Goal: Task Accomplishment & Management: Manage account settings

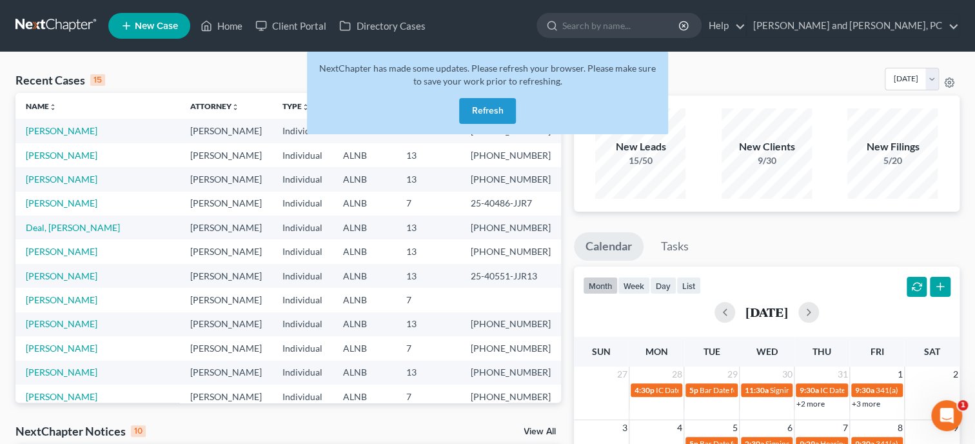
click at [505, 115] on button "Refresh" at bounding box center [487, 111] width 57 height 26
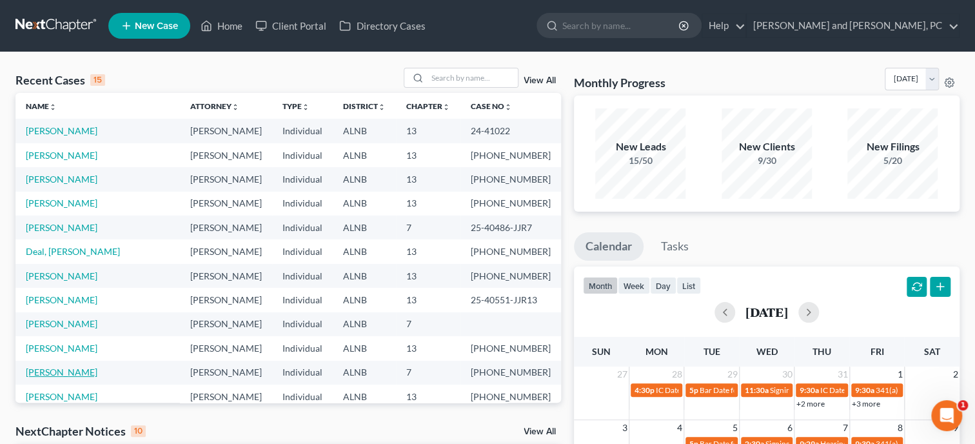
click at [72, 375] on link "[PERSON_NAME]" at bounding box center [62, 371] width 72 height 11
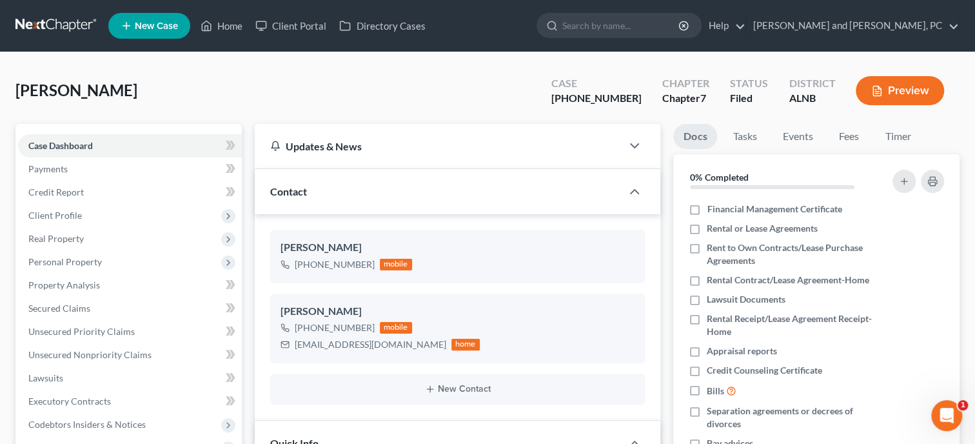
scroll to position [331, 0]
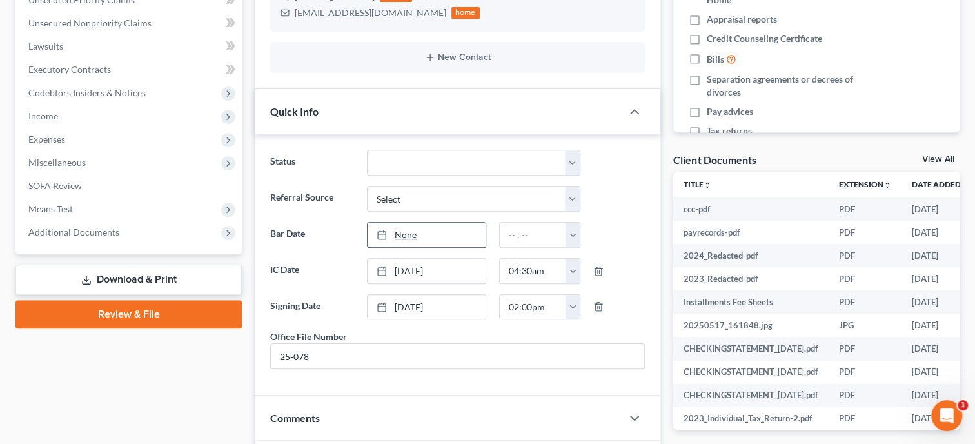
click at [412, 235] on link "None" at bounding box center [427, 234] width 118 height 25
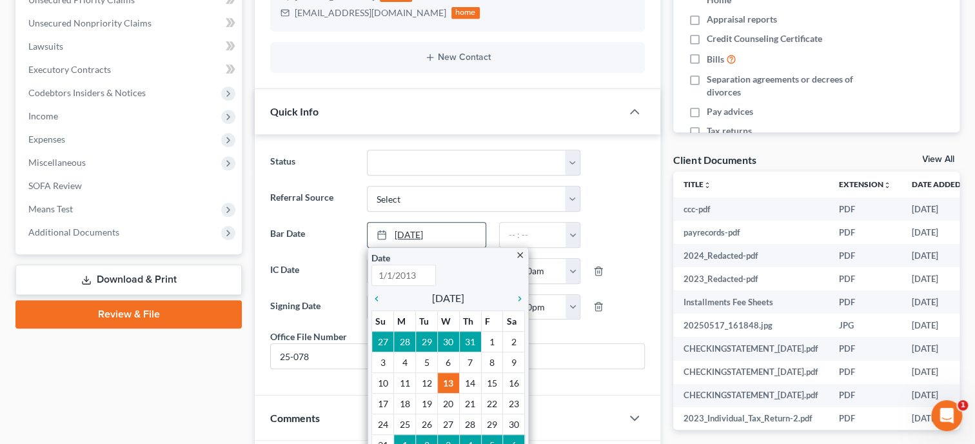
type input "[DATE]"
click at [519, 295] on icon "chevron_right" at bounding box center [516, 298] width 17 height 10
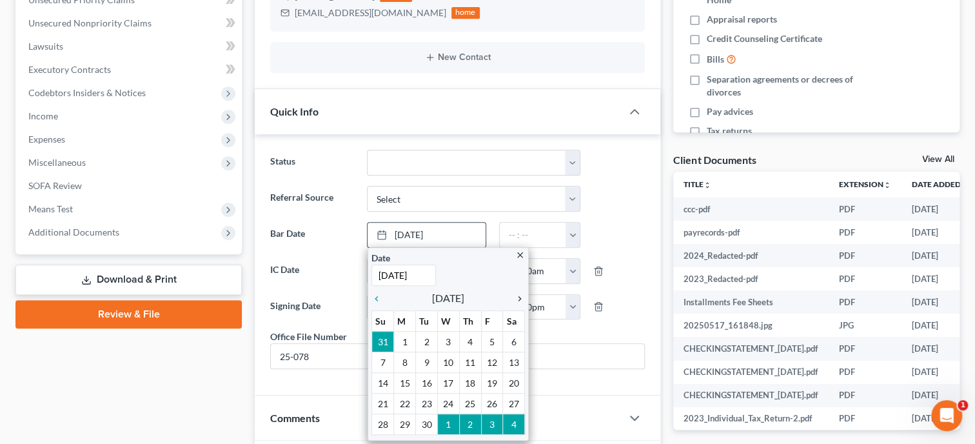
click at [519, 295] on icon "chevron_right" at bounding box center [516, 298] width 17 height 10
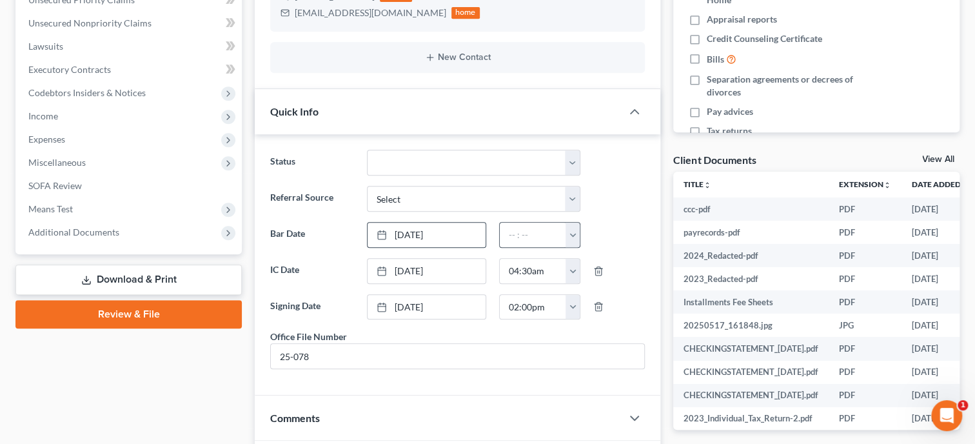
click at [575, 238] on button "button" at bounding box center [573, 234] width 14 height 25
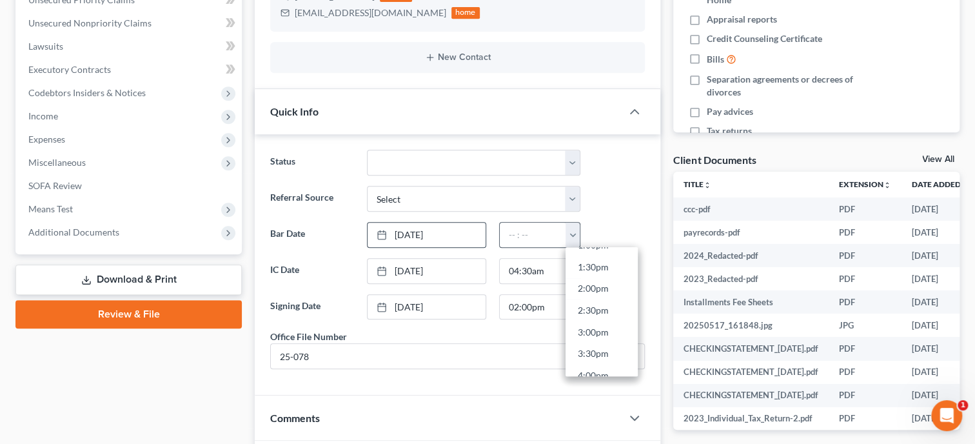
scroll to position [654, 0]
click at [604, 341] on link "5:00pm" at bounding box center [602, 346] width 72 height 22
type input "5:00pm"
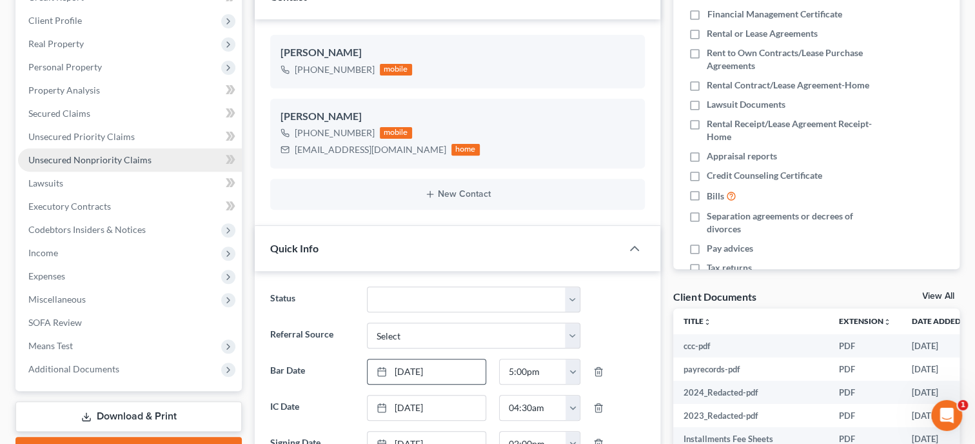
scroll to position [66, 0]
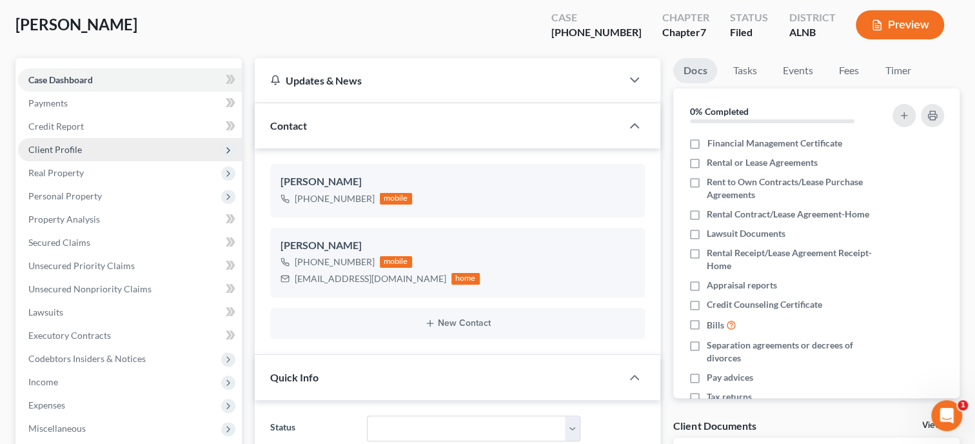
click at [58, 152] on span "Client Profile" at bounding box center [55, 149] width 54 height 11
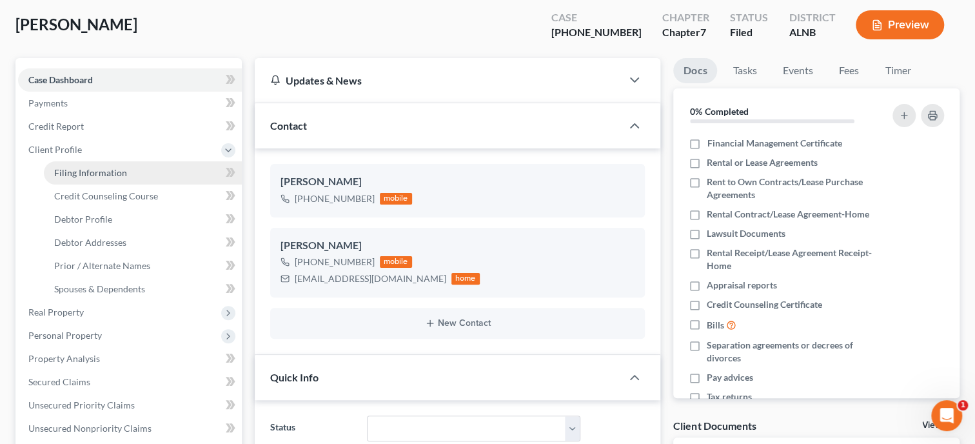
click at [94, 175] on span "Filing Information" at bounding box center [90, 172] width 73 height 11
select select "1"
select select "0"
select select "1"
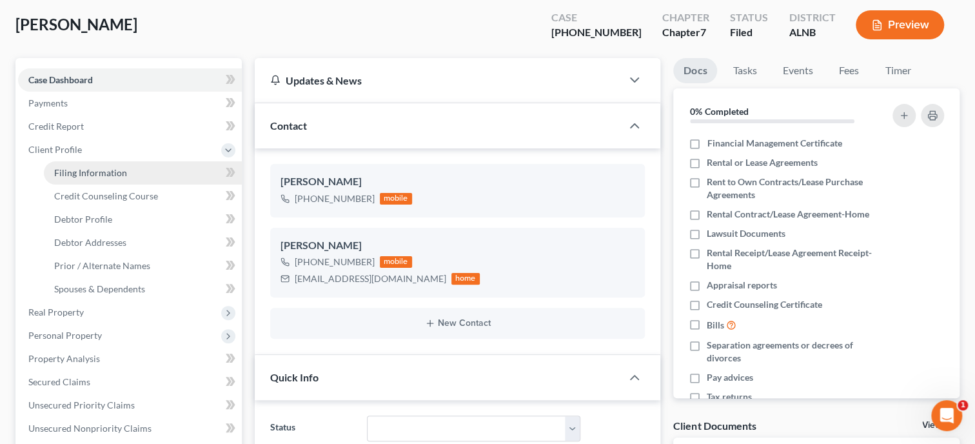
select select "0"
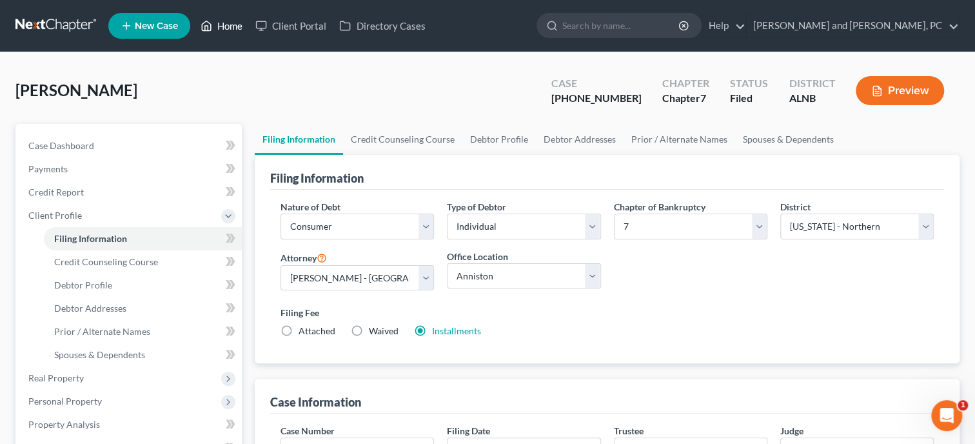
click at [235, 36] on link "Home" at bounding box center [221, 25] width 55 height 23
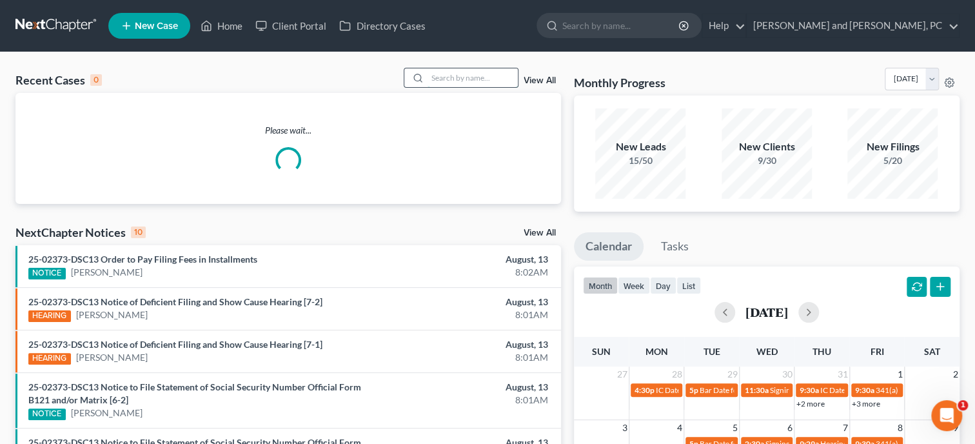
click at [453, 81] on input "search" at bounding box center [473, 77] width 90 height 19
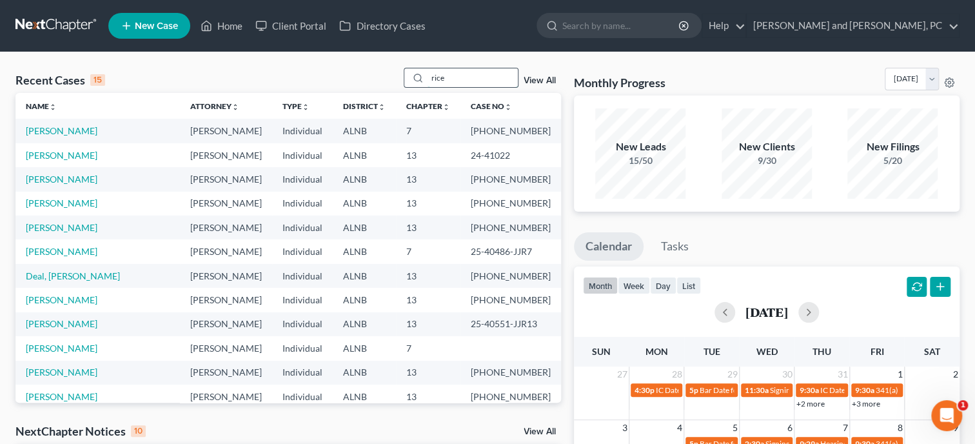
type input "rice"
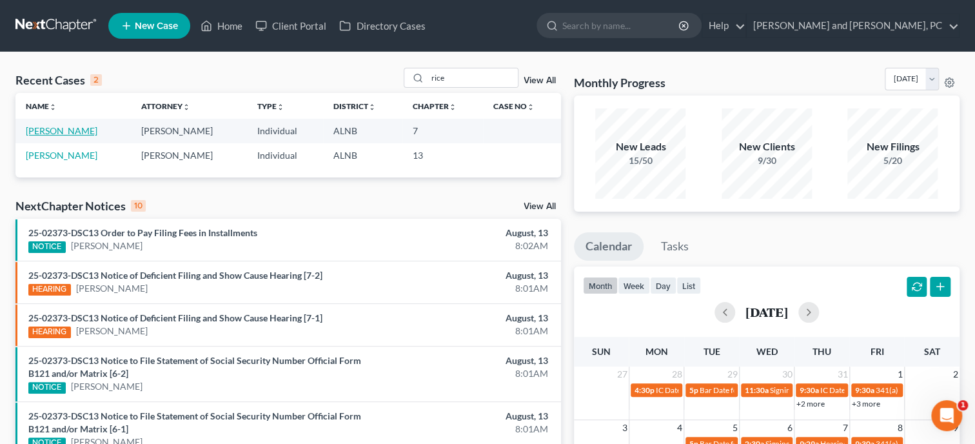
click at [67, 133] on link "[PERSON_NAME]" at bounding box center [62, 130] width 72 height 11
select select "6"
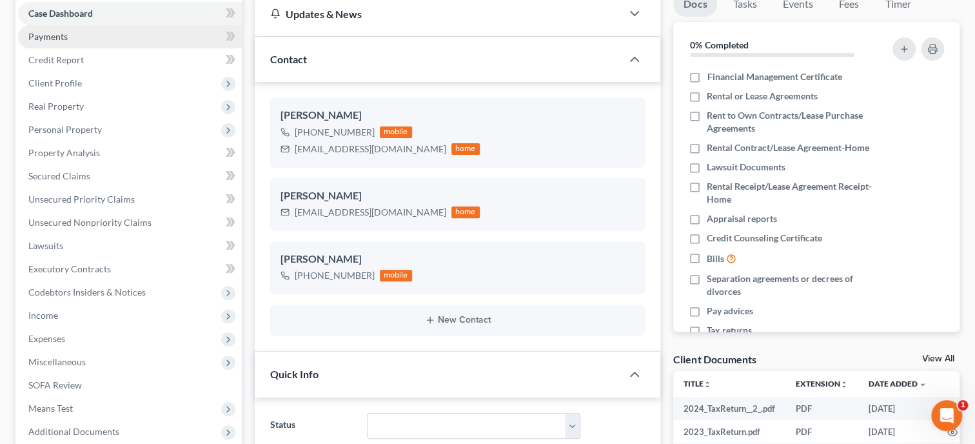
scroll to position [290, 0]
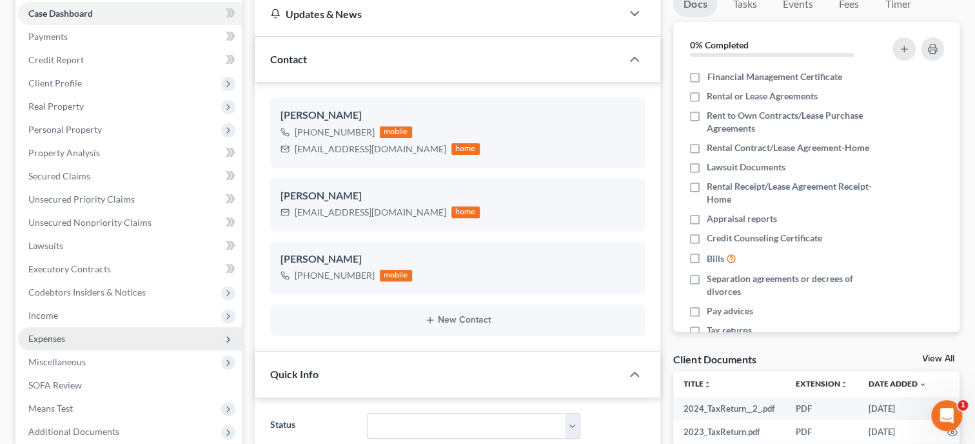
click at [59, 333] on span "Expenses" at bounding box center [46, 338] width 37 height 11
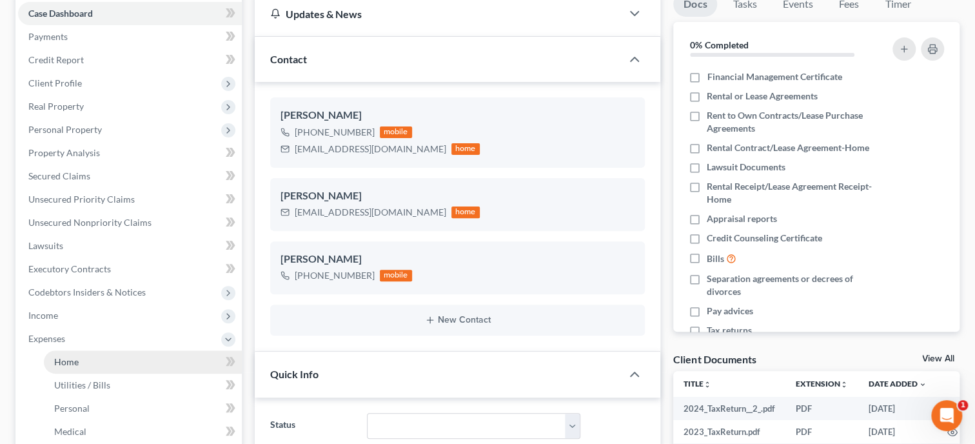
click at [69, 366] on span "Home" at bounding box center [66, 361] width 25 height 11
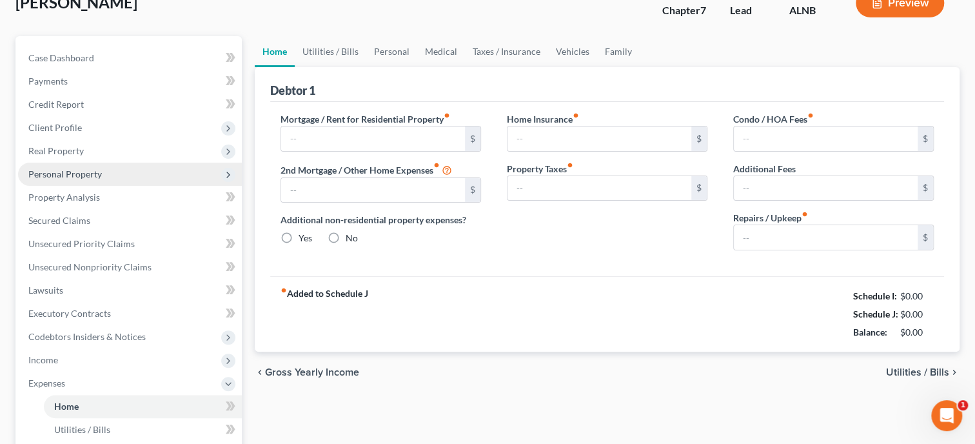
type input "840.00"
type input "0.00"
radio input "true"
type input "50.00"
type input "45.00"
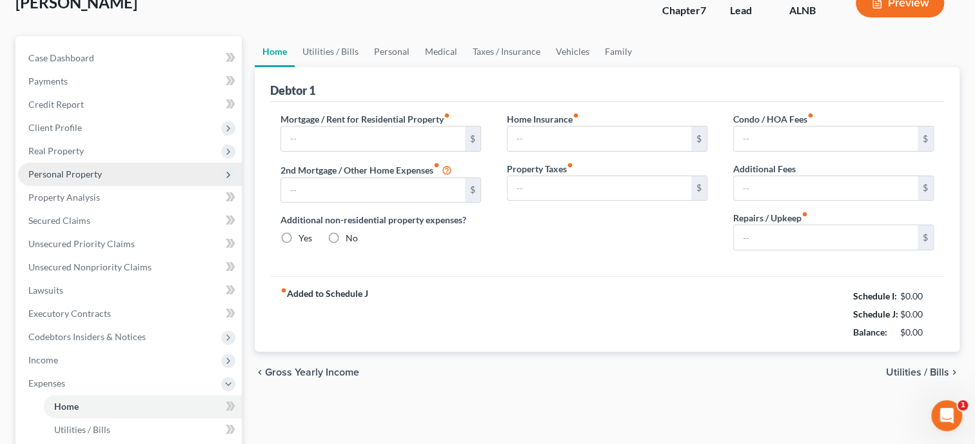
type input "0.00"
type input "200.00"
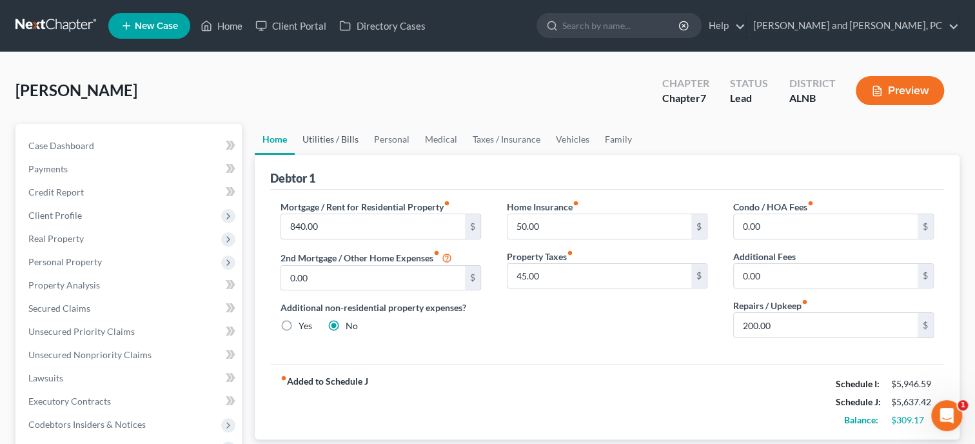
click at [339, 137] on link "Utilities / Bills" at bounding box center [331, 139] width 72 height 31
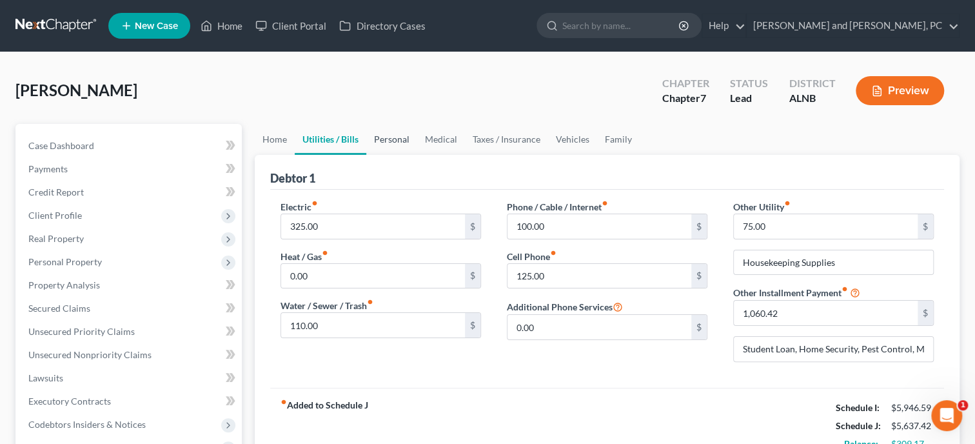
click at [380, 137] on link "Personal" at bounding box center [391, 139] width 51 height 31
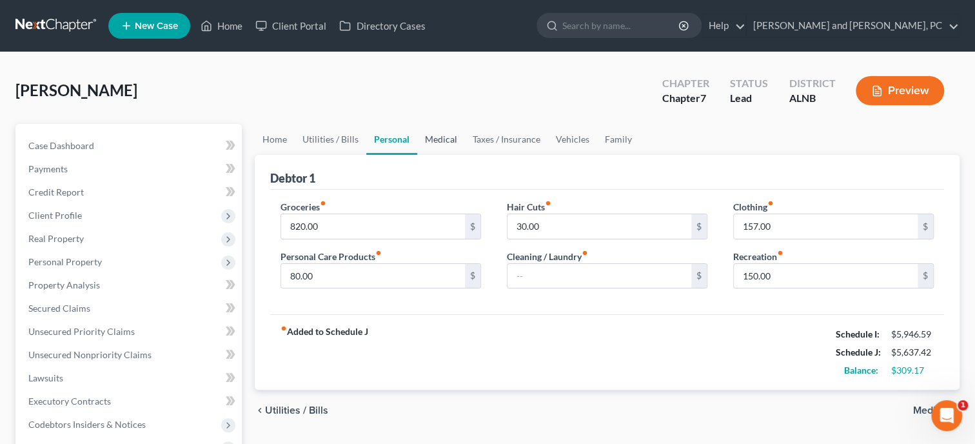
click at [432, 135] on link "Medical" at bounding box center [441, 139] width 48 height 31
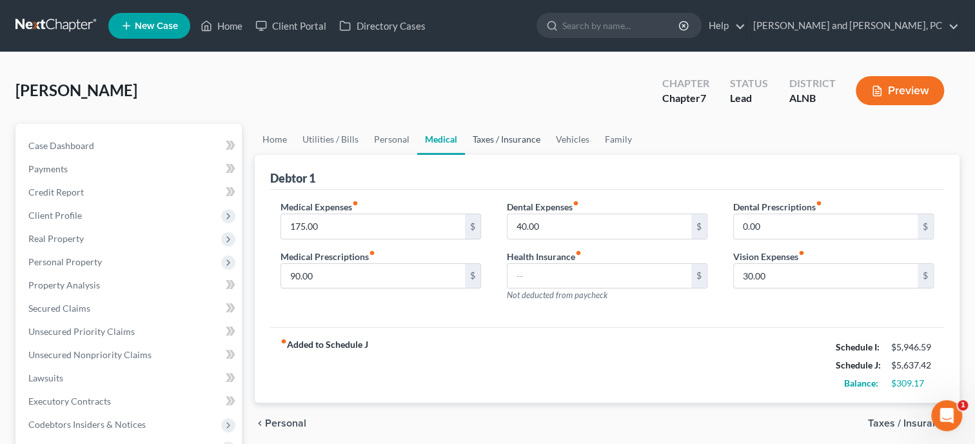
click at [481, 135] on link "Taxes / Insurance" at bounding box center [506, 139] width 83 height 31
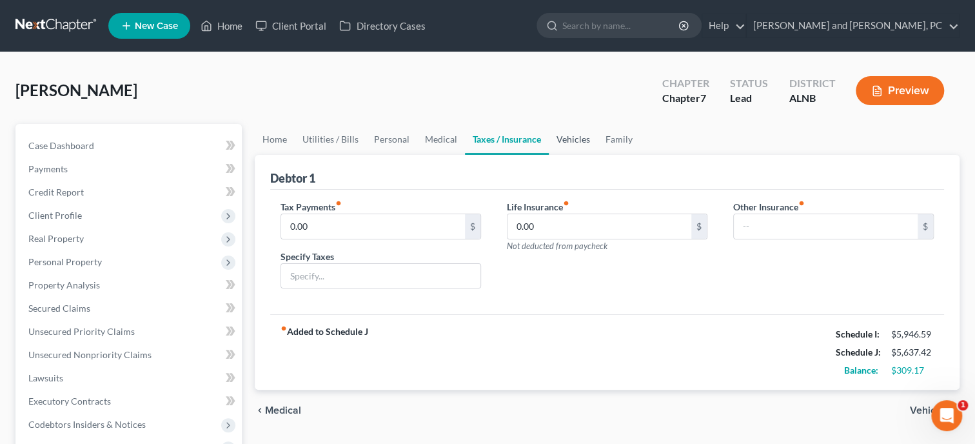
click at [566, 142] on link "Vehicles" at bounding box center [573, 139] width 49 height 31
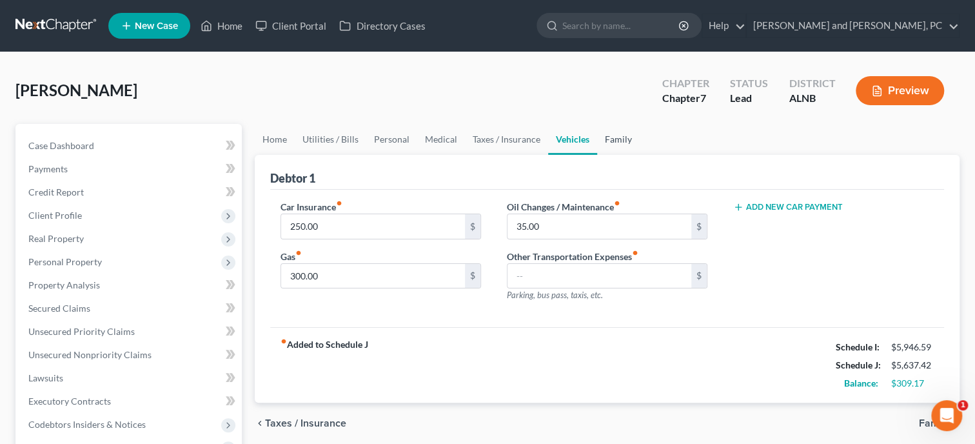
click at [616, 139] on link "Family" at bounding box center [618, 139] width 43 height 31
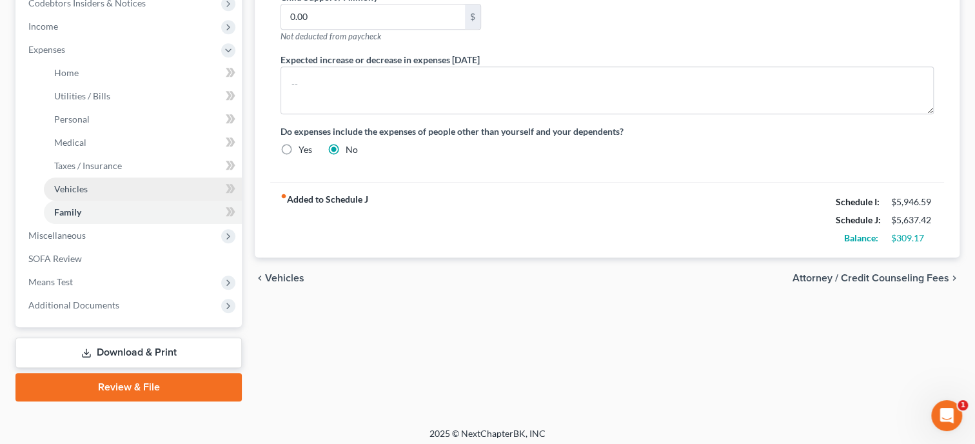
scroll to position [426, 0]
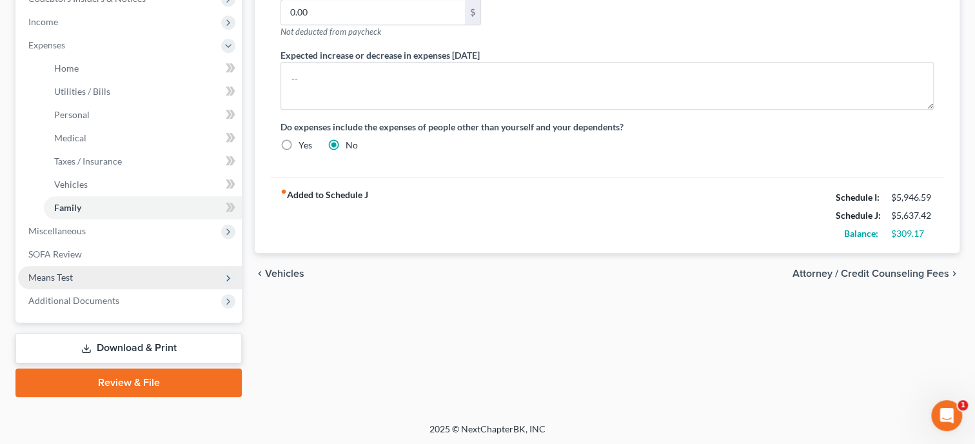
click at [117, 269] on span "Means Test" at bounding box center [130, 277] width 224 height 23
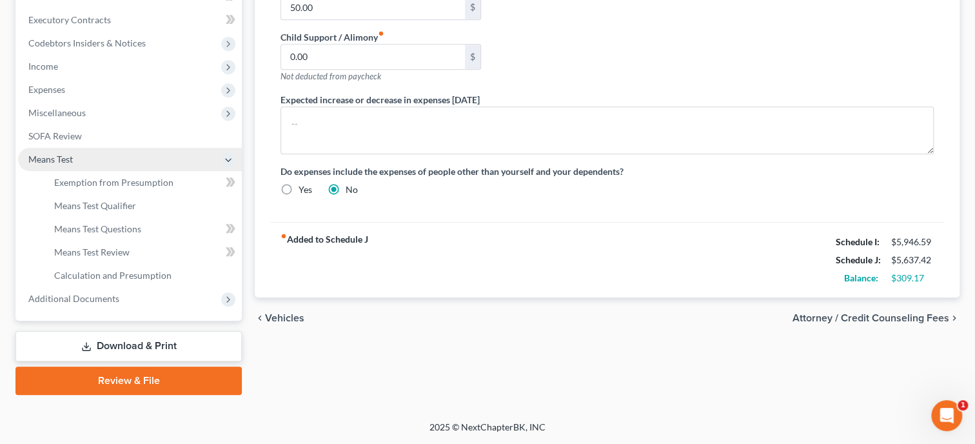
scroll to position [379, 0]
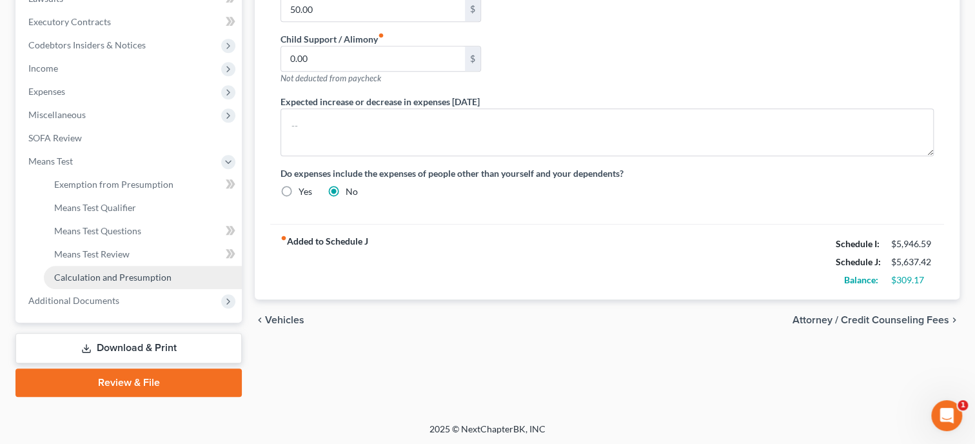
click at [118, 275] on span "Calculation and Presumption" at bounding box center [112, 276] width 117 height 11
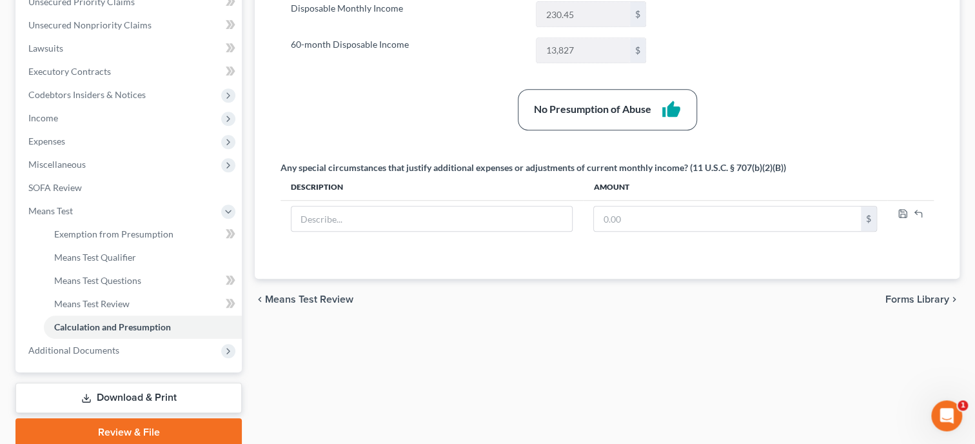
scroll to position [331, 0]
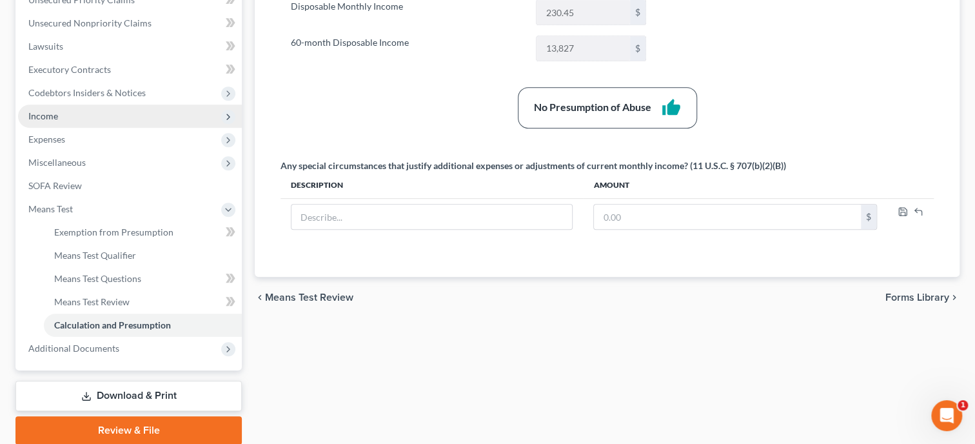
click at [53, 119] on span "Income" at bounding box center [43, 115] width 30 height 11
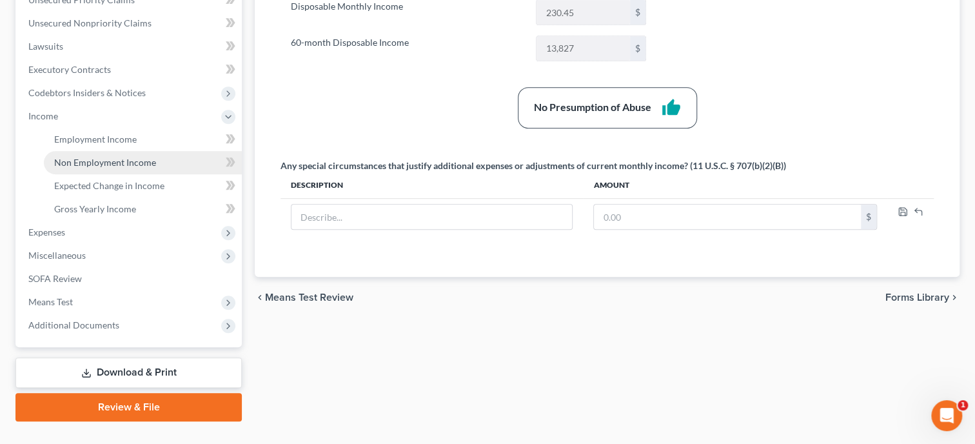
click at [74, 158] on span "Non Employment Income" at bounding box center [105, 162] width 102 height 11
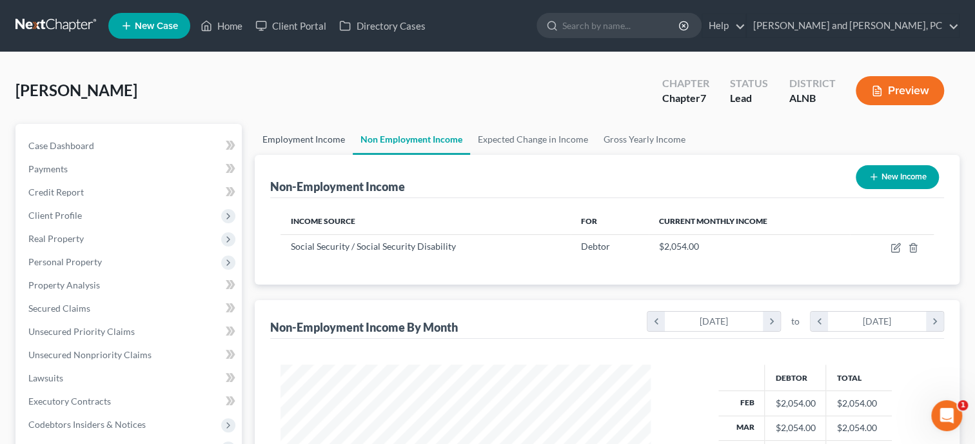
click at [321, 137] on link "Employment Income" at bounding box center [304, 139] width 98 height 31
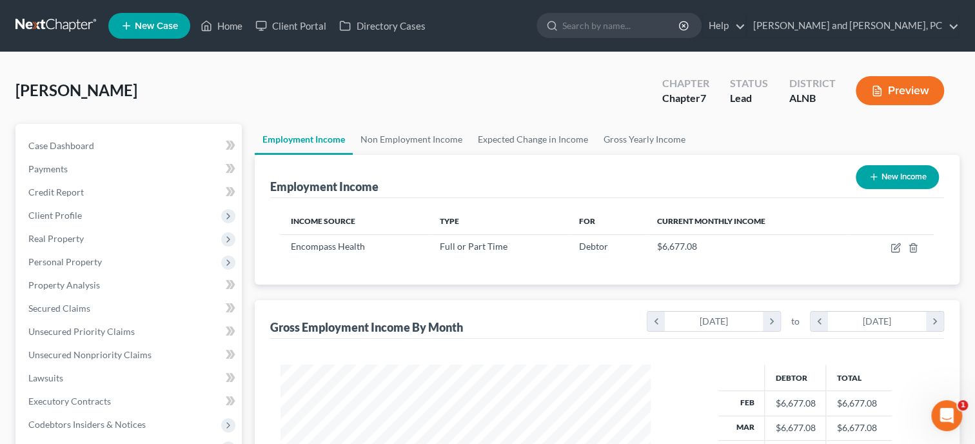
scroll to position [230, 396]
click at [896, 247] on icon "button" at bounding box center [897, 246] width 6 height 6
select select "0"
select select "2"
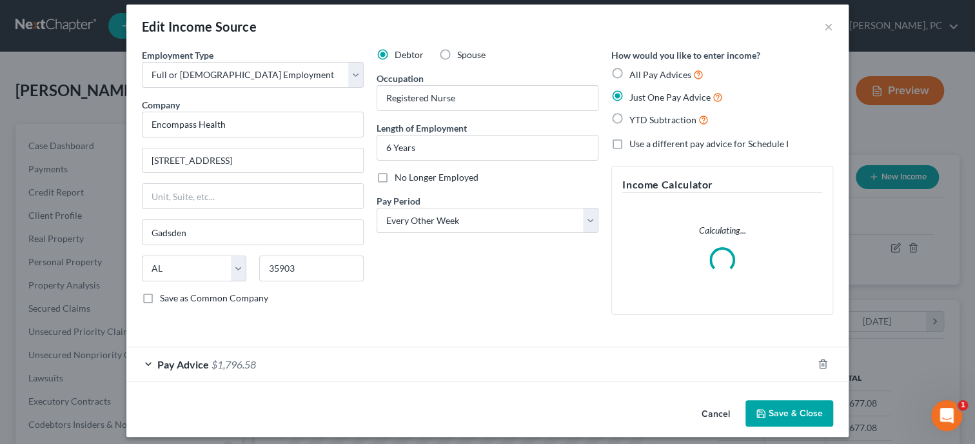
scroll to position [19, 0]
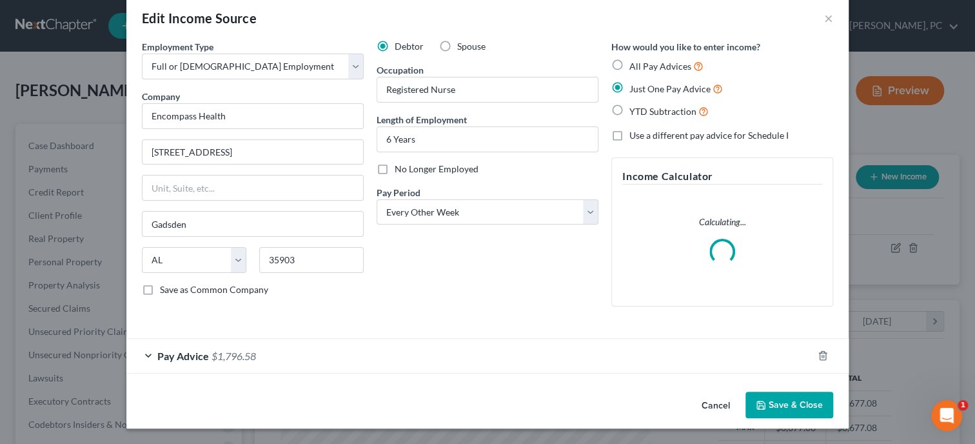
click at [194, 358] on span "Pay Advice" at bounding box center [183, 356] width 52 height 12
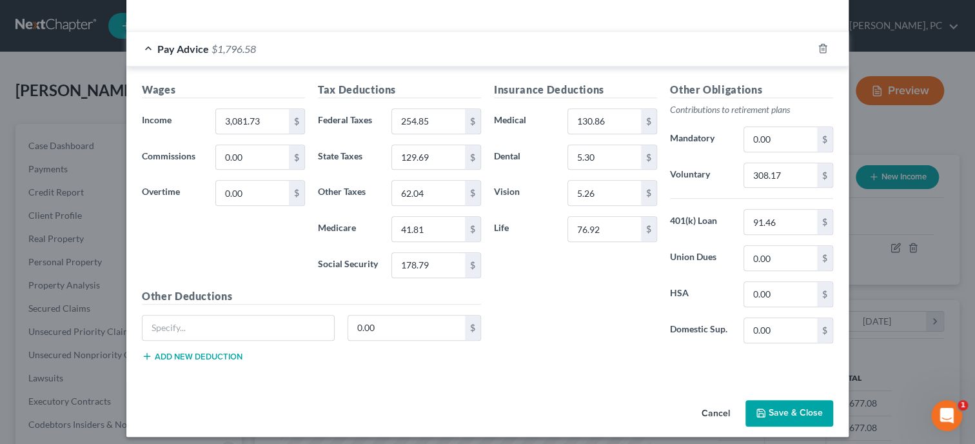
scroll to position [376, 0]
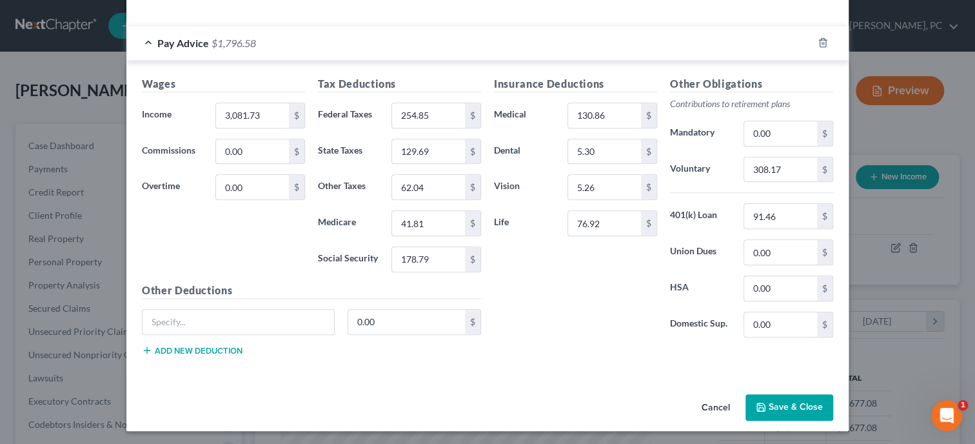
click at [772, 406] on button "Save & Close" at bounding box center [789, 407] width 88 height 27
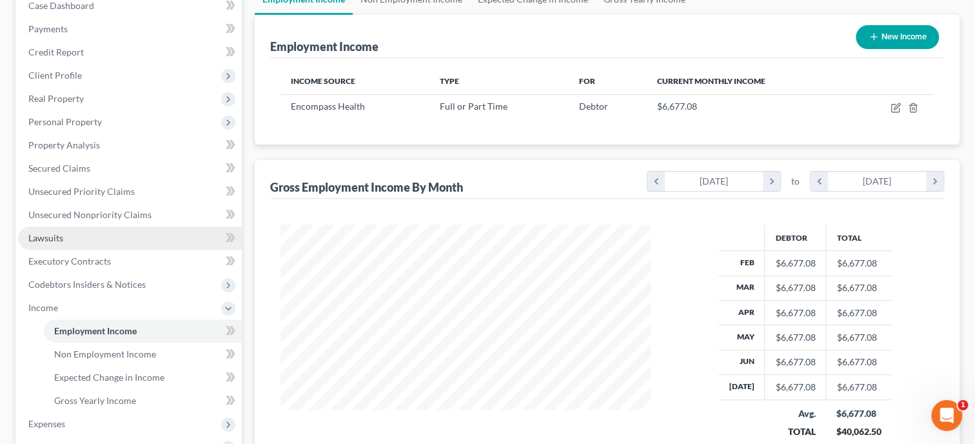
scroll to position [199, 0]
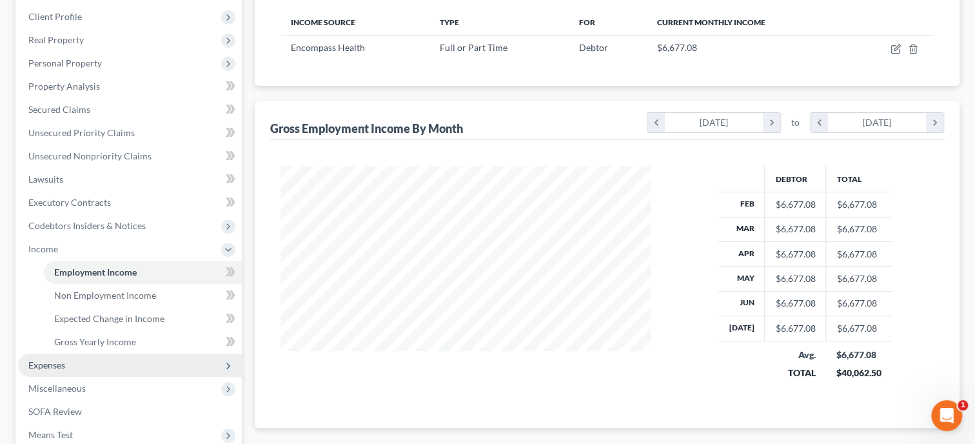
click at [119, 363] on span "Expenses" at bounding box center [130, 364] width 224 height 23
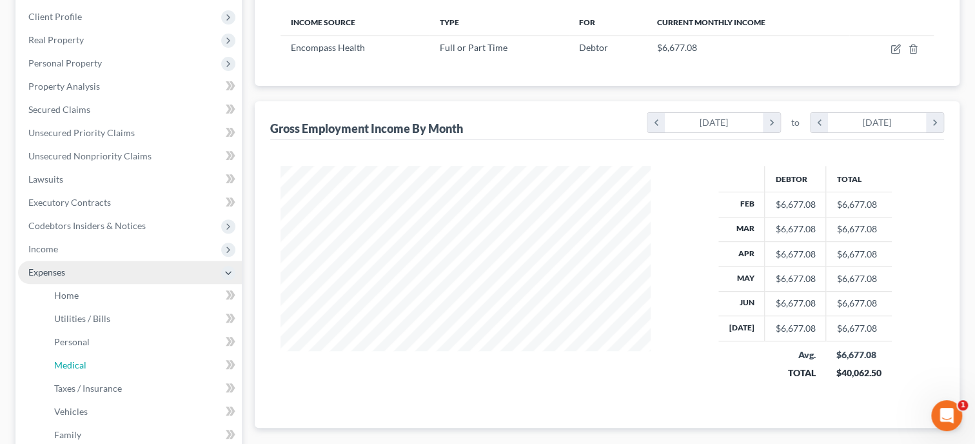
click at [119, 363] on link "Medical" at bounding box center [143, 364] width 198 height 23
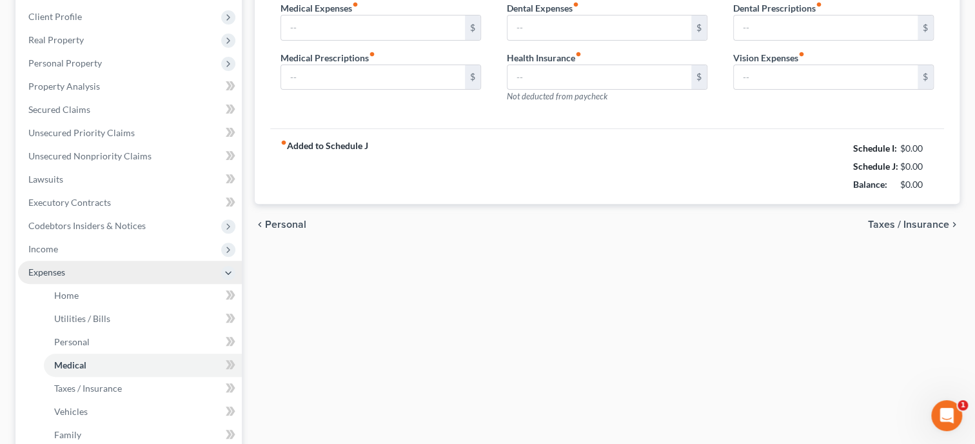
type input "175.00"
type input "90.00"
type input "40.00"
type input "0.00"
type input "30.00"
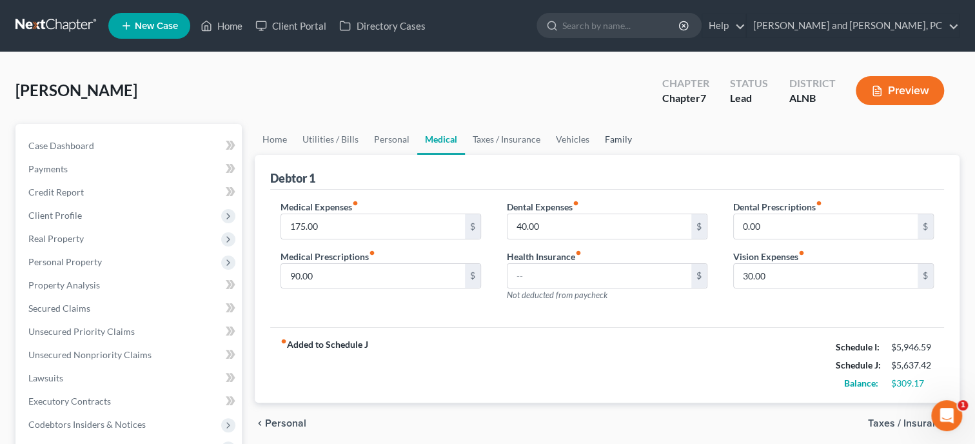
click at [617, 146] on link "Family" at bounding box center [618, 139] width 43 height 31
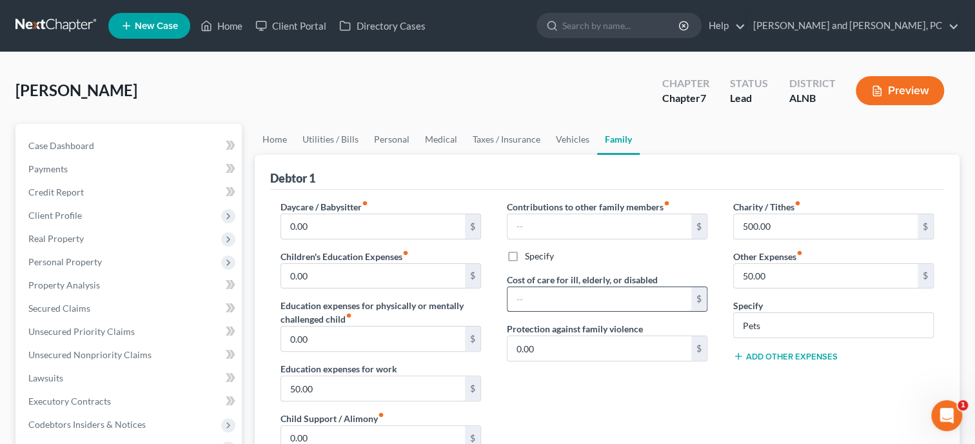
click at [587, 302] on input "text" at bounding box center [600, 299] width 184 height 25
type input "300.00"
click at [649, 402] on div "Contributions to other family members fiber_manual_record $ Specify Cost of car…" at bounding box center [607, 337] width 226 height 274
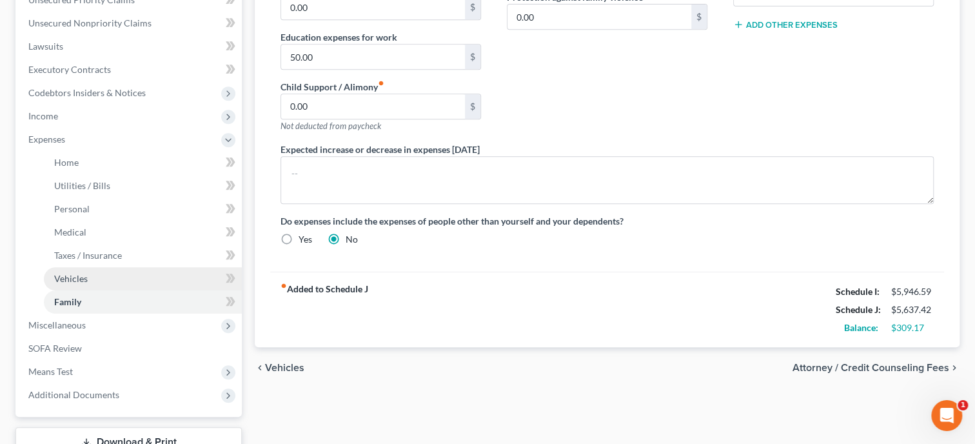
scroll to position [398, 0]
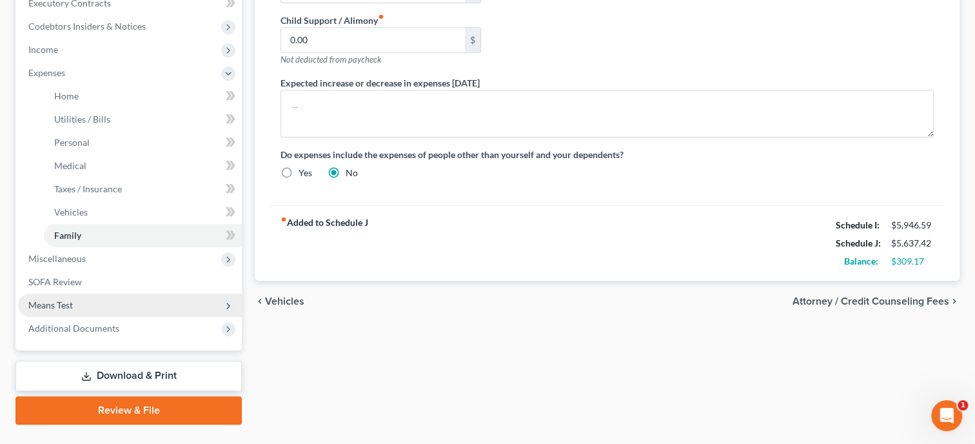
click at [123, 304] on span "Means Test" at bounding box center [130, 304] width 224 height 23
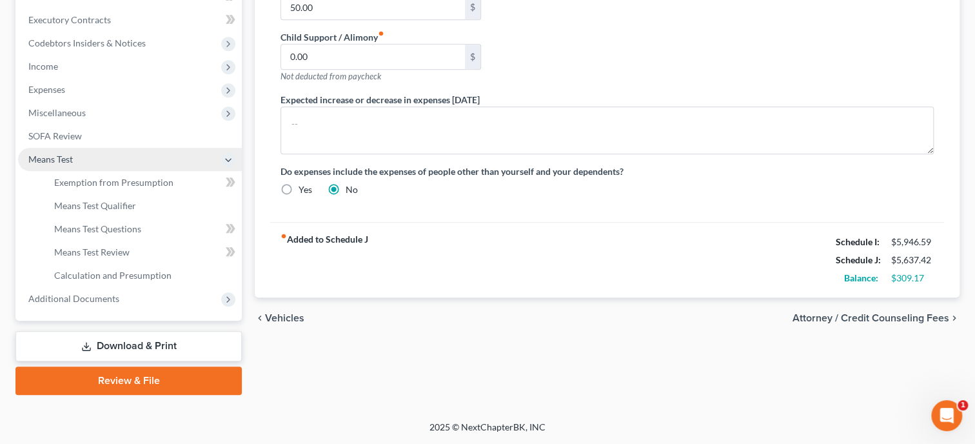
scroll to position [379, 0]
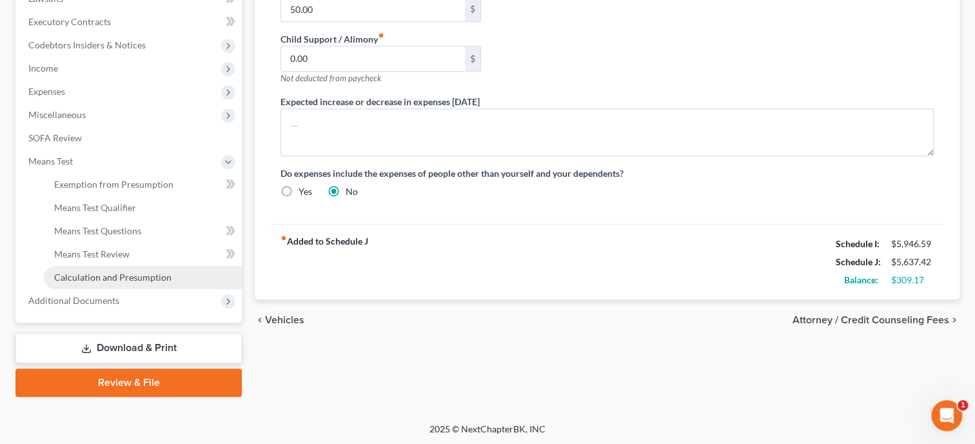
click at [133, 281] on span "Calculation and Presumption" at bounding box center [112, 276] width 117 height 11
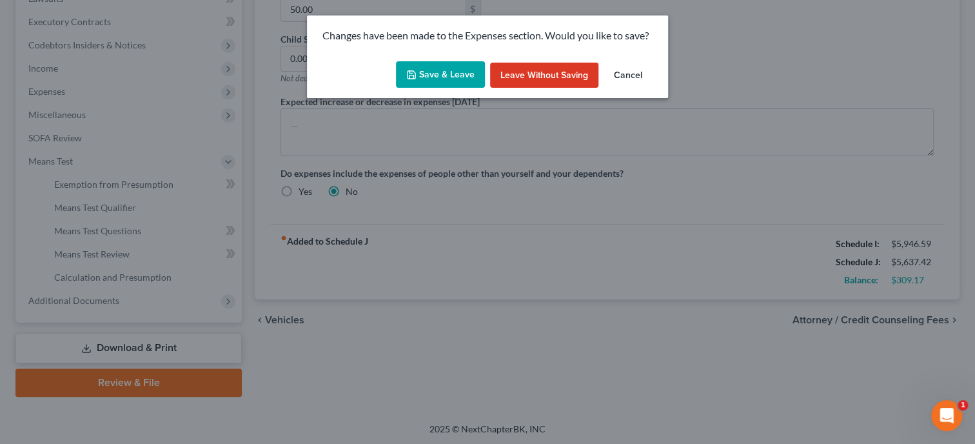
click at [433, 75] on button "Save & Leave" at bounding box center [440, 74] width 89 height 27
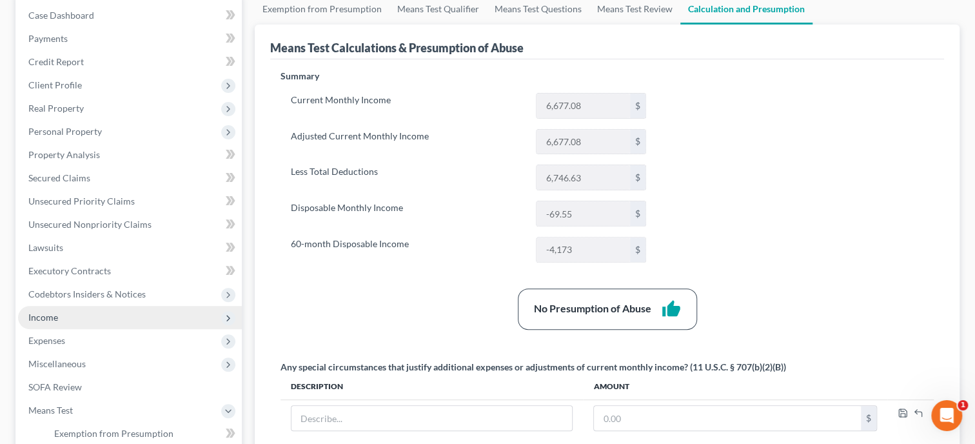
scroll to position [132, 0]
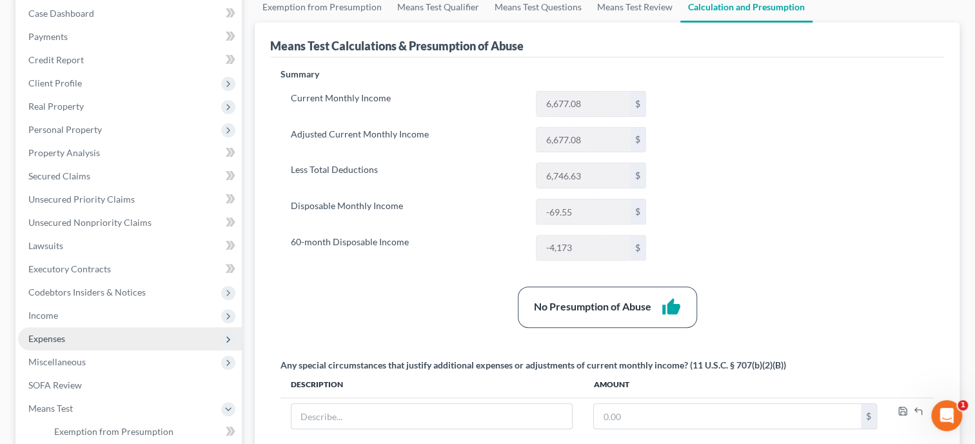
click at [110, 340] on span "Expenses" at bounding box center [130, 338] width 224 height 23
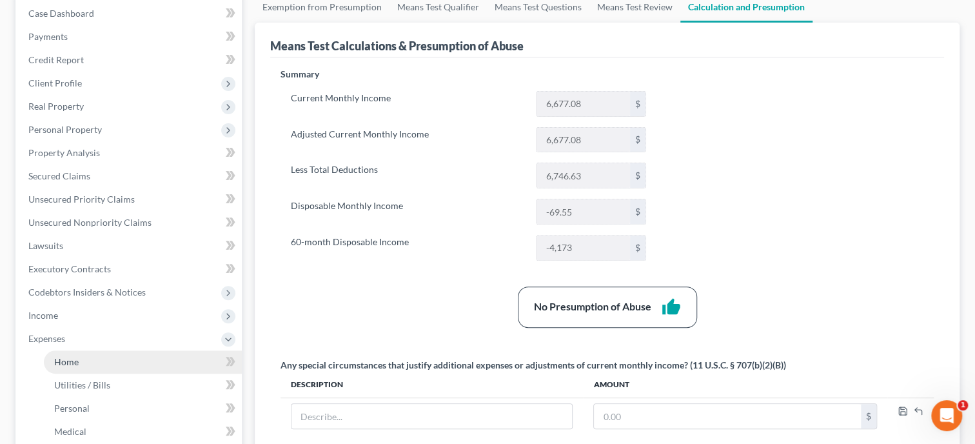
click at [109, 364] on link "Home" at bounding box center [143, 361] width 198 height 23
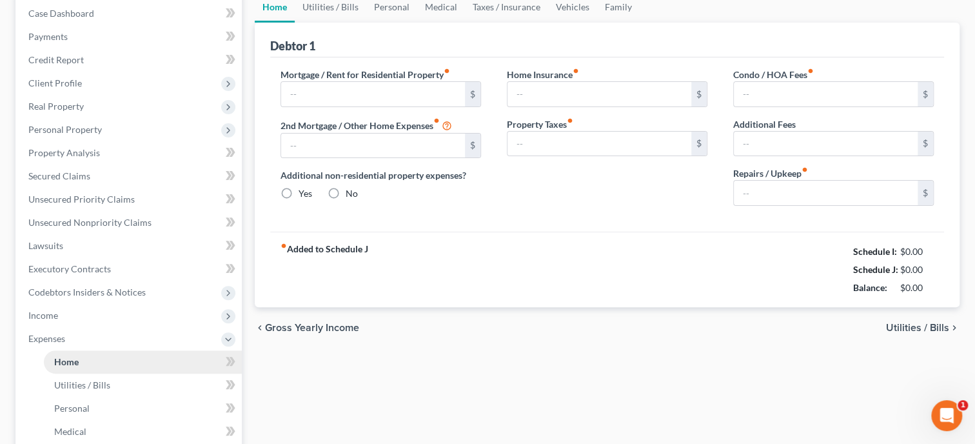
type input "840.00"
type input "0.00"
radio input "true"
type input "50.00"
type input "45.00"
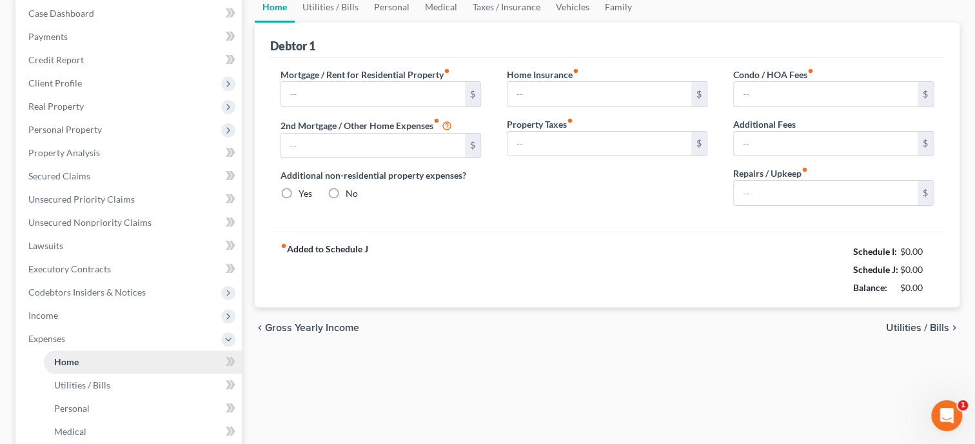
type input "0.00"
type input "200.00"
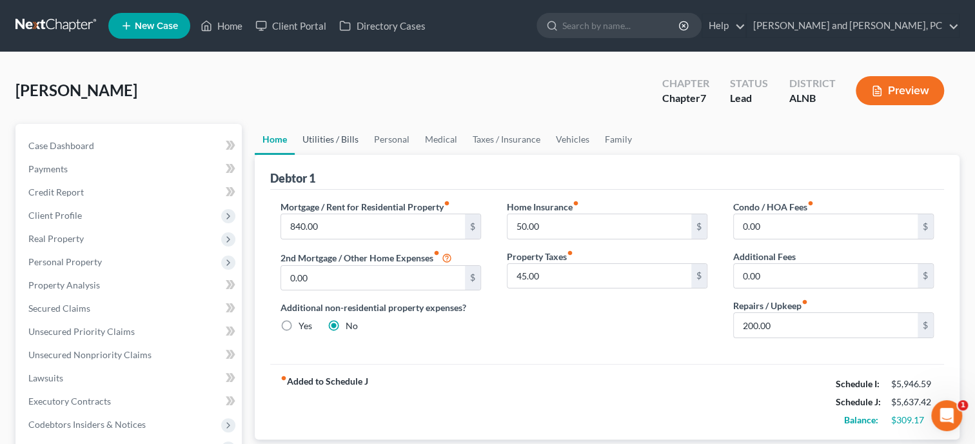
click at [313, 139] on link "Utilities / Bills" at bounding box center [331, 139] width 72 height 31
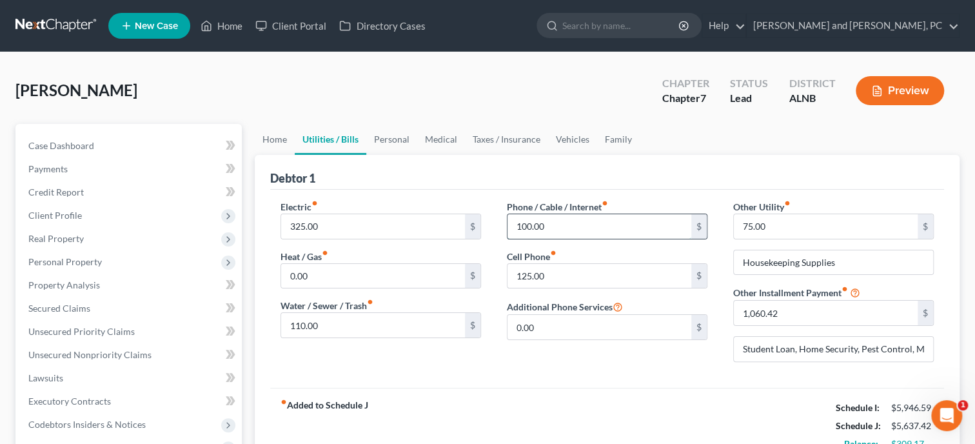
click at [558, 228] on input "100.00" at bounding box center [600, 226] width 184 height 25
type input "125.00"
click at [555, 368] on div "Phone / Cable / Internet fiber_manual_record 125.00 $ Cell Phone fiber_manual_r…" at bounding box center [607, 286] width 226 height 172
click at [390, 137] on link "Personal" at bounding box center [391, 139] width 51 height 31
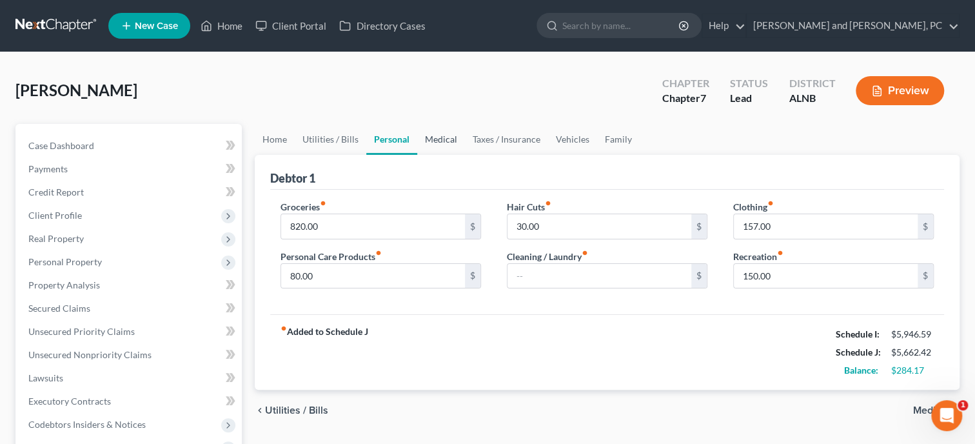
click at [439, 144] on link "Medical" at bounding box center [441, 139] width 48 height 31
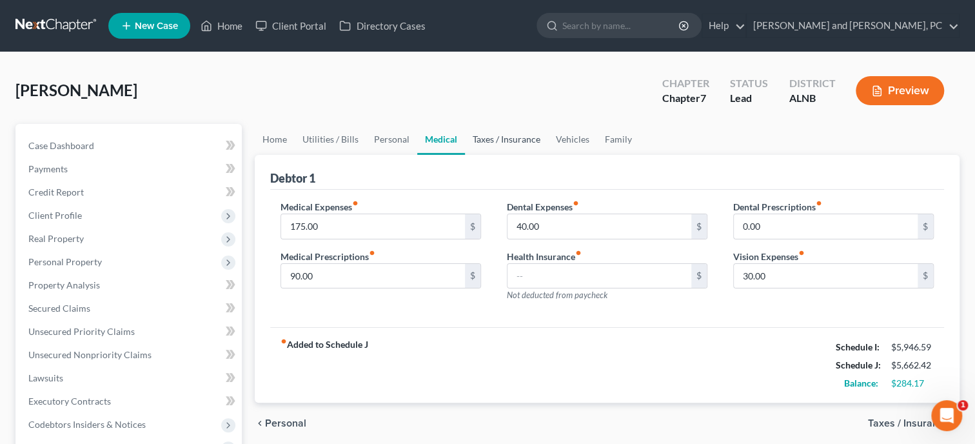
click at [513, 135] on link "Taxes / Insurance" at bounding box center [506, 139] width 83 height 31
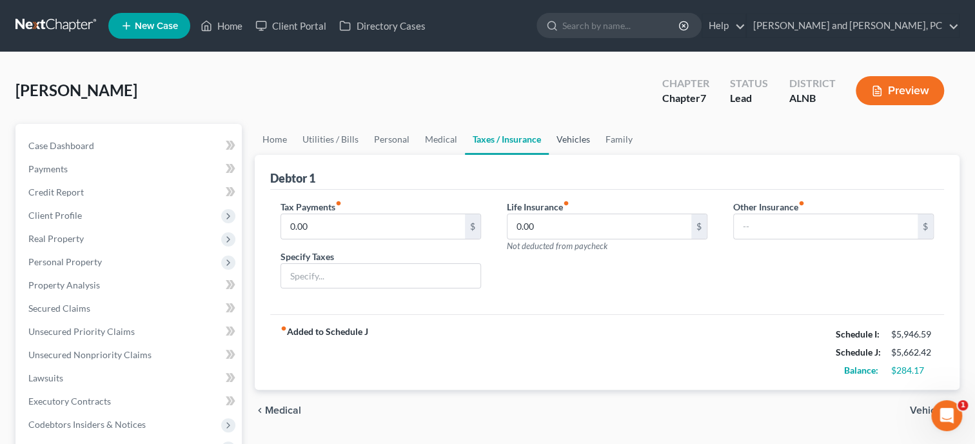
click at [583, 141] on link "Vehicles" at bounding box center [573, 139] width 49 height 31
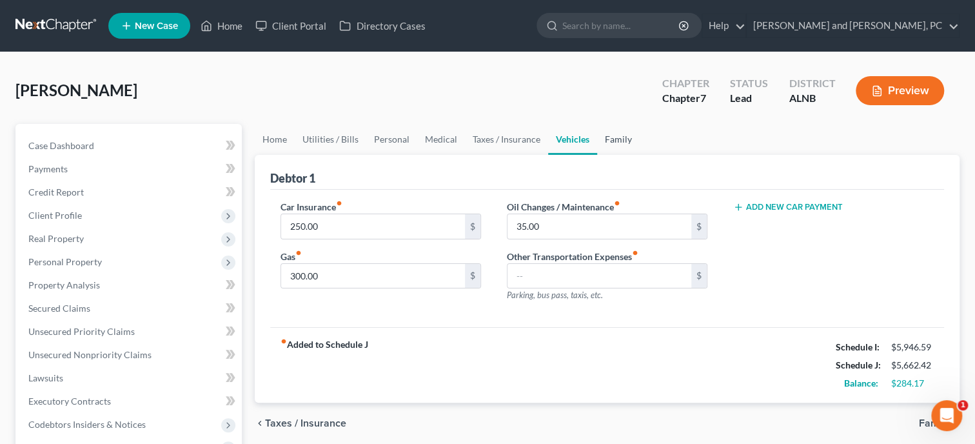
click at [615, 137] on link "Family" at bounding box center [618, 139] width 43 height 31
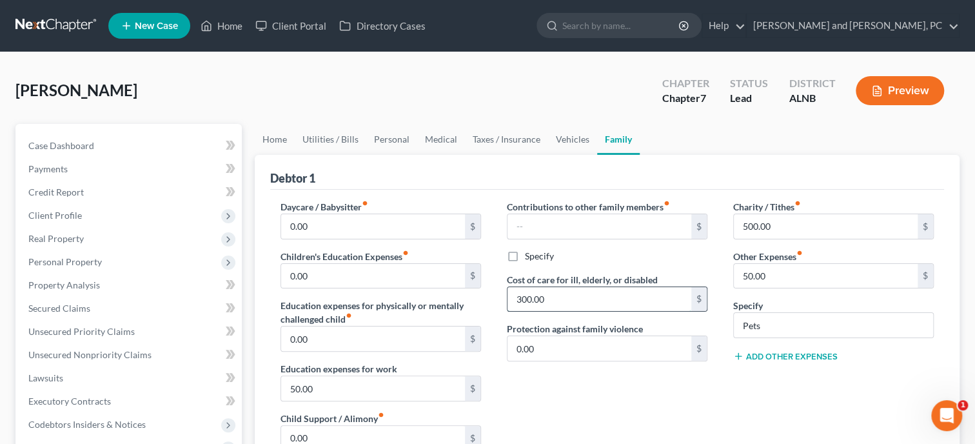
click at [561, 291] on input "300.00" at bounding box center [600, 299] width 184 height 25
click at [461, 165] on div "Debtor 1" at bounding box center [607, 172] width 674 height 35
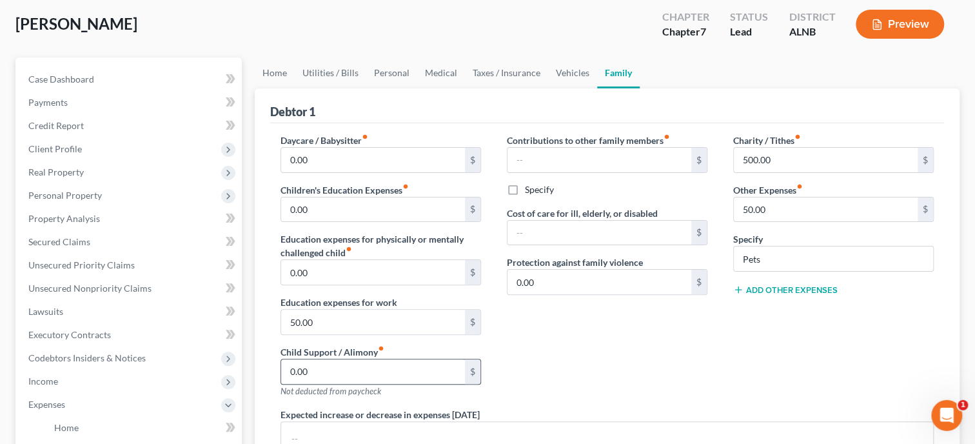
scroll to position [66, 0]
click at [784, 206] on input "50.00" at bounding box center [826, 210] width 184 height 25
click at [771, 261] on input "Pets" at bounding box center [833, 259] width 199 height 25
type input "P"
click at [378, 72] on link "Personal" at bounding box center [391, 73] width 51 height 31
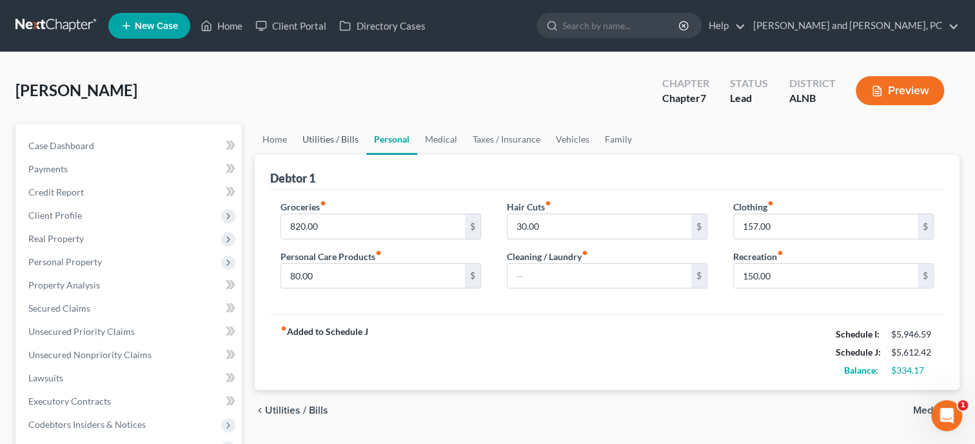
click at [324, 137] on link "Utilities / Bills" at bounding box center [331, 139] width 72 height 31
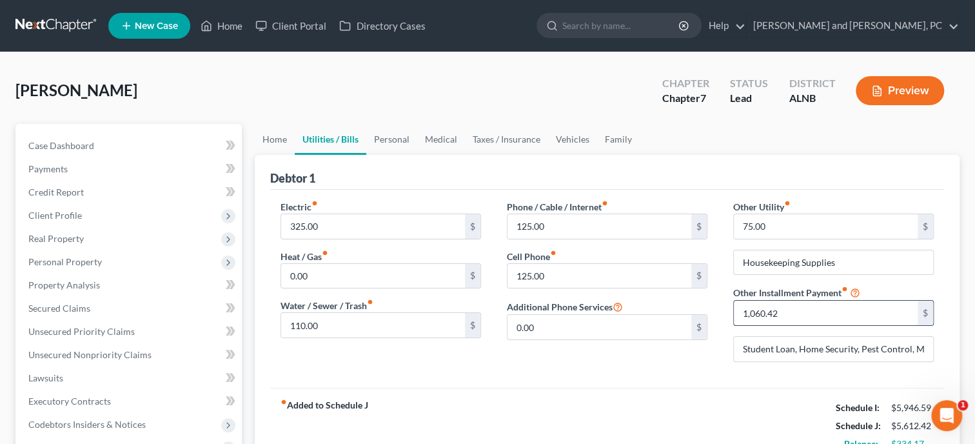
click at [791, 315] on input "1,060.42" at bounding box center [826, 313] width 184 height 25
type input "1,110.42"
click at [860, 348] on input "Student Loan, Home Security, Pest Control, Mowing" at bounding box center [833, 349] width 199 height 25
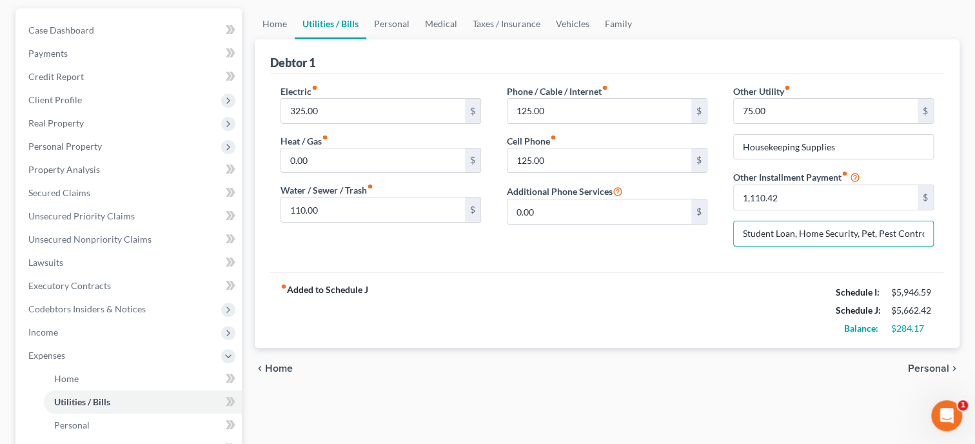
scroll to position [132, 0]
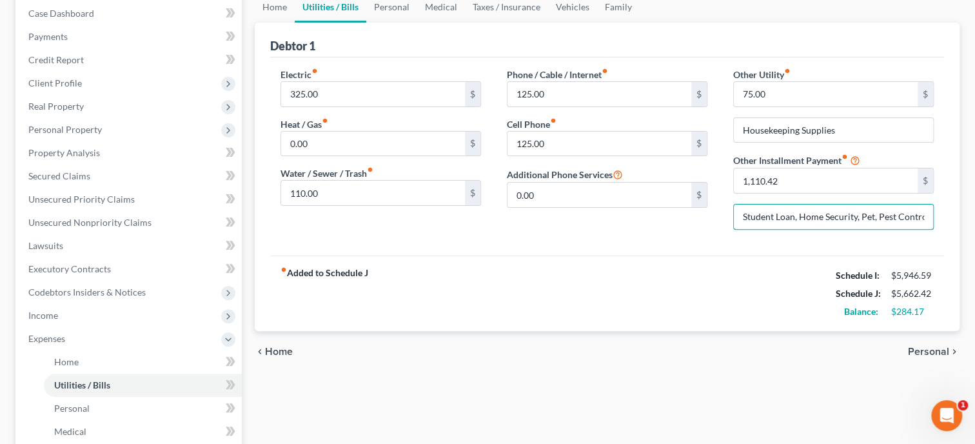
type input "Student Loan, Home Security, Pet, Pest Control, Mowing"
click at [730, 346] on div "chevron_left Home Personal chevron_right" at bounding box center [607, 351] width 705 height 41
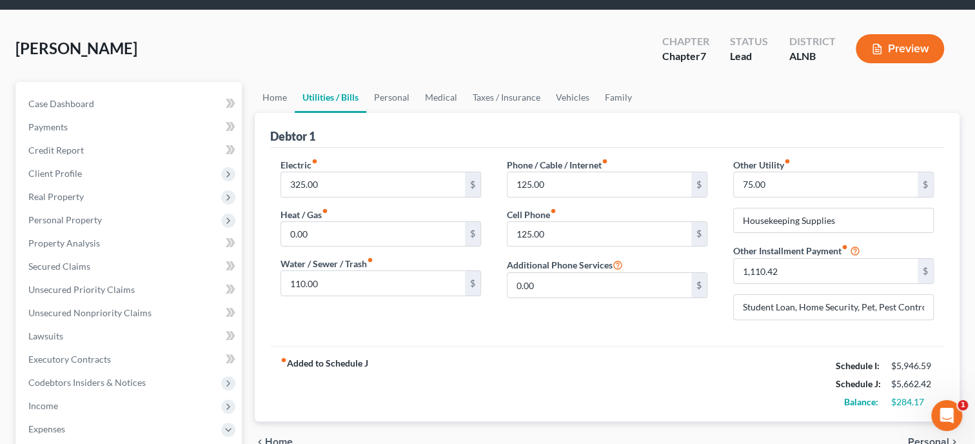
scroll to position [0, 0]
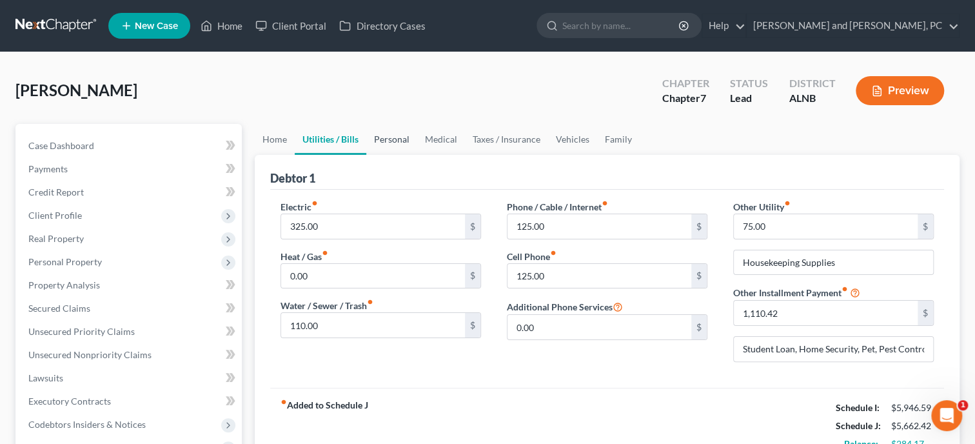
click at [391, 137] on link "Personal" at bounding box center [391, 139] width 51 height 31
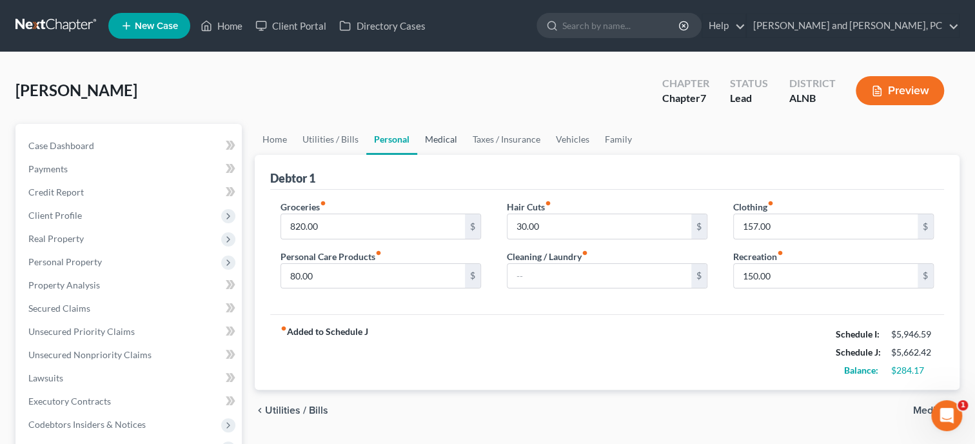
click at [432, 137] on link "Medical" at bounding box center [441, 139] width 48 height 31
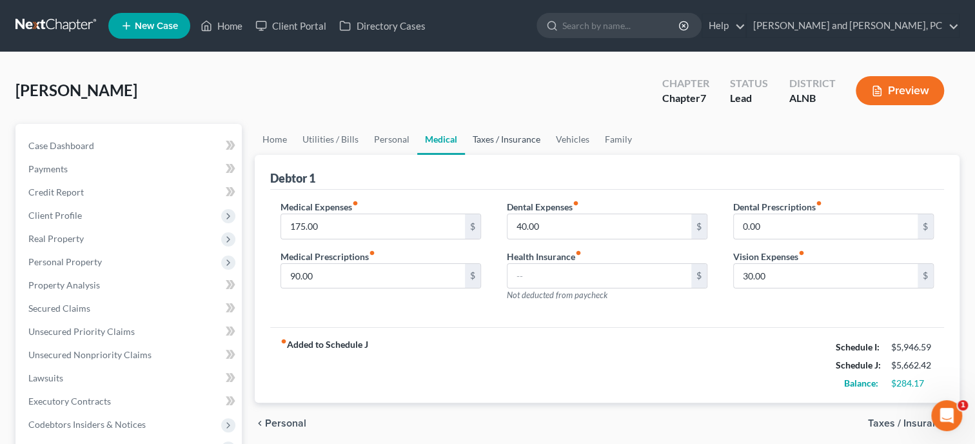
click at [475, 138] on link "Taxes / Insurance" at bounding box center [506, 139] width 83 height 31
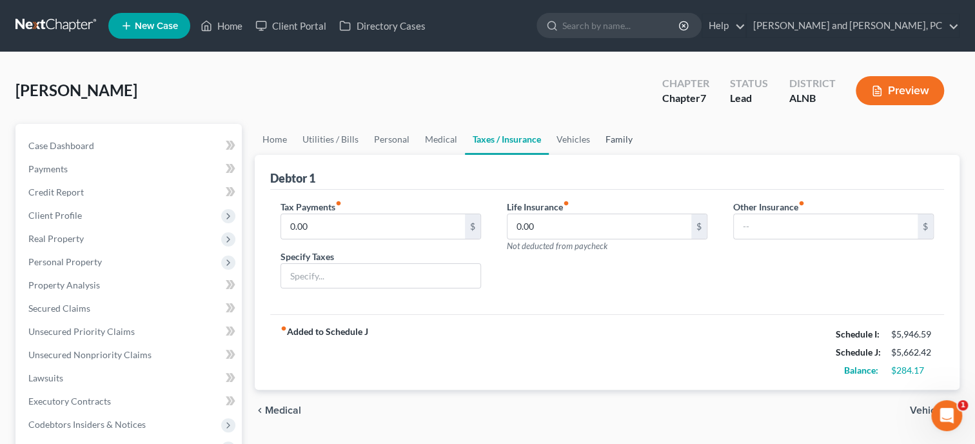
click at [609, 138] on link "Family" at bounding box center [619, 139] width 43 height 31
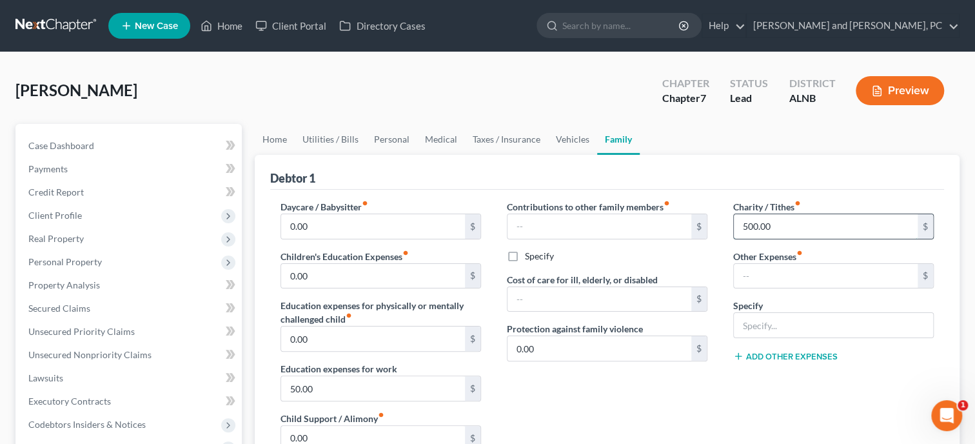
click at [791, 215] on input "500.00" at bounding box center [826, 226] width 184 height 25
type input "250.00"
click at [717, 168] on div "Debtor 1" at bounding box center [607, 172] width 674 height 35
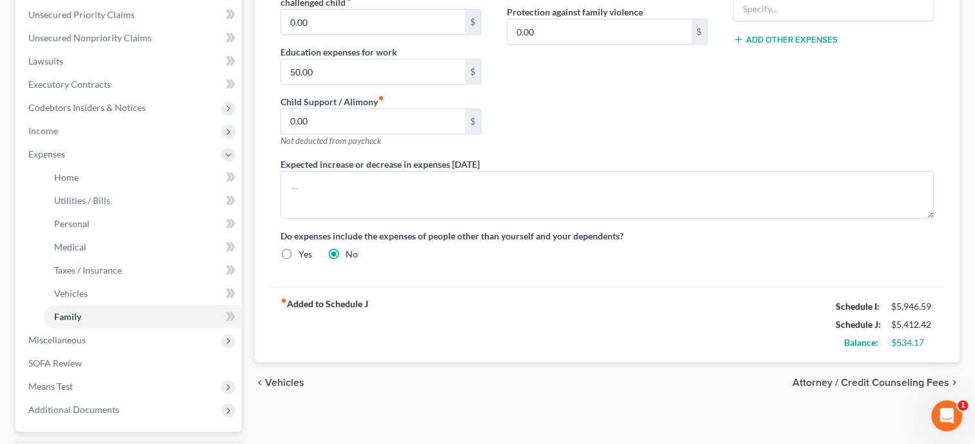
scroll to position [331, 0]
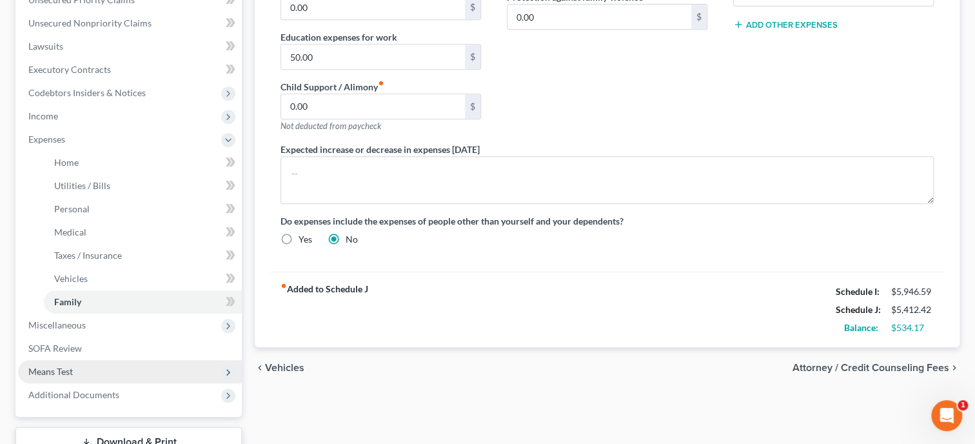
click at [59, 367] on span "Means Test" at bounding box center [50, 371] width 44 height 11
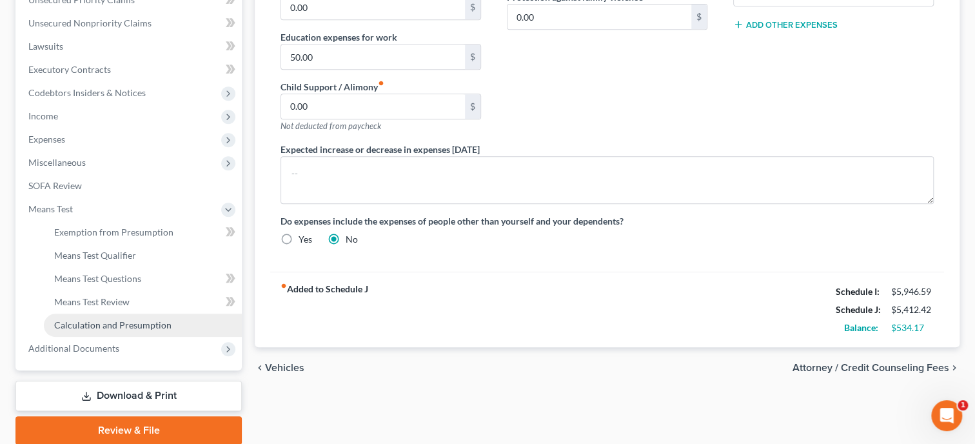
click at [79, 324] on span "Calculation and Presumption" at bounding box center [112, 324] width 117 height 11
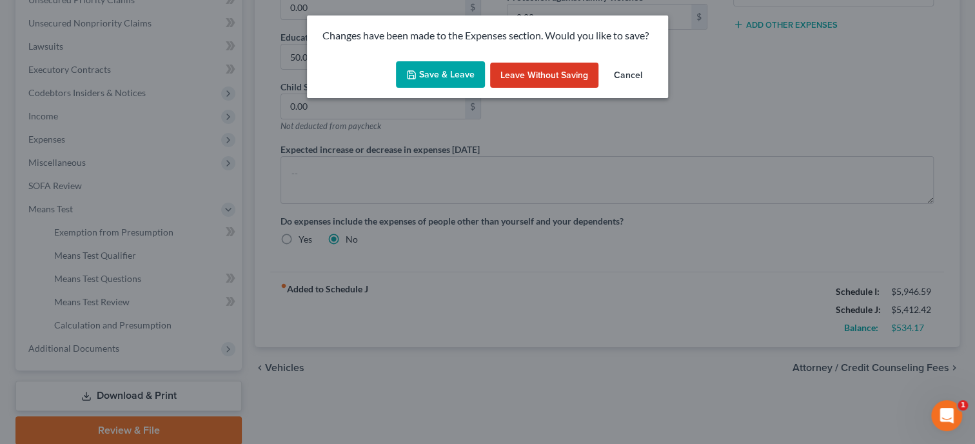
click at [425, 70] on button "Save & Leave" at bounding box center [440, 74] width 89 height 27
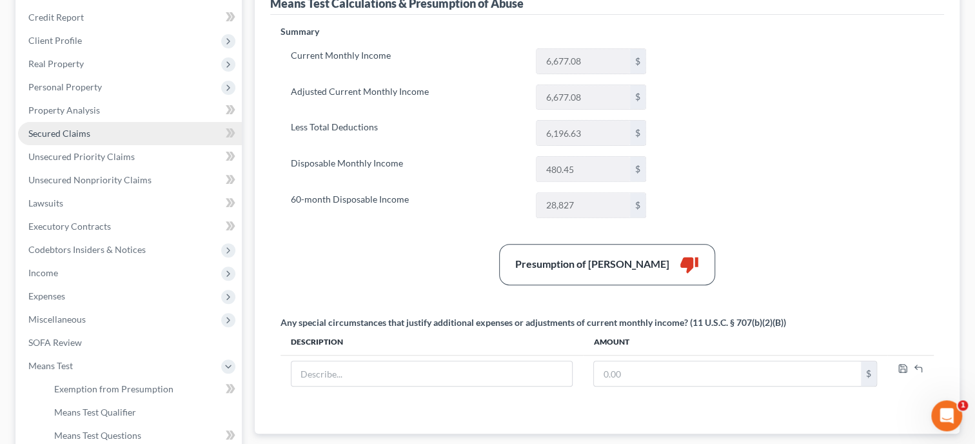
scroll to position [199, 0]
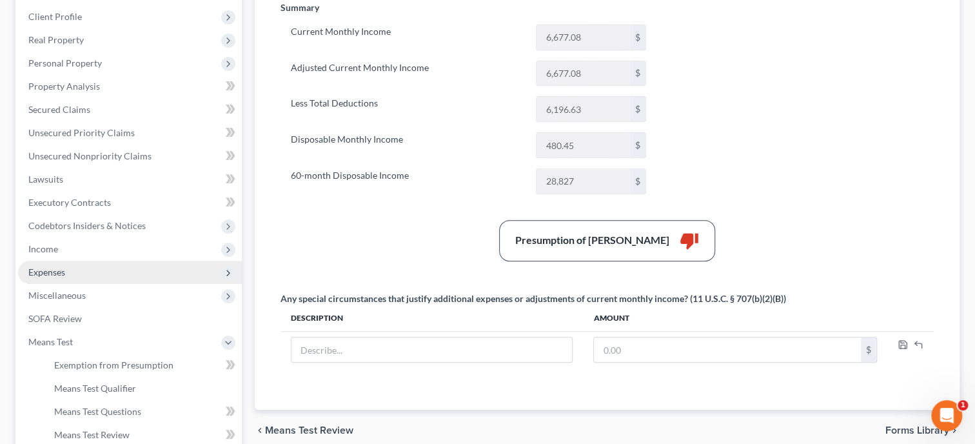
click at [102, 275] on span "Expenses" at bounding box center [130, 272] width 224 height 23
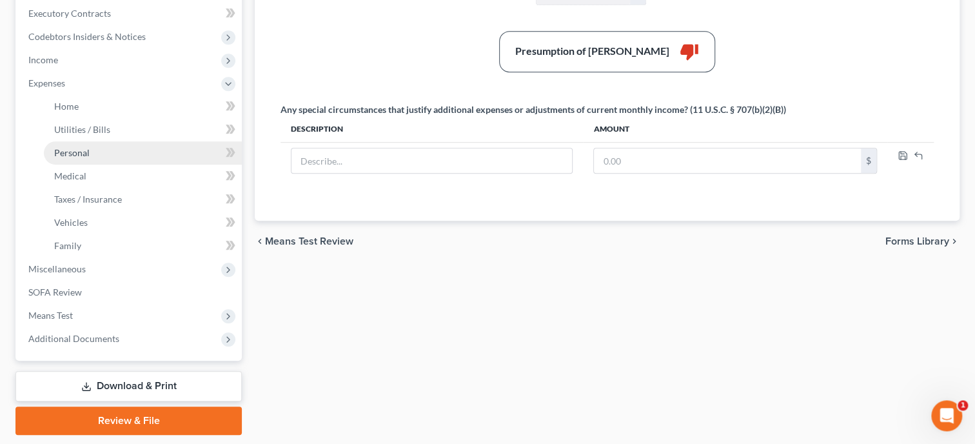
scroll to position [398, 0]
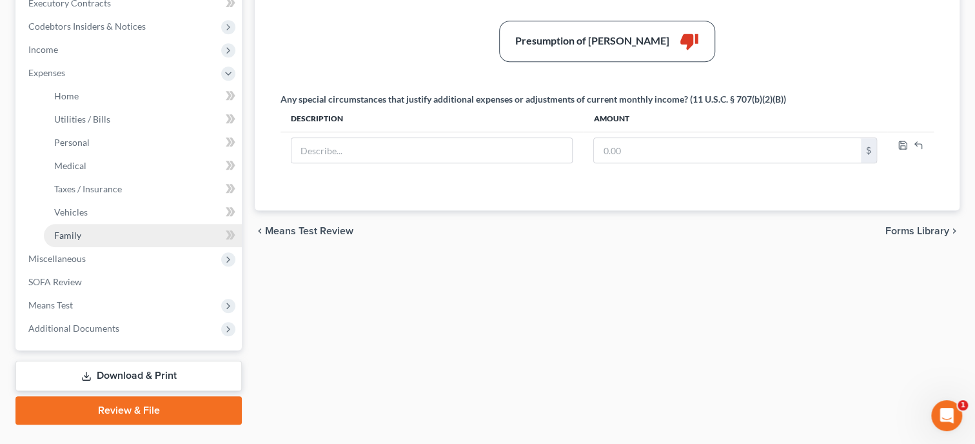
click at [103, 234] on link "Family" at bounding box center [143, 235] width 198 height 23
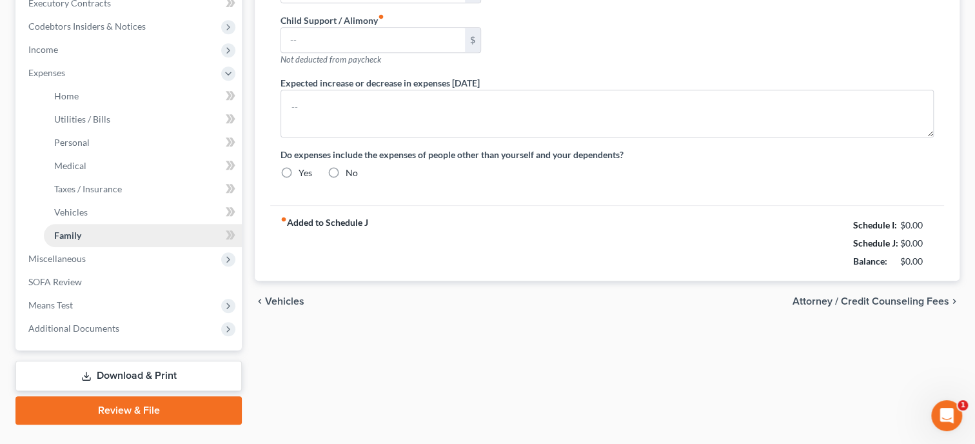
type input "0.00"
type input "50.00"
type input "0.00"
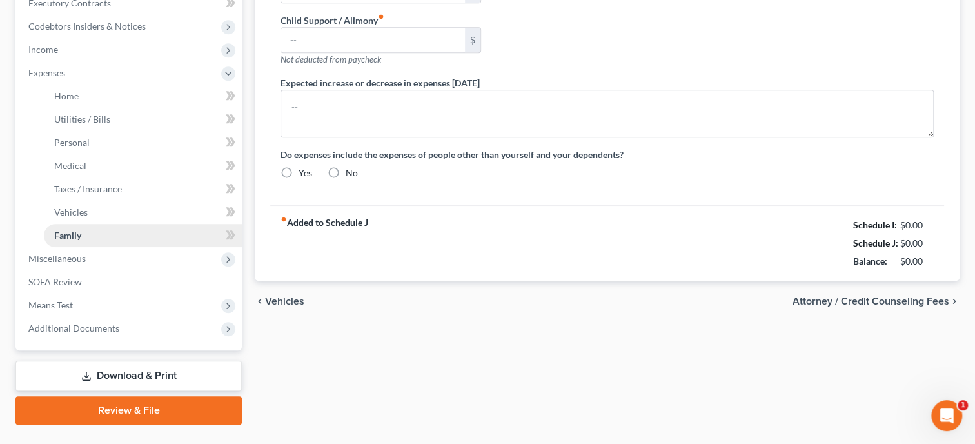
type input "0.00"
type input "250.00"
radio input "true"
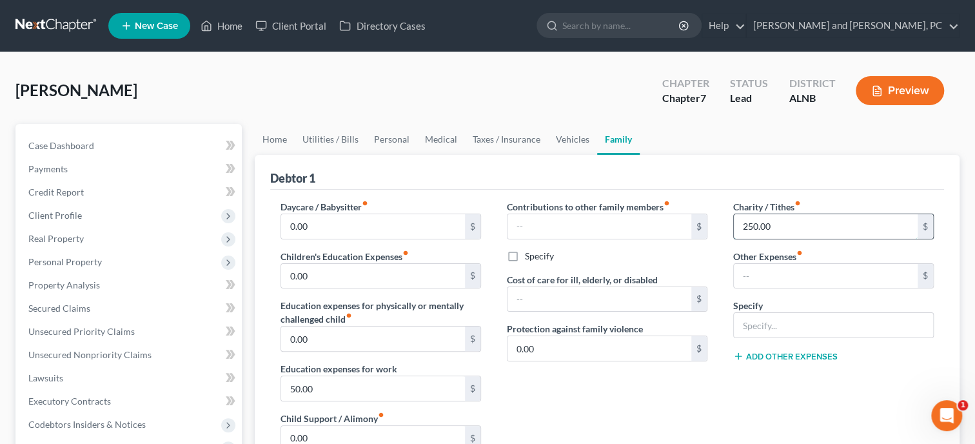
click at [817, 218] on input "250.00" at bounding box center [826, 226] width 184 height 25
type input "350.00"
click at [722, 164] on div "Debtor 1" at bounding box center [607, 172] width 674 height 35
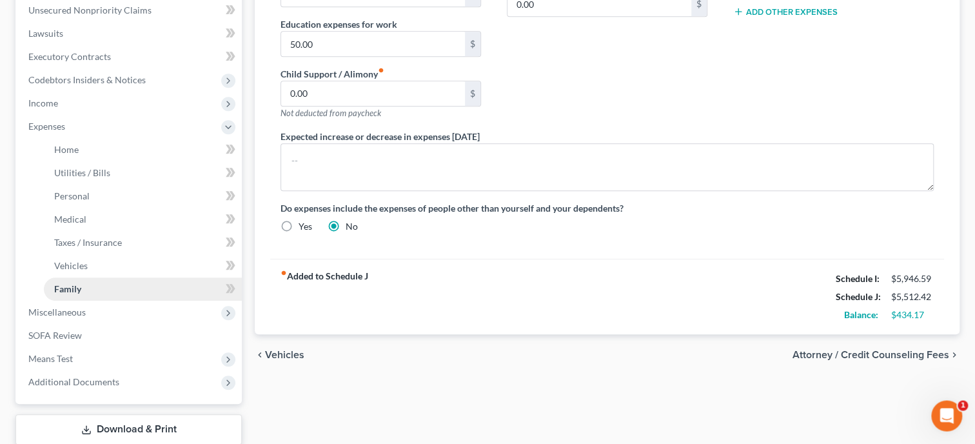
scroll to position [398, 0]
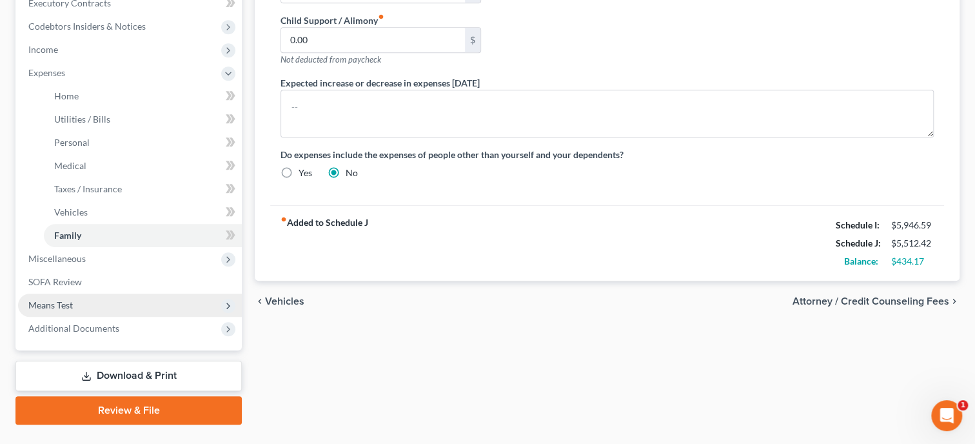
click at [75, 306] on span "Means Test" at bounding box center [130, 304] width 224 height 23
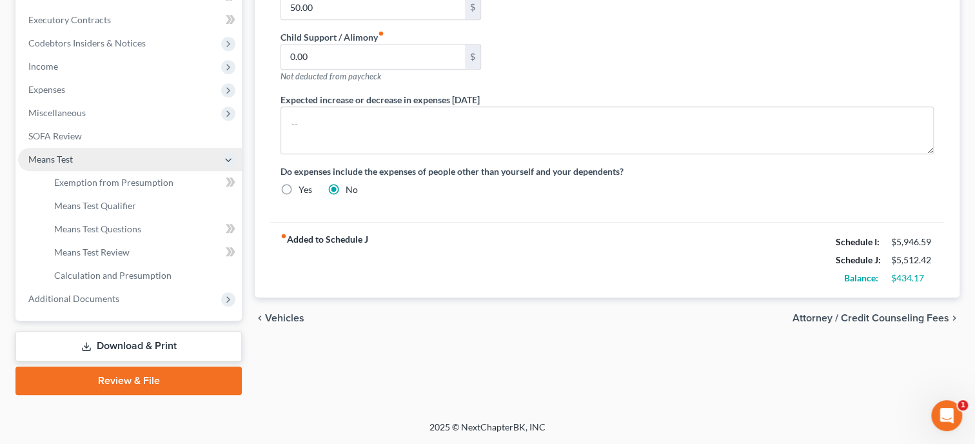
scroll to position [379, 0]
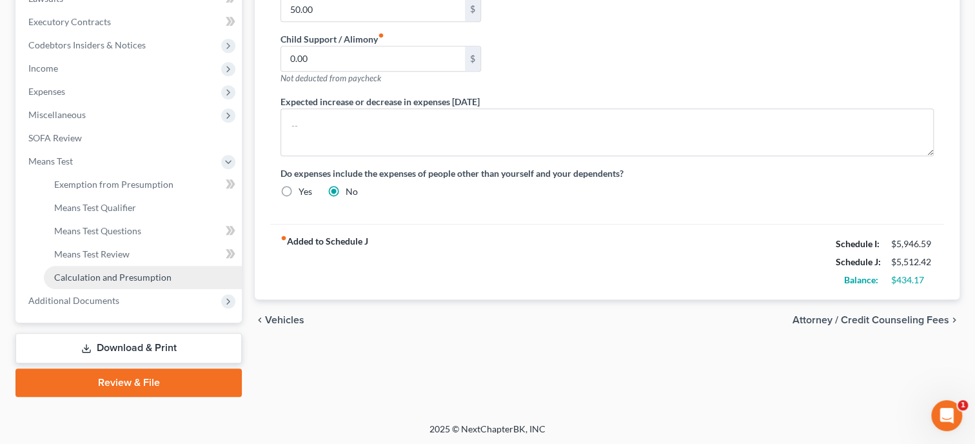
click at [90, 278] on span "Calculation and Presumption" at bounding box center [112, 276] width 117 height 11
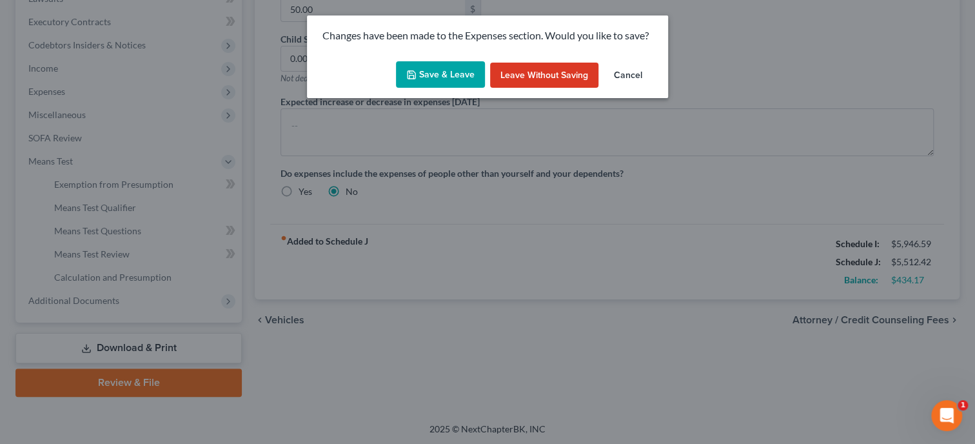
click at [459, 75] on button "Save & Leave" at bounding box center [440, 74] width 89 height 27
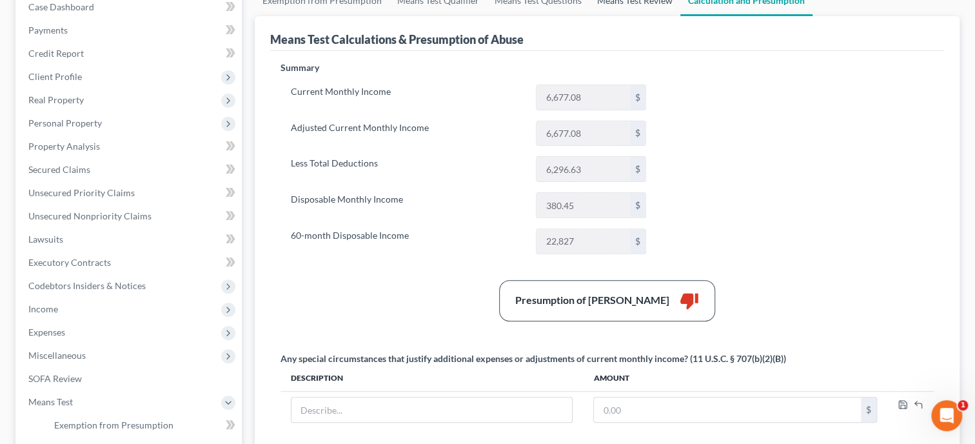
scroll to position [114, 0]
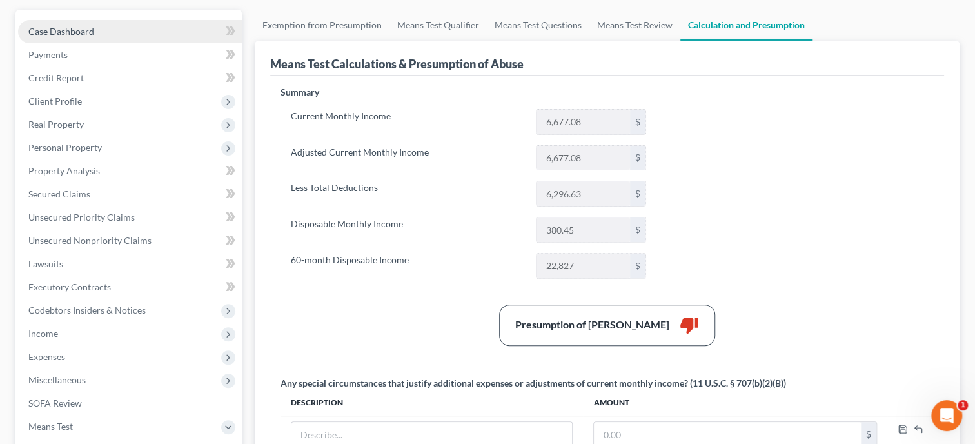
click at [90, 39] on link "Case Dashboard" at bounding box center [130, 31] width 224 height 23
select select "6"
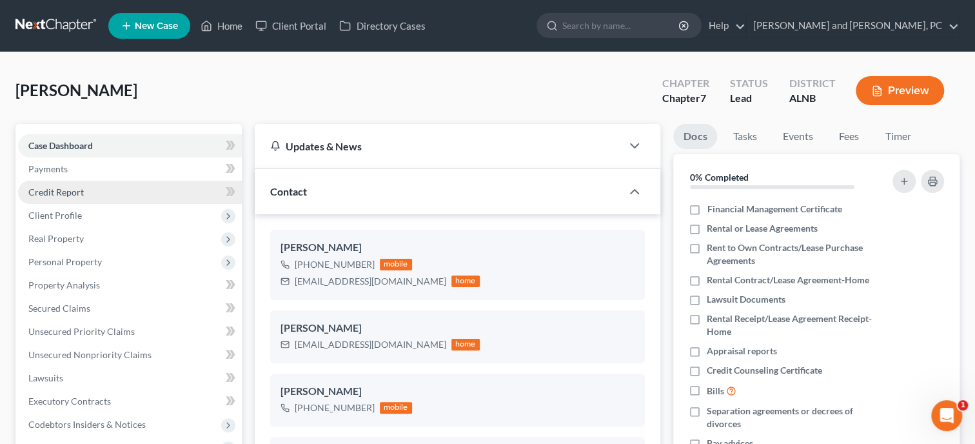
scroll to position [290, 0]
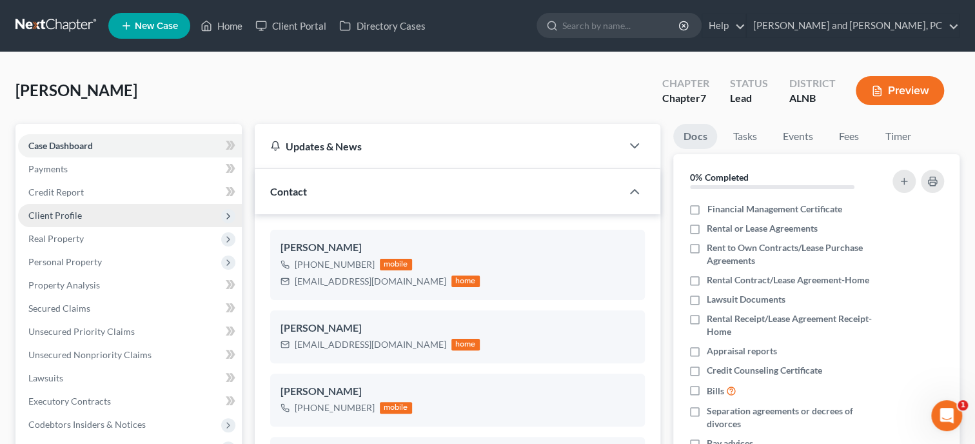
click at [95, 216] on span "Client Profile" at bounding box center [130, 215] width 224 height 23
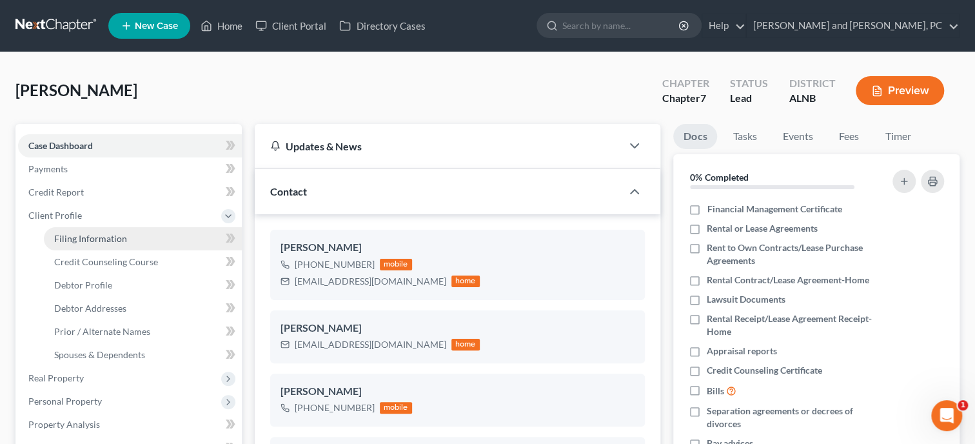
click at [94, 237] on span "Filing Information" at bounding box center [90, 238] width 73 height 11
select select "1"
select select "0"
select select "1"
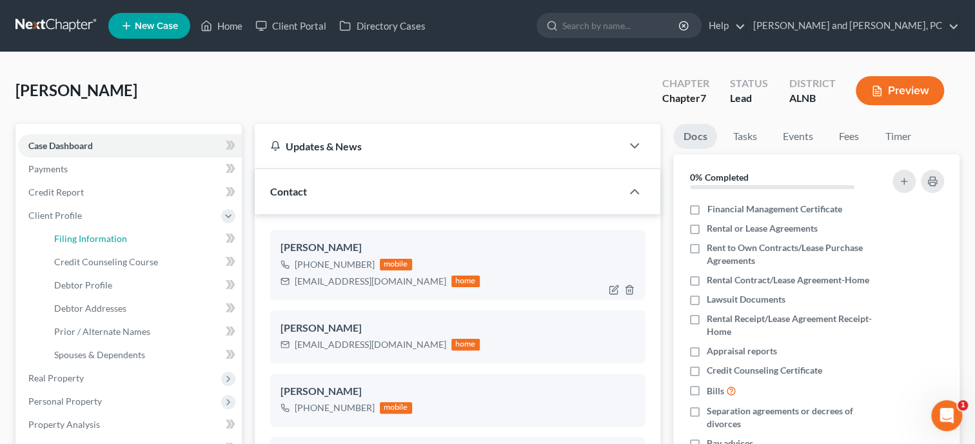
select select "0"
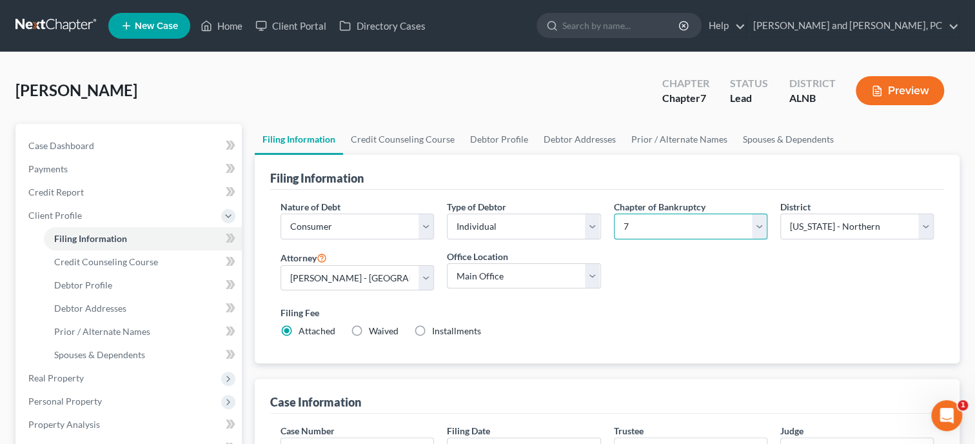
select select "3"
click option "13" at bounding box center [0, 0] width 0 height 0
click at [674, 294] on div "Nature of Debt Select Business Consumer Other Nature of Business Select Clearin…" at bounding box center [607, 274] width 666 height 148
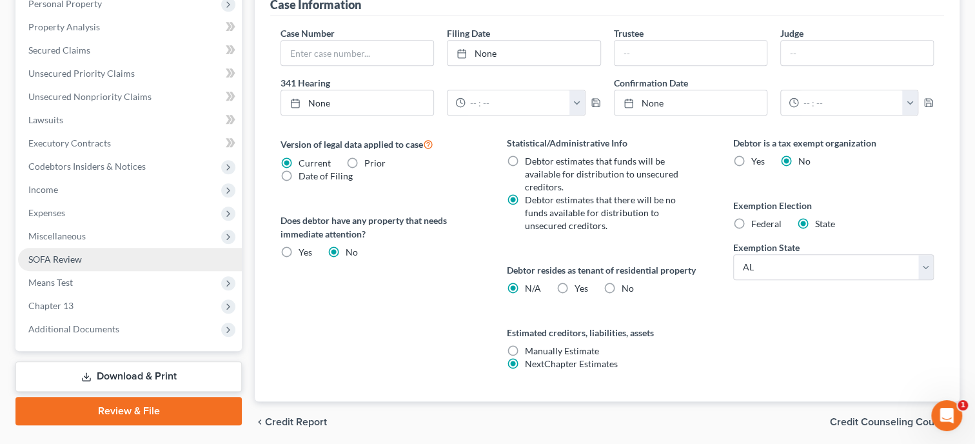
scroll to position [398, 0]
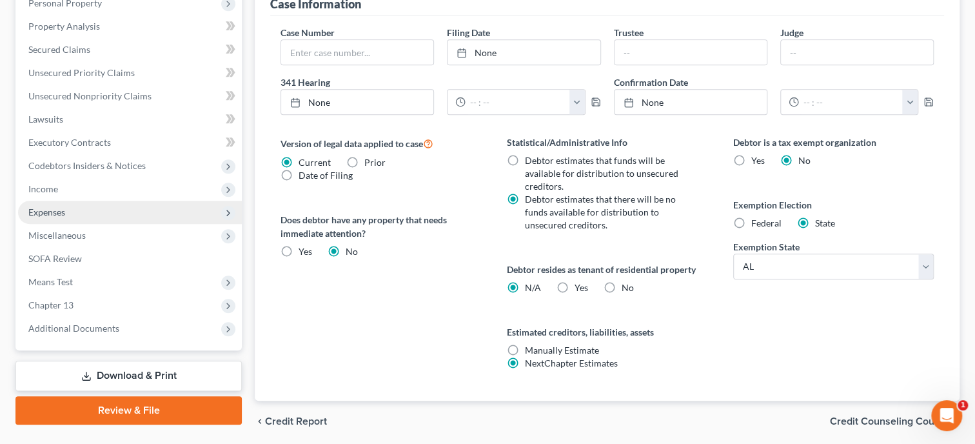
click at [110, 214] on span "Expenses" at bounding box center [130, 212] width 224 height 23
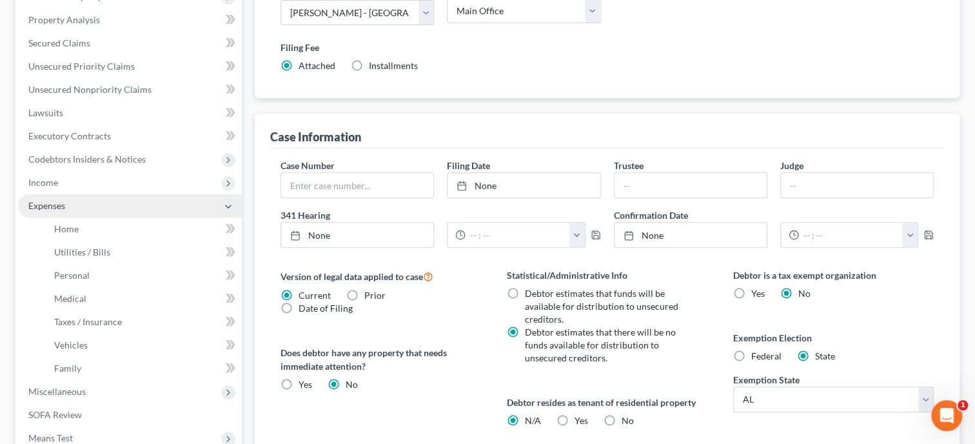
scroll to position [259, 0]
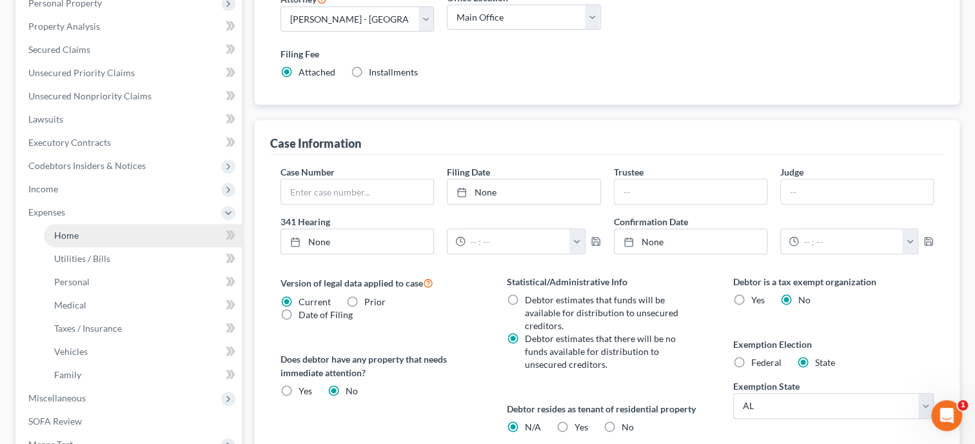
click at [108, 232] on link "Home" at bounding box center [143, 235] width 198 height 23
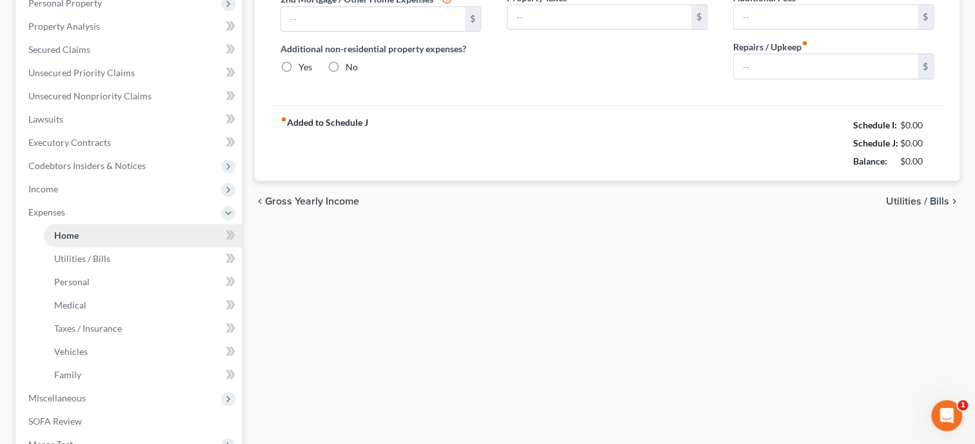
type input "840.00"
type input "0.00"
radio input "true"
type input "50.00"
type input "45.00"
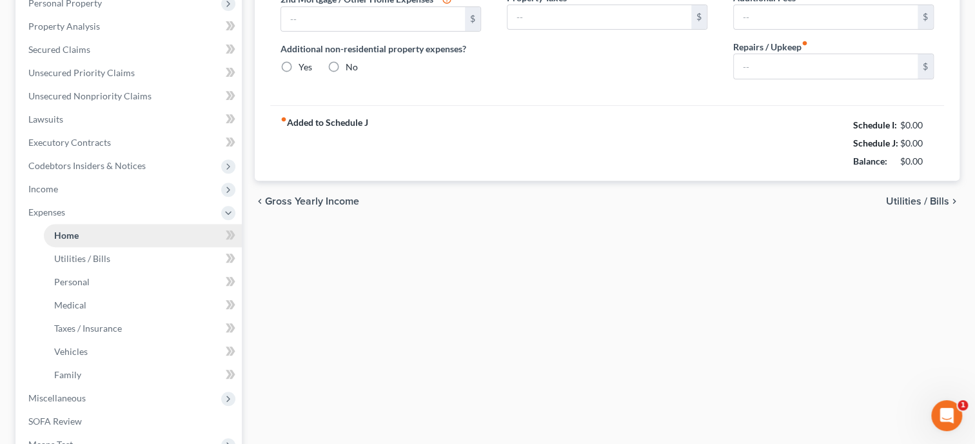
type input "0.00"
type input "200.00"
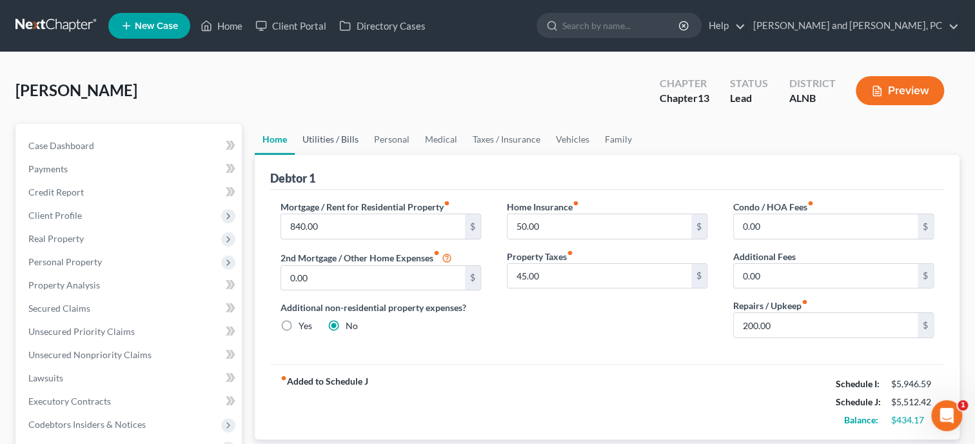
click at [335, 135] on link "Utilities / Bills" at bounding box center [331, 139] width 72 height 31
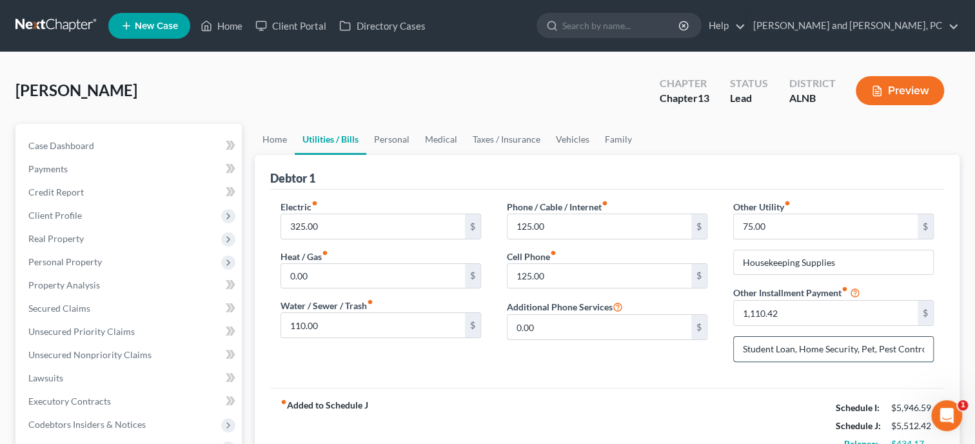
click at [862, 351] on input "Student Loan, Home Security, Pet, Pest Control, Mowing" at bounding box center [833, 349] width 199 height 25
click at [831, 311] on input "1,110.42" at bounding box center [826, 313] width 184 height 25
type input "250.00"
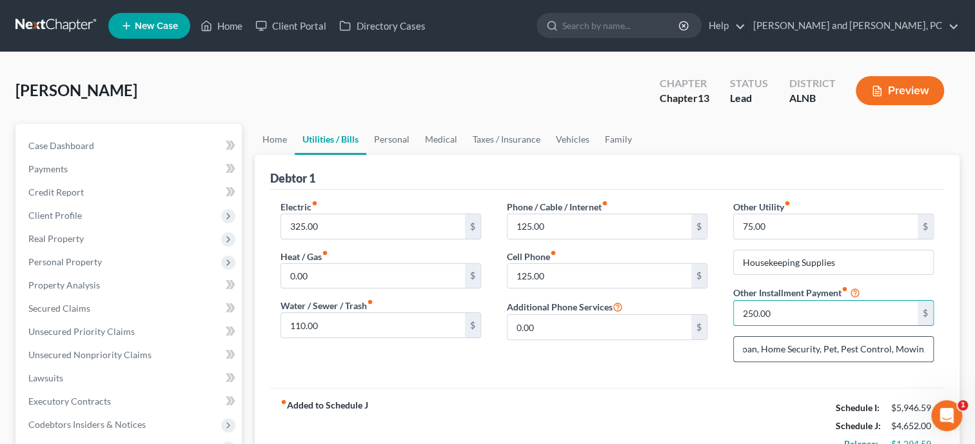
click at [760, 349] on input "Student Loan, Home Security, Pet, Pest Control, Mowing" at bounding box center [833, 349] width 199 height 25
type input "Home Security, Pet, Pest Control, Mowing"
click at [755, 373] on div "Electric fiber_manual_record 325.00 $ Heat / Gas fiber_manual_record 0.00 $ Wat…" at bounding box center [607, 289] width 674 height 198
click at [390, 147] on link "Personal" at bounding box center [391, 139] width 51 height 31
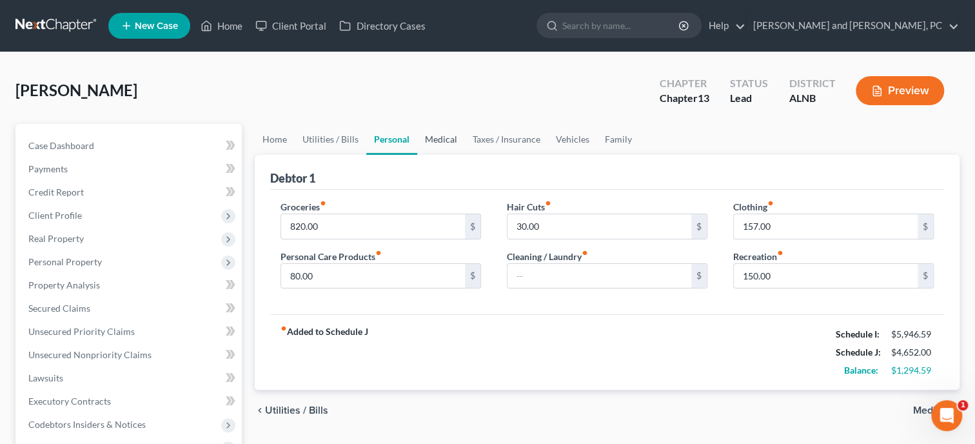
click at [427, 145] on link "Medical" at bounding box center [441, 139] width 48 height 31
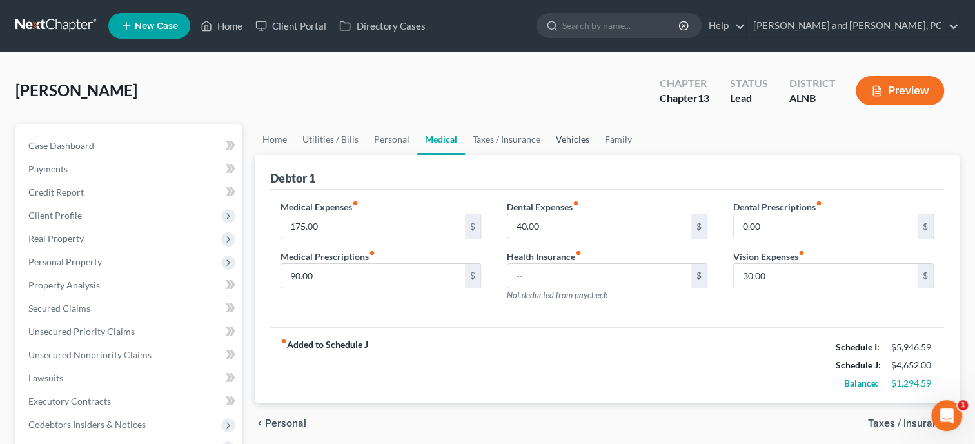
click at [560, 143] on link "Vehicles" at bounding box center [572, 139] width 49 height 31
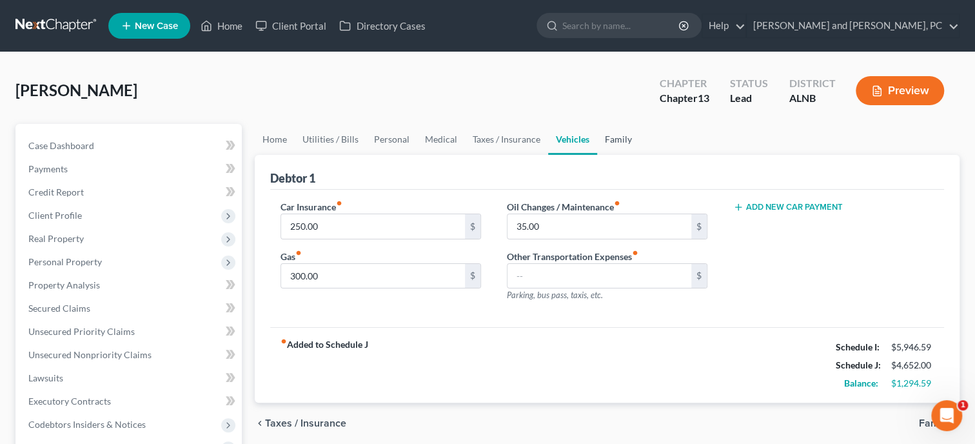
click at [622, 143] on link "Family" at bounding box center [618, 139] width 43 height 31
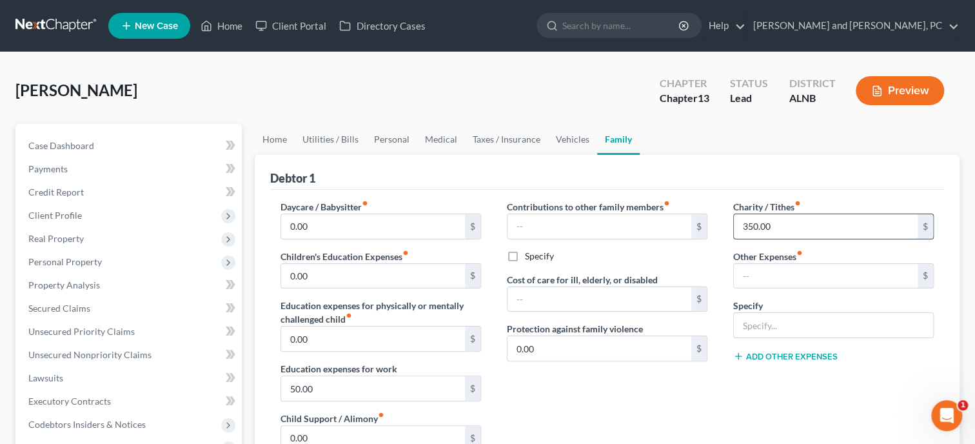
click at [772, 229] on input "350.00" at bounding box center [826, 226] width 184 height 25
type input "400.00"
click at [643, 182] on div "Debtor 1" at bounding box center [607, 172] width 674 height 35
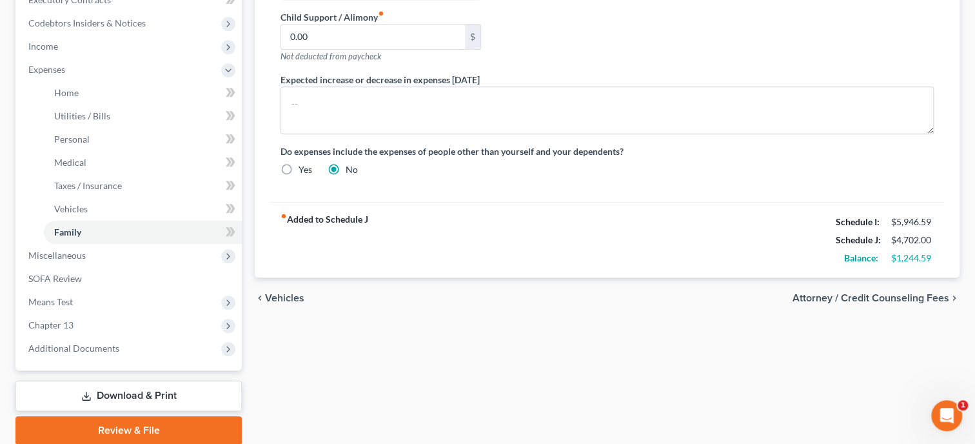
scroll to position [449, 0]
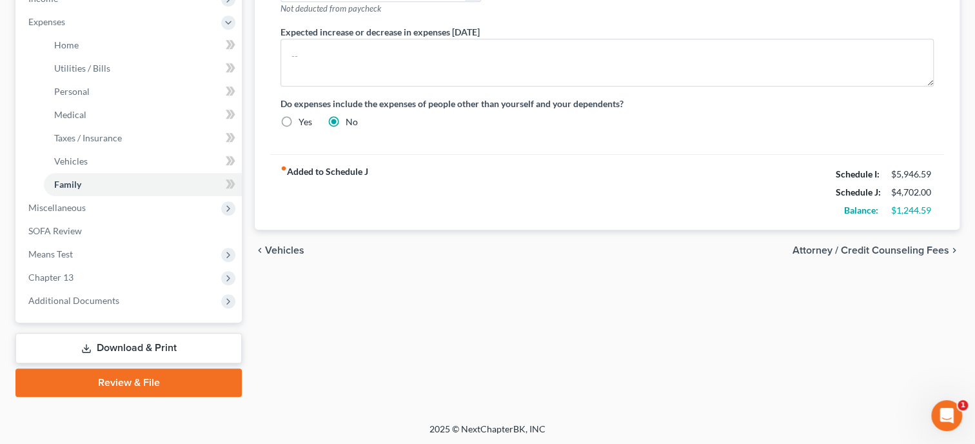
click at [643, 182] on div "fiber_manual_record Added to Schedule J Schedule I: $5,946.59 Schedule J: $4,70…" at bounding box center [607, 191] width 674 height 75
click at [97, 277] on span "Chapter 13" at bounding box center [130, 277] width 224 height 23
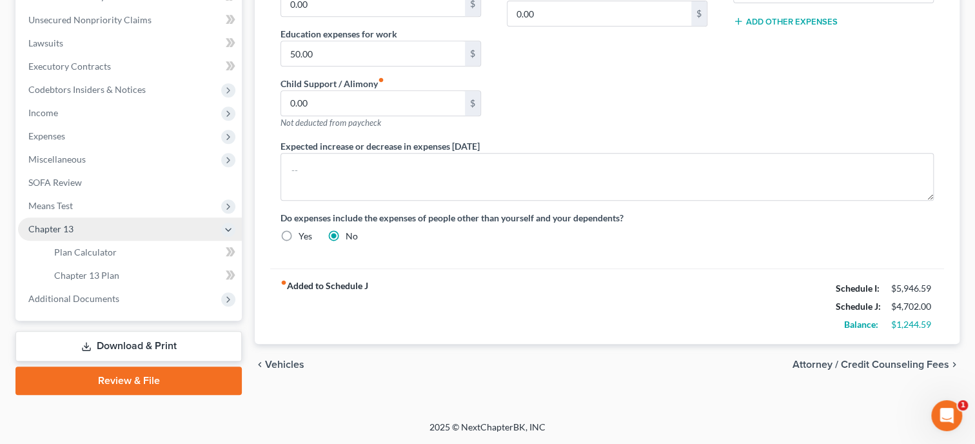
scroll to position [333, 0]
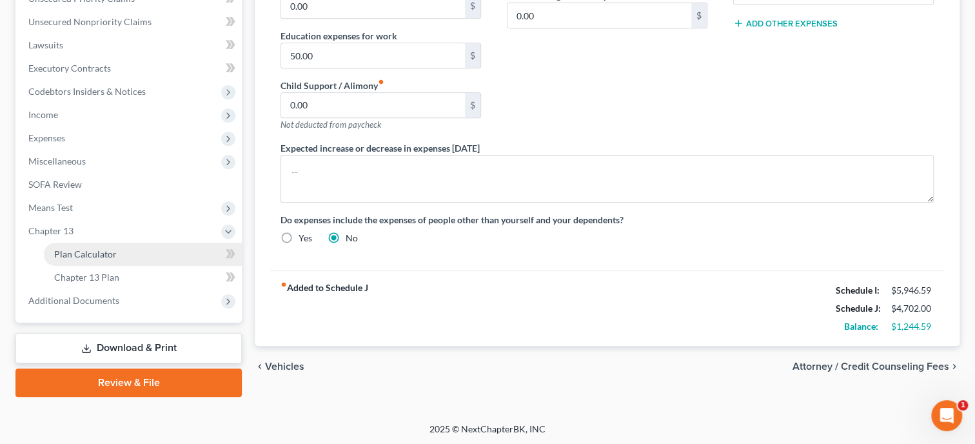
click at [110, 257] on span "Plan Calculator" at bounding box center [85, 253] width 63 height 11
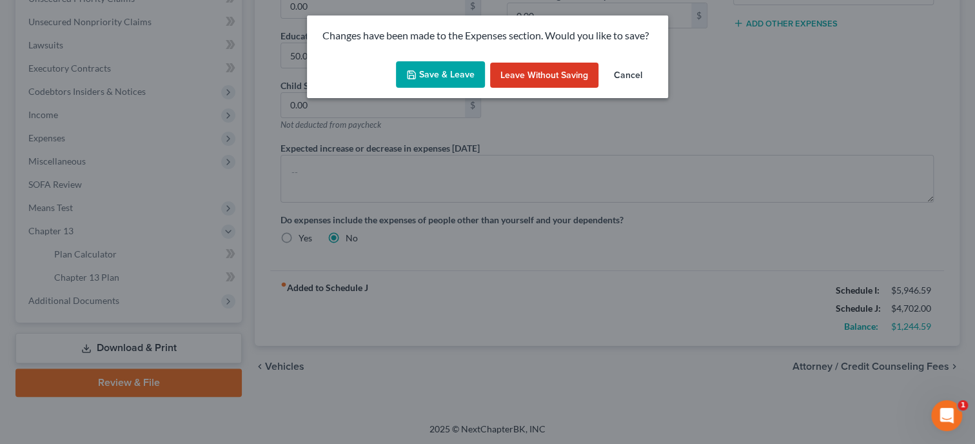
click at [417, 77] on icon "button" at bounding box center [411, 75] width 10 height 10
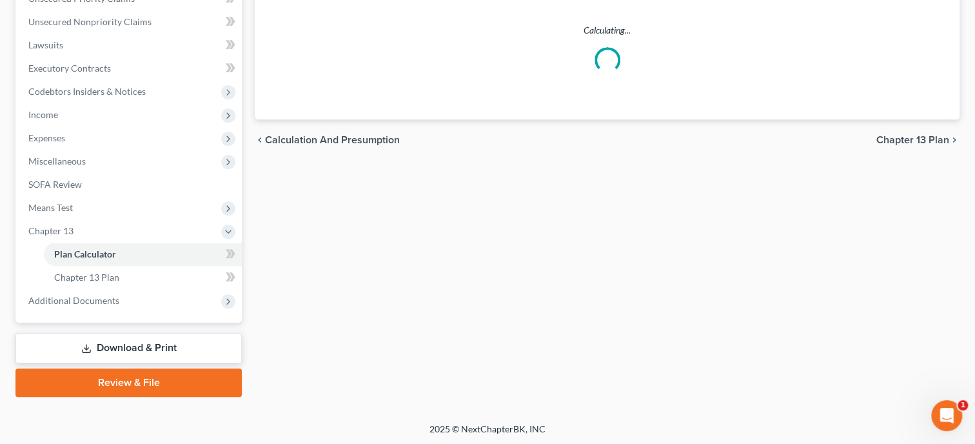
scroll to position [1, 0]
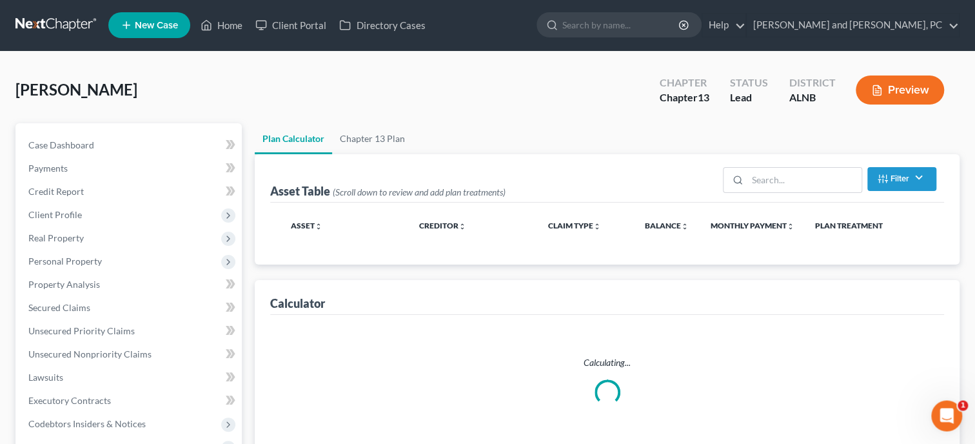
select select "59"
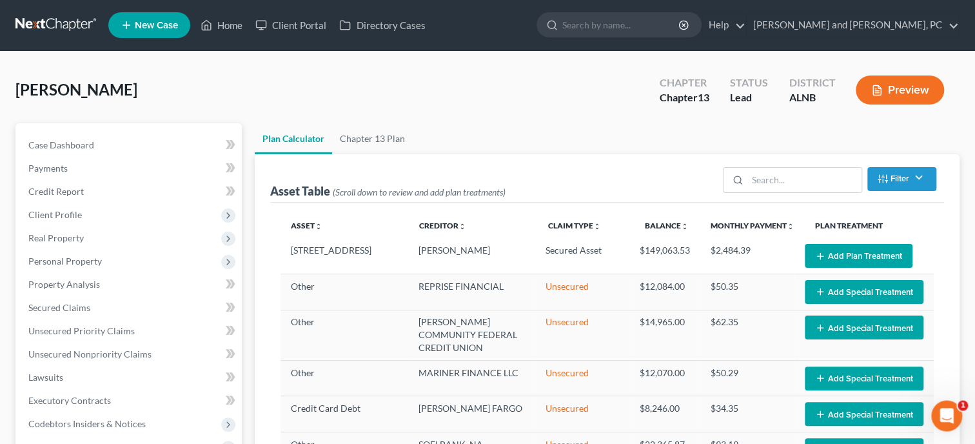
scroll to position [0, 0]
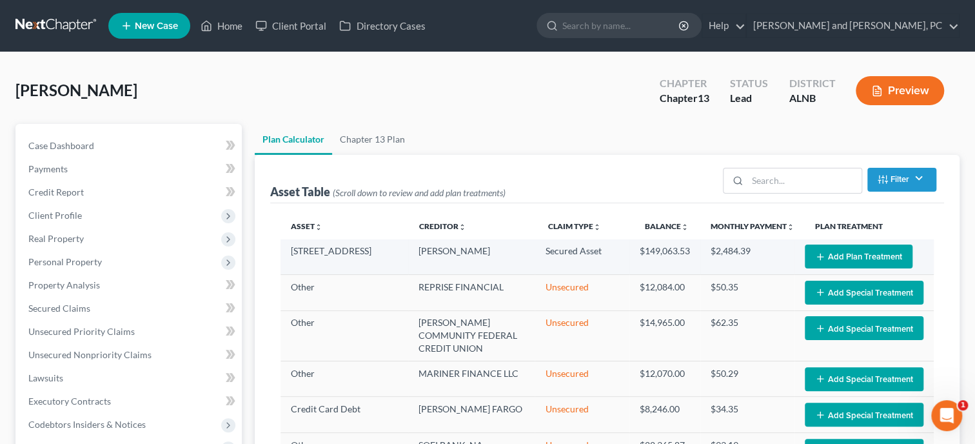
click at [847, 262] on button "Add Plan Treatment" at bounding box center [859, 256] width 108 height 24
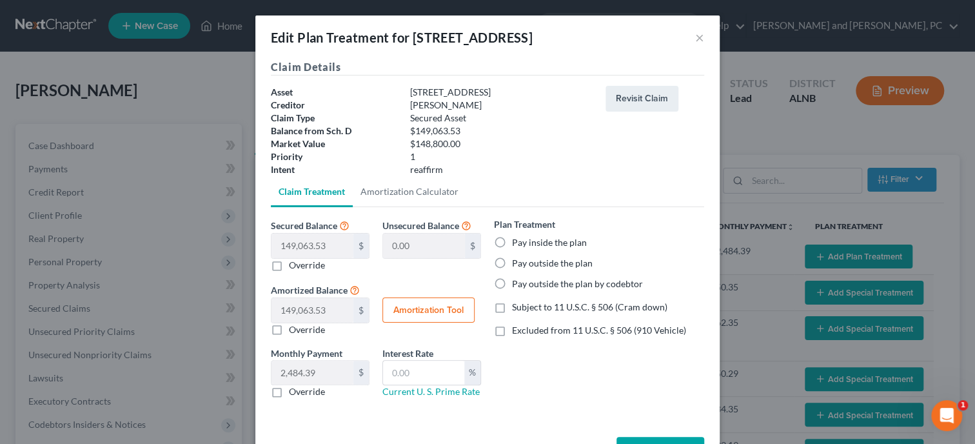
click at [512, 266] on label "Pay outside the plan" at bounding box center [552, 263] width 81 height 13
click at [517, 265] on input "Pay outside the plan" at bounding box center [521, 261] width 8 height 8
radio input "true"
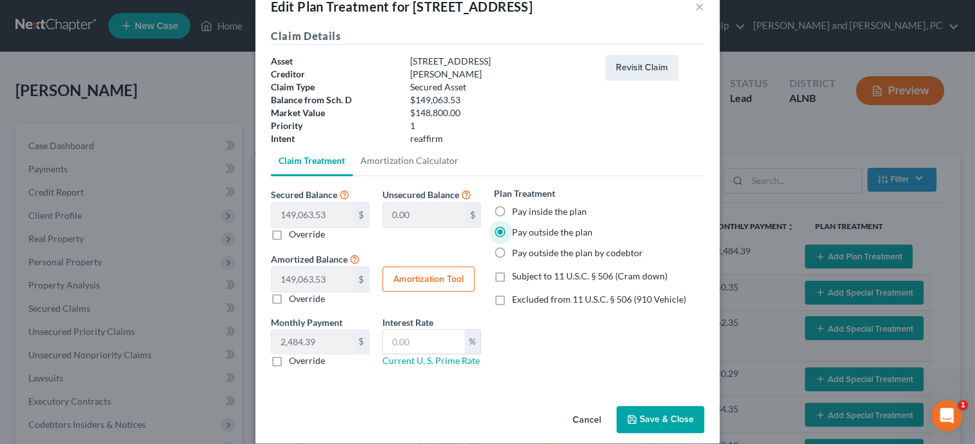
scroll to position [45, 0]
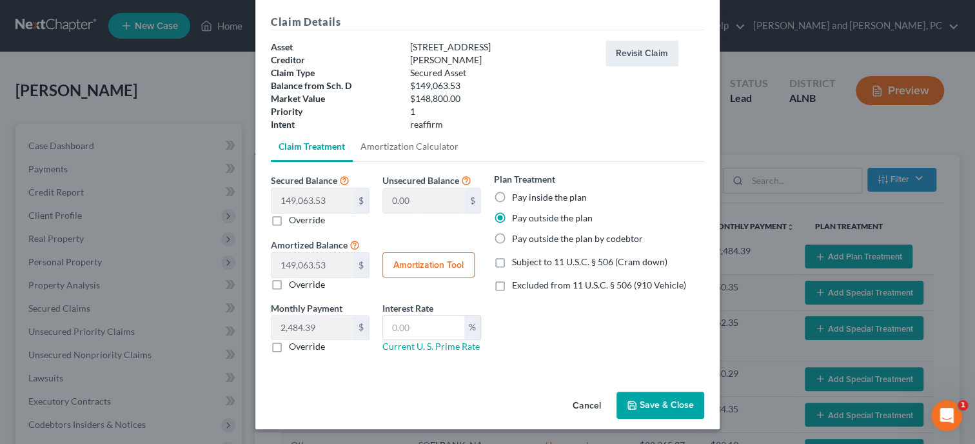
click at [667, 403] on button "Save & Close" at bounding box center [661, 404] width 88 height 27
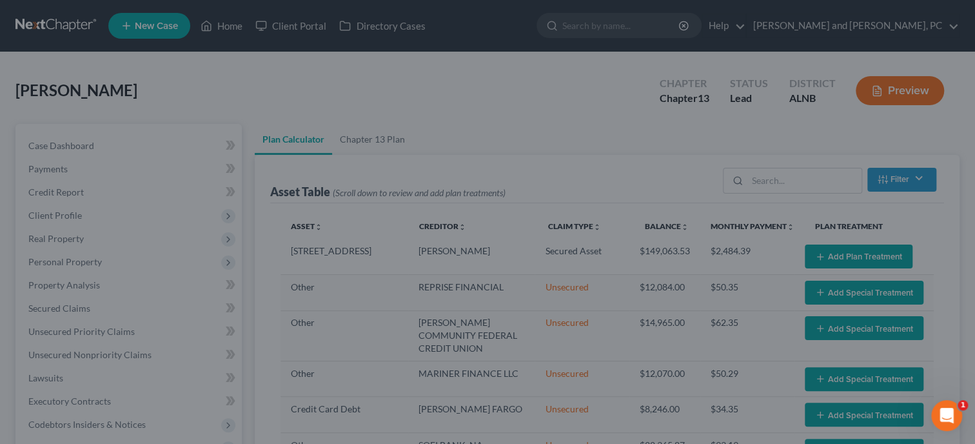
select select "59"
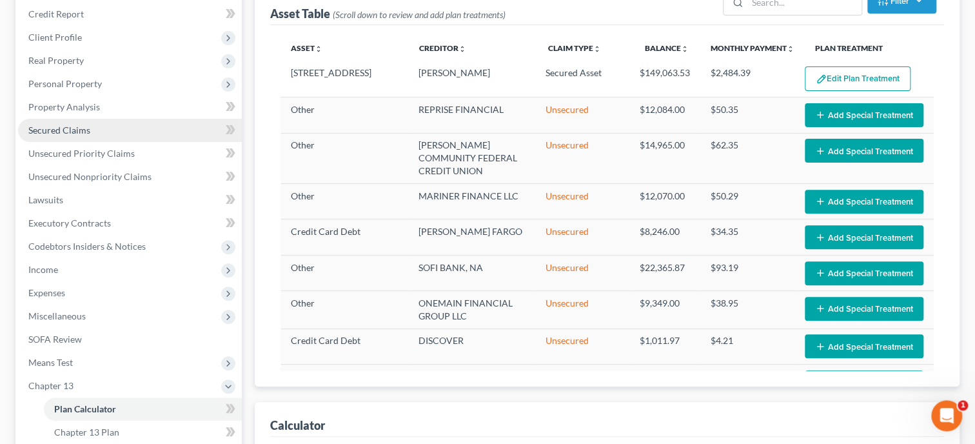
scroll to position [199, 0]
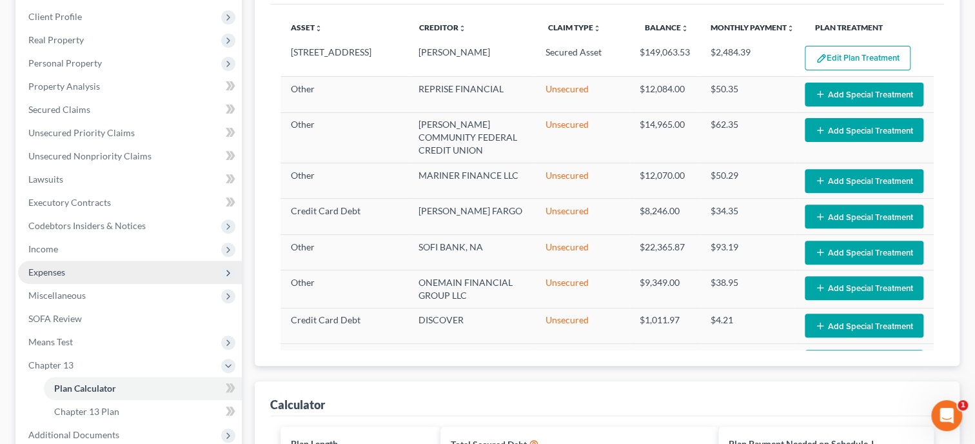
click at [55, 269] on span "Expenses" at bounding box center [46, 271] width 37 height 11
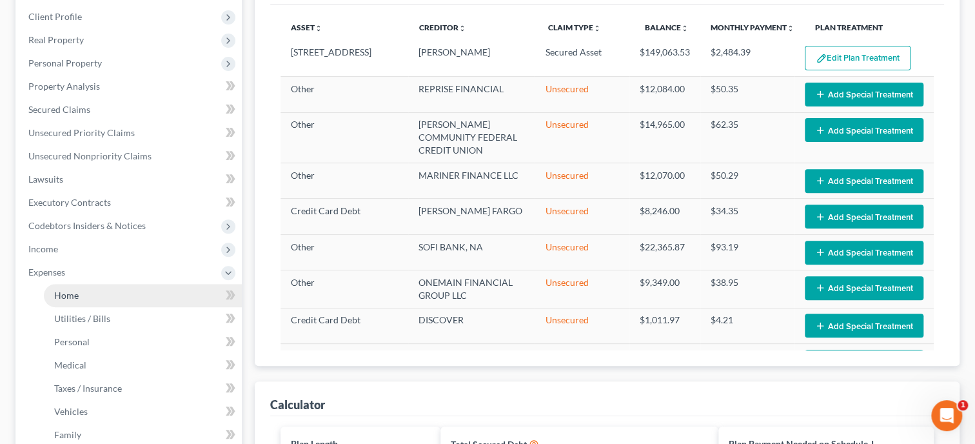
click at [66, 295] on span "Home" at bounding box center [66, 295] width 25 height 11
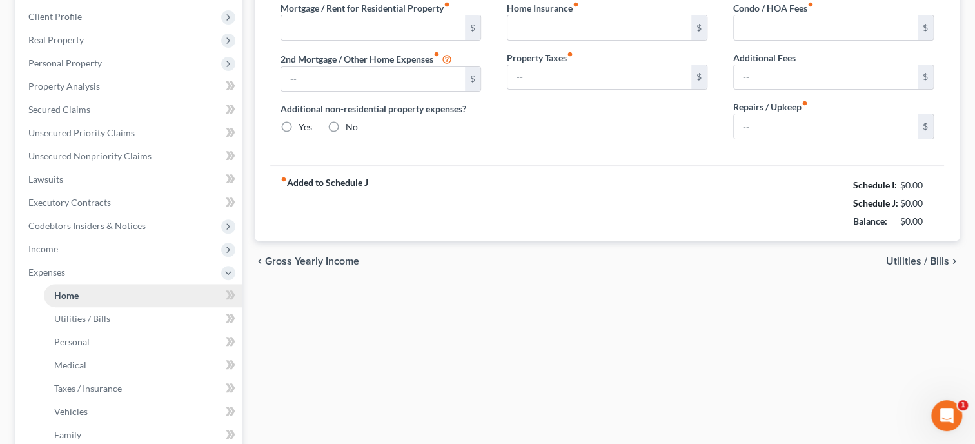
type input "840.00"
type input "0.00"
radio input "true"
type input "50.00"
type input "45.00"
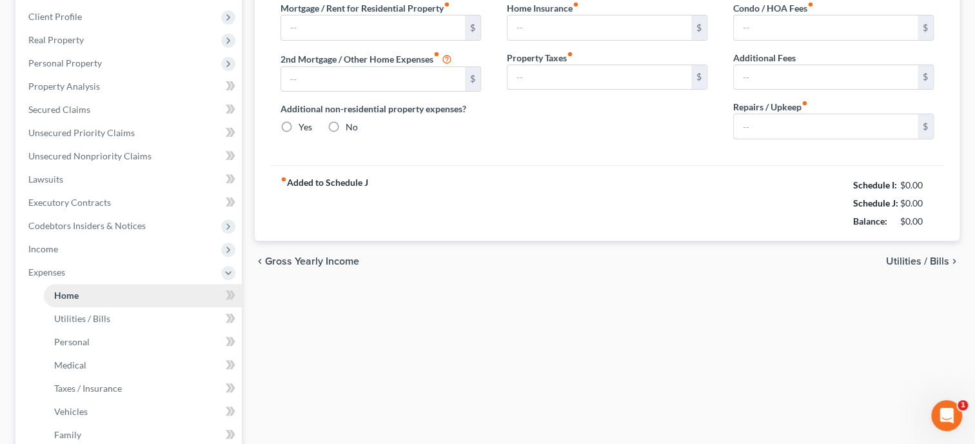
type input "0.00"
type input "200.00"
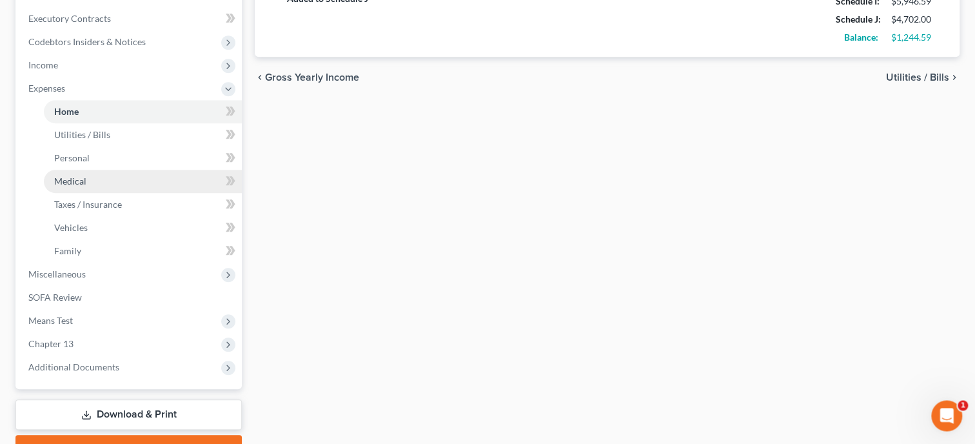
scroll to position [398, 0]
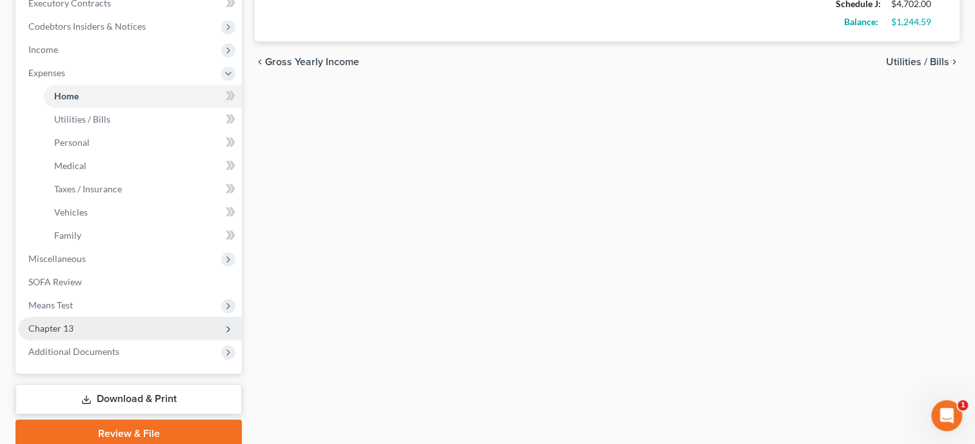
click at [70, 324] on span "Chapter 13" at bounding box center [50, 327] width 45 height 11
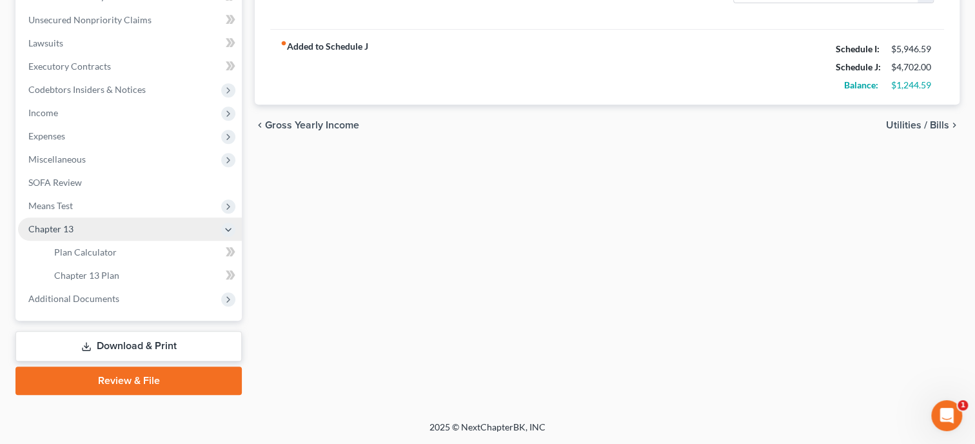
scroll to position [333, 0]
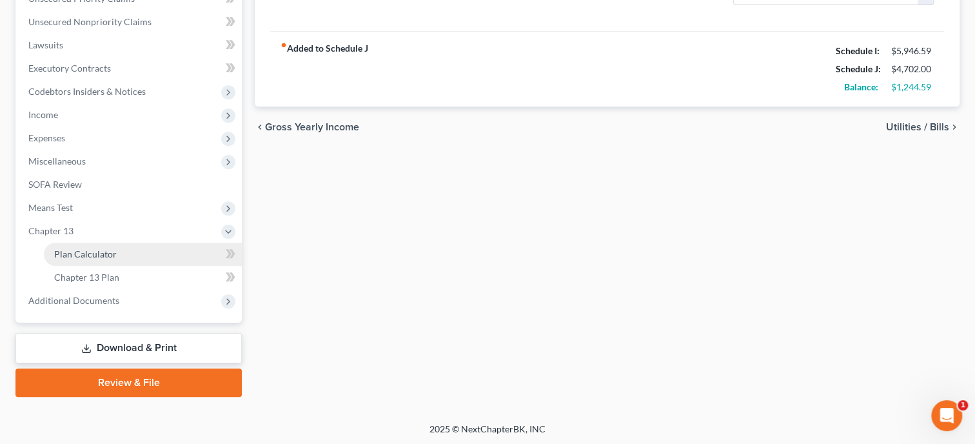
click at [87, 255] on span "Plan Calculator" at bounding box center [85, 253] width 63 height 11
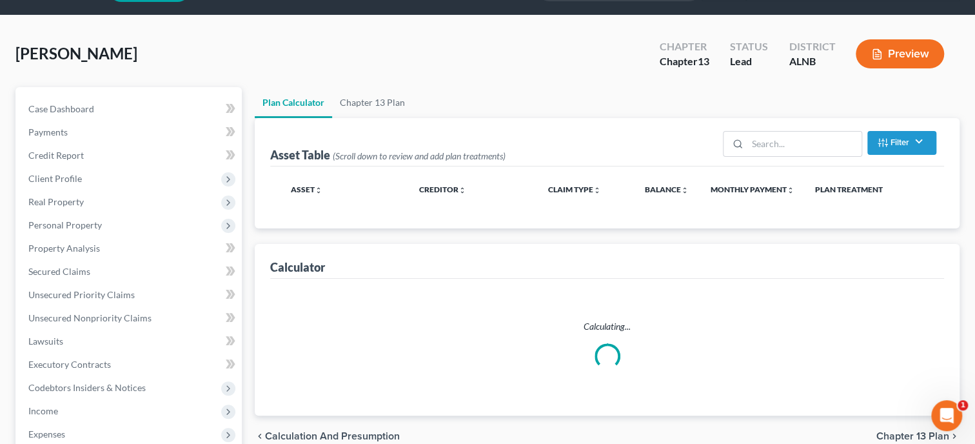
scroll to position [1, 0]
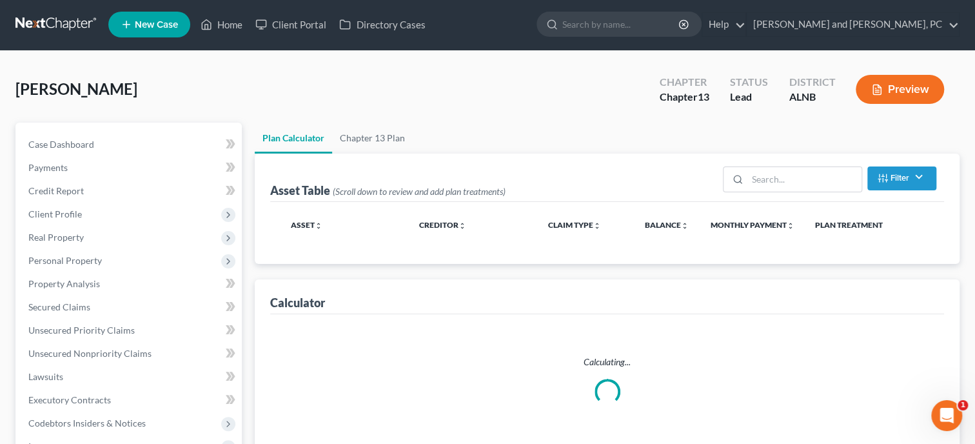
select select "59"
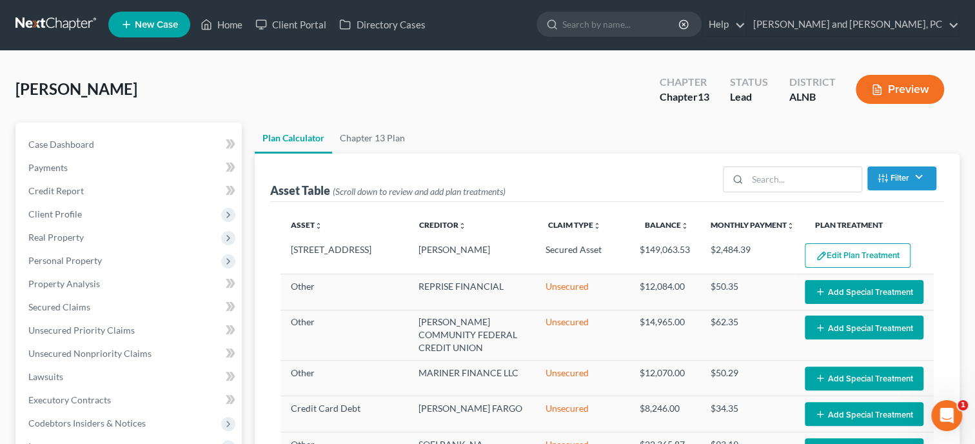
scroll to position [0, 0]
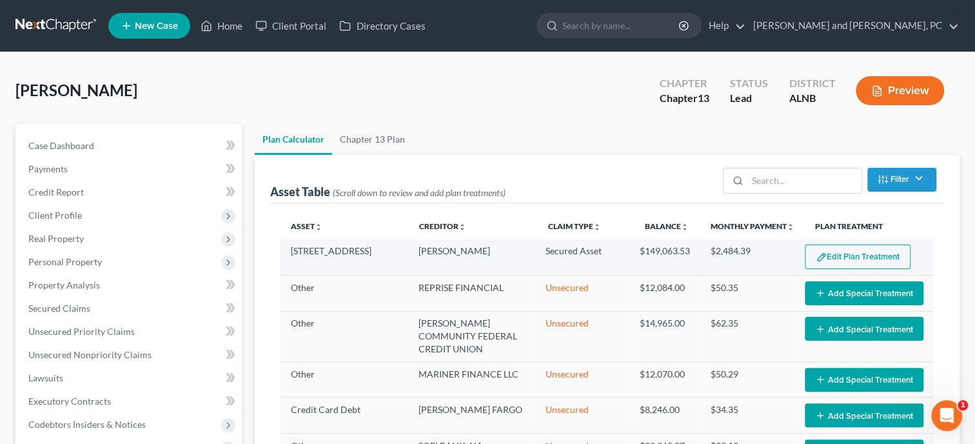
click at [816, 257] on img "button" at bounding box center [821, 257] width 11 height 11
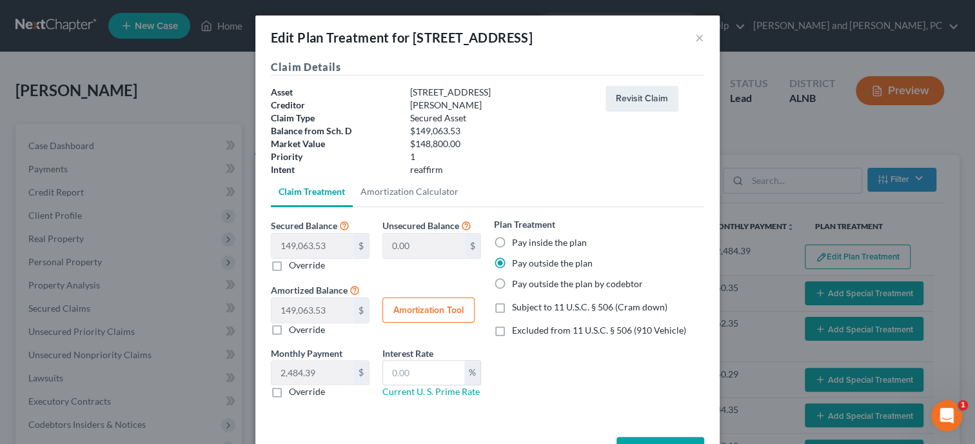
click at [289, 393] on label "Override" at bounding box center [307, 391] width 36 height 13
click at [294, 393] on input "Override" at bounding box center [298, 389] width 8 height 8
checkbox input "true"
click at [310, 373] on input "0.00" at bounding box center [312, 372] width 82 height 25
type input "840.00"
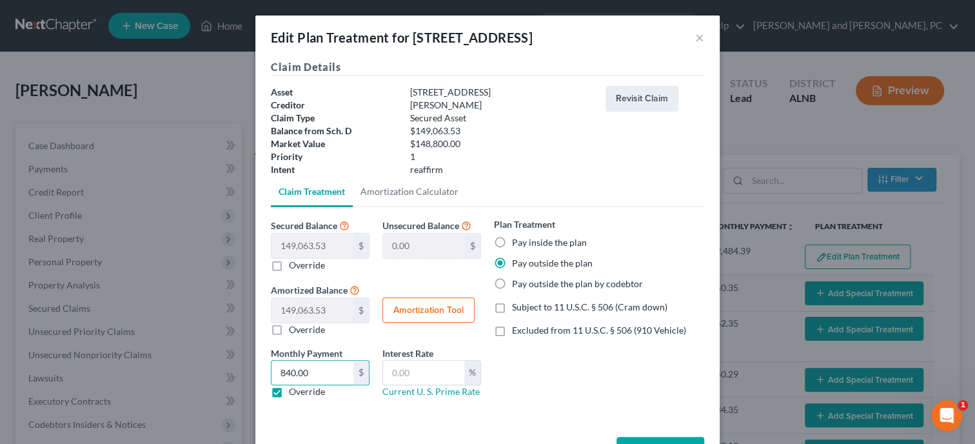
click at [370, 406] on div "Monthly Payment 2,484.39 $ 840.00 $ Override Interest Rate % Current U. S. Prim…" at bounding box center [375, 377] width 223 height 63
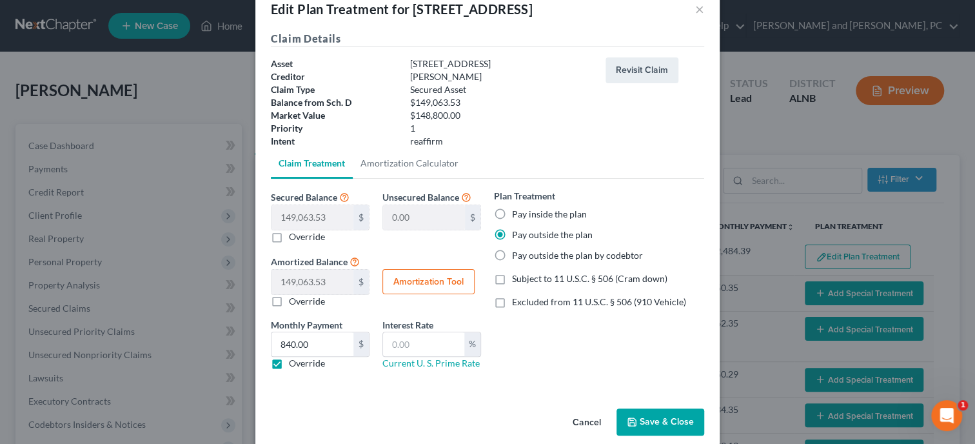
scroll to position [45, 0]
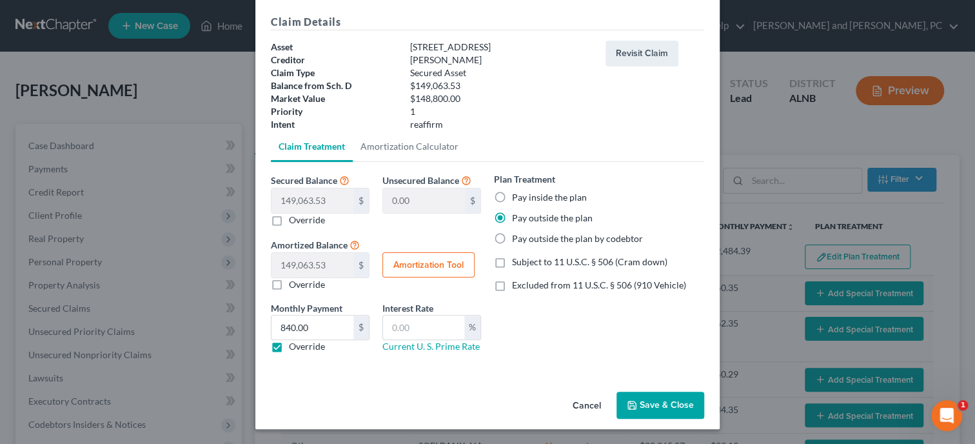
click at [651, 410] on button "Save & Close" at bounding box center [661, 404] width 88 height 27
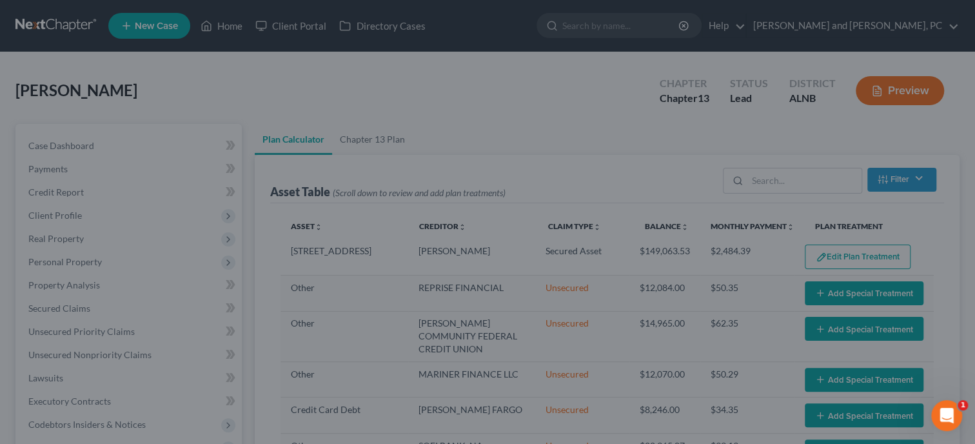
select select "59"
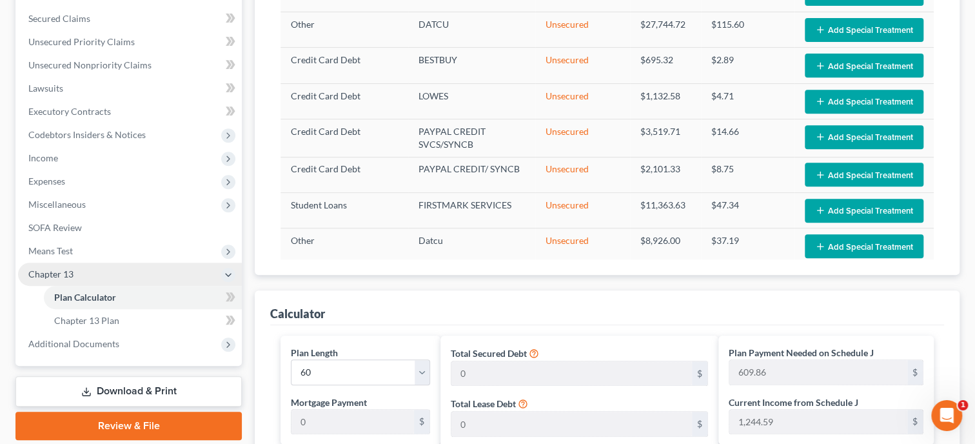
scroll to position [331, 0]
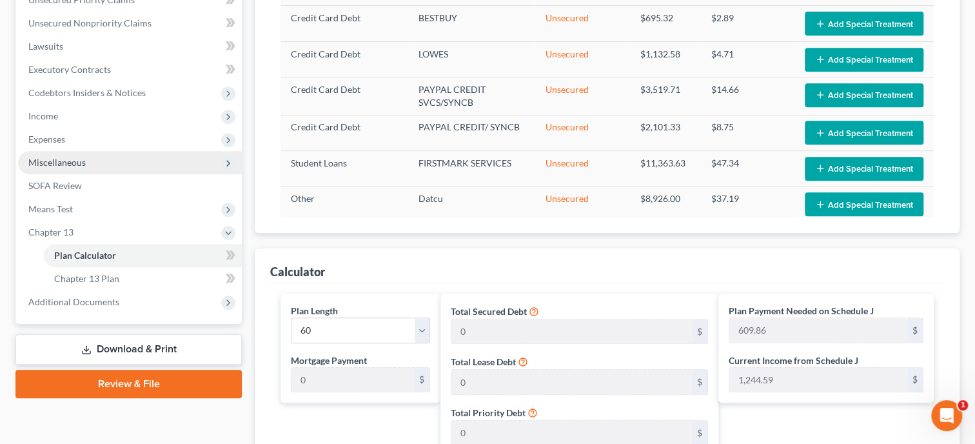
click at [77, 154] on span "Miscellaneous" at bounding box center [130, 162] width 224 height 23
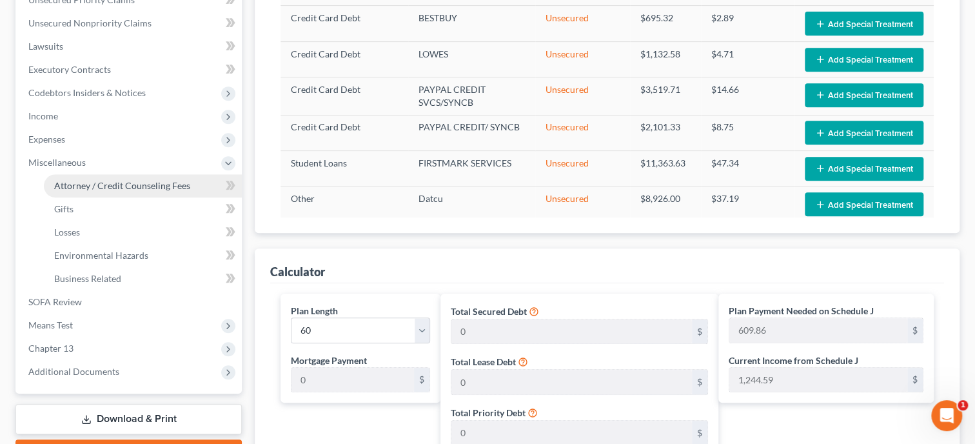
click at [95, 188] on span "Attorney / Credit Counseling Fees" at bounding box center [122, 185] width 136 height 11
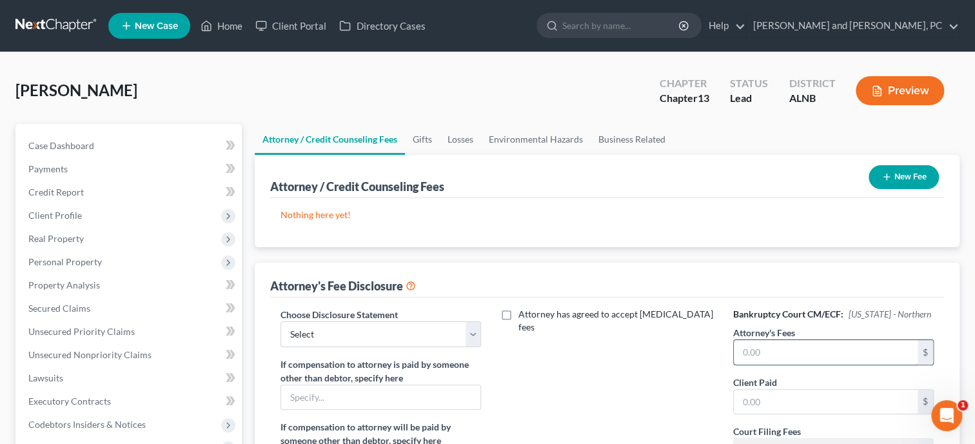
click at [741, 350] on input "text" at bounding box center [826, 352] width 184 height 25
type input "4,500.00"
click at [769, 392] on input "text" at bounding box center [826, 402] width 184 height 25
type input "500.00"
select select "0"
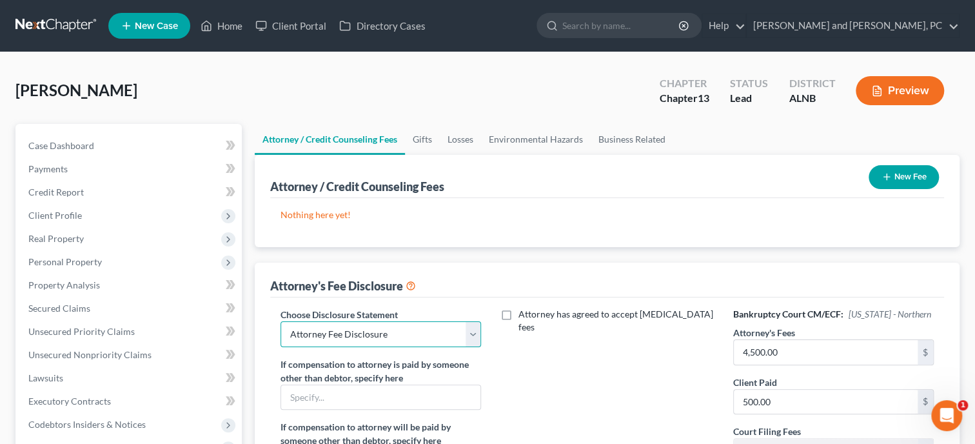
click option "Attorney Fee Disclosure" at bounding box center [0, 0] width 0 height 0
click at [562, 371] on div "Attorney has agreed to accept [MEDICAL_DATA] fees" at bounding box center [607, 427] width 226 height 239
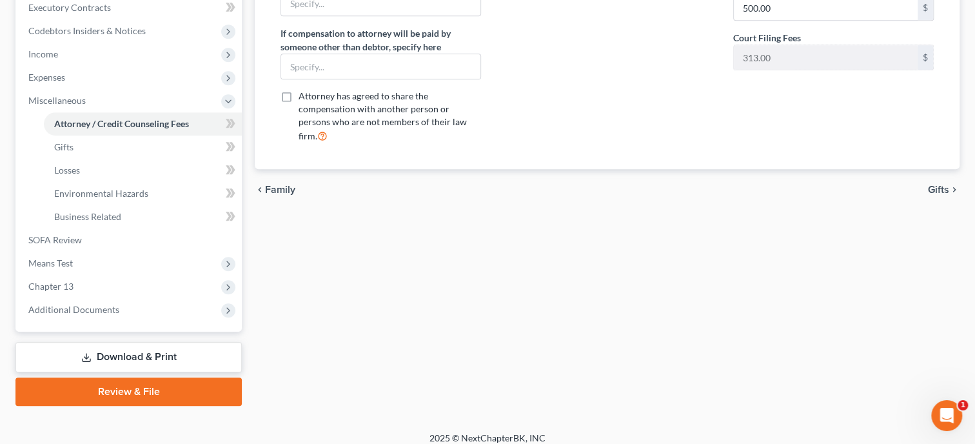
scroll to position [398, 0]
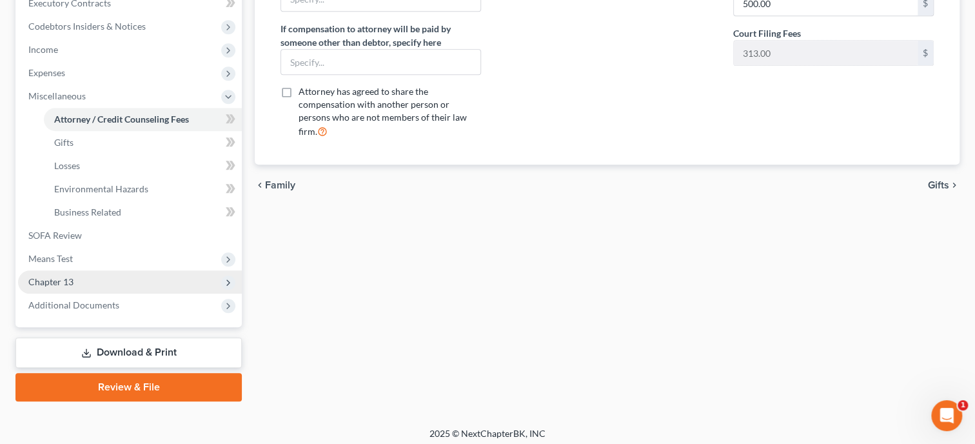
click at [121, 286] on span "Chapter 13" at bounding box center [130, 281] width 224 height 23
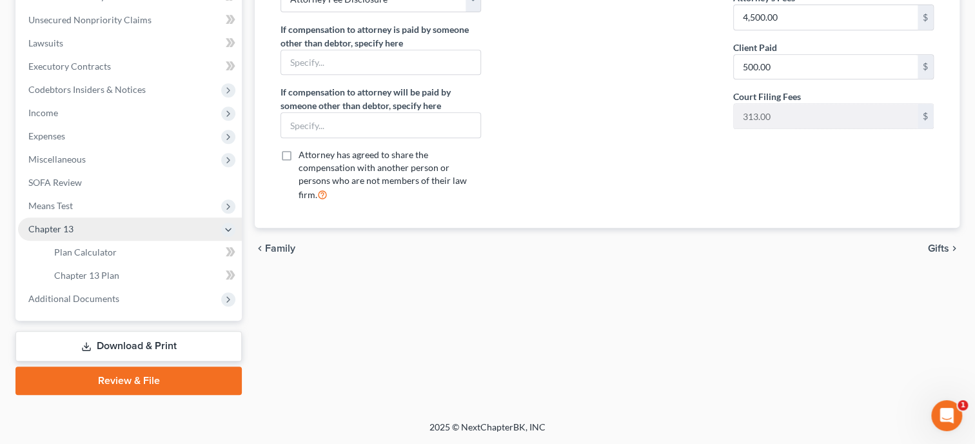
scroll to position [333, 0]
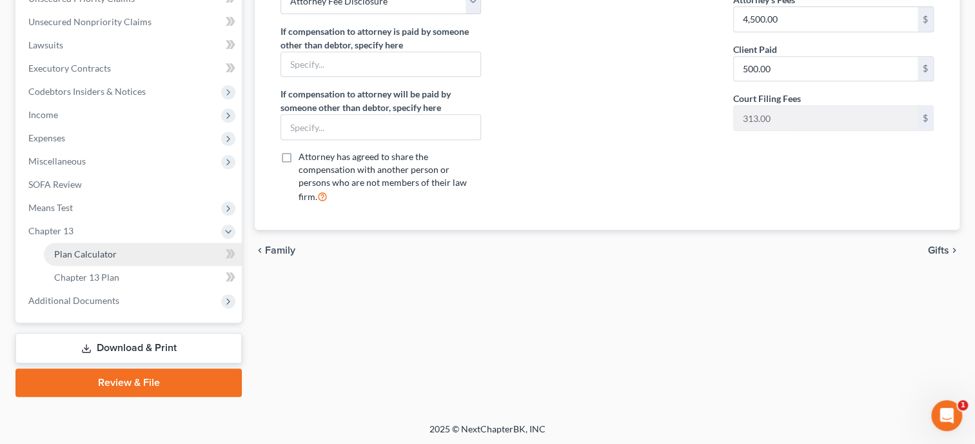
click at [123, 260] on link "Plan Calculator" at bounding box center [143, 253] width 198 height 23
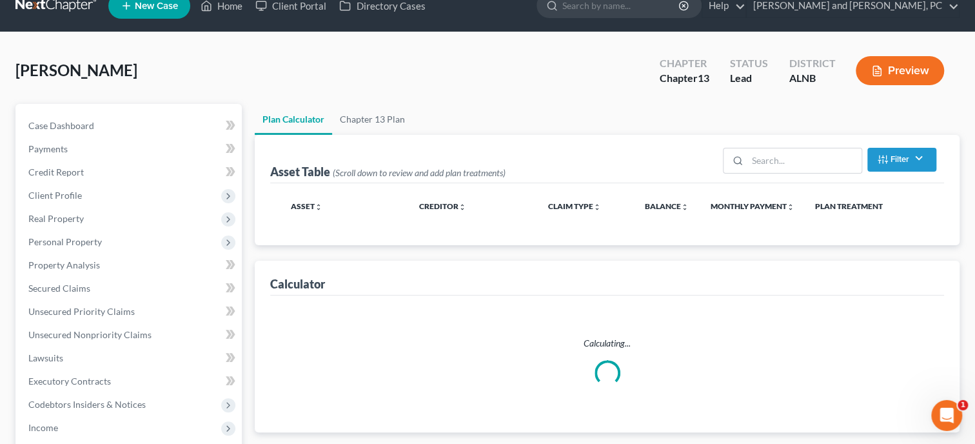
scroll to position [4, 0]
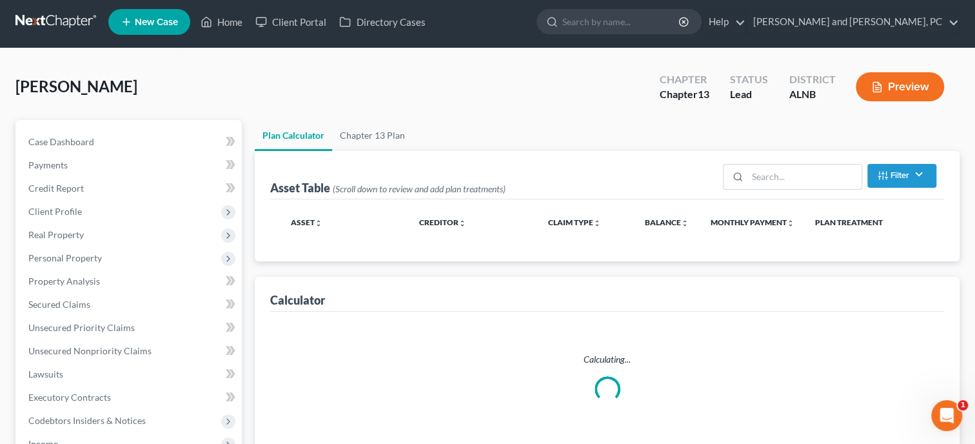
select select "59"
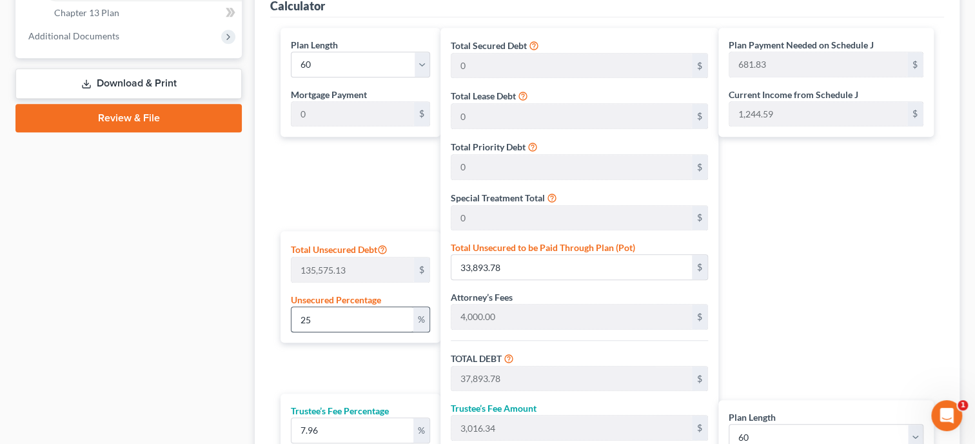
scroll to position [796, 0]
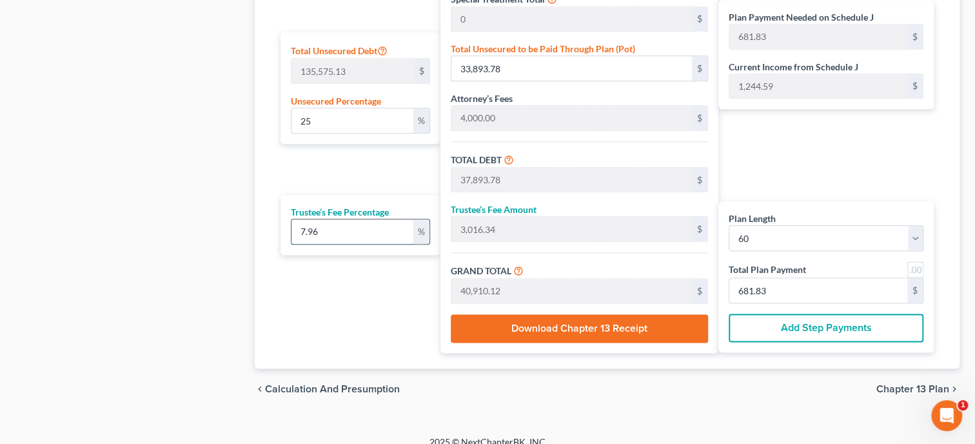
click at [346, 230] on input "7.96" at bounding box center [352, 231] width 122 height 25
drag, startPoint x: 346, startPoint y: 230, endPoint x: 286, endPoint y: 235, distance: 60.8
click at [291, 235] on input "7.96" at bounding box center [352, 231] width 122 height 25
type input "1"
type input "378.93"
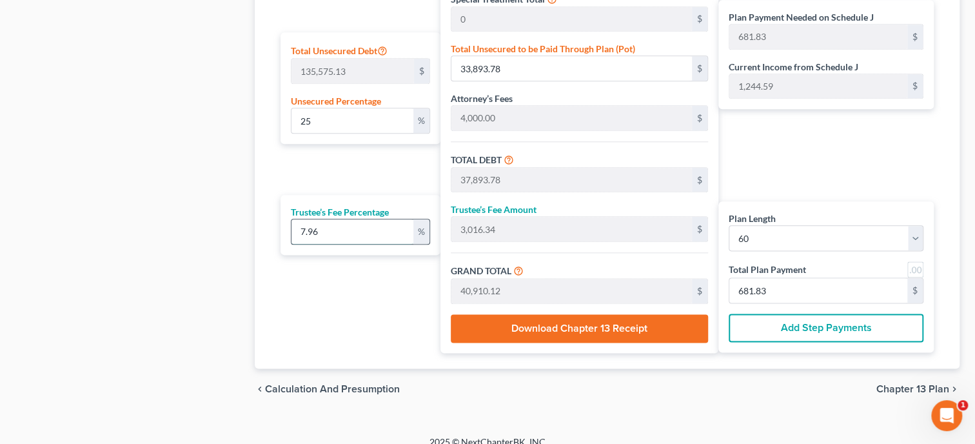
type input "38,272.72"
type input "637.87"
type input "10"
type input "3,789.37"
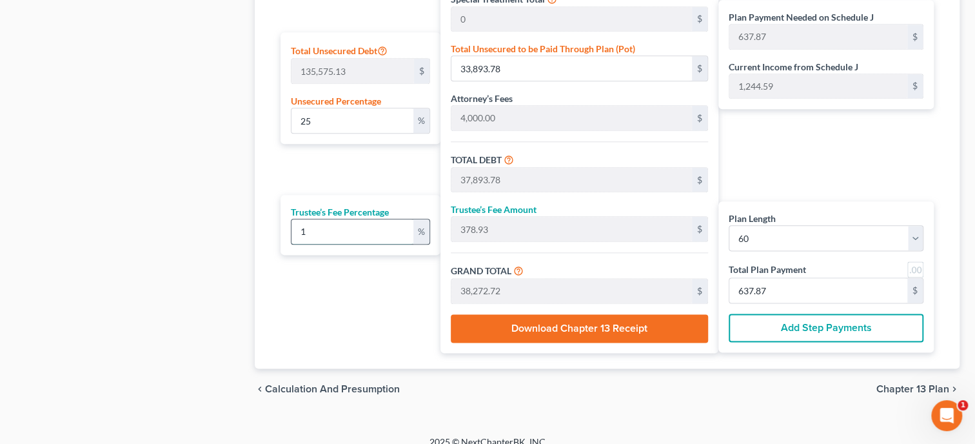
type input "41,683.16"
type input "694.71"
type input "10"
click at [315, 283] on div "Plan Length 1 2 3 4 5 6 7 8 9 10 11 12 13 14 15 16 17 18 19 20 21 22 23 24 25 2…" at bounding box center [357, 91] width 166 height 524
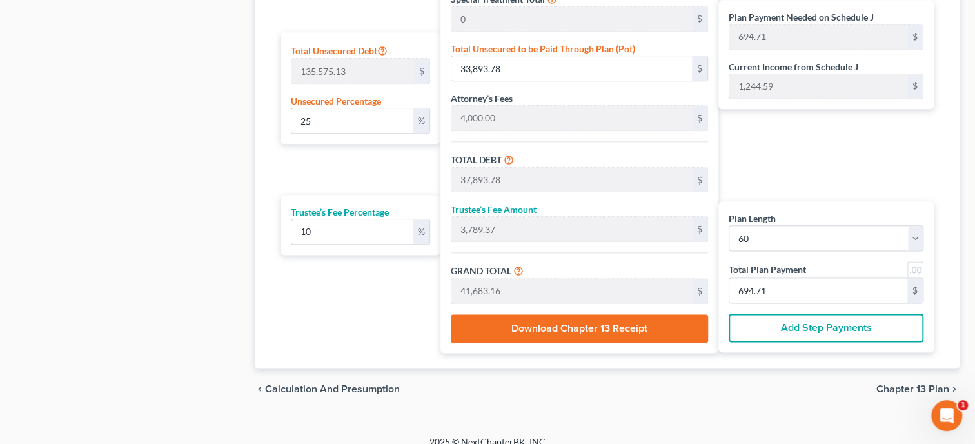
click at [315, 283] on div "Plan Length 1 2 3 4 5 6 7 8 9 10 11 12 13 14 15 16 17 18 19 20 21 22 23 24 25 2…" at bounding box center [357, 91] width 166 height 524
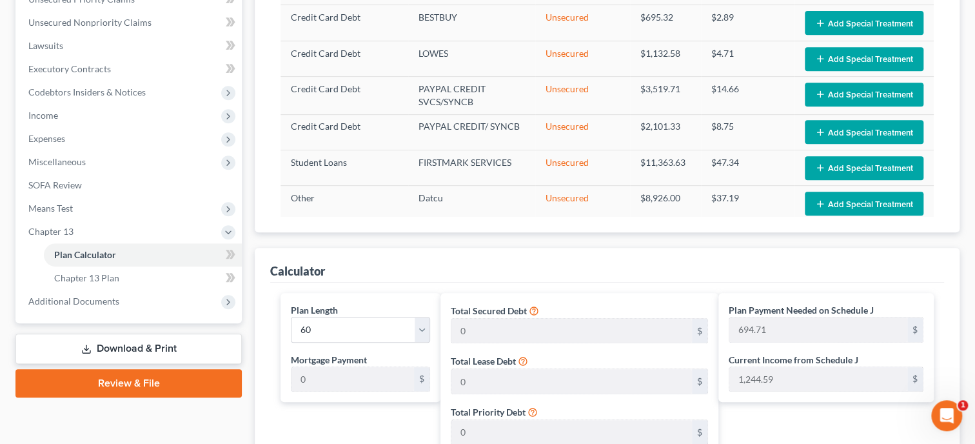
scroll to position [331, 0]
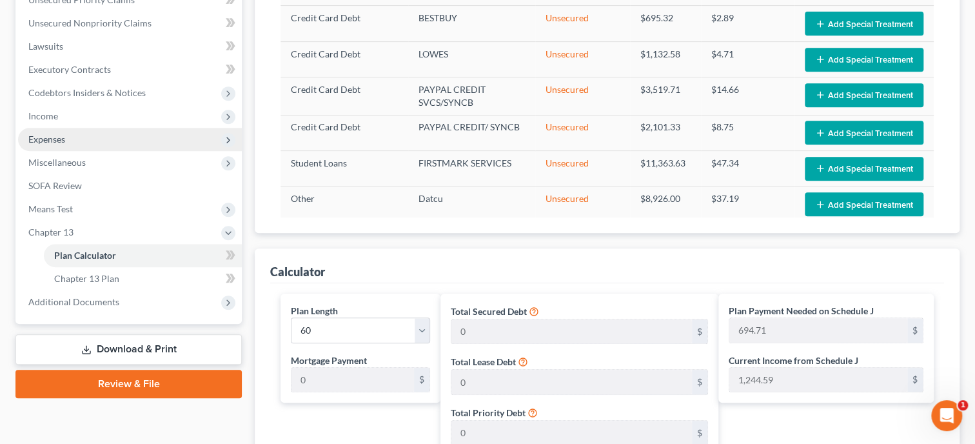
click at [56, 141] on span "Expenses" at bounding box center [46, 138] width 37 height 11
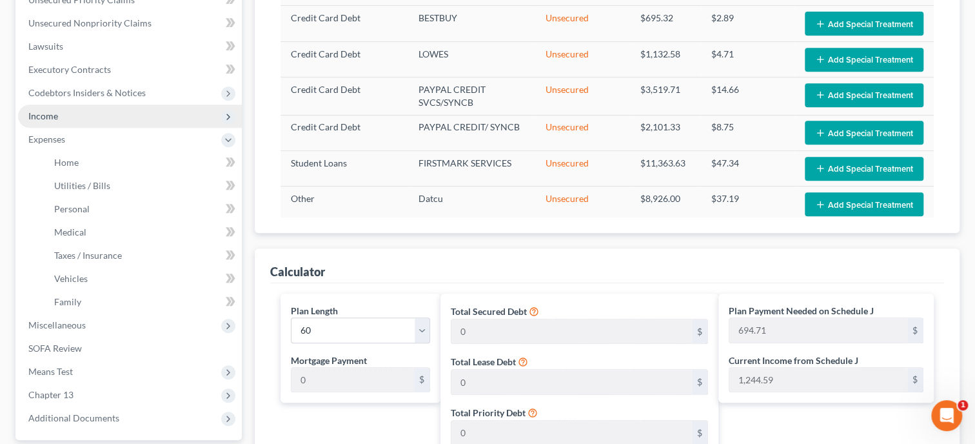
click at [55, 117] on span "Income" at bounding box center [43, 115] width 30 height 11
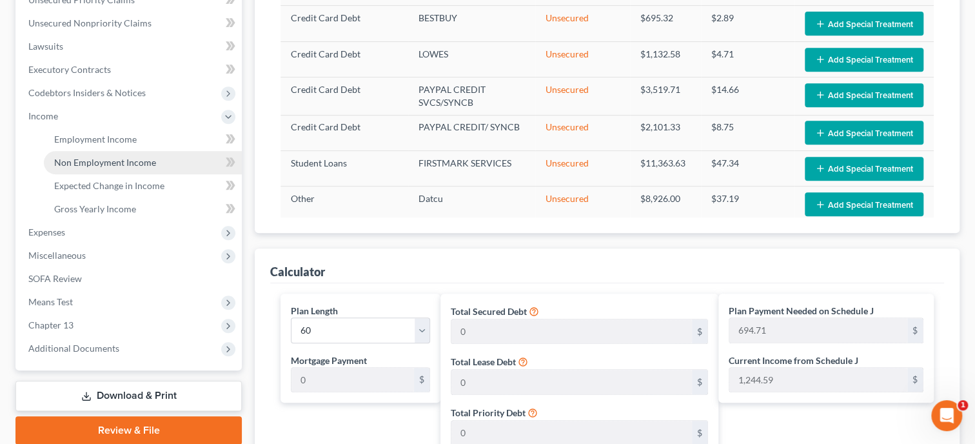
click at [110, 172] on link "Non Employment Income" at bounding box center [143, 162] width 198 height 23
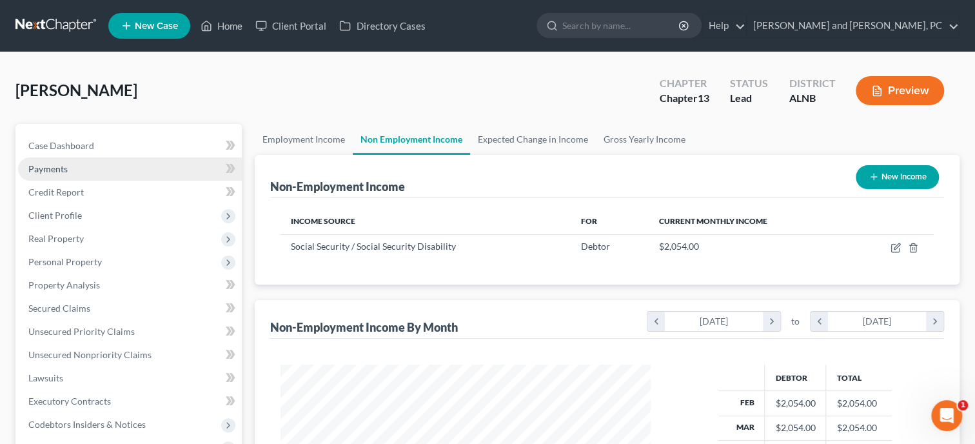
scroll to position [230, 396]
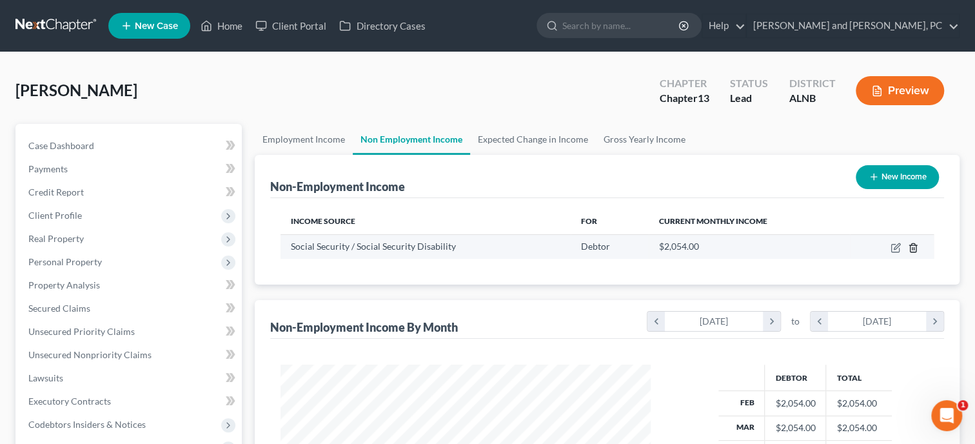
click at [916, 252] on icon "button" at bounding box center [913, 247] width 10 height 10
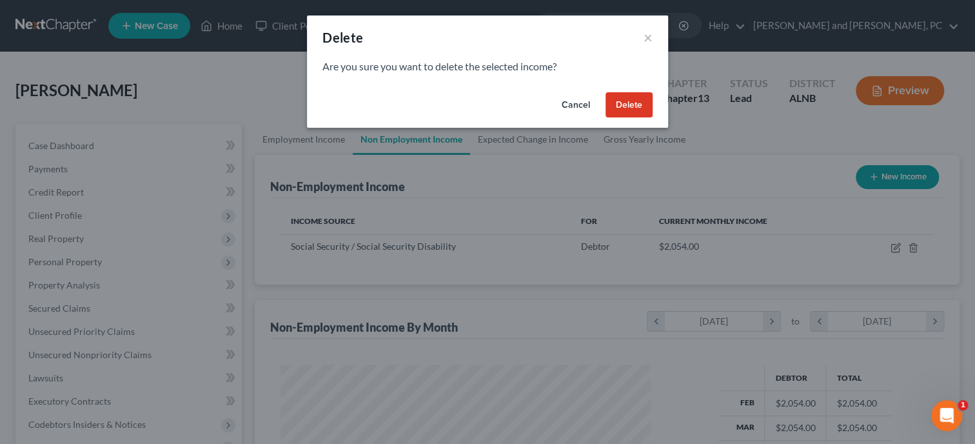
click at [631, 108] on button "Delete" at bounding box center [629, 105] width 47 height 26
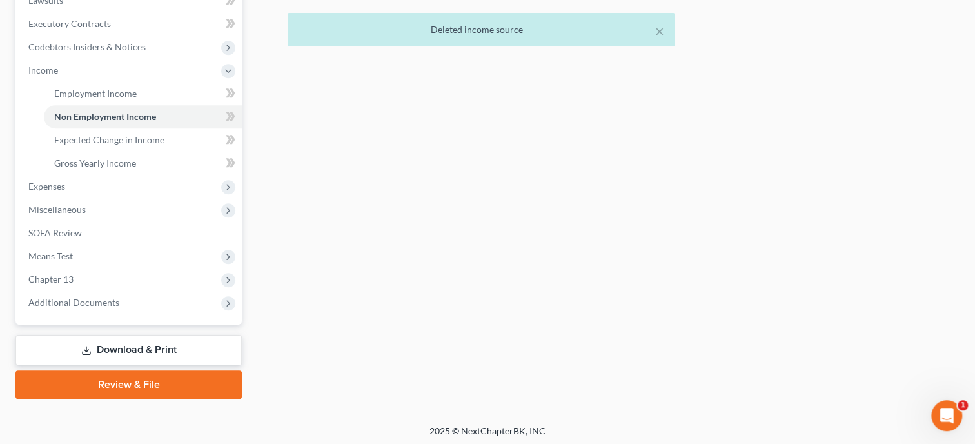
scroll to position [379, 0]
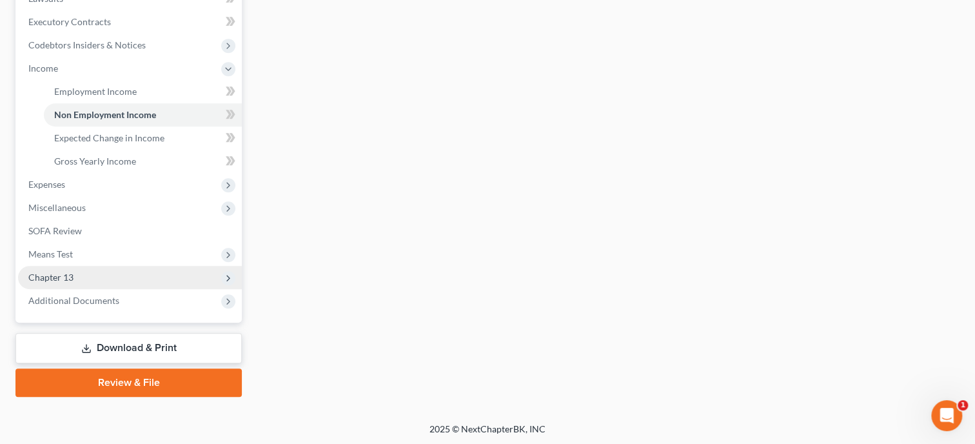
click at [81, 279] on span "Chapter 13" at bounding box center [130, 277] width 224 height 23
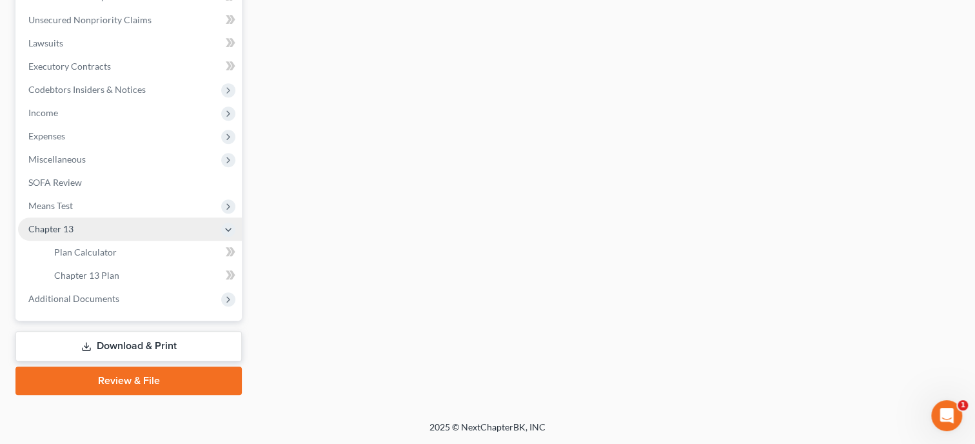
scroll to position [333, 0]
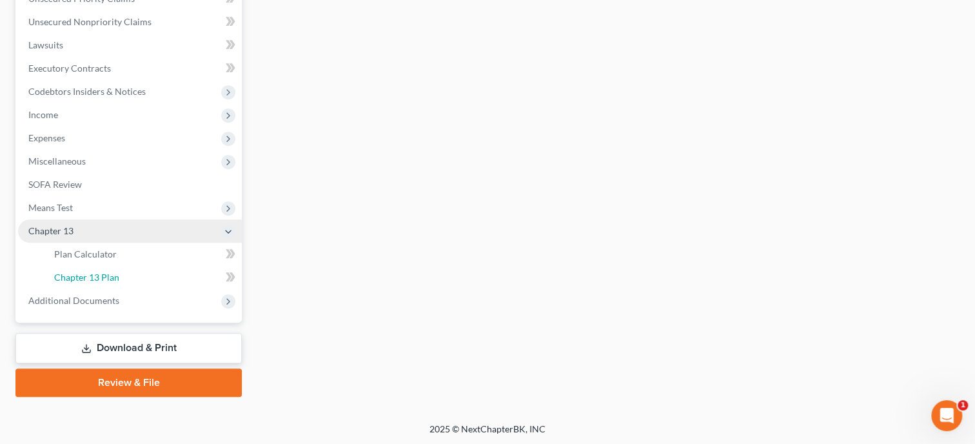
click at [81, 279] on span "Chapter 13 Plan" at bounding box center [86, 276] width 65 height 11
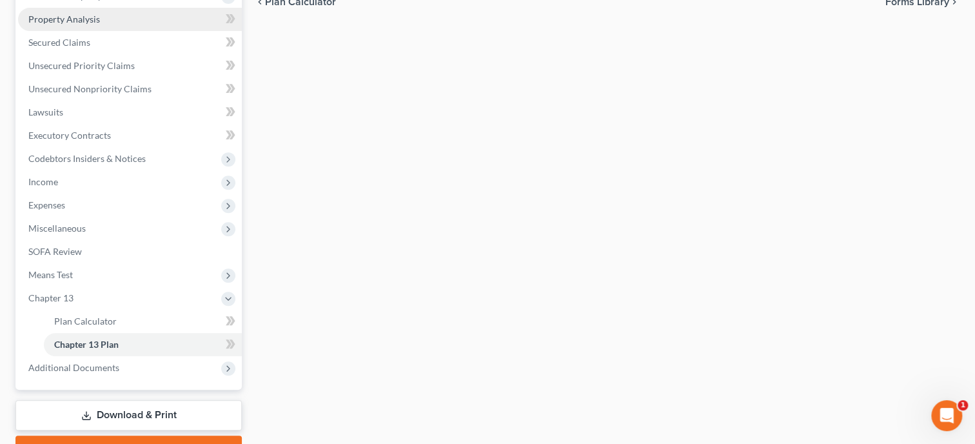
scroll to position [333, 0]
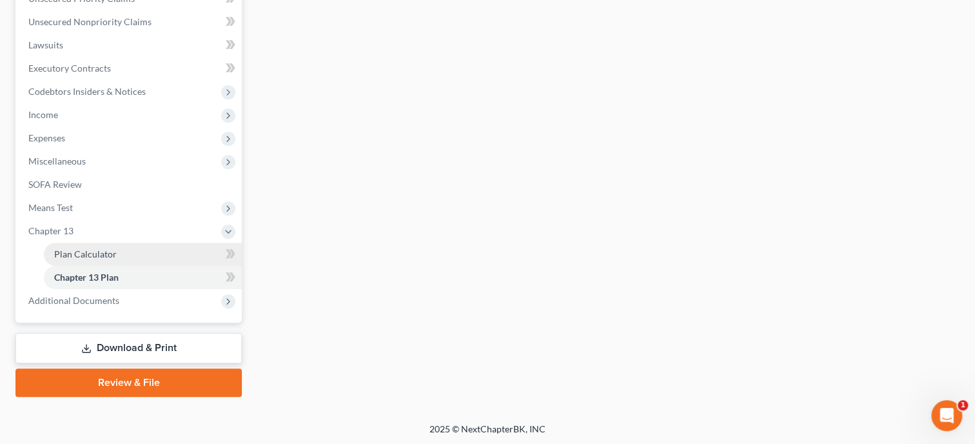
click at [81, 248] on span "Plan Calculator" at bounding box center [85, 253] width 63 height 11
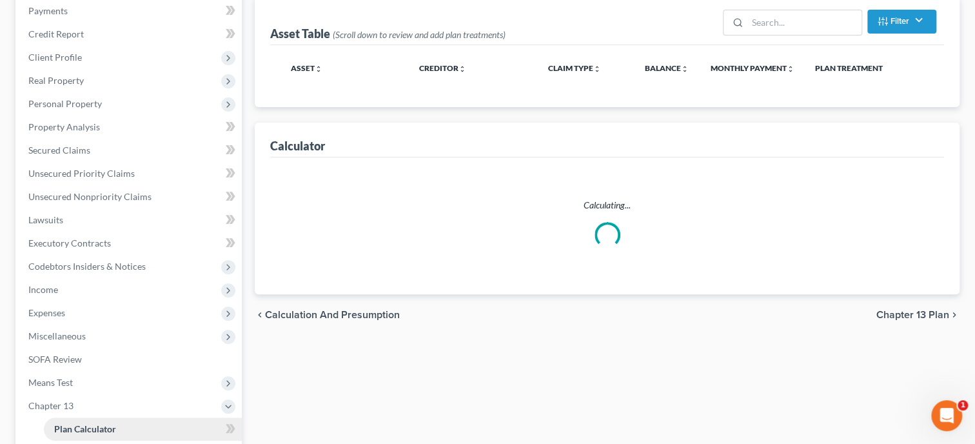
scroll to position [5, 0]
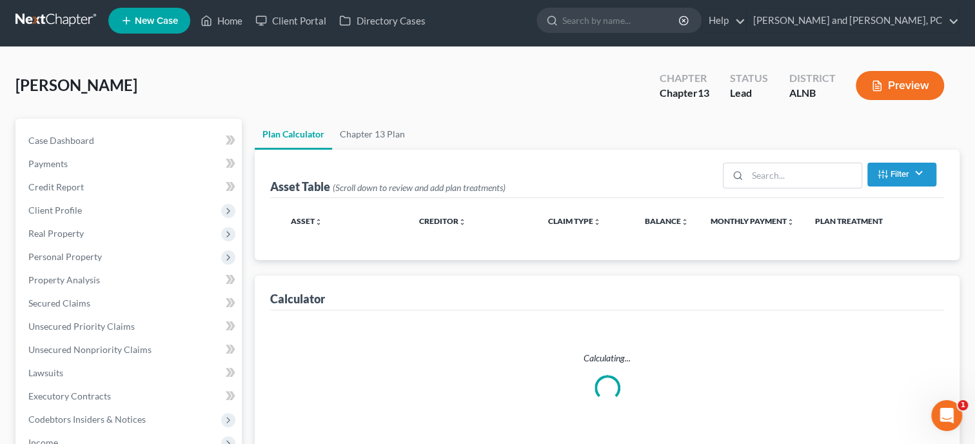
select select "59"
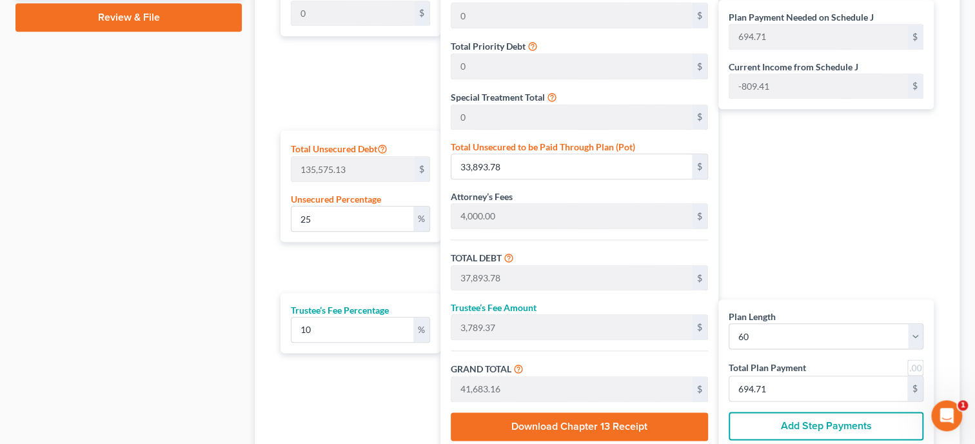
scroll to position [664, 0]
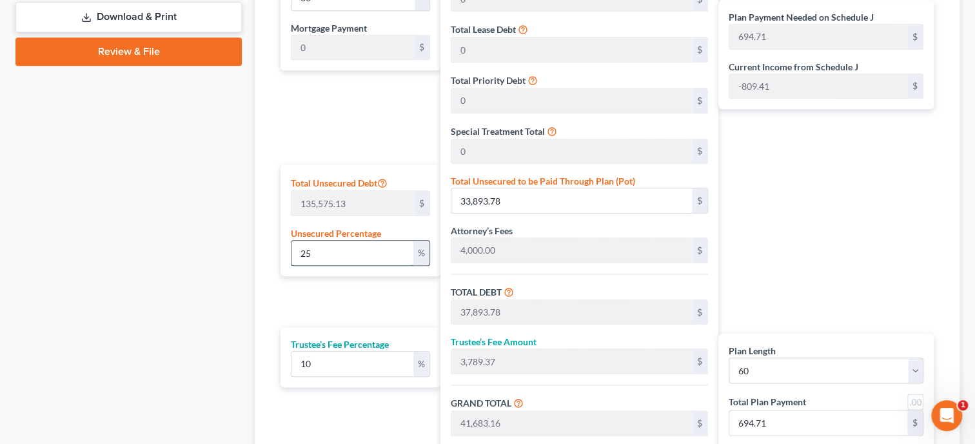
click at [324, 246] on input "25" at bounding box center [352, 253] width 122 height 25
drag, startPoint x: 324, startPoint y: 246, endPoint x: 286, endPoint y: 249, distance: 38.8
click at [291, 249] on input "25" at bounding box center [352, 253] width 122 height 25
type input "1"
type input "1,355.75"
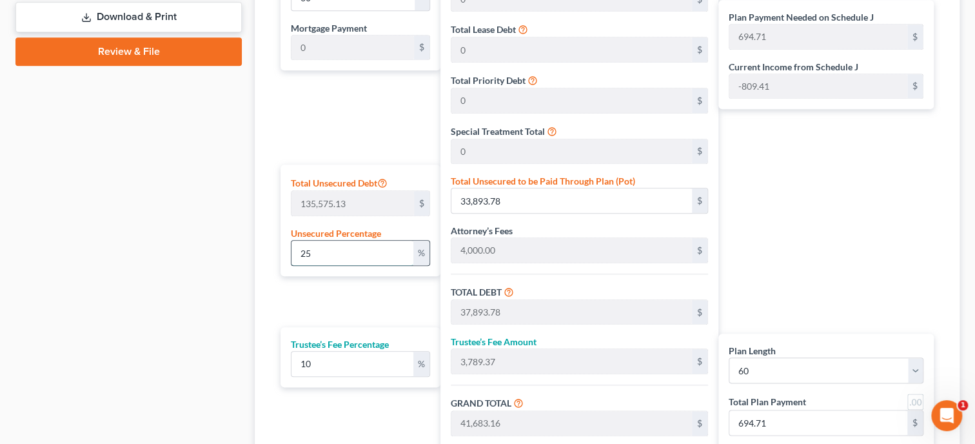
type input "5,355.75"
type input "535.57"
type input "5,891.32"
type input "98.18"
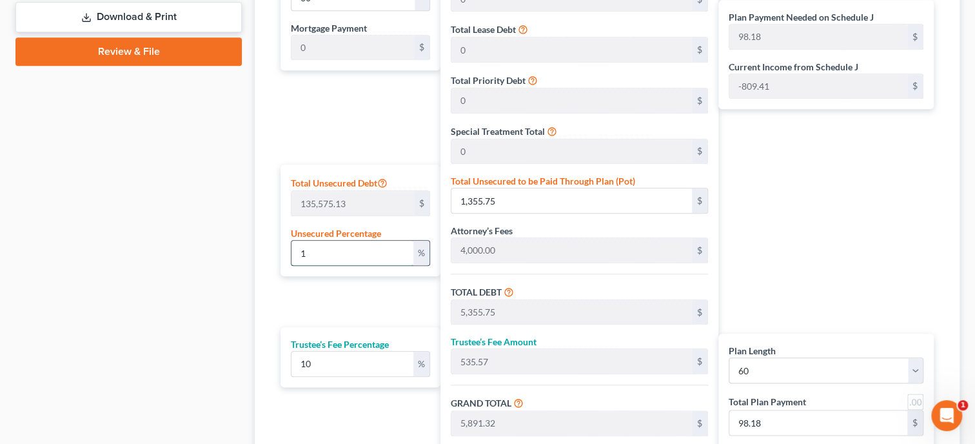
type input "10"
type input "13,557.51"
type input "17,557.51"
type input "1,755.75"
type input "19,313.26"
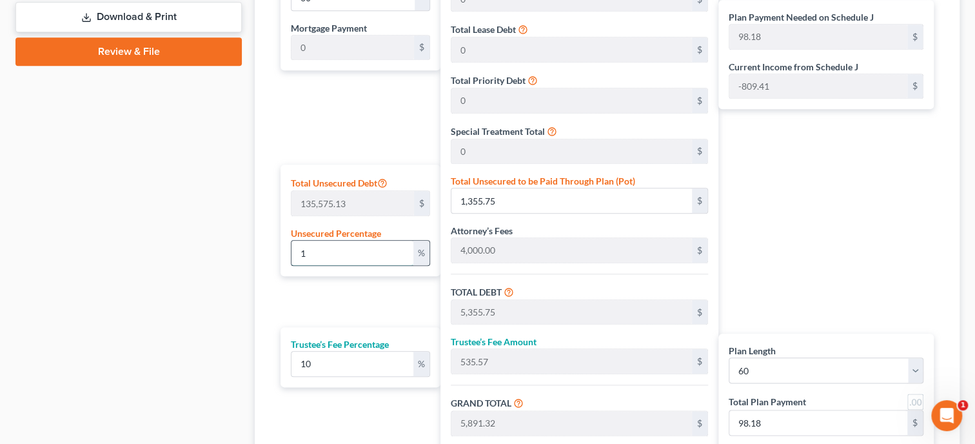
type input "321.88"
type input "10"
click at [322, 303] on div "Plan Length 1 2 3 4 5 6 7 8 9 10 11 12 13 14 15 16 17 18 19 20 21 22 23 24 25 2…" at bounding box center [357, 223] width 166 height 524
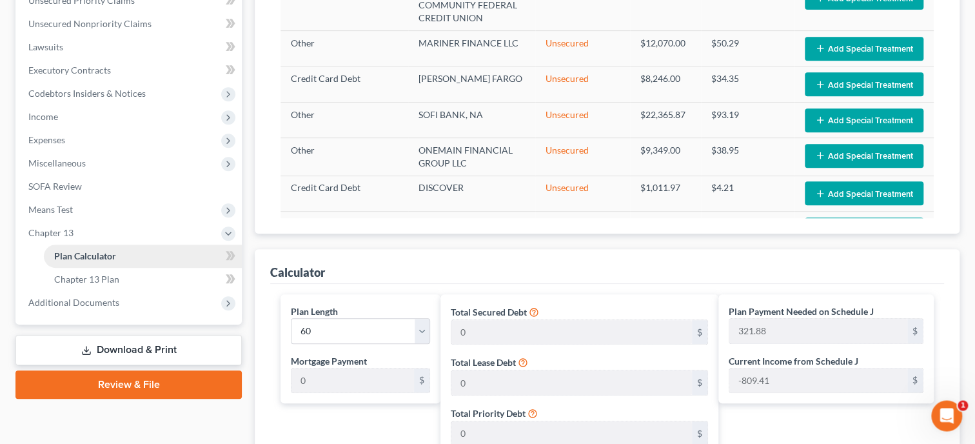
scroll to position [0, 0]
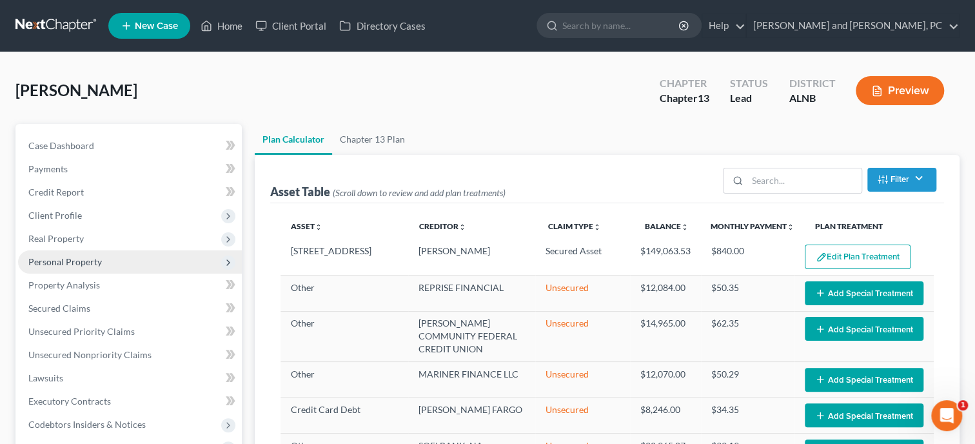
click at [112, 266] on span "Personal Property" at bounding box center [130, 261] width 224 height 23
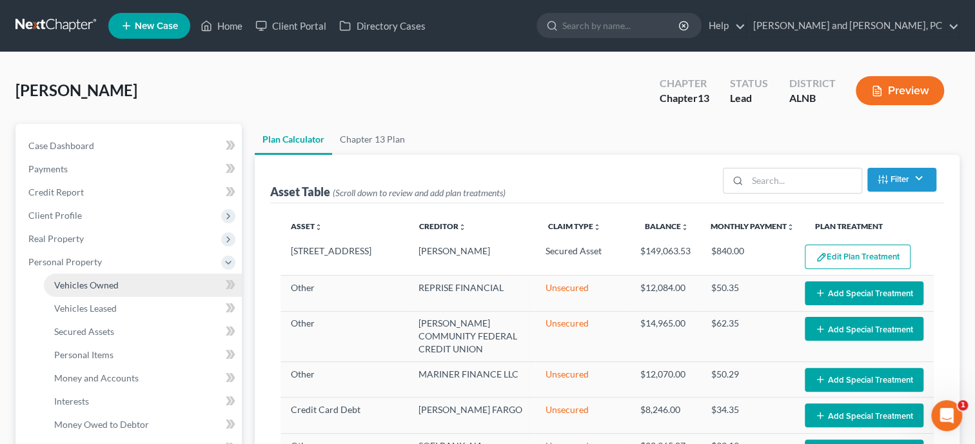
click at [112, 283] on span "Vehicles Owned" at bounding box center [86, 284] width 64 height 11
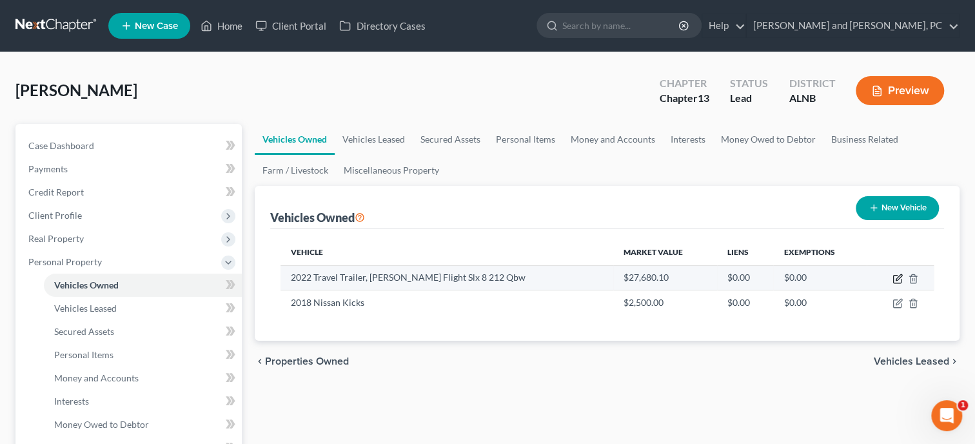
click at [902, 280] on icon "button" at bounding box center [898, 278] width 10 height 10
select select "7"
select select "4"
select select "1"
select select "0"
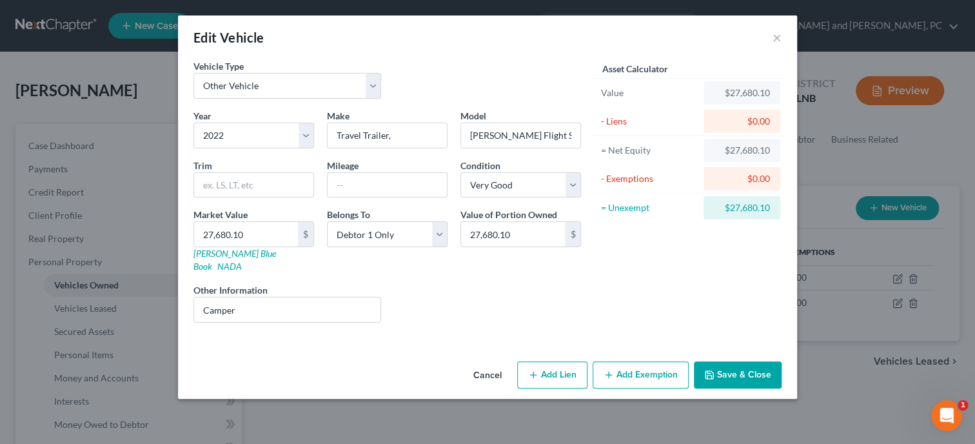
click at [740, 361] on button "Save & Close" at bounding box center [738, 374] width 88 height 27
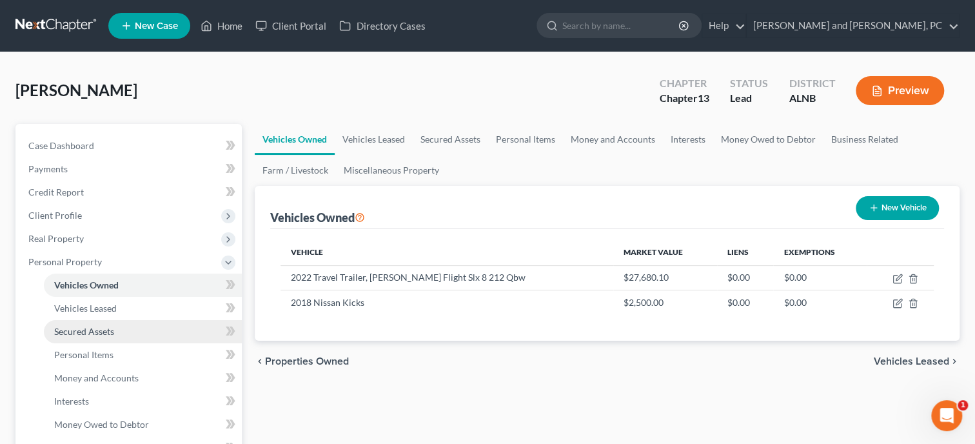
click at [115, 332] on link "Secured Assets" at bounding box center [143, 331] width 198 height 23
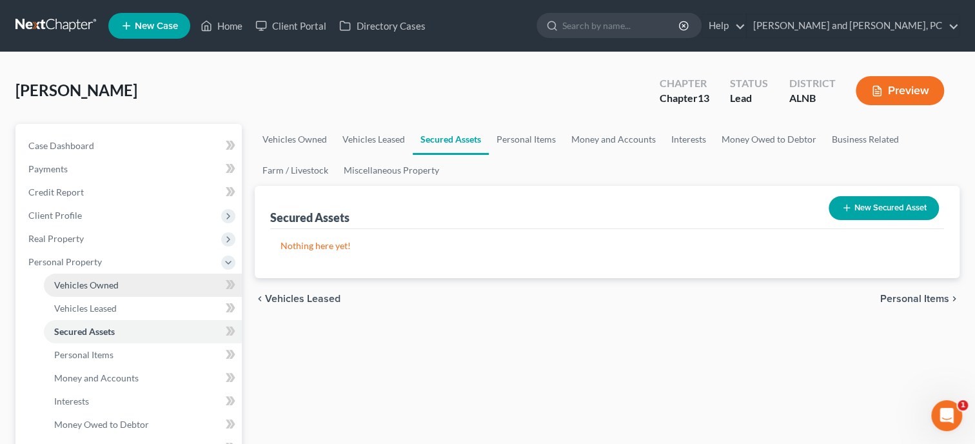
click at [125, 292] on link "Vehicles Owned" at bounding box center [143, 284] width 198 height 23
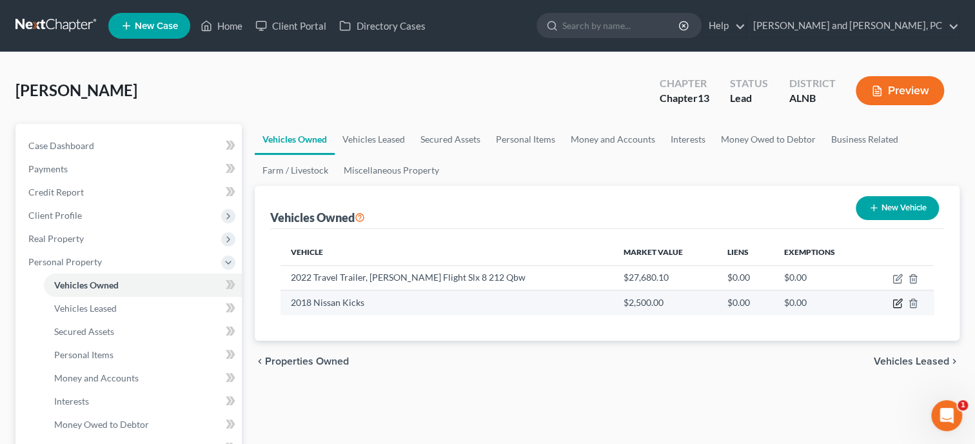
click at [898, 304] on icon "button" at bounding box center [899, 302] width 6 height 6
select select "0"
select select "8"
select select "2"
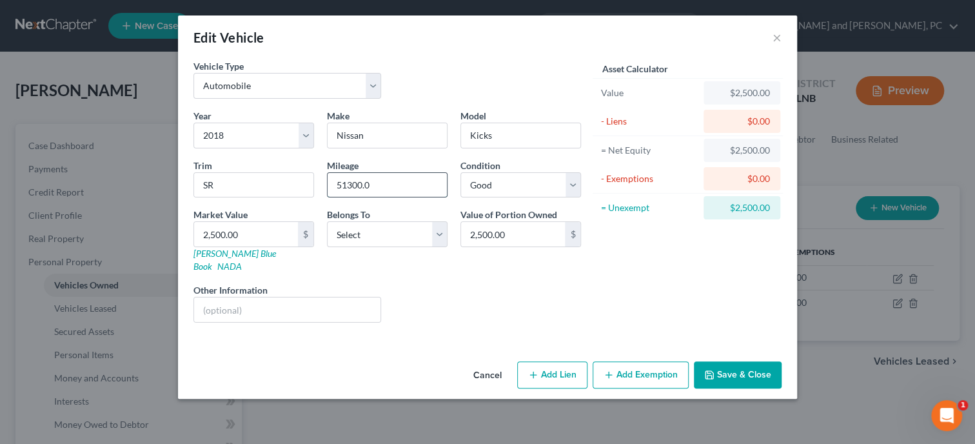
drag, startPoint x: 336, startPoint y: 184, endPoint x: 399, endPoint y: 183, distance: 63.2
click at [399, 183] on input "51300.0" at bounding box center [387, 185] width 119 height 25
type input "102000"
click at [270, 237] on input "2,500.00" at bounding box center [246, 234] width 104 height 25
type input "5"
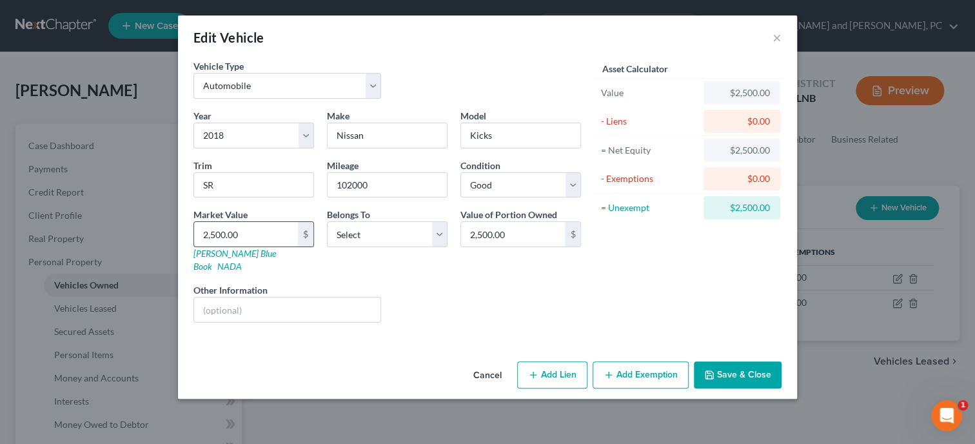
type input "5.00"
type input "58"
type input "58.00"
type input "580"
type input "580.00"
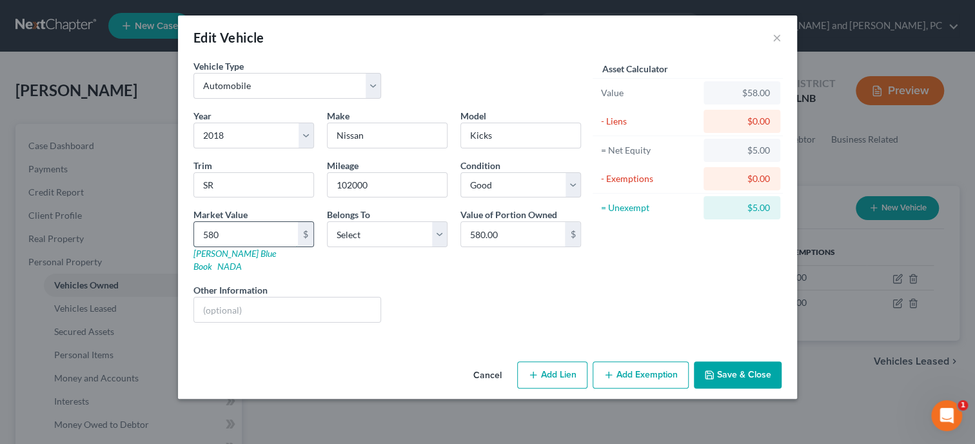
type input "5800"
type input "5,800.00"
type input "5,800"
click at [406, 290] on div "Liens Select" at bounding box center [488, 302] width 201 height 39
click at [656, 371] on button "Add Exemption" at bounding box center [641, 374] width 96 height 27
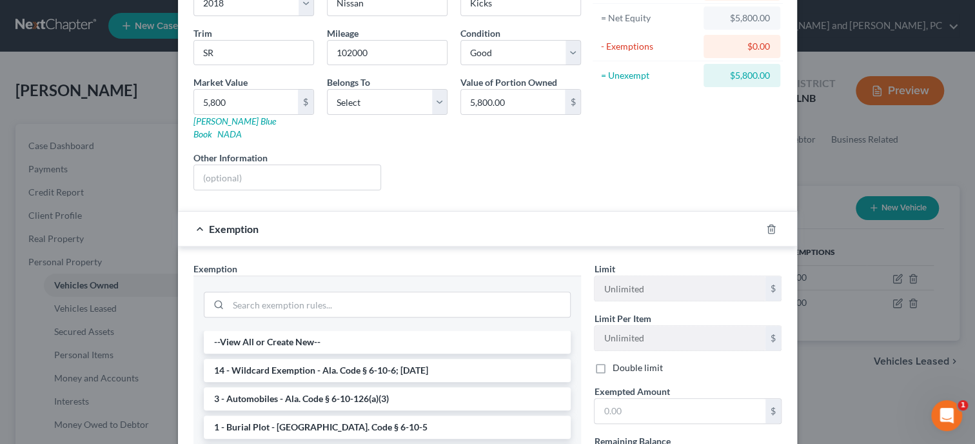
scroll to position [199, 0]
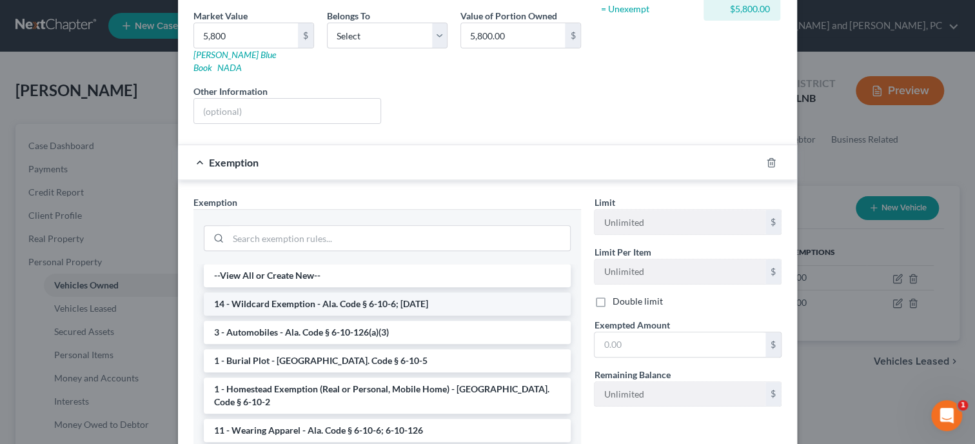
click at [422, 292] on li "14 - Wildcard Exemption - Ala. Code § 6-10-6; [DATE]" at bounding box center [387, 303] width 367 height 23
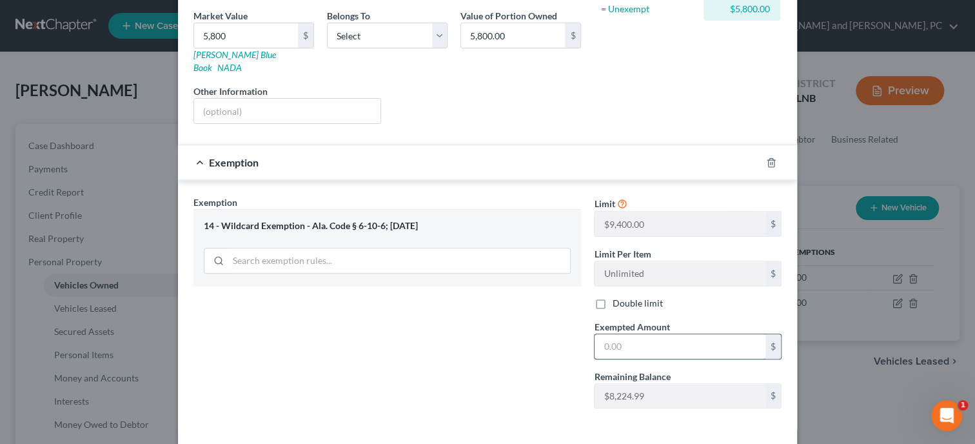
click at [609, 334] on input "text" at bounding box center [680, 346] width 171 height 25
type input "5,800.00"
click at [542, 336] on div "Exemption Set must be selected for CA. Exemption * 14 - Wildcard Exemption - Al…" at bounding box center [387, 306] width 400 height 223
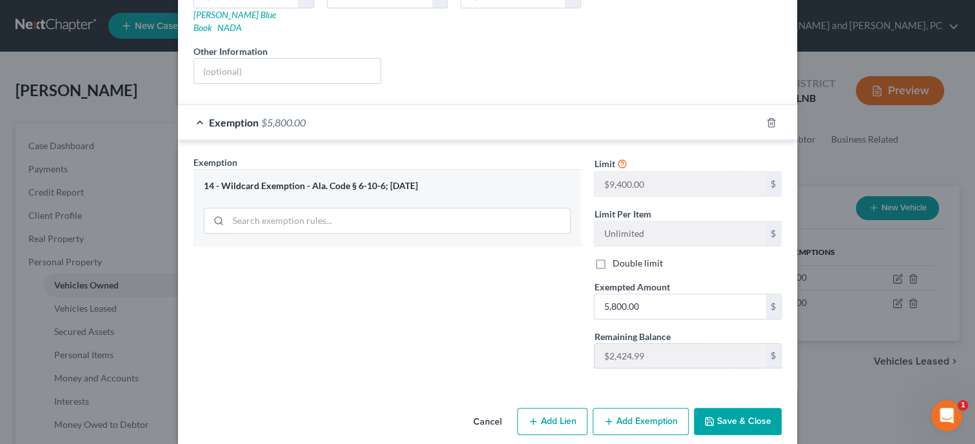
scroll to position [241, 0]
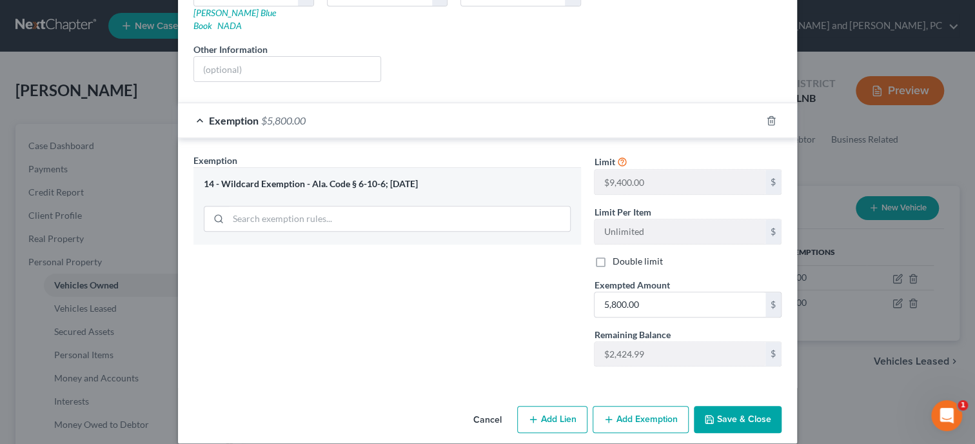
click at [751, 406] on button "Save & Close" at bounding box center [738, 419] width 88 height 27
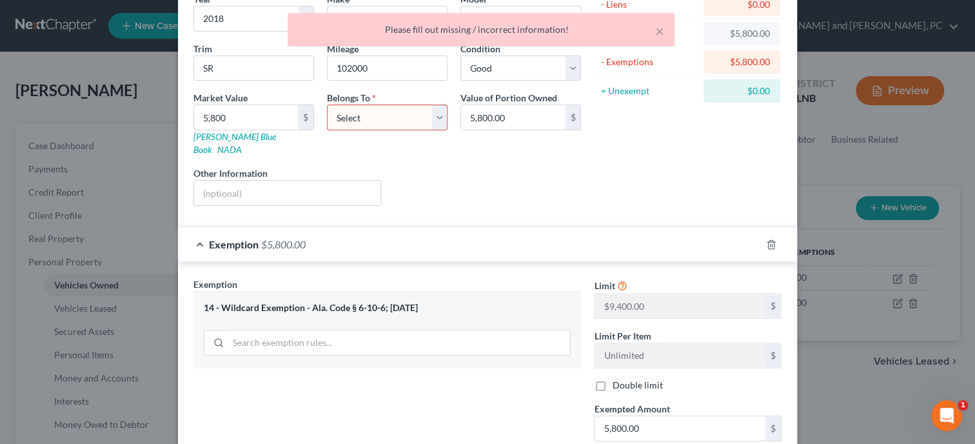
scroll to position [0, 0]
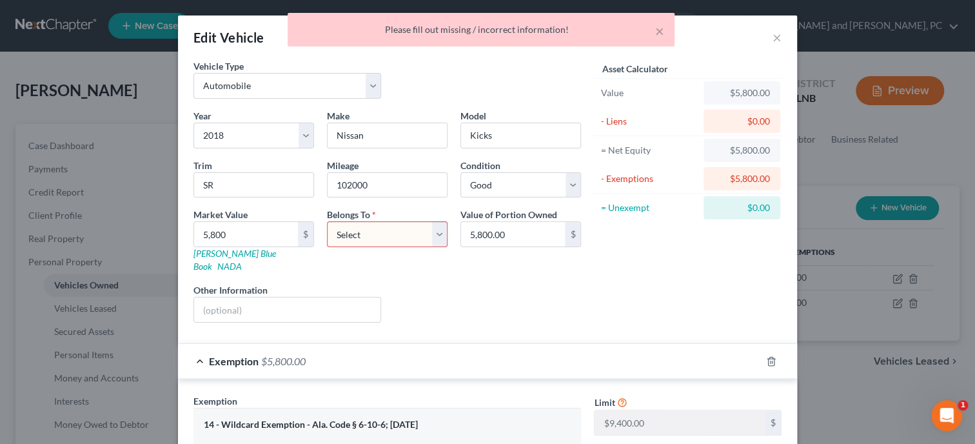
select select "0"
click option "Debtor 1 Only" at bounding box center [0, 0] width 0 height 0
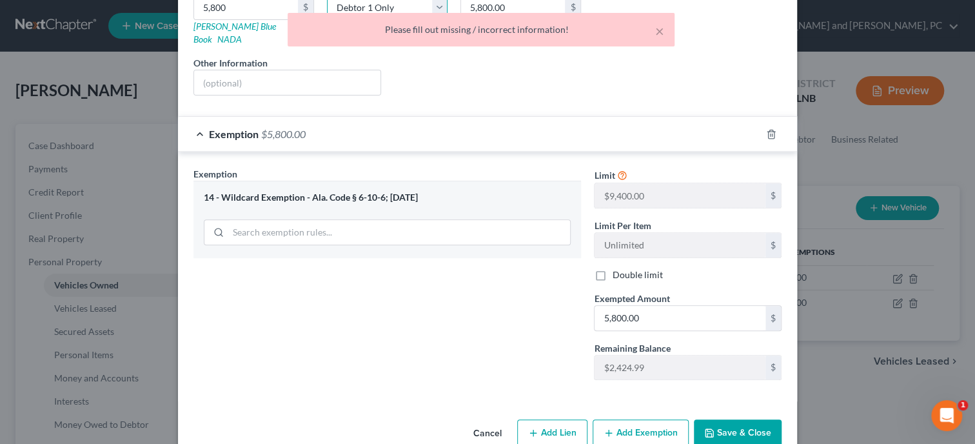
scroll to position [241, 0]
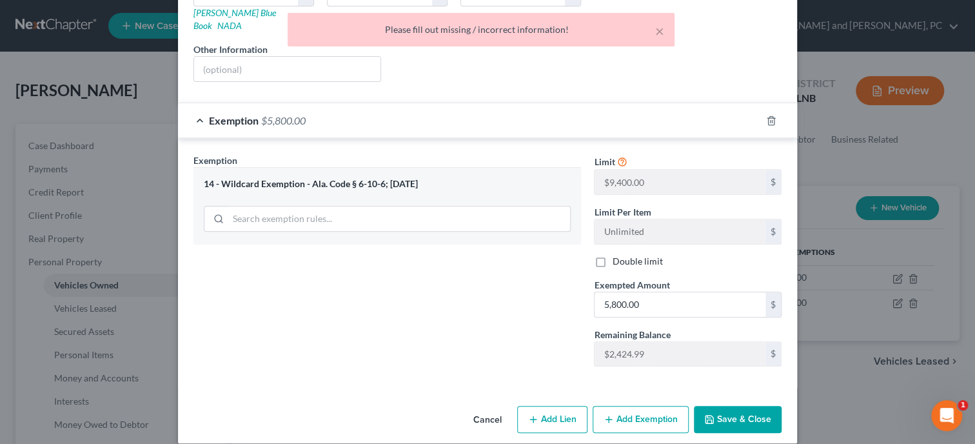
click at [718, 406] on button "Save & Close" at bounding box center [738, 419] width 88 height 27
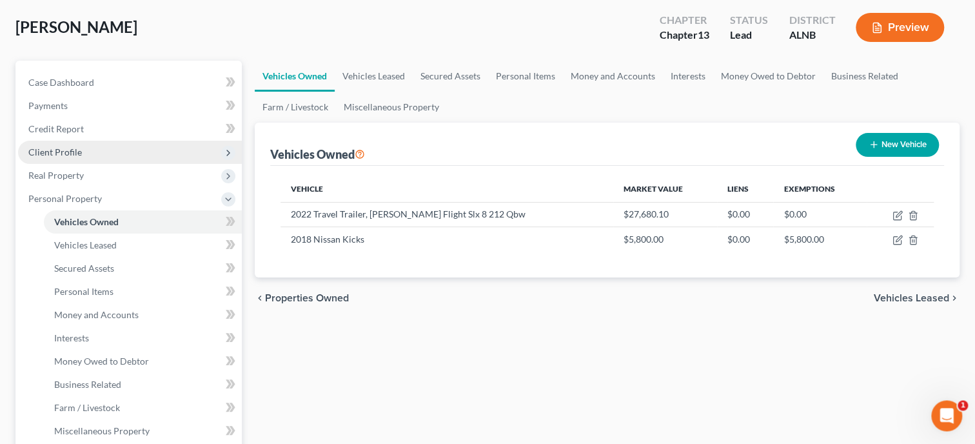
scroll to position [0, 0]
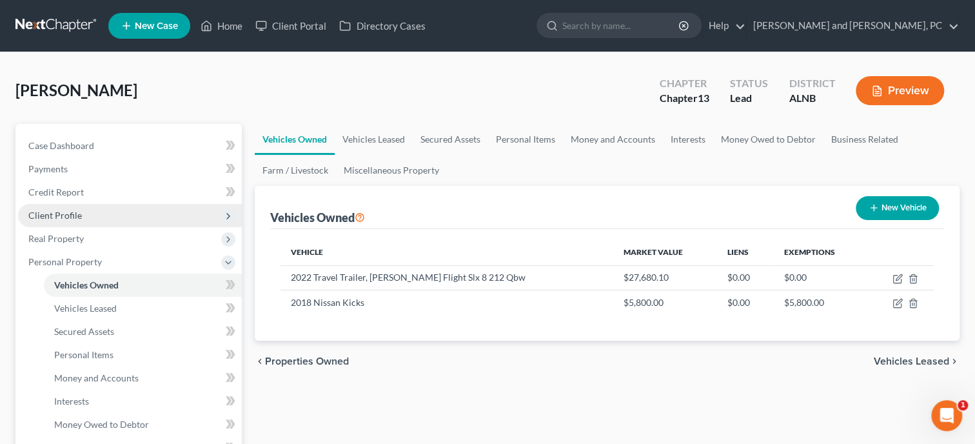
click at [75, 216] on span "Client Profile" at bounding box center [55, 215] width 54 height 11
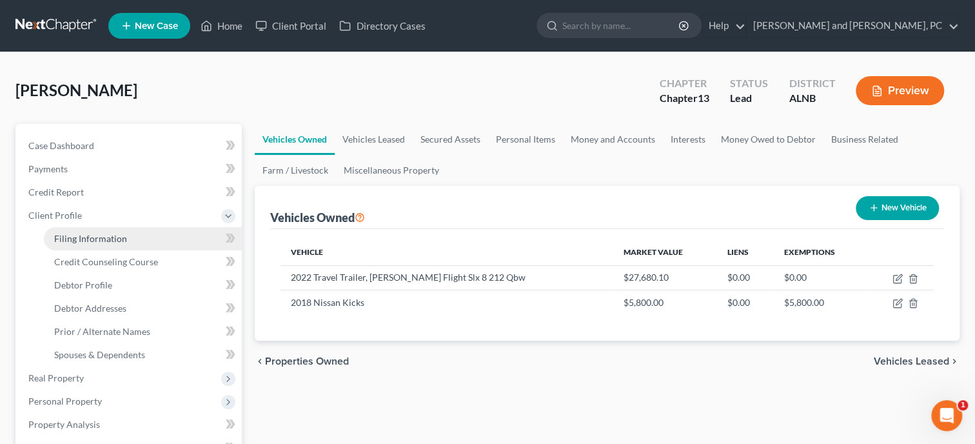
click at [78, 239] on span "Filing Information" at bounding box center [90, 238] width 73 height 11
select select "1"
select select "0"
select select "3"
select select "1"
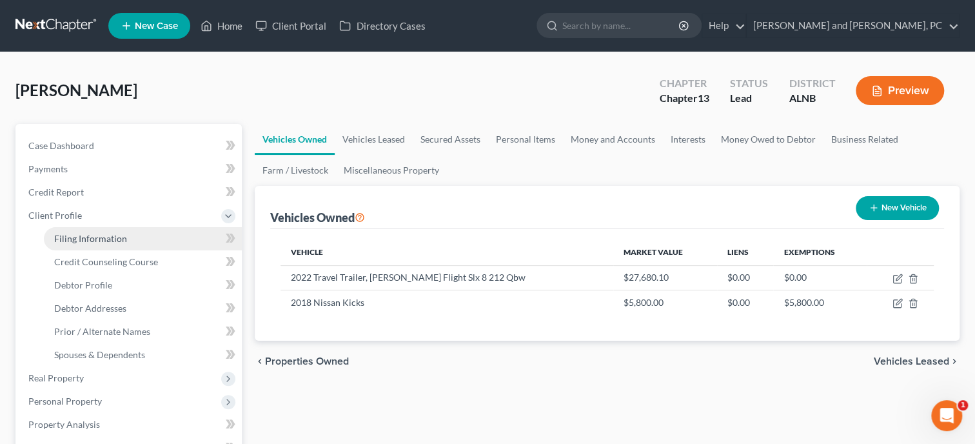
select select "0"
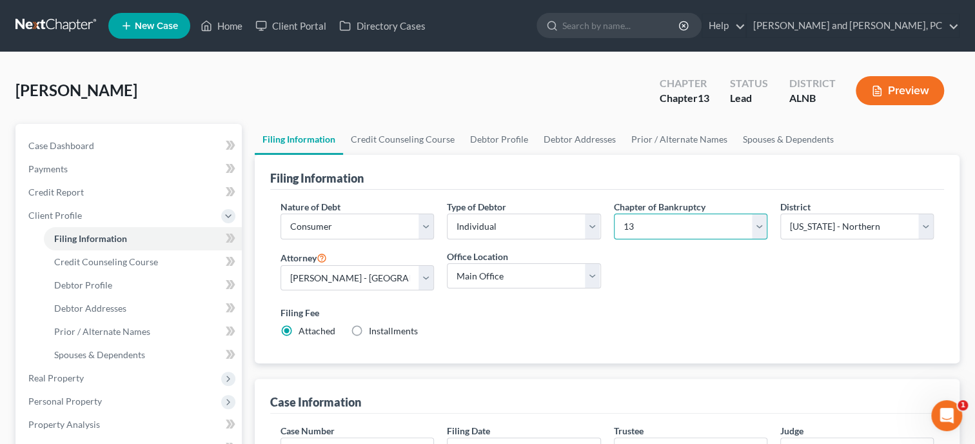
select select "0"
click option "7" at bounding box center [0, 0] width 0 height 0
click at [640, 242] on div "Chapter of Bankruptcy Select 7 11 12 13" at bounding box center [690, 225] width 166 height 50
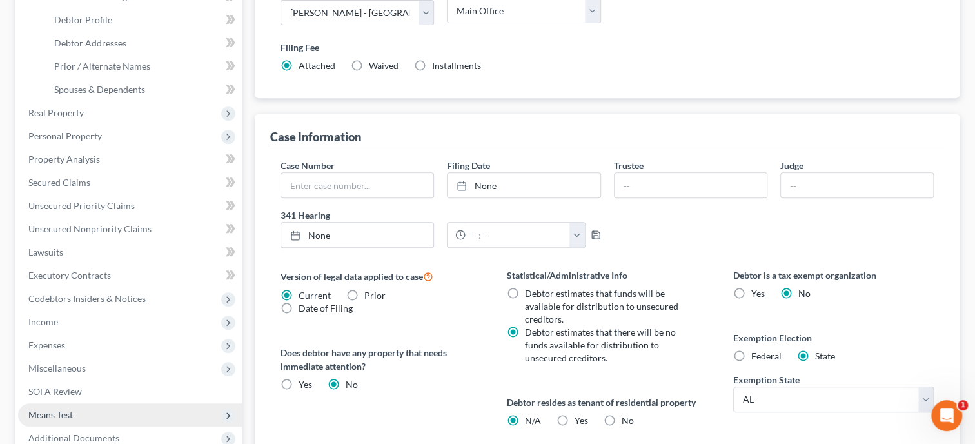
scroll to position [443, 0]
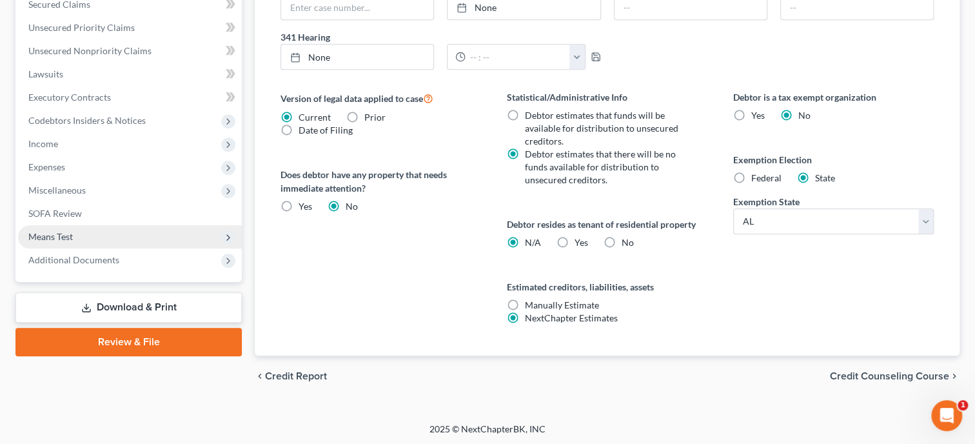
click at [71, 231] on span "Means Test" at bounding box center [50, 236] width 44 height 11
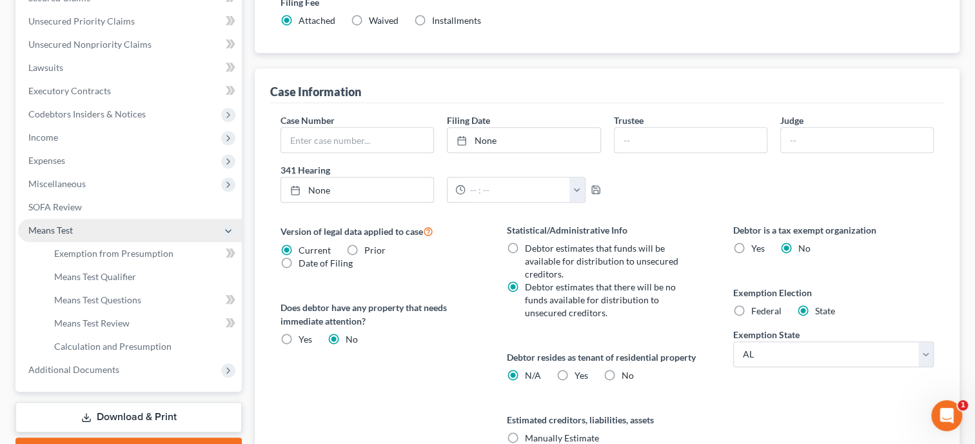
scroll to position [304, 0]
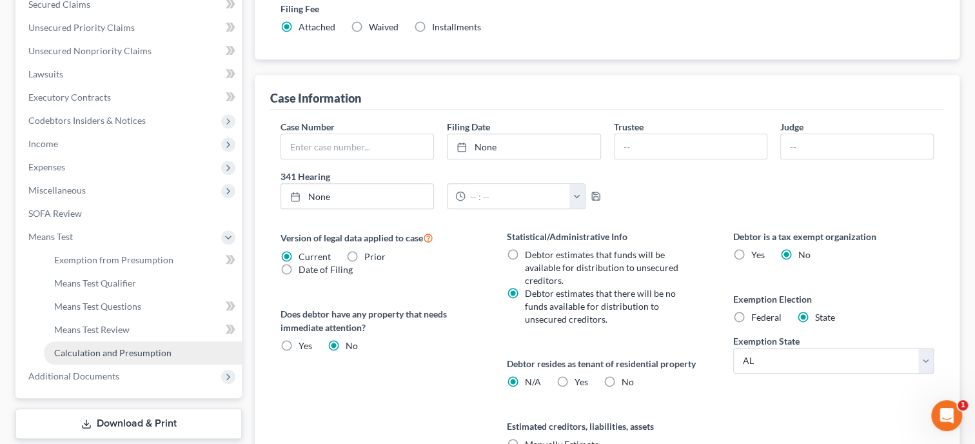
click at [104, 350] on span "Calculation and Presumption" at bounding box center [112, 352] width 117 height 11
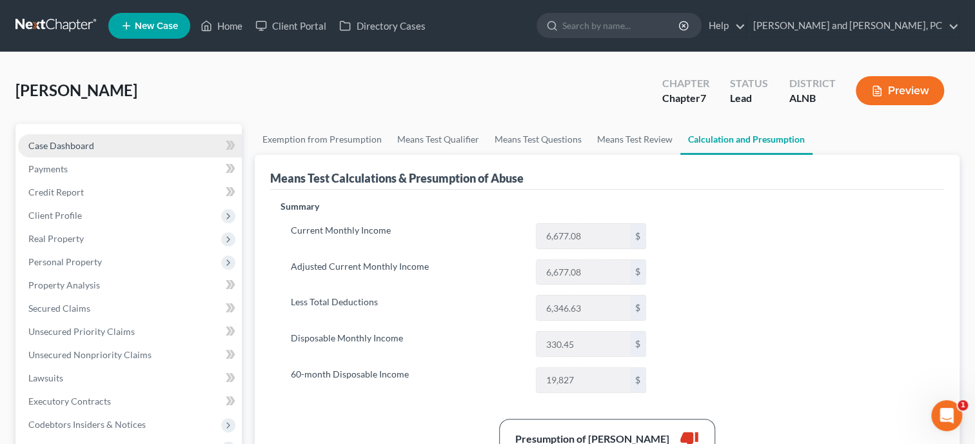
click at [62, 150] on span "Case Dashboard" at bounding box center [61, 145] width 66 height 11
select select "10"
select select "6"
select select "0"
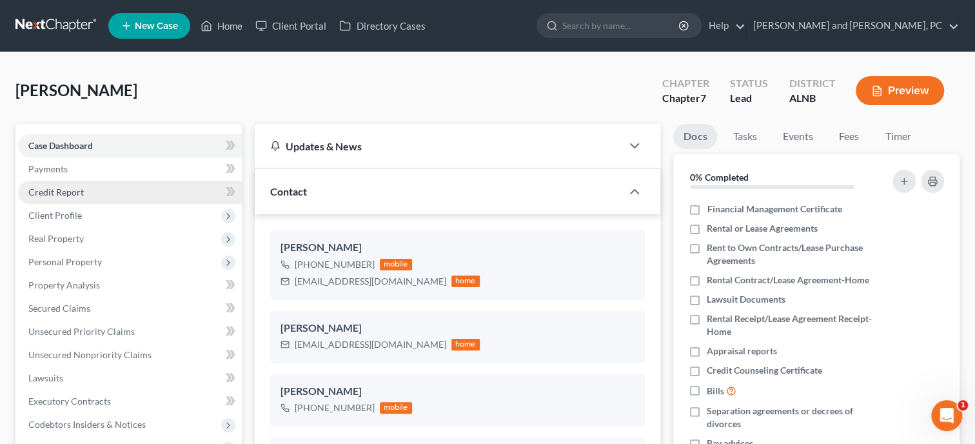
scroll to position [290, 0]
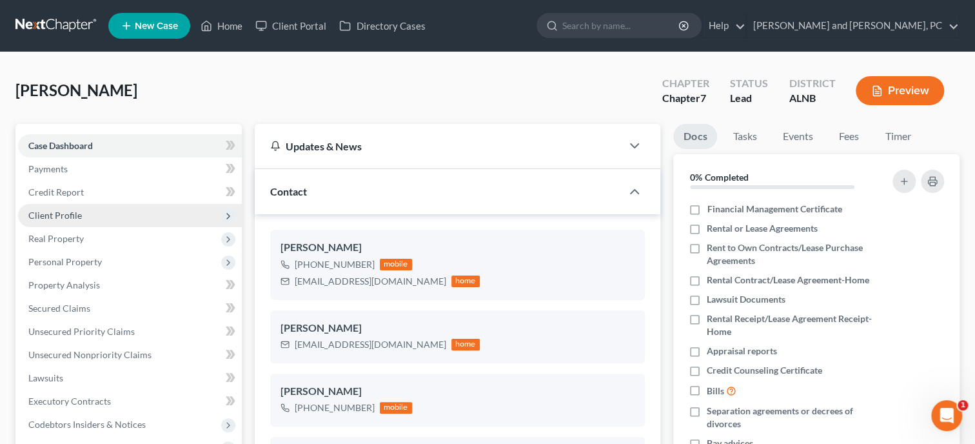
click at [68, 217] on span "Client Profile" at bounding box center [55, 215] width 54 height 11
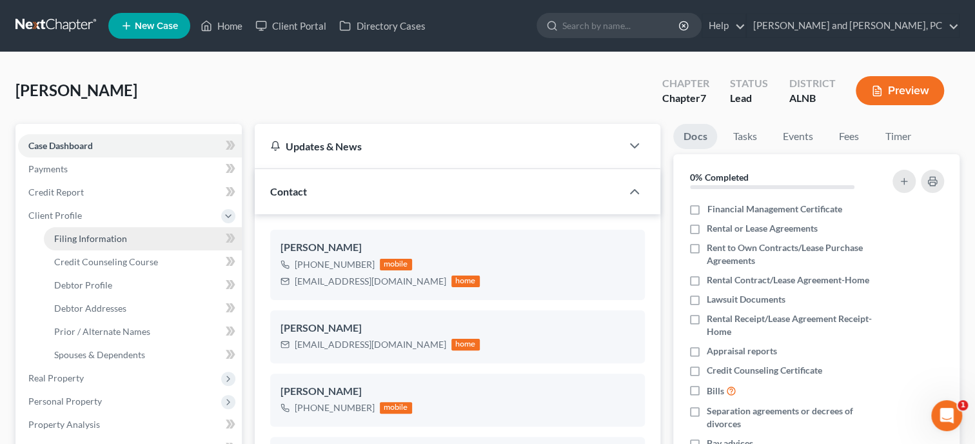
click at [85, 242] on span "Filing Information" at bounding box center [90, 238] width 73 height 11
select select "1"
select select "0"
select select "1"
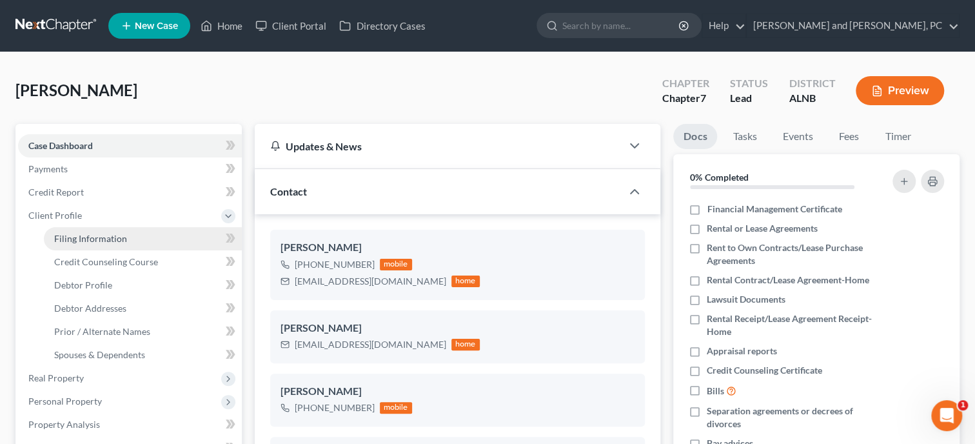
select select "0"
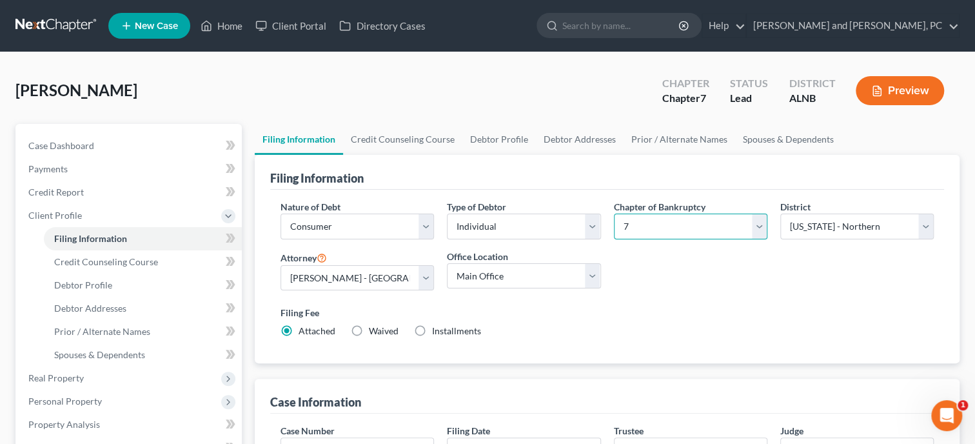
select select "3"
click option "13" at bounding box center [0, 0] width 0 height 0
click at [640, 301] on div "Filing Fee Attached Installments Installments" at bounding box center [607, 324] width 666 height 47
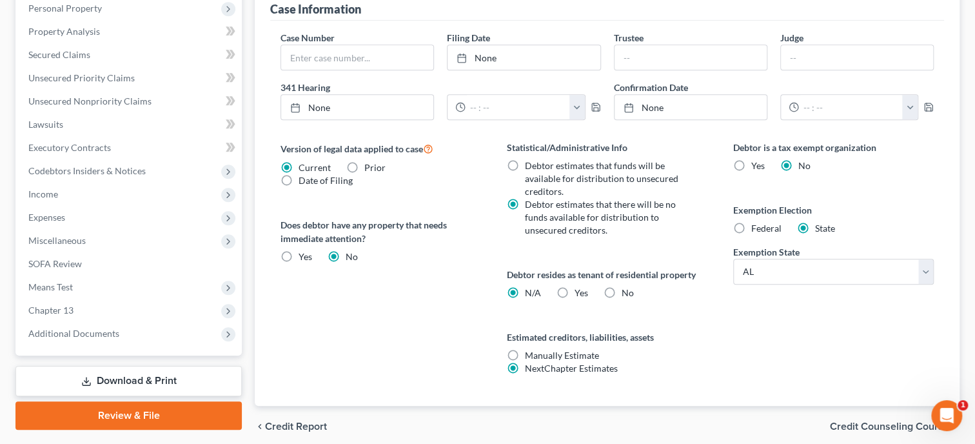
scroll to position [398, 0]
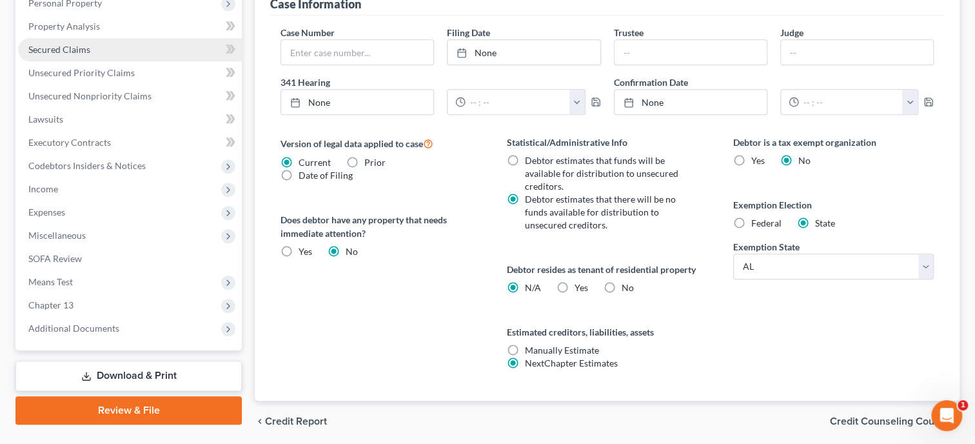
click at [88, 55] on link "Secured Claims" at bounding box center [130, 49] width 224 height 23
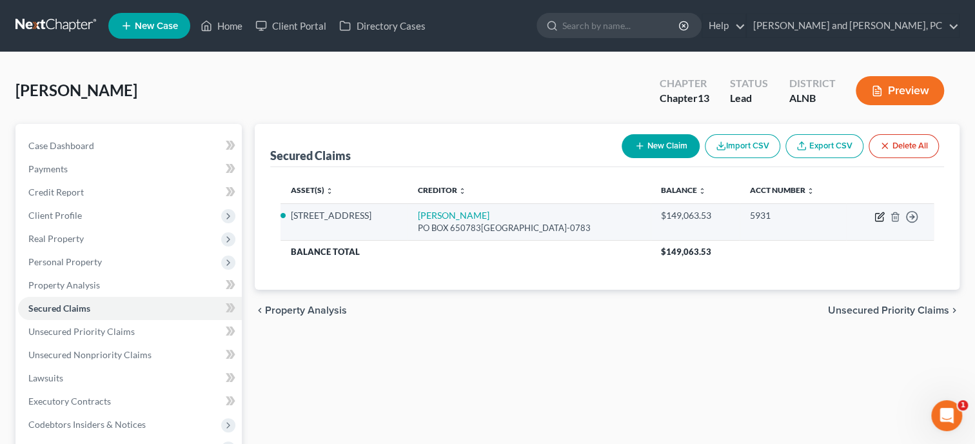
click at [878, 220] on icon "button" at bounding box center [879, 217] width 10 height 10
select select "45"
select select "3"
select select "2"
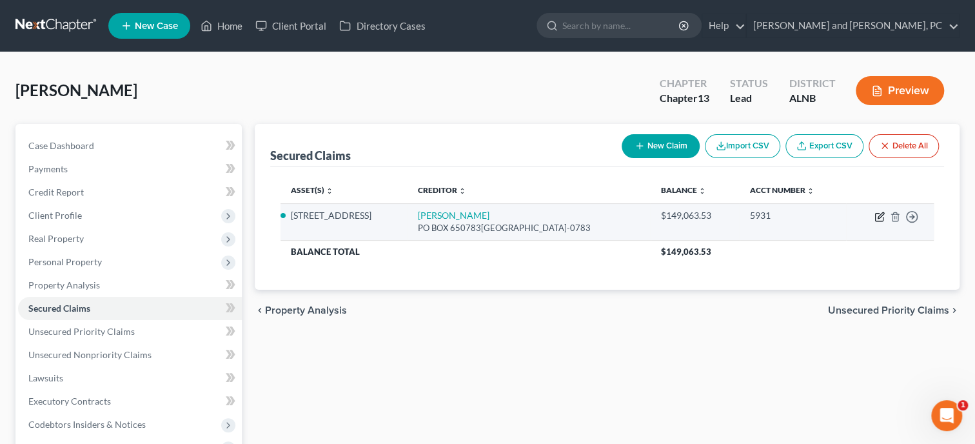
select select "0"
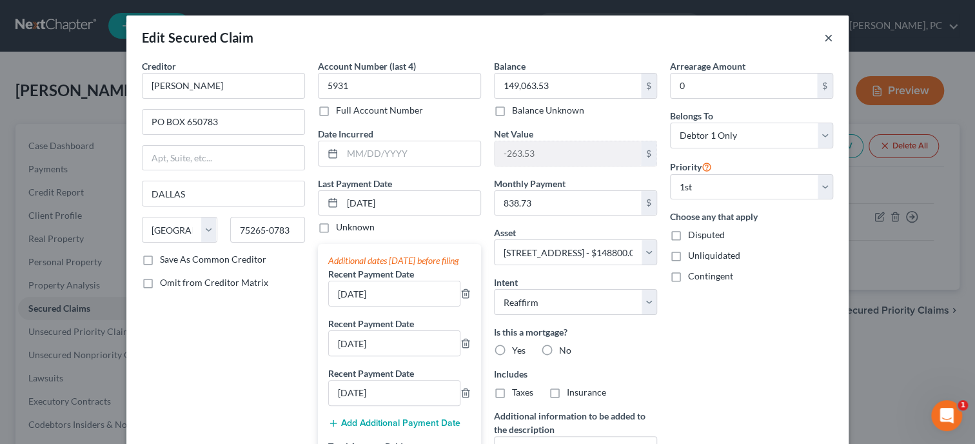
click at [831, 41] on button "×" at bounding box center [828, 37] width 9 height 15
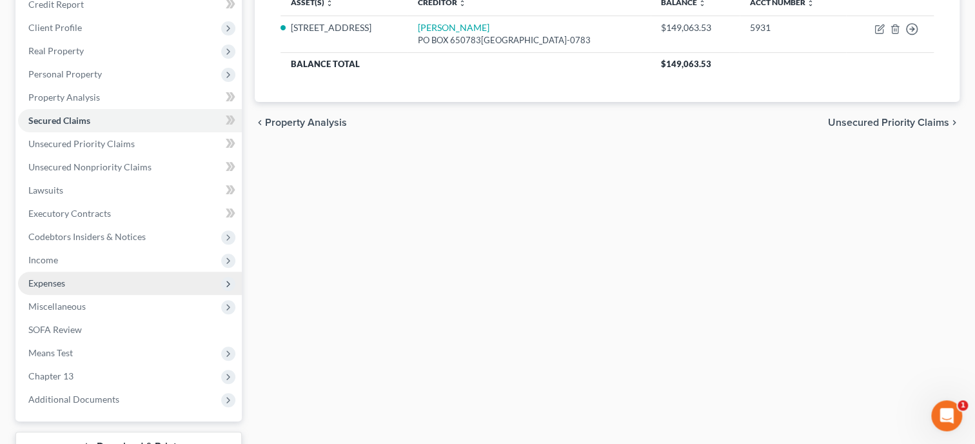
scroll to position [199, 0]
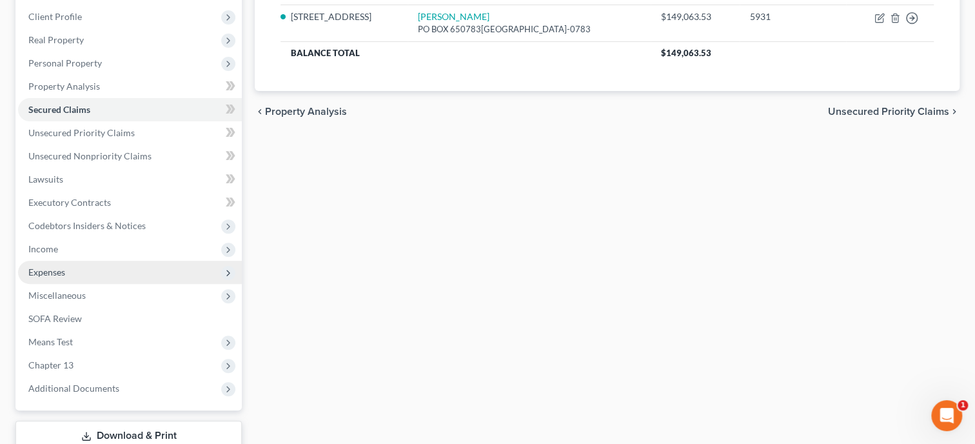
click at [77, 267] on span "Expenses" at bounding box center [130, 272] width 224 height 23
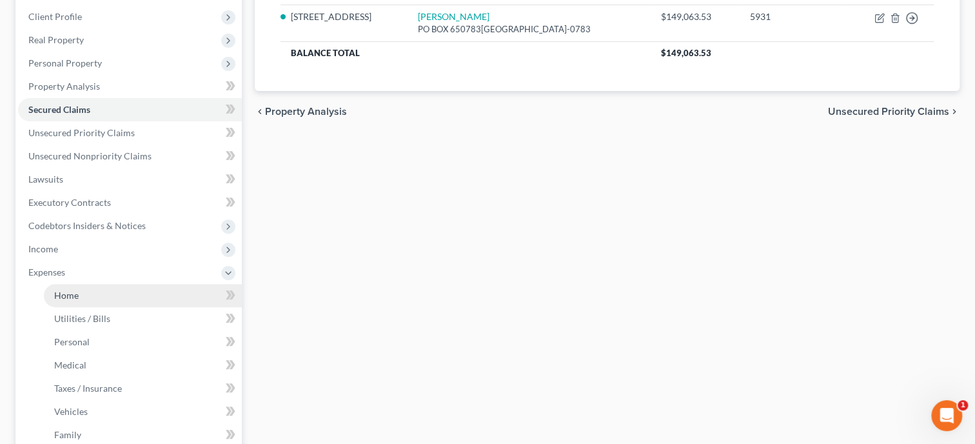
click at [77, 292] on span "Home" at bounding box center [66, 295] width 25 height 11
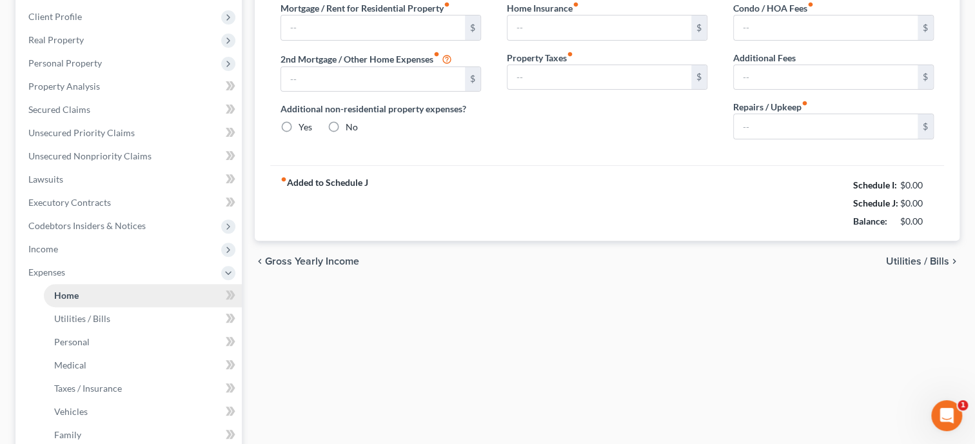
type input "840.00"
type input "0.00"
radio input "true"
type input "50.00"
type input "45.00"
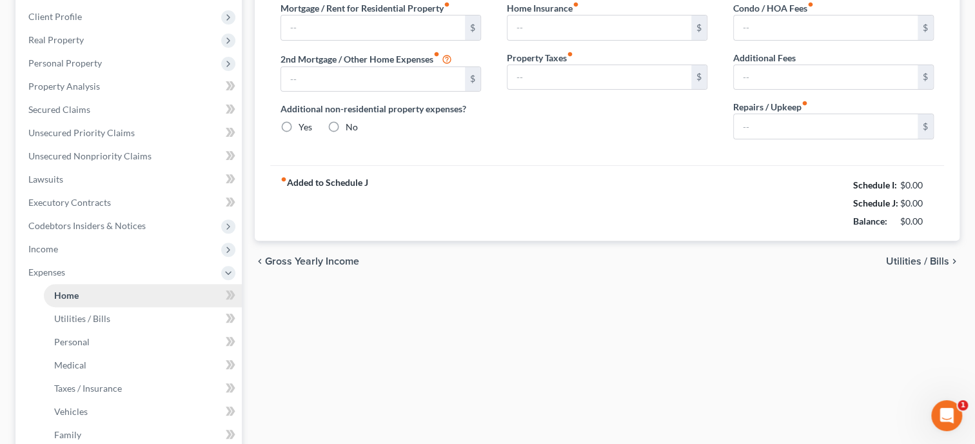
type input "0.00"
type input "200.00"
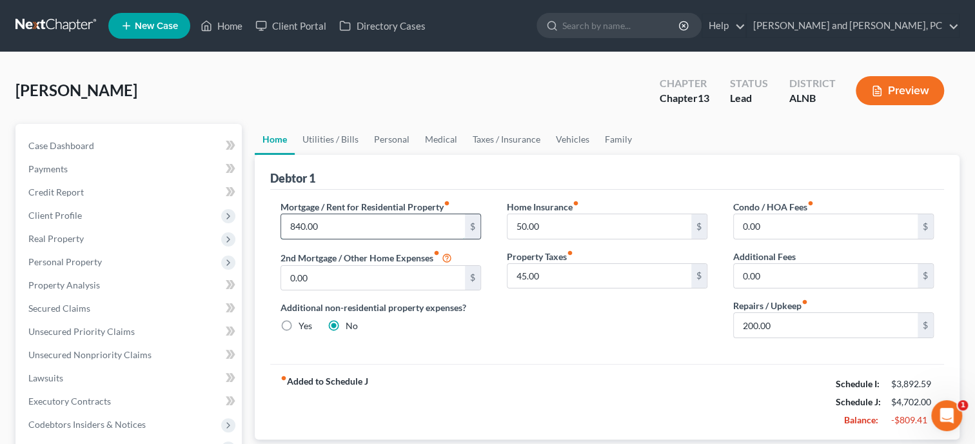
click at [333, 226] on input "840.00" at bounding box center [373, 226] width 184 height 25
type input "838.73"
click at [380, 164] on div "Debtor 1" at bounding box center [607, 172] width 674 height 35
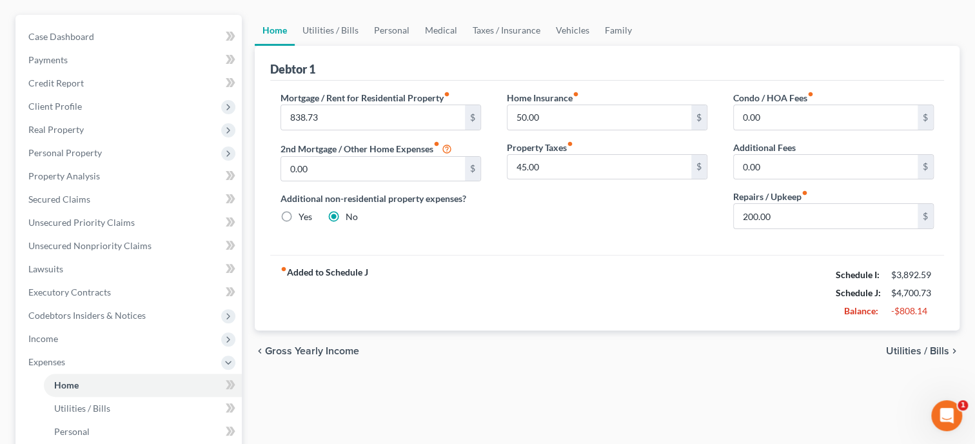
scroll to position [132, 0]
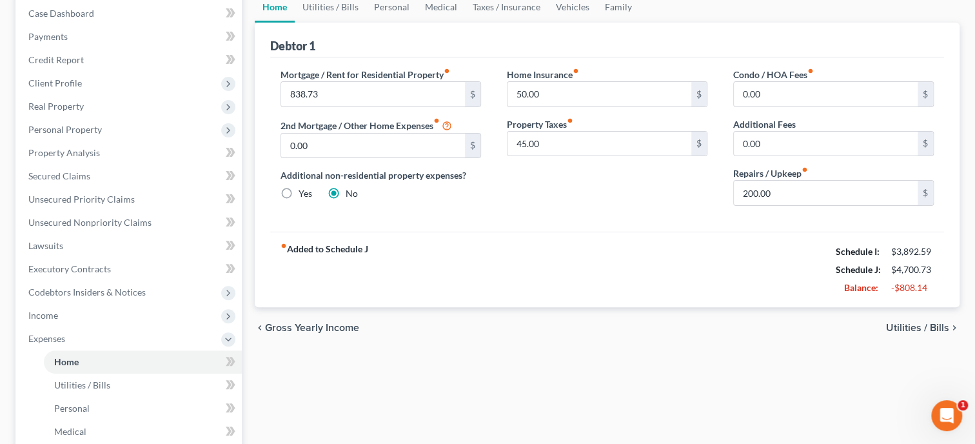
click at [508, 312] on div "chevron_left Gross Yearly Income Utilities / Bills chevron_right" at bounding box center [607, 327] width 705 height 41
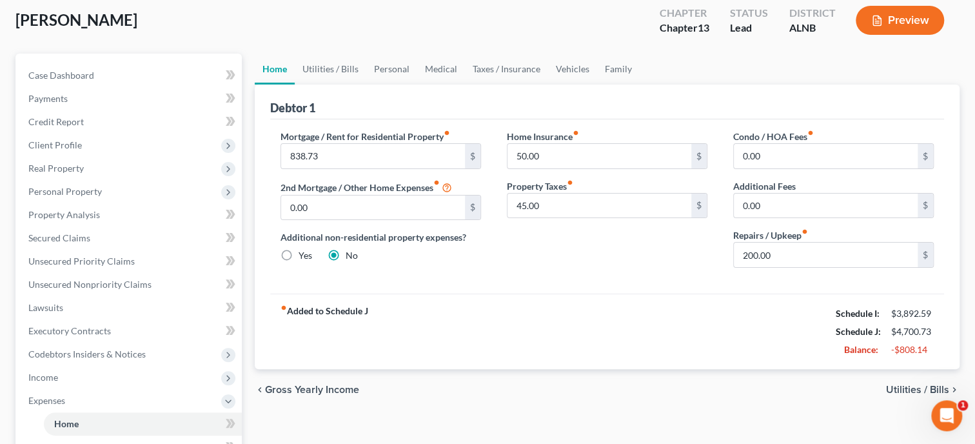
scroll to position [66, 0]
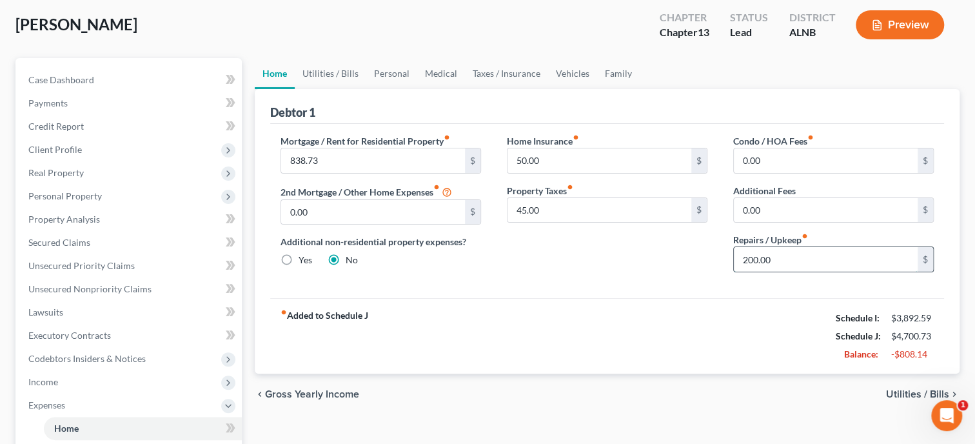
click at [797, 257] on input "200.00" at bounding box center [826, 259] width 184 height 25
type input "2"
type input "150.00"
click at [671, 314] on div "fiber_manual_record Added to Schedule J Schedule I: $3,892.59 Schedule J: $4,65…" at bounding box center [607, 335] width 674 height 75
click at [321, 70] on link "Utilities / Bills" at bounding box center [331, 73] width 72 height 31
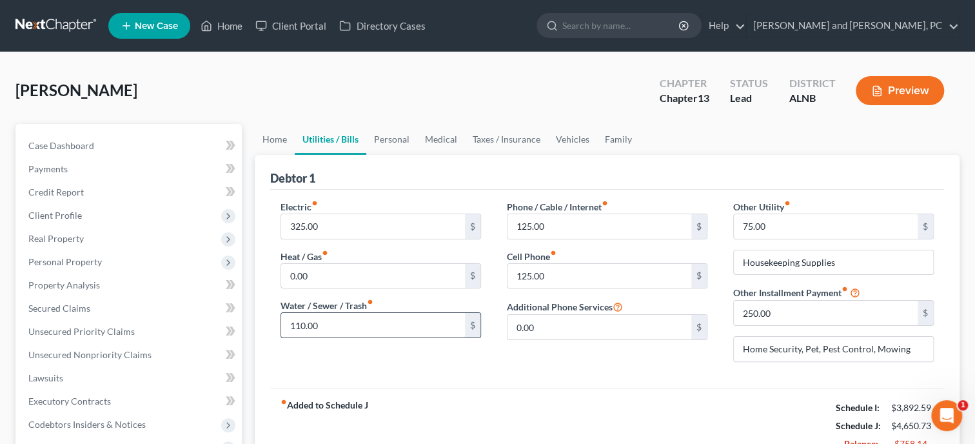
click at [380, 319] on input "110.00" at bounding box center [373, 325] width 184 height 25
type input "98.00"
click at [390, 140] on link "Personal" at bounding box center [391, 139] width 51 height 31
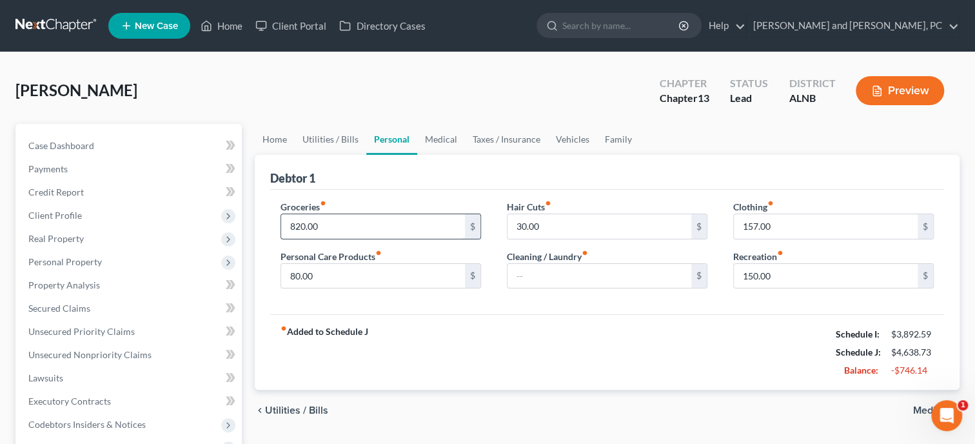
click at [343, 219] on input "820.00" at bounding box center [373, 226] width 184 height 25
type input "700.00"
click at [437, 172] on div "Debtor 1" at bounding box center [607, 172] width 674 height 35
click at [773, 268] on input "150.00" at bounding box center [826, 276] width 184 height 25
type input "100.00"
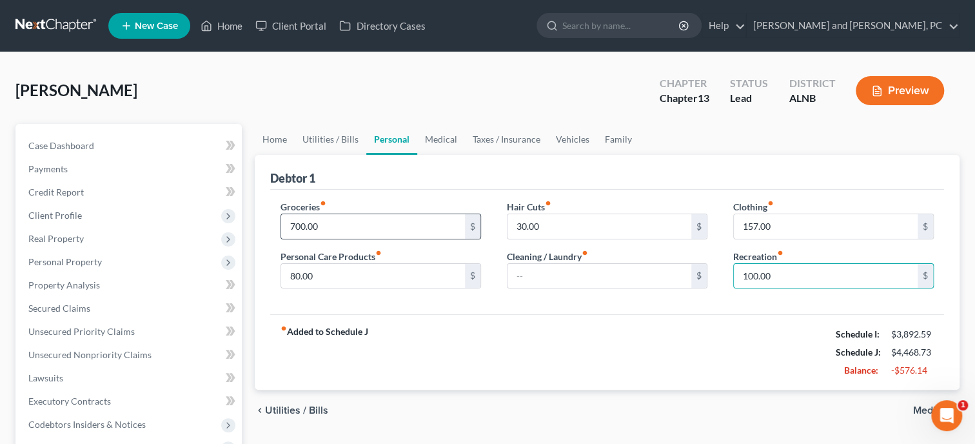
drag, startPoint x: 681, startPoint y: 340, endPoint x: 455, endPoint y: 237, distance: 247.9
click at [680, 340] on div "fiber_manual_record Added to Schedule J Schedule I: $3,892.59 Schedule J: $4,46…" at bounding box center [607, 351] width 674 height 75
click at [455, 139] on link "Medical" at bounding box center [441, 139] width 48 height 31
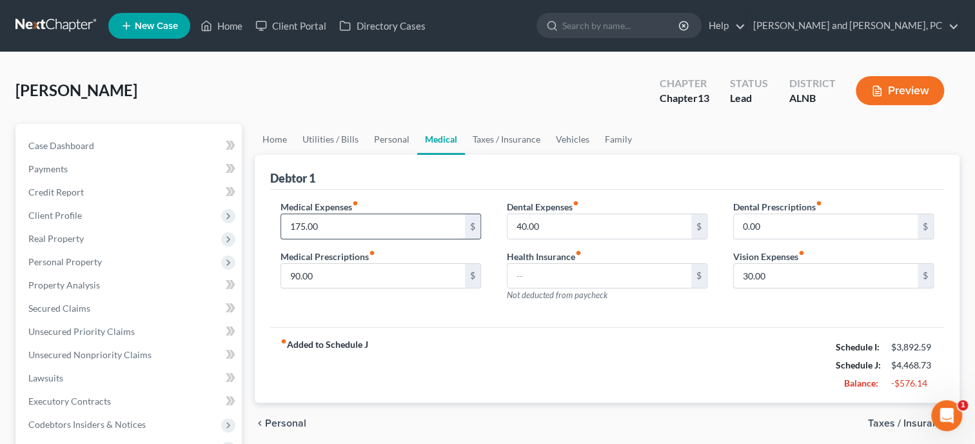
click at [364, 226] on input "175.00" at bounding box center [373, 226] width 184 height 25
type input "125.00"
click at [553, 222] on input "40.00" at bounding box center [600, 226] width 184 height 25
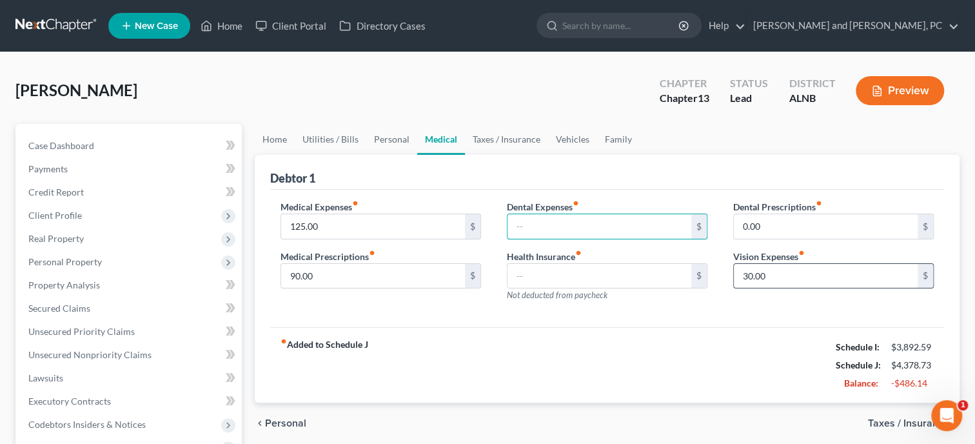
click at [769, 268] on input "30.00" at bounding box center [826, 276] width 184 height 25
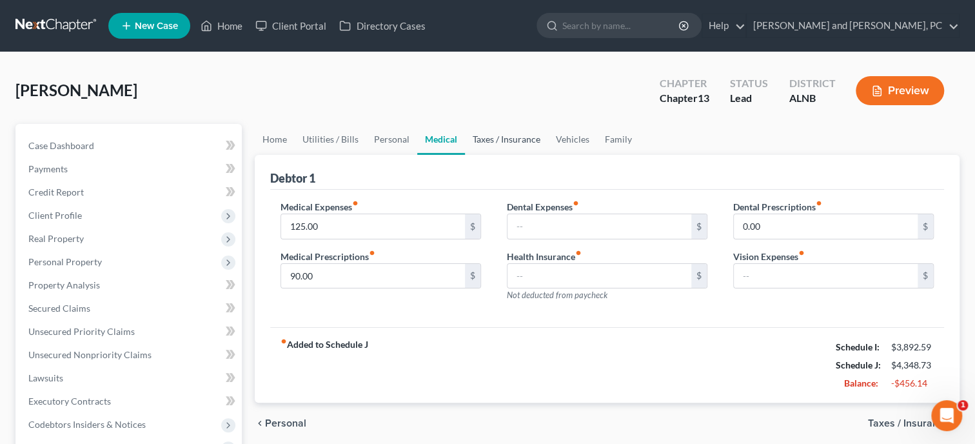
click at [508, 143] on link "Taxes / Insurance" at bounding box center [506, 139] width 83 height 31
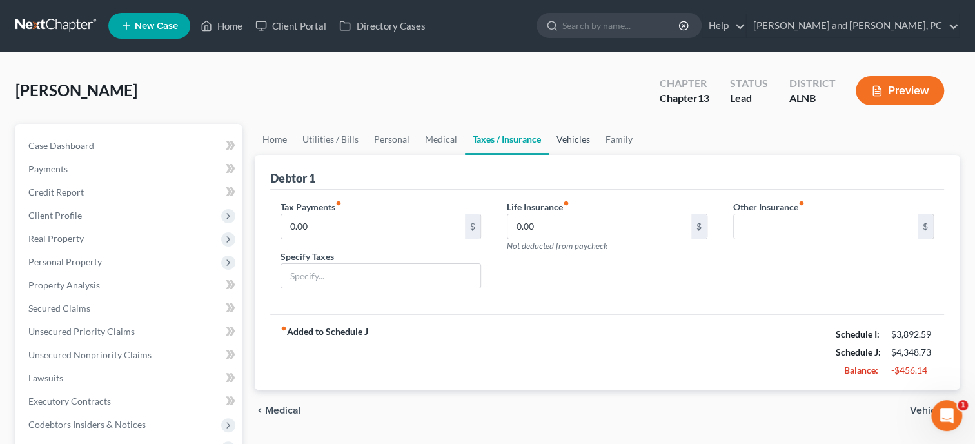
click at [566, 143] on link "Vehicles" at bounding box center [573, 139] width 49 height 31
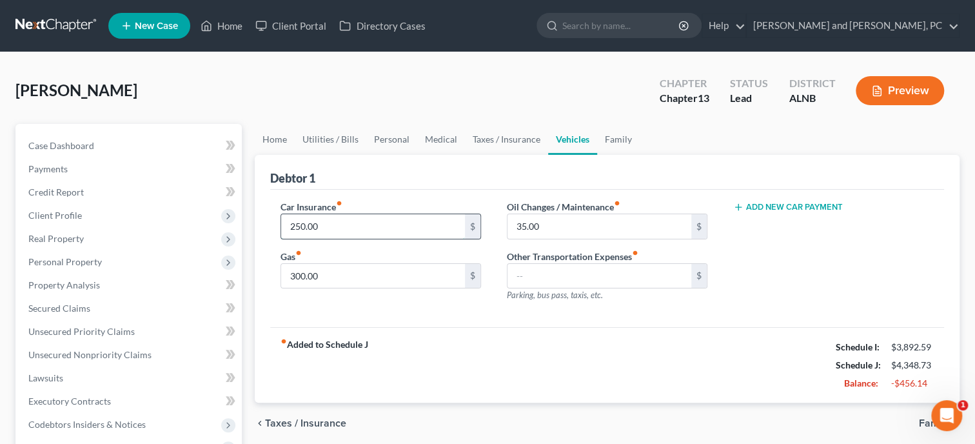
click at [385, 224] on input "250.00" at bounding box center [373, 226] width 184 height 25
type input "160.00"
click at [552, 340] on div "fiber_manual_record Added to Schedule J Schedule I: $3,892.59 Schedule J: $4,25…" at bounding box center [607, 364] width 674 height 75
click at [603, 137] on link "Family" at bounding box center [618, 139] width 43 height 31
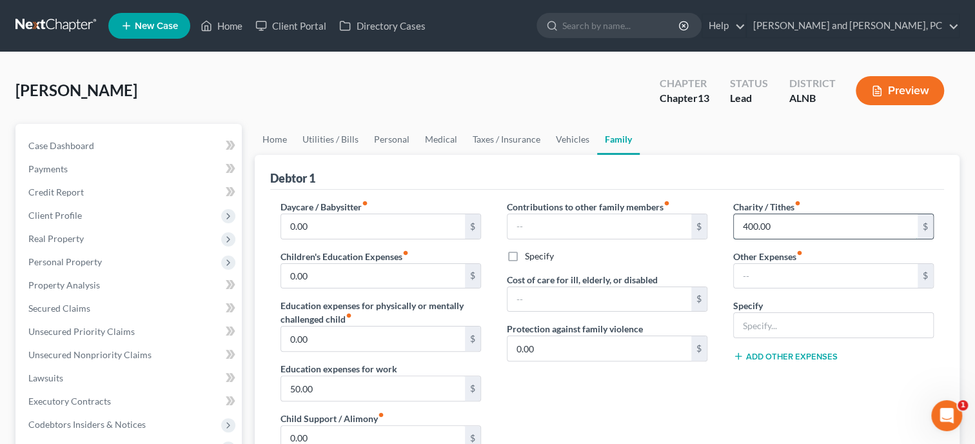
click at [777, 228] on input "400.00" at bounding box center [826, 226] width 184 height 25
type input "150.00"
click at [692, 171] on div "Debtor 1" at bounding box center [607, 172] width 674 height 35
click at [814, 235] on input "150.00" at bounding box center [826, 226] width 184 height 25
click at [567, 142] on link "Vehicles" at bounding box center [572, 139] width 49 height 31
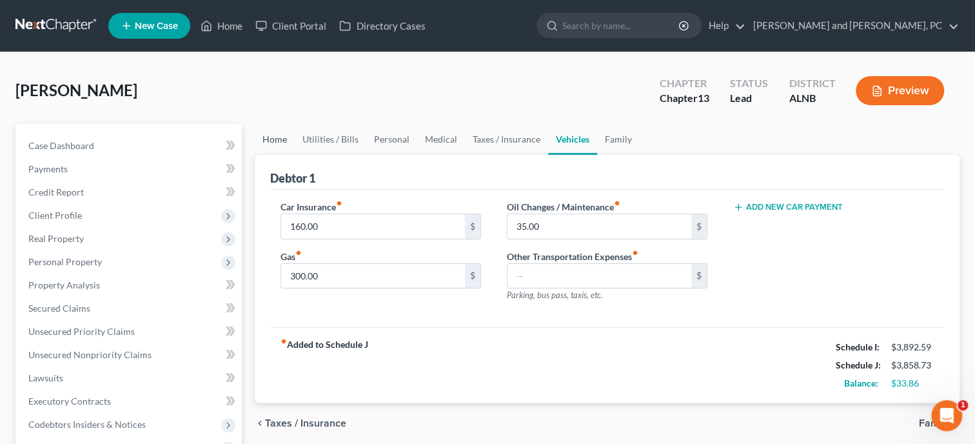
click at [277, 139] on link "Home" at bounding box center [275, 139] width 40 height 31
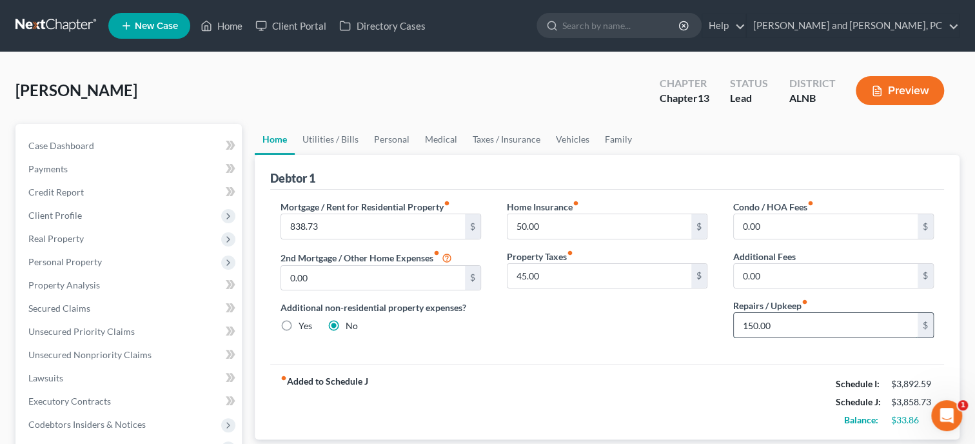
click at [813, 330] on input "150.00" at bounding box center [826, 325] width 184 height 25
type input "75.00"
drag, startPoint x: 714, startPoint y: 386, endPoint x: 472, endPoint y: 254, distance: 275.6
click at [713, 386] on div "fiber_manual_record Added to Schedule J Schedule I: $3,892.59 Schedule J: $3,78…" at bounding box center [607, 401] width 674 height 75
click at [349, 146] on link "Utilities / Bills" at bounding box center [331, 139] width 72 height 31
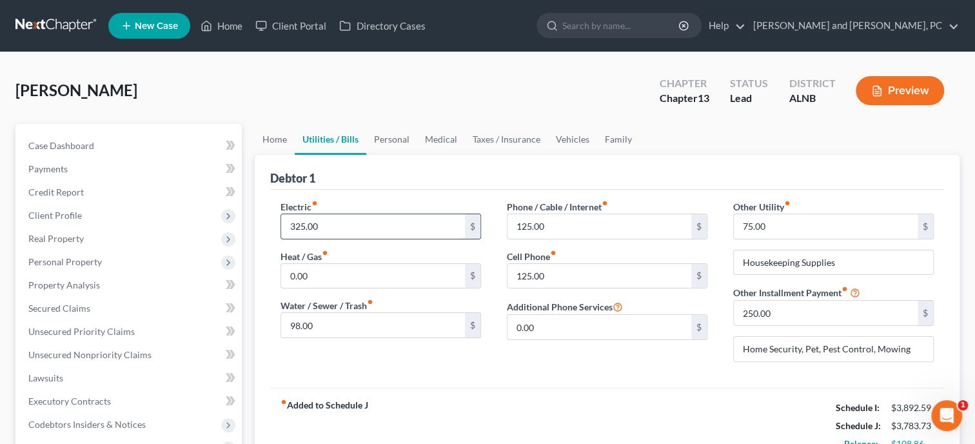
click at [361, 228] on input "325.00" at bounding box center [373, 226] width 184 height 25
type input "310.00"
click at [555, 228] on input "125.00" at bounding box center [600, 226] width 184 height 25
type input "100.00"
click at [622, 357] on div "Phone / Cable / Internet fiber_manual_record 100.00 $ Cell Phone fiber_manual_r…" at bounding box center [607, 286] width 226 height 172
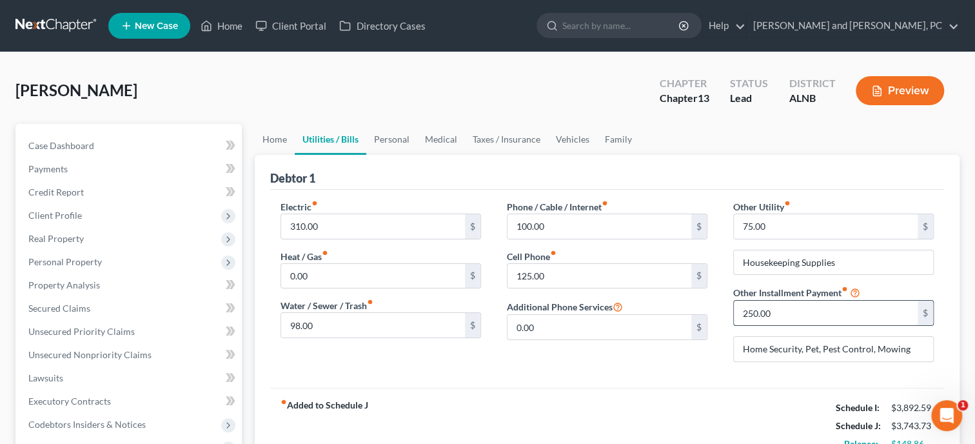
click at [798, 310] on input "250.00" at bounding box center [826, 313] width 184 height 25
type input "150.00"
click at [803, 346] on input "Home Security, Pet, Pest Control, Mowing" at bounding box center [833, 349] width 199 height 25
type input "Home Security, Pest Control, Mowing"
click at [722, 174] on div "Debtor 1" at bounding box center [607, 172] width 674 height 35
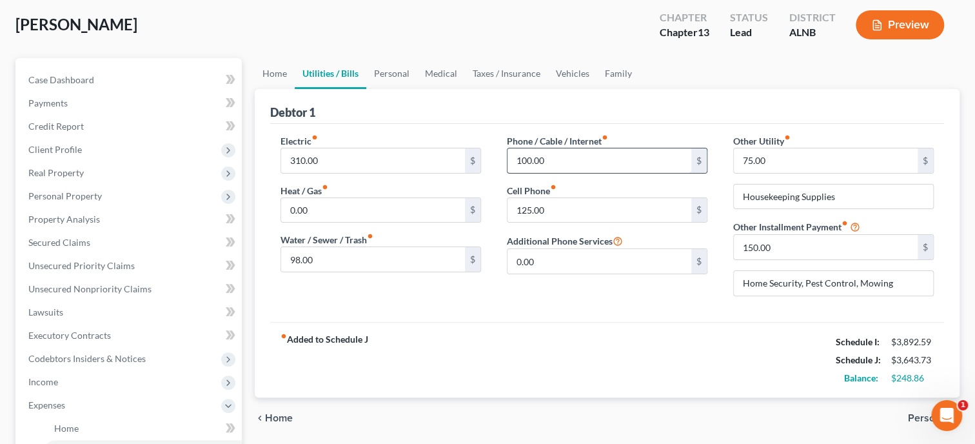
scroll to position [66, 0]
click at [375, 68] on link "Personal" at bounding box center [391, 73] width 51 height 31
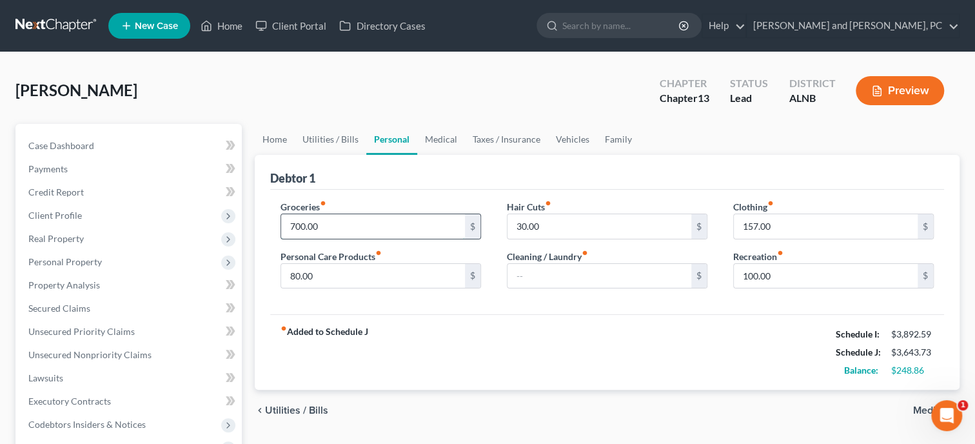
click at [395, 222] on input "700.00" at bounding box center [373, 226] width 184 height 25
type input "650.00"
click at [564, 177] on div "Debtor 1" at bounding box center [607, 172] width 674 height 35
click at [448, 139] on link "Medical" at bounding box center [441, 139] width 48 height 31
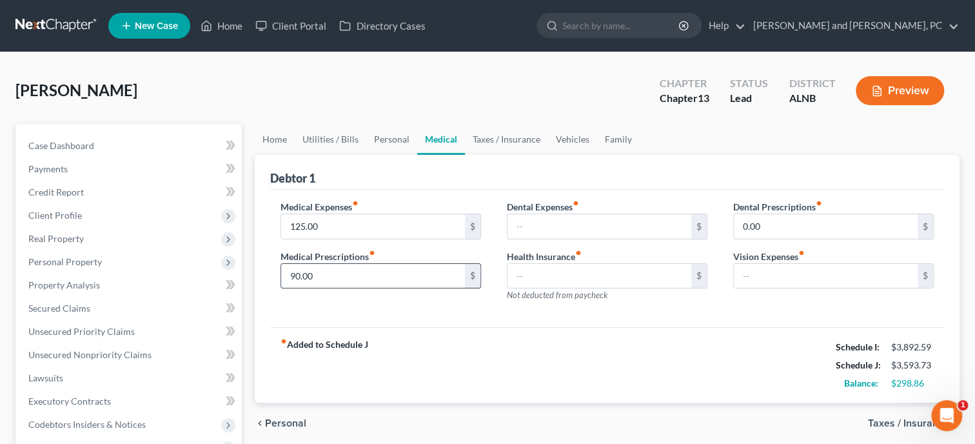
click at [364, 264] on input "90.00" at bounding box center [373, 276] width 184 height 25
type input "60.00"
click at [442, 333] on div "fiber_manual_record Added to Schedule J Schedule I: $3,892.59 Schedule J: $3,56…" at bounding box center [607, 364] width 674 height 75
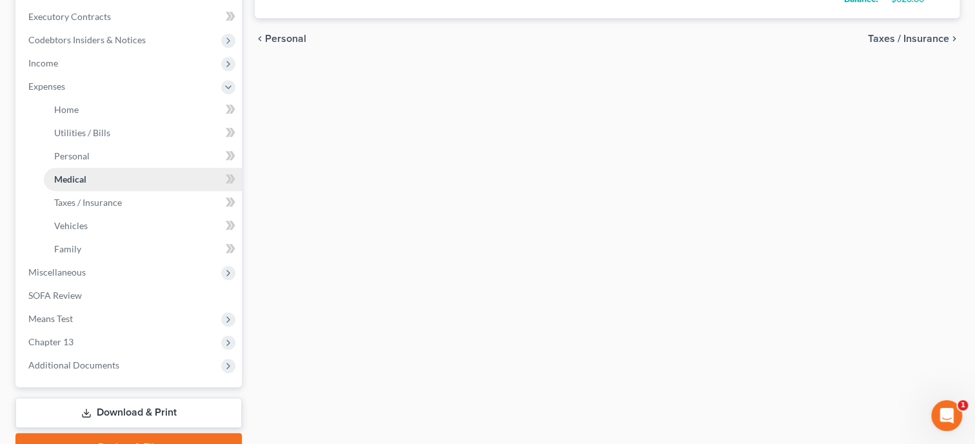
scroll to position [449, 0]
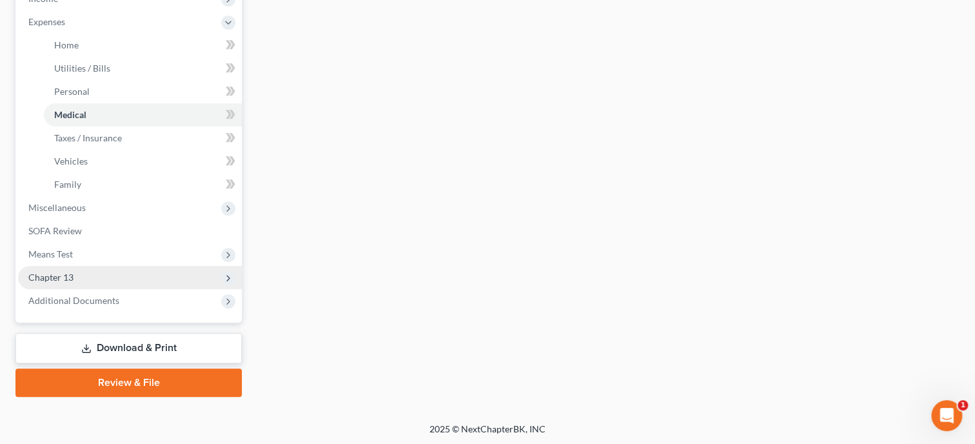
click at [102, 270] on span "Chapter 13" at bounding box center [130, 277] width 224 height 23
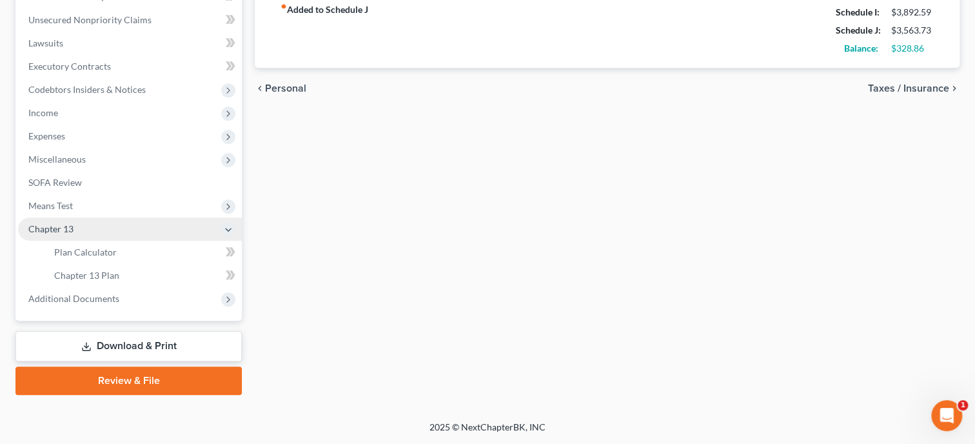
scroll to position [333, 0]
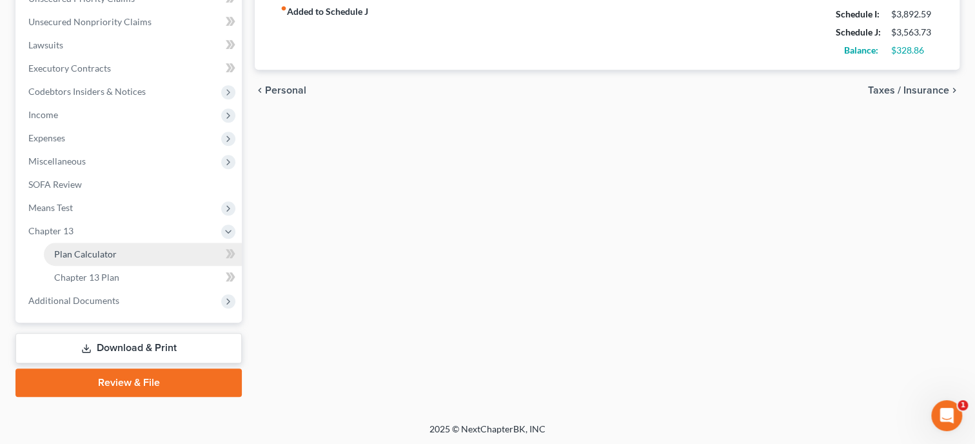
click at [102, 260] on link "Plan Calculator" at bounding box center [143, 253] width 198 height 23
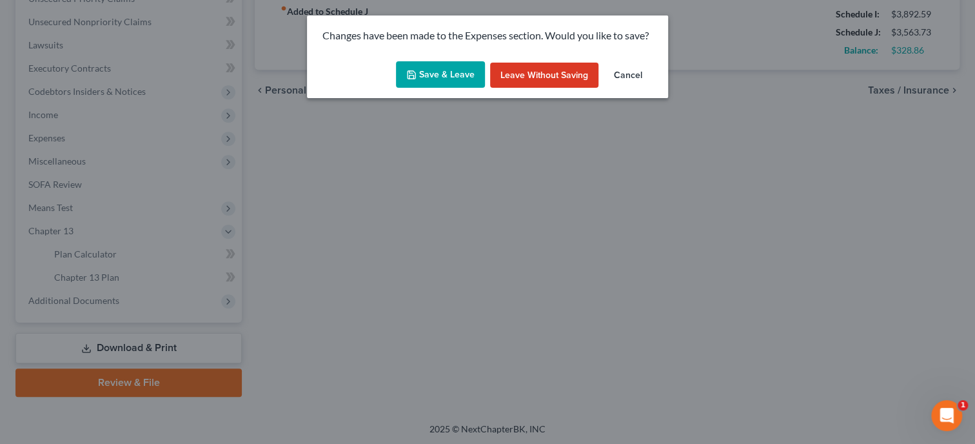
click at [420, 80] on button "Save & Leave" at bounding box center [440, 74] width 89 height 27
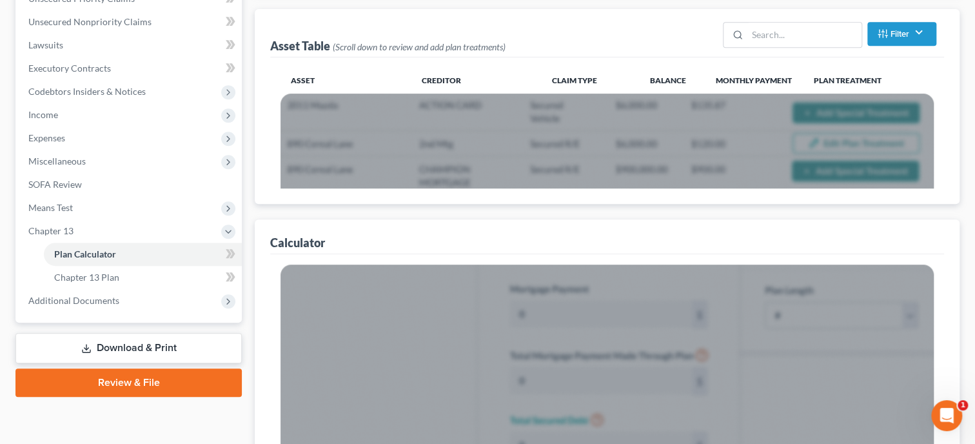
click at [449, 183] on div "Asset Table (Scroll down to review and add plan treatments) Filter Claim Type F…" at bounding box center [607, 106] width 705 height 195
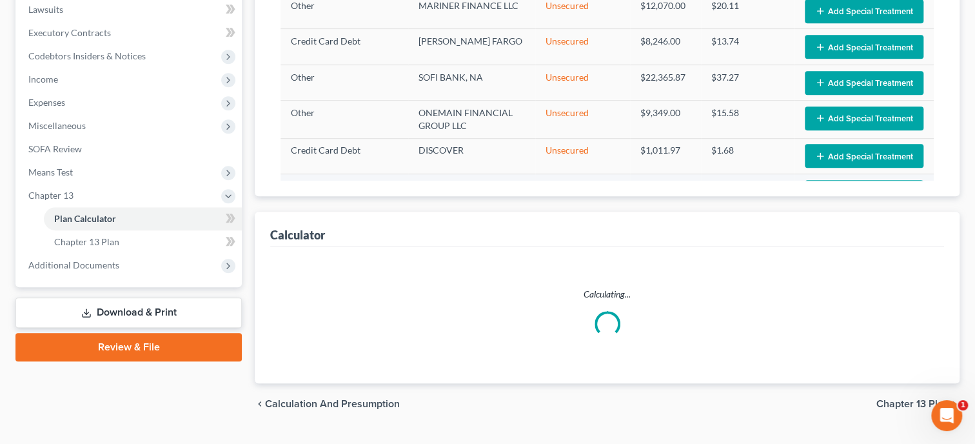
select select "59"
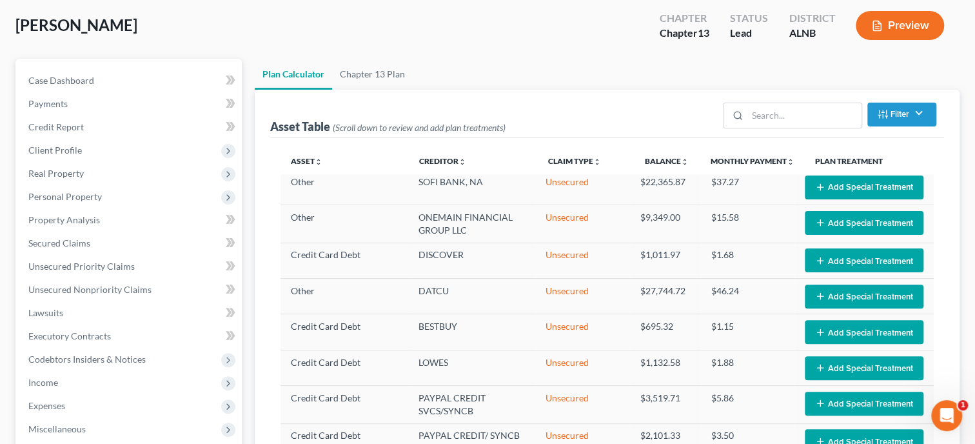
scroll to position [241, 0]
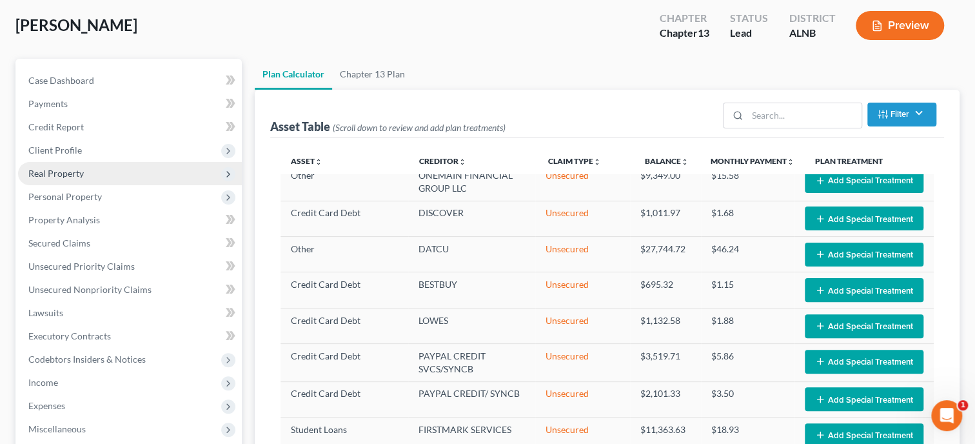
click at [70, 170] on span "Real Property" at bounding box center [55, 173] width 55 height 11
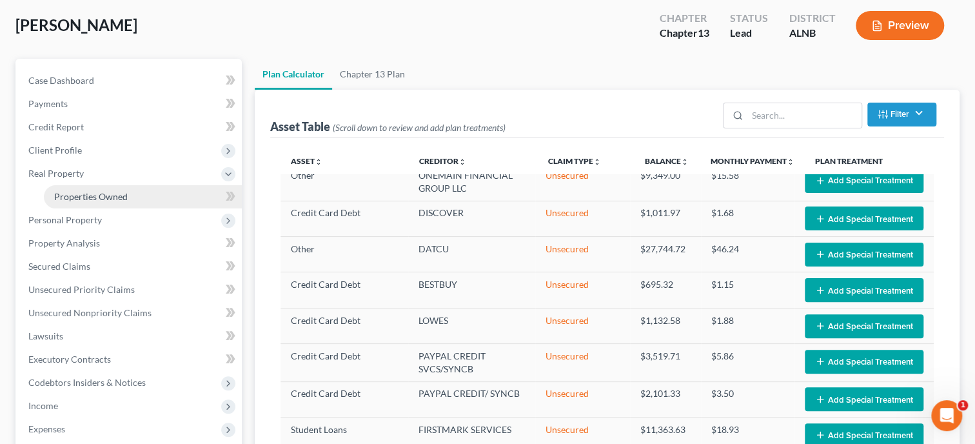
click at [84, 192] on span "Properties Owned" at bounding box center [91, 196] width 74 height 11
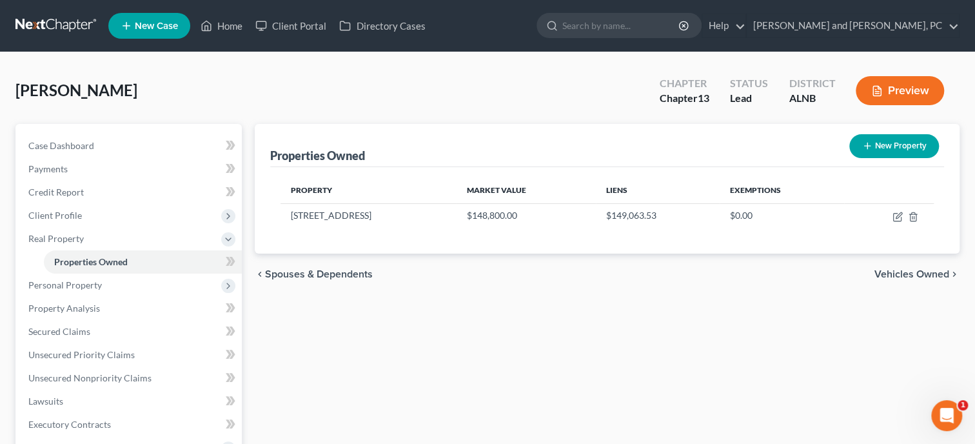
scroll to position [310, 0]
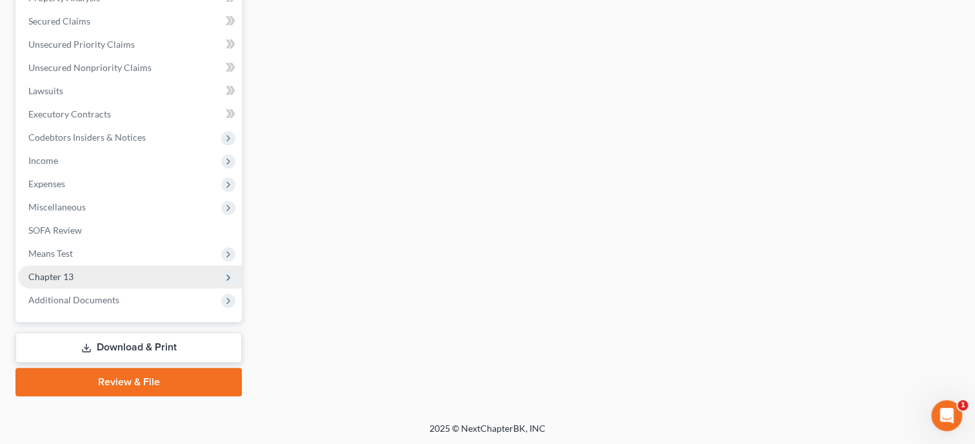
click at [131, 284] on span "Chapter 13" at bounding box center [130, 276] width 224 height 23
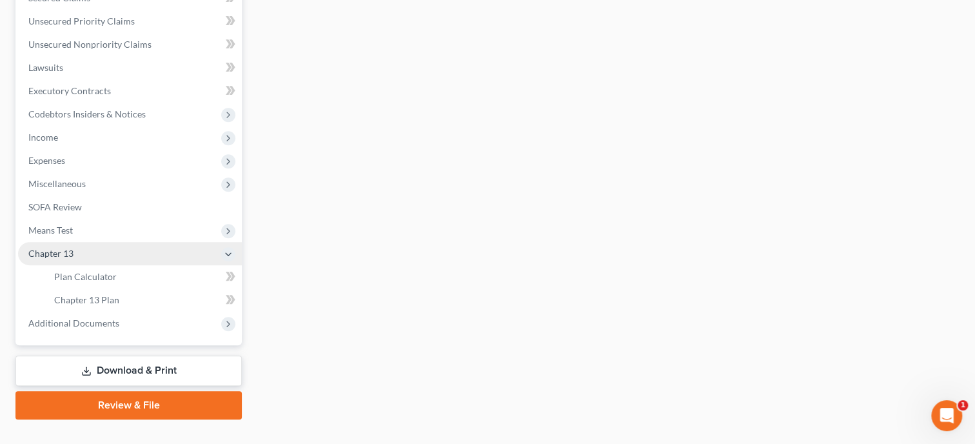
scroll to position [287, 0]
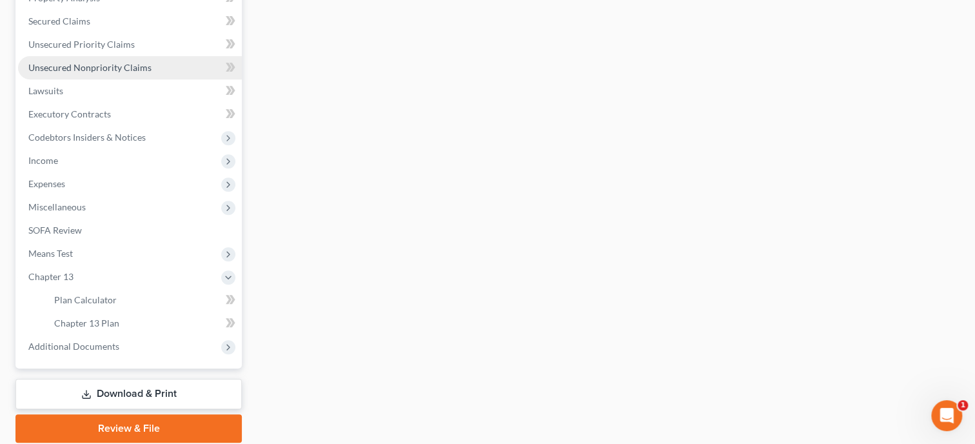
click at [119, 68] on span "Unsecured Nonpriority Claims" at bounding box center [89, 67] width 123 height 11
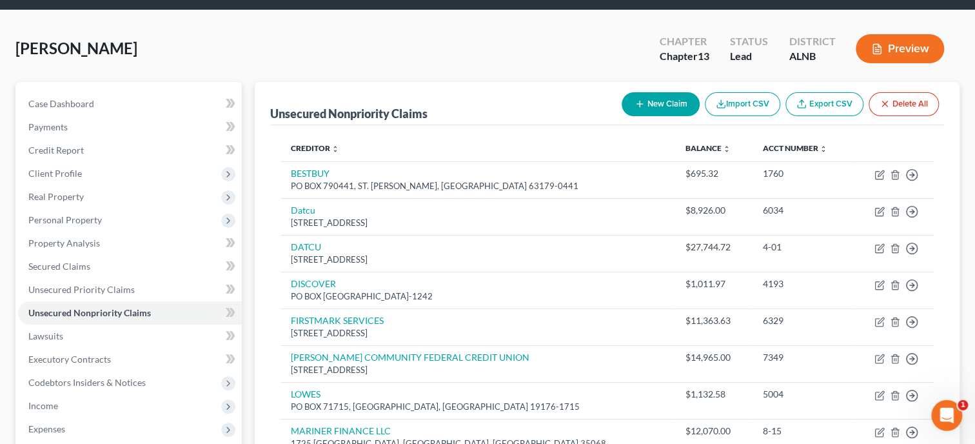
scroll to position [66, 0]
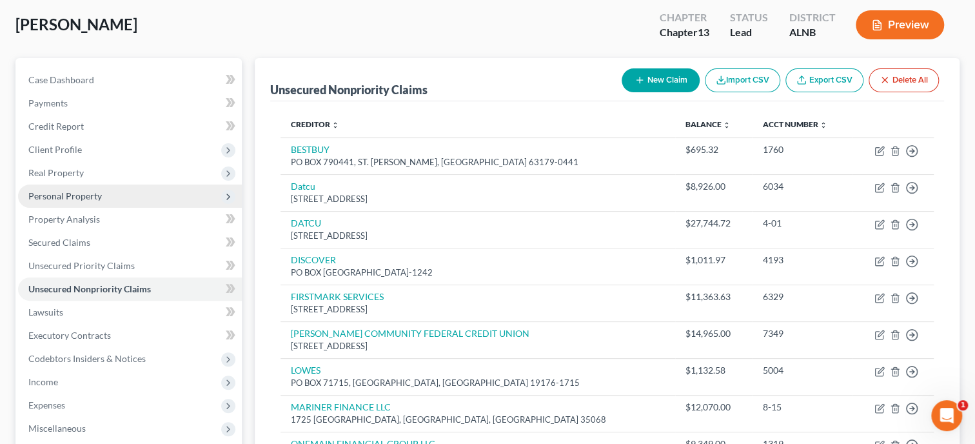
click at [82, 192] on span "Personal Property" at bounding box center [65, 195] width 74 height 11
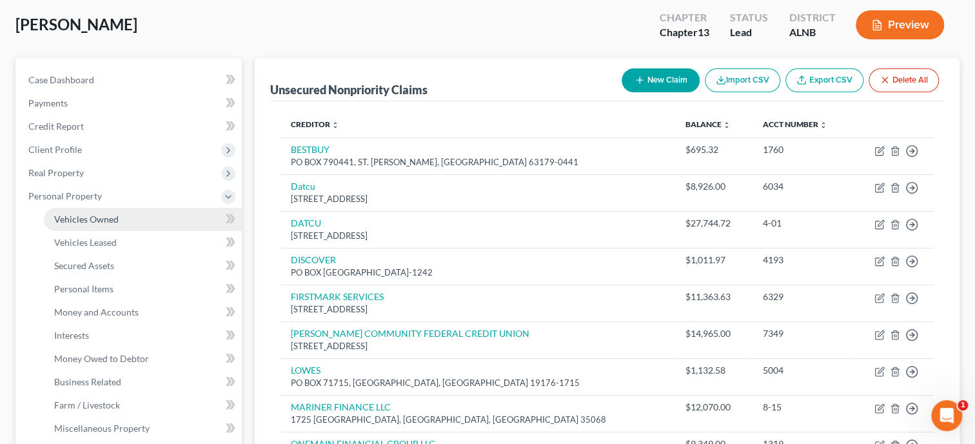
click at [88, 221] on span "Vehicles Owned" at bounding box center [86, 218] width 64 height 11
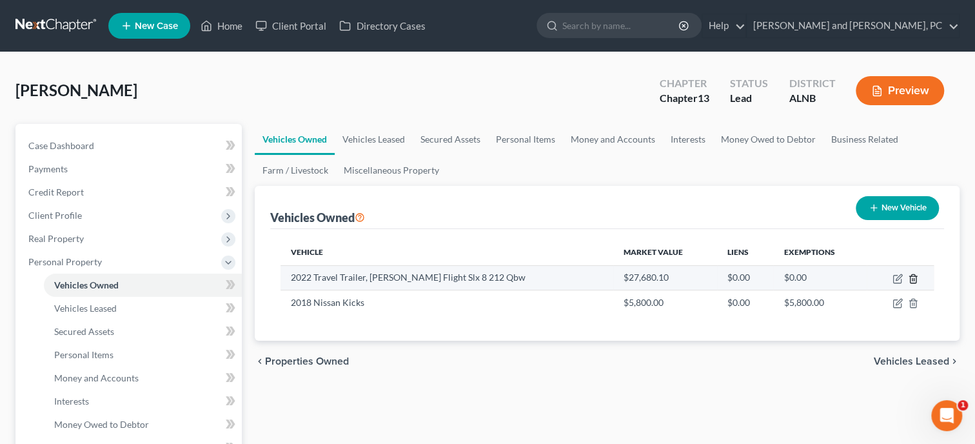
click at [915, 277] on icon "button" at bounding box center [913, 278] width 10 height 10
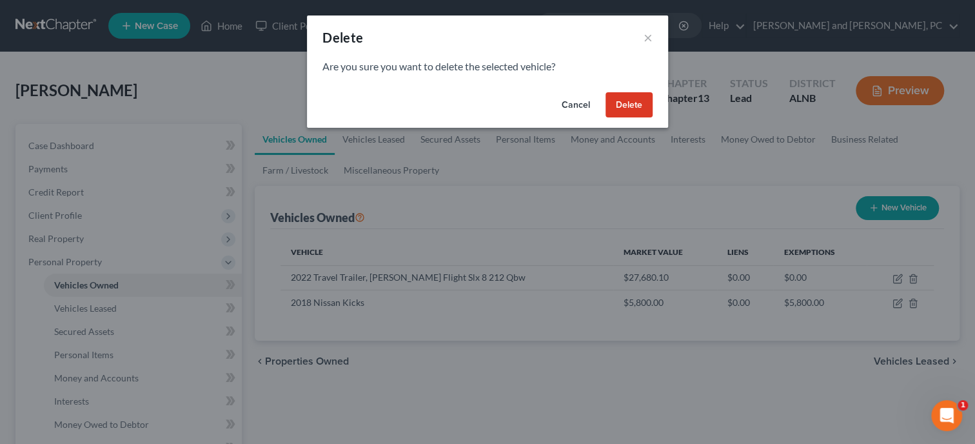
click at [648, 105] on button "Delete" at bounding box center [629, 105] width 47 height 26
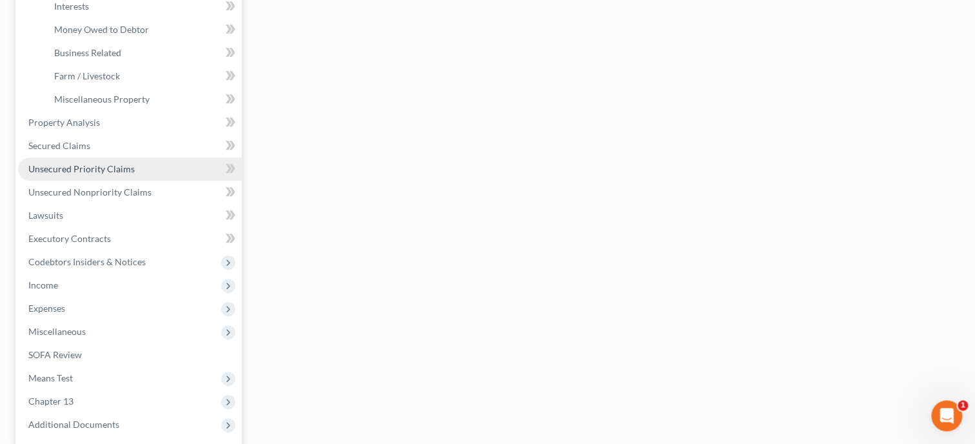
scroll to position [398, 0]
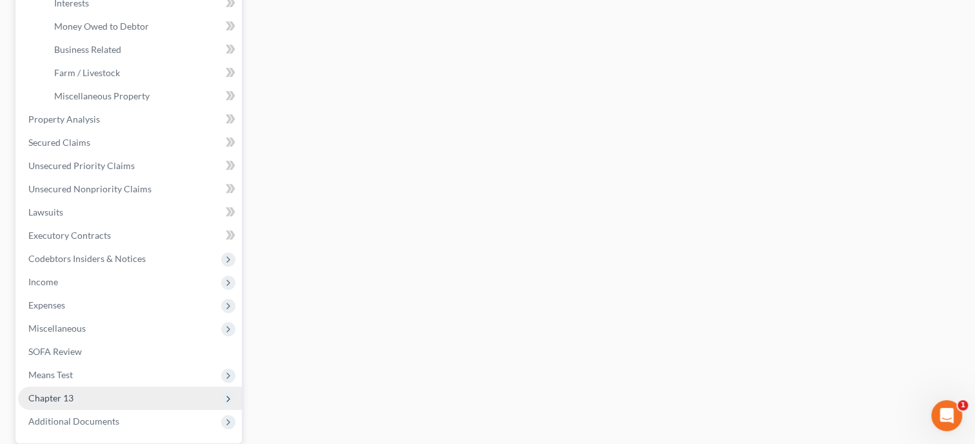
click at [79, 395] on span "Chapter 13" at bounding box center [130, 397] width 224 height 23
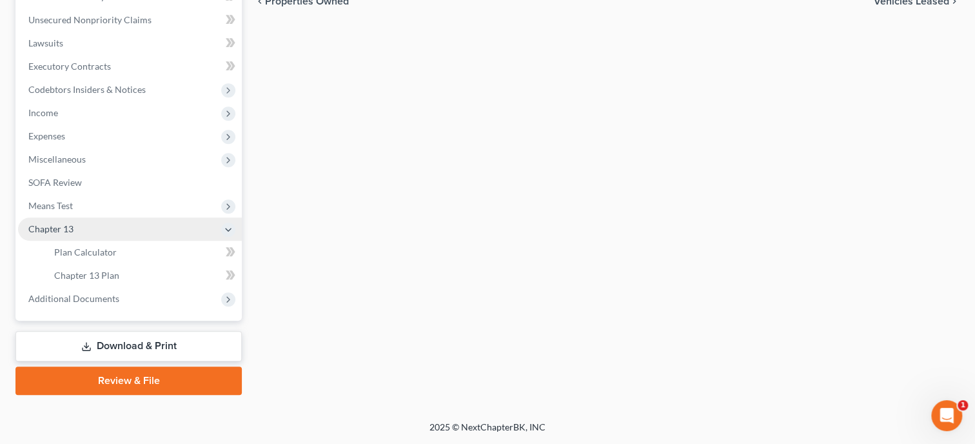
scroll to position [333, 0]
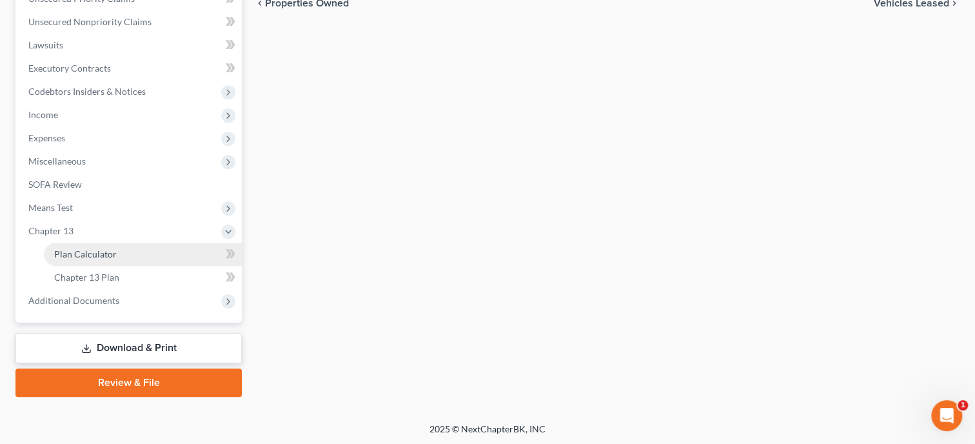
click at [91, 250] on span "Plan Calculator" at bounding box center [85, 253] width 63 height 11
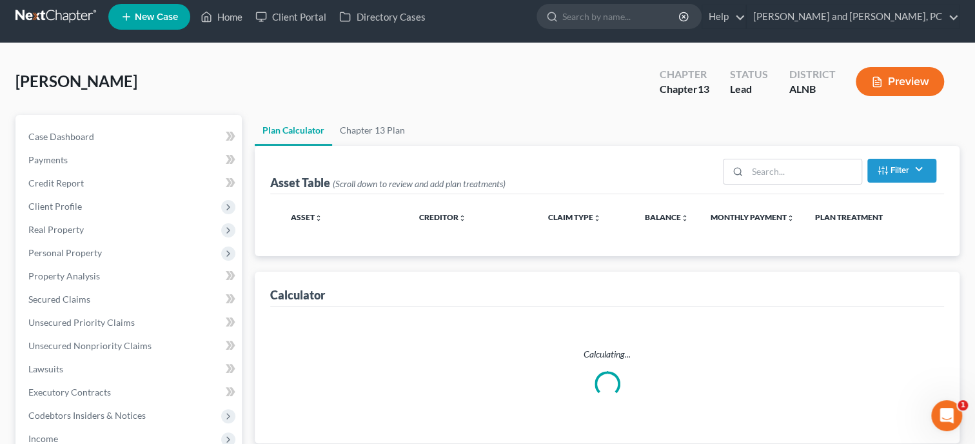
scroll to position [1, 0]
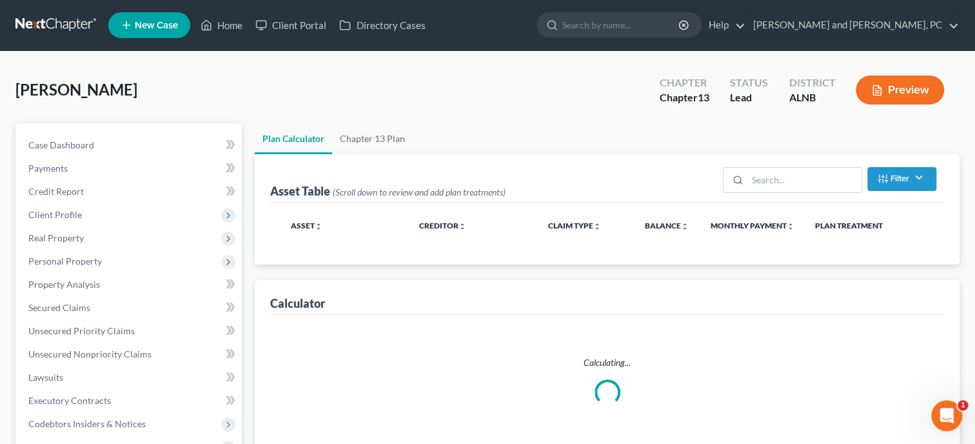
select select "59"
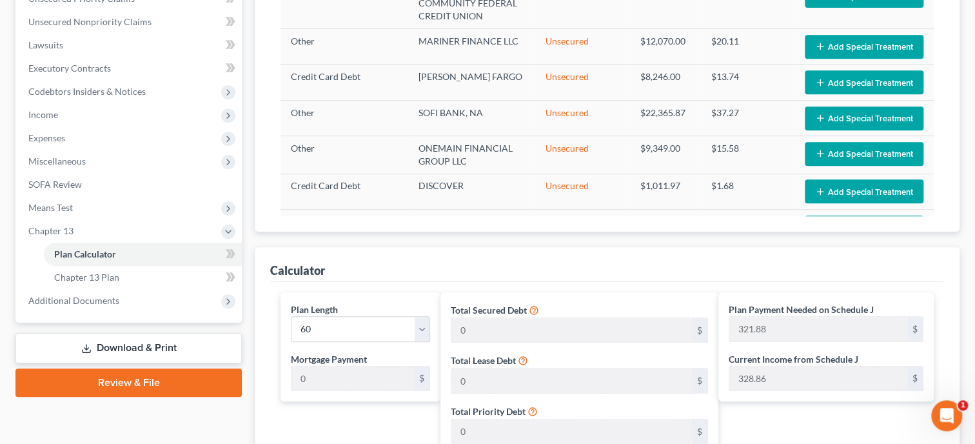
scroll to position [199, 0]
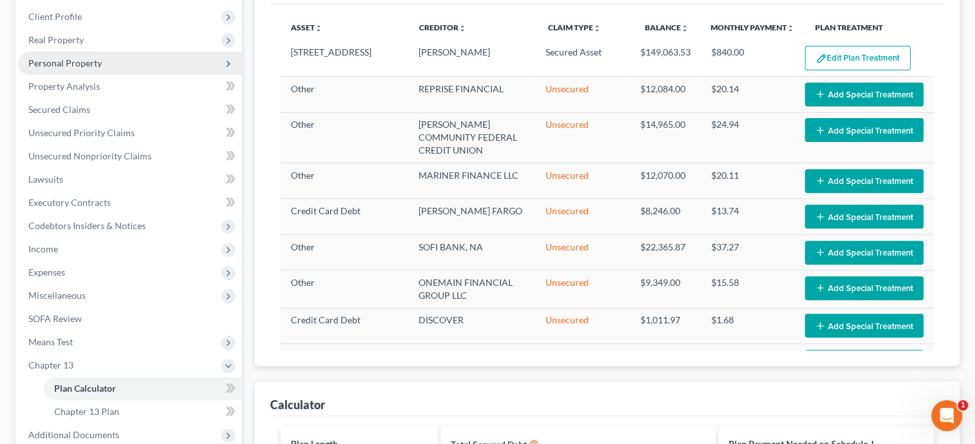
click at [60, 72] on span "Personal Property" at bounding box center [130, 63] width 224 height 23
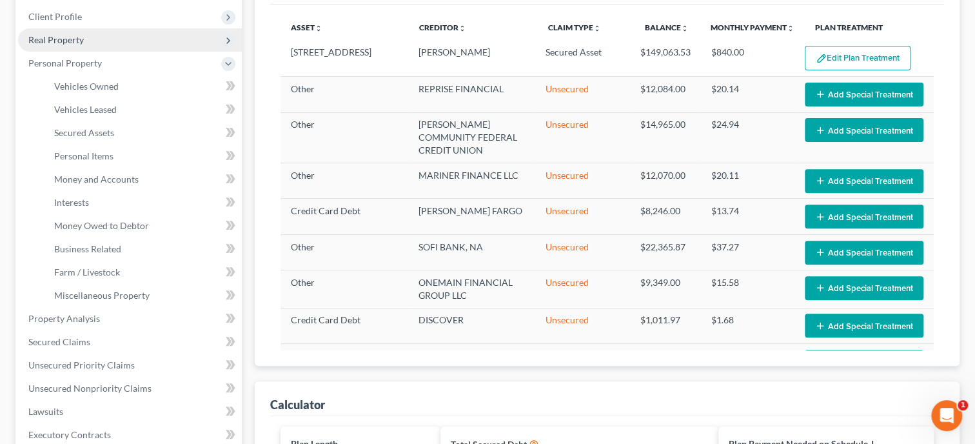
click at [66, 44] on span "Real Property" at bounding box center [130, 39] width 224 height 23
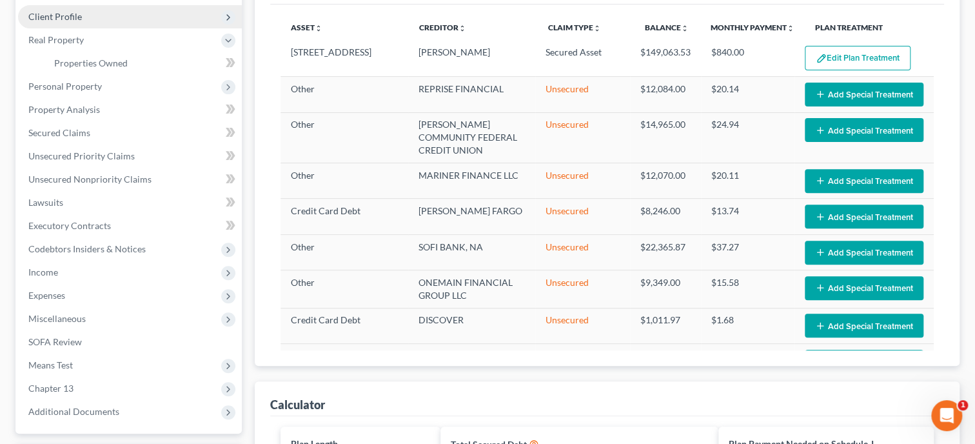
click at [63, 17] on span "Client Profile" at bounding box center [55, 16] width 54 height 11
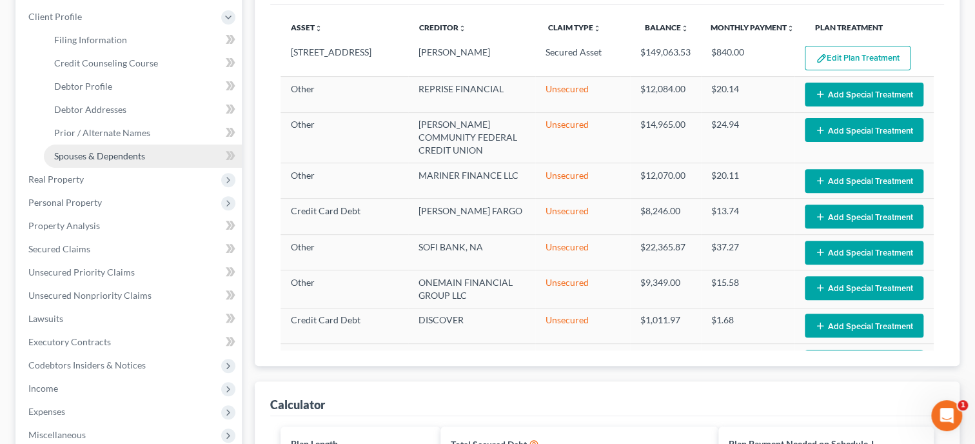
click at [118, 164] on link "Spouses & Dependents" at bounding box center [143, 155] width 198 height 23
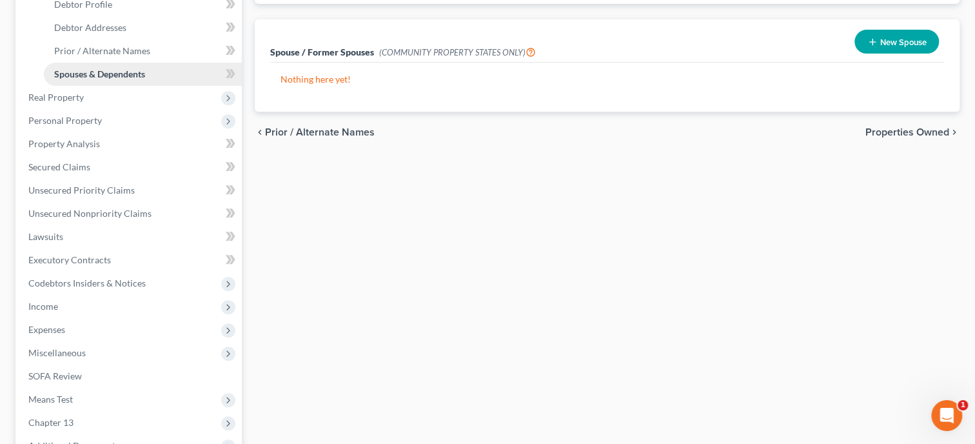
scroll to position [331, 0]
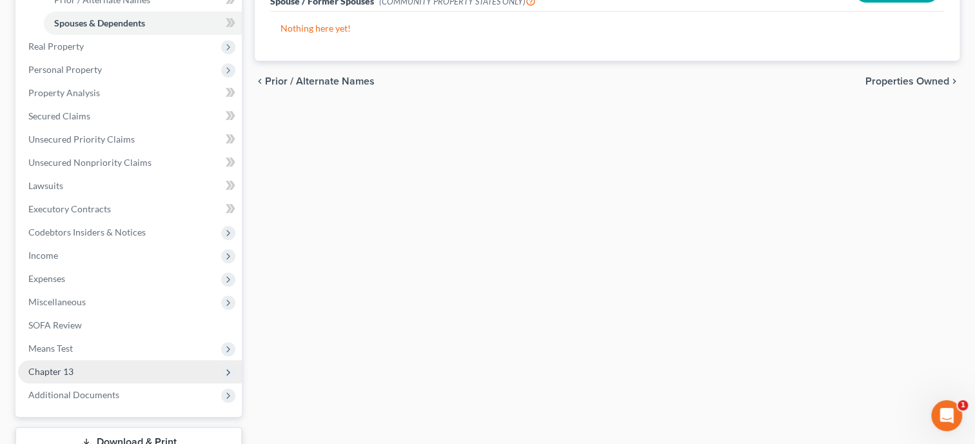
click at [86, 365] on span "Chapter 13" at bounding box center [130, 371] width 224 height 23
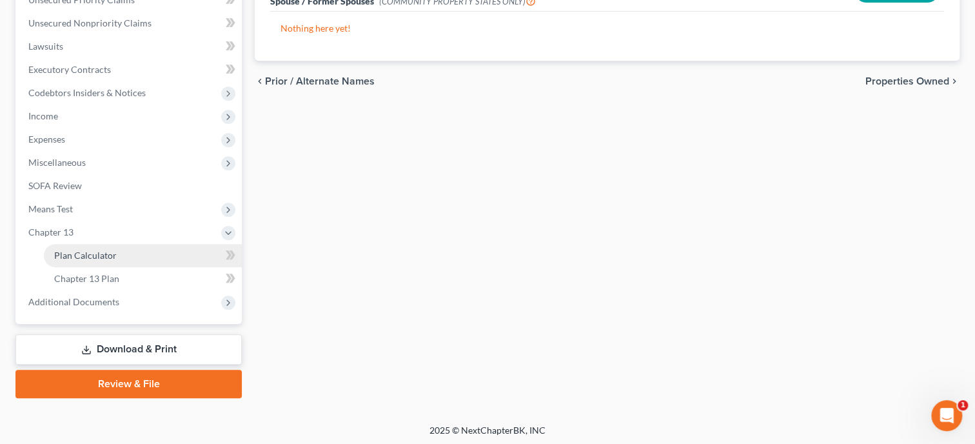
click at [88, 262] on link "Plan Calculator" at bounding box center [143, 255] width 198 height 23
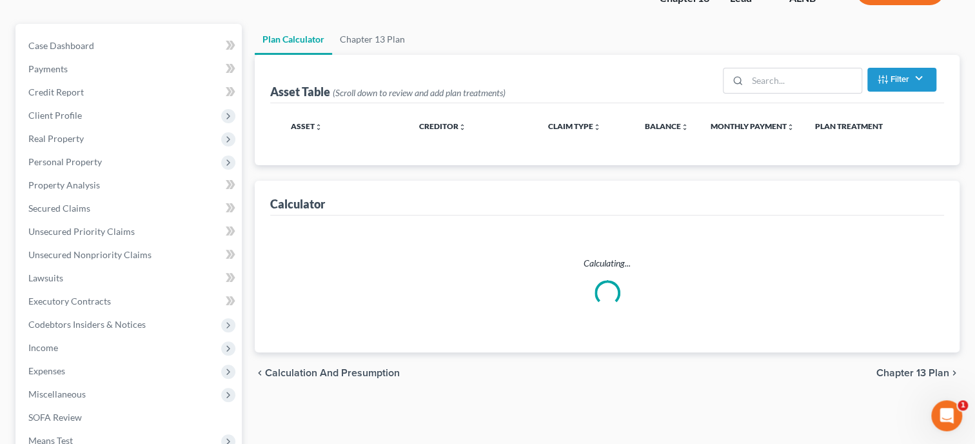
scroll to position [4, 0]
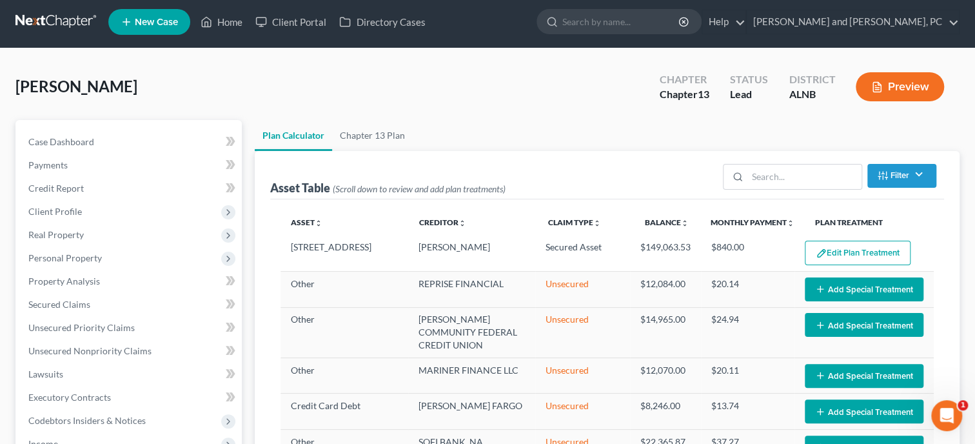
select select "59"
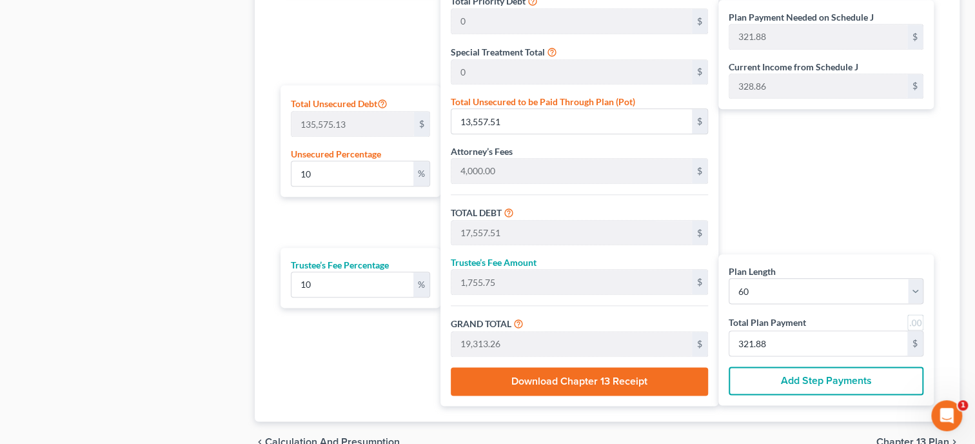
scroll to position [807, 0]
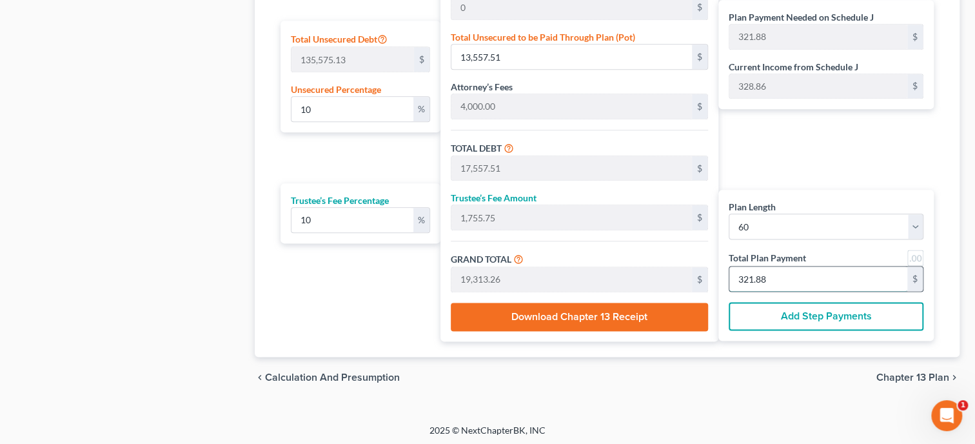
click at [814, 281] on input "321.88" at bounding box center [818, 278] width 178 height 25
type input "0"
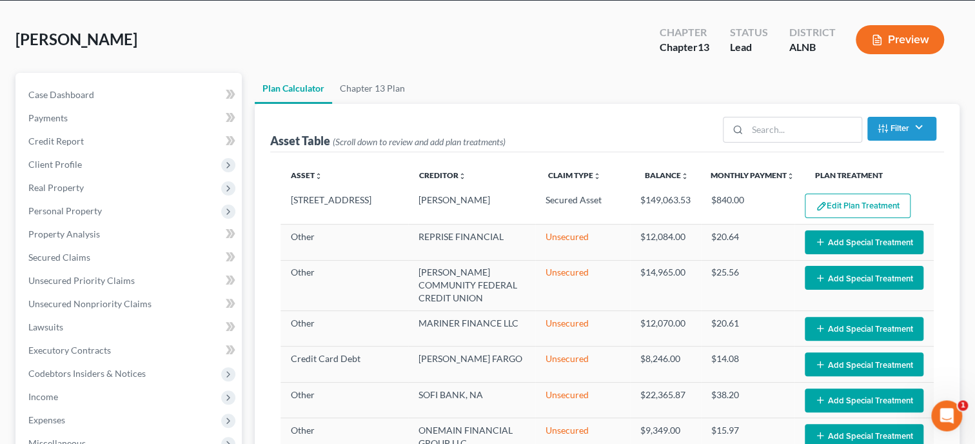
scroll to position [0, 0]
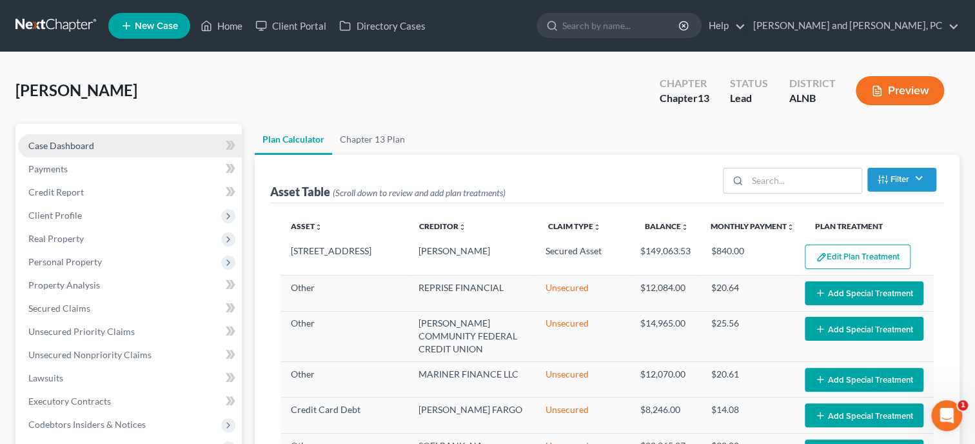
click at [85, 149] on span "Case Dashboard" at bounding box center [61, 145] width 66 height 11
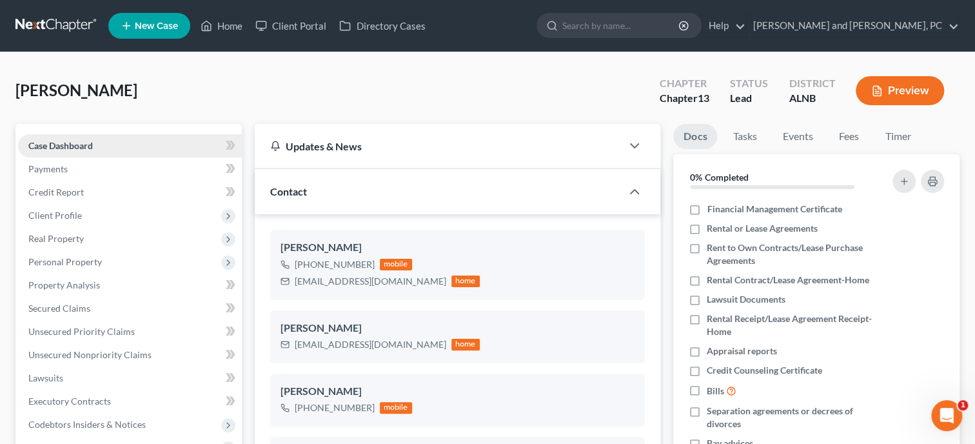
scroll to position [290, 0]
click at [226, 26] on link "Home" at bounding box center [221, 25] width 55 height 23
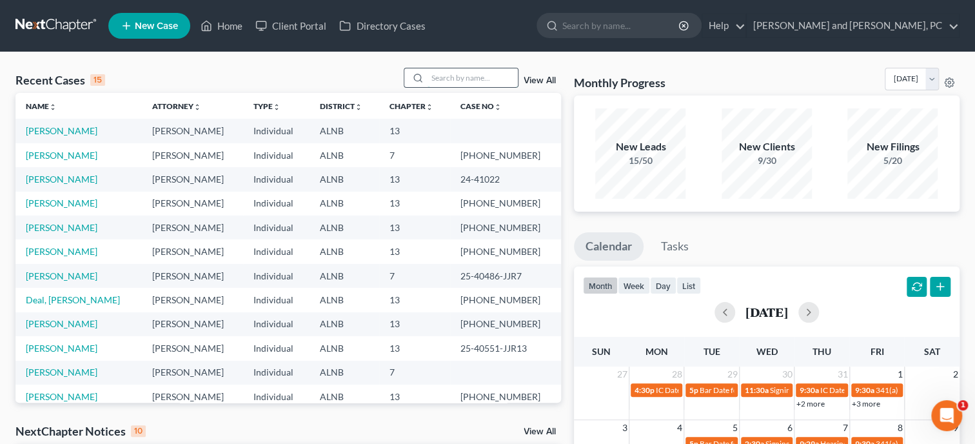
click at [428, 83] on input "search" at bounding box center [473, 77] width 90 height 19
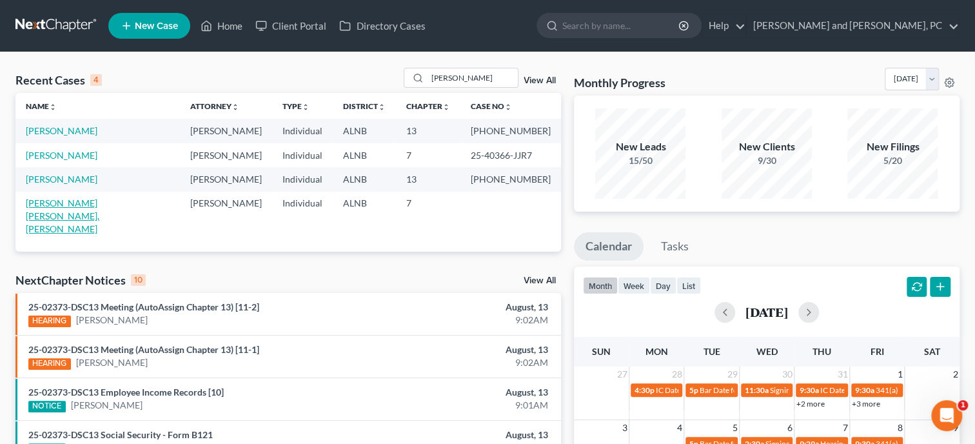
click at [67, 204] on link "Bishop Iii, Harold" at bounding box center [63, 215] width 74 height 37
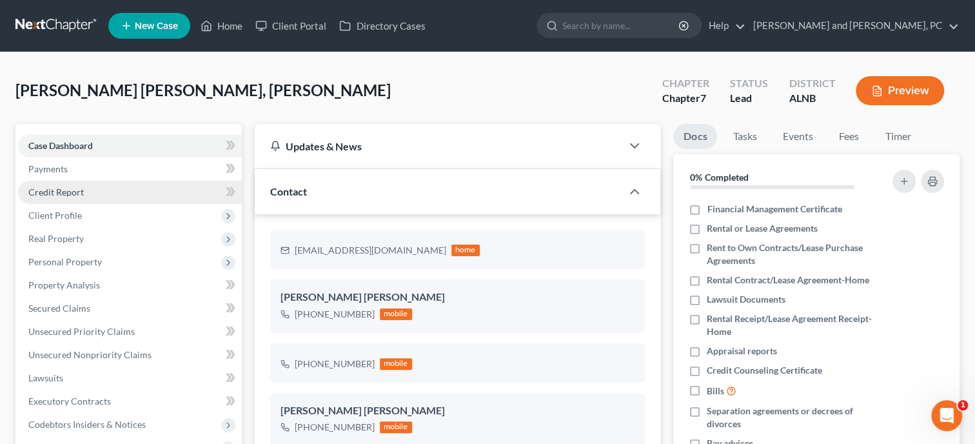
scroll to position [129, 0]
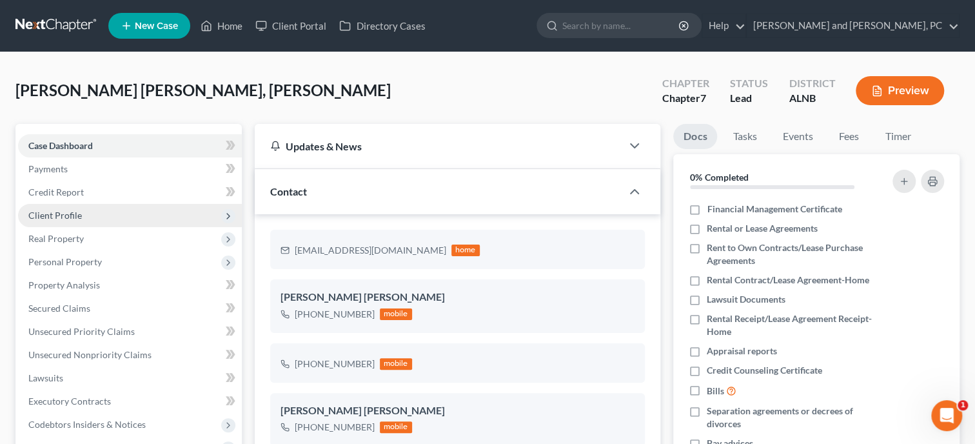
click at [69, 217] on span "Client Profile" at bounding box center [55, 215] width 54 height 11
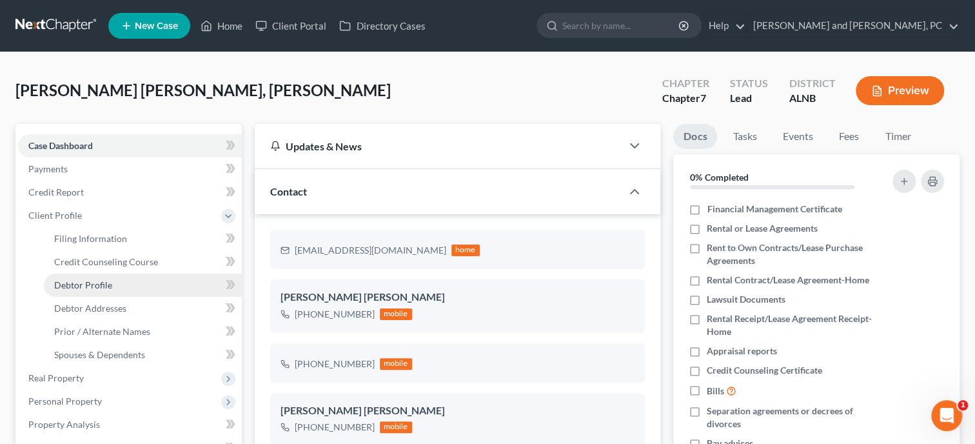
click at [86, 279] on span "Debtor Profile" at bounding box center [83, 284] width 58 height 11
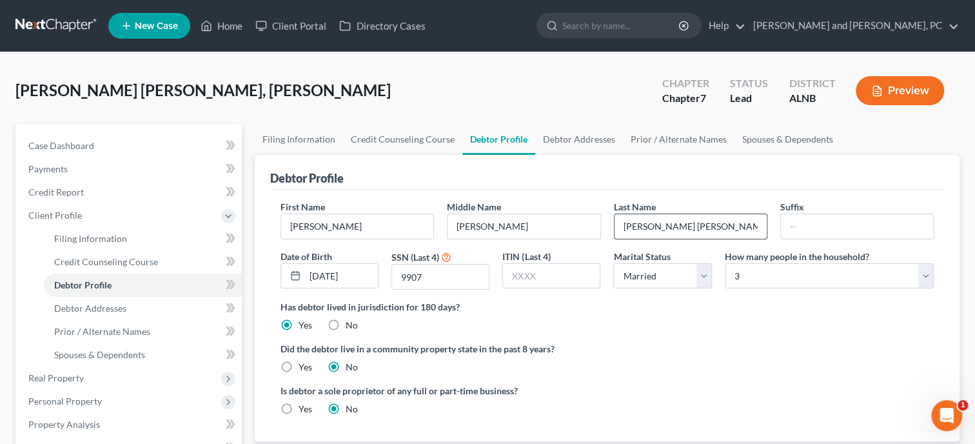
click at [680, 223] on input "Bishop Iii" at bounding box center [691, 226] width 152 height 25
click at [315, 141] on link "Filing Information" at bounding box center [299, 139] width 88 height 31
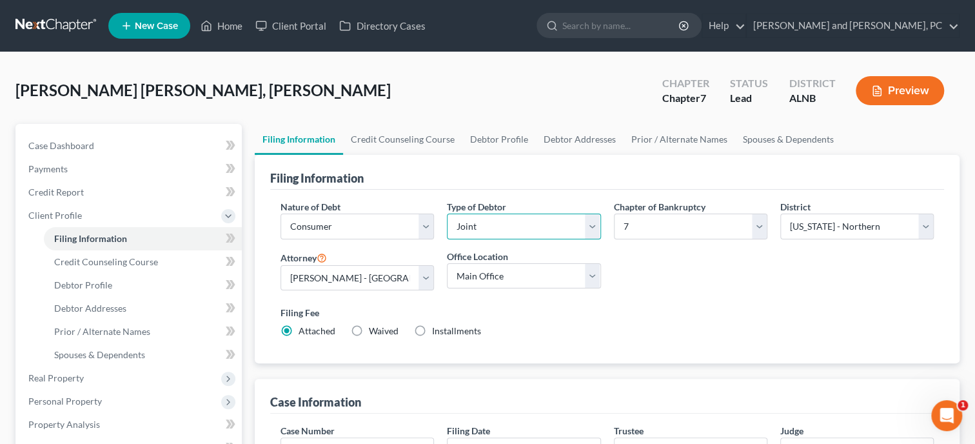
click option "Joint" at bounding box center [0, 0] width 0 height 0
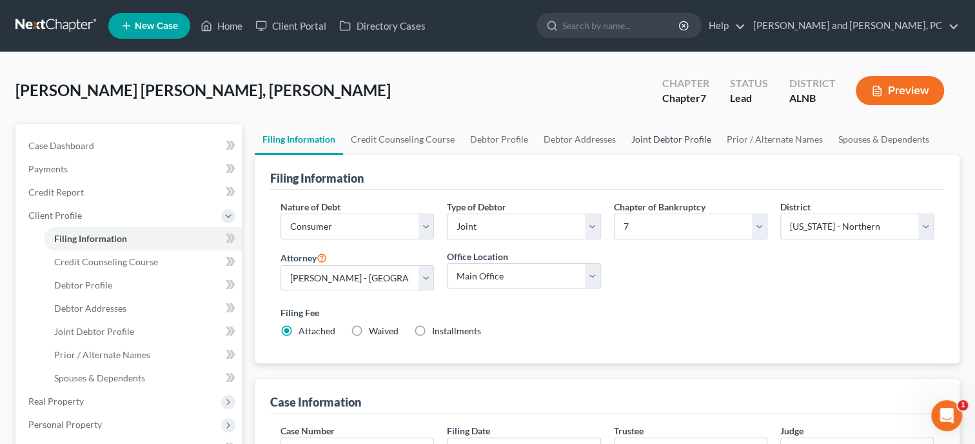
click at [675, 145] on link "Joint Debtor Profile" at bounding box center [671, 139] width 95 height 31
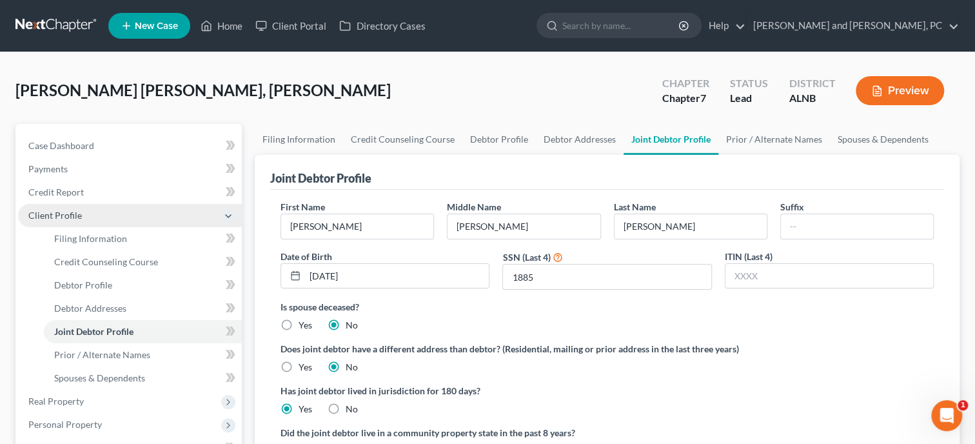
click at [111, 213] on span "Client Profile" at bounding box center [130, 215] width 224 height 23
click at [64, 211] on span "Client Profile" at bounding box center [55, 215] width 54 height 11
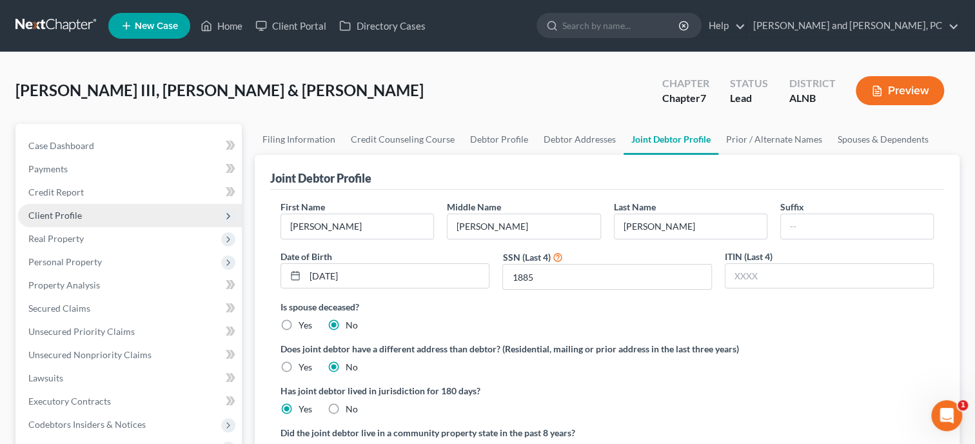
click at [68, 219] on span "Client Profile" at bounding box center [55, 215] width 54 height 11
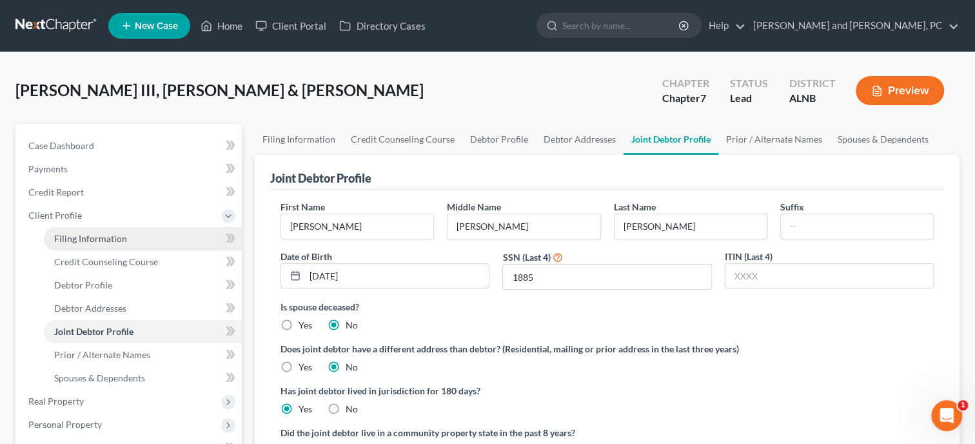
click at [70, 234] on span "Filing Information" at bounding box center [90, 238] width 73 height 11
select select "1"
select select "0"
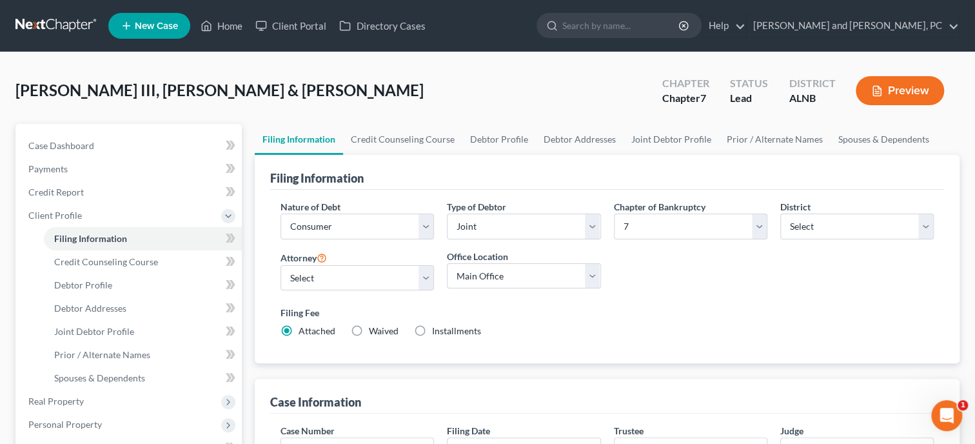
click at [432, 328] on label "Installments Installments" at bounding box center [456, 330] width 49 height 13
click at [437, 328] on input "Installments Installments" at bounding box center [441, 328] width 8 height 8
radio input "true"
radio input "false"
type input "0.00"
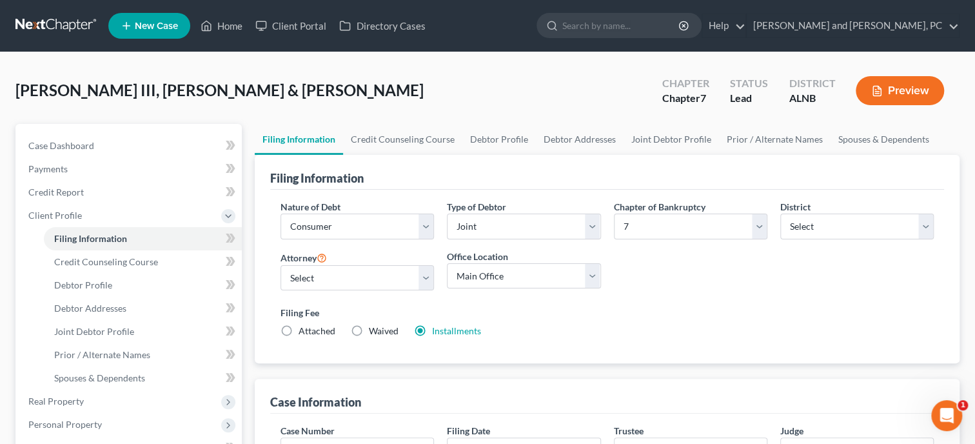
radio input "true"
type input "0.00"
type input "[DATE]"
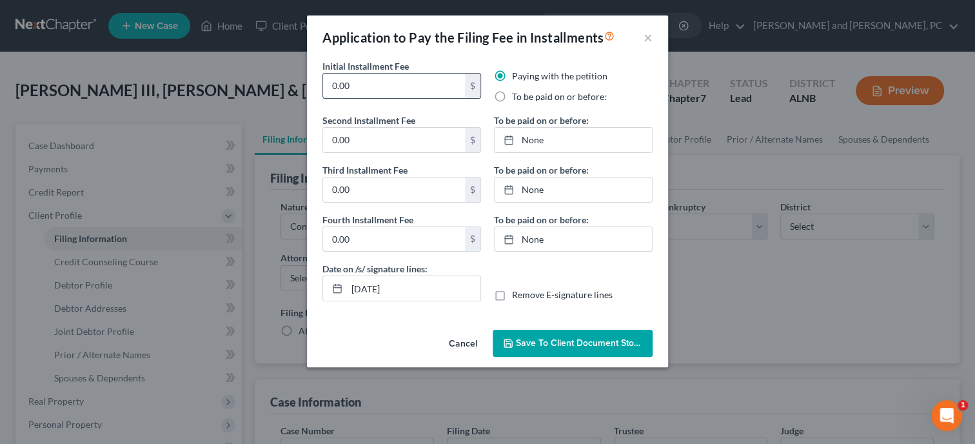
drag, startPoint x: 355, startPoint y: 93, endPoint x: 326, endPoint y: 99, distance: 29.7
click at [326, 98] on input "0.00" at bounding box center [394, 86] width 142 height 25
type input "84.50"
click at [329, 139] on input "0.00" at bounding box center [394, 140] width 142 height 25
type input "84.50"
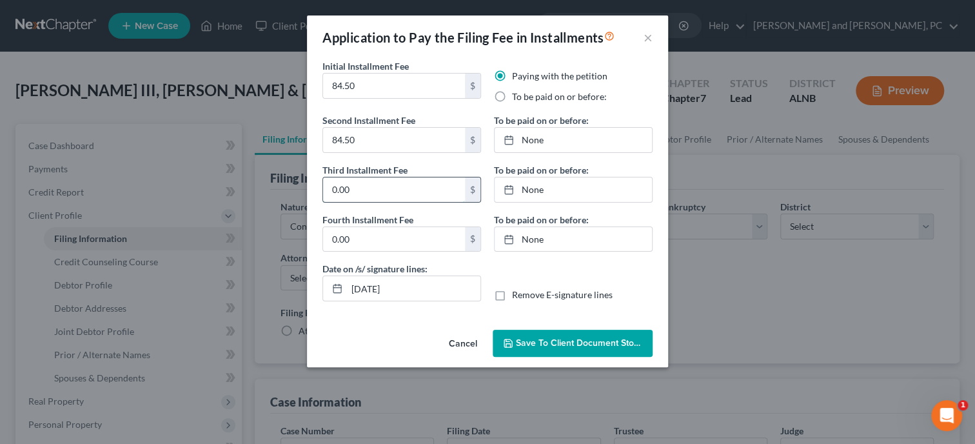
click at [330, 185] on input "0.00" at bounding box center [394, 189] width 142 height 25
type input "84.50"
click at [330, 237] on input "0.00" at bounding box center [394, 239] width 142 height 25
type input "84.50"
click at [512, 94] on label "To be paid on or before:" at bounding box center [559, 96] width 95 height 13
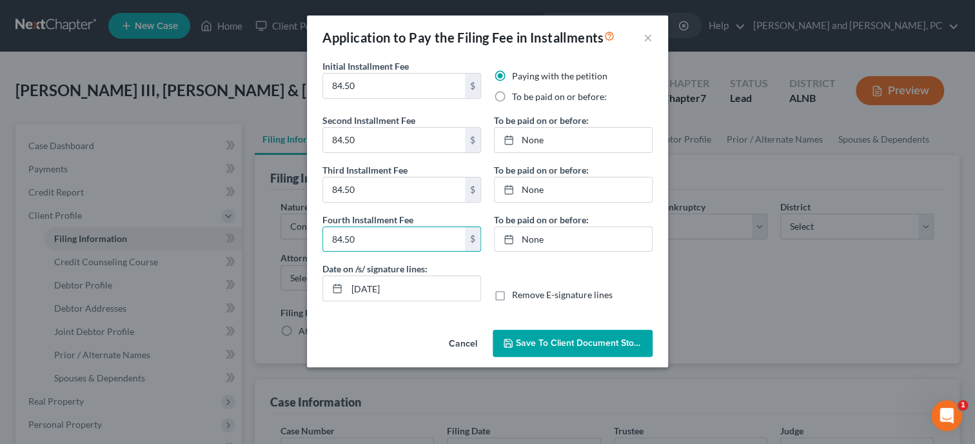
click at [517, 94] on input "To be paid on or before:" at bounding box center [521, 94] width 8 height 8
radio input "true"
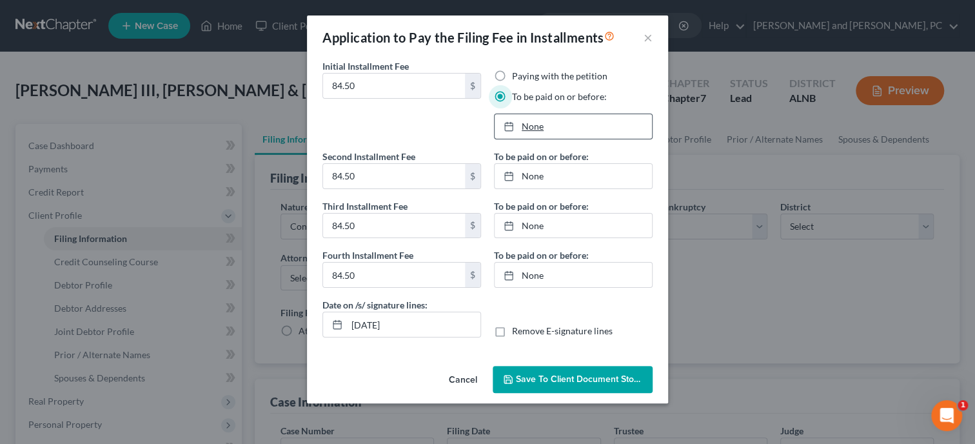
click at [533, 126] on link "None" at bounding box center [573, 126] width 157 height 25
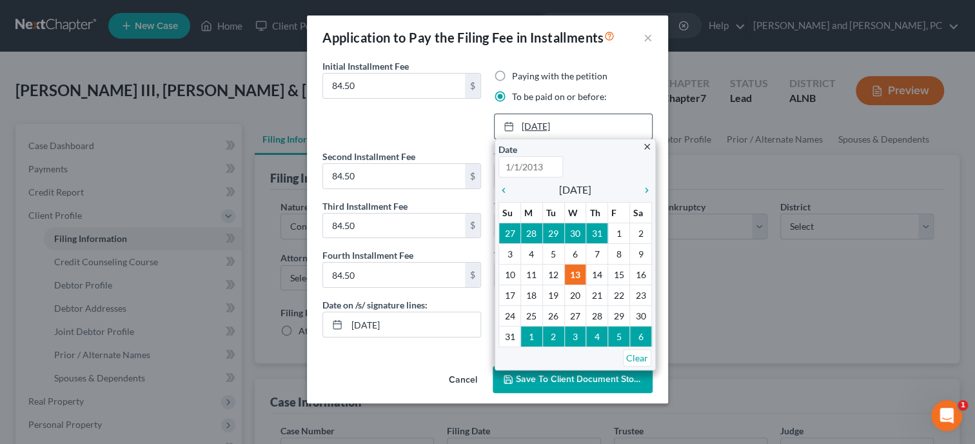
type input "[DATE]"
click at [647, 188] on icon "chevron_right" at bounding box center [643, 190] width 17 height 10
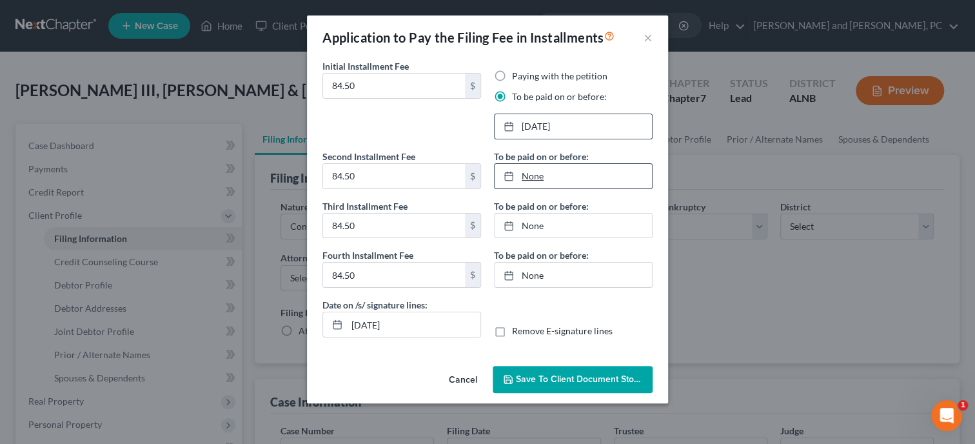
click at [536, 177] on link "None" at bounding box center [573, 176] width 157 height 25
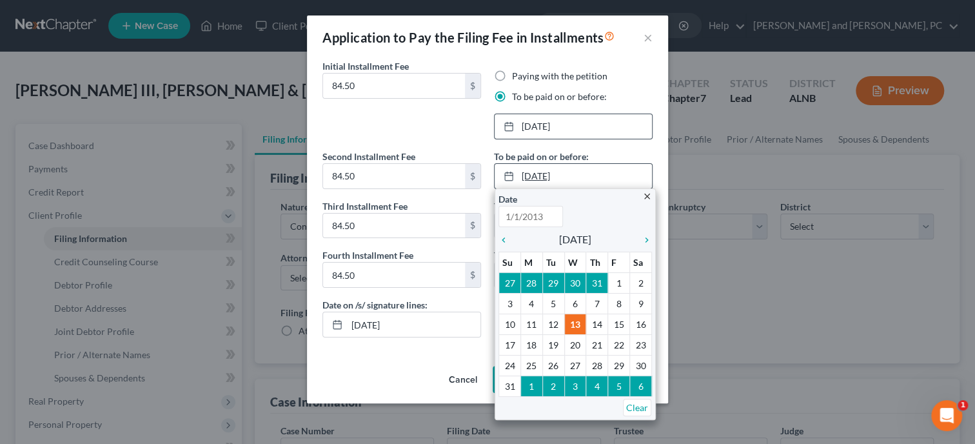
type input "[DATE]"
click at [649, 239] on icon "chevron_right" at bounding box center [643, 240] width 17 height 10
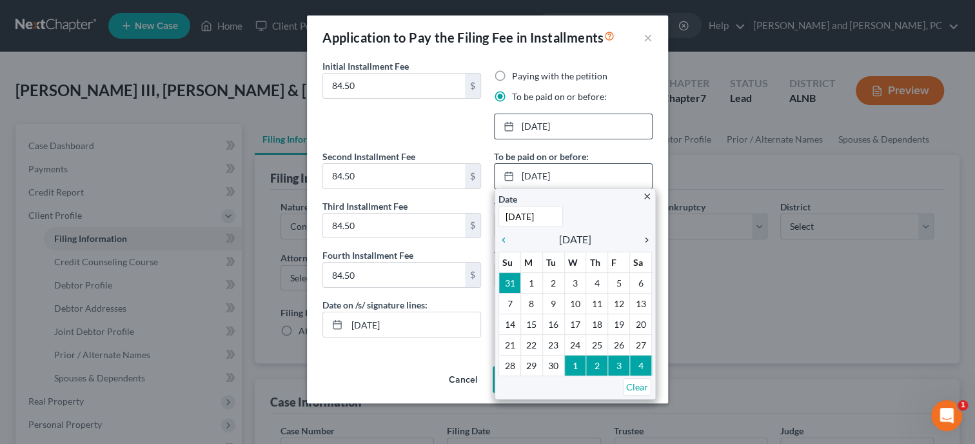
click at [649, 239] on icon "chevron_right" at bounding box center [643, 240] width 17 height 10
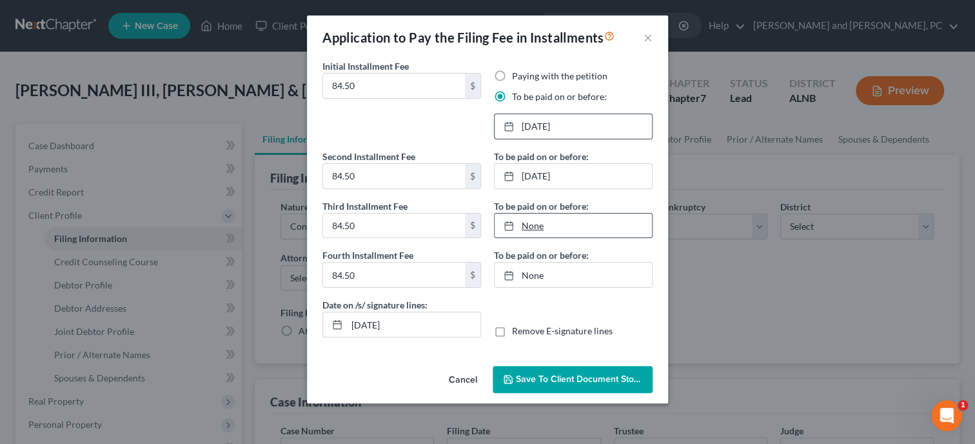
click at [527, 232] on link "None" at bounding box center [573, 225] width 157 height 25
type input "[DATE]"
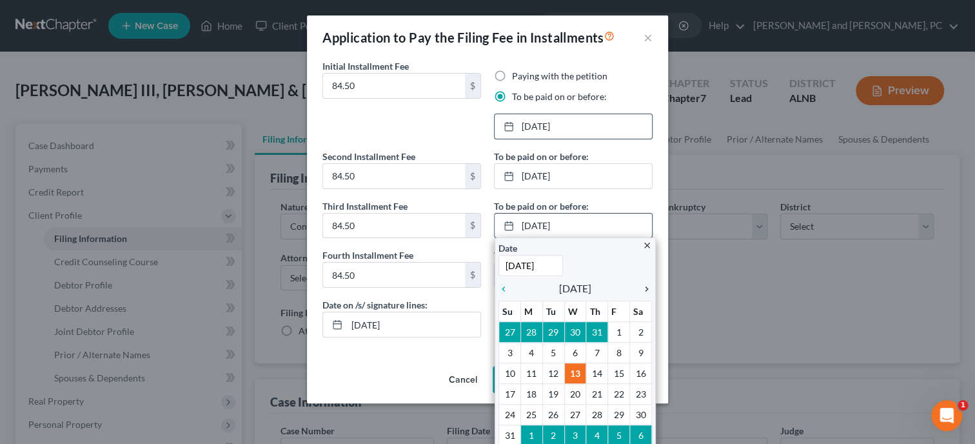
click at [650, 288] on icon "chevron_right" at bounding box center [643, 289] width 17 height 10
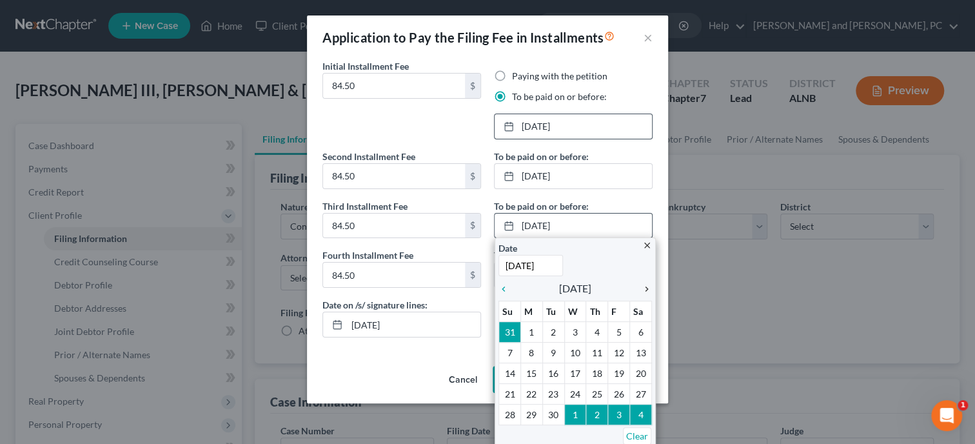
click at [650, 288] on icon "chevron_right" at bounding box center [643, 289] width 17 height 10
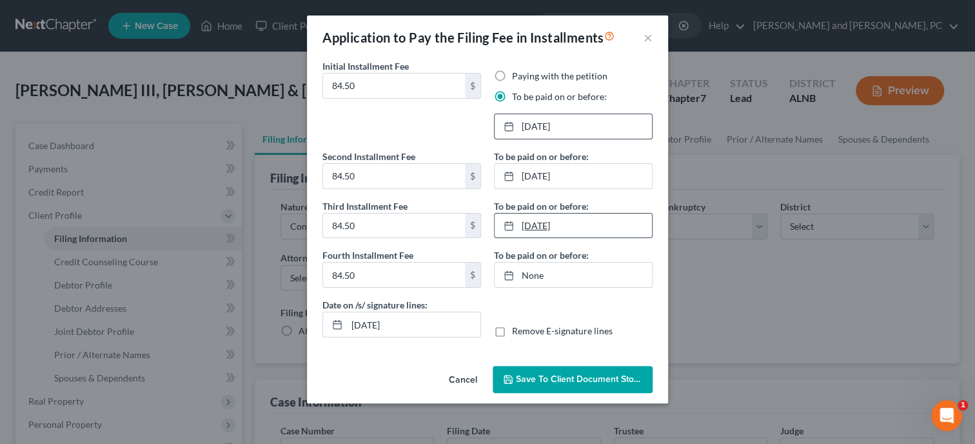
click at [589, 232] on link "[DATE]" at bounding box center [573, 225] width 157 height 25
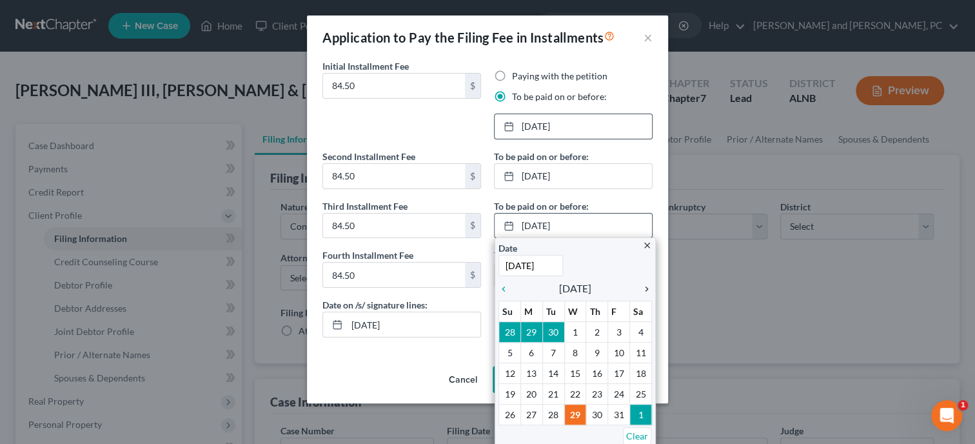
click at [648, 284] on icon "chevron_right" at bounding box center [643, 289] width 17 height 10
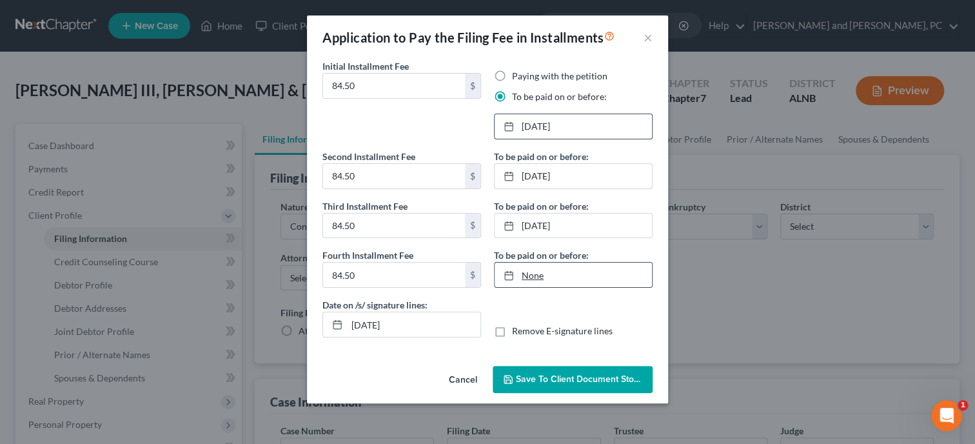
click at [531, 278] on link "None" at bounding box center [573, 274] width 157 height 25
type input "[DATE]"
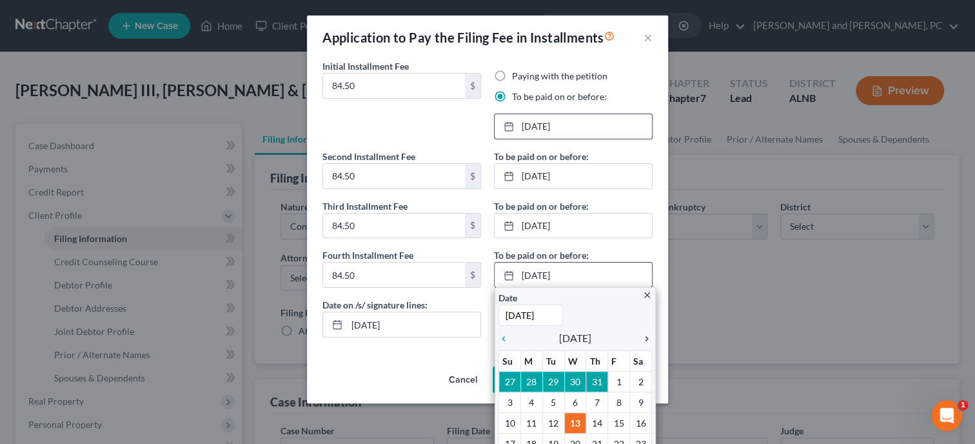
click at [643, 337] on icon "chevron_right" at bounding box center [643, 338] width 17 height 10
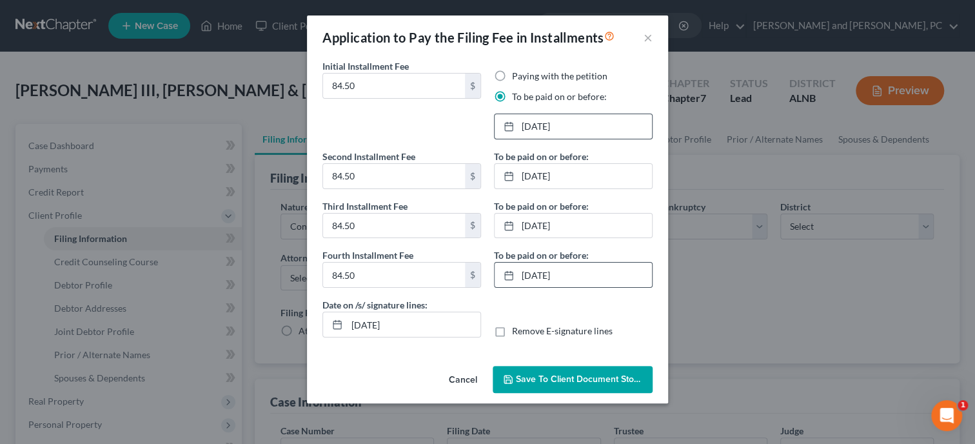
click at [568, 382] on span "Save to Client Document Storage" at bounding box center [584, 378] width 137 height 11
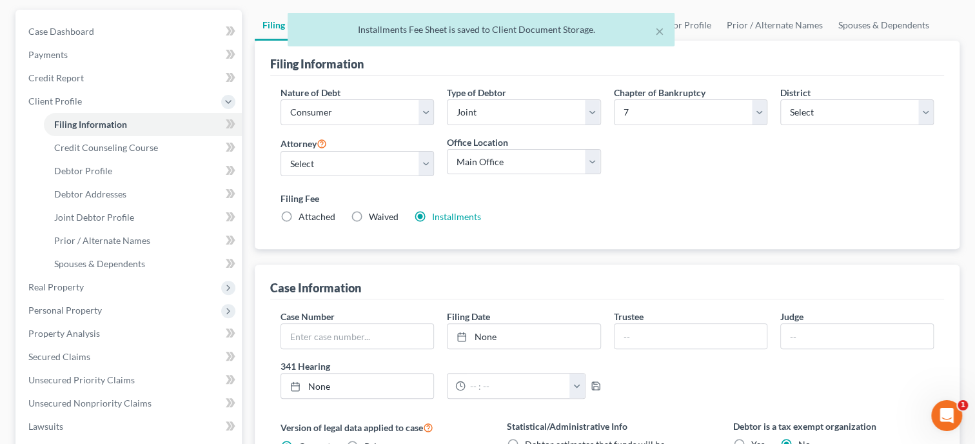
scroll to position [132, 0]
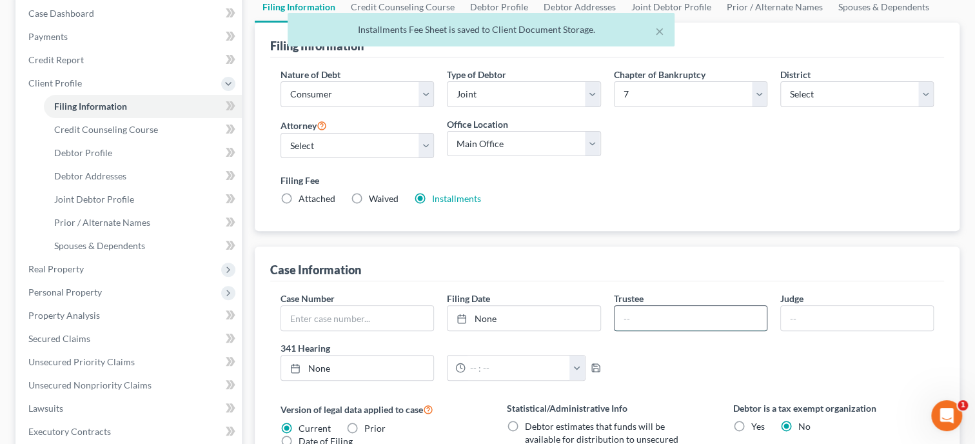
click at [679, 317] on input "text" at bounding box center [691, 318] width 152 height 25
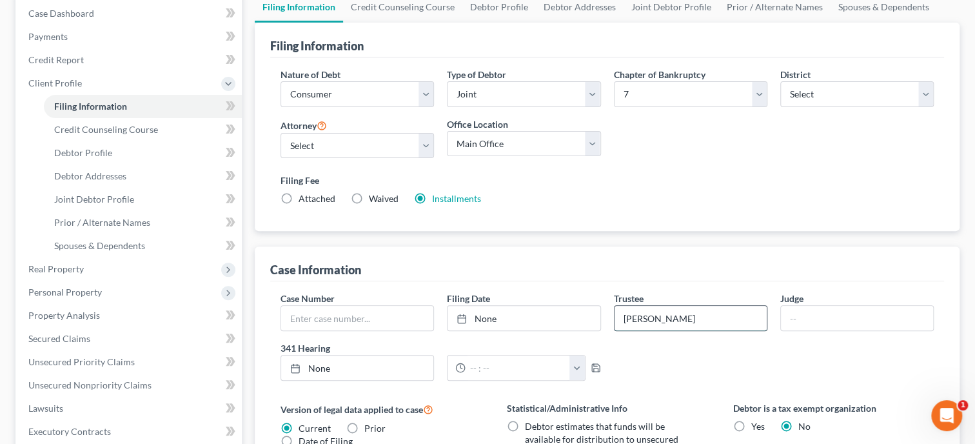
type input "[PERSON_NAME]"
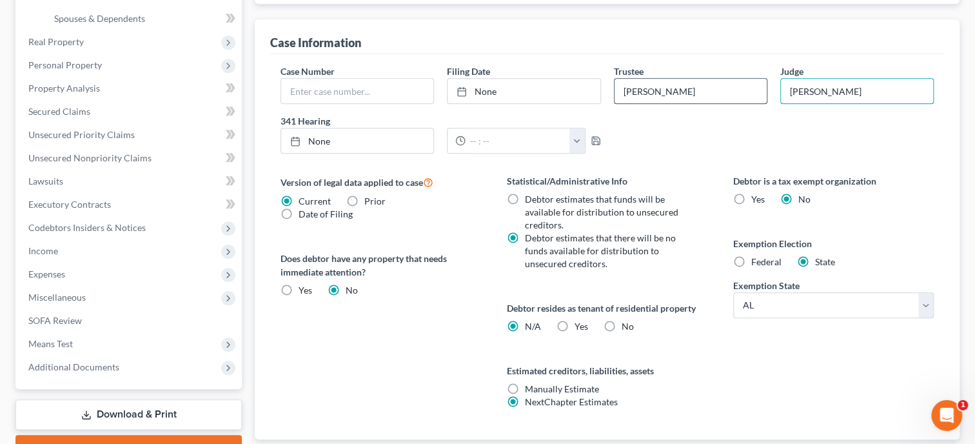
scroll to position [398, 0]
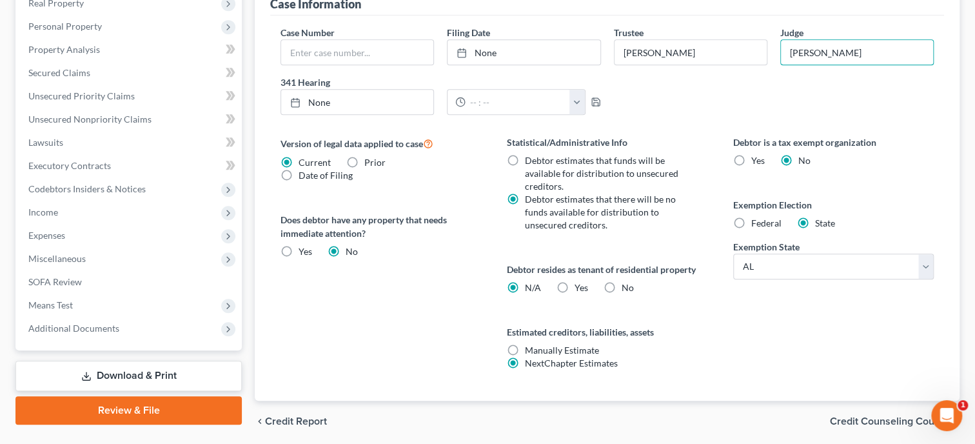
type input "[PERSON_NAME]"
click at [843, 417] on span "Credit Counseling Course" at bounding box center [889, 421] width 119 height 10
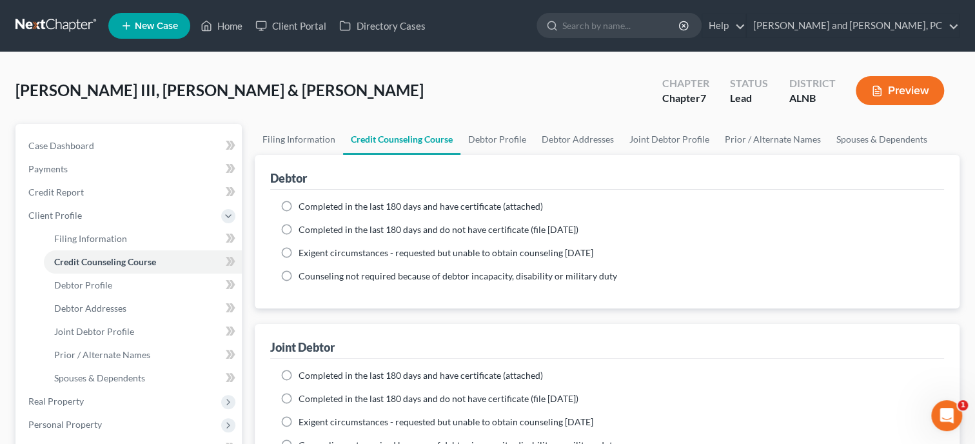
click at [317, 230] on span "Completed in the last 180 days and do not have certificate (file [DATE])" at bounding box center [439, 229] width 280 height 11
click at [312, 230] on input "Completed in the last 180 days and do not have certificate (file [DATE])" at bounding box center [308, 227] width 8 height 8
radio input "true"
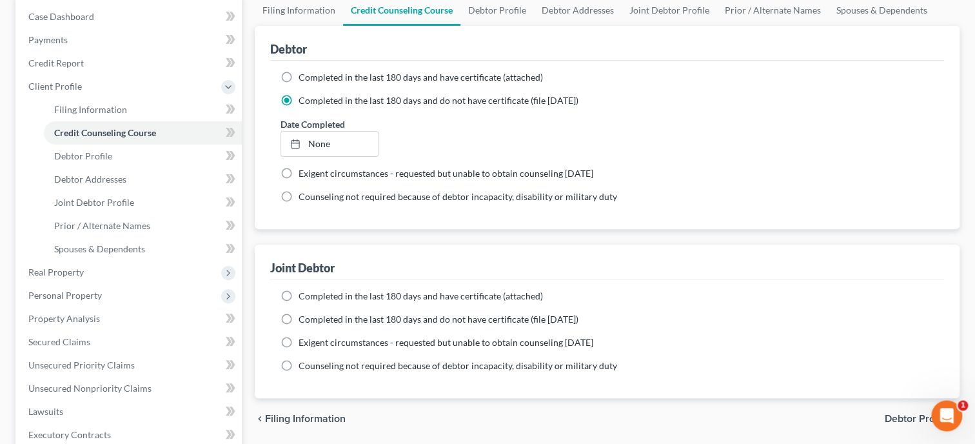
scroll to position [132, 0]
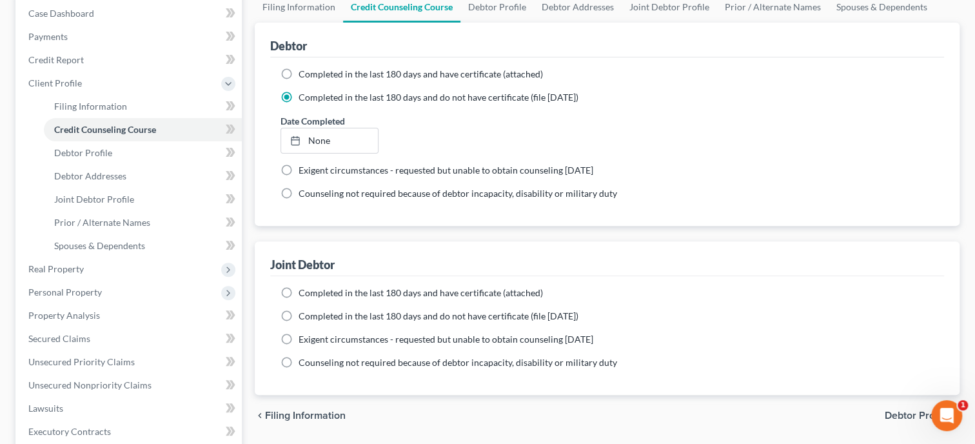
click at [305, 318] on span "Completed in the last 180 days and do not have certificate (file [DATE])" at bounding box center [439, 315] width 280 height 11
click at [305, 318] on input "Completed in the last 180 days and do not have certificate (file [DATE])" at bounding box center [308, 314] width 8 height 8
radio input "true"
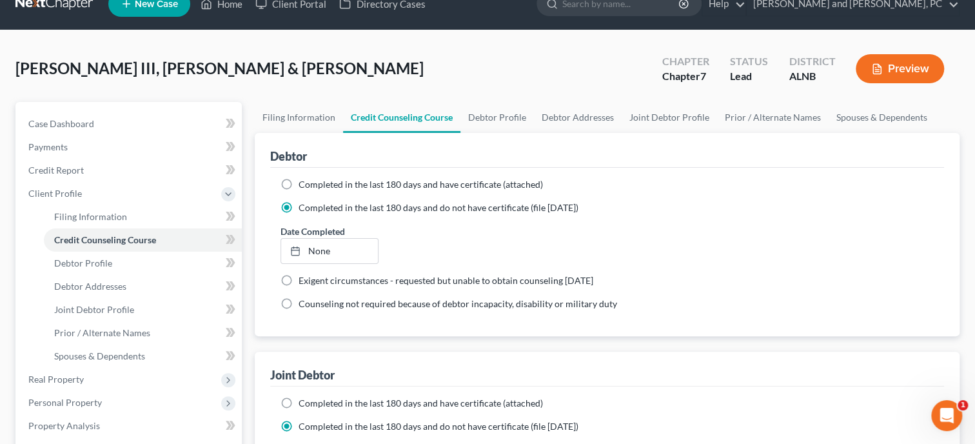
scroll to position [0, 0]
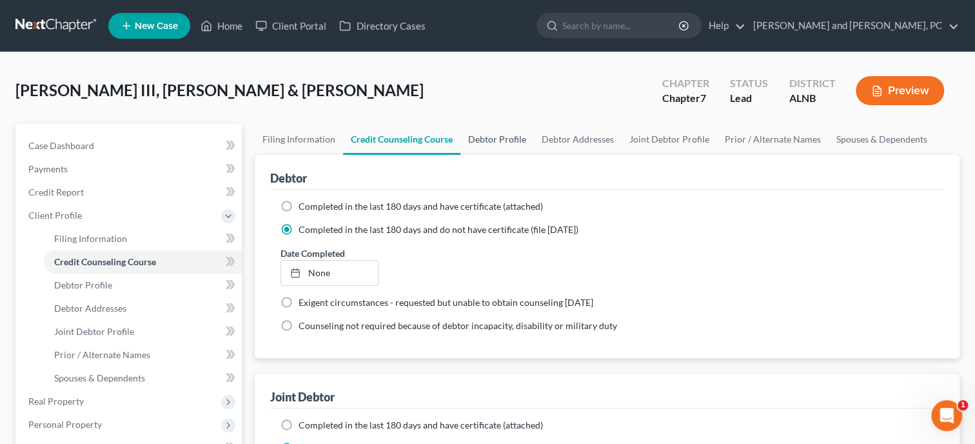
click at [495, 143] on link "Debtor Profile" at bounding box center [497, 139] width 74 height 31
select select "1"
select select "2"
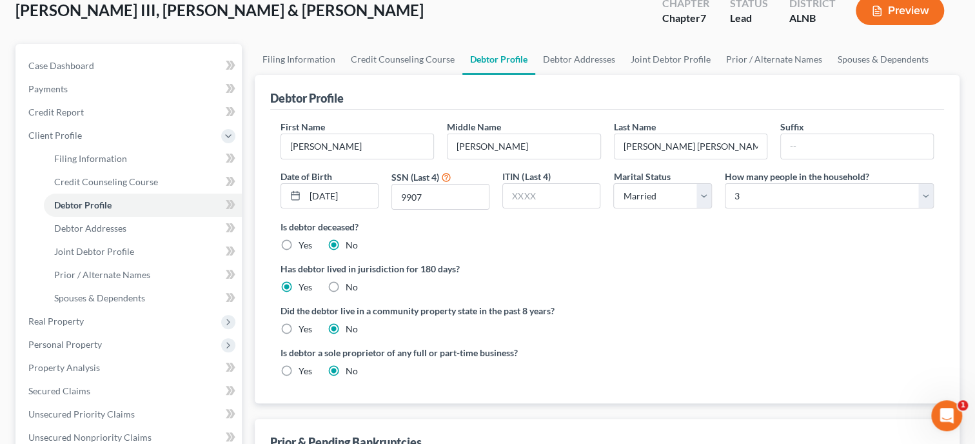
scroll to position [199, 0]
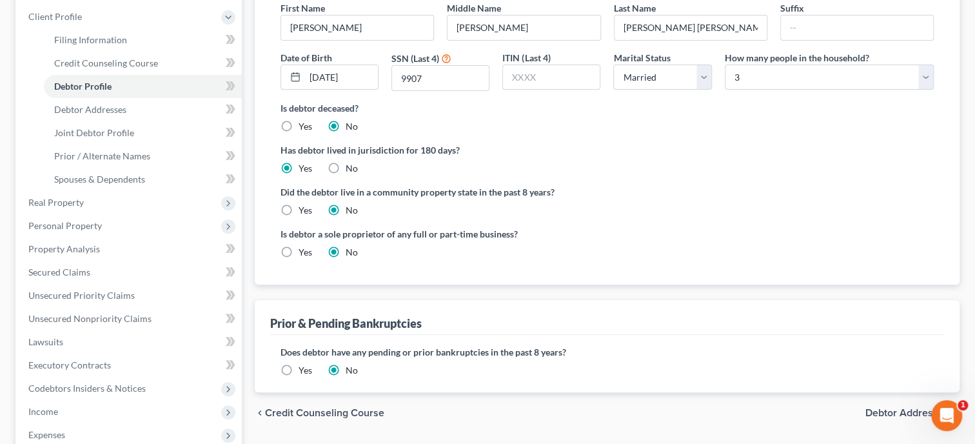
click at [299, 371] on label "Yes" at bounding box center [306, 370] width 14 height 13
click at [304, 371] on input "Yes" at bounding box center [308, 368] width 8 height 8
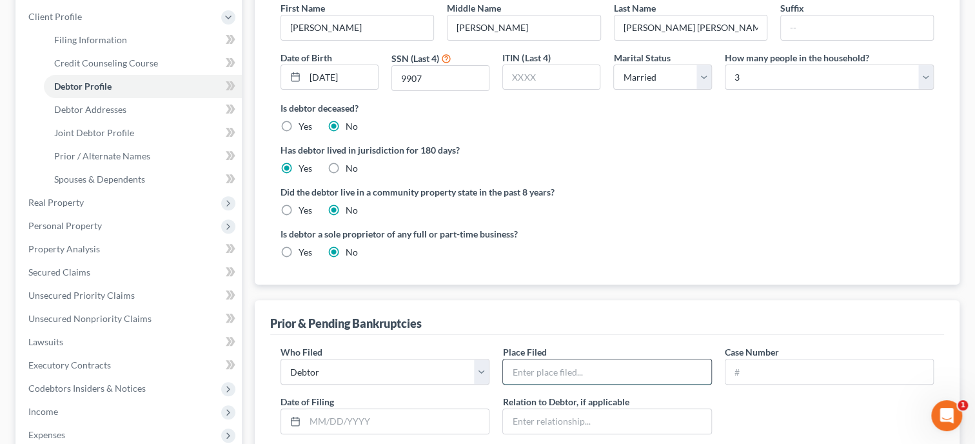
click at [522, 370] on input "text" at bounding box center [607, 371] width 208 height 25
type input "[US_STATE] Northern Bankruptcy Court"
click at [335, 420] on input "text" at bounding box center [397, 421] width 184 height 25
paste input "[DATE]"
click at [315, 418] on input "[DATE]" at bounding box center [397, 421] width 184 height 25
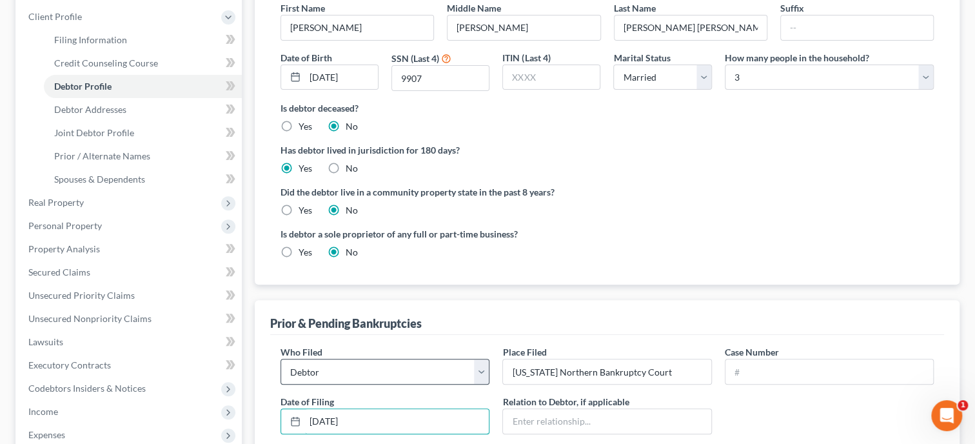
type input "[DATE]"
click at [281, 359] on select "Debtor Other" at bounding box center [385, 372] width 209 height 26
click option "Debtor" at bounding box center [0, 0] width 0 height 0
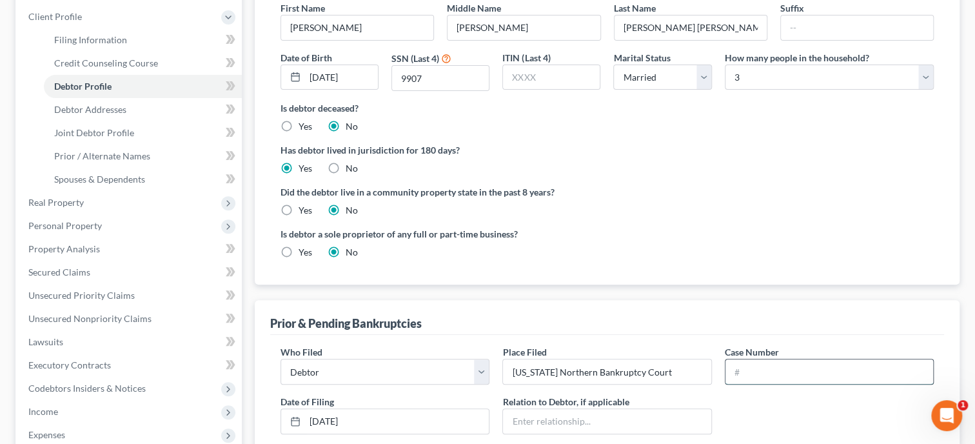
click at [737, 372] on input "text" at bounding box center [829, 371] width 208 height 25
paste input "1997bk40293"
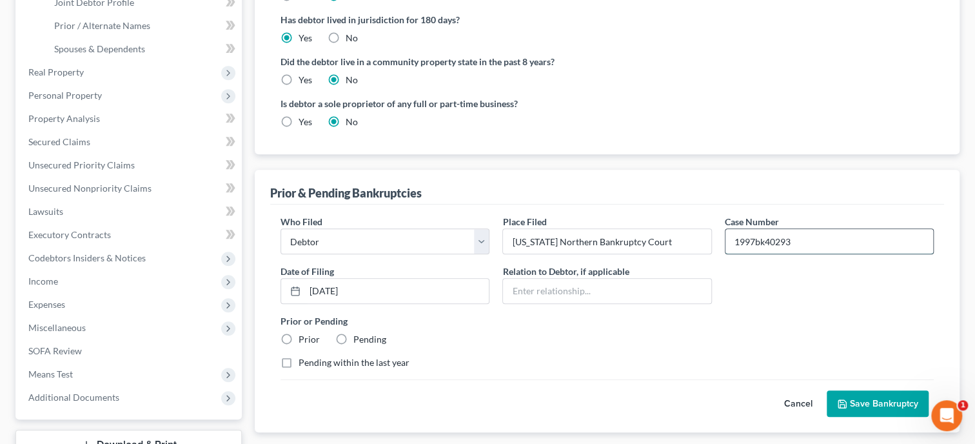
scroll to position [331, 0]
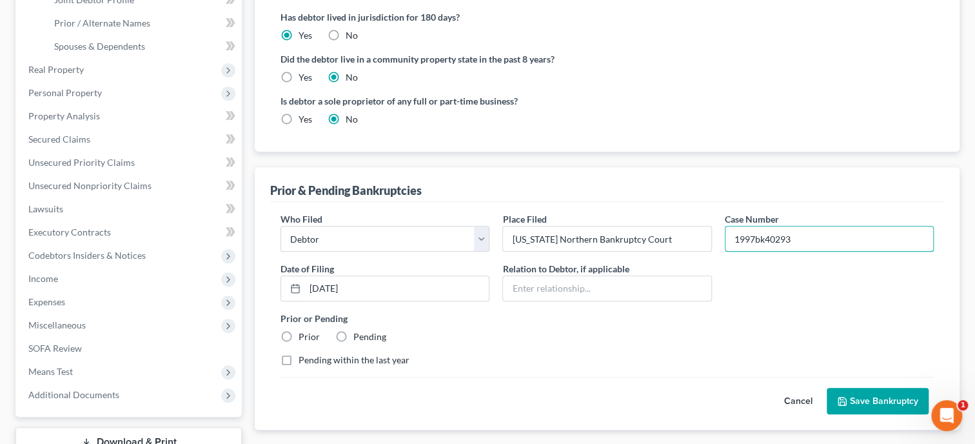
type input "1997bk40293"
click at [299, 335] on label "Prior" at bounding box center [309, 336] width 21 height 13
click at [304, 335] on input "Prior" at bounding box center [308, 334] width 8 height 8
radio input "true"
click at [840, 404] on button "Save Bankruptcy" at bounding box center [878, 401] width 102 height 27
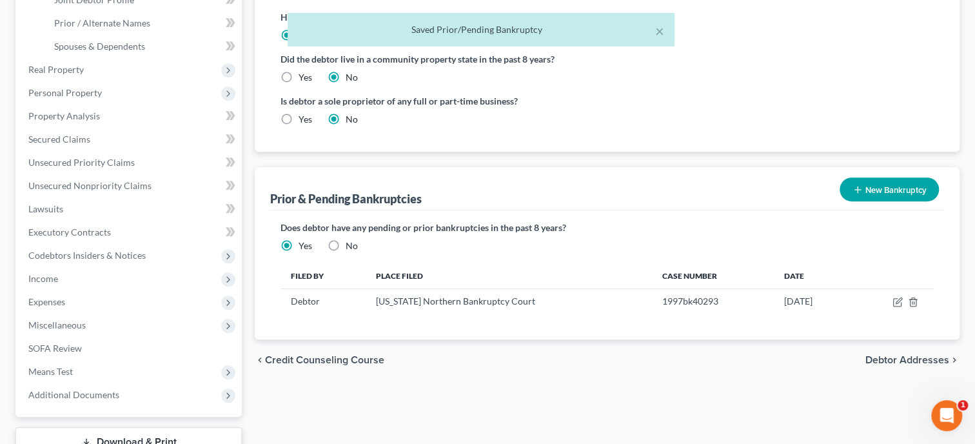
click at [876, 179] on button "New Bankruptcy" at bounding box center [889, 189] width 99 height 24
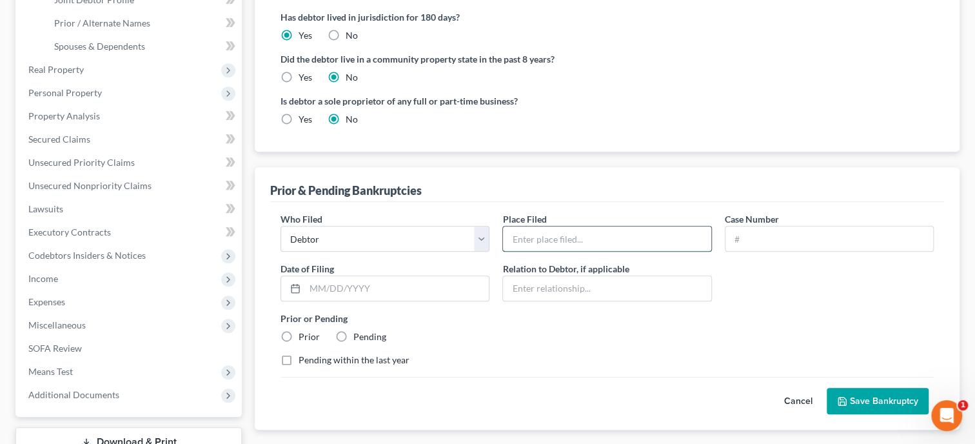
click at [598, 242] on input "text" at bounding box center [607, 238] width 208 height 25
type input "[US_STATE] Northern Bankruptcy Court"
click at [304, 287] on div at bounding box center [293, 288] width 24 height 25
click at [309, 288] on input "text" at bounding box center [397, 288] width 184 height 25
paste input "[DATE]"
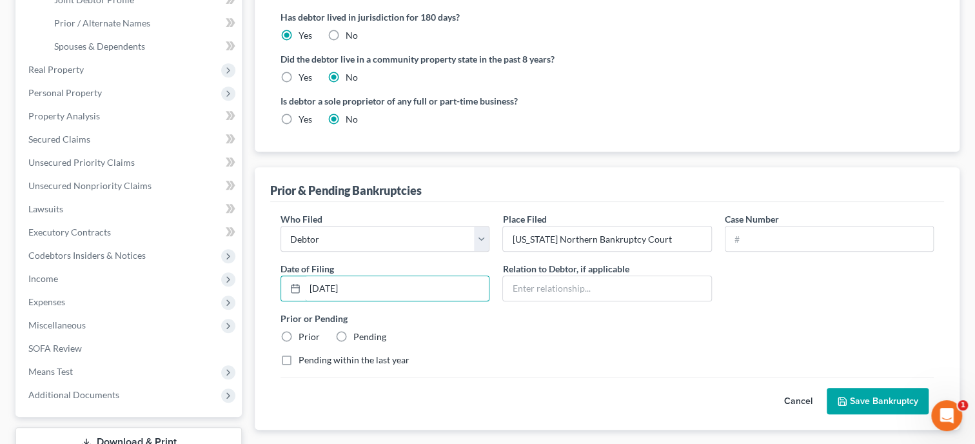
type input "[DATE]"
click at [754, 242] on input "text" at bounding box center [829, 238] width 208 height 25
paste input "1998bk42364"
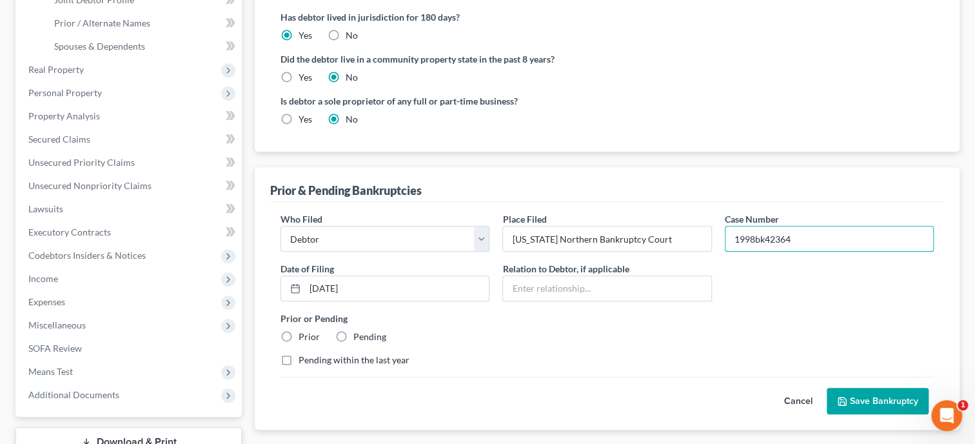
type input "1998bk42364"
click at [299, 337] on label "Prior" at bounding box center [309, 336] width 21 height 13
click at [304, 337] on input "Prior" at bounding box center [308, 334] width 8 height 8
radio input "true"
click at [844, 389] on button "Save Bankruptcy" at bounding box center [878, 401] width 102 height 27
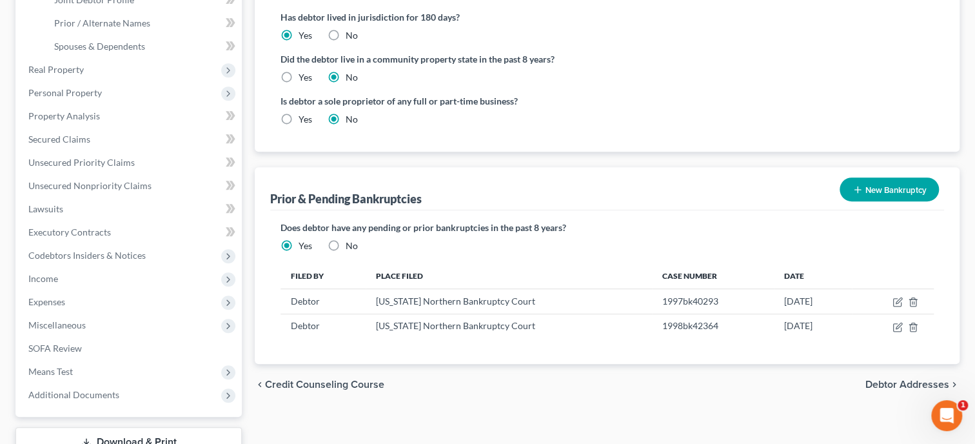
click at [865, 192] on button "New Bankruptcy" at bounding box center [889, 189] width 99 height 24
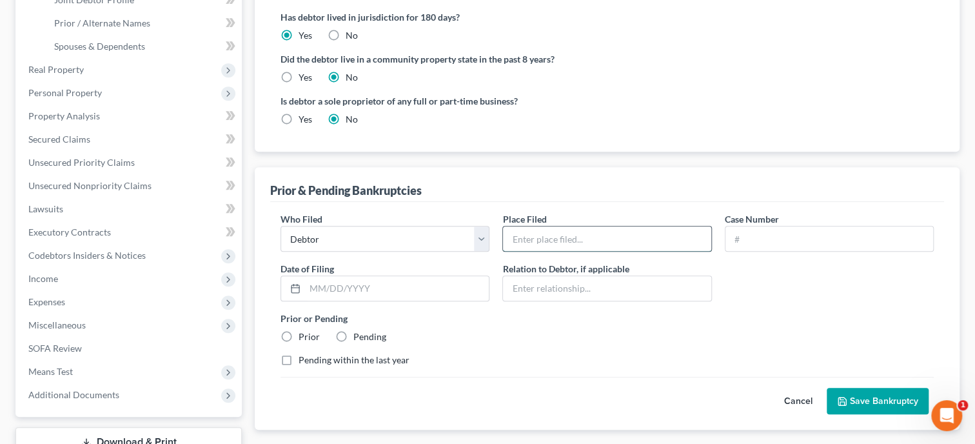
click at [655, 246] on input "text" at bounding box center [607, 238] width 208 height 25
type input "[US_STATE] Northern Bankruptcy Court"
click at [321, 289] on input "text" at bounding box center [397, 288] width 184 height 25
paste input "[DATE]"
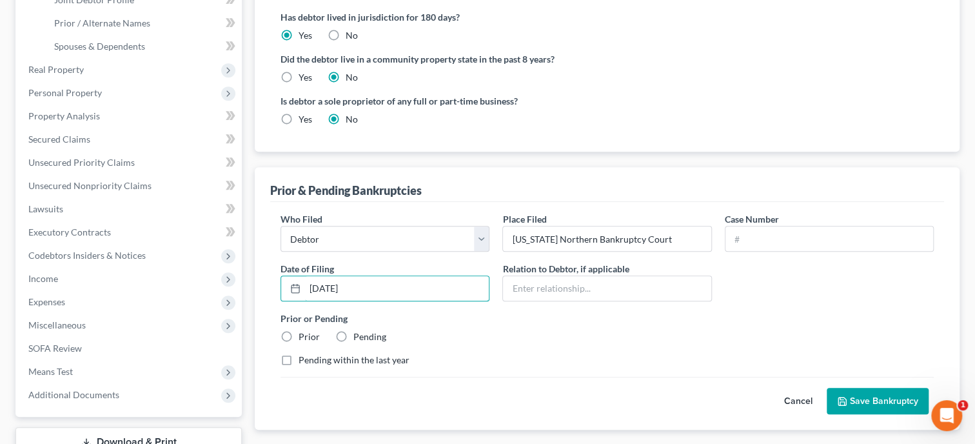
type input "[DATE]"
click at [739, 240] on input "text" at bounding box center [829, 238] width 208 height 25
paste input "2014bk41050"
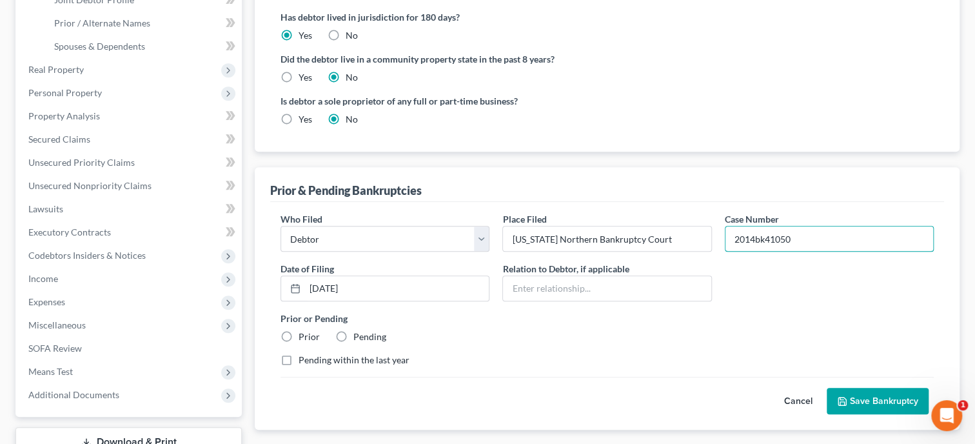
type input "2014bk41050"
click at [728, 337] on div "Prior or Pending Prior Pending" at bounding box center [607, 327] width 666 height 32
click at [299, 331] on label "Prior" at bounding box center [309, 336] width 21 height 13
click at [304, 331] on input "Prior" at bounding box center [308, 334] width 8 height 8
radio input "true"
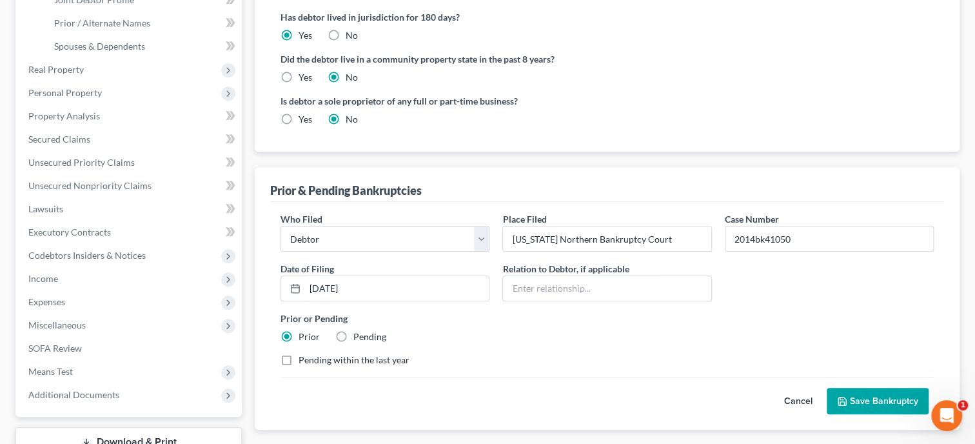
click at [854, 396] on button "Save Bankruptcy" at bounding box center [878, 401] width 102 height 27
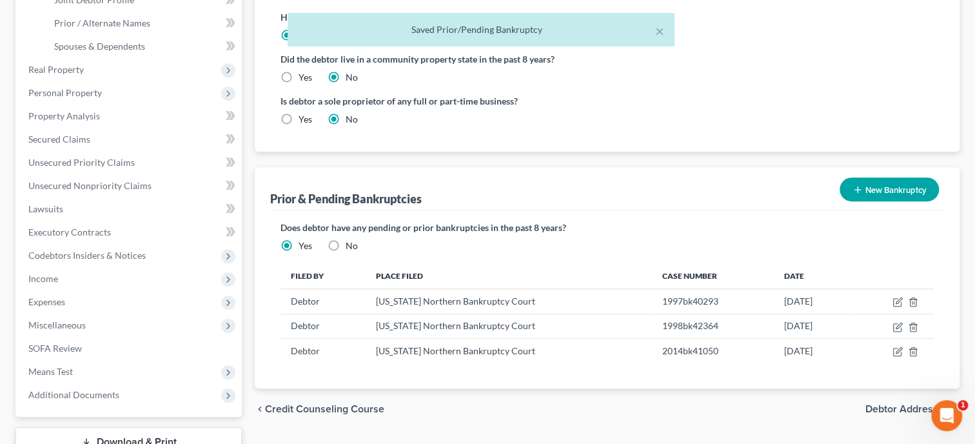
scroll to position [0, 0]
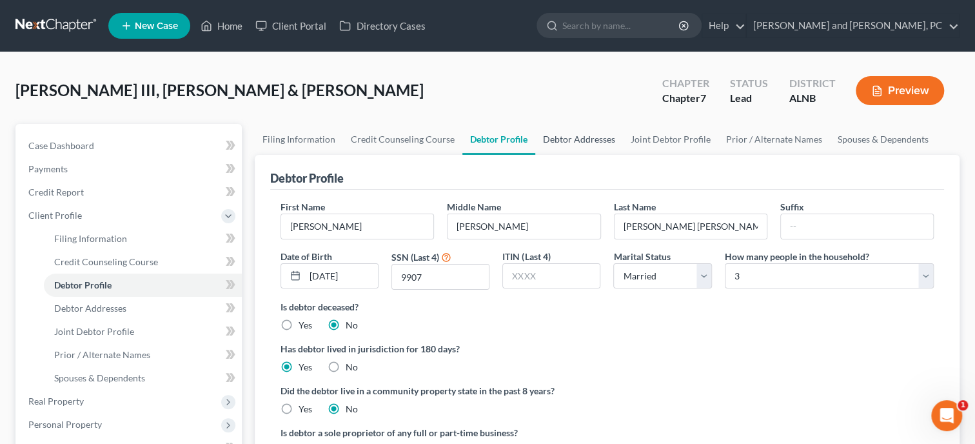
click at [574, 144] on link "Debtor Addresses" at bounding box center [579, 139] width 88 height 31
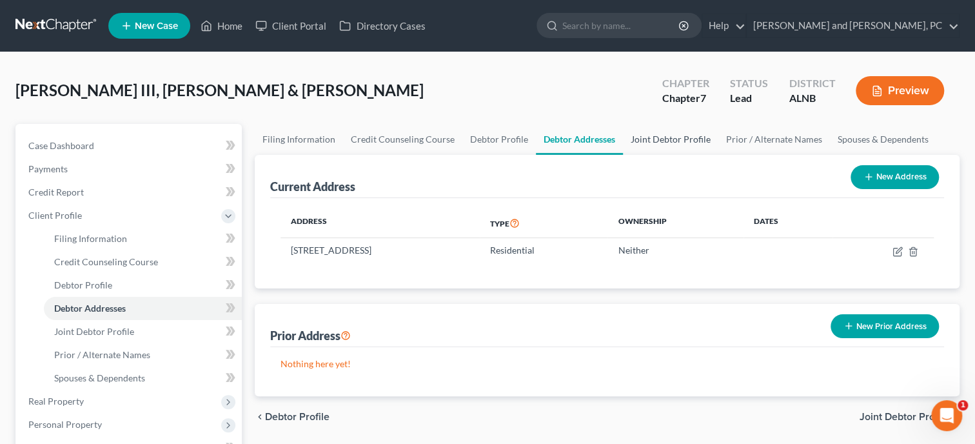
click at [654, 138] on link "Joint Debtor Profile" at bounding box center [670, 139] width 95 height 31
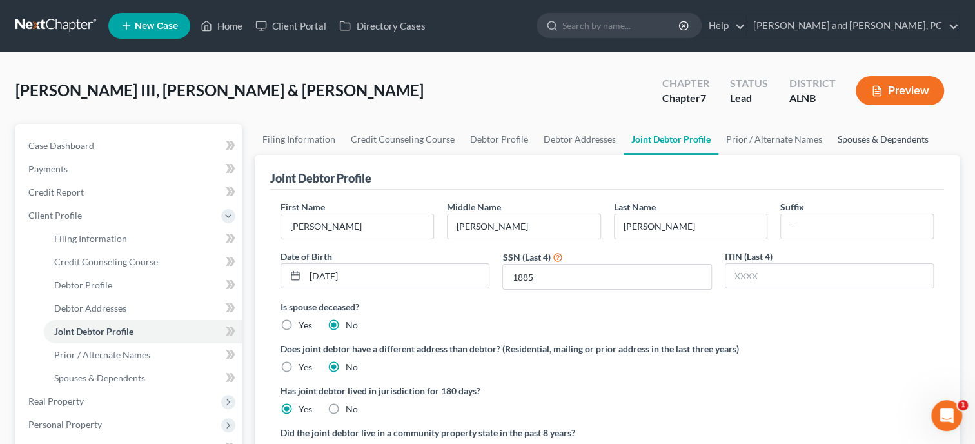
click at [874, 139] on link "Spouses & Dependents" at bounding box center [883, 139] width 106 height 31
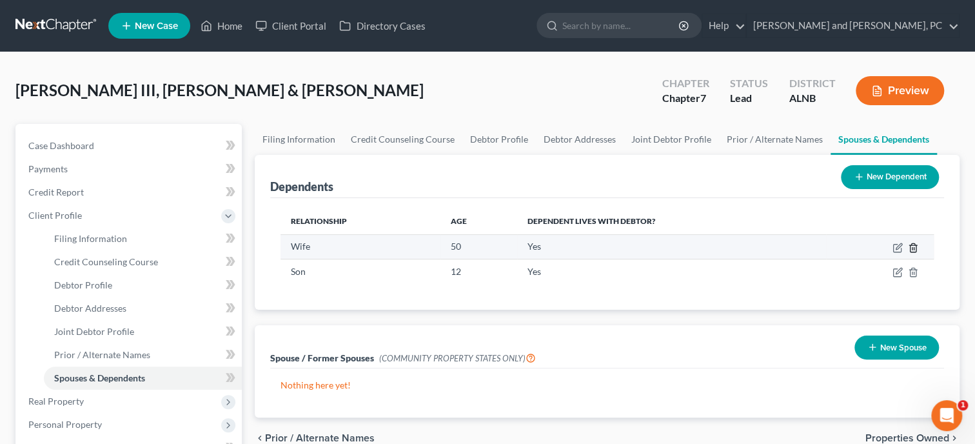
click at [916, 250] on icon "button" at bounding box center [913, 247] width 6 height 8
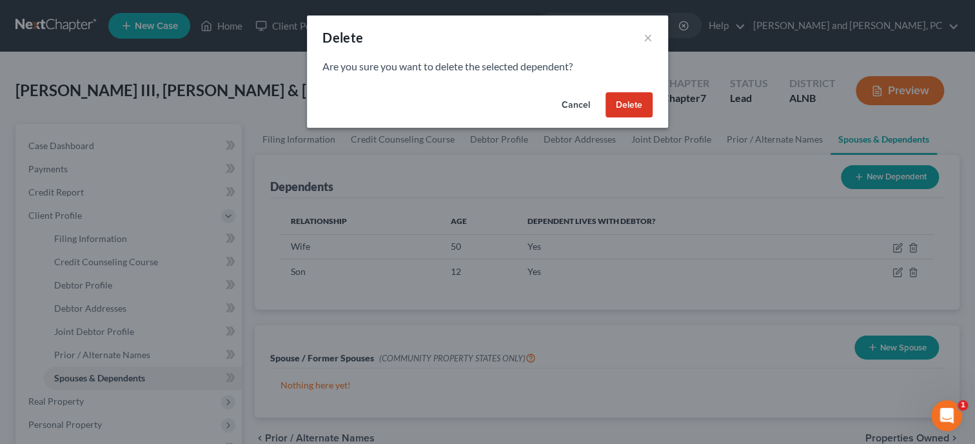
click at [638, 113] on button "Delete" at bounding box center [629, 105] width 47 height 26
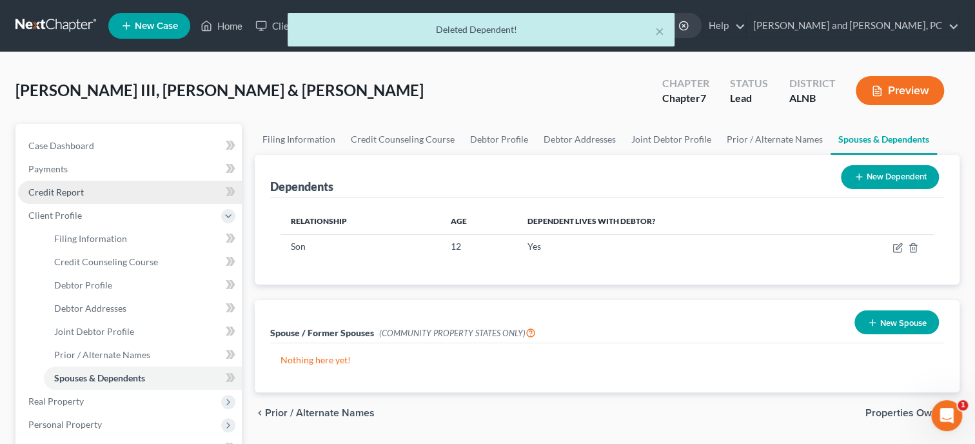
click at [110, 196] on link "Credit Report" at bounding box center [130, 192] width 224 height 23
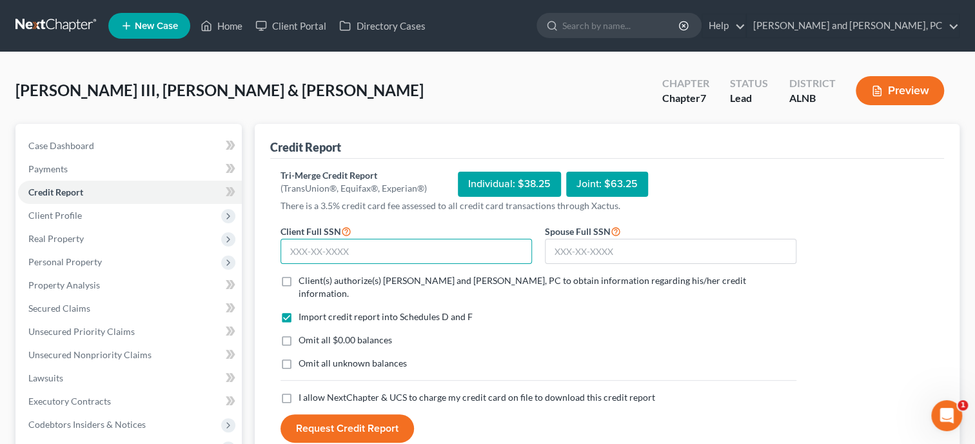
click at [323, 252] on input "text" at bounding box center [407, 252] width 252 height 26
type input "418-13-9907"
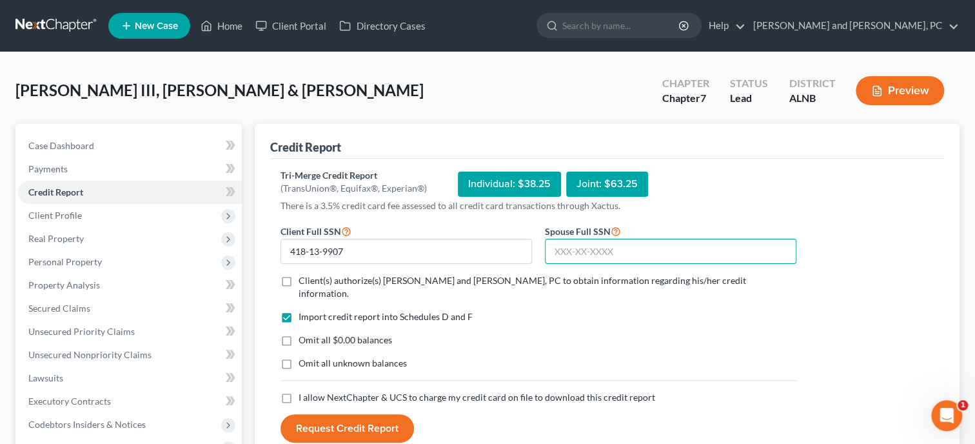
click at [591, 246] on input "text" at bounding box center [671, 252] width 252 height 26
type input "423-13-1885"
click at [299, 284] on label "Client(s) authorize(s) [PERSON_NAME] and [PERSON_NAME], PC to obtain informatio…" at bounding box center [548, 287] width 498 height 26
click at [304, 282] on input "Client(s) authorize(s) [PERSON_NAME] and [PERSON_NAME], PC to obtain informatio…" at bounding box center [308, 278] width 8 height 8
checkbox input "true"
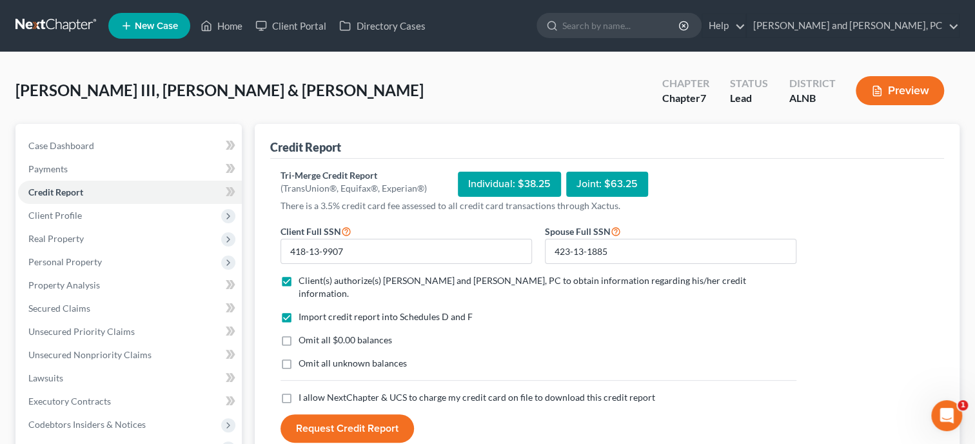
click at [299, 333] on label "Omit all $0.00 balances" at bounding box center [346, 339] width 94 height 13
click at [304, 333] on input "Omit all $0.00 balances" at bounding box center [308, 337] width 8 height 8
checkbox input "true"
click at [299, 391] on label "I allow NextChapter & UCS to charge my credit card on file to download this cre…" at bounding box center [477, 397] width 357 height 13
click at [304, 391] on input "I allow NextChapter & UCS to charge my credit card on file to download this cre…" at bounding box center [308, 395] width 8 height 8
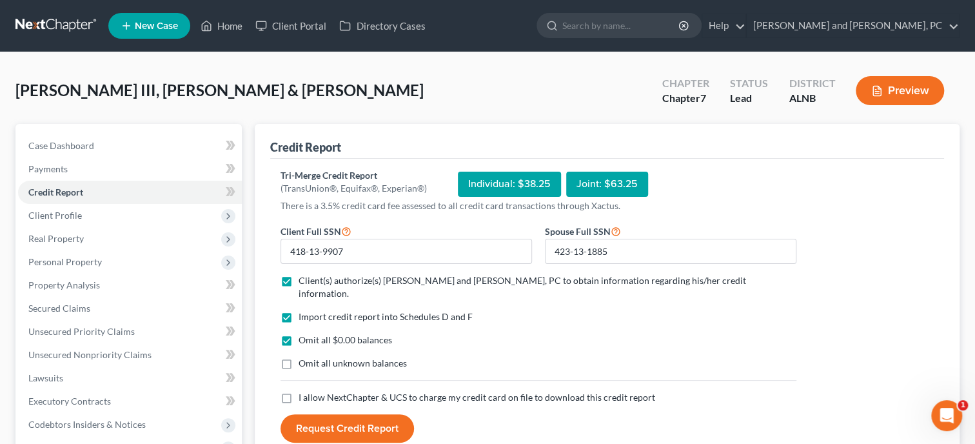
checkbox input "true"
click at [335, 423] on button "Request Credit Report" at bounding box center [347, 428] width 133 height 28
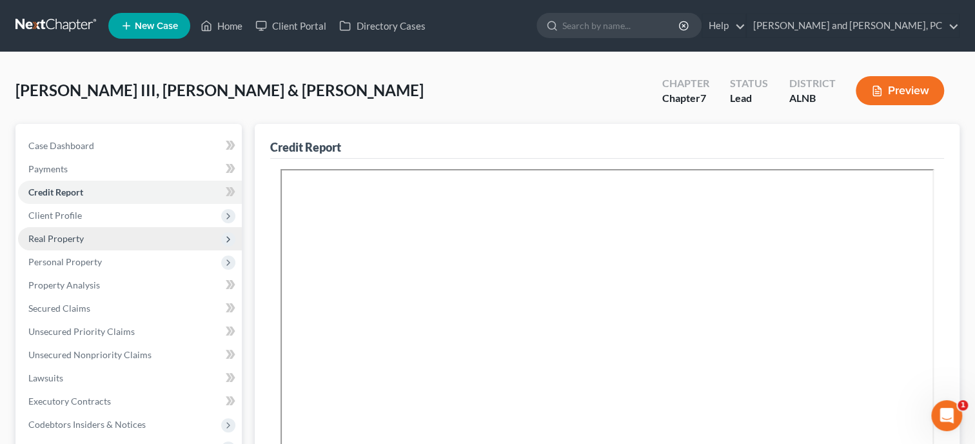
click at [93, 248] on span "Real Property" at bounding box center [130, 238] width 224 height 23
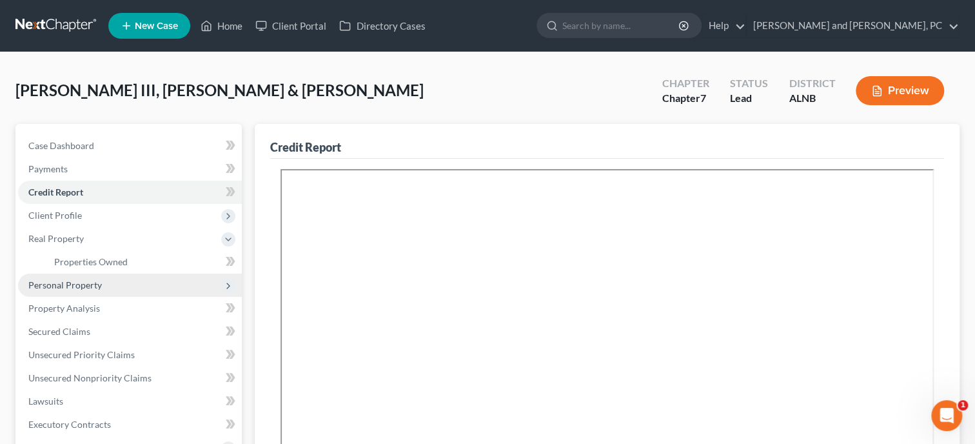
click at [56, 286] on span "Personal Property" at bounding box center [65, 284] width 74 height 11
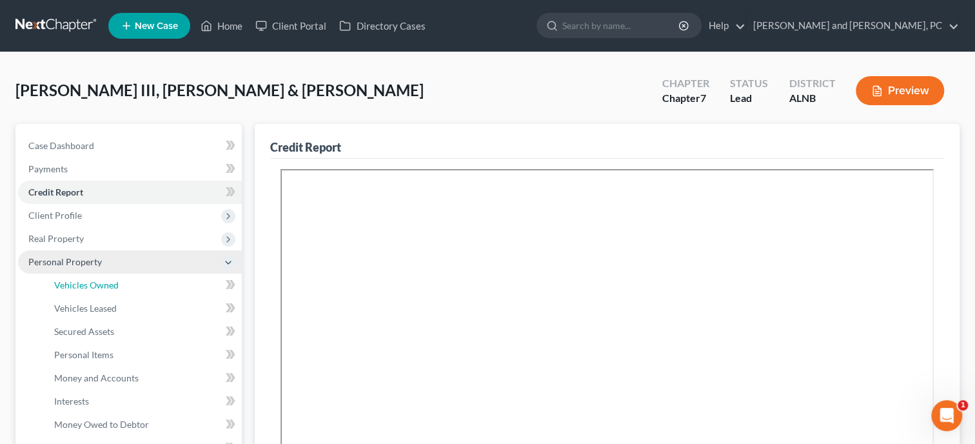
click at [56, 286] on span "Vehicles Owned" at bounding box center [86, 284] width 64 height 11
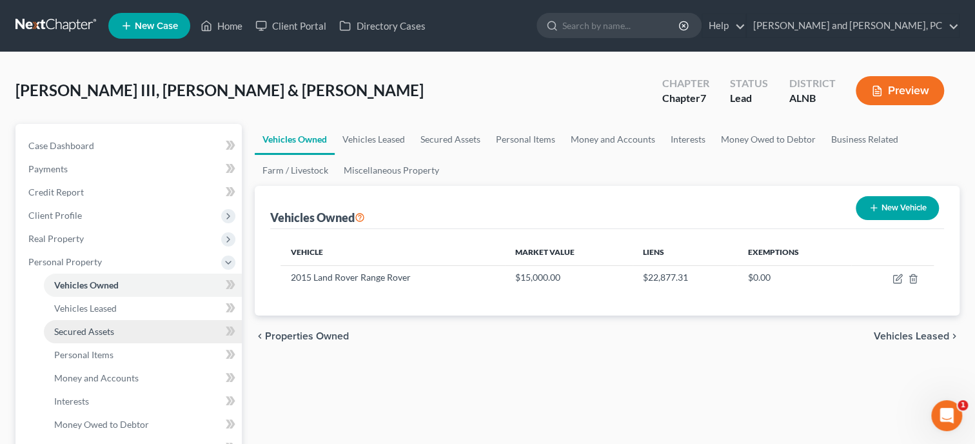
click at [81, 326] on span "Secured Assets" at bounding box center [84, 331] width 60 height 11
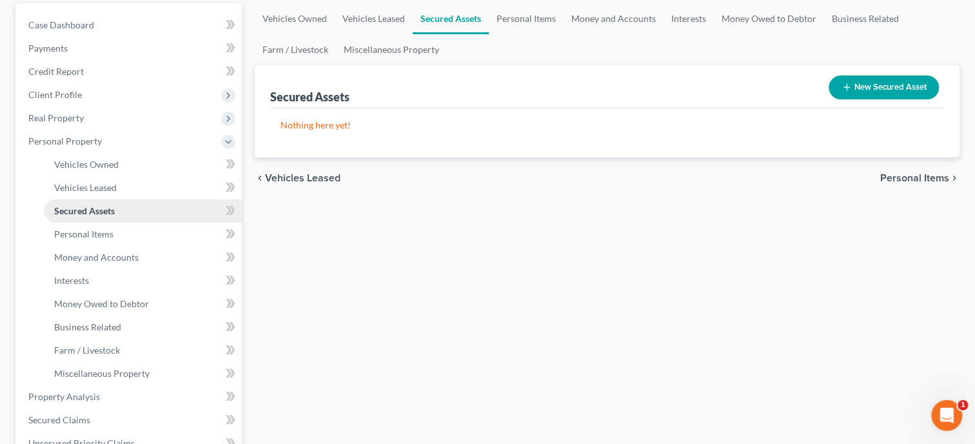
scroll to position [132, 0]
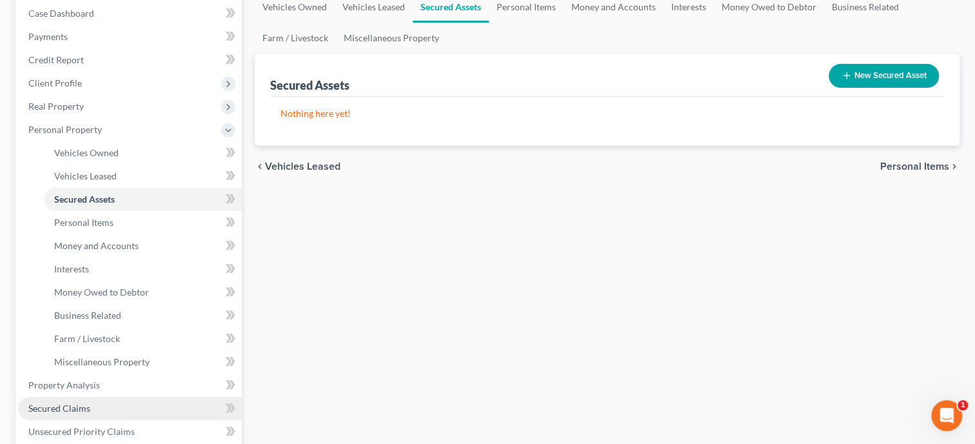
click at [63, 407] on span "Secured Claims" at bounding box center [59, 407] width 62 height 11
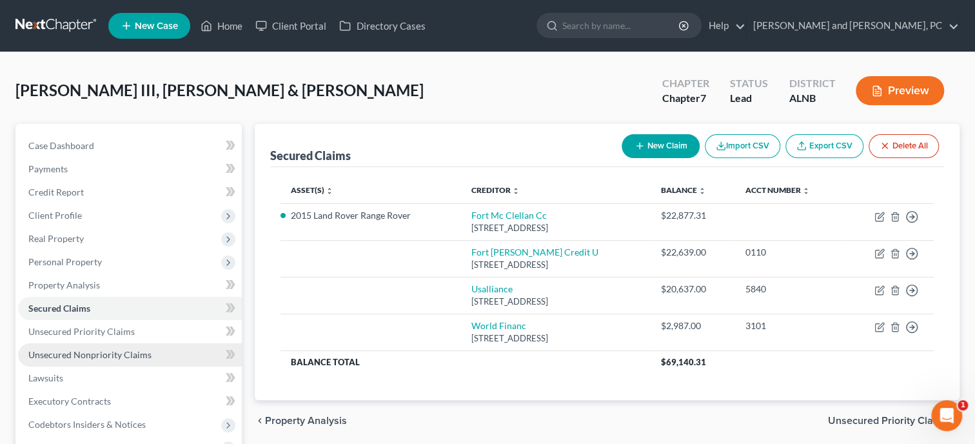
click at [71, 357] on span "Unsecured Nonpriority Claims" at bounding box center [89, 354] width 123 height 11
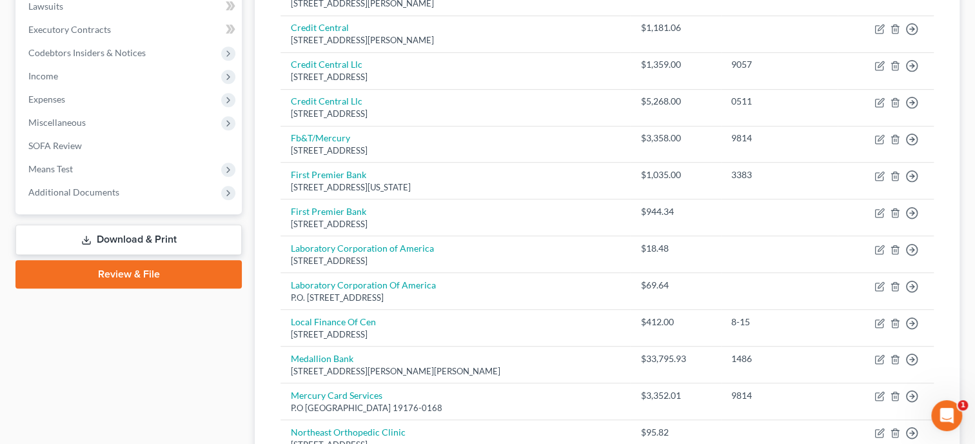
scroll to position [398, 0]
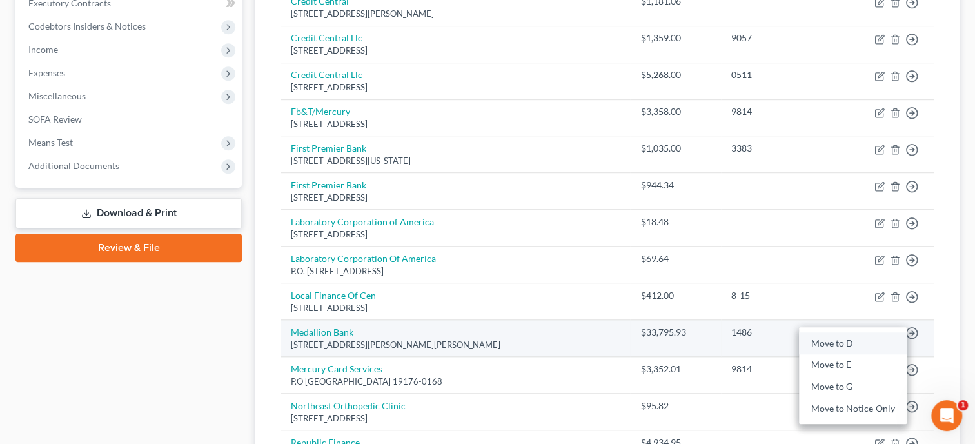
click at [858, 344] on link "Move to D" at bounding box center [853, 343] width 108 height 22
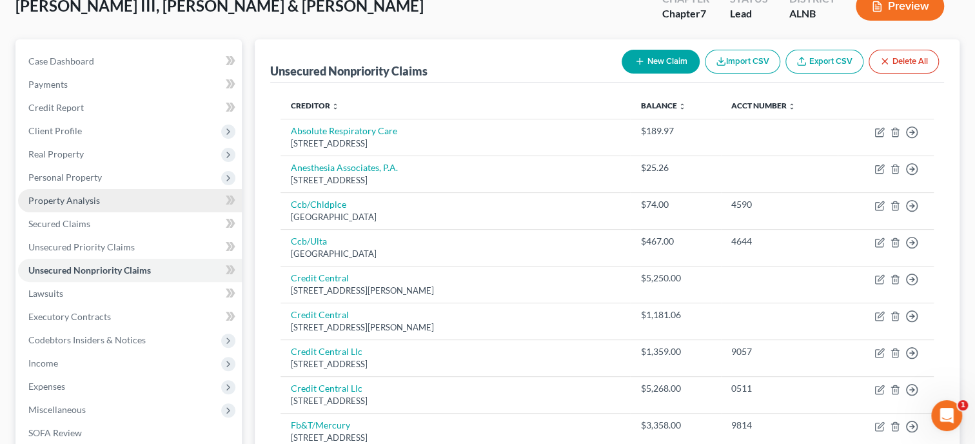
scroll to position [66, 0]
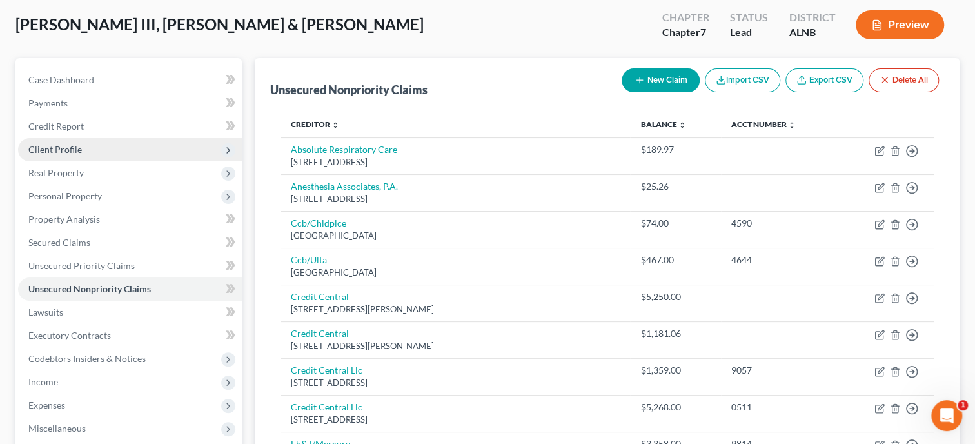
click at [65, 148] on span "Client Profile" at bounding box center [55, 149] width 54 height 11
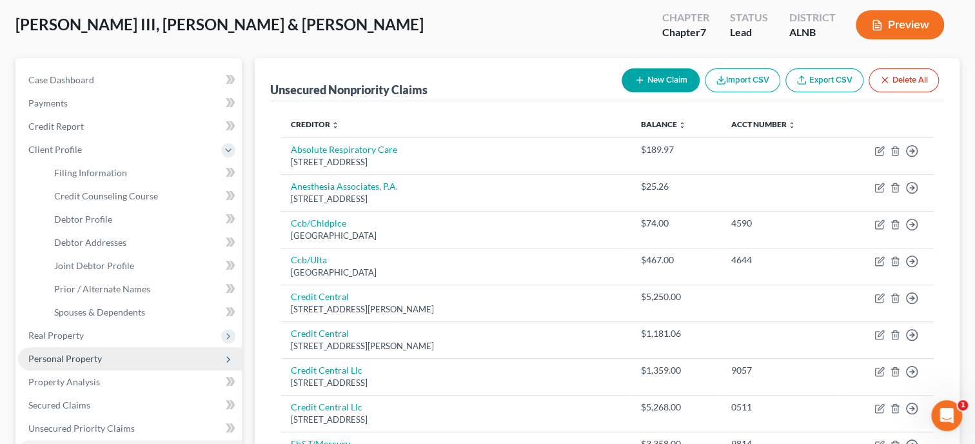
click at [62, 357] on span "Personal Property" at bounding box center [65, 358] width 74 height 11
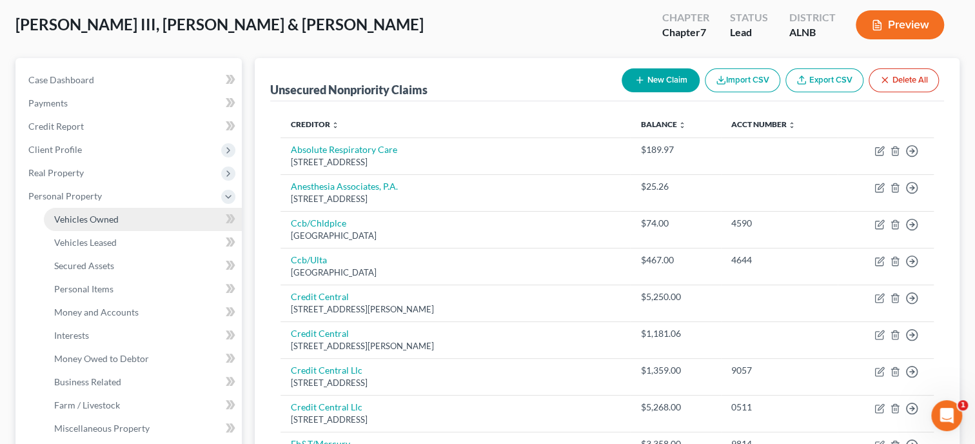
click at [82, 223] on link "Vehicles Owned" at bounding box center [143, 219] width 198 height 23
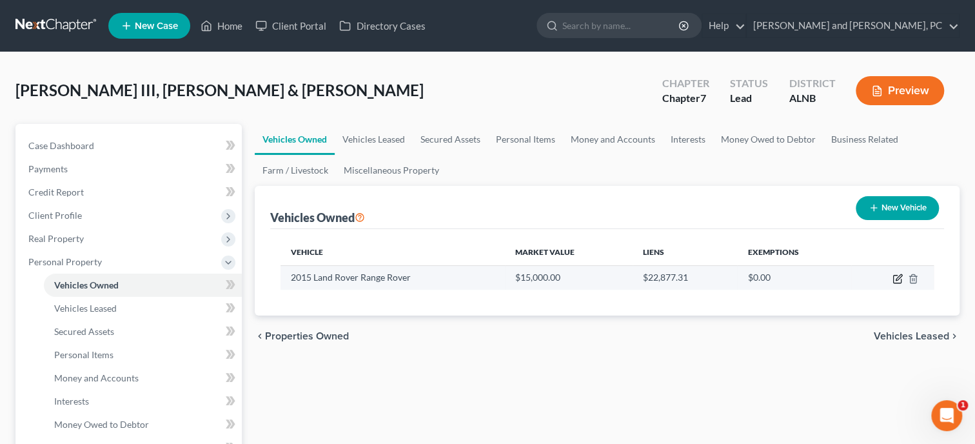
click at [896, 278] on icon "button" at bounding box center [899, 277] width 6 height 6
select select "0"
select select "11"
select select "1"
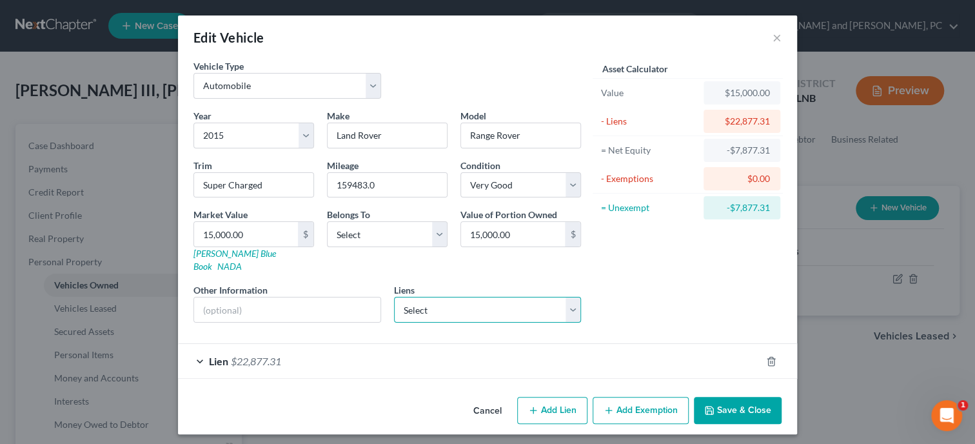
click at [394, 297] on select "Select Medallion Bank - $33,795.93 Fort [PERSON_NAME] Credit U - $22,639.00 Usa…" at bounding box center [488, 310] width 188 height 26
select select "1"
click option "Fort [PERSON_NAME] Credit U - $22,639.00" at bounding box center [0, 0] width 0 height 0
select select
select select "0"
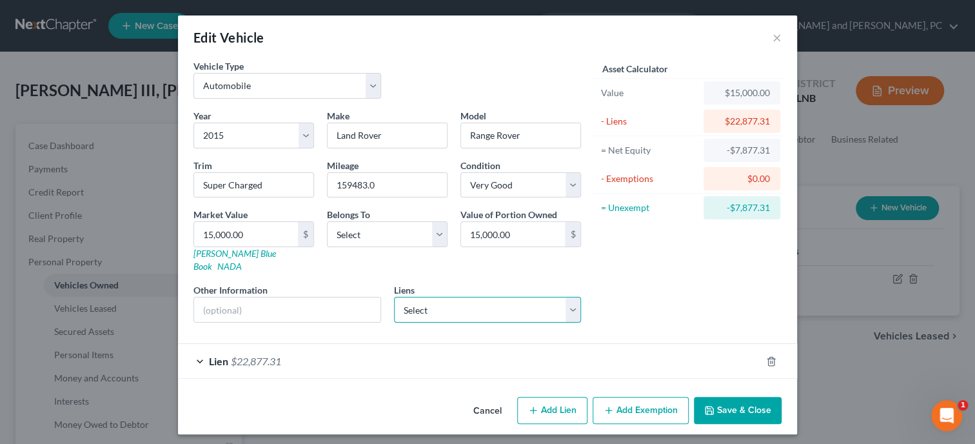
select select "2"
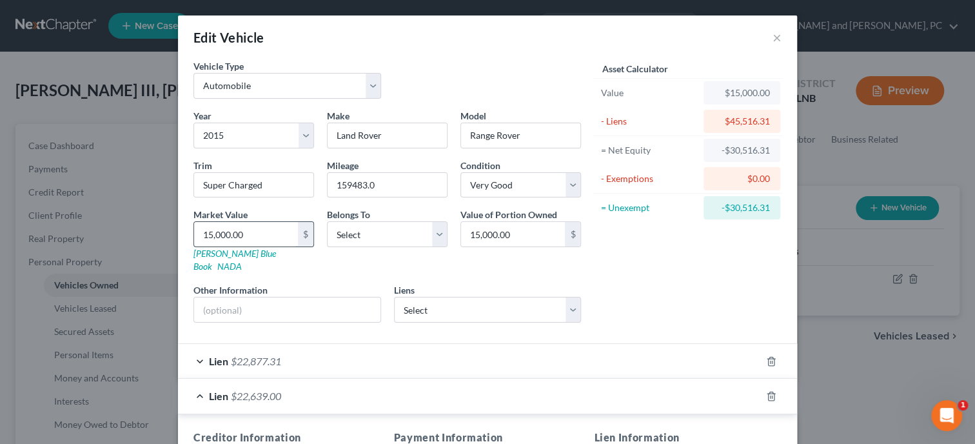
click at [283, 237] on input "15,000.00" at bounding box center [246, 234] width 104 height 25
type input "2"
type input "2.00"
type input "22"
type input "22.00"
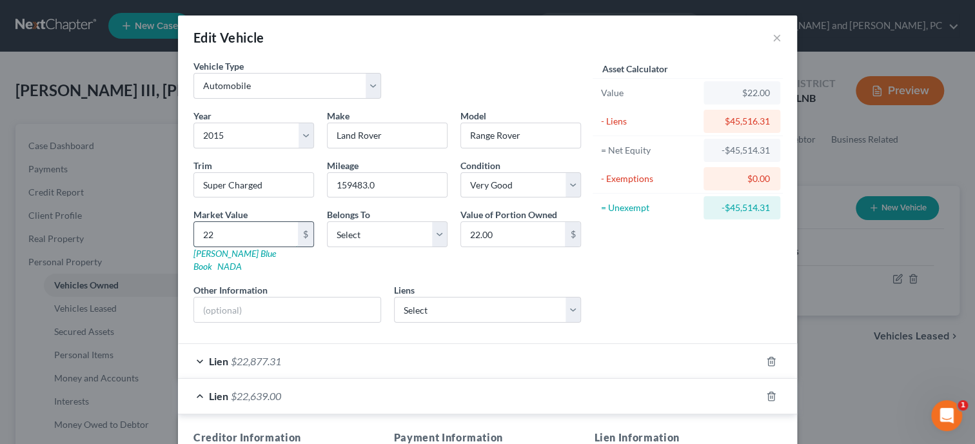
type input "226"
type input "226.00"
type input "2263"
type input "2,263.00"
type input "2,2639"
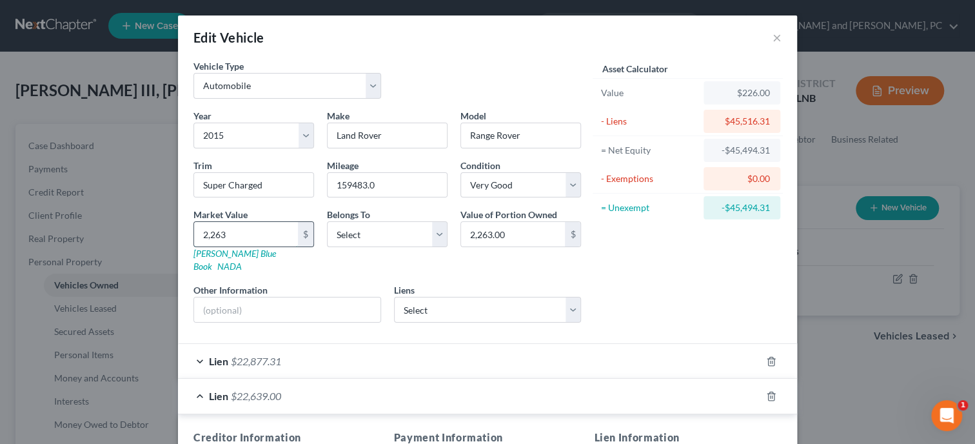
type input "22,639.00"
click at [775, 356] on icon "button" at bounding box center [771, 361] width 10 height 10
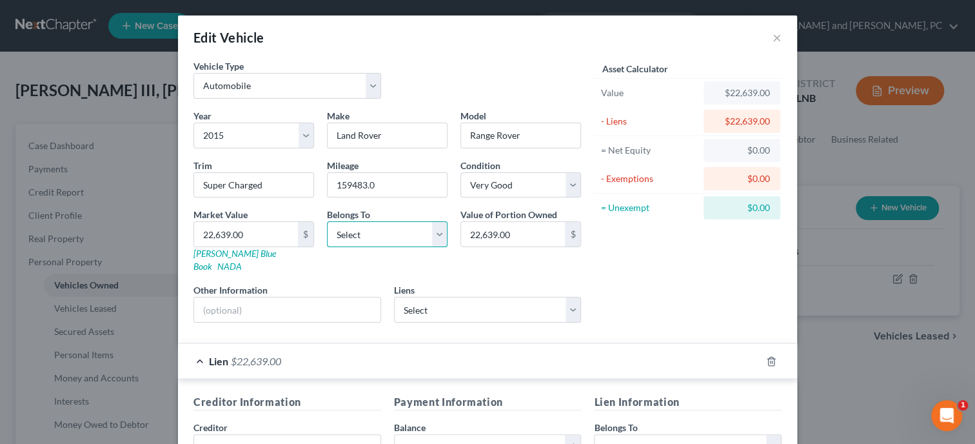
click at [327, 221] on select "Select Debtor 1 Only Debtor 2 Only Debtor 1 And Debtor 2 Only At Least One Of T…" at bounding box center [387, 234] width 121 height 26
select select "2"
click option "Debtor 1 And Debtor 2 Only" at bounding box center [0, 0] width 0 height 0
click at [613, 292] on div "Asset Calculator Value $22,639.00 - Liens $22,639.00 = Net Equity $0.00 - Exemp…" at bounding box center [687, 195] width 201 height 273
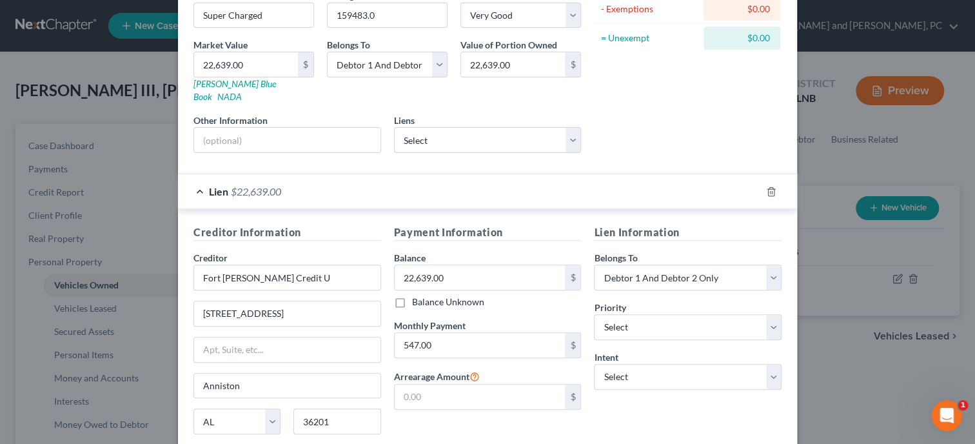
scroll to position [199, 0]
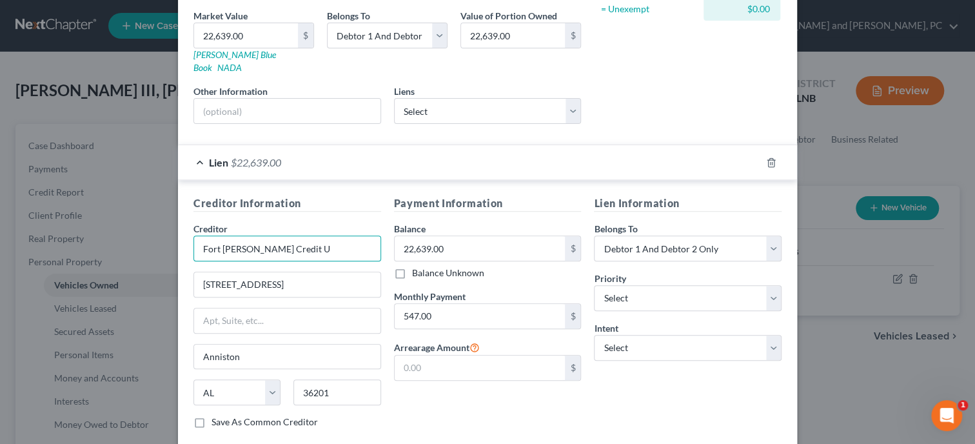
click at [317, 243] on input "Fort [PERSON_NAME] Credit U" at bounding box center [287, 248] width 188 height 26
type input "Fort [PERSON_NAME] Credit Union"
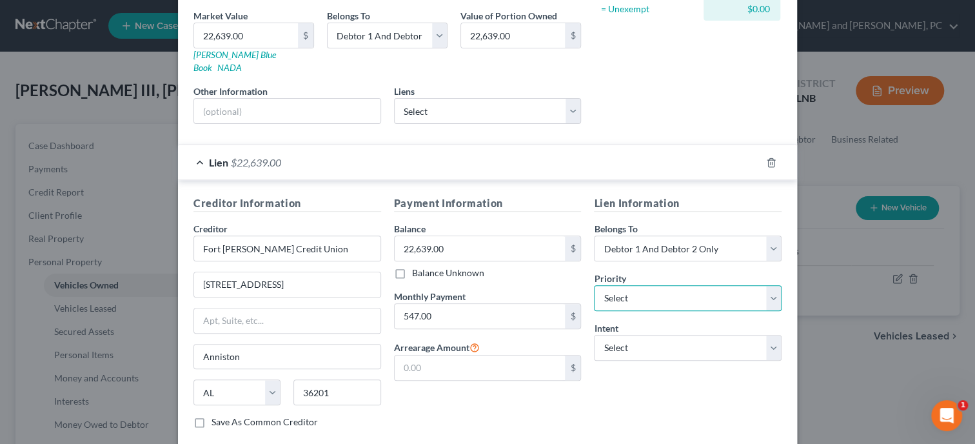
select select "0"
click option "1st" at bounding box center [0, 0] width 0 height 0
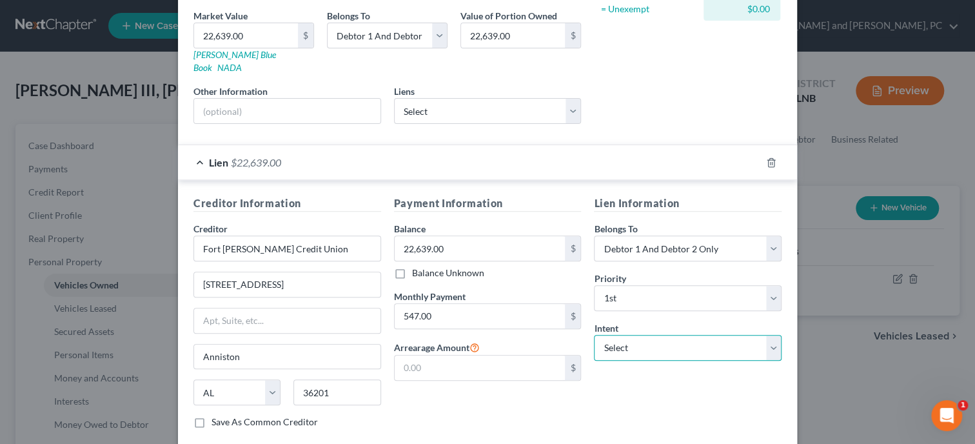
select select "0"
click option "Surrender" at bounding box center [0, 0] width 0 height 0
click at [633, 392] on div "Lien Information Belongs To * Select Debtor 1 Only Debtor 2 Only Debtor 1 And D…" at bounding box center [687, 316] width 201 height 243
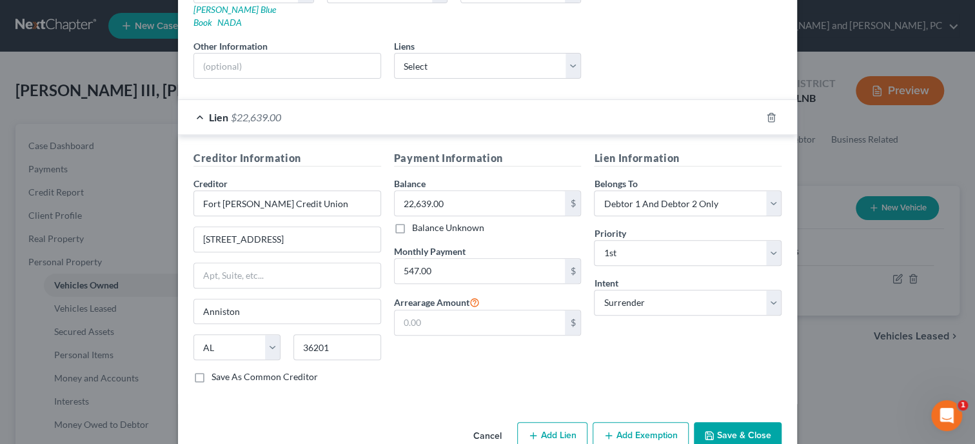
scroll to position [259, 0]
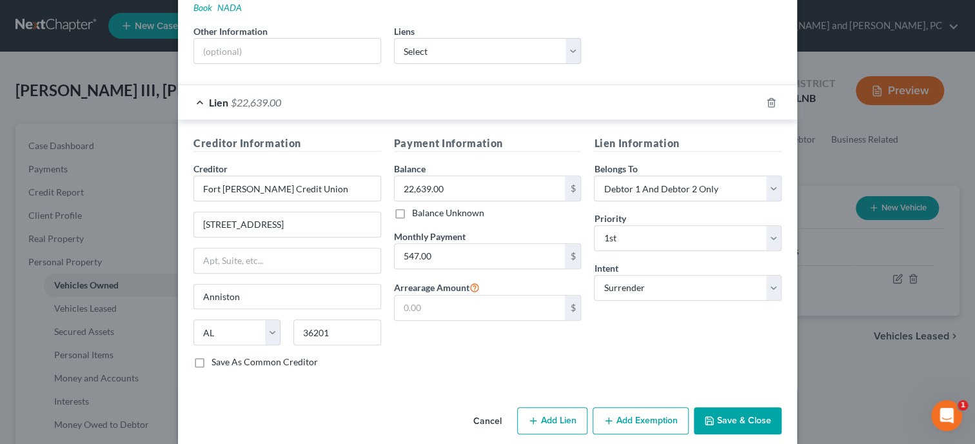
click at [738, 407] on button "Save & Close" at bounding box center [738, 420] width 88 height 27
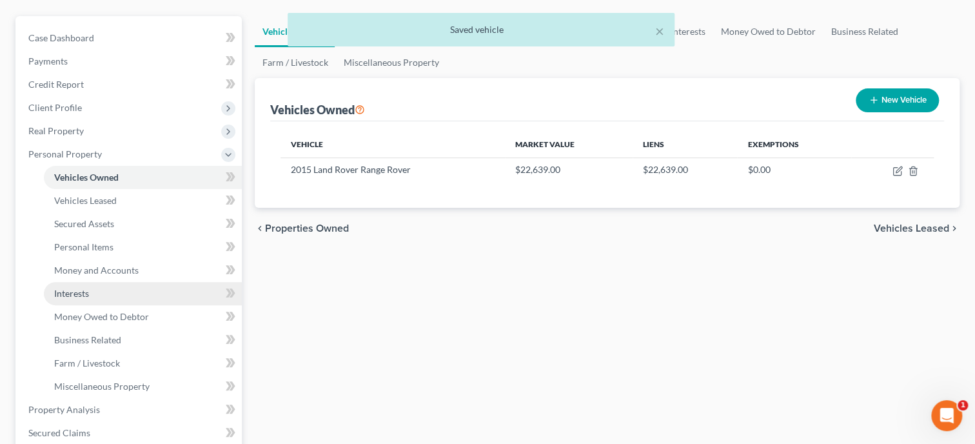
scroll to position [265, 0]
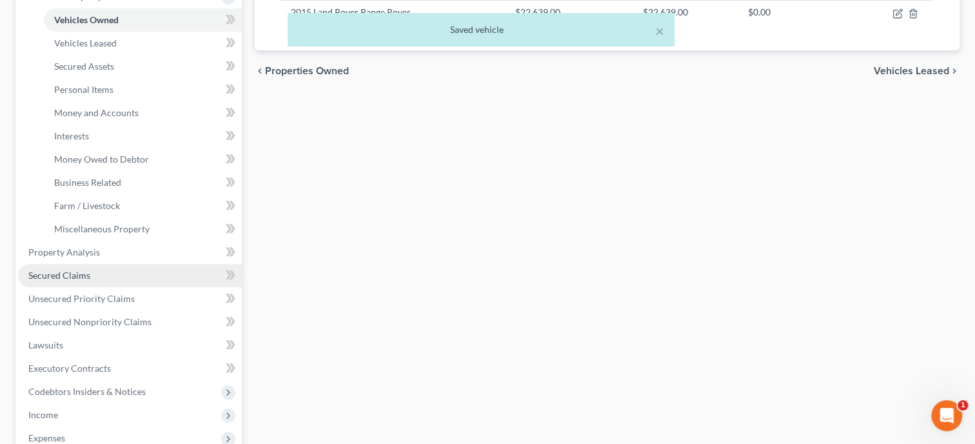
click at [56, 278] on span "Secured Claims" at bounding box center [59, 275] width 62 height 11
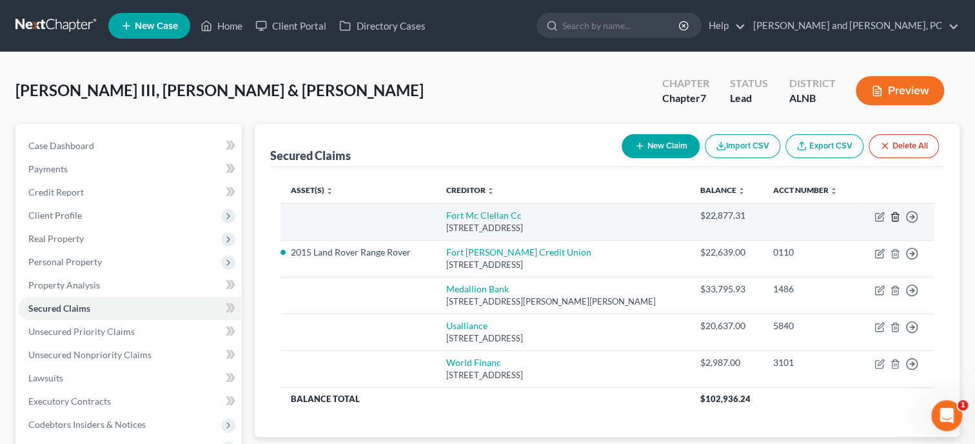
click at [893, 217] on icon "button" at bounding box center [895, 217] width 10 height 10
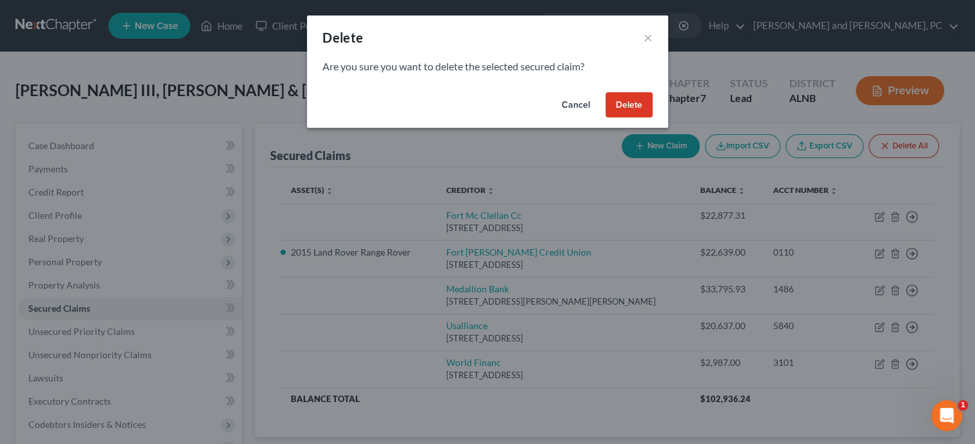
click at [626, 104] on button "Delete" at bounding box center [629, 105] width 47 height 26
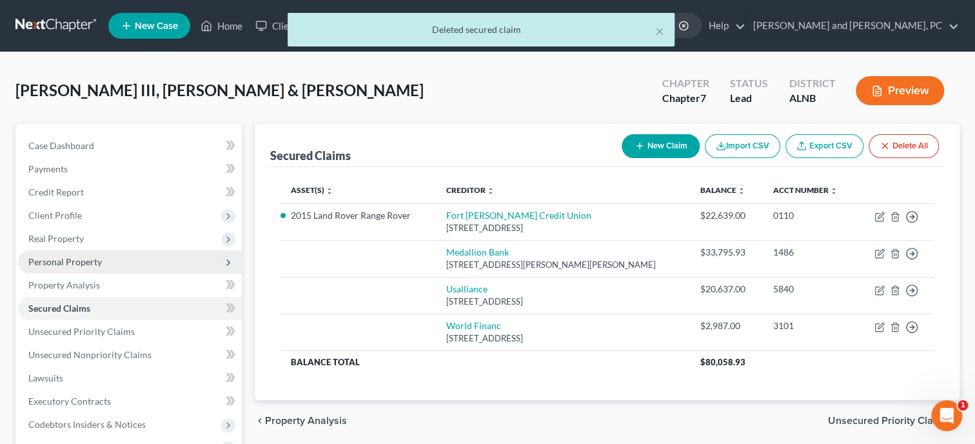
click at [82, 260] on span "Personal Property" at bounding box center [65, 261] width 74 height 11
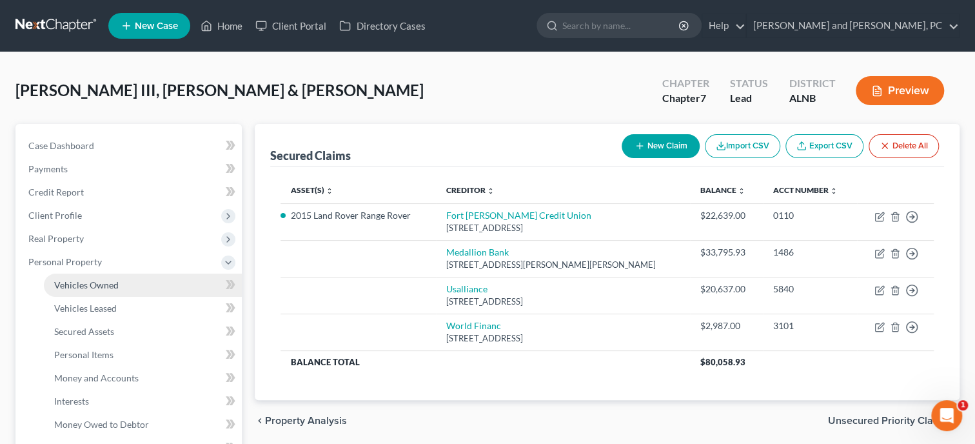
click at [83, 283] on span "Vehicles Owned" at bounding box center [86, 284] width 64 height 11
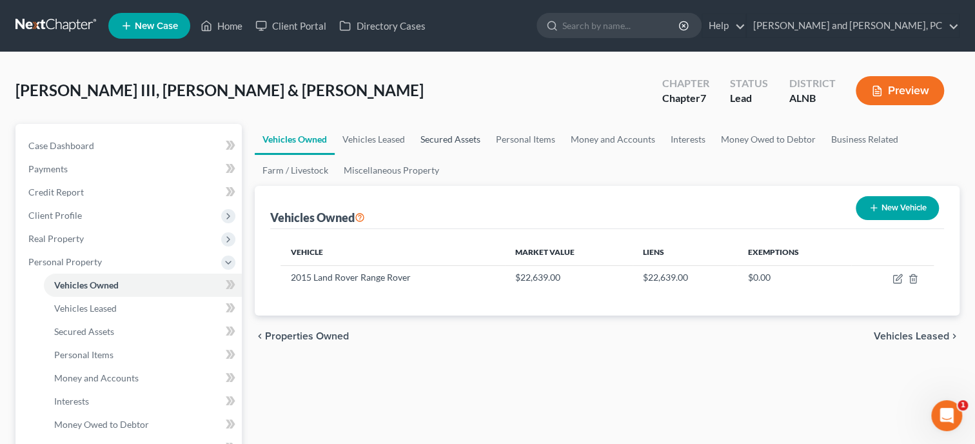
click at [439, 139] on link "Secured Assets" at bounding box center [450, 139] width 75 height 31
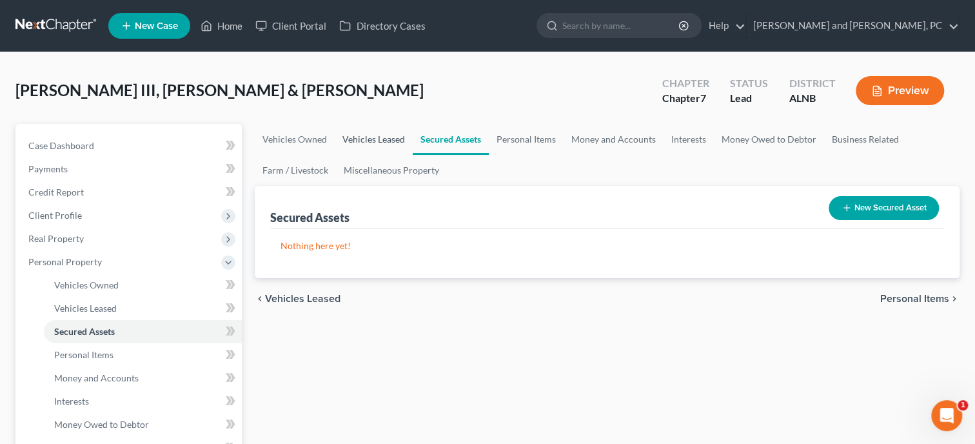
click at [374, 141] on link "Vehicles Leased" at bounding box center [374, 139] width 78 height 31
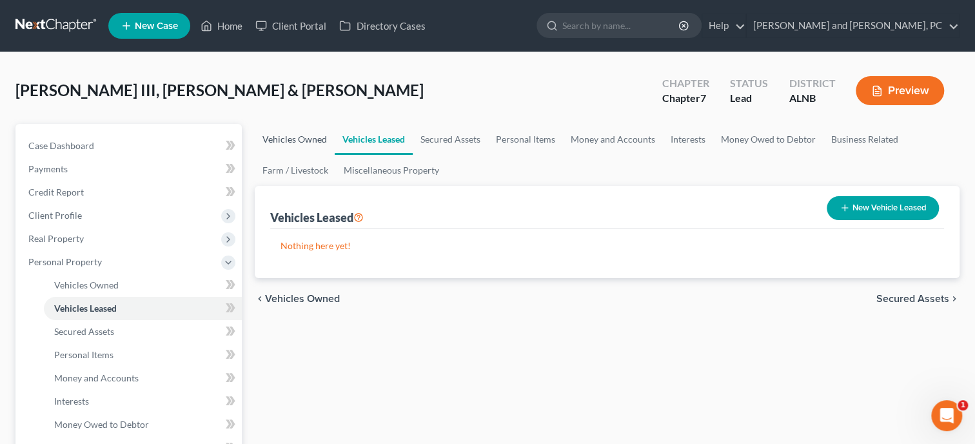
click at [310, 139] on link "Vehicles Owned" at bounding box center [295, 139] width 80 height 31
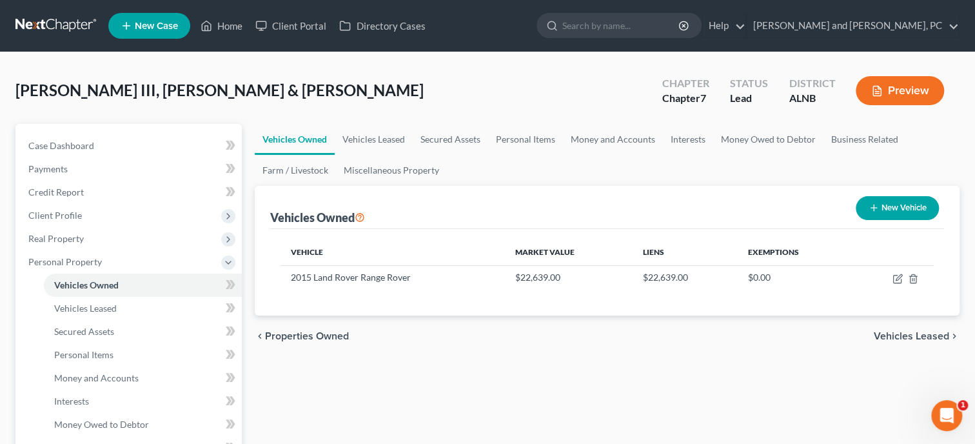
click at [882, 210] on button "New Vehicle" at bounding box center [897, 208] width 83 height 24
select select "0"
select select "2"
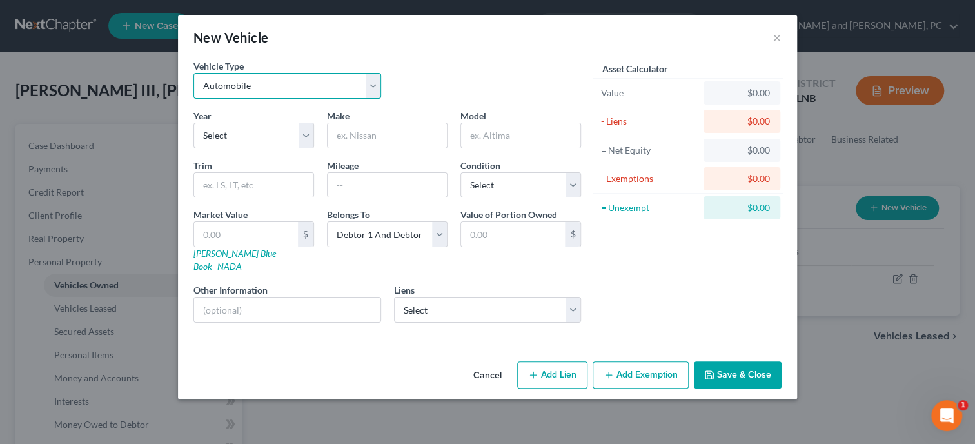
click at [193, 73] on select "Select Automobile Truck Trailer Watercraft Aircraft Motor Home Atv Other Vehicle" at bounding box center [287, 86] width 188 height 26
select select "7"
click option "Other Vehicle" at bounding box center [0, 0] width 0 height 0
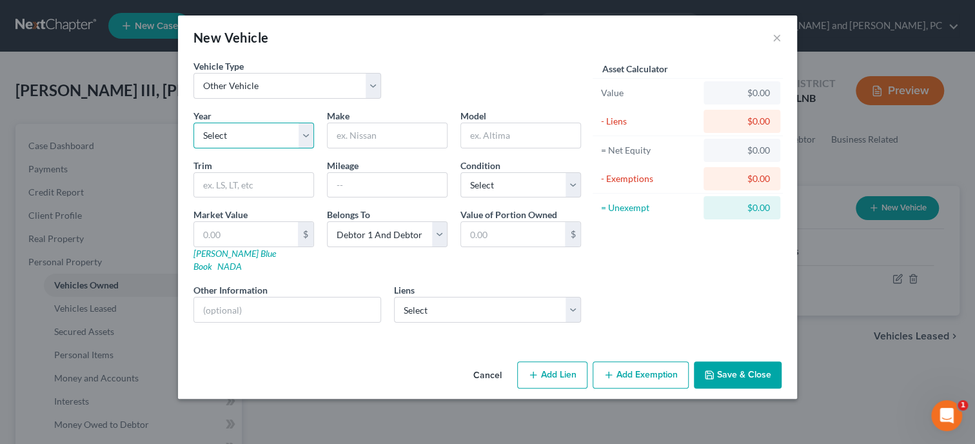
select select "2"
click option "2024" at bounding box center [0, 0] width 0 height 0
click at [370, 133] on input "text" at bounding box center [387, 135] width 119 height 25
type input "Camper"
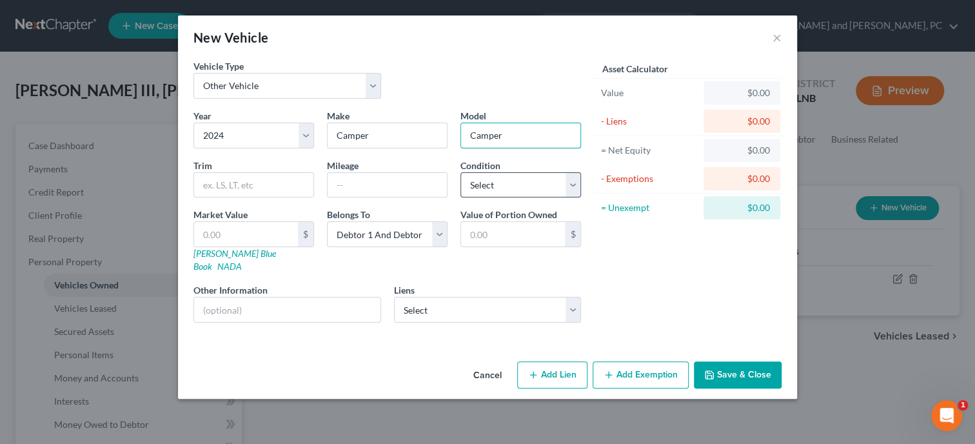
type input "Camper"
click at [460, 172] on select "Select Excellent Very Good Good Fair Poor" at bounding box center [520, 185] width 121 height 26
select select "2"
click option "Good" at bounding box center [0, 0] width 0 height 0
select select "0"
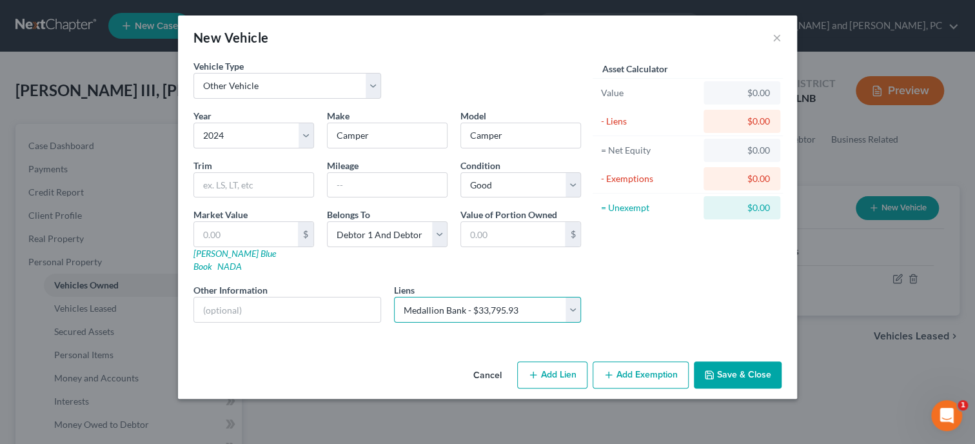
click option "Medallion Bank - $33,795.93" at bounding box center [0, 0] width 0 height 0
select select
select select "26"
select select "0"
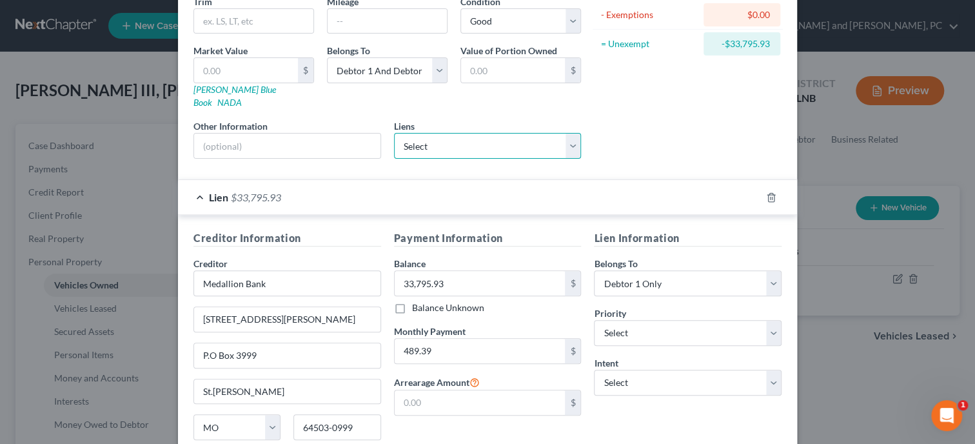
scroll to position [199, 0]
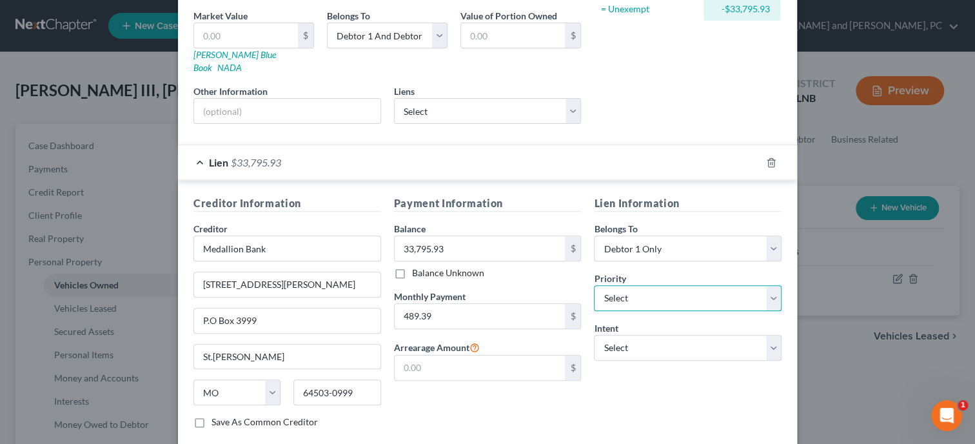
select select "0"
click option "1st" at bounding box center [0, 0] width 0 height 0
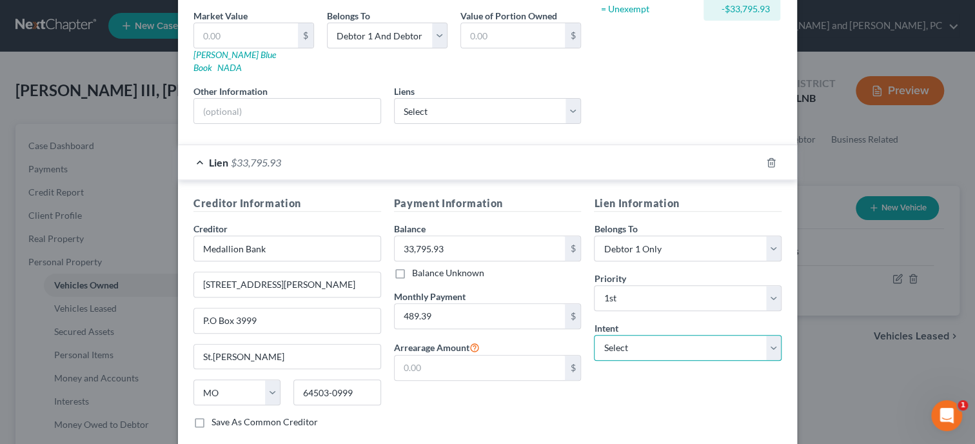
select select "0"
click option "Surrender" at bounding box center [0, 0] width 0 height 0
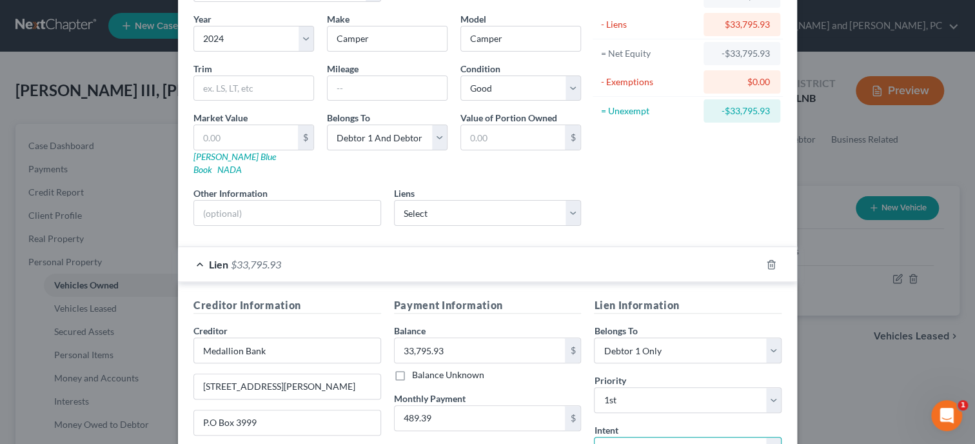
scroll to position [66, 0]
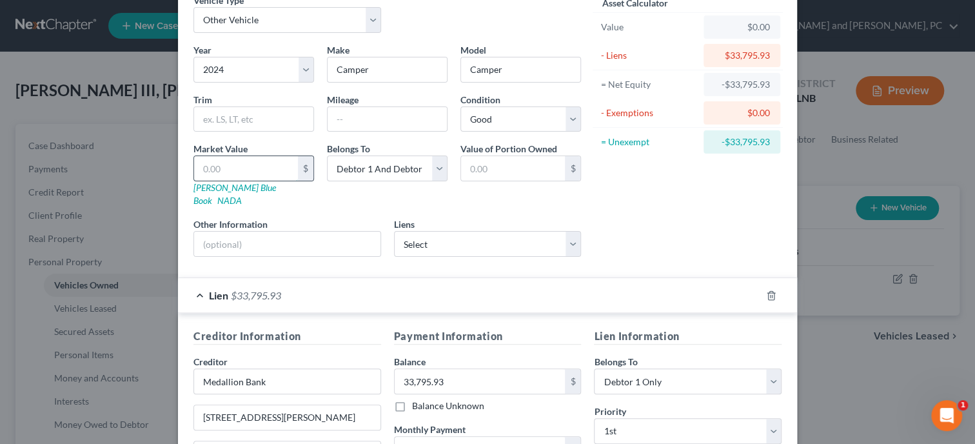
click at [268, 170] on input "text" at bounding box center [246, 168] width 104 height 25
type input "3"
type input "3.00"
type input "33"
type input "33.00"
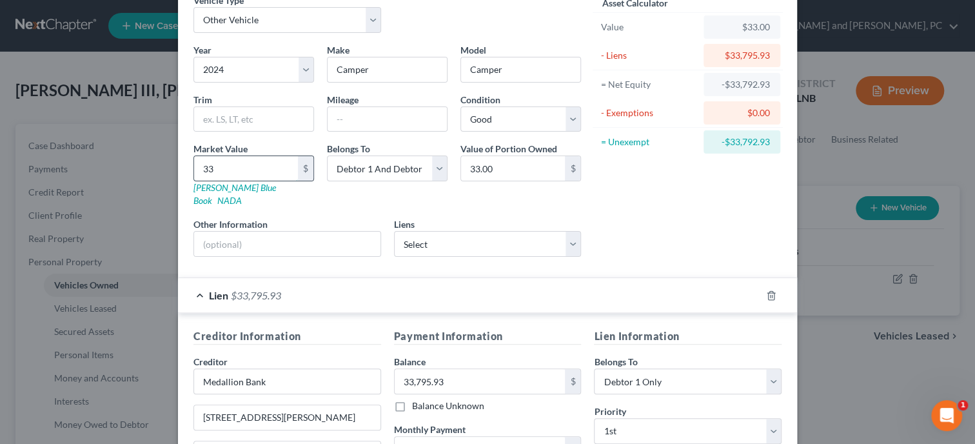
type input "337"
type input "337.00"
type input "3379"
type input "3,379.00"
type input "3,3795"
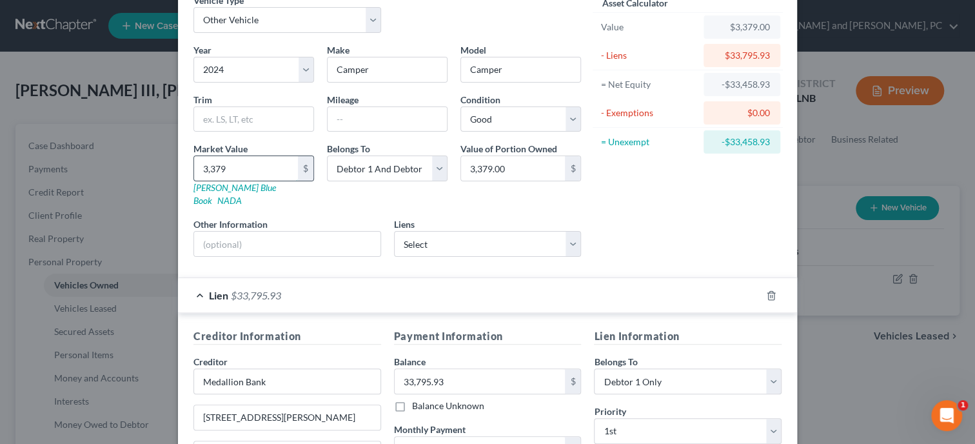
type input "33,795.00"
type input "33,795.9"
type input "33,795.90"
type input "33,795.93"
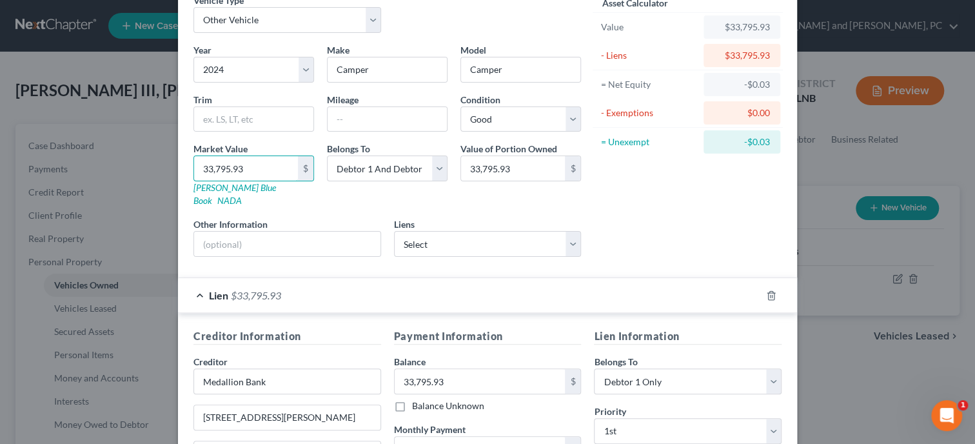
type input "33,795.93"
click at [660, 214] on div "Asset Calculator Value $33,795.93 - Liens $33,795.93 = Net Equity -$0.03 - Exem…" at bounding box center [687, 130] width 201 height 273
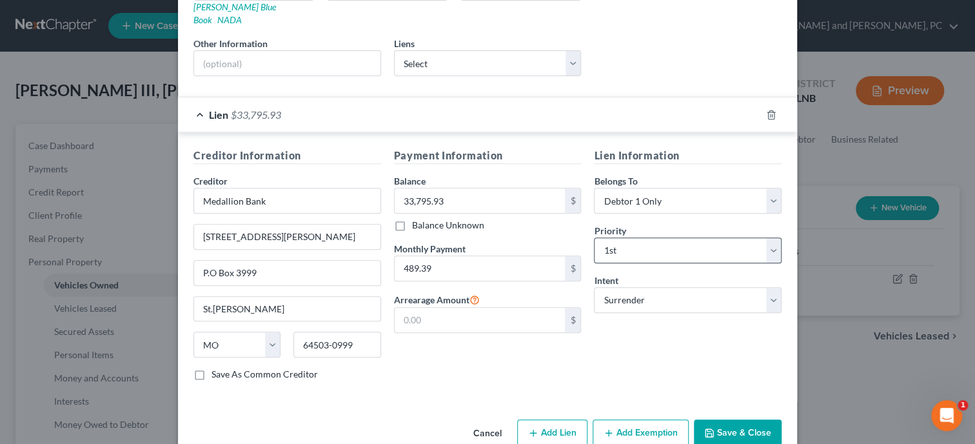
scroll to position [259, 0]
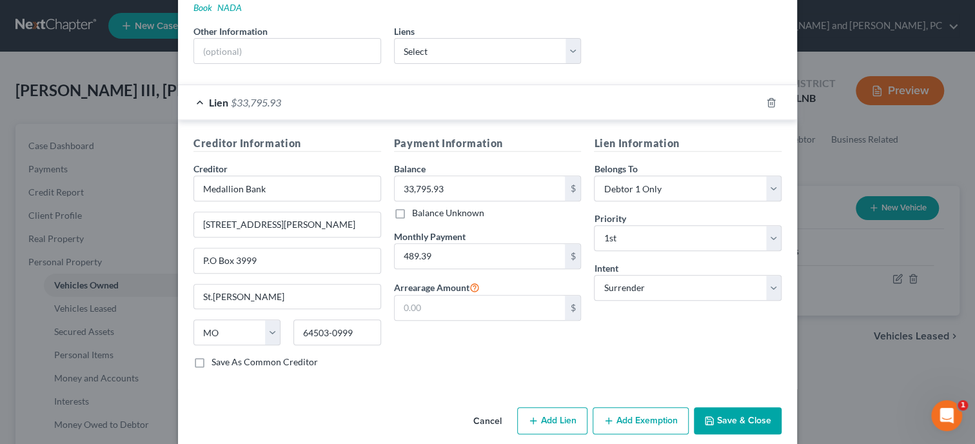
click at [729, 413] on button "Save & Close" at bounding box center [738, 420] width 88 height 27
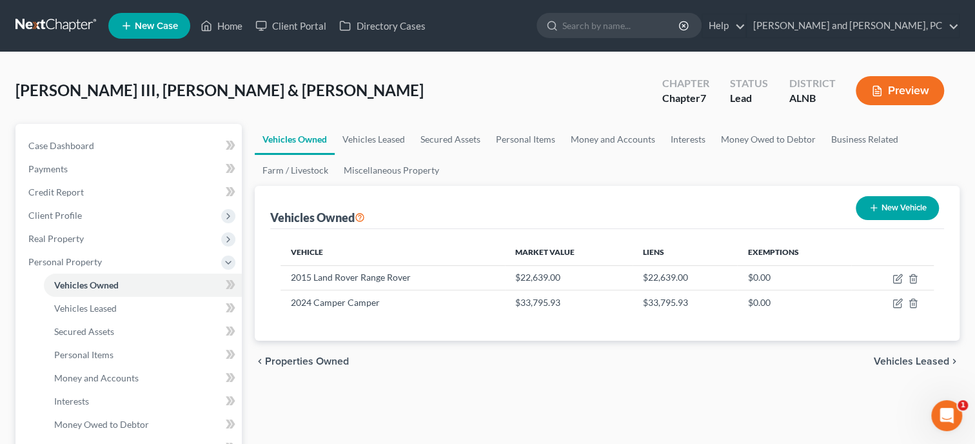
click at [896, 215] on button "New Vehicle" at bounding box center [897, 208] width 83 height 24
select select "0"
select select "2"
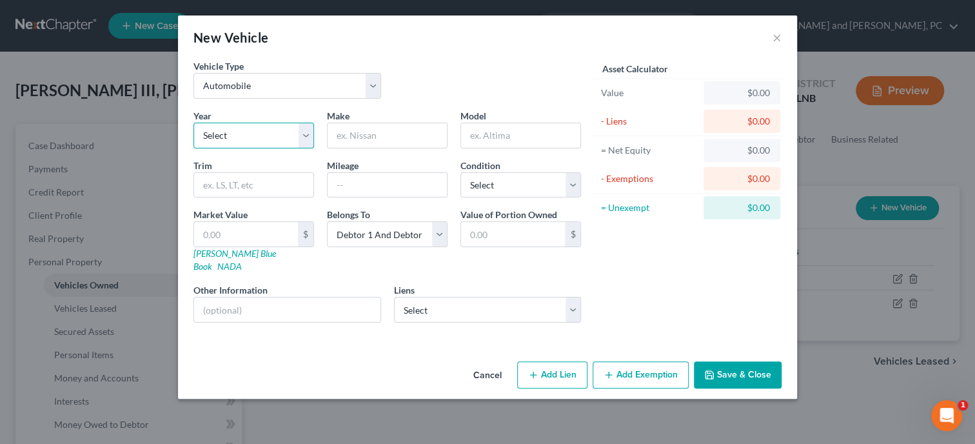
click at [193, 123] on select "Select 2026 2025 2024 2023 2022 2021 2020 2019 2018 2017 2016 2015 2014 2013 20…" at bounding box center [253, 136] width 121 height 26
select select "9"
click option "2017" at bounding box center [0, 0] width 0 height 0
click at [395, 135] on input "text" at bounding box center [387, 135] width 119 height 25
type input "Chevy"
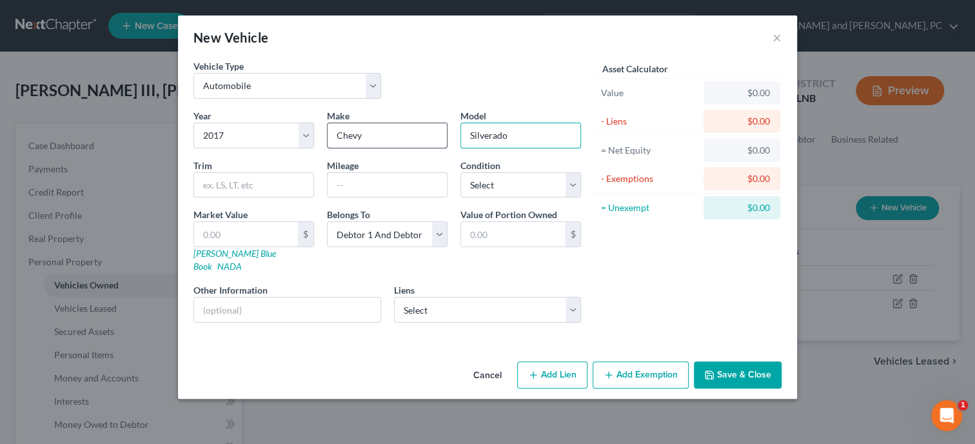
type input "Silverado"
select select "2"
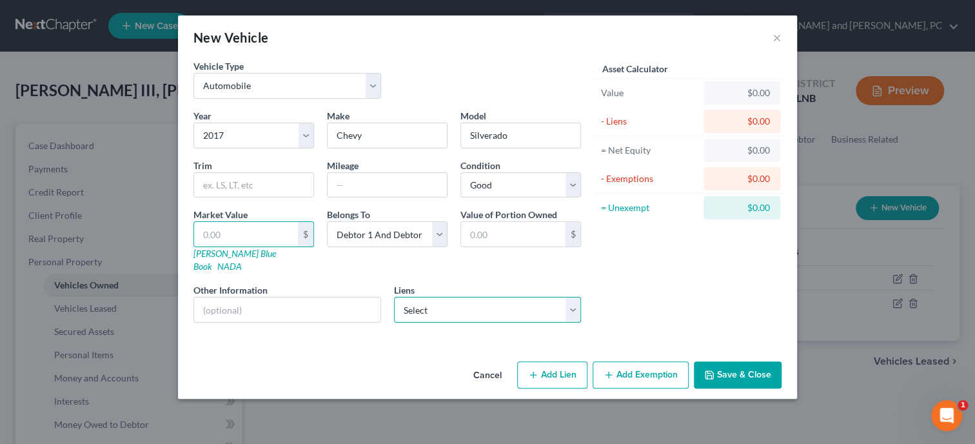
click at [394, 297] on select "Select Usalliance - $20,637.00 World Financ - $2,987.00" at bounding box center [488, 310] width 188 height 26
select select "0"
click option "Usalliance - $20,637.00" at bounding box center [0, 0] width 0 height 0
select select
select select "35"
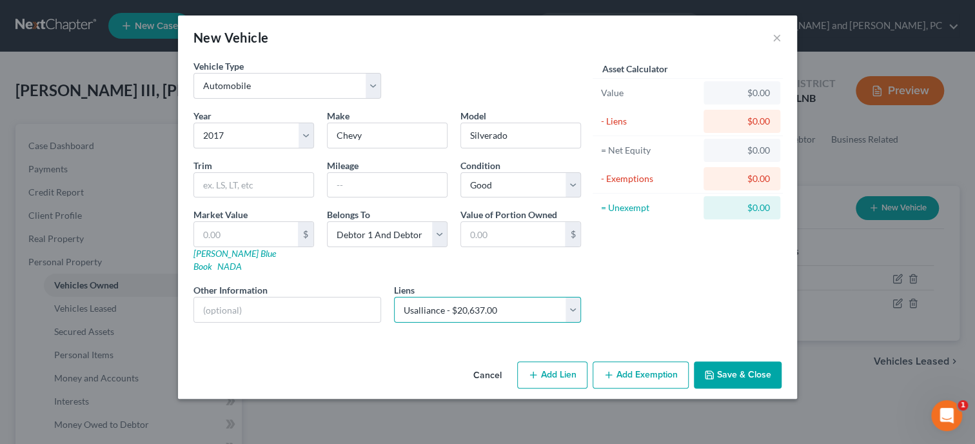
select select "0"
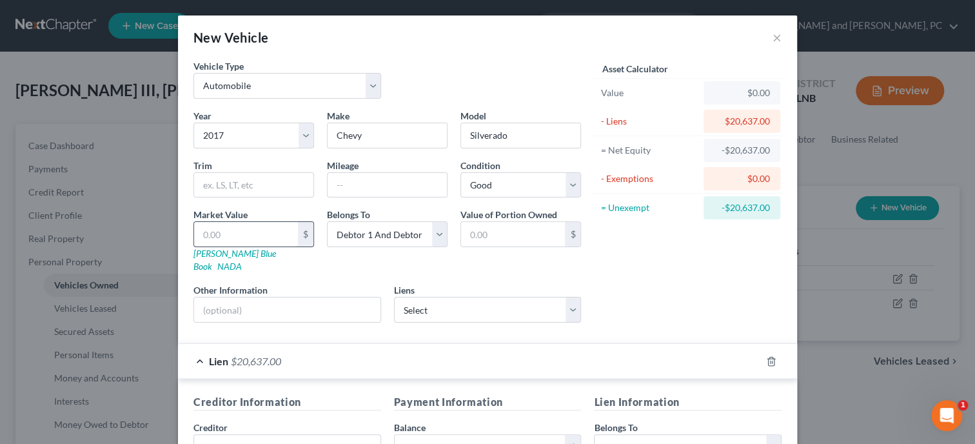
click at [282, 235] on input "text" at bounding box center [246, 234] width 104 height 25
type input "2"
type input "2.00"
type input "20"
type input "20.00"
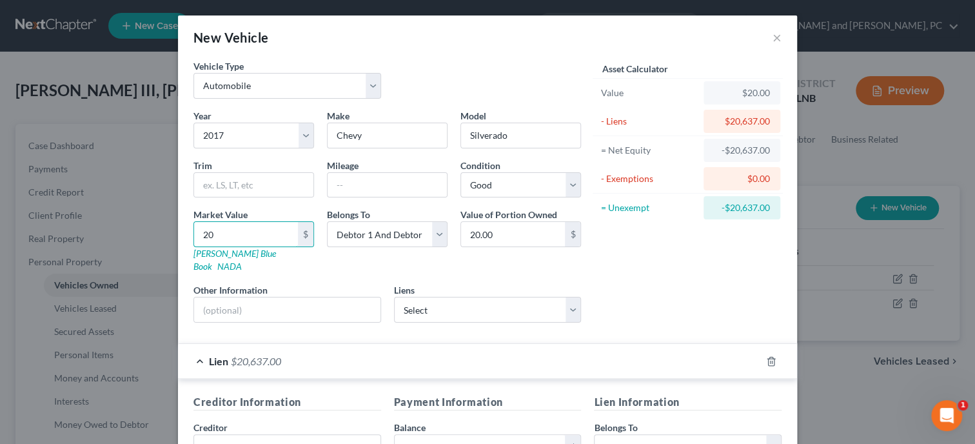
type input "206"
type input "206.00"
type input "2063"
type input "2,063.00"
type input "2,0637"
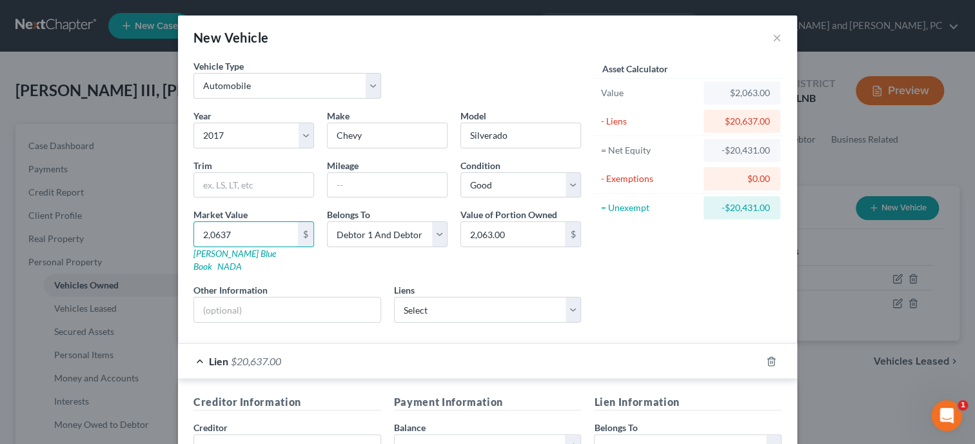
type input "20,637.00"
click at [686, 271] on div "Asset Calculator Value $20,637.00 - Liens $20,637.00 = Net Equity $0.00 - Exemp…" at bounding box center [687, 195] width 201 height 273
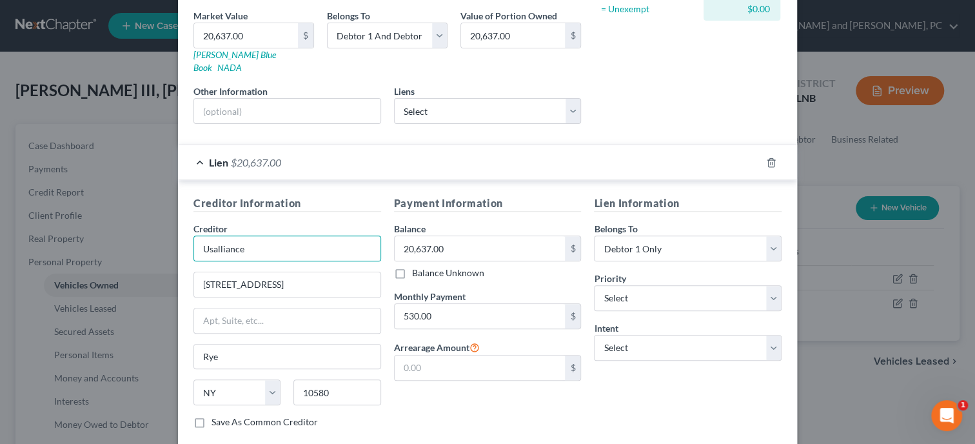
click at [214, 235] on input "Usalliance" at bounding box center [287, 248] width 188 height 26
type input "Us Alliance"
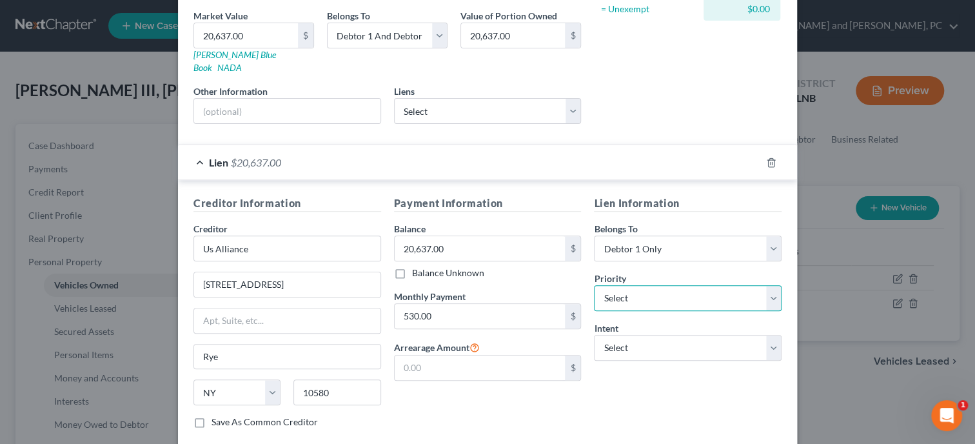
select select "0"
click option "1st" at bounding box center [0, 0] width 0 height 0
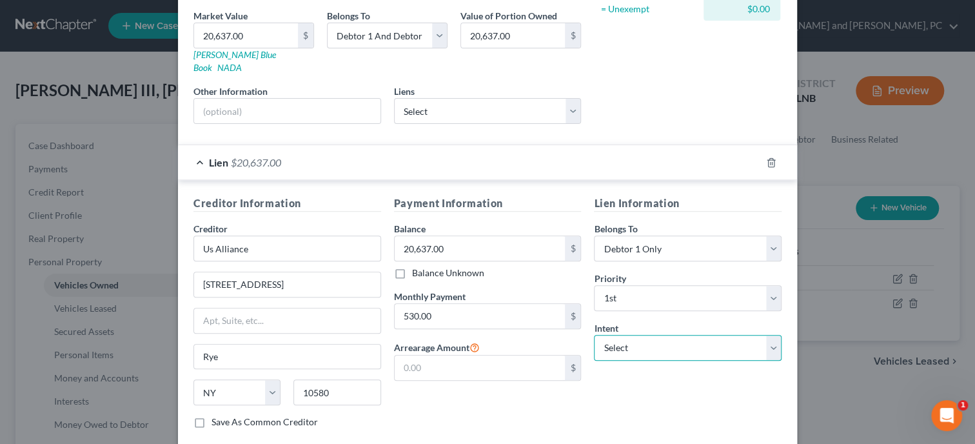
click at [594, 335] on select "Select Surrender Redeem Reaffirm Avoid Other" at bounding box center [688, 348] width 188 height 26
select select "2"
click option "Reaffirm" at bounding box center [0, 0] width 0 height 0
click at [593, 395] on div "Lien Information Belongs To * Select Debtor 1 Only Debtor 2 Only Debtor 1 And D…" at bounding box center [687, 316] width 201 height 243
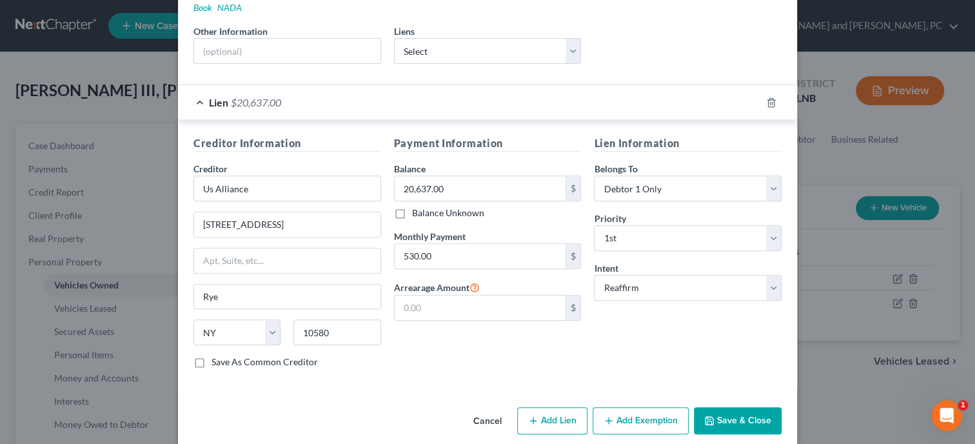
click at [727, 407] on button "Save & Close" at bounding box center [738, 420] width 88 height 27
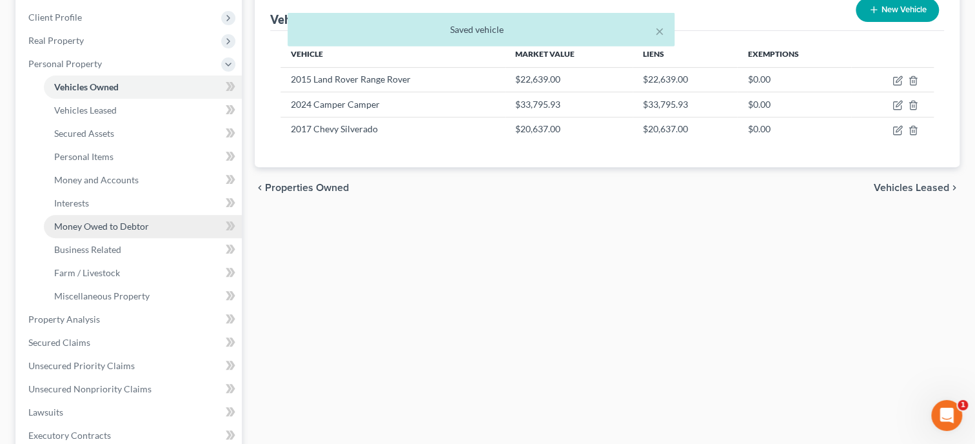
scroll to position [199, 0]
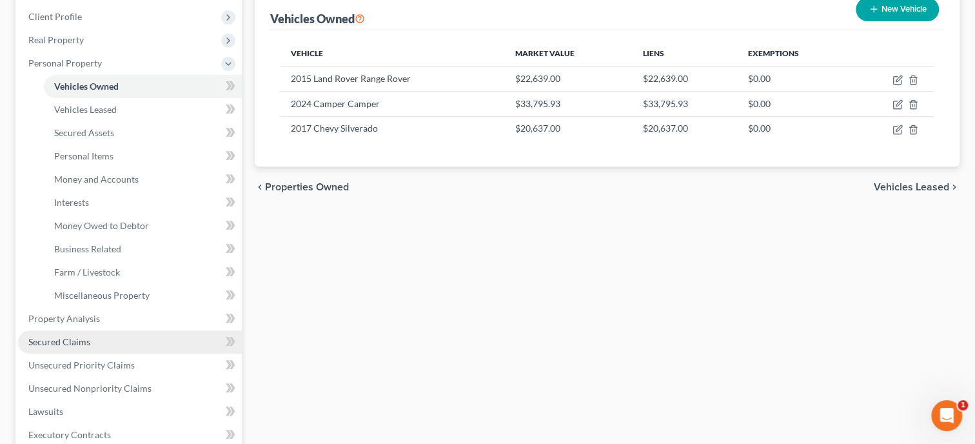
click at [72, 340] on span "Secured Claims" at bounding box center [59, 341] width 62 height 11
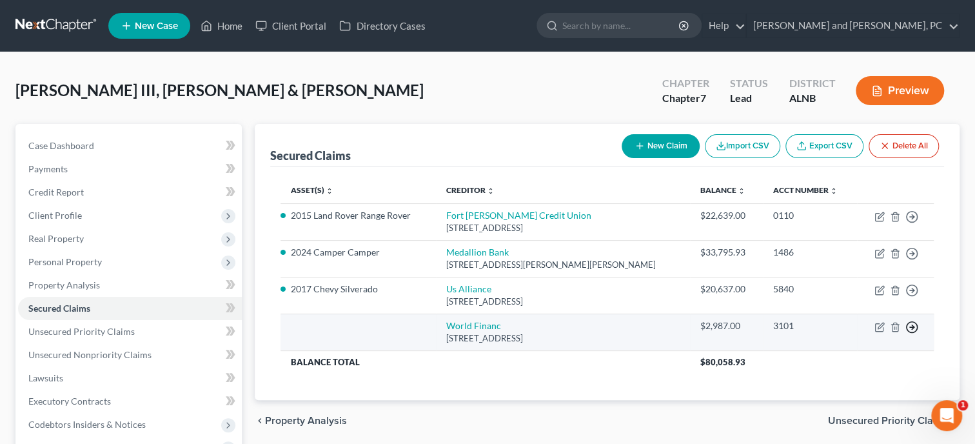
click at [912, 223] on icon "button" at bounding box center [911, 216] width 13 height 13
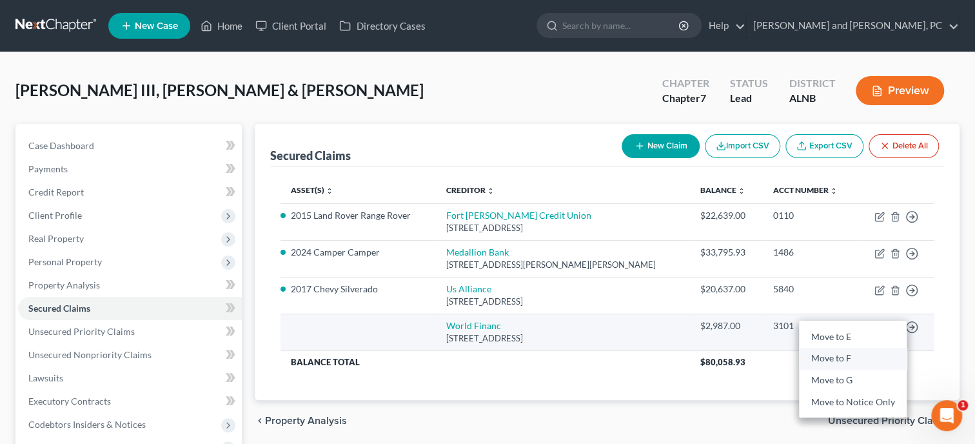
click at [863, 354] on link "Move to F" at bounding box center [853, 359] width 108 height 22
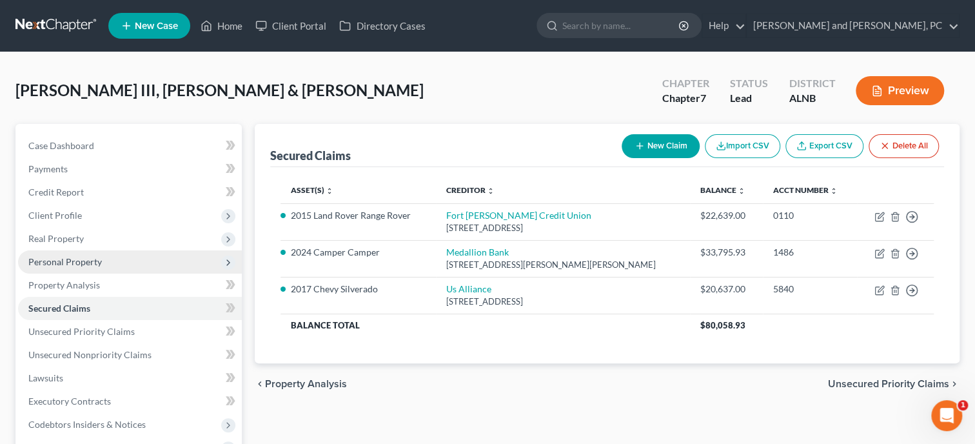
click at [57, 262] on span "Personal Property" at bounding box center [65, 261] width 74 height 11
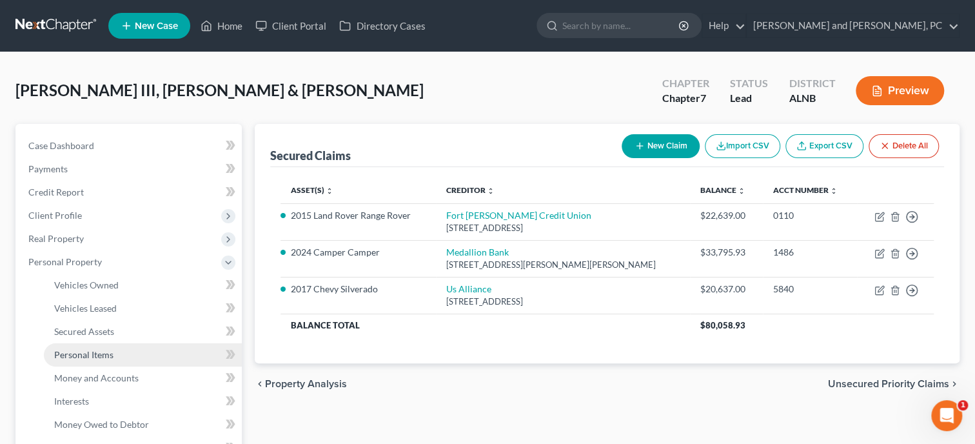
click at [64, 349] on span "Personal Items" at bounding box center [83, 354] width 59 height 11
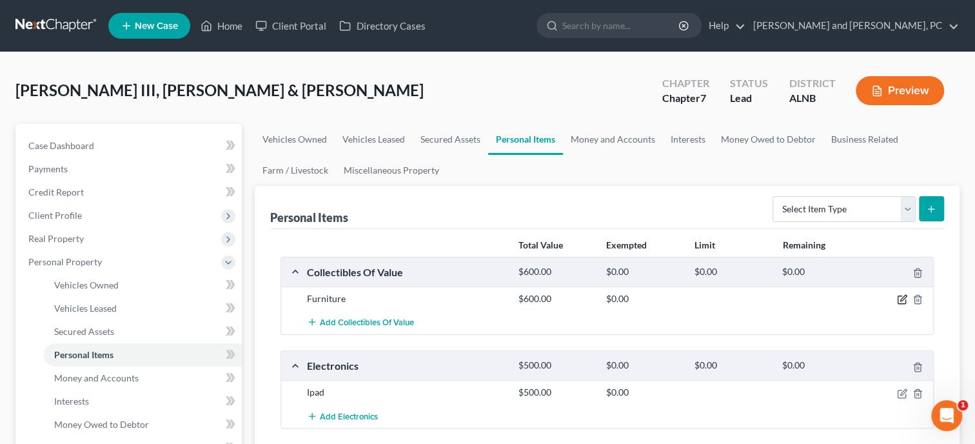
click at [903, 301] on icon "button" at bounding box center [902, 299] width 10 height 10
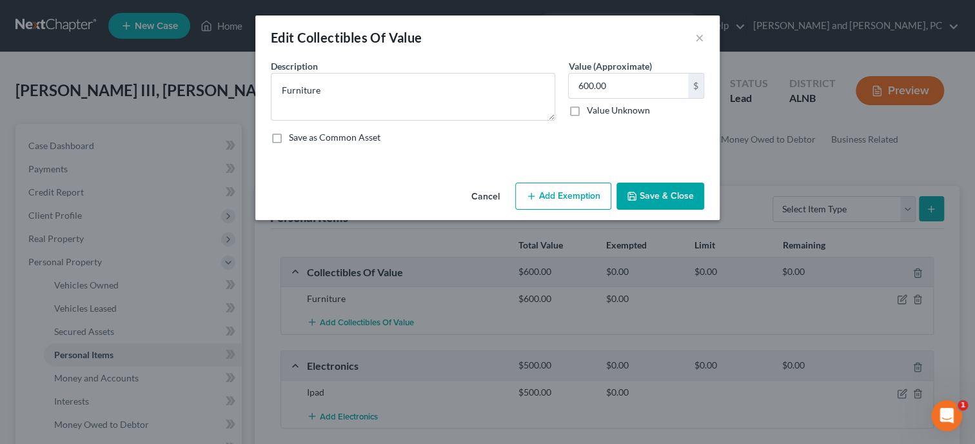
click at [592, 198] on button "Add Exemption" at bounding box center [563, 196] width 96 height 27
select select "2"
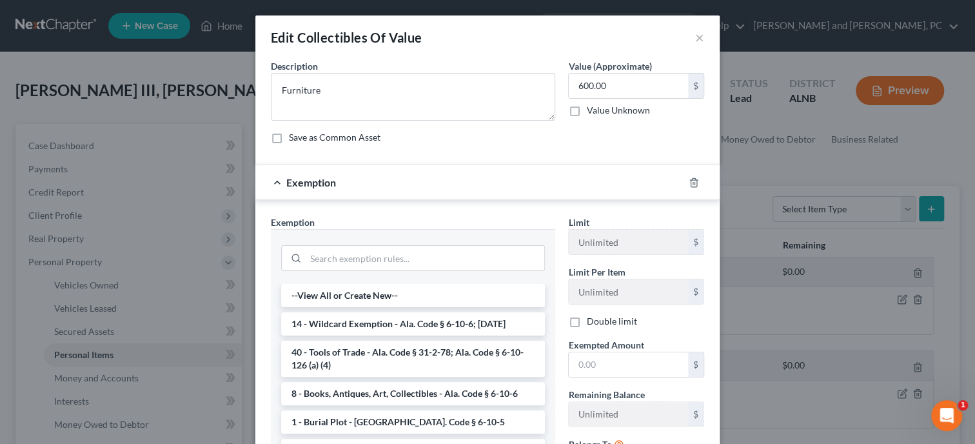
click at [586, 323] on label "Double limit" at bounding box center [611, 321] width 50 height 13
click at [591, 323] on input "Double limit" at bounding box center [595, 319] width 8 height 8
click at [390, 321] on li "14 - Wildcard Exemption - Ala. Code § 6-10-6; [DATE]" at bounding box center [413, 323] width 264 height 23
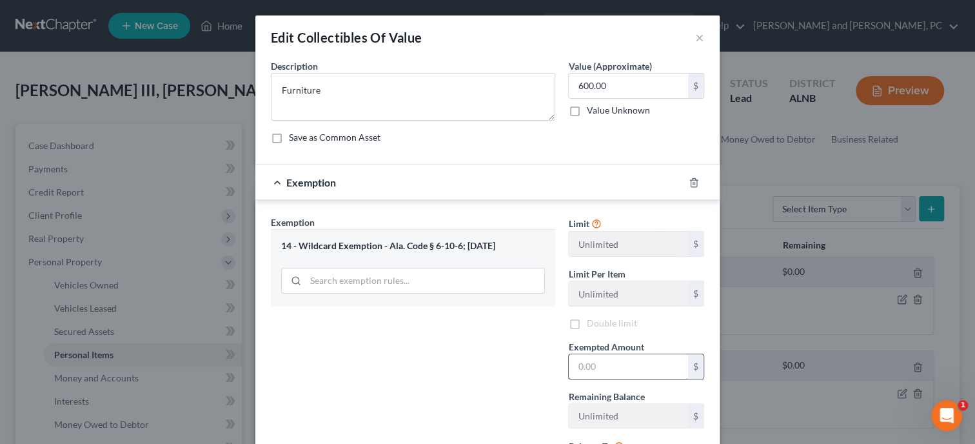
checkbox input "false"
click at [586, 366] on input "text" at bounding box center [628, 366] width 119 height 25
type input "600.00"
click at [397, 385] on div "Exemption Set must be selected for CA. Exemption * 14 - Wildcard Exemption - Al…" at bounding box center [412, 352] width 297 height 274
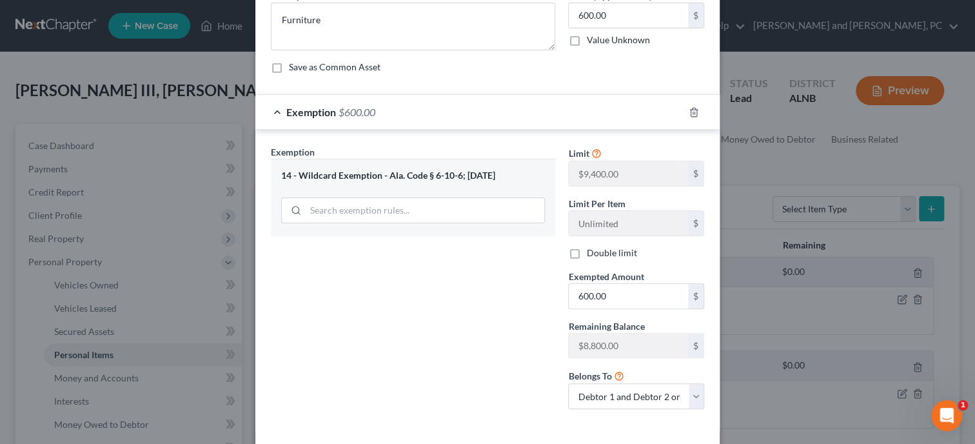
scroll to position [126, 0]
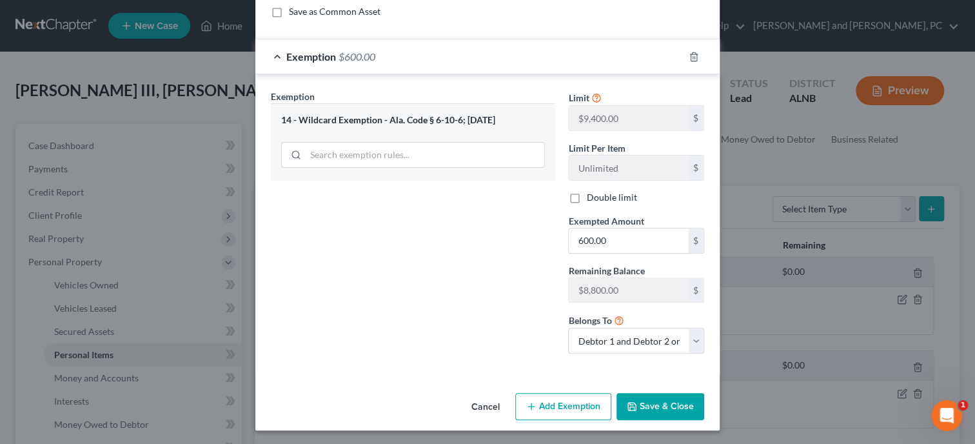
click at [655, 403] on button "Save & Close" at bounding box center [661, 406] width 88 height 27
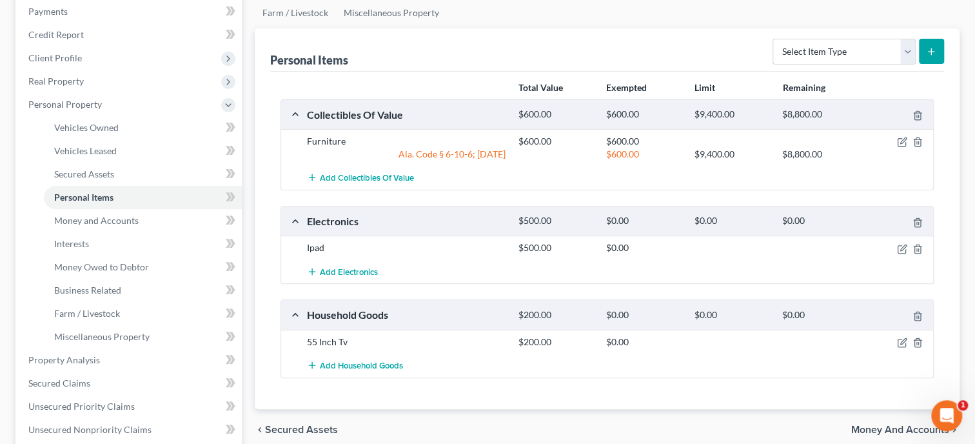
scroll to position [199, 0]
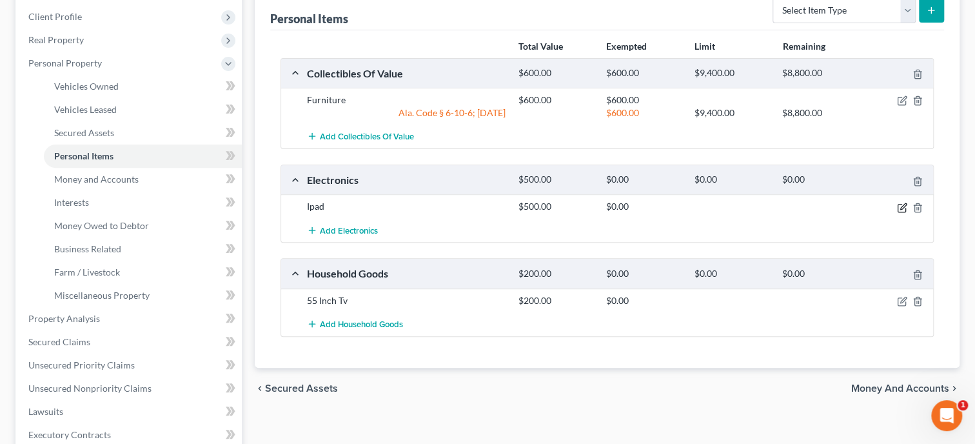
click at [904, 208] on icon "button" at bounding box center [902, 207] width 10 height 10
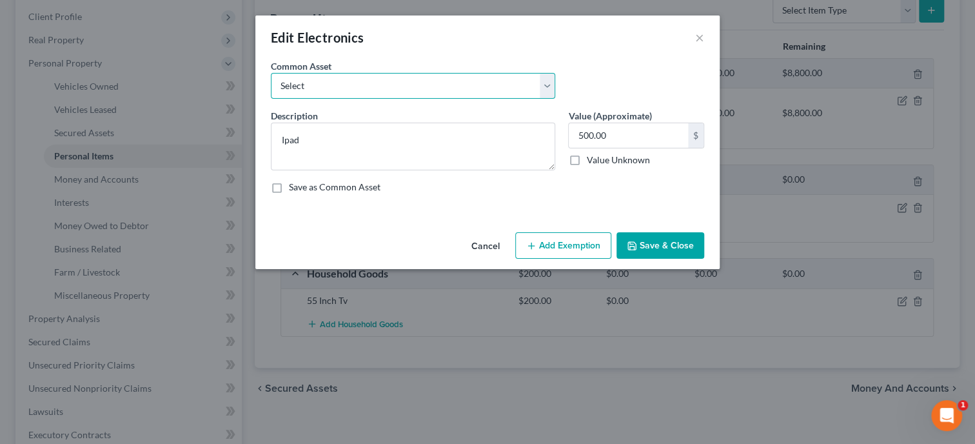
click at [271, 73] on select "Select Misc. Electronics Misc. Electronics Television, Miscellaneous Electronic…" at bounding box center [413, 86] width 284 height 26
select select "0"
click option "Misc. Electronics" at bounding box center [0, 0] width 0 height 0
type textarea "Misc. Electronics"
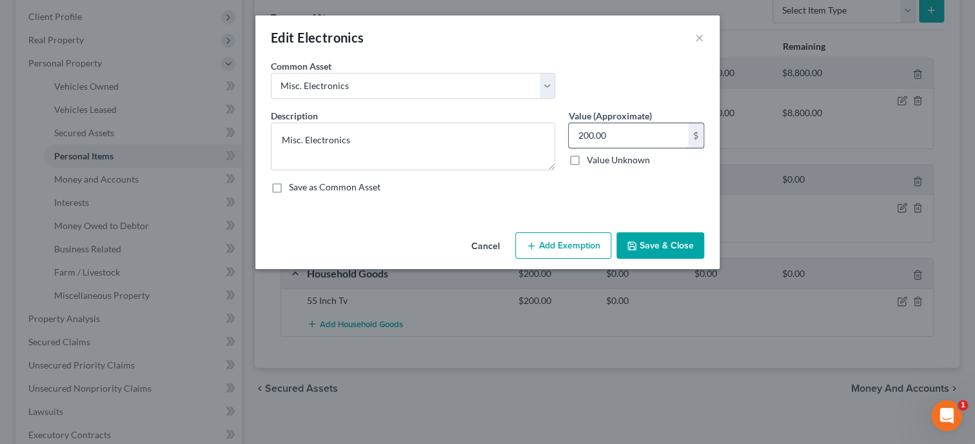
click at [620, 131] on input "200.00" at bounding box center [628, 135] width 119 height 25
type input "320.00"
click at [562, 242] on button "Add Exemption" at bounding box center [563, 245] width 96 height 27
select select "2"
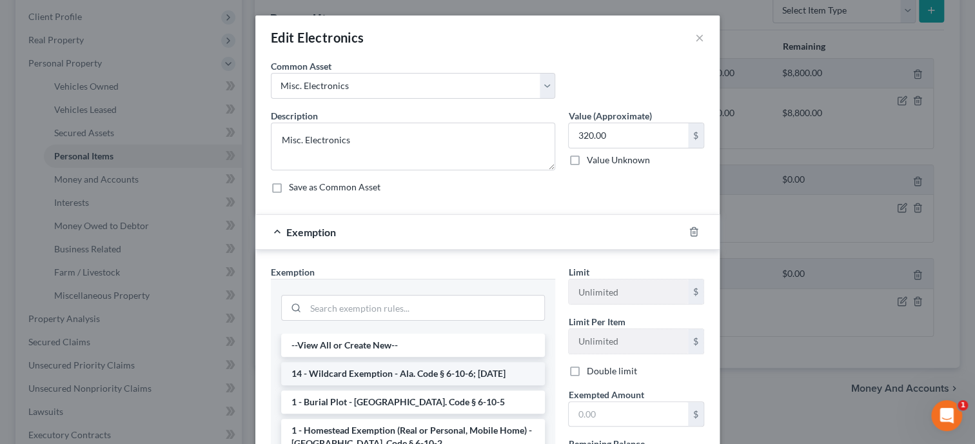
click at [381, 374] on li "14 - Wildcard Exemption - Ala. Code § 6-10-6; [DATE]" at bounding box center [413, 373] width 264 height 23
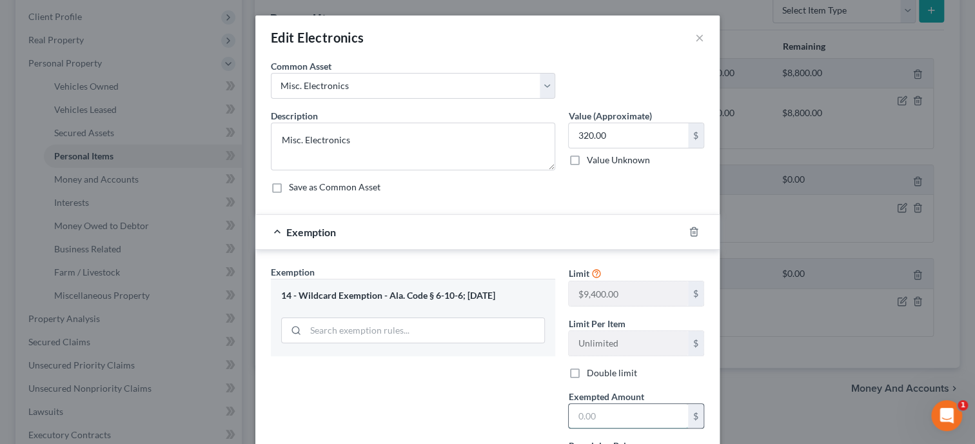
click at [580, 406] on input "text" at bounding box center [628, 416] width 119 height 25
type input "320.00"
click at [450, 388] on div "Exemption Set must be selected for CA. Exemption * 14 - Wildcard Exemption - Al…" at bounding box center [412, 402] width 297 height 274
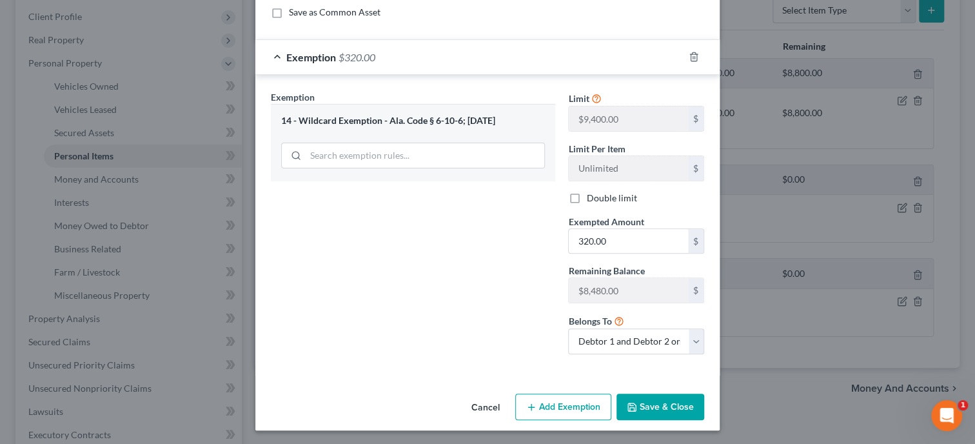
click at [646, 412] on button "Save & Close" at bounding box center [661, 406] width 88 height 27
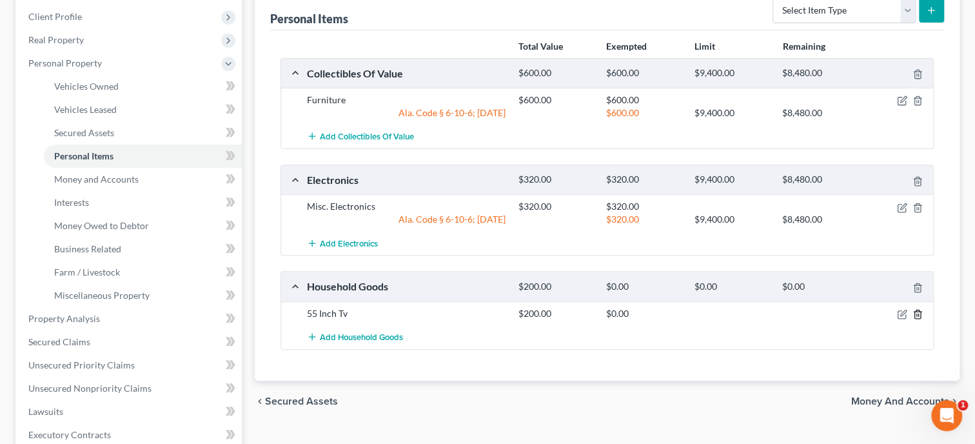
click at [920, 311] on icon "button" at bounding box center [917, 314] width 6 height 8
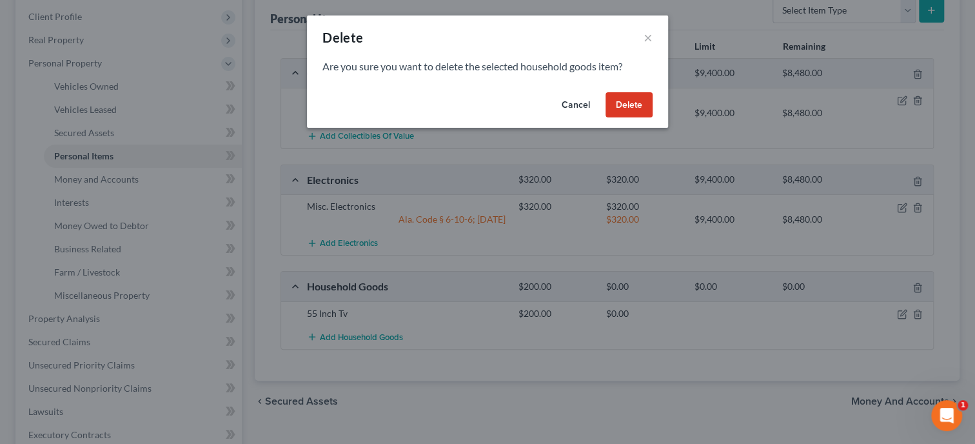
click at [637, 105] on button "Delete" at bounding box center [629, 105] width 47 height 26
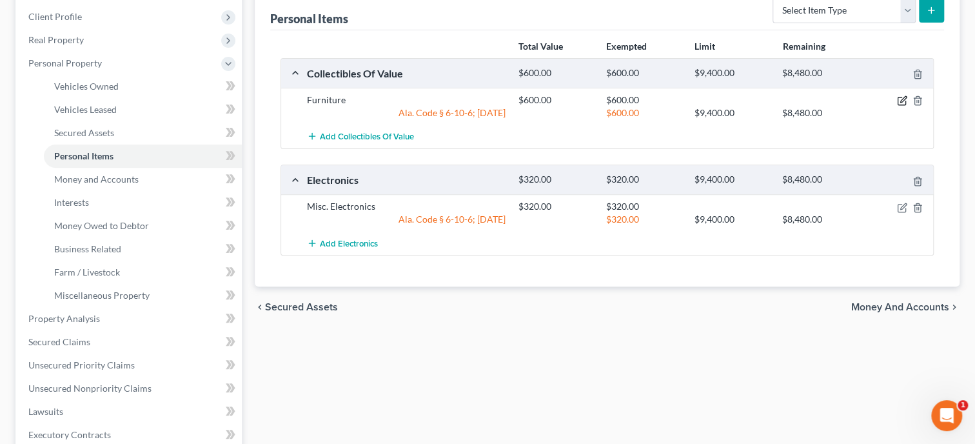
click at [902, 100] on icon "button" at bounding box center [903, 100] width 6 height 6
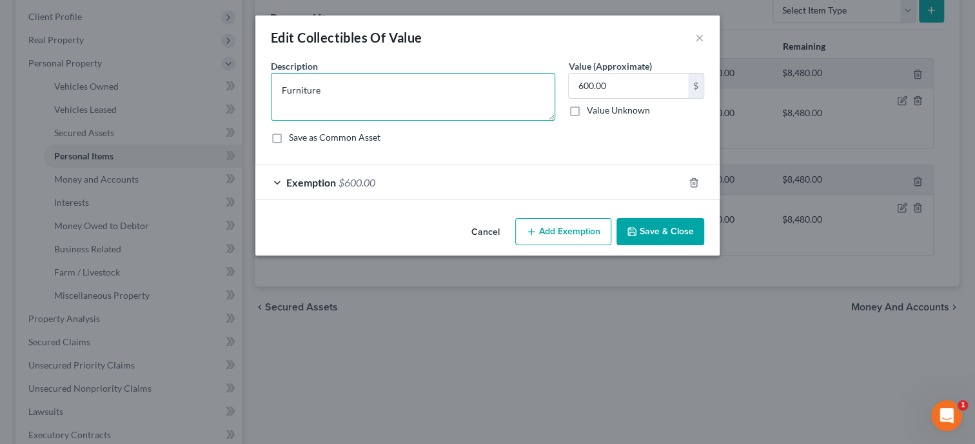
click at [392, 94] on textarea "Furniture" at bounding box center [413, 97] width 284 height 48
type textarea "F"
click at [492, 233] on button "Cancel" at bounding box center [485, 232] width 49 height 26
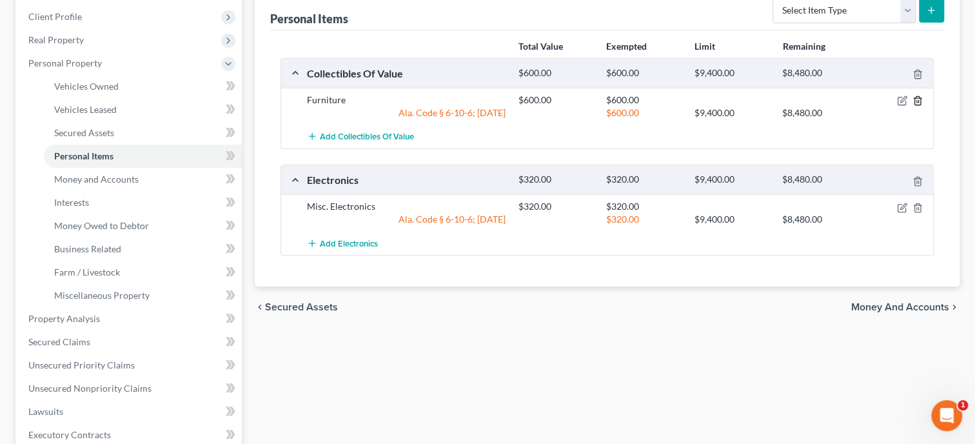
click at [920, 101] on icon "button" at bounding box center [918, 100] width 10 height 10
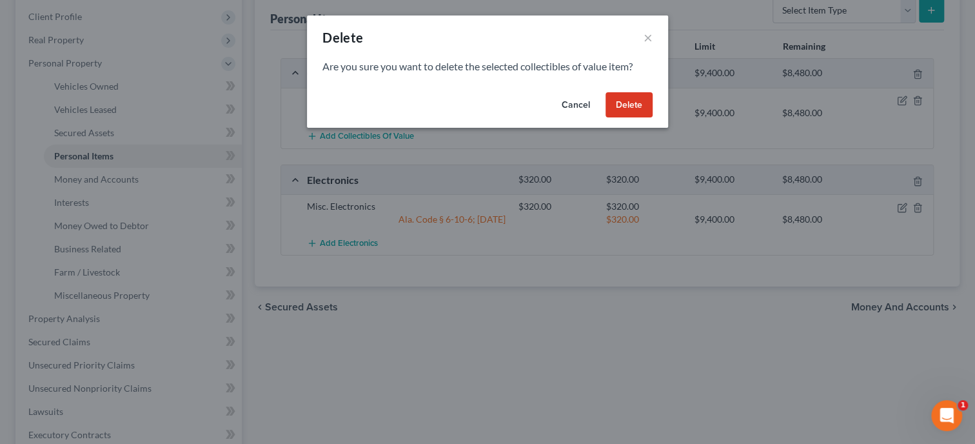
click at [640, 106] on button "Delete" at bounding box center [629, 105] width 47 height 26
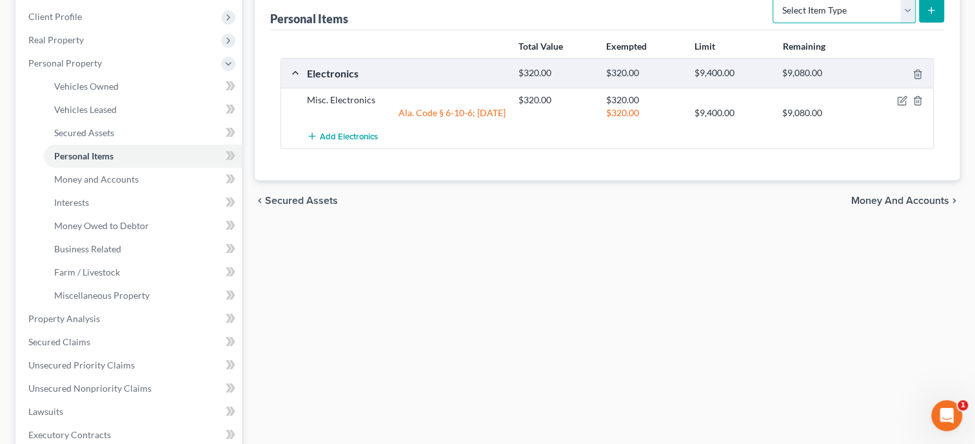
click at [773, 0] on select "Select Item Type Clothing Collectibles Of Value Electronics Firearms Household …" at bounding box center [844, 10] width 143 height 26
select select "clothing"
click option "Clothing" at bounding box center [0, 0] width 0 height 0
click at [930, 14] on icon "submit" at bounding box center [931, 10] width 10 height 10
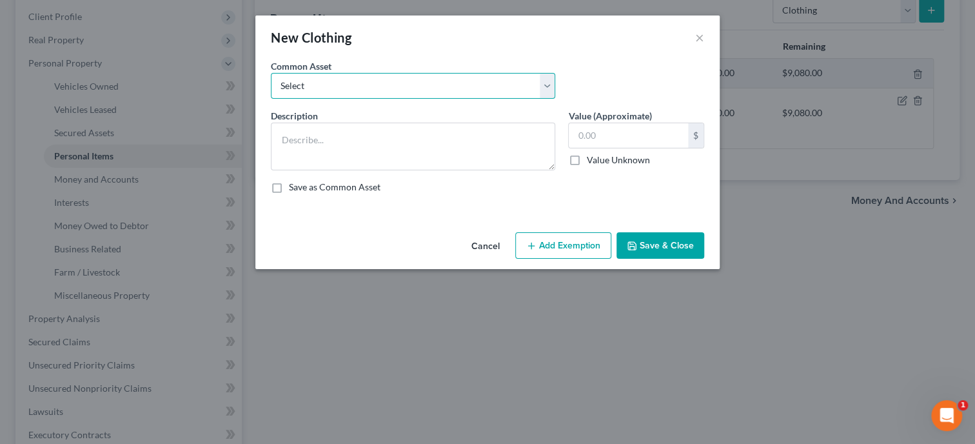
click at [271, 73] on select "Select Clothing Clothing Miscellaneous Clothing" at bounding box center [413, 86] width 284 height 26
select select "0"
click option "Clothing" at bounding box center [0, 0] width 0 height 0
type textarea "Clothing"
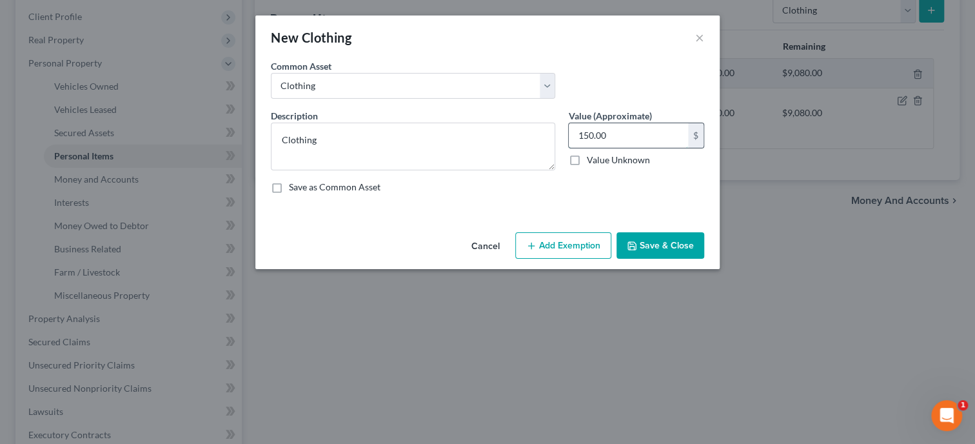
click at [664, 142] on input "150.00" at bounding box center [628, 135] width 119 height 25
type input "250.00"
click at [584, 254] on button "Add Exemption" at bounding box center [563, 245] width 96 height 27
select select "2"
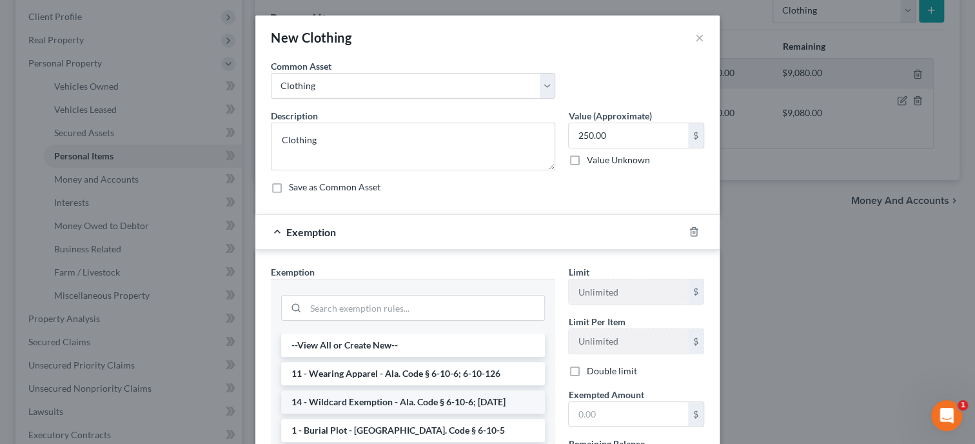
click at [335, 397] on li "14 - Wildcard Exemption - Ala. Code § 6-10-6; [DATE]" at bounding box center [413, 401] width 264 height 23
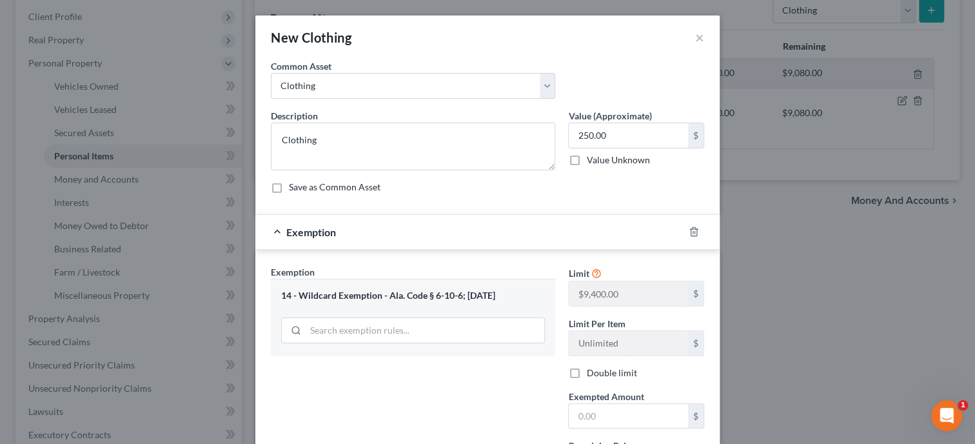
click at [586, 372] on label "Double limit" at bounding box center [611, 372] width 50 height 13
click at [591, 372] on input "Double limit" at bounding box center [595, 370] width 8 height 8
checkbox input "true"
click at [593, 410] on input "text" at bounding box center [628, 416] width 119 height 25
type input "250.00"
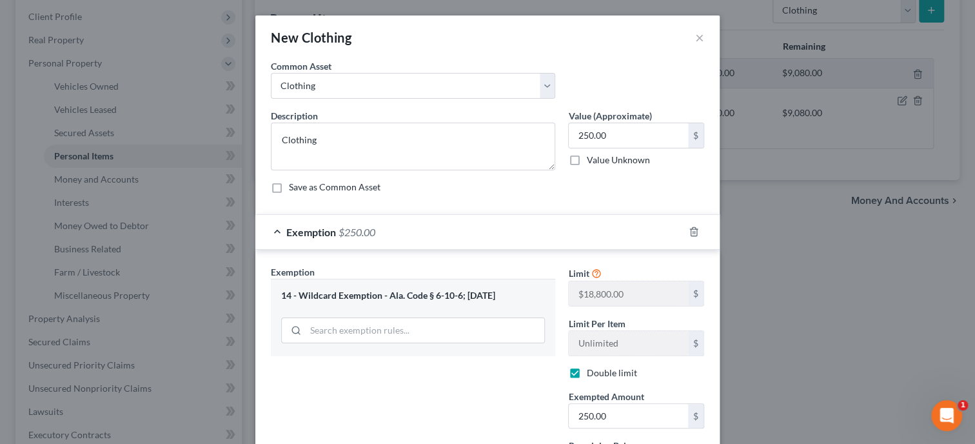
click at [493, 420] on div "Exemption Set must be selected for CA. Exemption * 14 - Wildcard Exemption - Al…" at bounding box center [412, 402] width 297 height 274
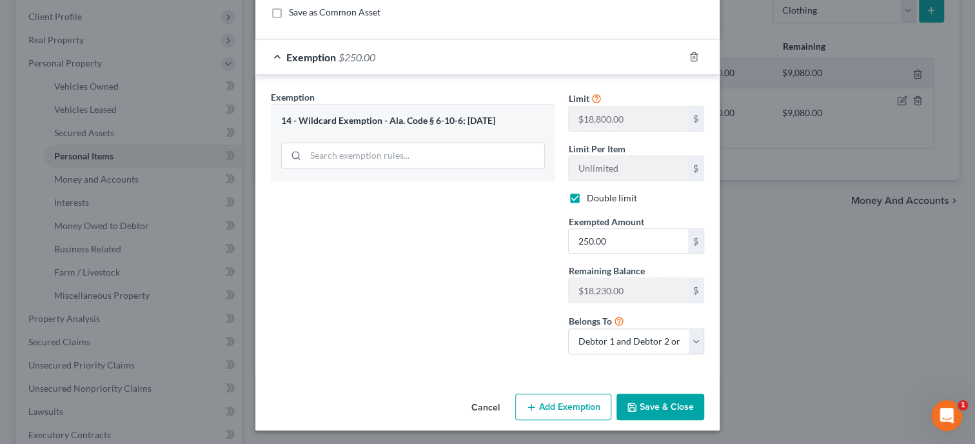
click at [654, 400] on button "Save & Close" at bounding box center [661, 406] width 88 height 27
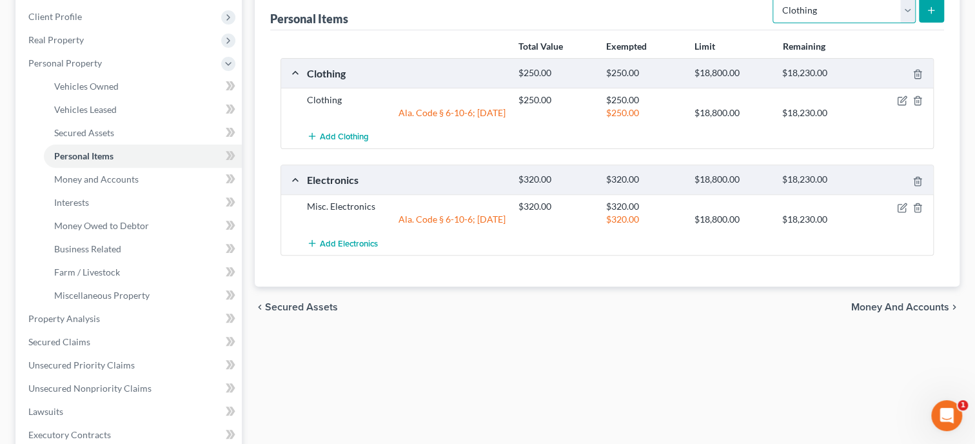
select select "household_goods"
click option "Household Goods" at bounding box center [0, 0] width 0 height 0
click at [922, 9] on button "submit" at bounding box center [931, 9] width 25 height 25
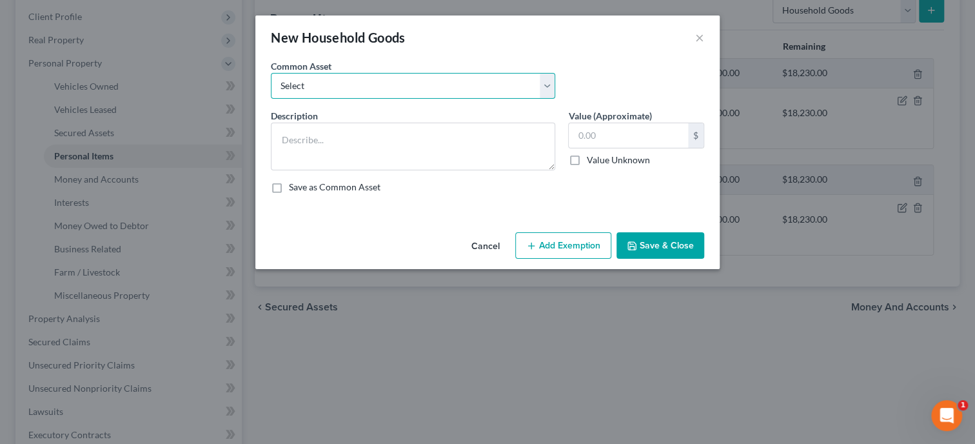
click at [271, 73] on select "Select Household Goods and Furnishings Household Goods and Furnishings" at bounding box center [413, 86] width 284 height 26
select select "0"
click option "Household Goods and Furnishings" at bounding box center [0, 0] width 0 height 0
type textarea "Household Goods and Furnishings"
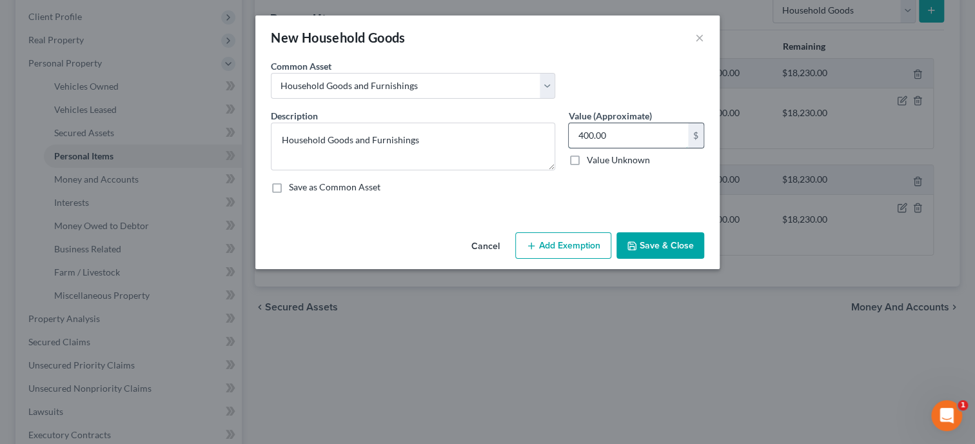
click at [622, 136] on input "400.00" at bounding box center [628, 135] width 119 height 25
type input "600.00"
click at [552, 248] on button "Add Exemption" at bounding box center [563, 245] width 96 height 27
select select "2"
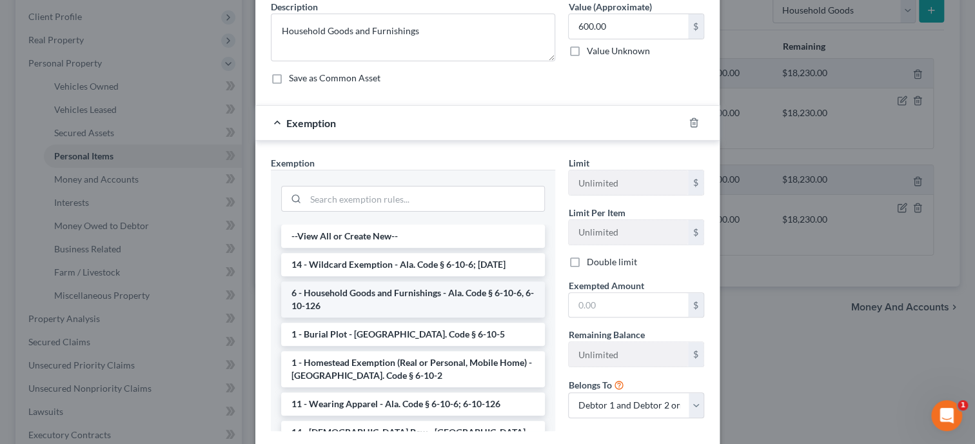
scroll to position [132, 0]
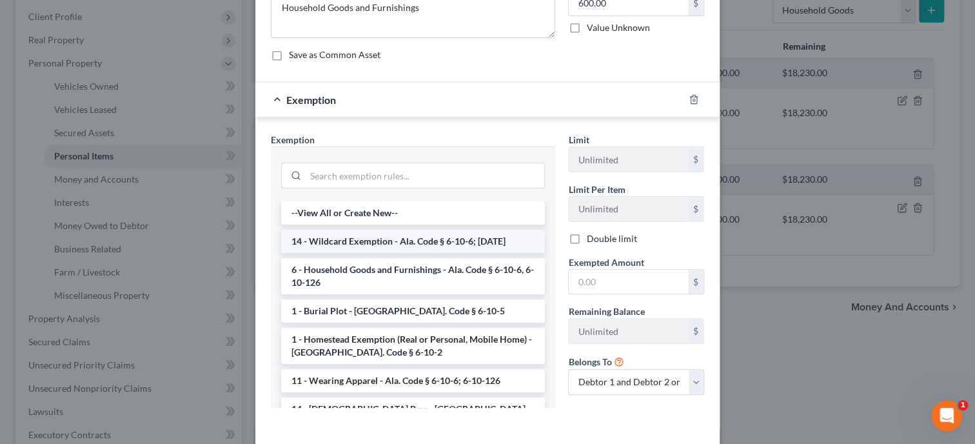
click at [401, 237] on li "14 - Wildcard Exemption - Ala. Code § 6-10-6; [DATE]" at bounding box center [413, 241] width 264 height 23
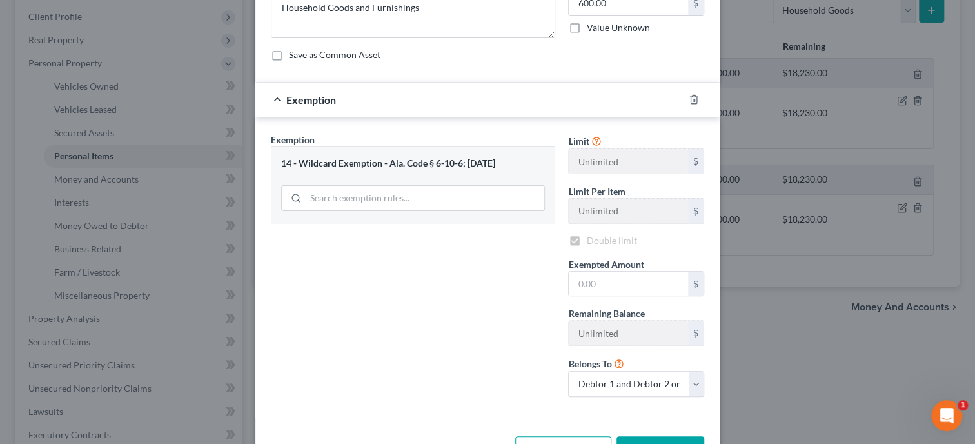
checkbox input "true"
click at [595, 282] on input "text" at bounding box center [628, 283] width 119 height 25
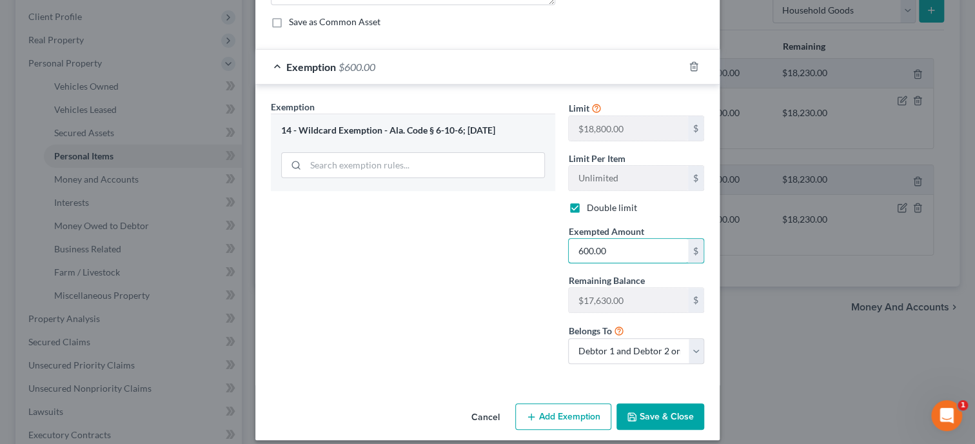
scroll to position [175, 0]
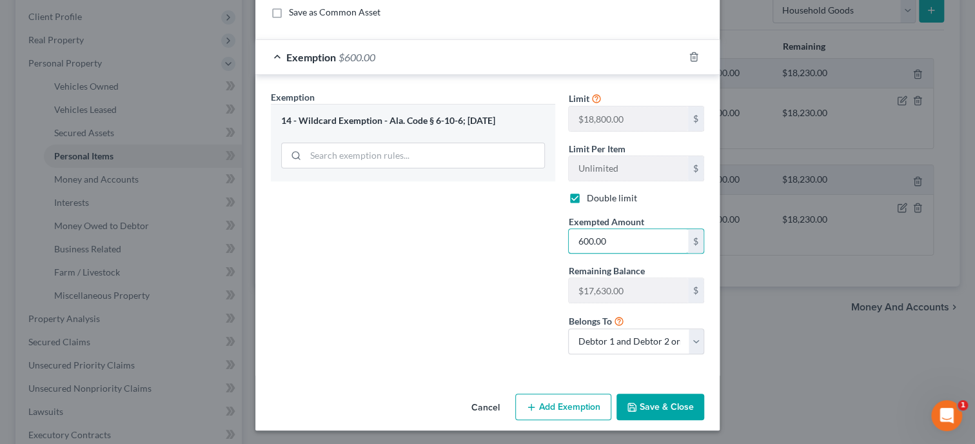
type input "600.00"
click at [680, 404] on button "Save & Close" at bounding box center [661, 406] width 88 height 27
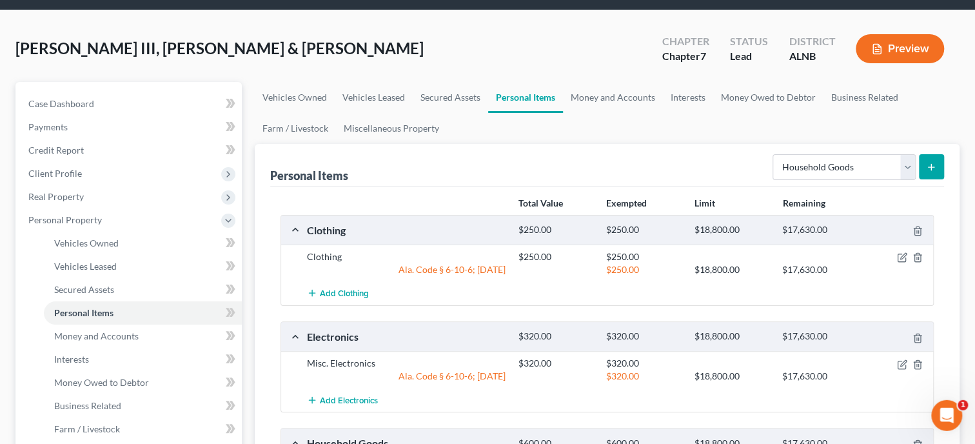
scroll to position [0, 0]
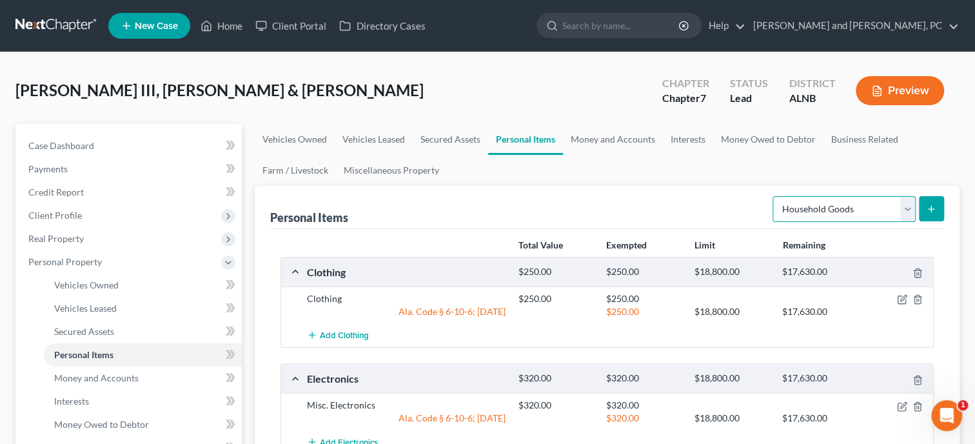
click at [773, 196] on select "Select Item Type Clothing Collectibles Of Value Electronics Firearms Household …" at bounding box center [844, 209] width 143 height 26
select select "jewelry"
click option "Jewelry" at bounding box center [0, 0] width 0 height 0
click at [935, 200] on button "submit" at bounding box center [931, 208] width 25 height 25
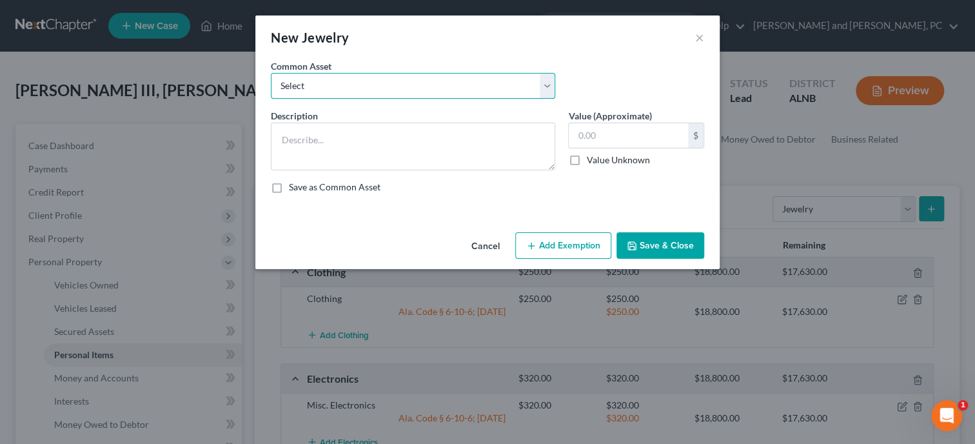
click at [271, 73] on select "Select Misc. Jewelry" at bounding box center [413, 86] width 284 height 26
select select "0"
click option "Misc. Jewelry" at bounding box center [0, 0] width 0 height 0
type textarea "Misc. Jewelry"
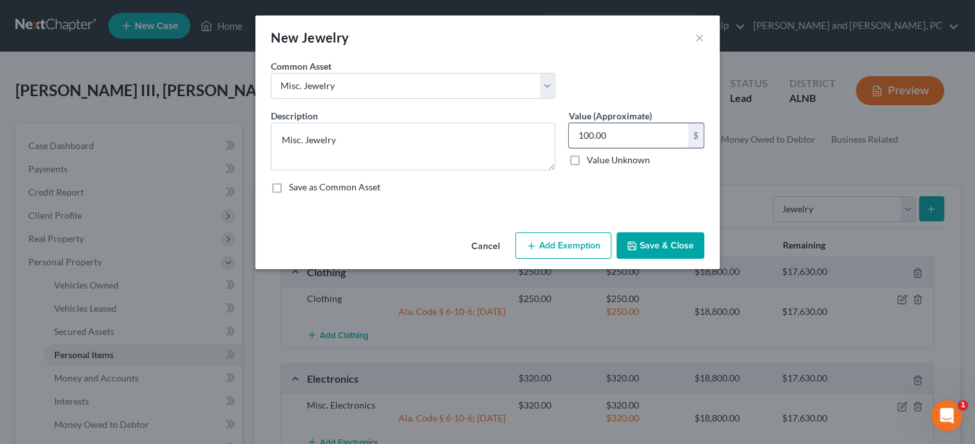
click at [621, 139] on input "100.00" at bounding box center [628, 135] width 119 height 25
type input "200.00"
click at [564, 239] on button "Add Exemption" at bounding box center [563, 245] width 96 height 27
select select "2"
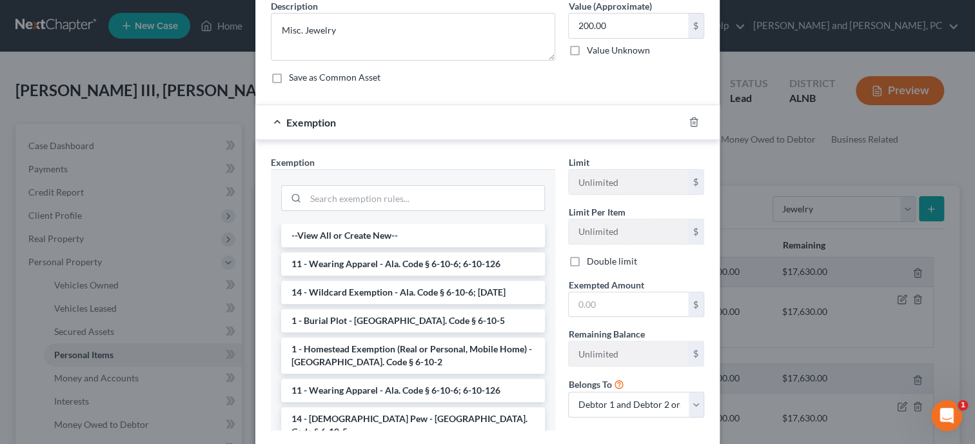
scroll to position [132, 0]
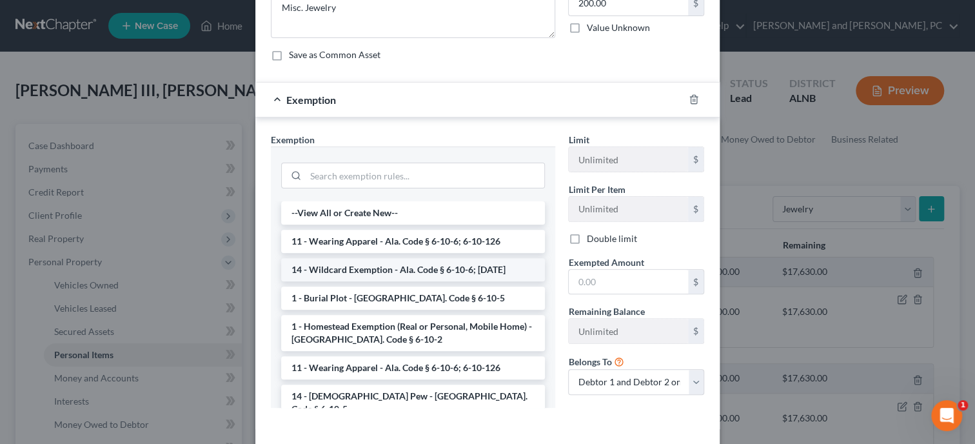
click at [366, 266] on li "14 - Wildcard Exemption - Ala. Code § 6-10-6; [DATE]" at bounding box center [413, 269] width 264 height 23
checkbox input "true"
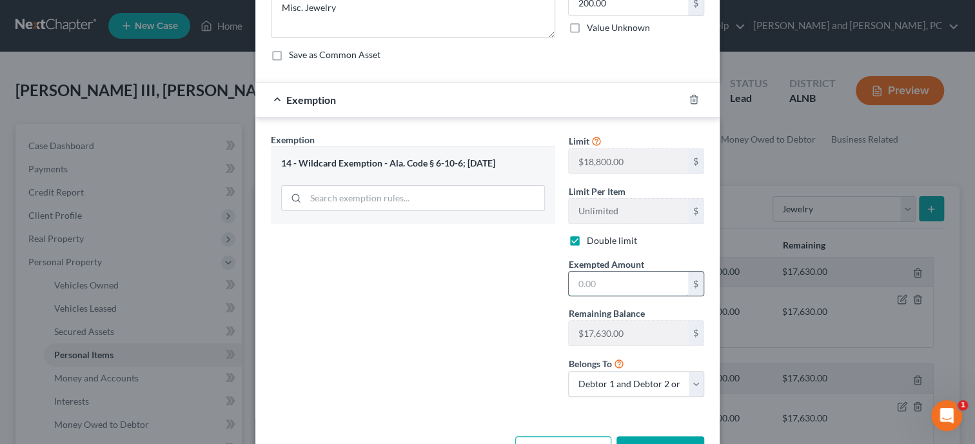
click at [574, 282] on input "text" at bounding box center [628, 283] width 119 height 25
type input "200.00"
click at [508, 291] on div "Exemption Set must be selected for CA. Exemption * 14 - Wildcard Exemption - Al…" at bounding box center [412, 270] width 297 height 274
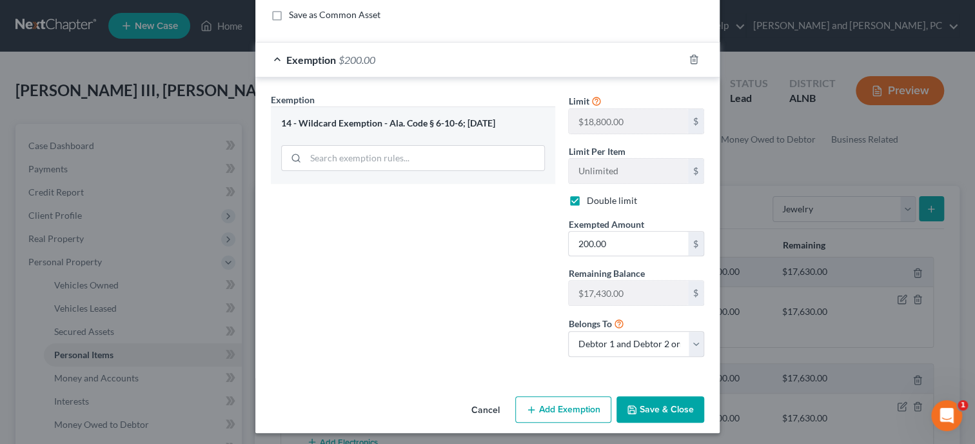
scroll to position [175, 0]
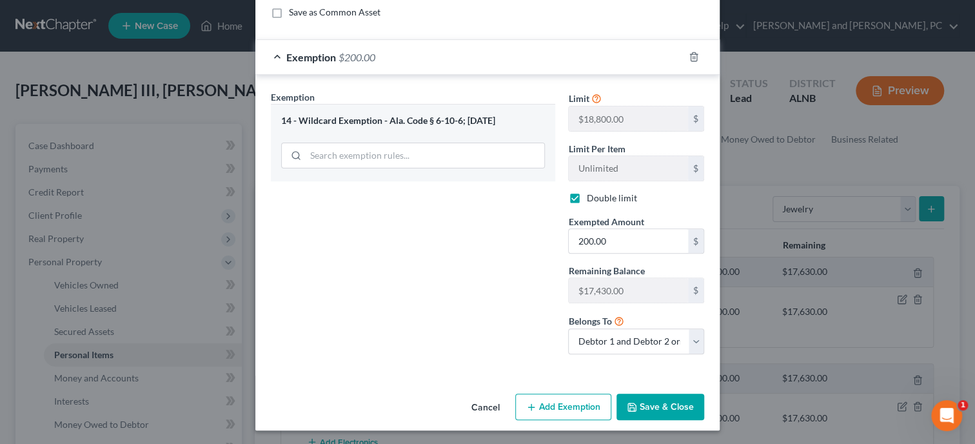
click at [667, 393] on button "Save & Close" at bounding box center [661, 406] width 88 height 27
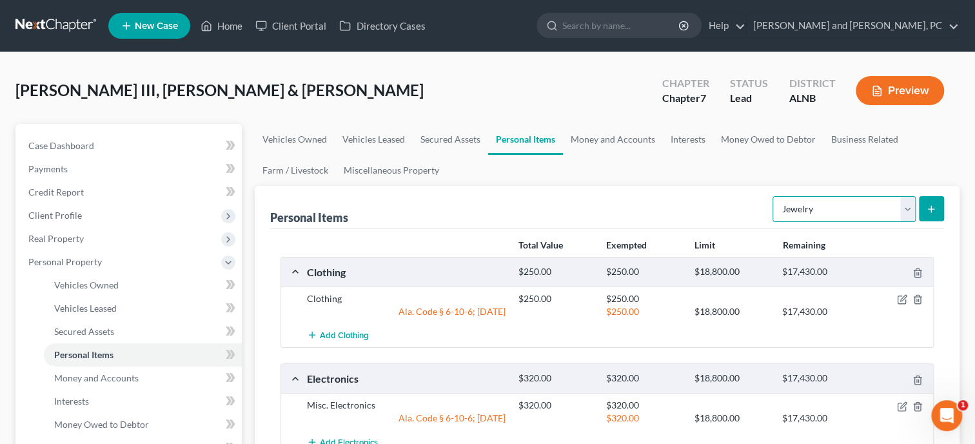
click at [773, 196] on select "Select Item Type Clothing Collectibles Of Value Electronics Firearms Household …" at bounding box center [844, 209] width 143 height 26
select select "other"
click option "Other" at bounding box center [0, 0] width 0 height 0
click at [927, 208] on icon "submit" at bounding box center [931, 209] width 10 height 10
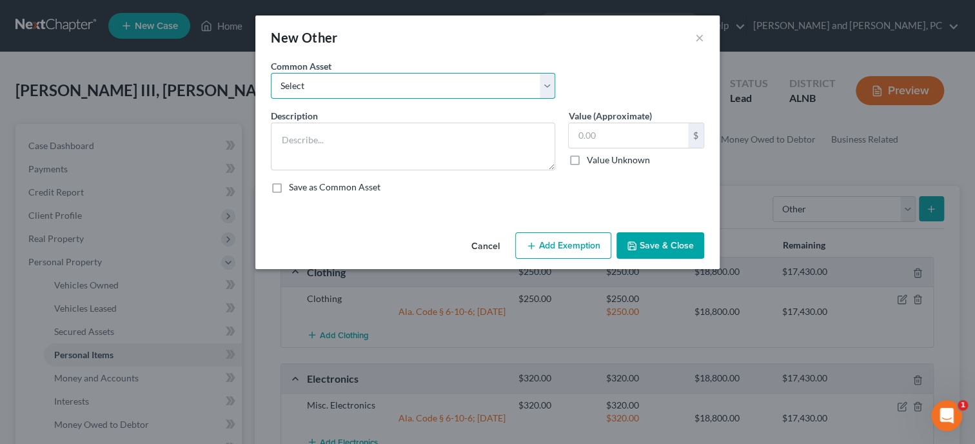
click at [271, 73] on select "Select Riding Lawn Mower, Weed Eater, Blower, Chain Saw, Trimmer Household Tools" at bounding box center [413, 86] width 284 height 26
select select "0"
click option "Riding Lawn Mower, Weed Eater, Blower, Chain Saw, Trimmer" at bounding box center [0, 0] width 0 height 0
type textarea "Riding Lawn Mower, Weed Eater, Blower, Chain Saw, Trimmer"
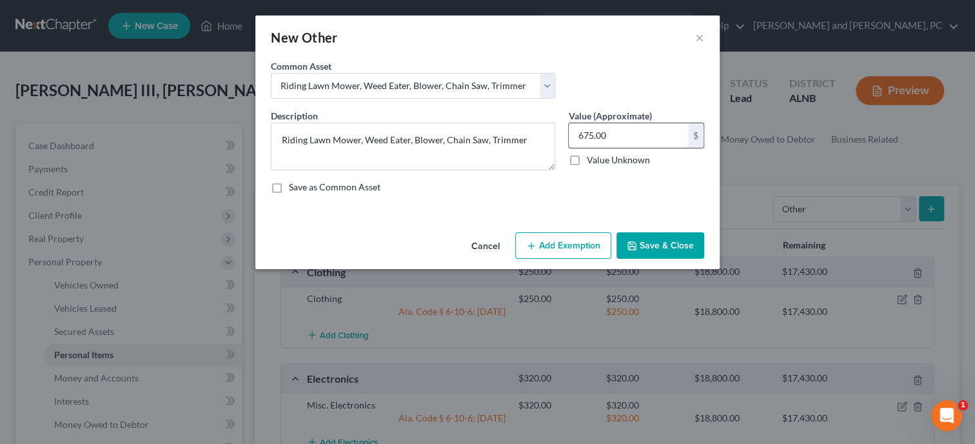
click at [622, 133] on input "675.00" at bounding box center [628, 135] width 119 height 25
type input "625.00"
click at [558, 242] on button "Add Exemption" at bounding box center [563, 245] width 96 height 27
select select "2"
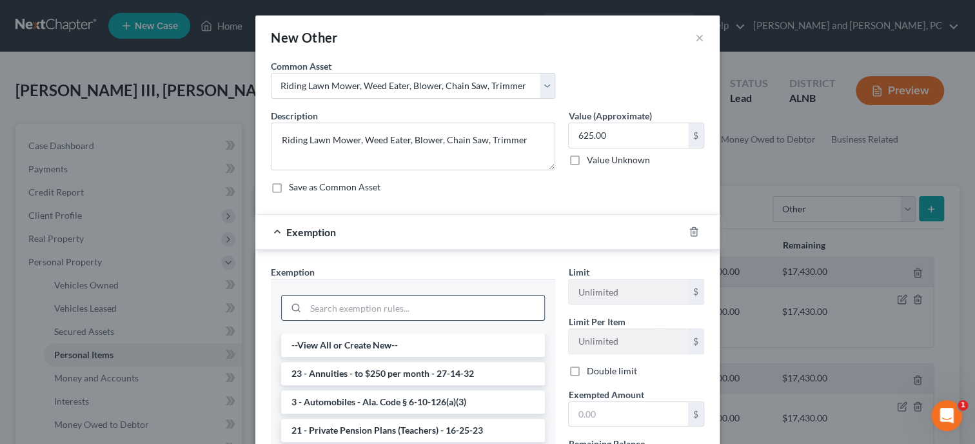
click at [429, 306] on input "search" at bounding box center [425, 307] width 239 height 25
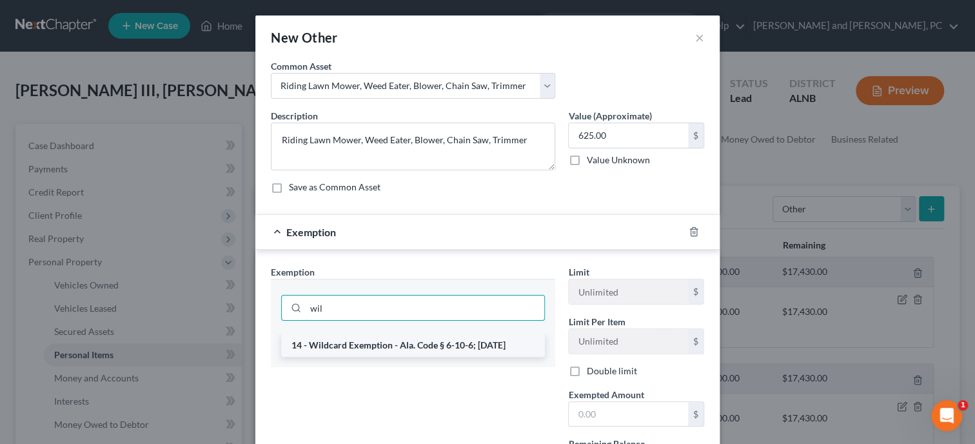
type input "wil"
click at [406, 343] on li "14 - Wildcard Exemption - Ala. Code § 6-10-6; [DATE]" at bounding box center [413, 344] width 264 height 23
checkbox input "true"
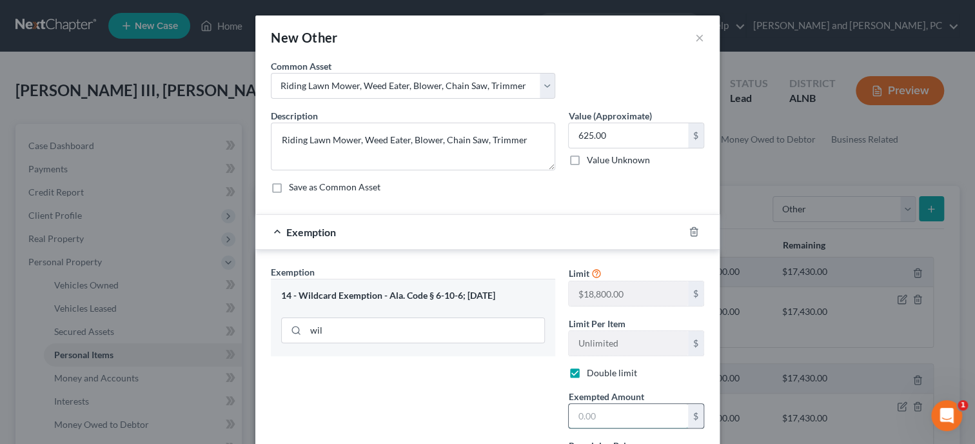
click at [580, 407] on input "text" at bounding box center [628, 416] width 119 height 25
type input "625.00"
click at [424, 410] on div "Exemption Set must be selected for CA. Exemption * 14 - Wildcard Exemption - Al…" at bounding box center [412, 402] width 297 height 274
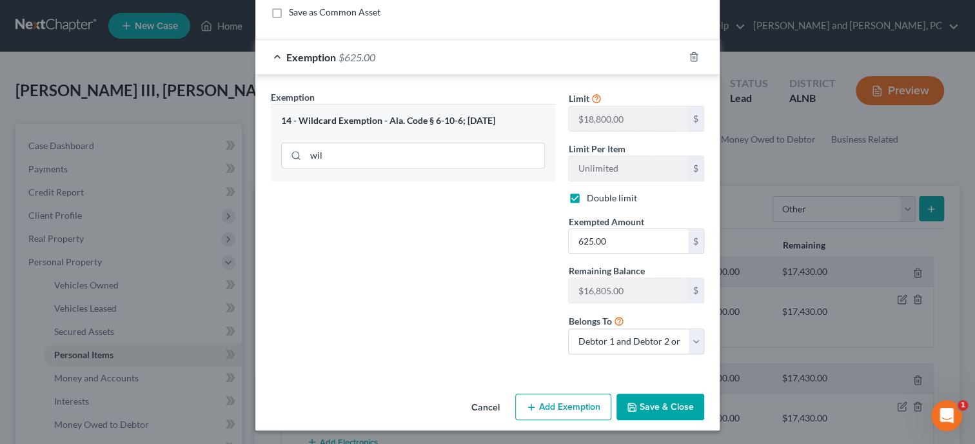
click at [651, 406] on button "Save & Close" at bounding box center [661, 406] width 88 height 27
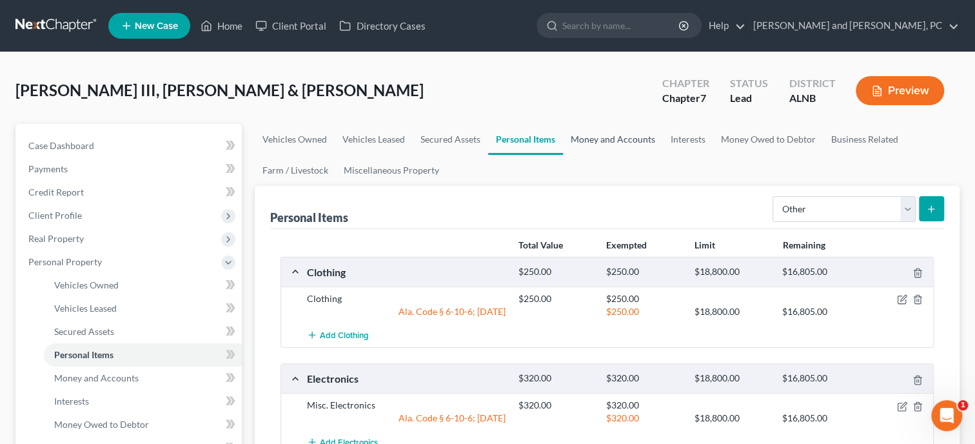
click at [596, 135] on link "Money and Accounts" at bounding box center [613, 139] width 100 height 31
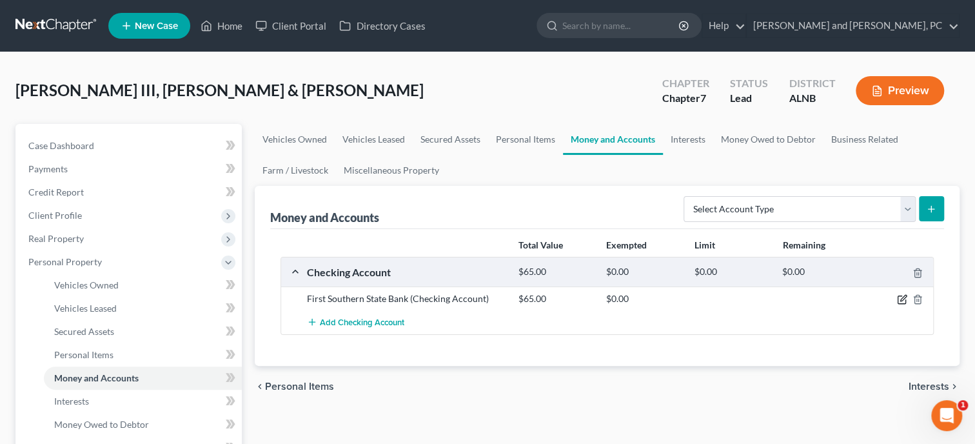
click at [903, 300] on icon "button" at bounding box center [903, 298] width 6 height 6
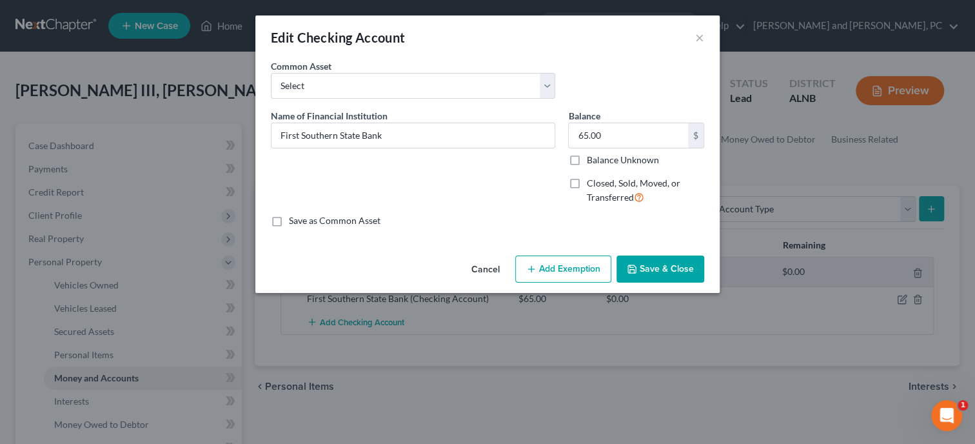
click at [552, 268] on button "Add Exemption" at bounding box center [563, 268] width 96 height 27
select select "2"
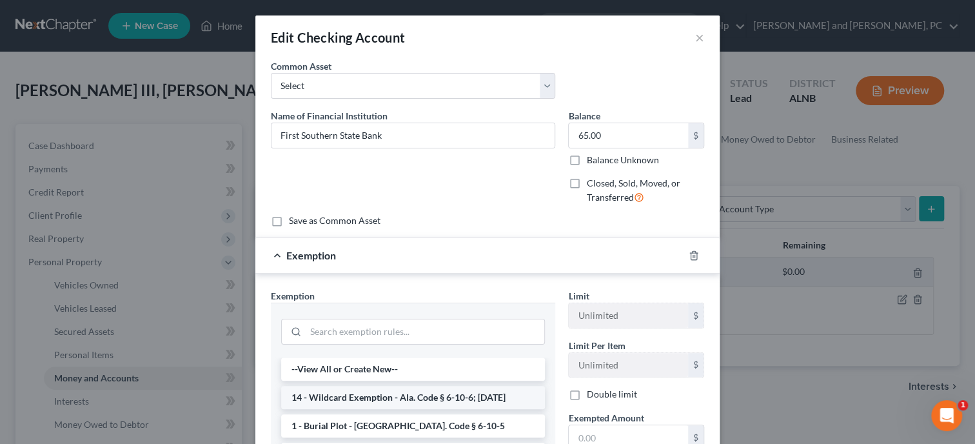
click at [443, 394] on li "14 - Wildcard Exemption - Ala. Code § 6-10-6; [DATE]" at bounding box center [413, 397] width 264 height 23
checkbox input "true"
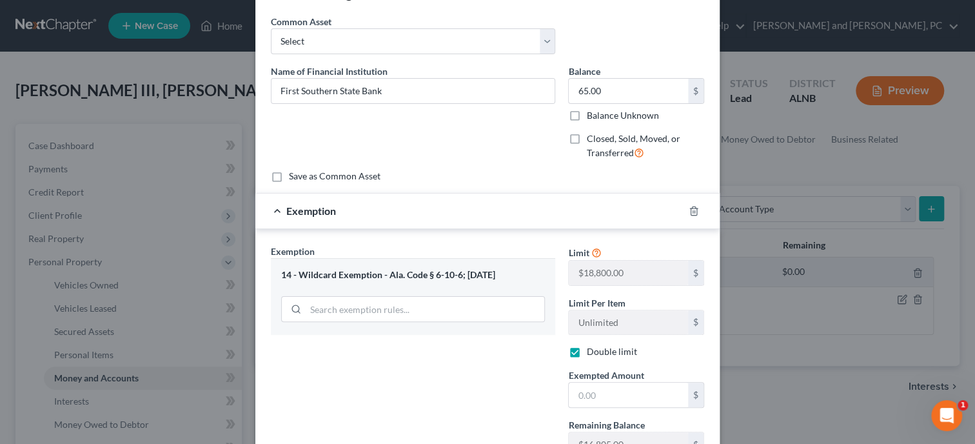
scroll to position [132, 0]
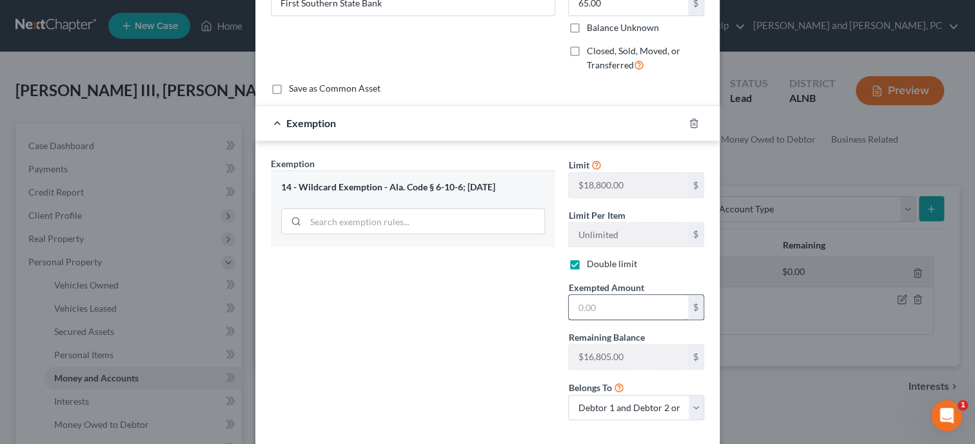
click at [613, 309] on input "text" at bounding box center [628, 307] width 119 height 25
type input "65.00"
click at [518, 314] on div "Exemption Set must be selected for CA. Exemption * 14 - Wildcard Exemption - Al…" at bounding box center [412, 294] width 297 height 274
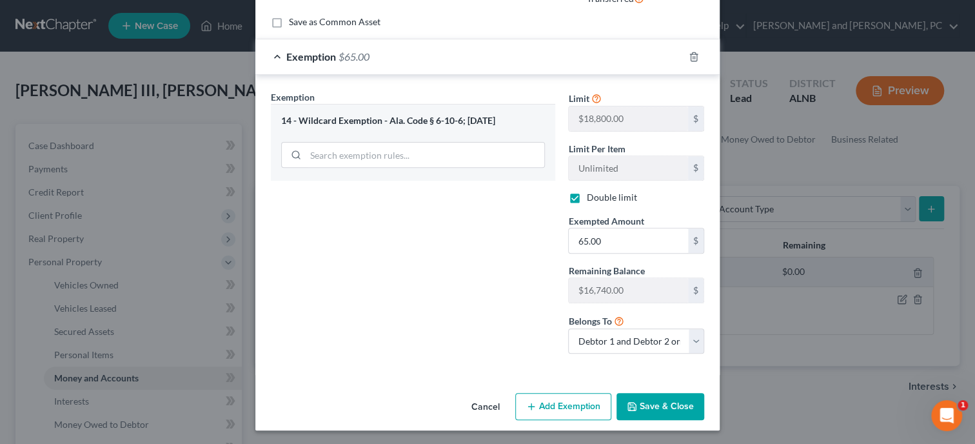
click at [669, 402] on button "Save & Close" at bounding box center [661, 406] width 88 height 27
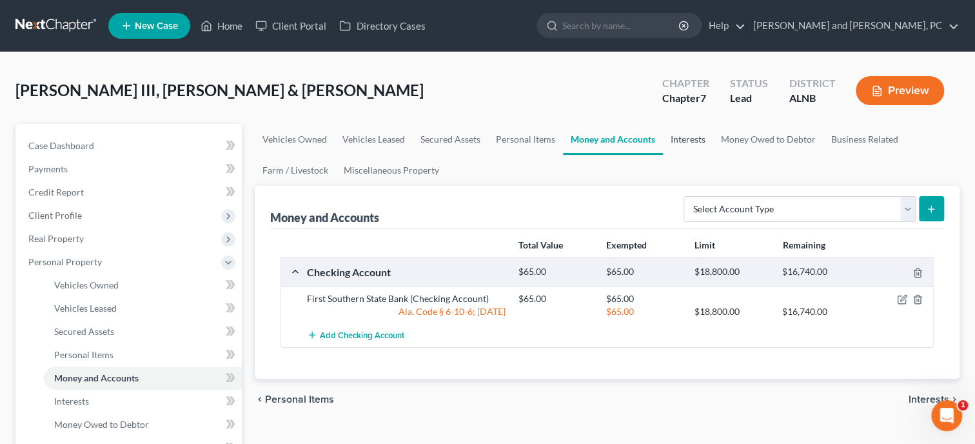
click at [686, 143] on link "Interests" at bounding box center [688, 139] width 50 height 31
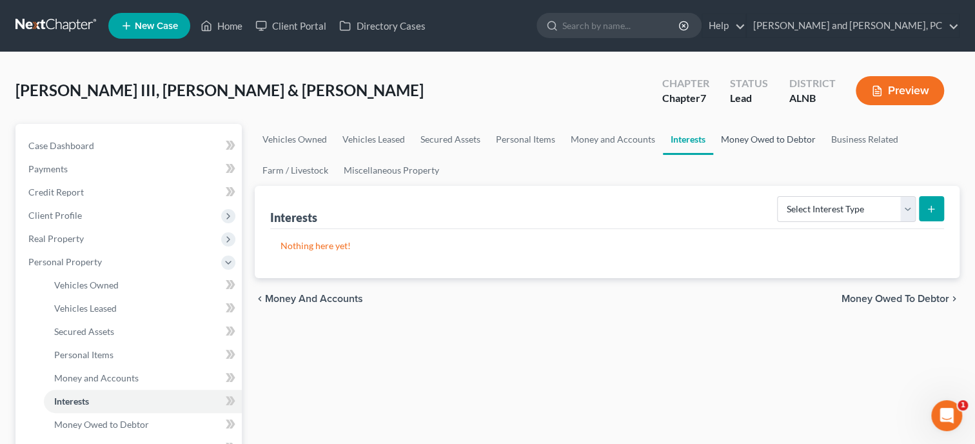
click at [775, 142] on link "Money Owed to Debtor" at bounding box center [768, 139] width 110 height 31
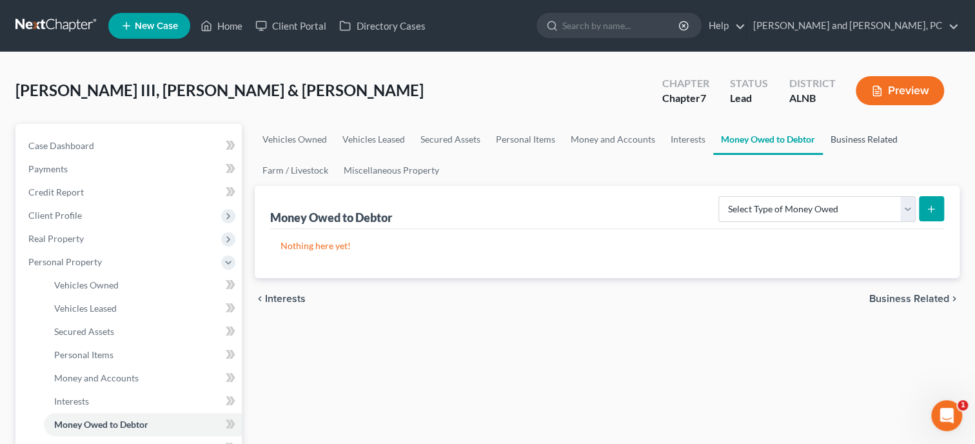
click at [846, 141] on link "Business Related" at bounding box center [864, 139] width 83 height 31
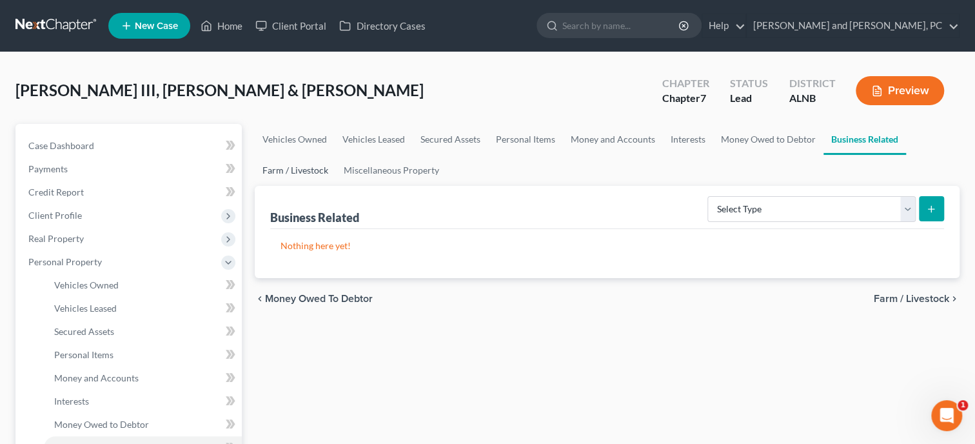
click at [308, 173] on link "Farm / Livestock" at bounding box center [295, 170] width 81 height 31
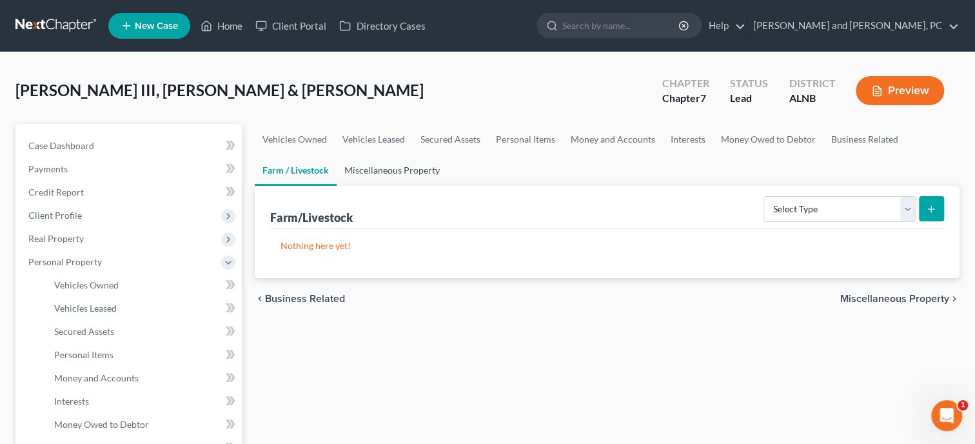
click at [378, 173] on link "Miscellaneous Property" at bounding box center [392, 170] width 111 height 31
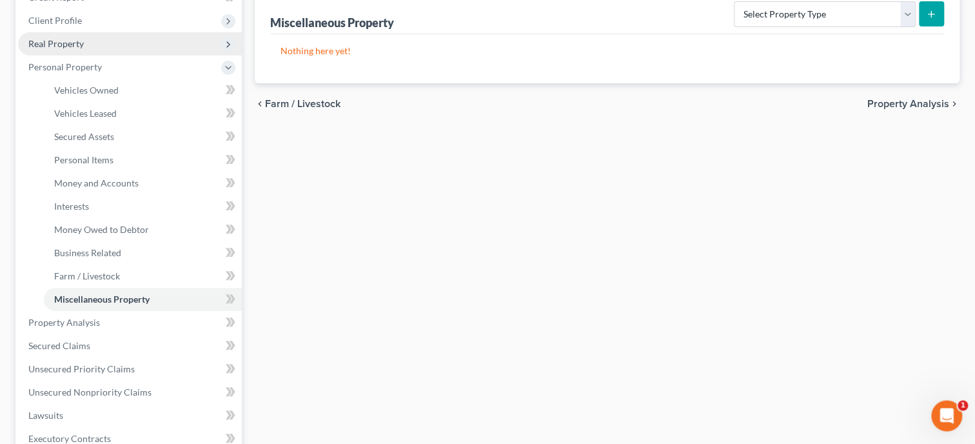
scroll to position [199, 0]
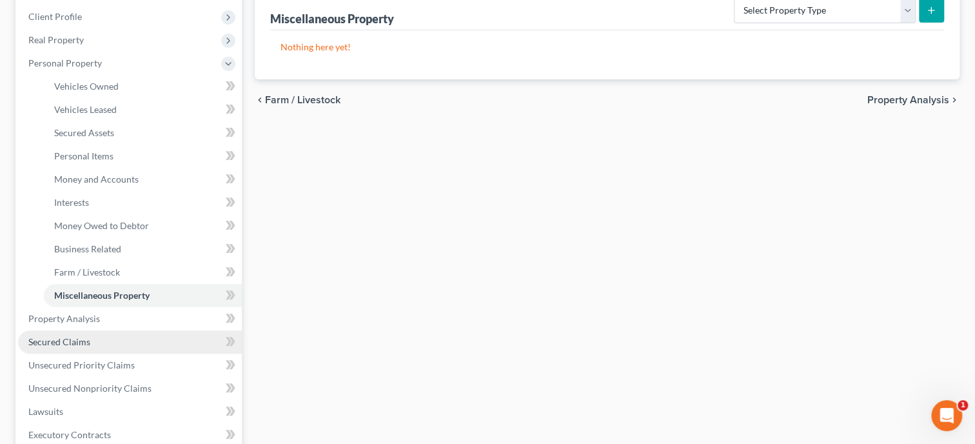
click at [85, 338] on span "Secured Claims" at bounding box center [59, 341] width 62 height 11
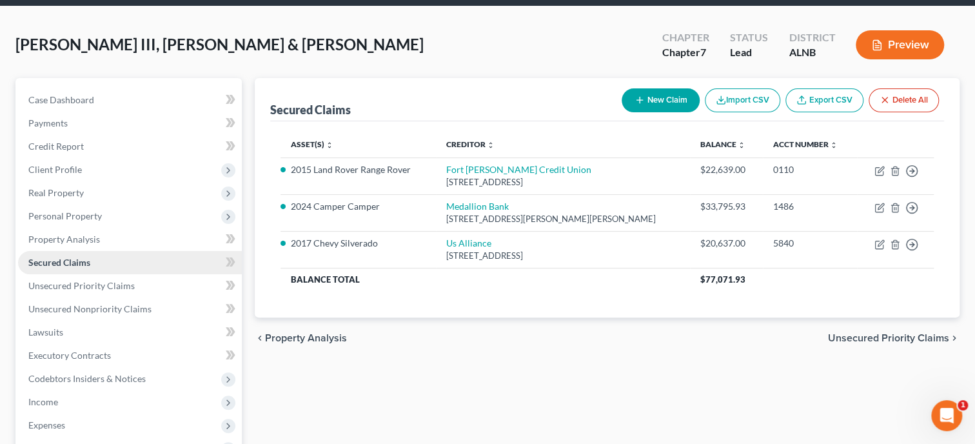
scroll to position [132, 0]
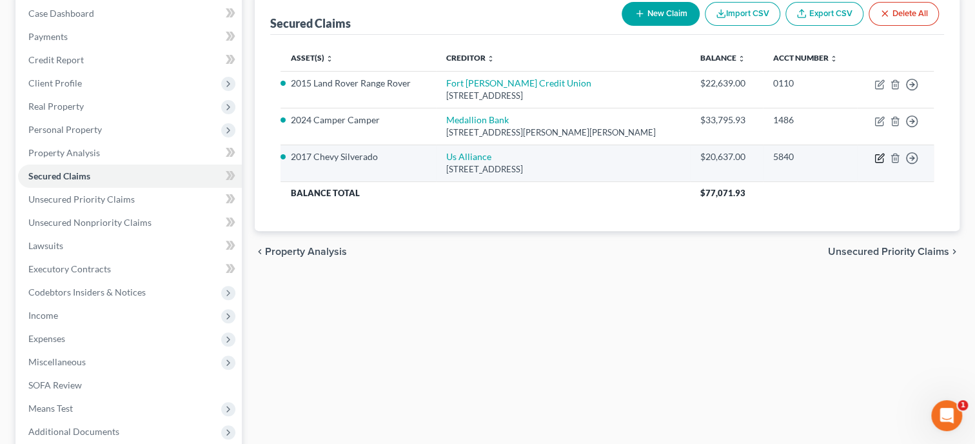
click at [880, 157] on icon "button" at bounding box center [881, 156] width 6 height 6
select select "35"
select select "11"
select select "2"
select select "0"
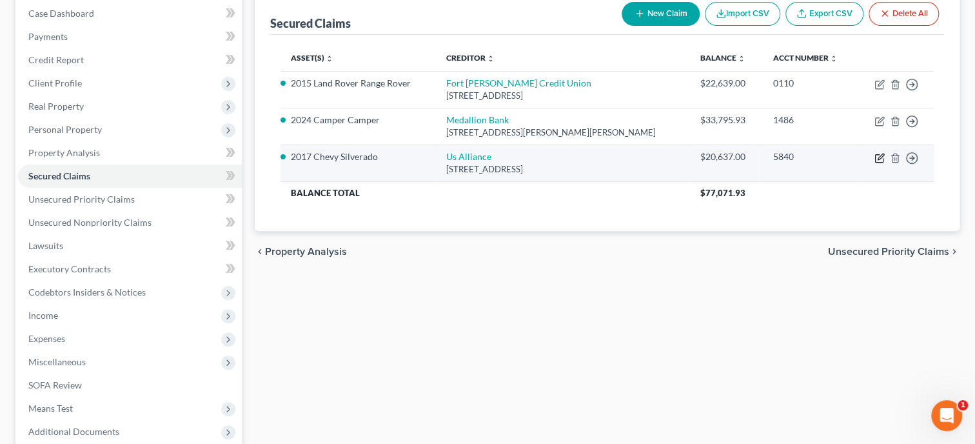
select select "0"
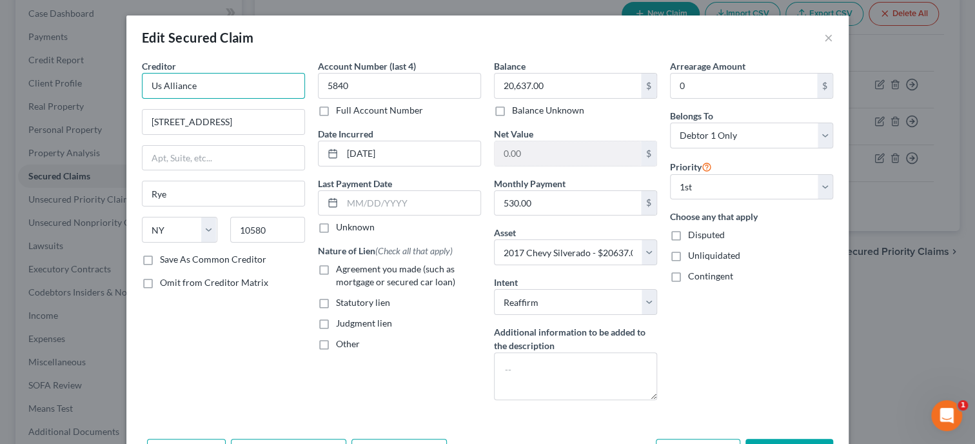
click at [158, 88] on input "Us Alliance" at bounding box center [223, 86] width 163 height 26
type input "US Alliance"
click at [336, 271] on label "Agreement you made (such as mortgage or secured car loan)" at bounding box center [408, 275] width 145 height 26
click at [341, 271] on input "Agreement you made (such as mortgage or secured car loan)" at bounding box center [345, 266] width 8 height 8
checkbox input "true"
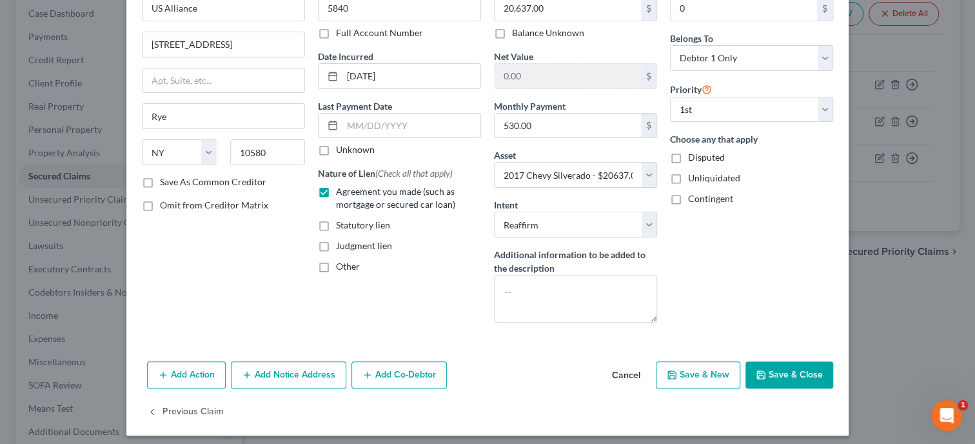
scroll to position [83, 0]
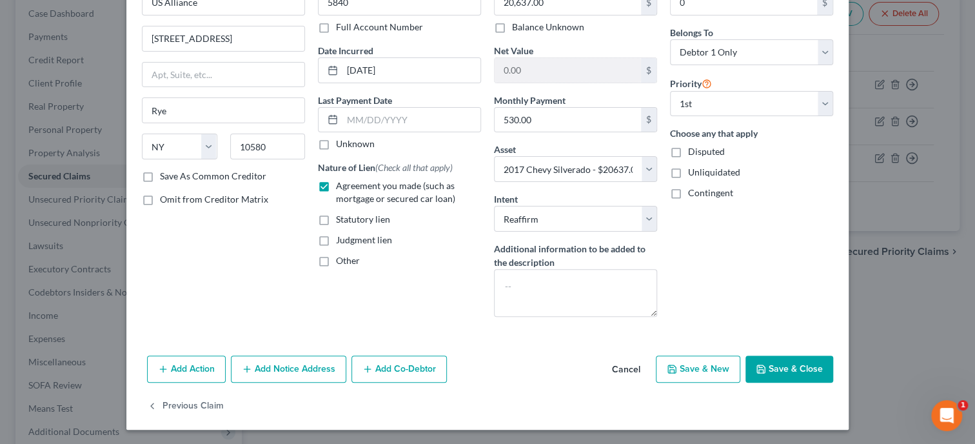
click at [777, 370] on button "Save & Close" at bounding box center [789, 368] width 88 height 27
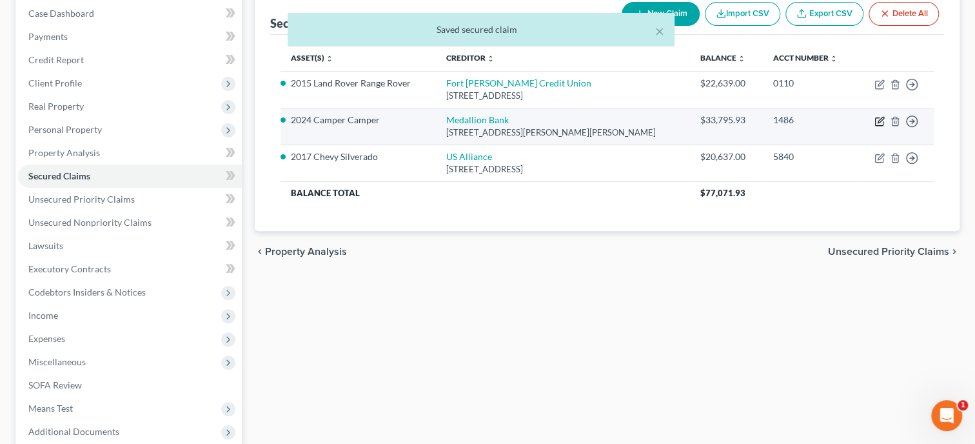
click at [878, 118] on icon "button" at bounding box center [879, 122] width 8 height 8
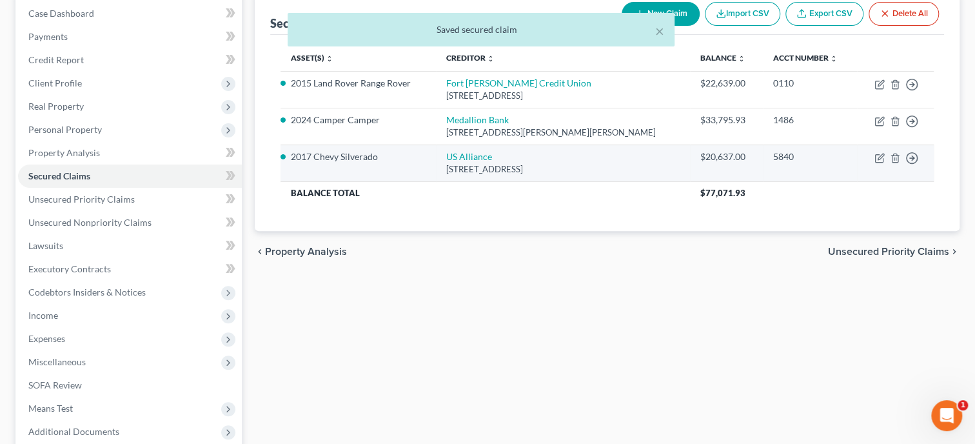
select select "26"
select select "3"
select select "10"
select select "0"
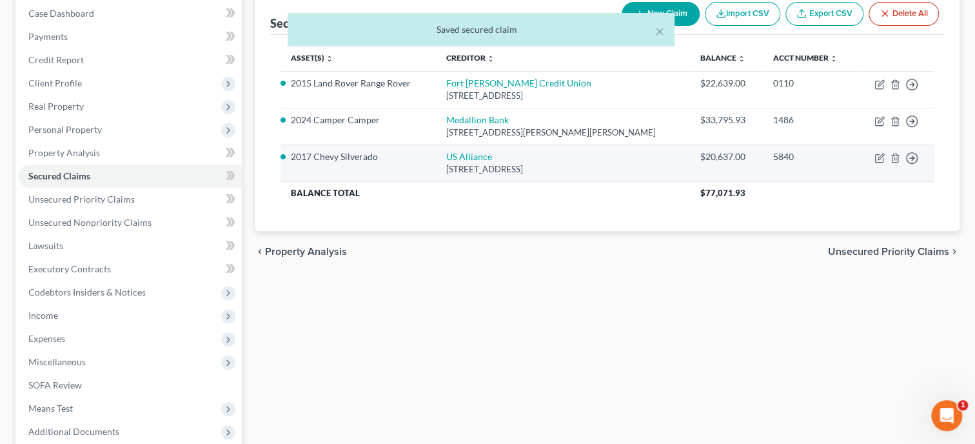
select select "0"
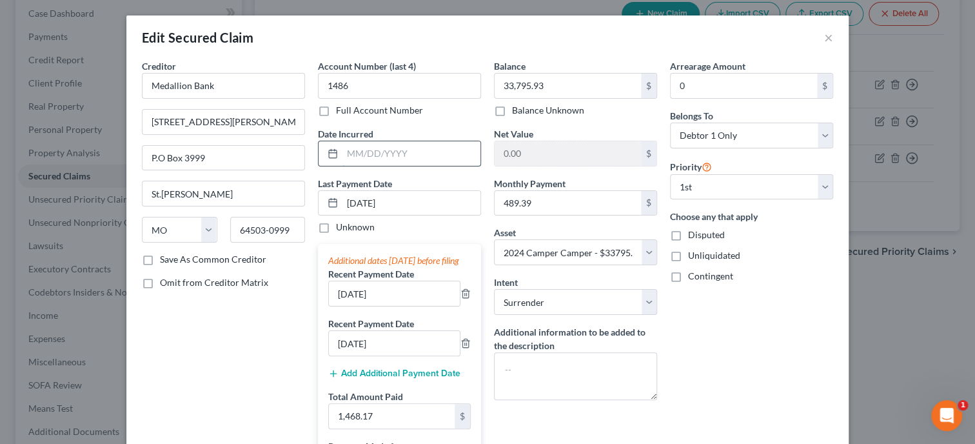
click at [365, 159] on input "text" at bounding box center [411, 153] width 138 height 25
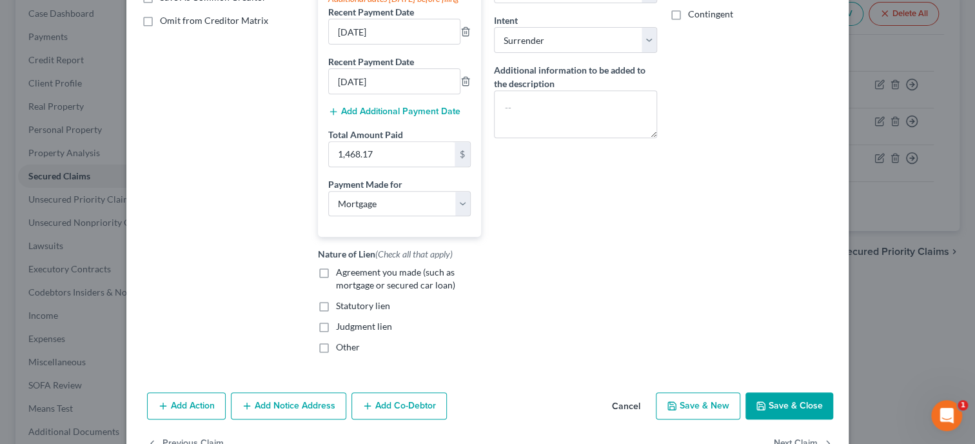
scroll to position [265, 0]
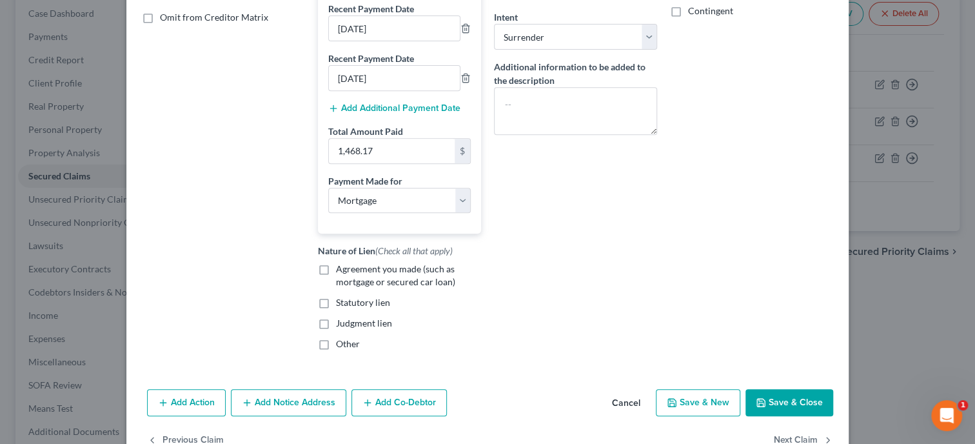
type input "[DATE]"
click at [336, 280] on label "Agreement you made (such as mortgage or secured car loan)" at bounding box center [408, 275] width 145 height 26
click at [341, 271] on input "Agreement you made (such as mortgage or secured car loan)" at bounding box center [345, 266] width 8 height 8
checkbox input "true"
click at [785, 413] on button "Save & Close" at bounding box center [789, 402] width 88 height 27
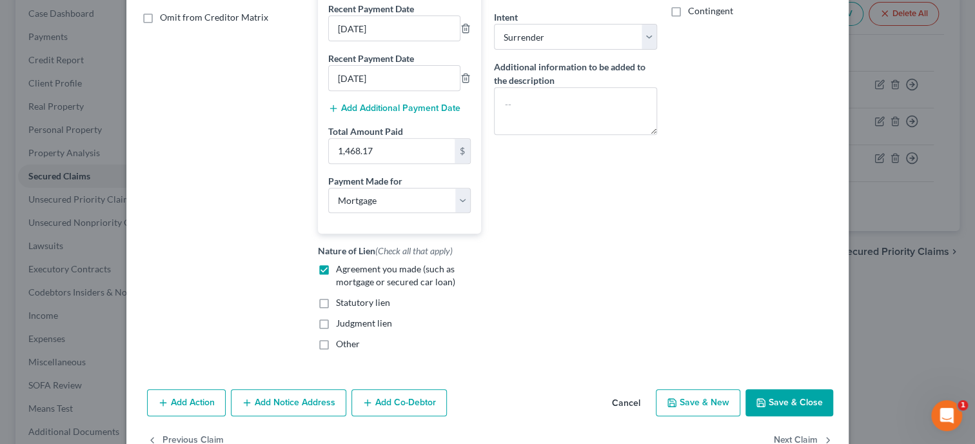
select select
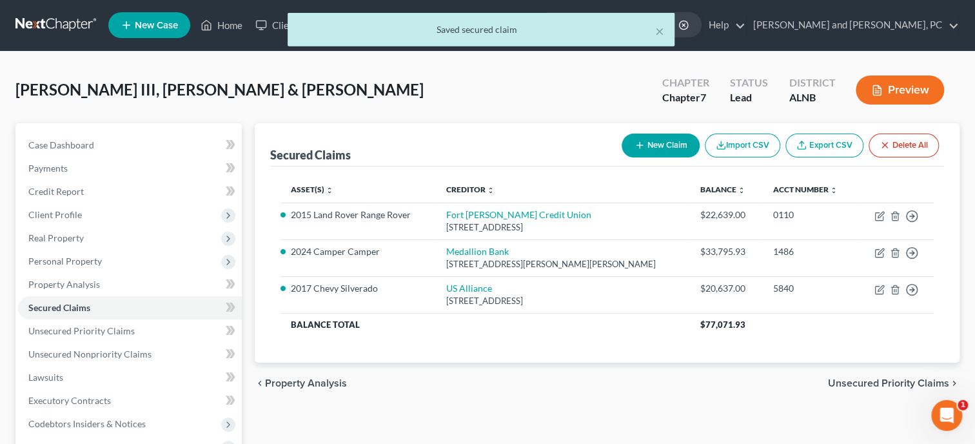
scroll to position [0, 0]
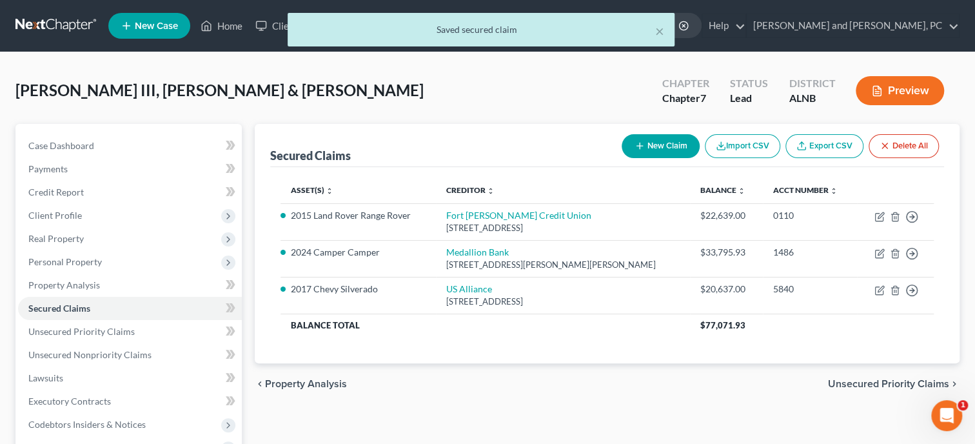
click at [643, 359] on div "Asset(s) expand_more expand_less unfold_more Creditor expand_more expand_less u…" at bounding box center [607, 265] width 674 height 196
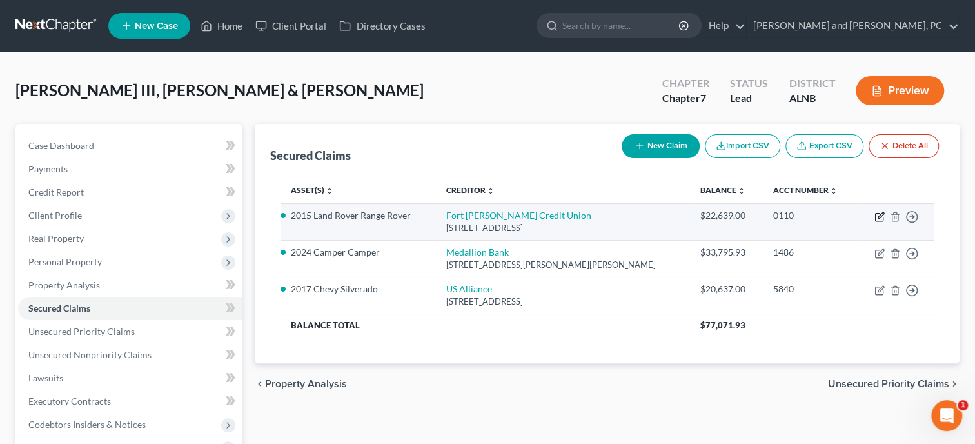
click at [878, 216] on icon "button" at bounding box center [879, 217] width 10 height 10
select select "0"
select select "8"
select select "0"
select select "2"
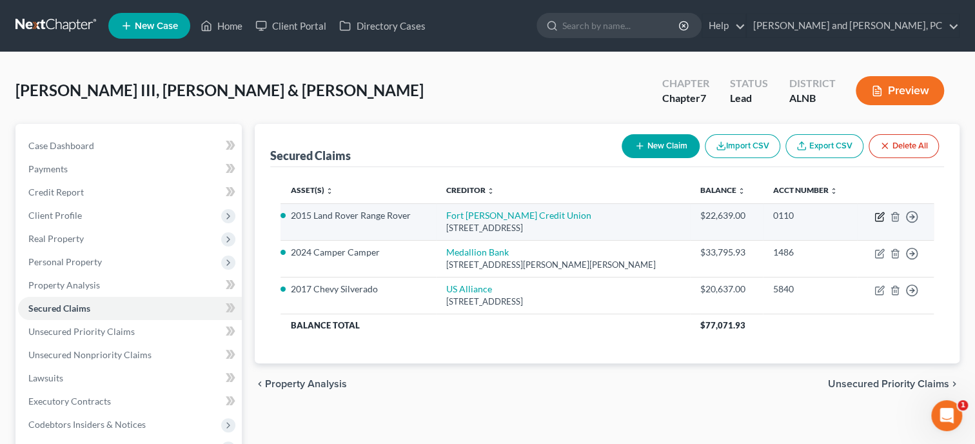
select select "0"
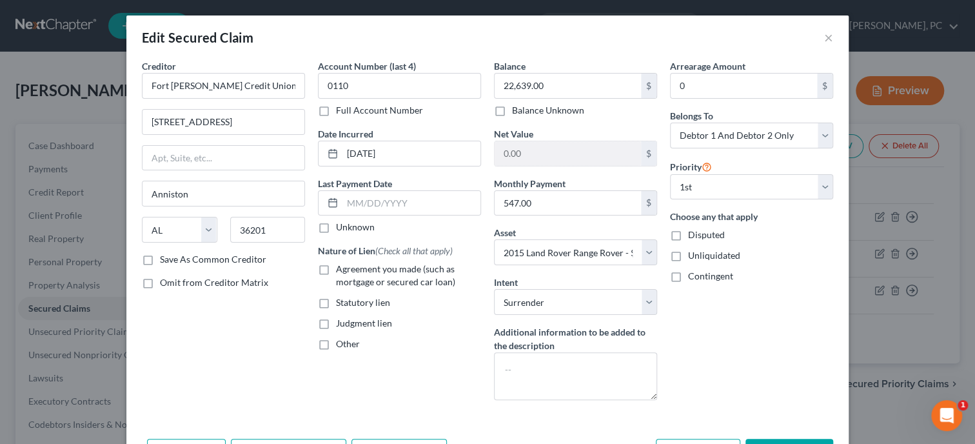
click at [336, 271] on label "Agreement you made (such as mortgage or secured car loan)" at bounding box center [408, 275] width 145 height 26
click at [341, 271] on input "Agreement you made (such as mortgage or secured car loan)" at bounding box center [345, 266] width 8 height 8
checkbox input "true"
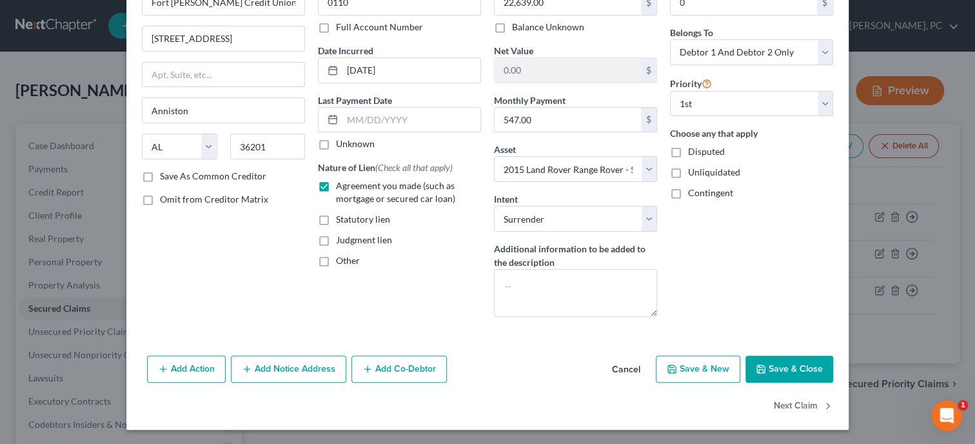
click at [782, 366] on button "Save & Close" at bounding box center [789, 368] width 88 height 27
select select
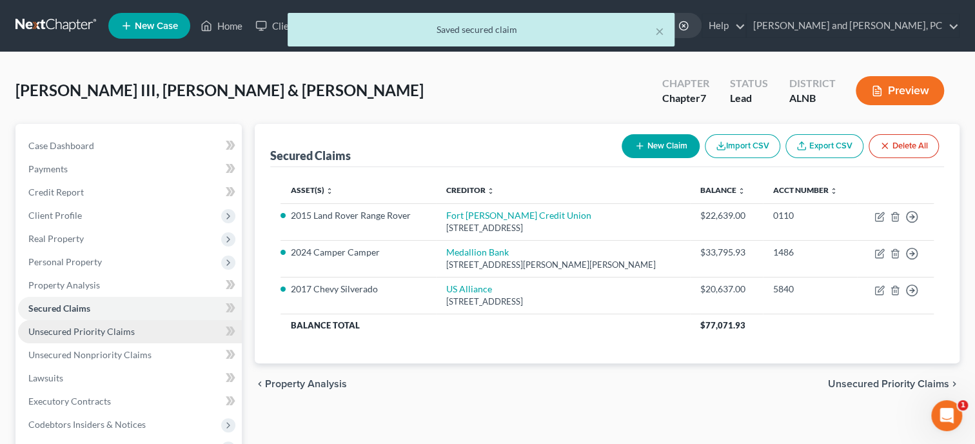
click at [61, 329] on span "Unsecured Priority Claims" at bounding box center [81, 331] width 106 height 11
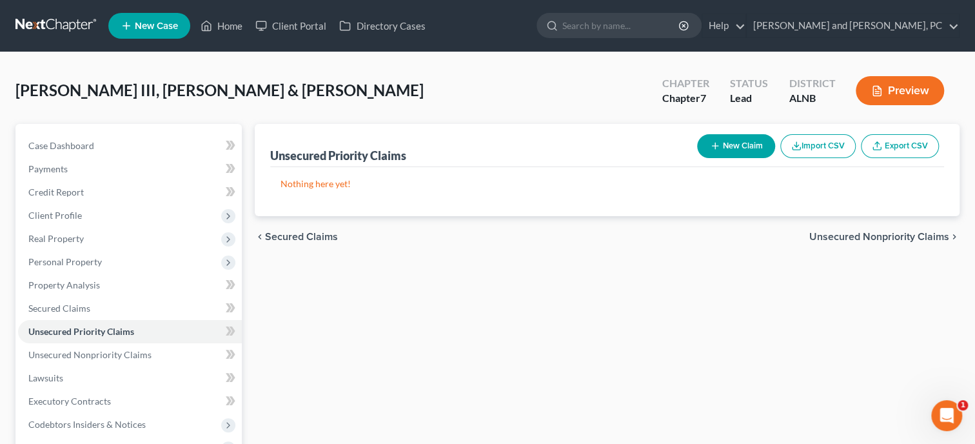
click at [731, 144] on button "New Claim" at bounding box center [736, 146] width 78 height 24
select select "2"
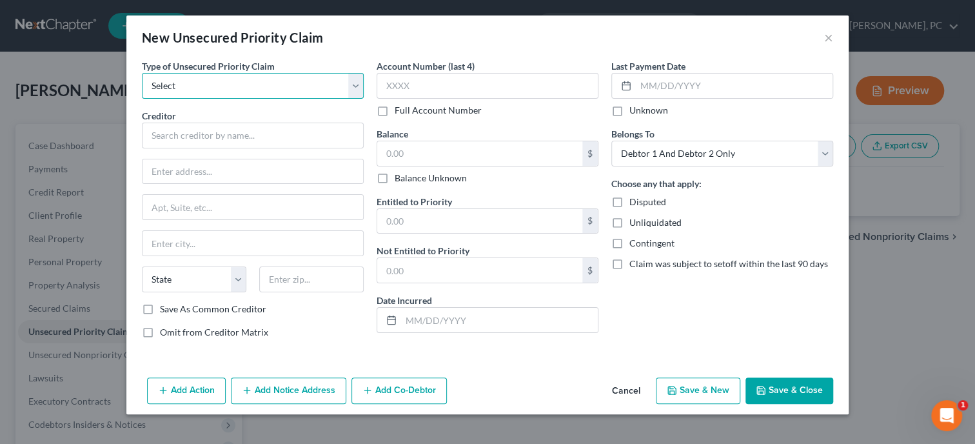
select select "0"
click option "Taxes & Other Government Units" at bounding box center [0, 0] width 0 height 0
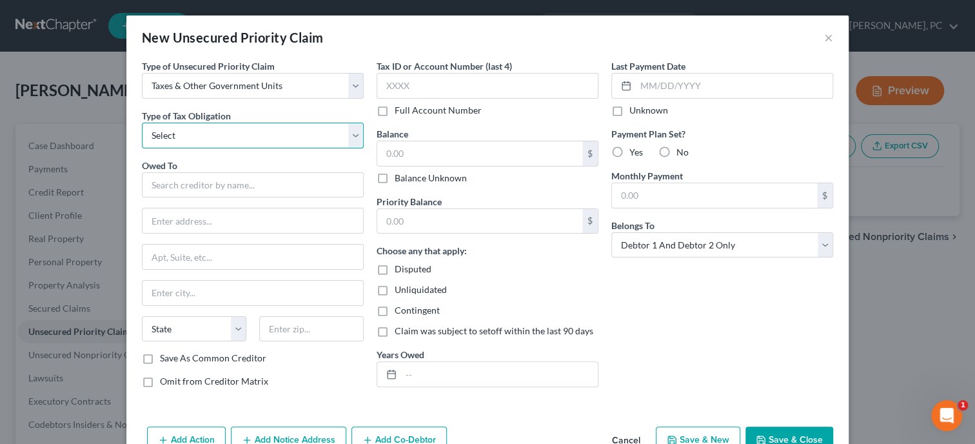
click at [142, 123] on select "Select Federal City State Franchise Tax Board Other" at bounding box center [253, 136] width 222 height 26
select select "2"
click option "State" at bounding box center [0, 0] width 0 height 0
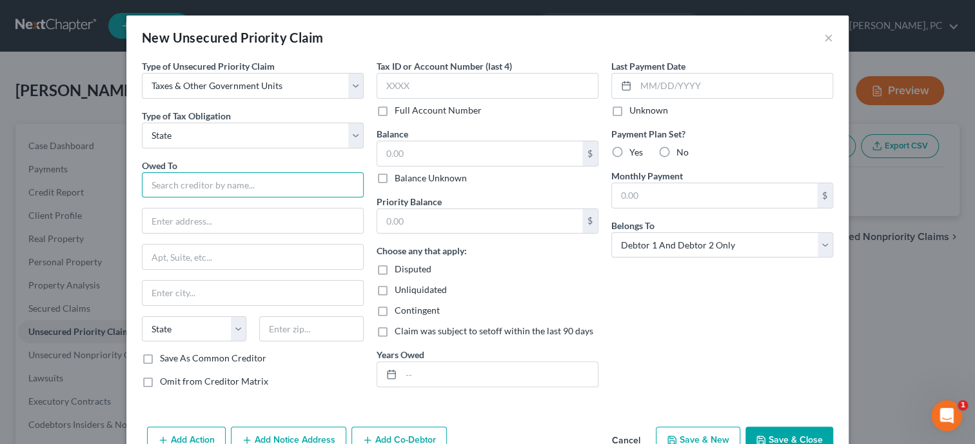
click at [209, 186] on input "text" at bounding box center [253, 185] width 222 height 26
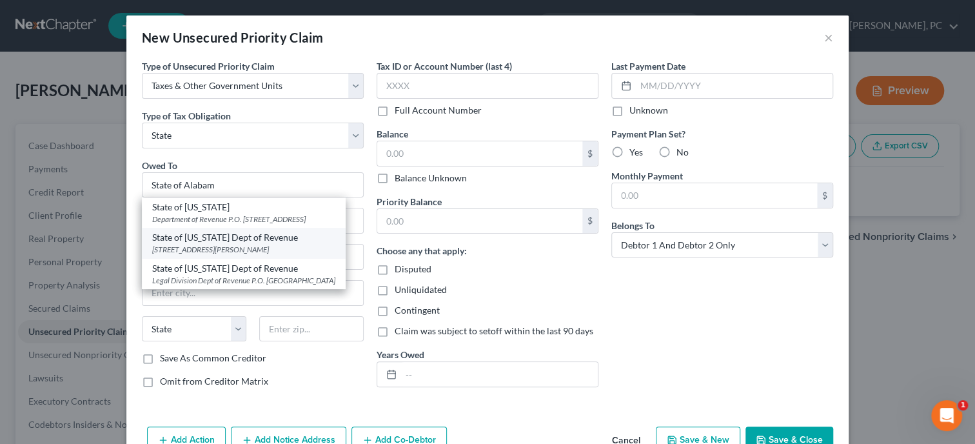
click at [222, 255] on div "[STREET_ADDRESS][PERSON_NAME]" at bounding box center [243, 249] width 183 height 11
type input "State of [US_STATE] Dept of Revenue"
type input "[STREET_ADDRESS][PERSON_NAME]"
type input "[PERSON_NAME]"
select select "0"
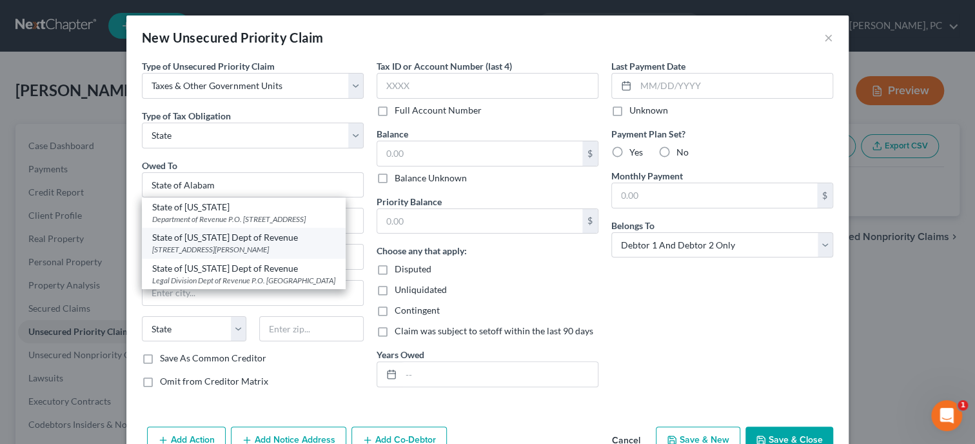
type input "36132"
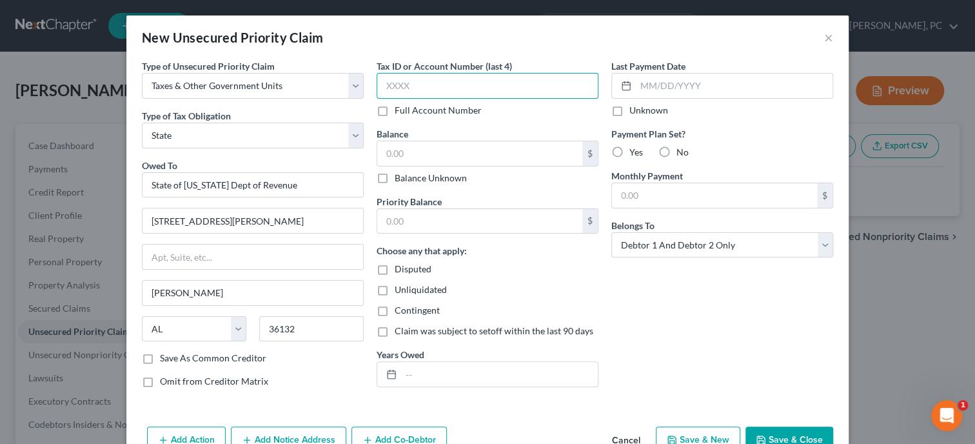
click at [399, 88] on input "text" at bounding box center [488, 86] width 222 height 26
type input "9907"
click at [412, 151] on input "text" at bounding box center [479, 153] width 205 height 25
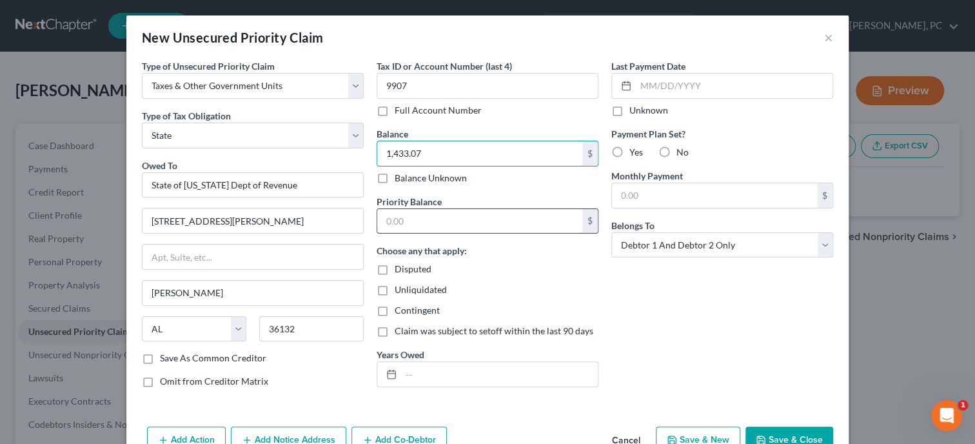
type input "1,433.07"
click at [415, 228] on input "text" at bounding box center [479, 221] width 205 height 25
type input "1,433.07"
click at [413, 367] on input "text" at bounding box center [499, 374] width 197 height 25
type input "[DATE]"
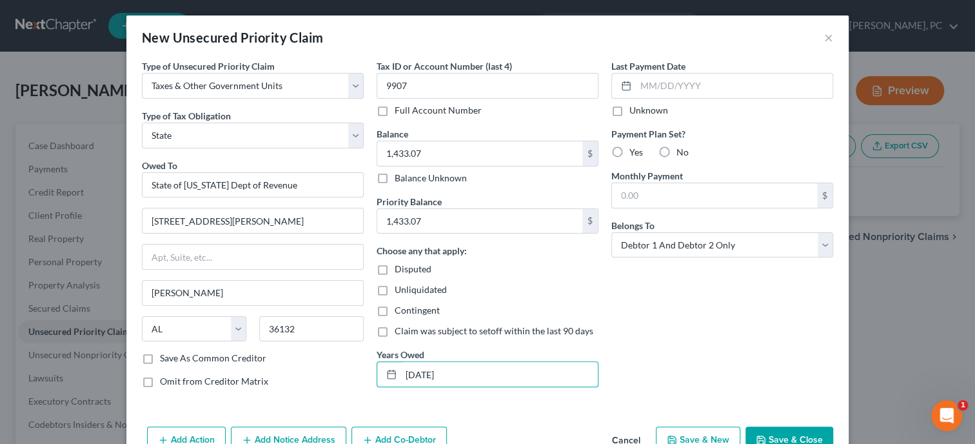
click at [629, 150] on label "Yes" at bounding box center [636, 152] width 14 height 13
click at [635, 150] on input "Yes" at bounding box center [639, 150] width 8 height 8
radio input "true"
click at [637, 196] on input "text" at bounding box center [714, 195] width 205 height 25
type input "75.00"
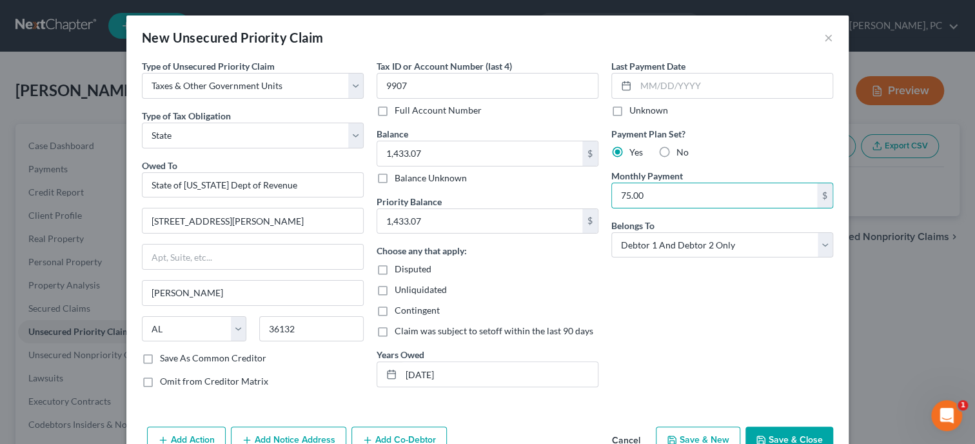
click at [653, 281] on div "Last Payment Date Unknown Payment Plan Set? Yes No Monthly Payment 75.00 $ Belo…" at bounding box center [722, 228] width 235 height 339
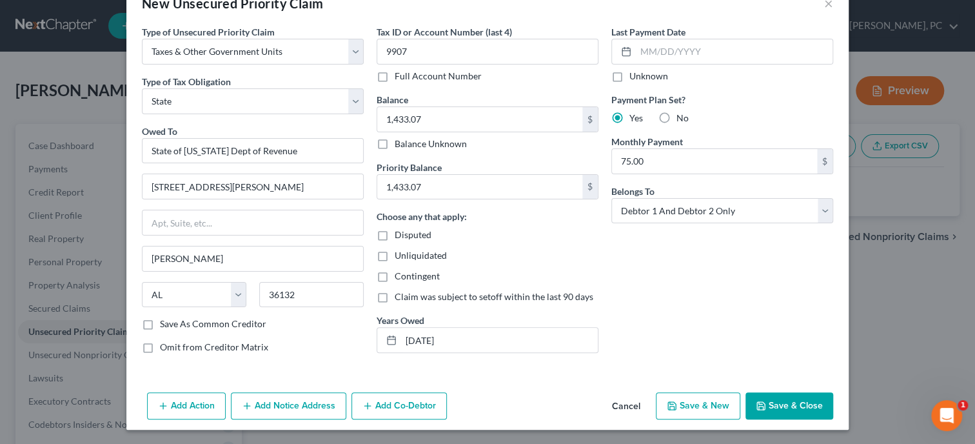
click at [783, 409] on button "Save & Close" at bounding box center [789, 405] width 88 height 27
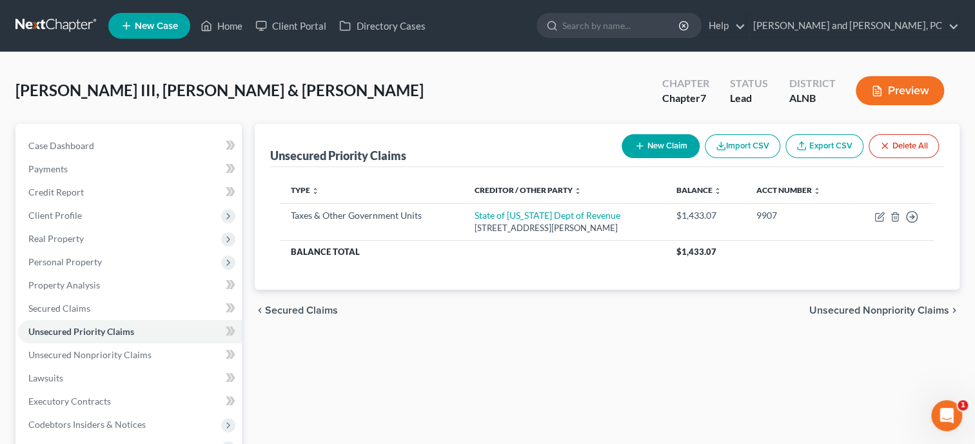
click at [651, 137] on button "New Claim" at bounding box center [661, 146] width 78 height 24
select select "2"
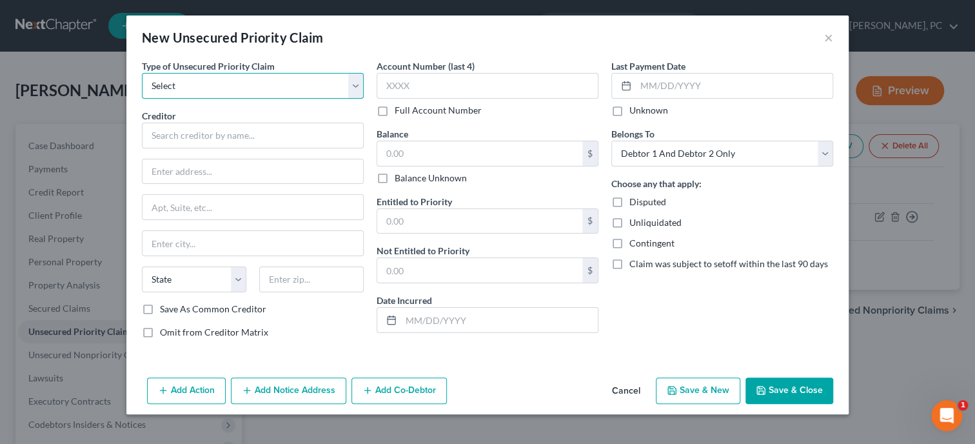
select select "0"
click option "Taxes & Other Government Units" at bounding box center [0, 0] width 0 height 0
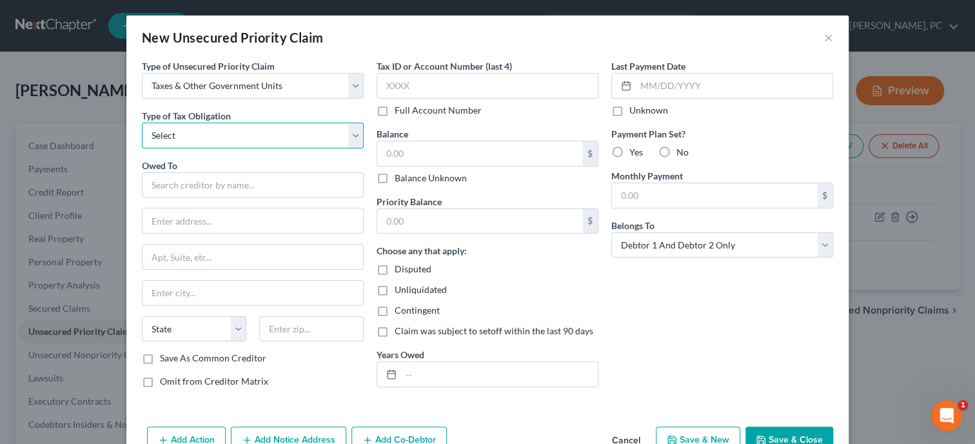
select select "2"
click option "State" at bounding box center [0, 0] width 0 height 0
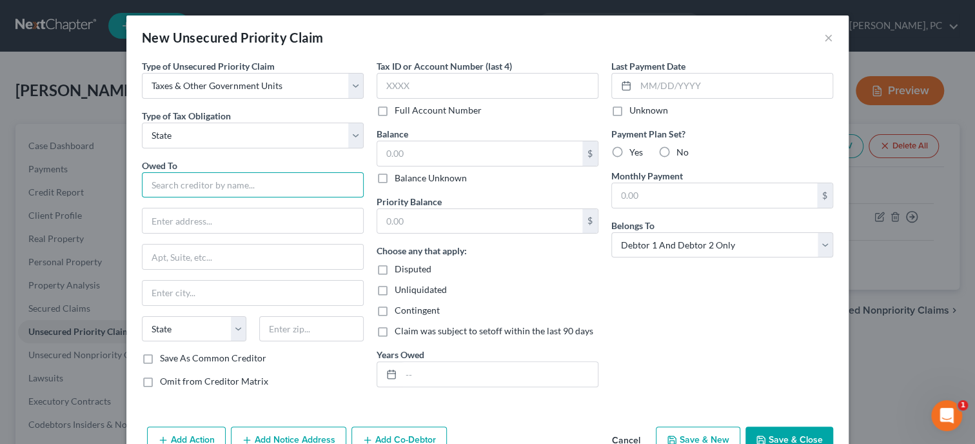
click at [248, 185] on input "text" at bounding box center [253, 185] width 222 height 26
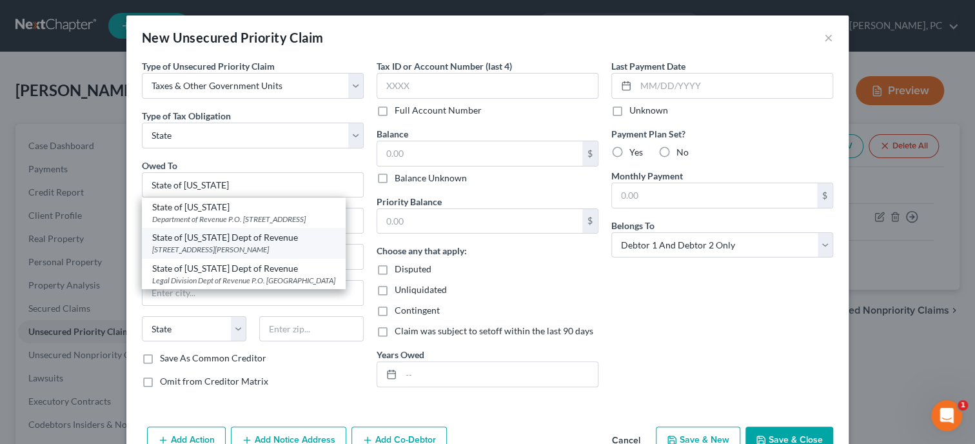
click at [245, 244] on div "State of [US_STATE] Dept of Revenue" at bounding box center [243, 237] width 183 height 13
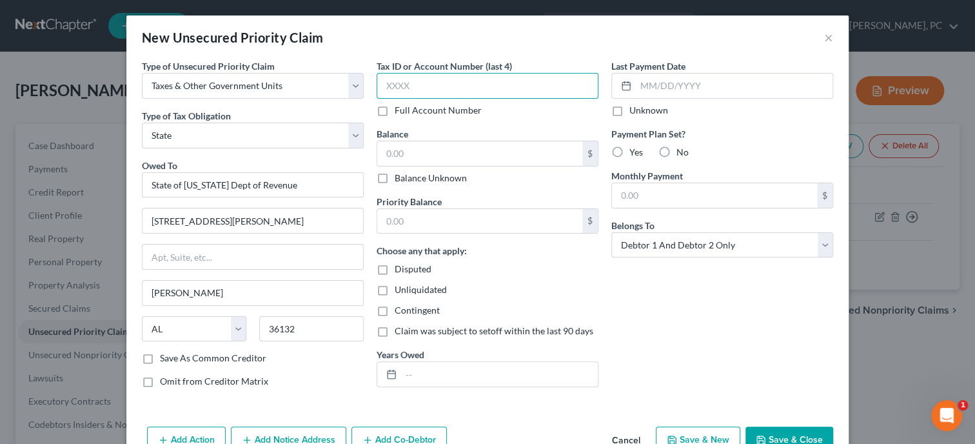
click at [415, 79] on input "text" at bounding box center [488, 86] width 222 height 26
click at [414, 160] on input "text" at bounding box center [479, 153] width 205 height 25
click at [430, 222] on input "text" at bounding box center [479, 221] width 205 height 25
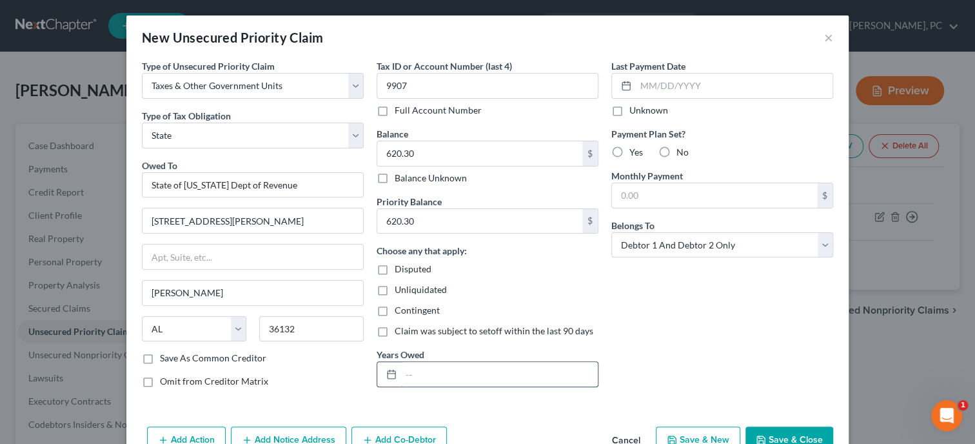
click at [417, 378] on input "text" at bounding box center [499, 374] width 197 height 25
click at [629, 151] on label "Yes" at bounding box center [636, 152] width 14 height 13
click at [635, 151] on input "Yes" at bounding box center [639, 150] width 8 height 8
click at [658, 193] on input "text" at bounding box center [714, 195] width 205 height 25
click at [711, 291] on div "Last Payment Date Unknown Payment Plan Set? Yes No Monthly Payment 25.00 $ Belo…" at bounding box center [722, 228] width 235 height 339
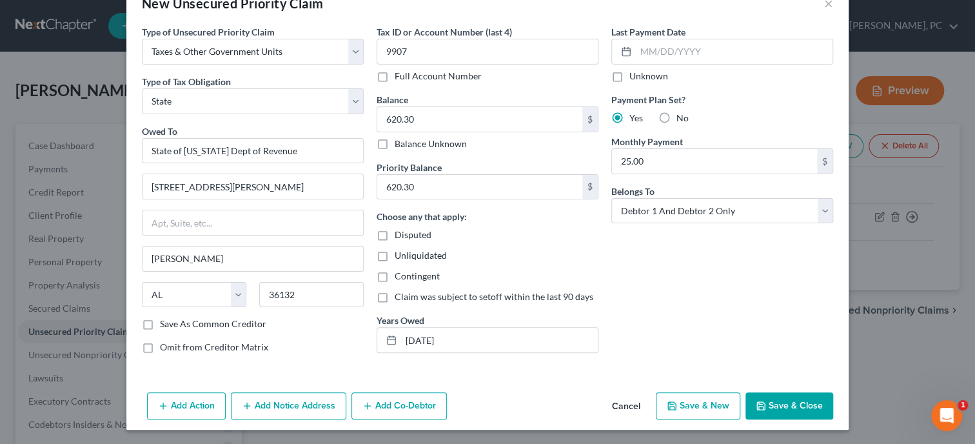
click at [825, 408] on button "Save & Close" at bounding box center [789, 405] width 88 height 27
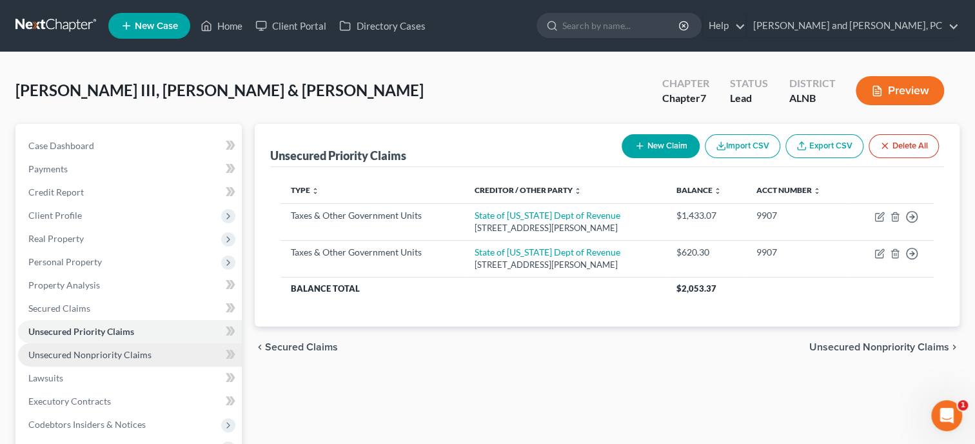
click at [133, 360] on link "Unsecured Nonpriority Claims" at bounding box center [130, 354] width 224 height 23
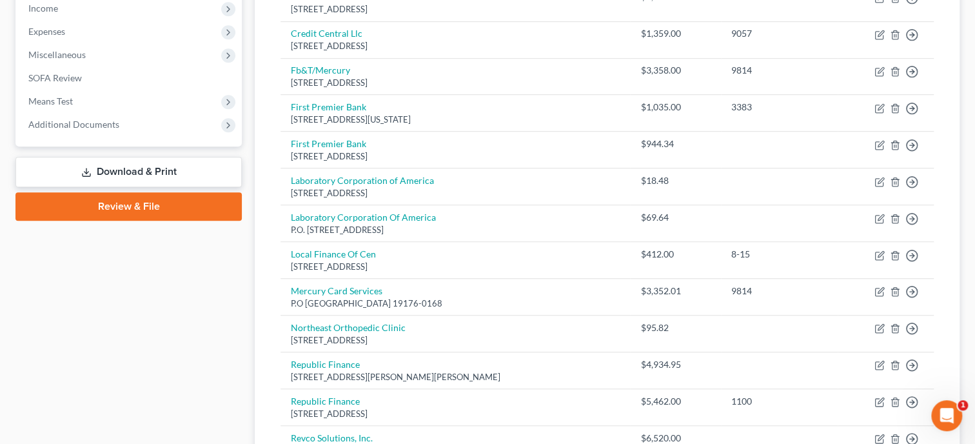
scroll to position [464, 0]
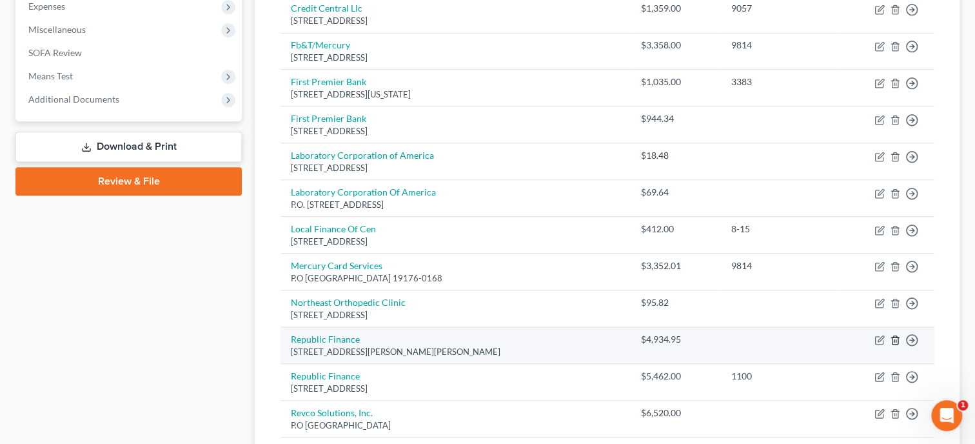
click at [891, 335] on icon "button" at bounding box center [895, 340] width 10 height 10
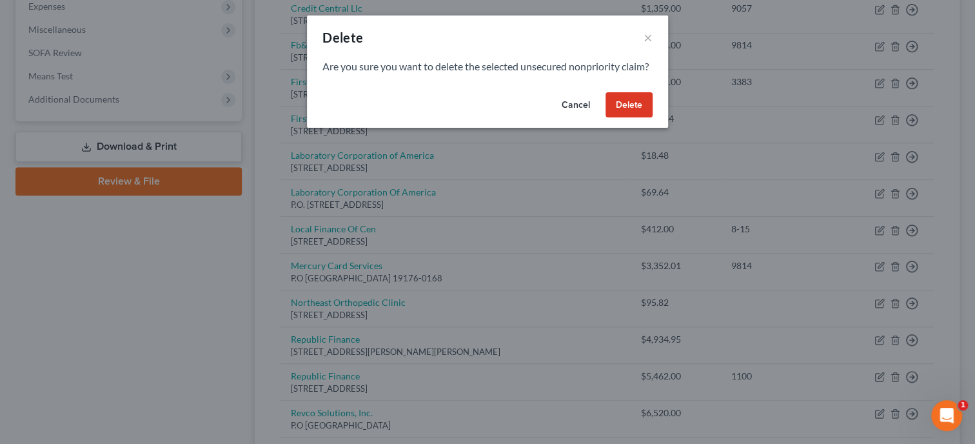
click at [629, 118] on button "Delete" at bounding box center [629, 105] width 47 height 26
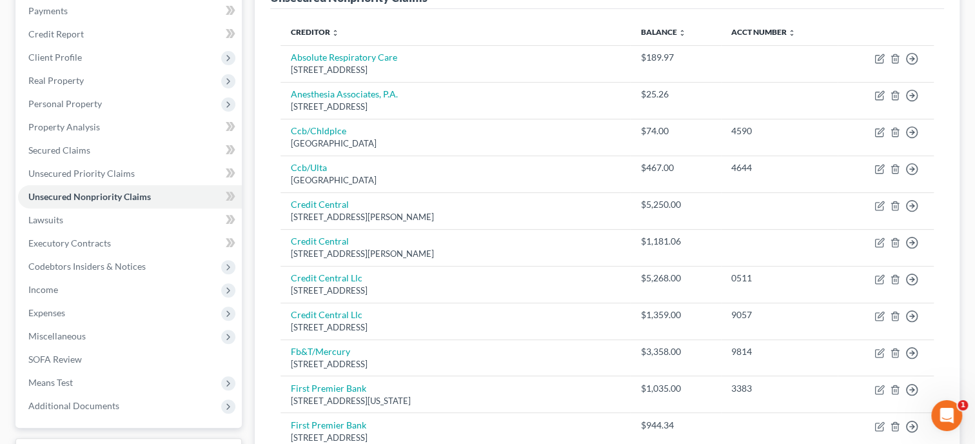
scroll to position [132, 0]
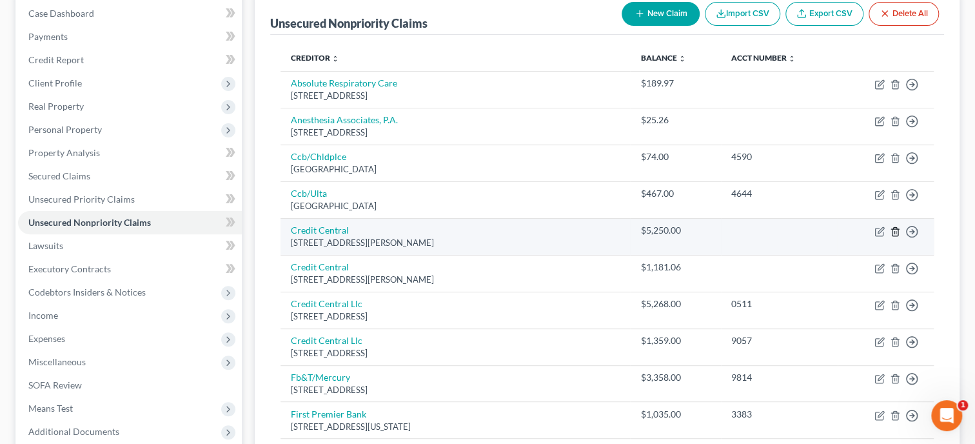
click at [894, 228] on icon "button" at bounding box center [895, 231] width 10 height 10
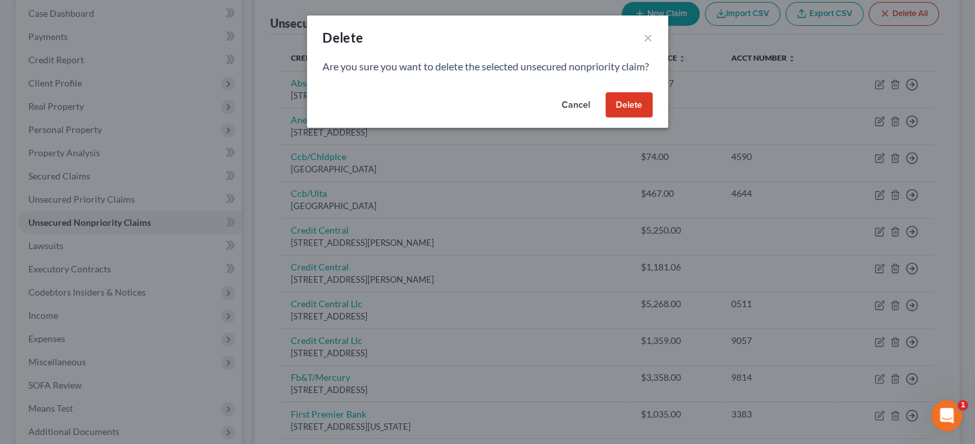
click at [646, 113] on button "Delete" at bounding box center [629, 105] width 47 height 26
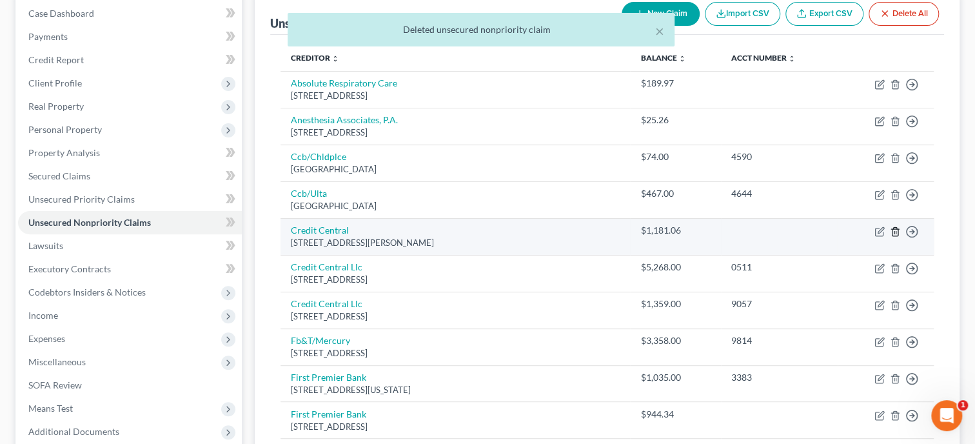
click at [896, 232] on line "button" at bounding box center [896, 232] width 0 height 3
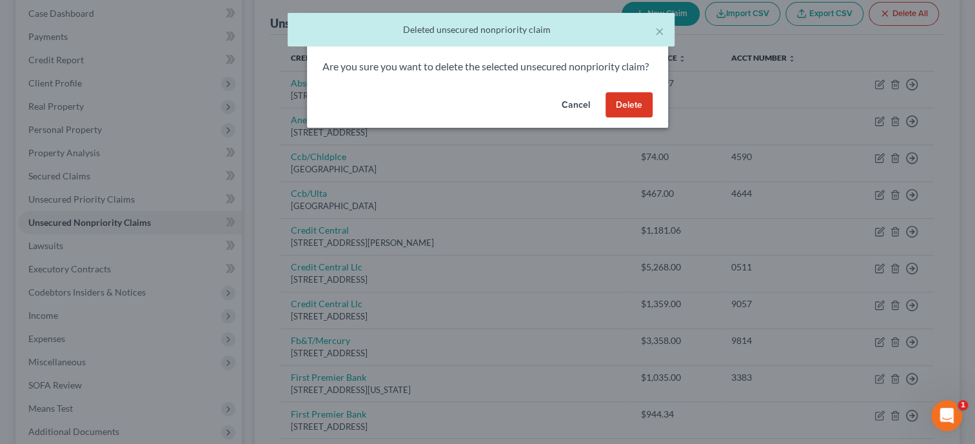
click at [622, 114] on button "Delete" at bounding box center [629, 105] width 47 height 26
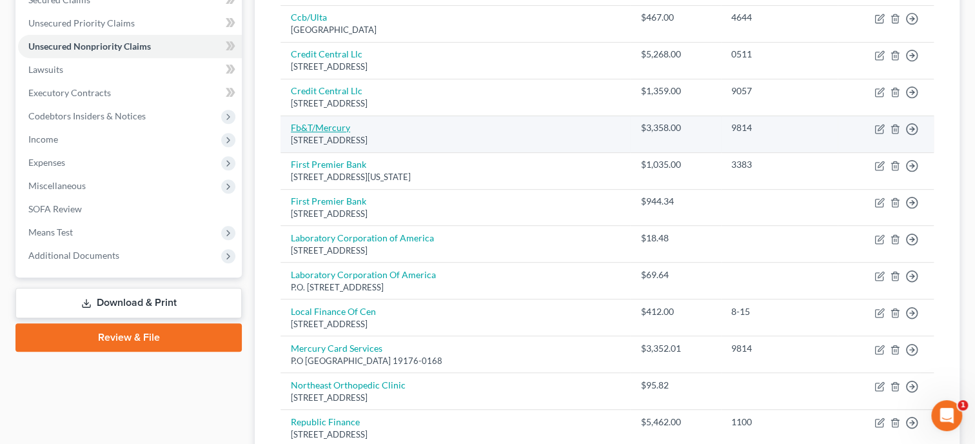
scroll to position [331, 0]
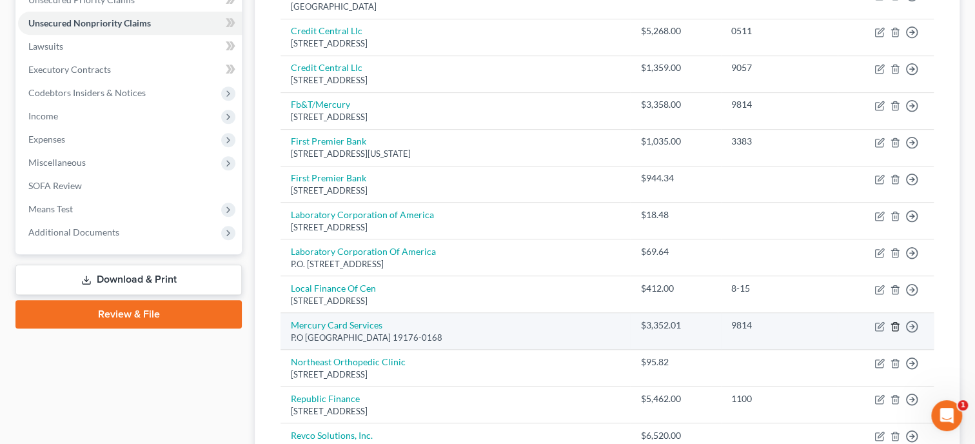
click at [898, 326] on icon "button" at bounding box center [895, 326] width 6 height 8
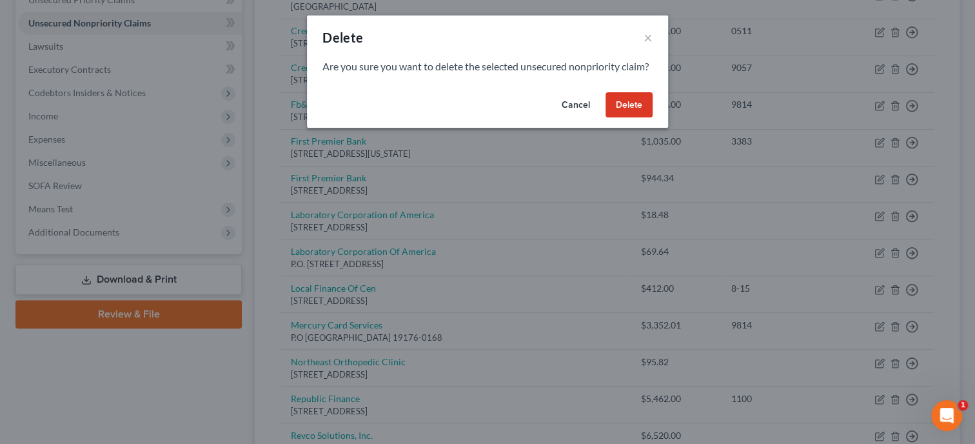
click at [642, 118] on button "Delete" at bounding box center [629, 105] width 47 height 26
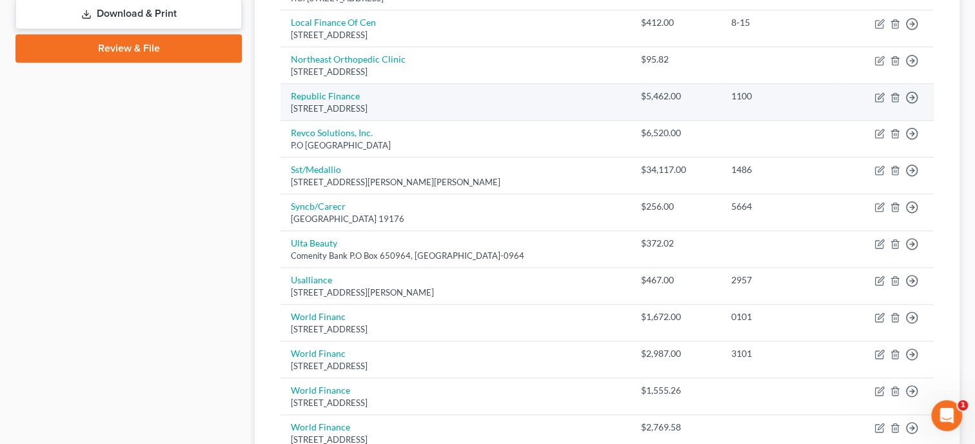
scroll to position [664, 0]
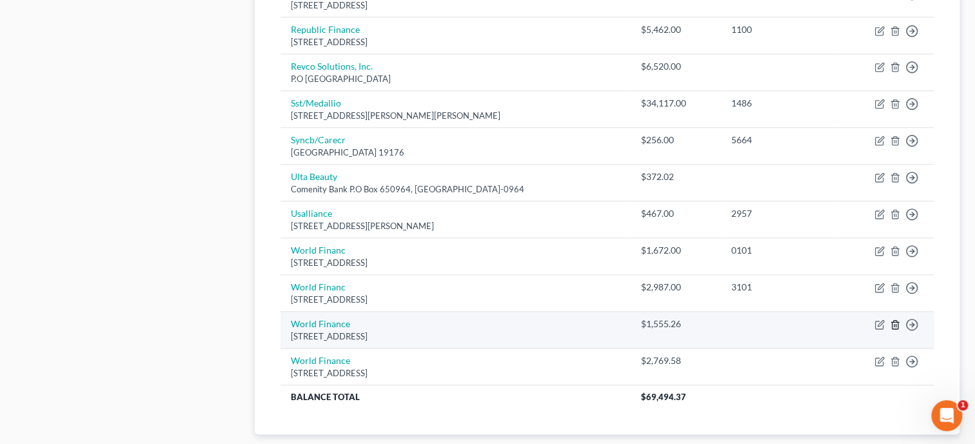
click at [896, 324] on icon "button" at bounding box center [895, 324] width 10 height 10
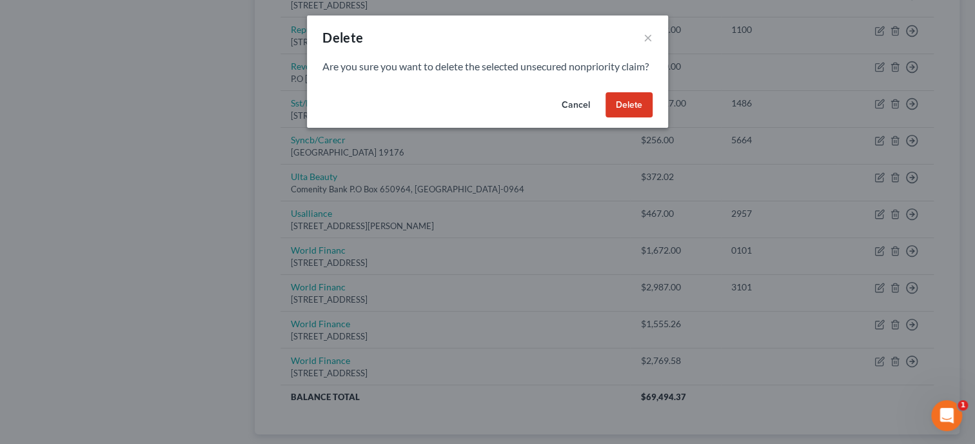
click at [631, 118] on button "Delete" at bounding box center [629, 105] width 47 height 26
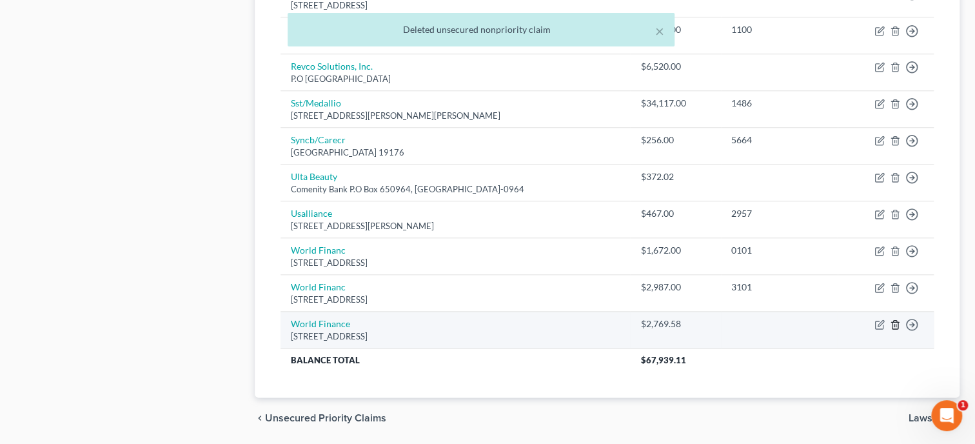
click at [894, 324] on line "button" at bounding box center [894, 325] width 0 height 3
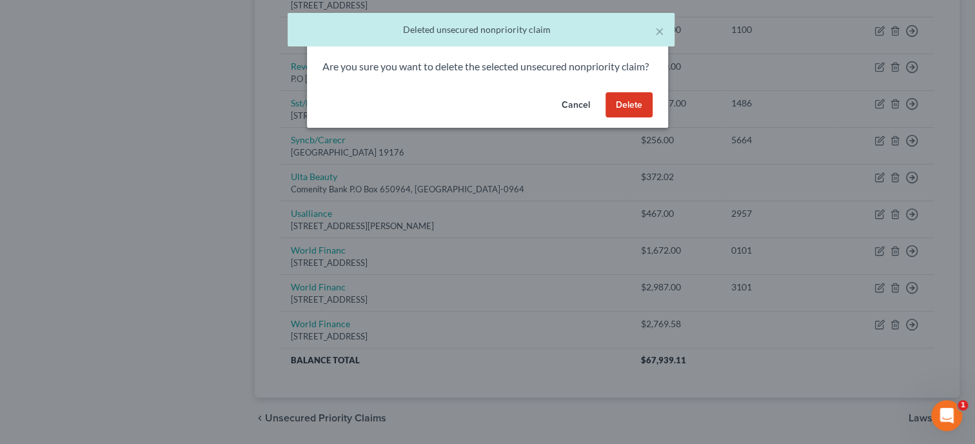
click at [617, 118] on button "Delete" at bounding box center [629, 105] width 47 height 26
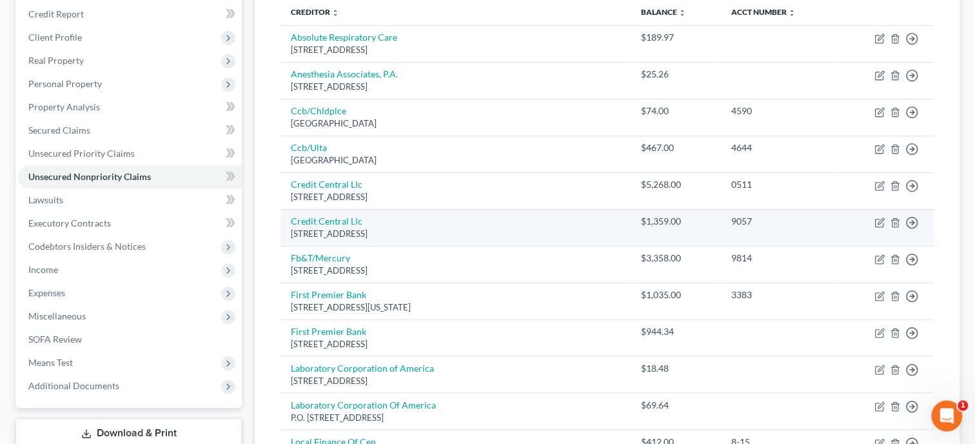
scroll to position [199, 0]
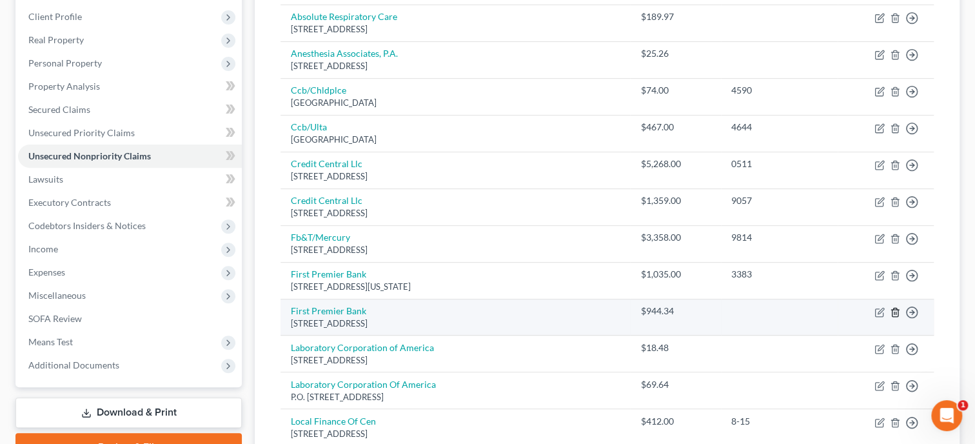
click at [894, 307] on icon "button" at bounding box center [895, 312] width 10 height 10
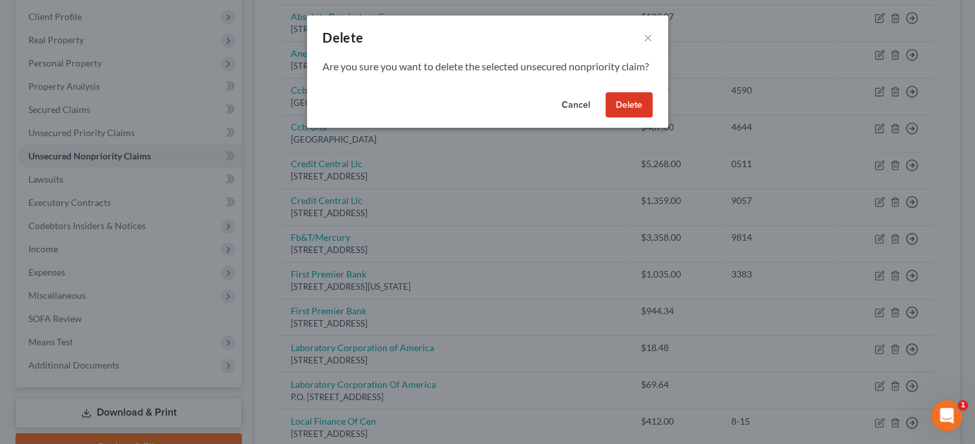
click at [617, 118] on button "Delete" at bounding box center [629, 105] width 47 height 26
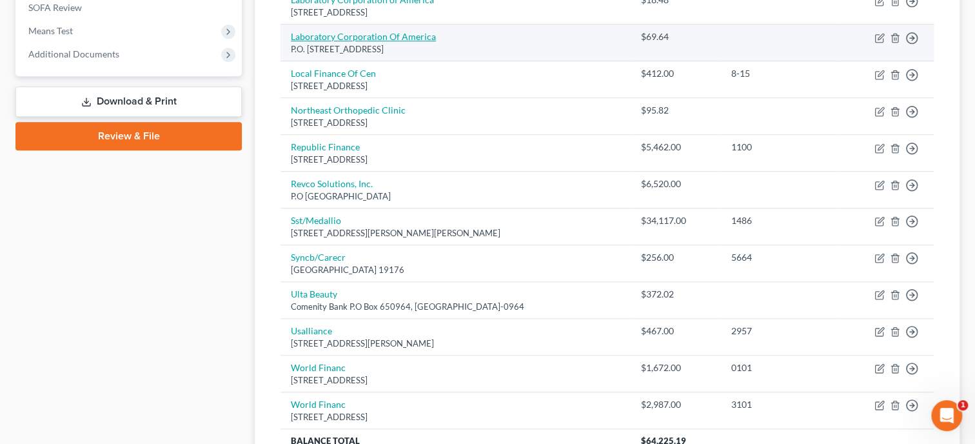
scroll to position [531, 0]
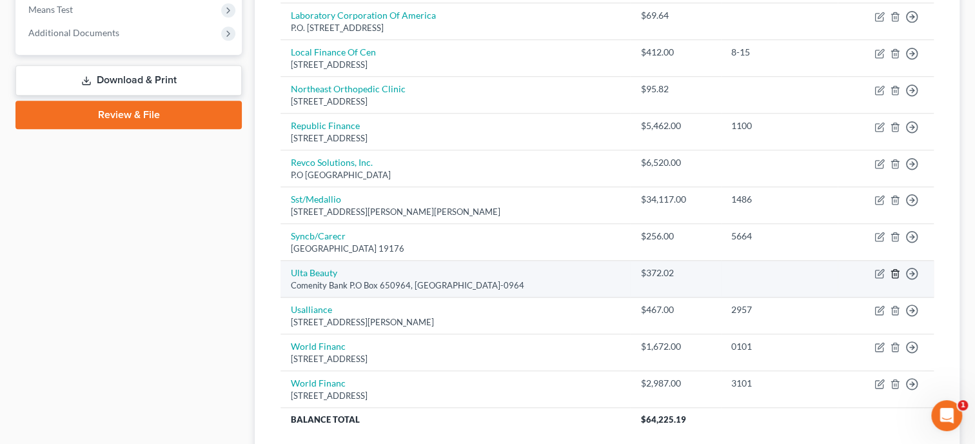
click at [897, 271] on icon "button" at bounding box center [895, 273] width 10 height 10
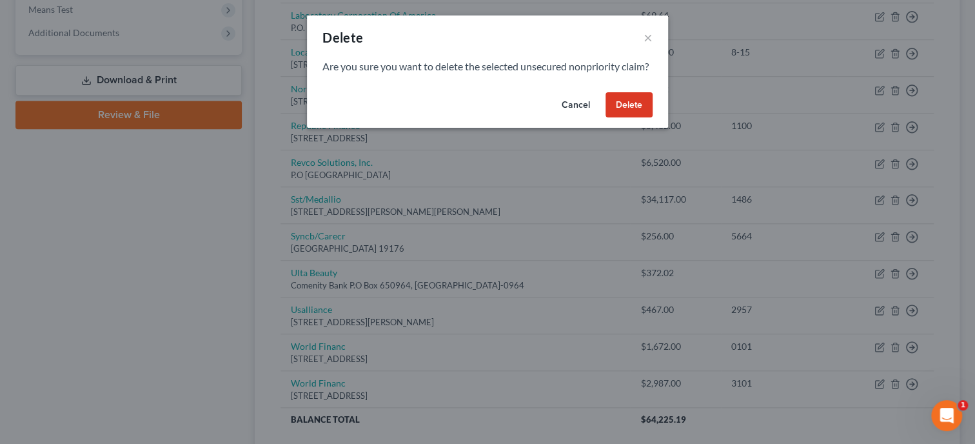
click at [631, 118] on button "Delete" at bounding box center [629, 105] width 47 height 26
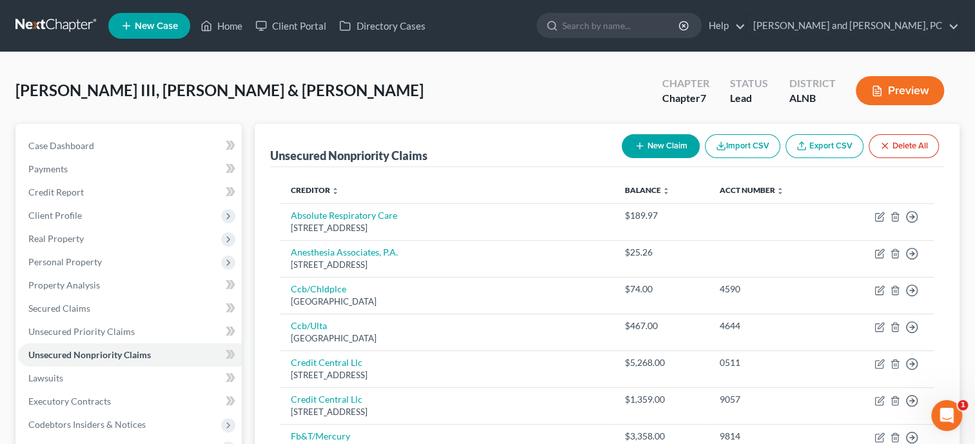
scroll to position [0, 0]
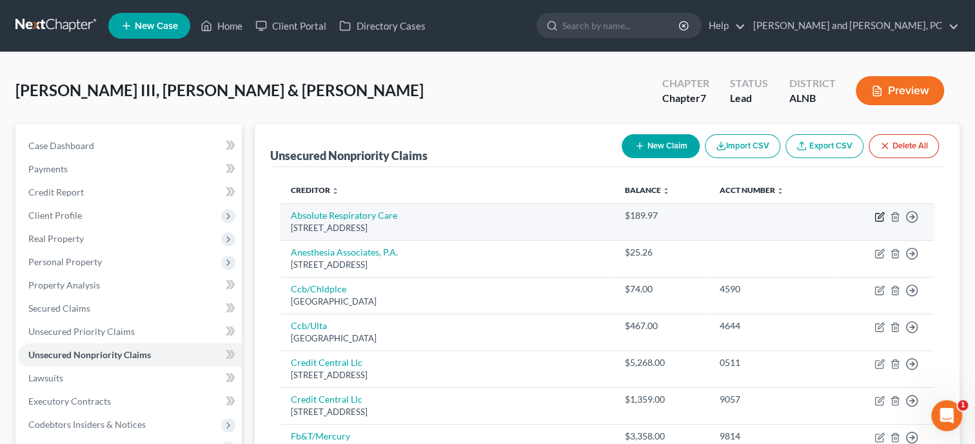
click at [878, 217] on icon "button" at bounding box center [881, 215] width 6 height 6
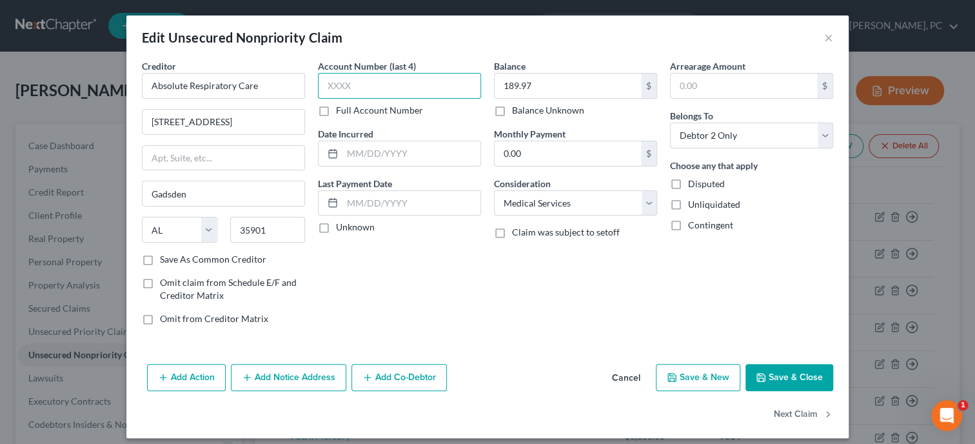
click at [421, 89] on input "text" at bounding box center [399, 86] width 163 height 26
click at [437, 154] on input "text" at bounding box center [411, 153] width 138 height 25
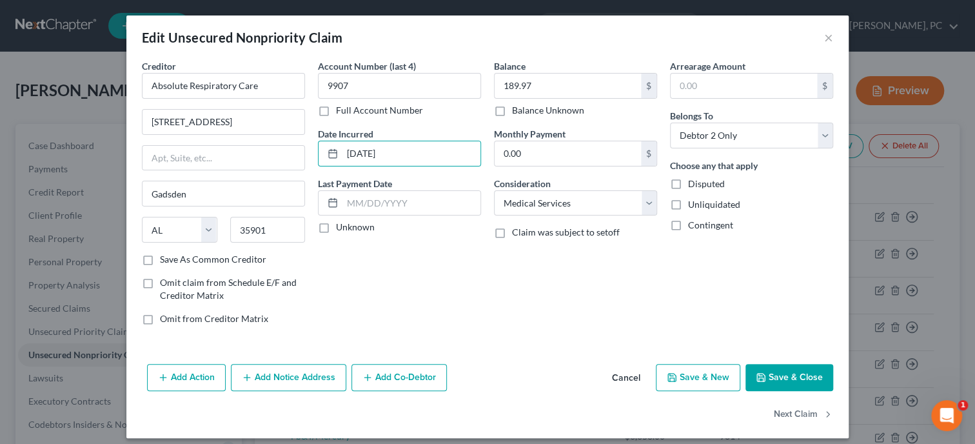
click at [786, 380] on button "Save & Close" at bounding box center [789, 377] width 88 height 27
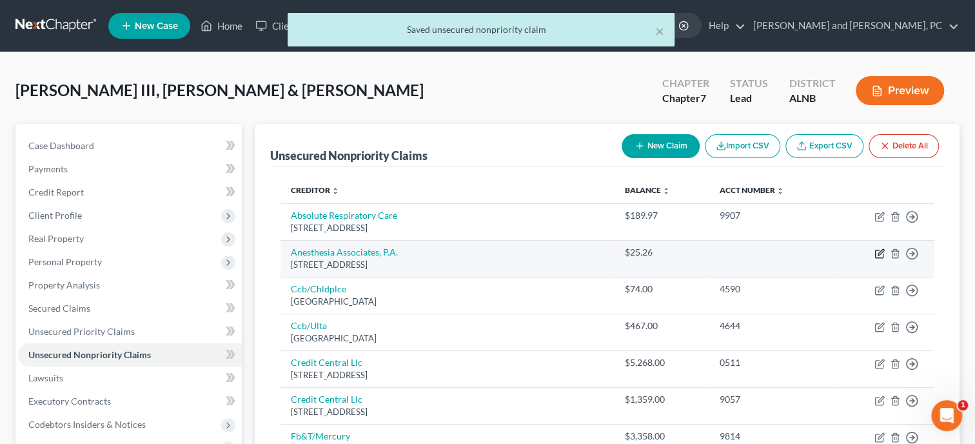
click at [880, 252] on icon "button" at bounding box center [881, 252] width 6 height 6
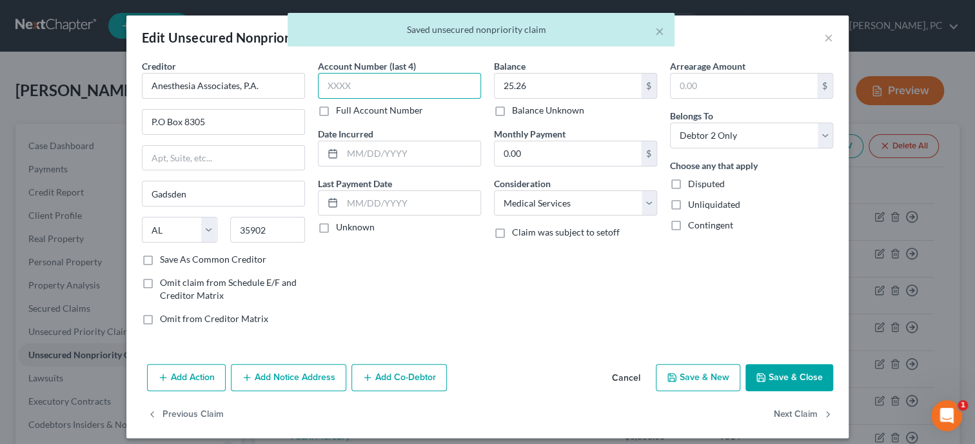
click at [386, 84] on input "text" at bounding box center [399, 86] width 163 height 26
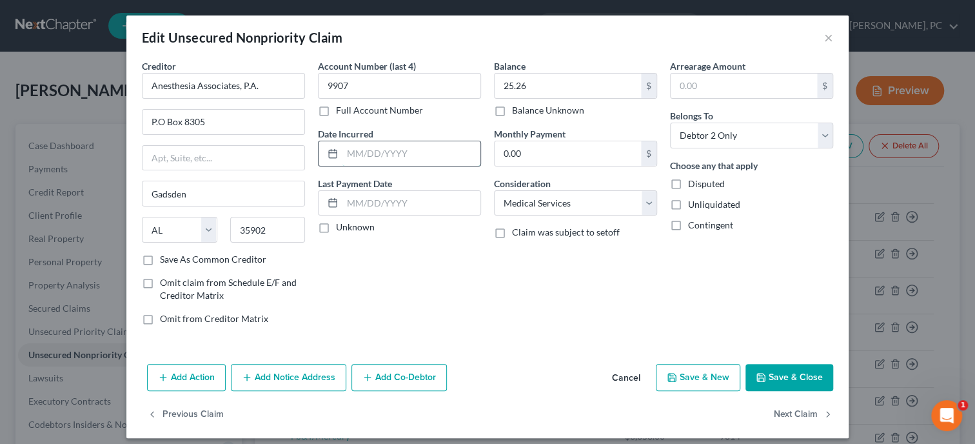
click at [395, 157] on input "text" at bounding box center [411, 153] width 138 height 25
click at [770, 379] on button "Save & Close" at bounding box center [789, 377] width 88 height 27
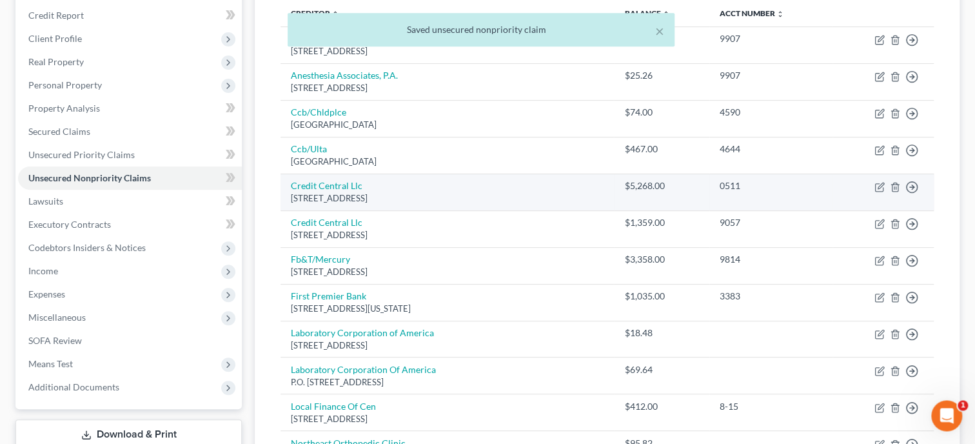
scroll to position [199, 0]
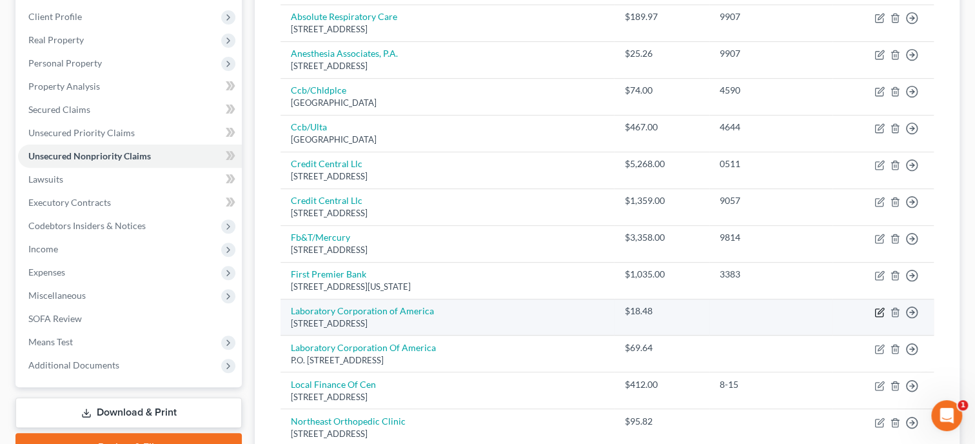
click at [878, 308] on icon "button" at bounding box center [879, 312] width 10 height 10
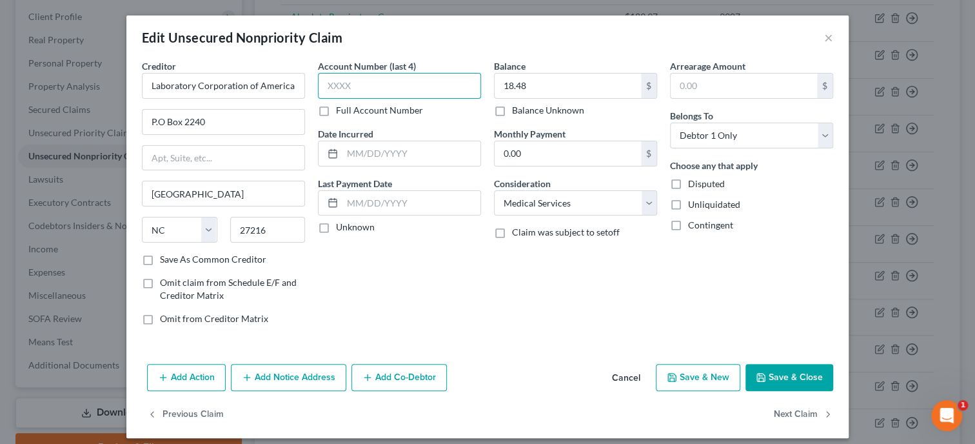
click at [391, 86] on input "text" at bounding box center [399, 86] width 163 height 26
click at [417, 151] on input "text" at bounding box center [411, 153] width 138 height 25
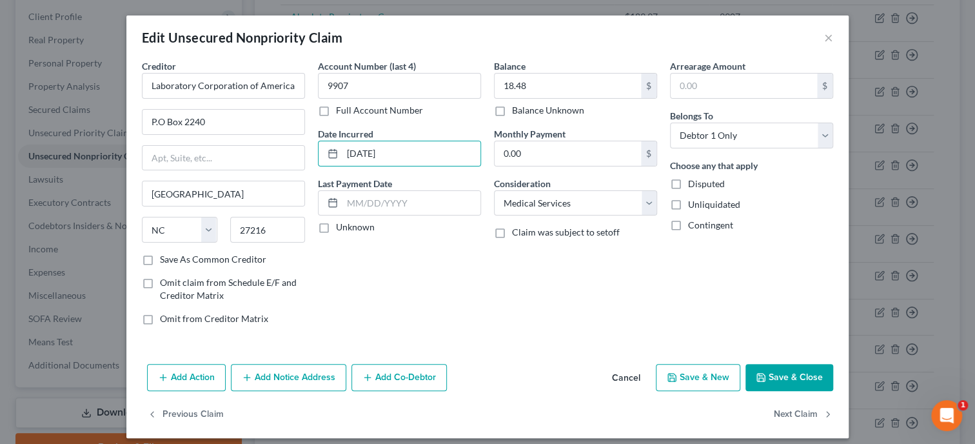
click at [775, 369] on button "Save & Close" at bounding box center [789, 377] width 88 height 27
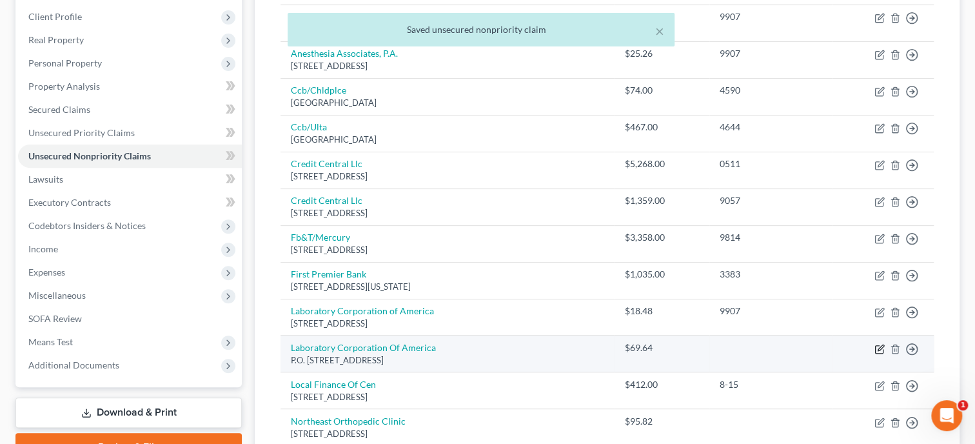
click at [880, 350] on icon "button" at bounding box center [879, 349] width 10 height 10
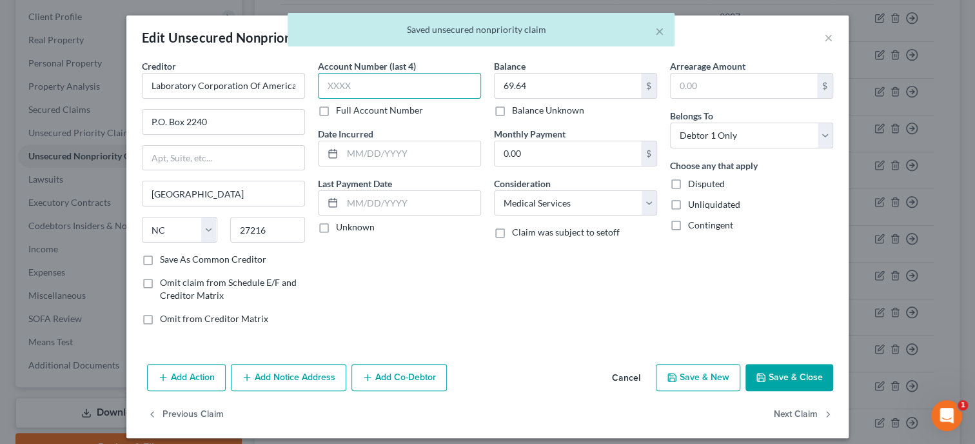
click at [391, 89] on input "text" at bounding box center [399, 86] width 163 height 26
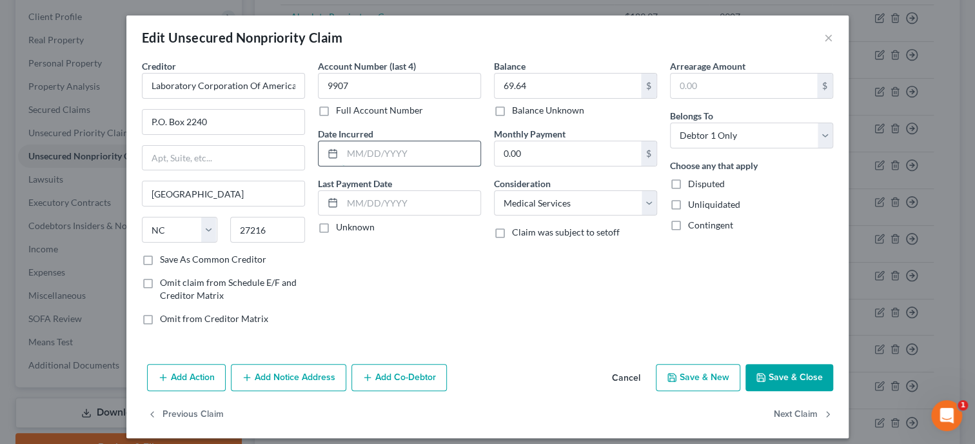
click at [393, 151] on input "text" at bounding box center [411, 153] width 138 height 25
click at [760, 378] on polyline "button" at bounding box center [761, 378] width 5 height 3
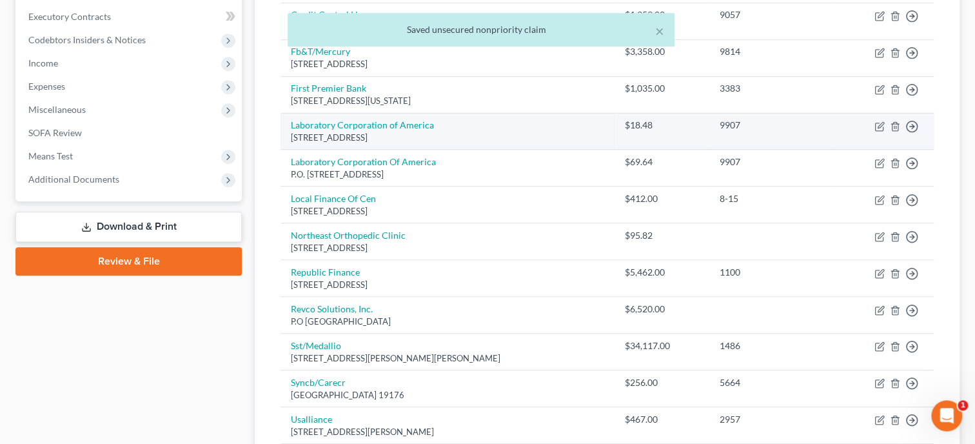
scroll to position [398, 0]
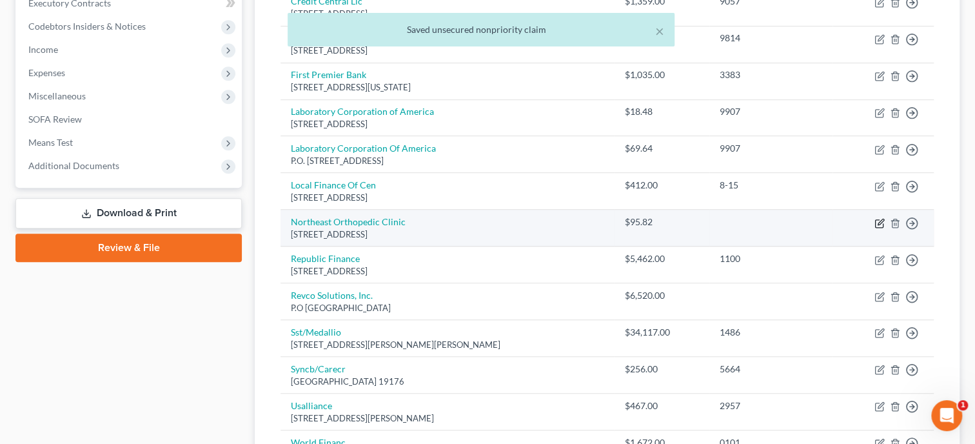
click at [878, 222] on icon "button" at bounding box center [881, 222] width 6 height 6
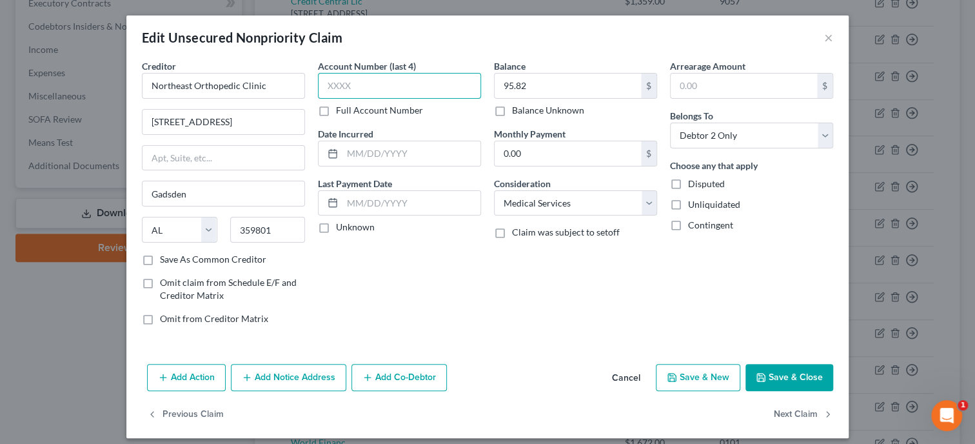
click at [390, 90] on input "text" at bounding box center [399, 86] width 163 height 26
click at [384, 154] on input "text" at bounding box center [411, 153] width 138 height 25
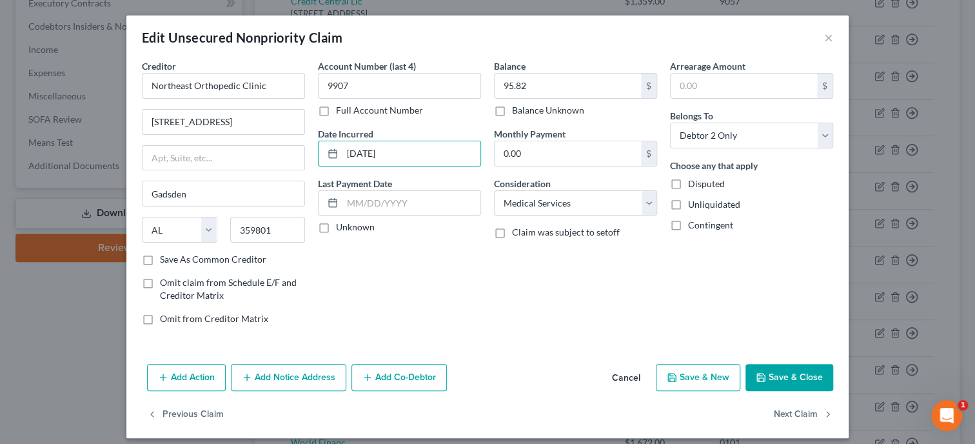
click at [763, 362] on div "Add Action Add Notice Address Add Co-Debtor Cancel Save & New Save & Close" at bounding box center [487, 380] width 722 height 43
click at [765, 367] on button "Save & Close" at bounding box center [789, 377] width 88 height 27
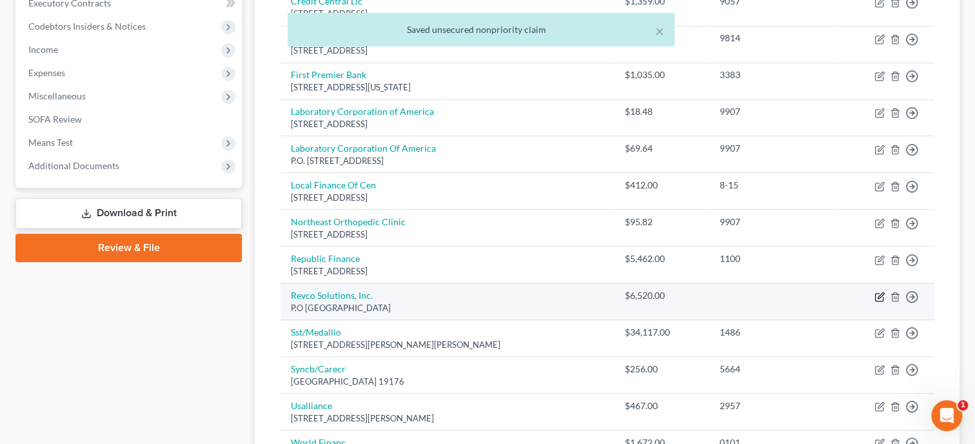
click at [880, 297] on icon "button" at bounding box center [879, 296] width 10 height 10
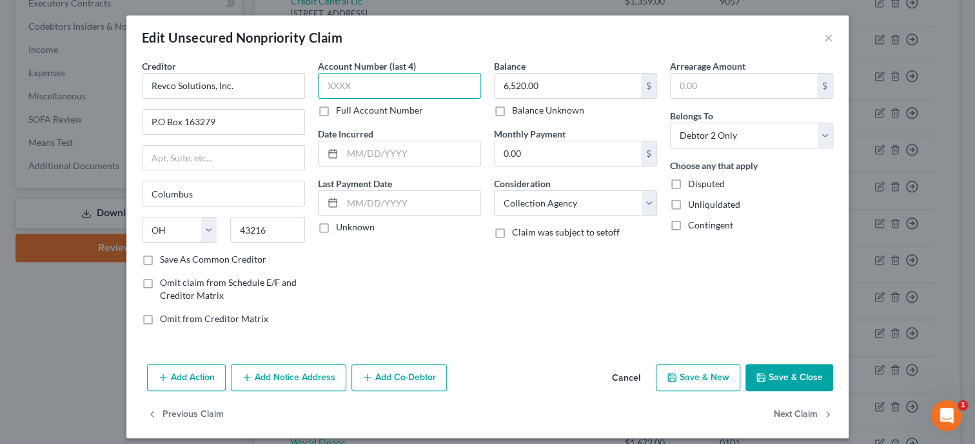
click at [438, 88] on input "text" at bounding box center [399, 86] width 163 height 26
click at [441, 156] on input "text" at bounding box center [411, 153] width 138 height 25
click at [431, 157] on input "[DATE]" at bounding box center [411, 153] width 138 height 25
click at [782, 380] on button "Save & Close" at bounding box center [789, 377] width 88 height 27
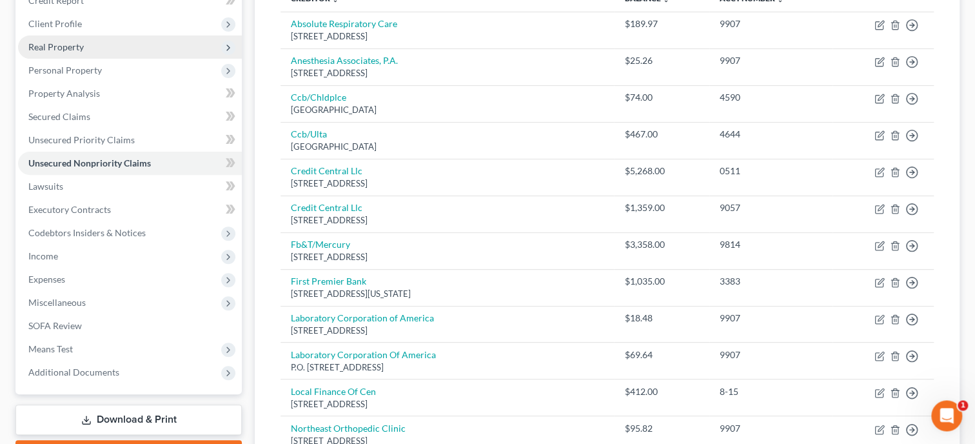
scroll to position [199, 0]
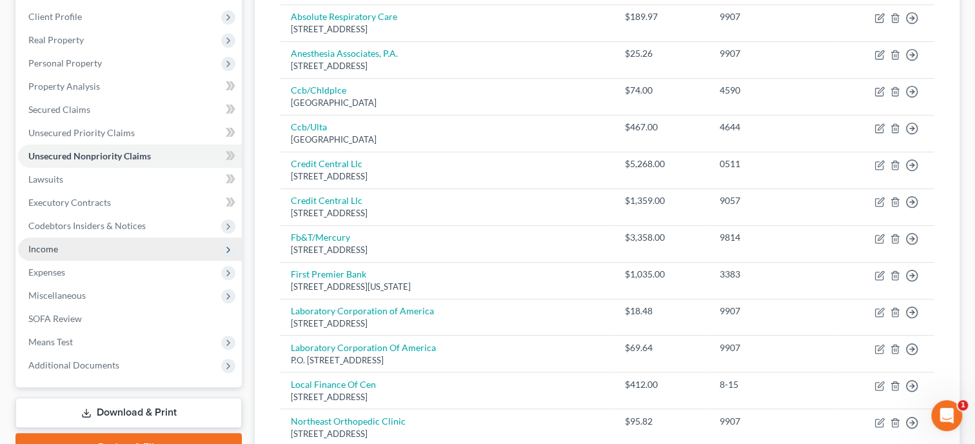
click at [46, 250] on span "Income" at bounding box center [43, 248] width 30 height 11
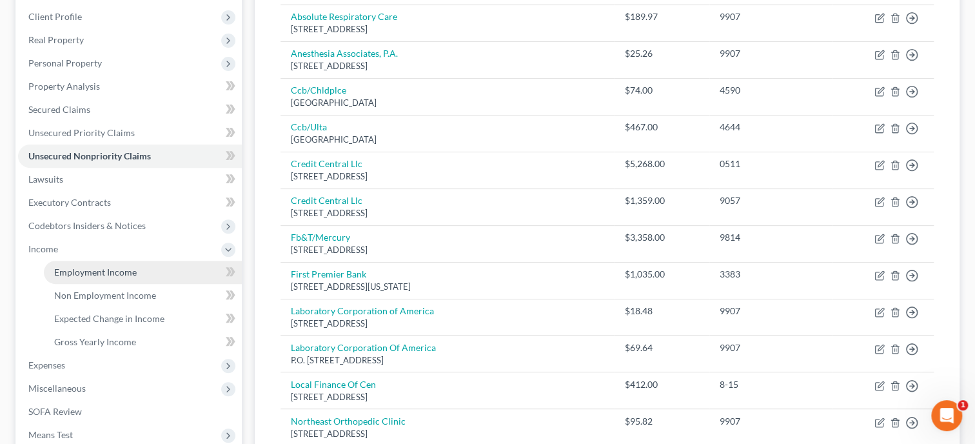
click at [79, 273] on span "Employment Income" at bounding box center [95, 271] width 83 height 11
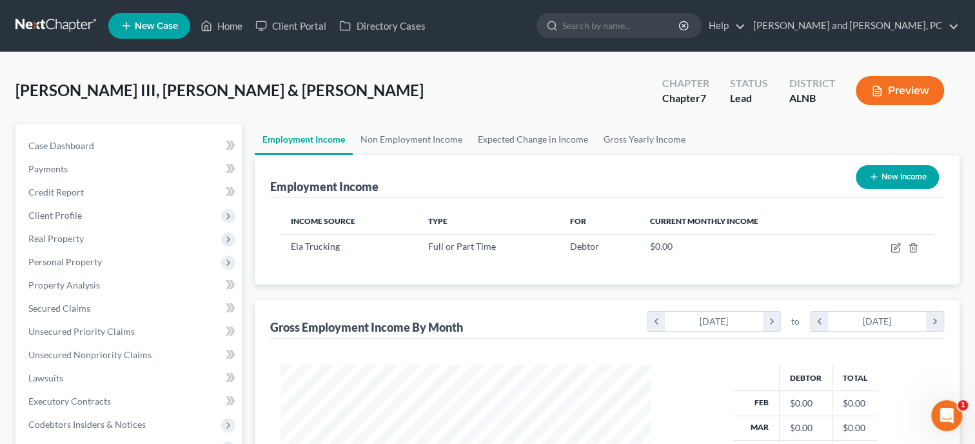
scroll to position [230, 396]
click at [426, 133] on link "Non Employment Income" at bounding box center [411, 139] width 117 height 31
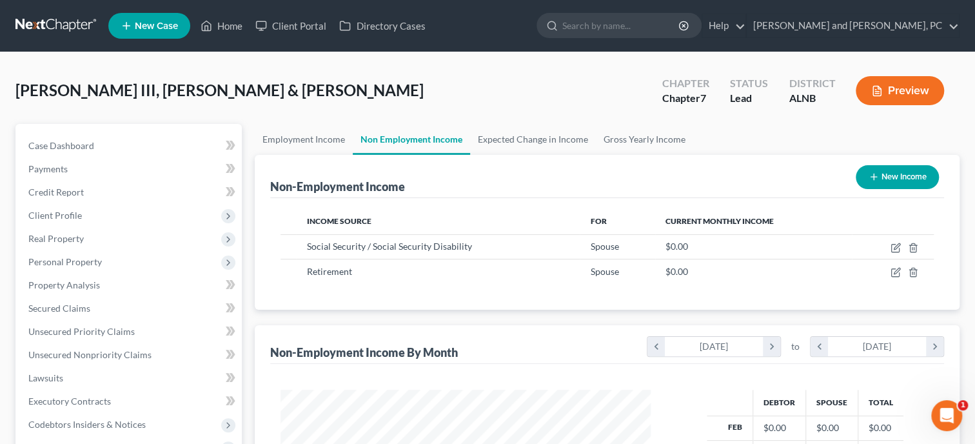
scroll to position [230, 396]
click at [296, 143] on link "Employment Income" at bounding box center [304, 139] width 98 height 31
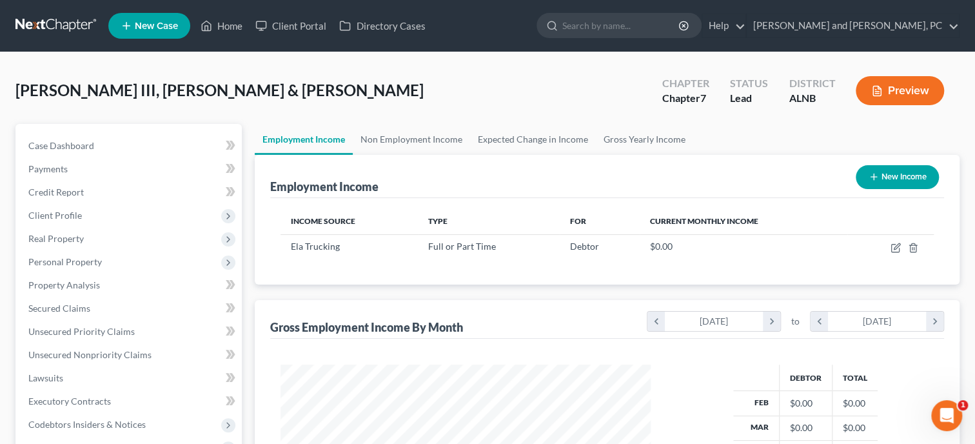
scroll to position [230, 396]
click at [896, 250] on icon "button" at bounding box center [896, 247] width 10 height 10
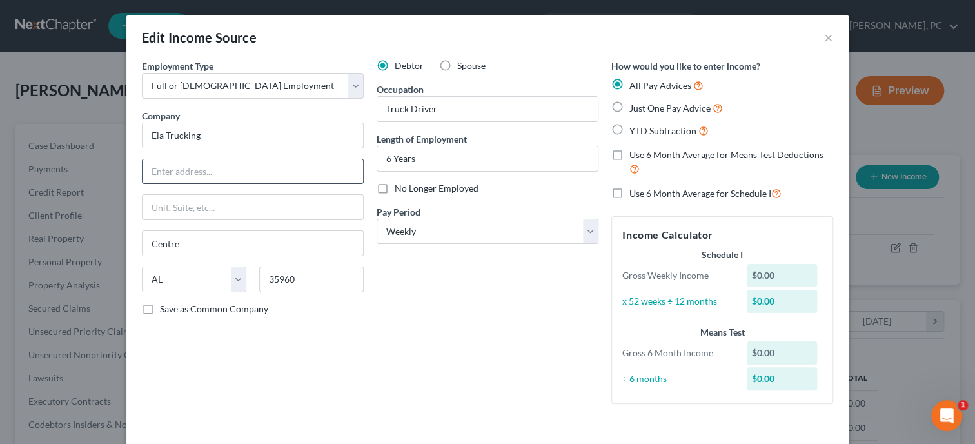
click at [235, 166] on input "text" at bounding box center [253, 171] width 221 height 25
click at [455, 271] on div "Debtor Spouse Occupation Truck Driver Length of Employment 6 Years No Longer Em…" at bounding box center [487, 236] width 235 height 355
click at [629, 108] on label "Just One Pay Advice" at bounding box center [676, 108] width 94 height 15
click at [635, 108] on input "Just One Pay Advice" at bounding box center [639, 105] width 8 height 8
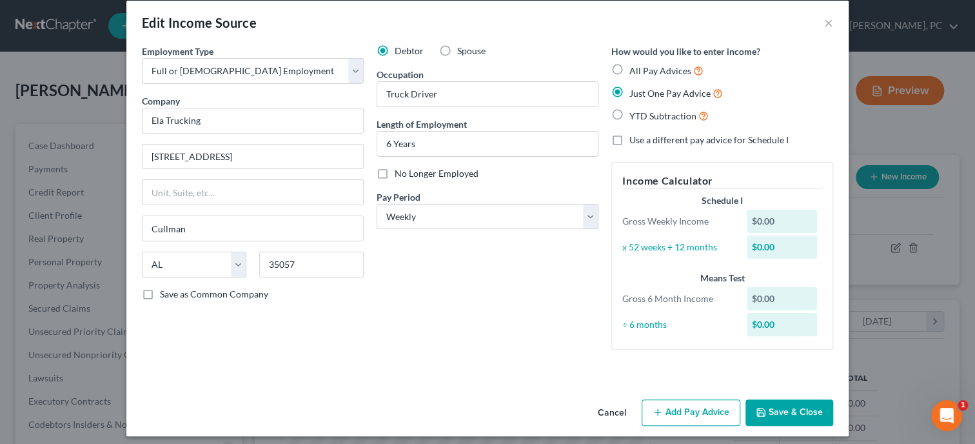
scroll to position [23, 0]
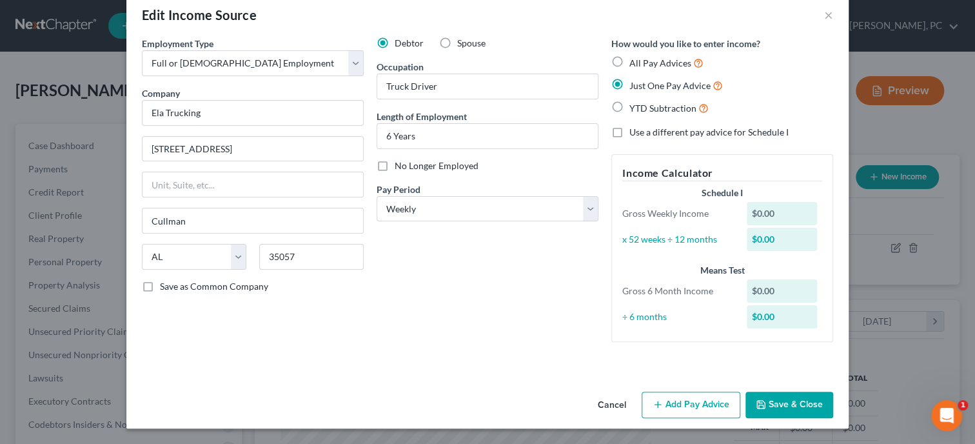
click at [712, 410] on button "Add Pay Advice" at bounding box center [691, 404] width 99 height 27
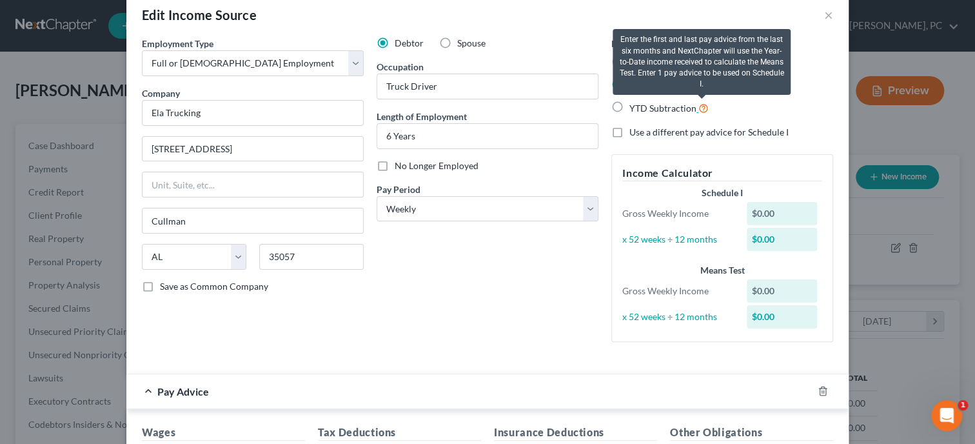
click at [703, 111] on icon at bounding box center [703, 107] width 10 height 12
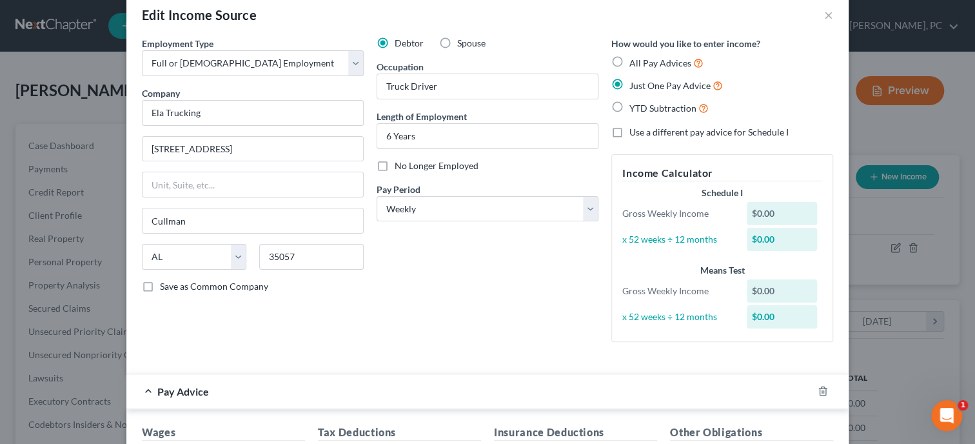
click at [629, 106] on label "YTD Subtraction" at bounding box center [668, 108] width 79 height 15
click at [635, 106] on input "YTD Subtraction" at bounding box center [639, 105] width 8 height 8
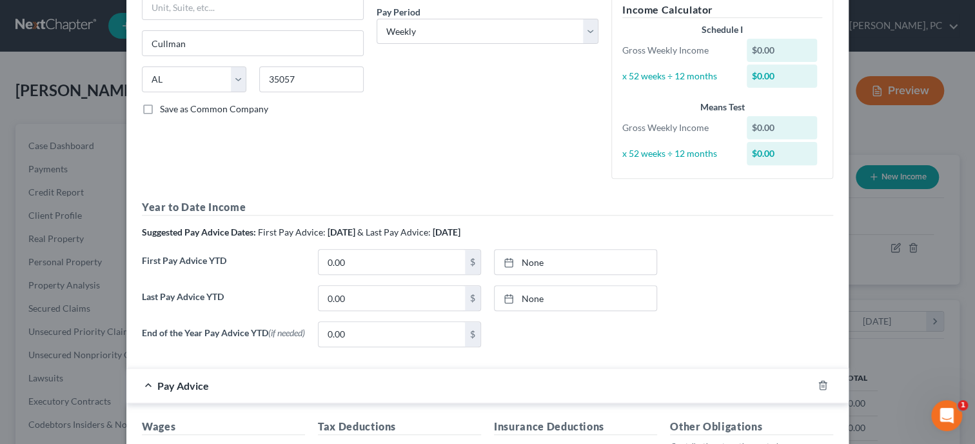
scroll to position [221, 0]
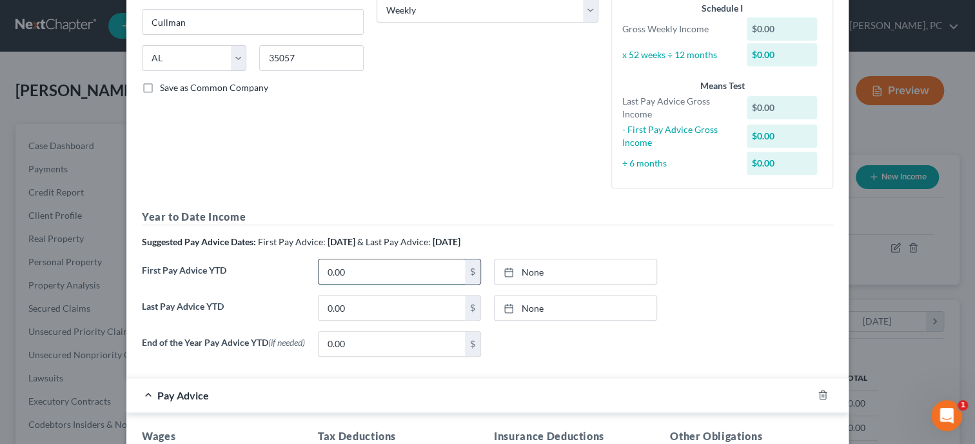
click at [386, 276] on input "0.00" at bounding box center [392, 271] width 146 height 25
click at [530, 275] on link "None" at bounding box center [576, 271] width 162 height 25
click at [406, 311] on input "0.00" at bounding box center [392, 307] width 146 height 25
click at [545, 310] on link "None" at bounding box center [576, 307] width 162 height 25
click at [548, 340] on div "None close Date Time chevron_left [DATE] chevron_right Su M Tu W Th F Sa 27 28 …" at bounding box center [576, 344] width 176 height 26
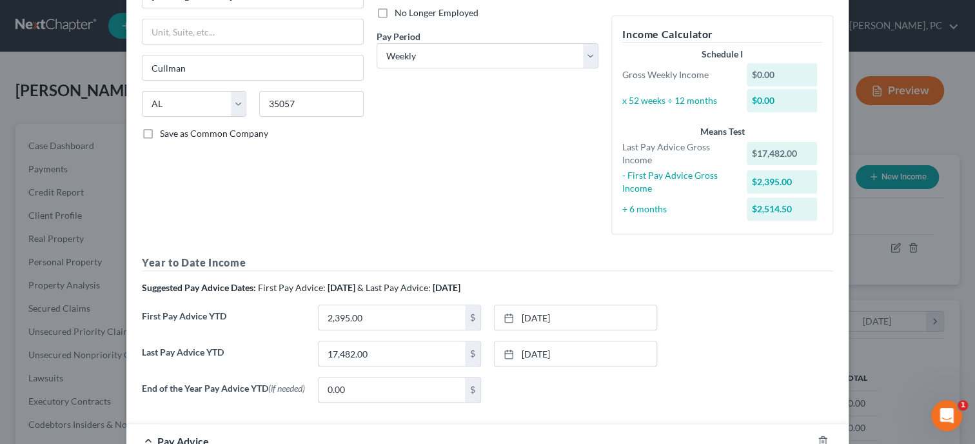
scroll to position [155, 0]
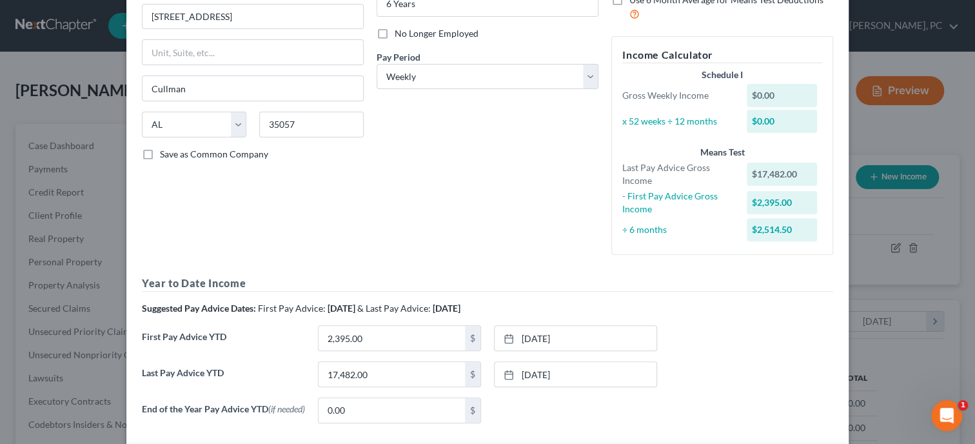
click at [286, 192] on div "Employment Type * Select Full or [DEMOGRAPHIC_DATA] Employment Self Employment …" at bounding box center [252, 85] width 235 height 360
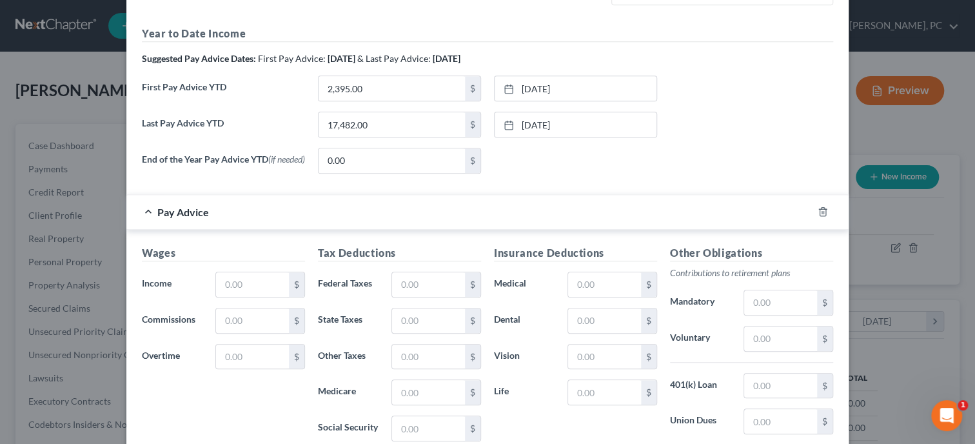
scroll to position [377, 0]
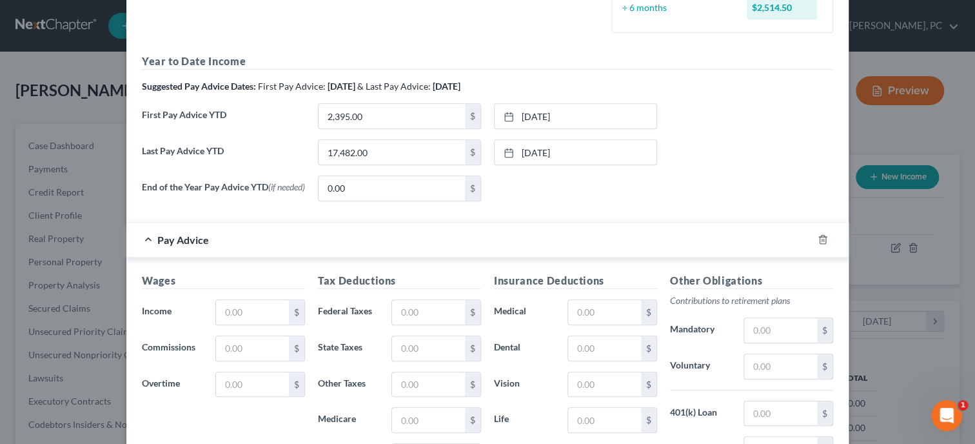
click at [429, 217] on form "Employment Type * Select Full or [DEMOGRAPHIC_DATA] Employment Self Employment …" at bounding box center [487, 128] width 691 height 890
click at [252, 315] on input "text" at bounding box center [252, 312] width 73 height 25
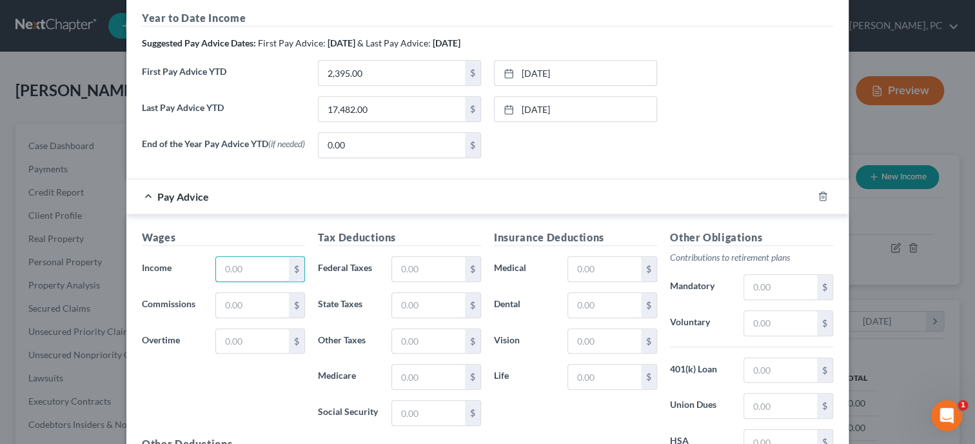
scroll to position [509, 0]
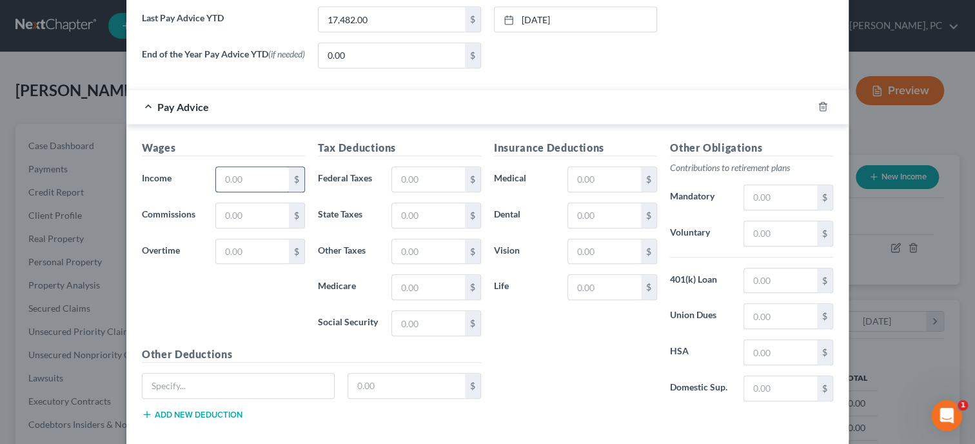
click at [241, 179] on input "text" at bounding box center [252, 179] width 73 height 25
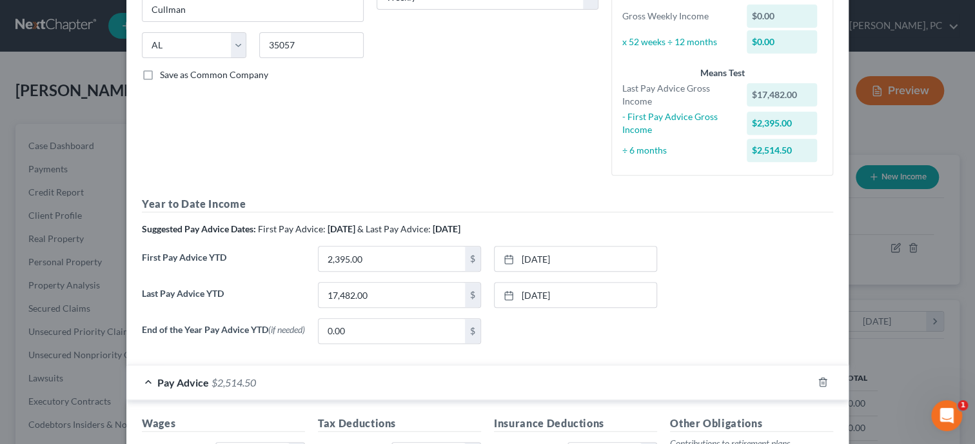
scroll to position [178, 0]
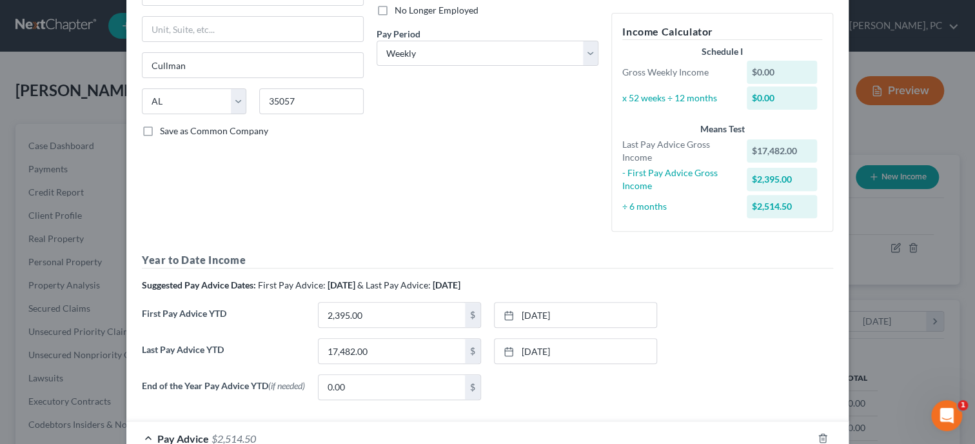
click at [408, 191] on div "Debtor Spouse Occupation Truck Driver Length of Employment 6 Years No Longer Em…" at bounding box center [487, 61] width 235 height 360
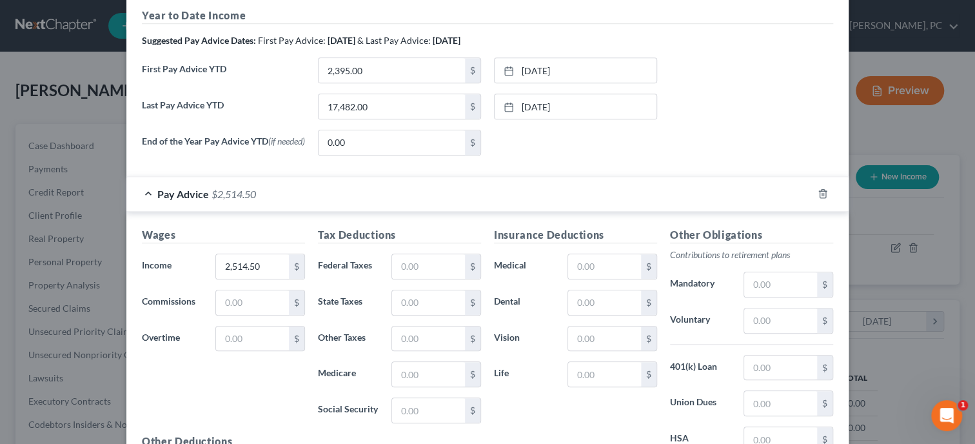
scroll to position [443, 0]
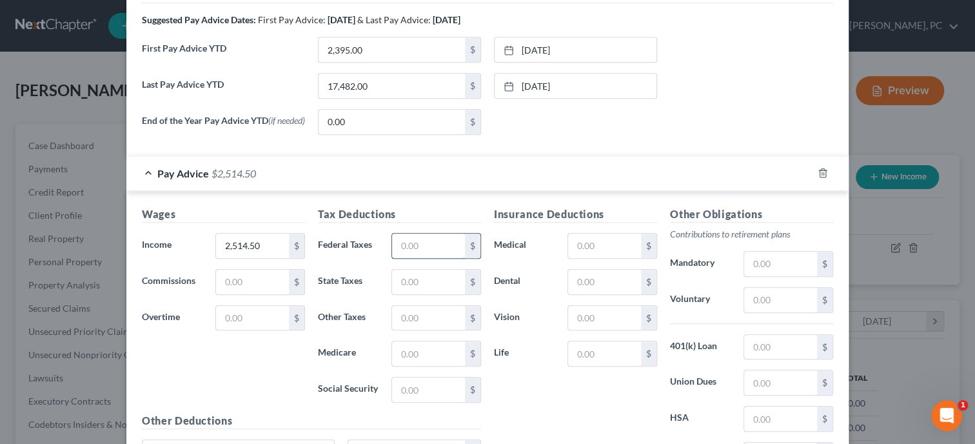
click at [410, 246] on input "text" at bounding box center [428, 245] width 73 height 25
click at [423, 277] on input "text" at bounding box center [428, 282] width 73 height 25
click at [435, 355] on input "text" at bounding box center [428, 353] width 73 height 25
click at [431, 394] on input "text" at bounding box center [428, 389] width 73 height 25
click at [578, 138] on div "End of the Year Pay Advice YTD (if needed) 0.00 $ None close Date Time chevron_…" at bounding box center [487, 127] width 704 height 36
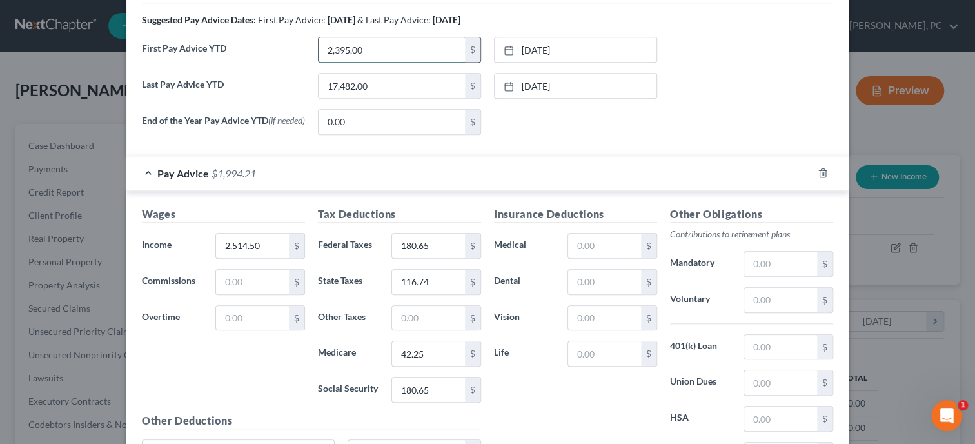
click at [408, 48] on input "2,395.00" at bounding box center [392, 49] width 146 height 25
click at [401, 88] on input "17,482.00" at bounding box center [392, 86] width 146 height 25
click at [537, 114] on div "None close Date Time chevron_left [DATE] chevron_right Su M Tu W Th F Sa 27 28 …" at bounding box center [576, 122] width 176 height 26
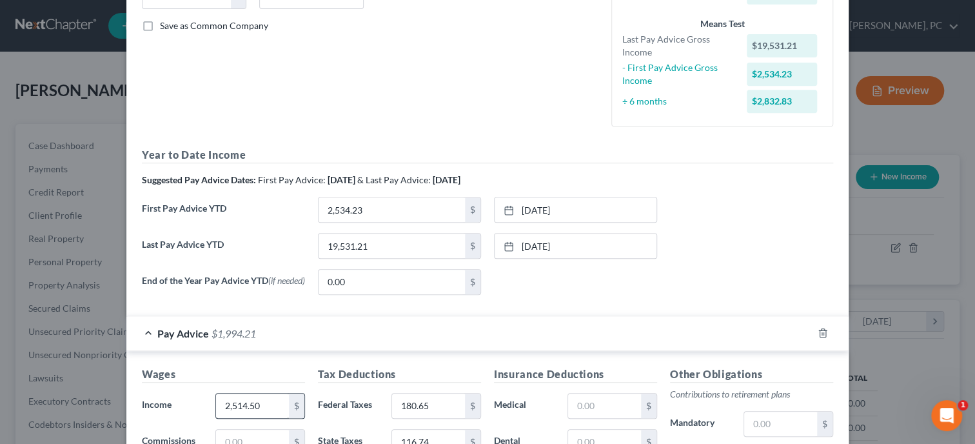
scroll to position [377, 0]
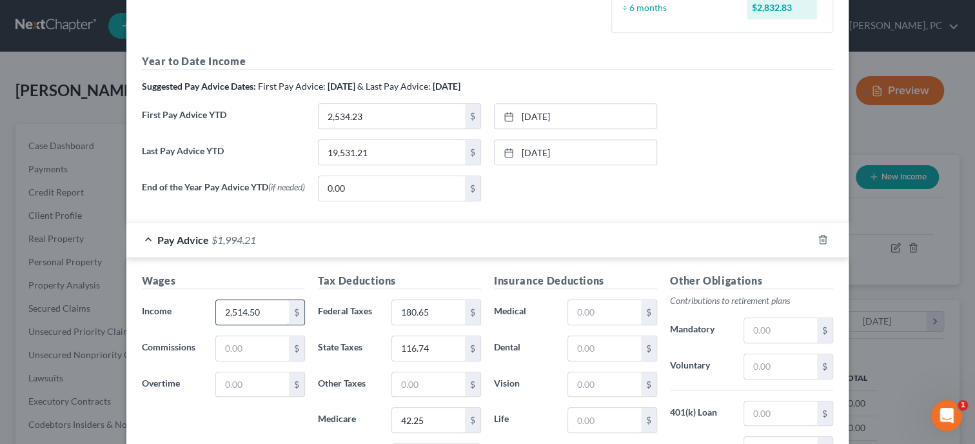
click at [273, 315] on input "2,514.50" at bounding box center [252, 312] width 73 height 25
click at [286, 276] on h5 "Wages" at bounding box center [223, 281] width 163 height 16
click at [712, 164] on div "Last Pay Advice YTD 19,531.21 $ [DATE] close Date [DATE] Time 12:00 AM chevron_…" at bounding box center [487, 157] width 704 height 36
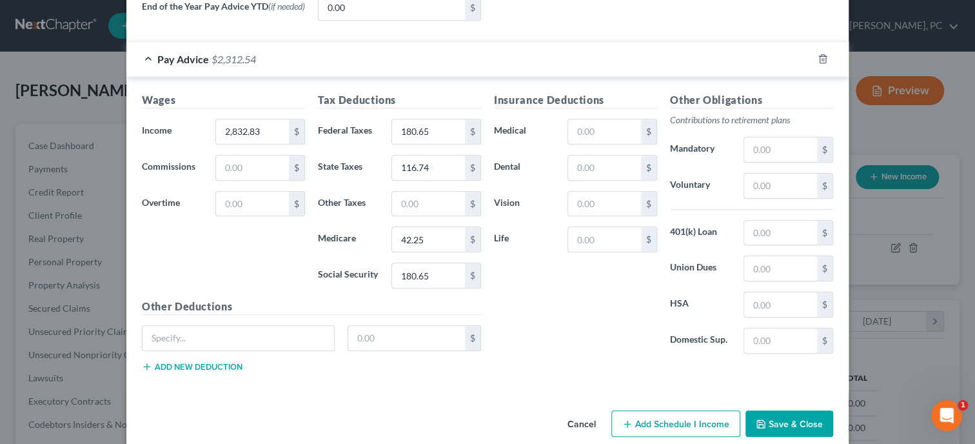
scroll to position [576, 0]
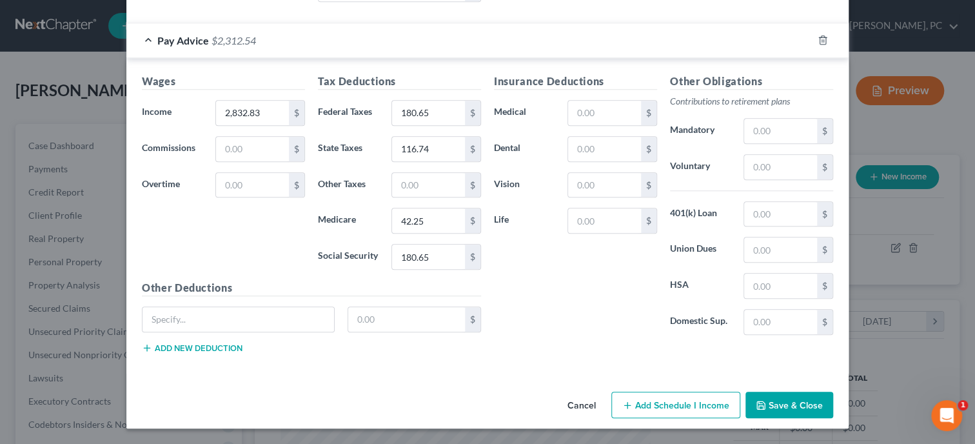
click at [794, 410] on button "Save & Close" at bounding box center [789, 404] width 88 height 27
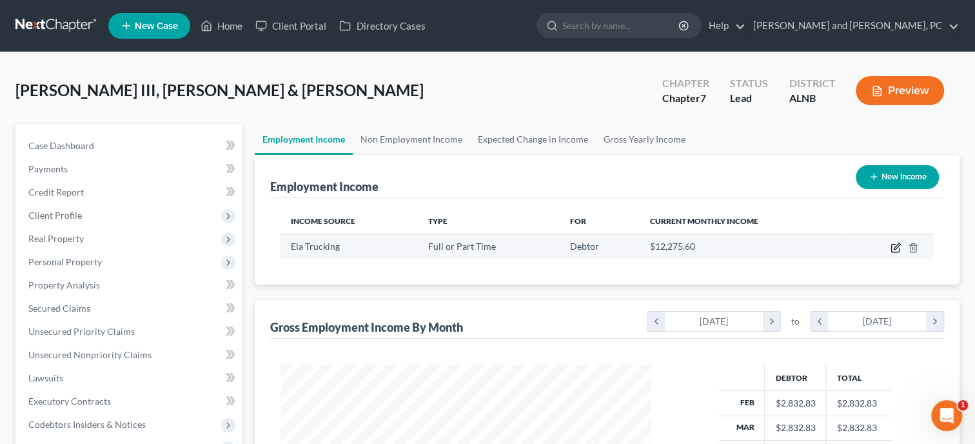
click at [900, 250] on icon "button" at bounding box center [896, 247] width 10 height 10
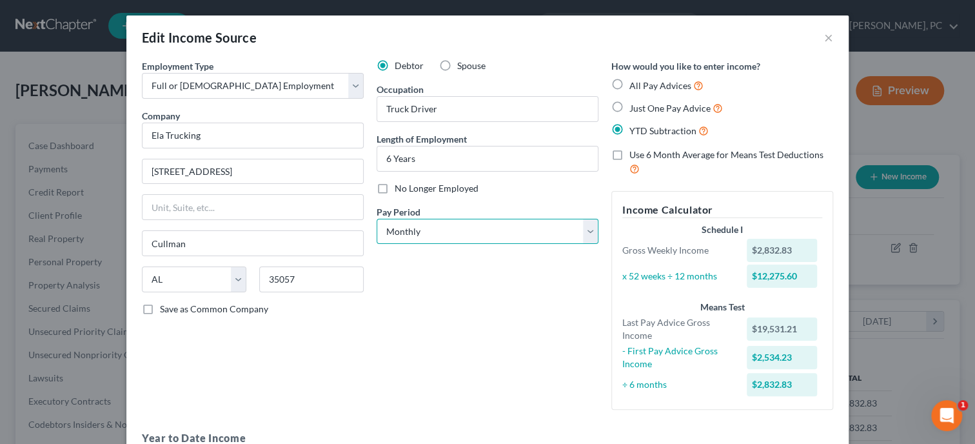
click option "Monthly" at bounding box center [0, 0] width 0 height 0
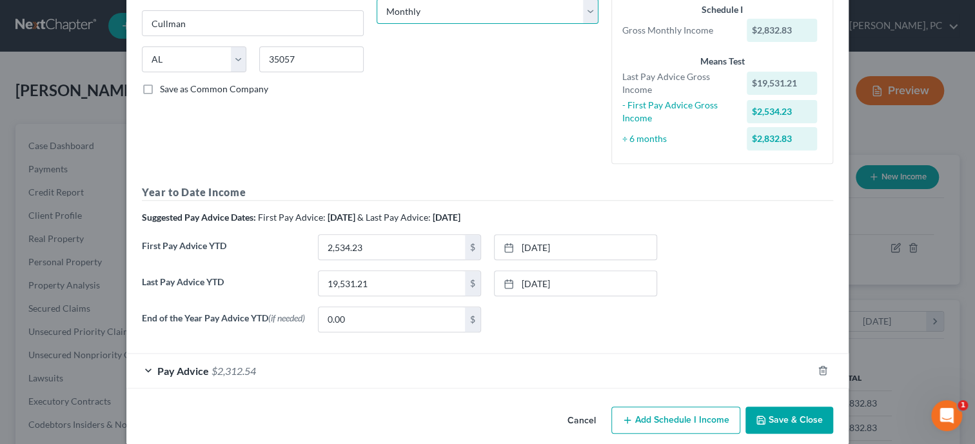
scroll to position [237, 0]
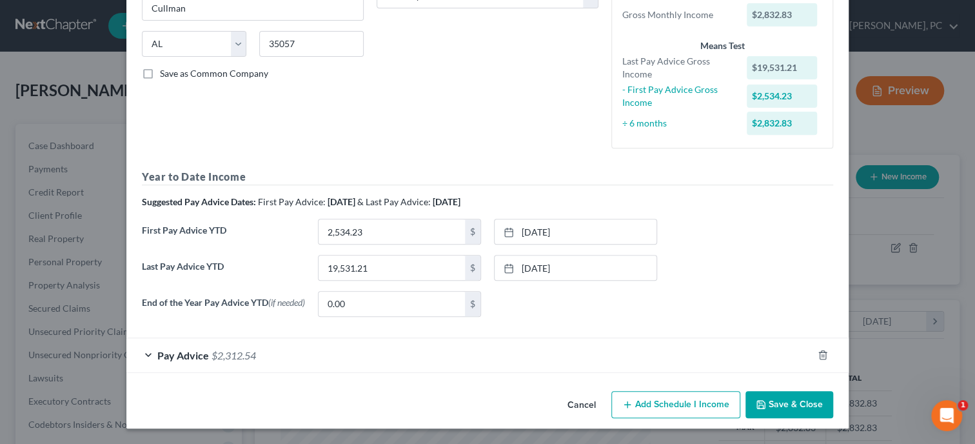
click at [791, 405] on button "Save & Close" at bounding box center [789, 404] width 88 height 27
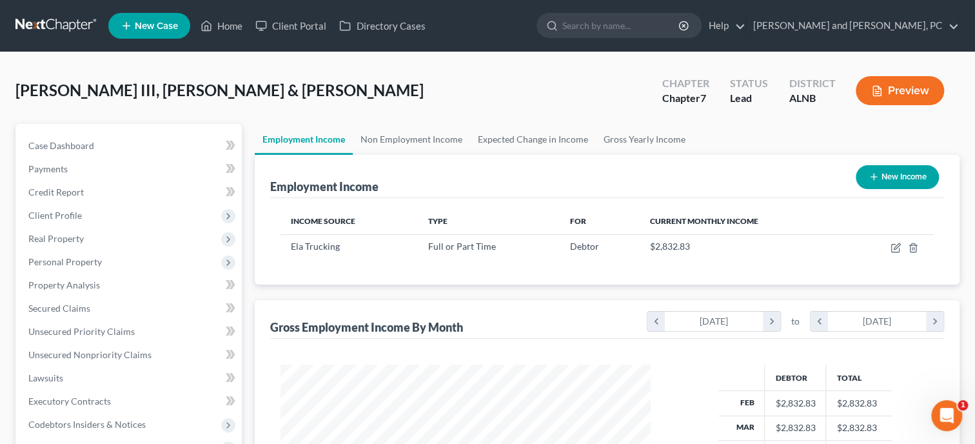
click at [636, 74] on div "[PERSON_NAME] III, [PERSON_NAME] & [PERSON_NAME] Upgraded Chapter Chapter 7 Sta…" at bounding box center [487, 96] width 944 height 56
click at [214, 26] on link "Home" at bounding box center [221, 25] width 55 height 23
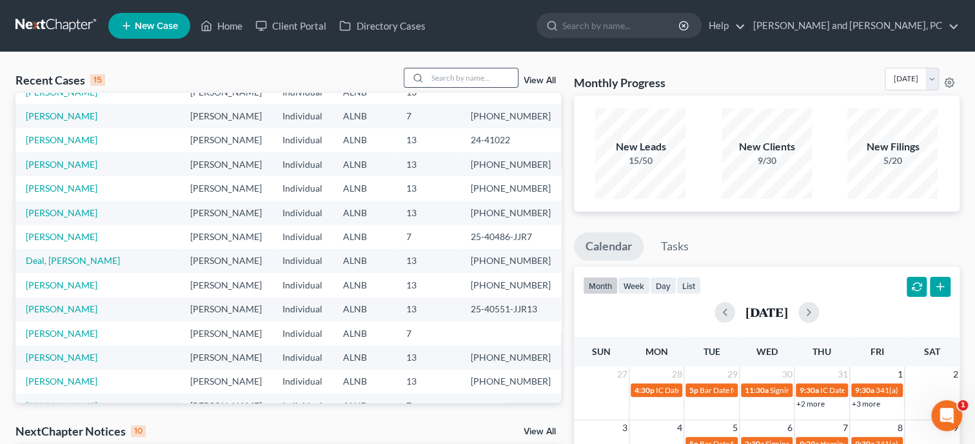
click at [437, 81] on input "search" at bounding box center [473, 77] width 90 height 19
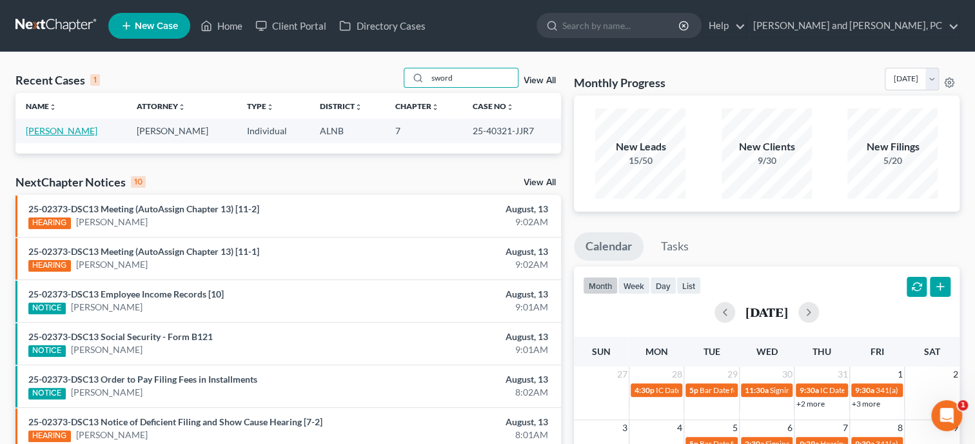
click at [90, 133] on link "[PERSON_NAME]" at bounding box center [62, 130] width 72 height 11
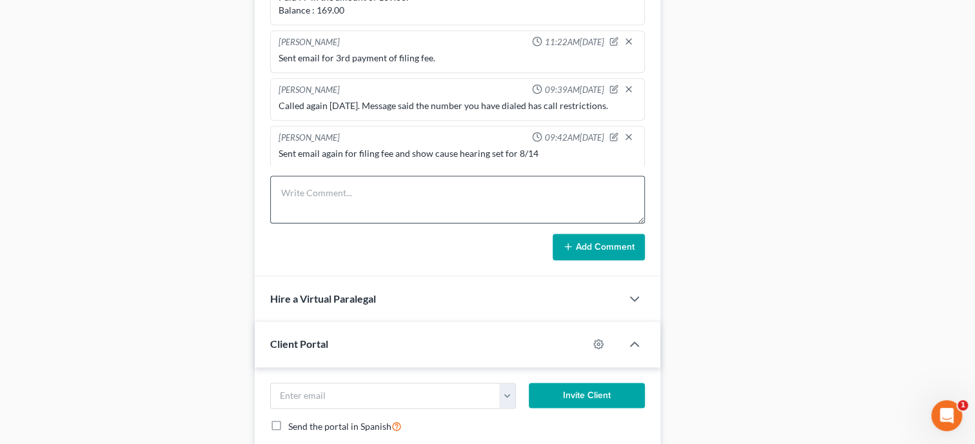
scroll to position [7751, 0]
click at [323, 222] on textarea at bounding box center [457, 199] width 375 height 48
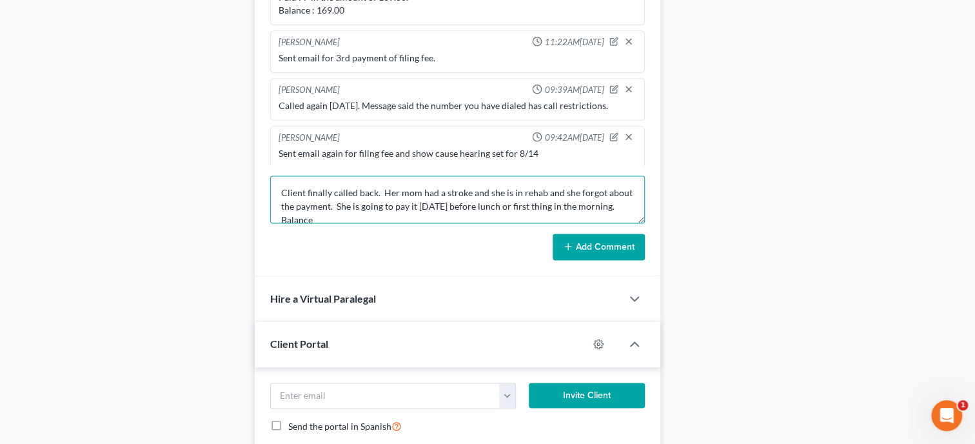
scroll to position [3, 0]
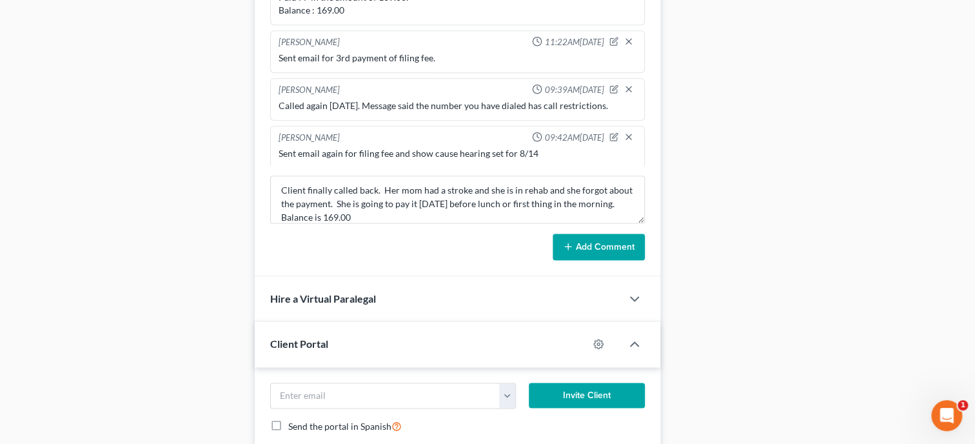
click at [555, 257] on button "Add Comment" at bounding box center [599, 246] width 92 height 27
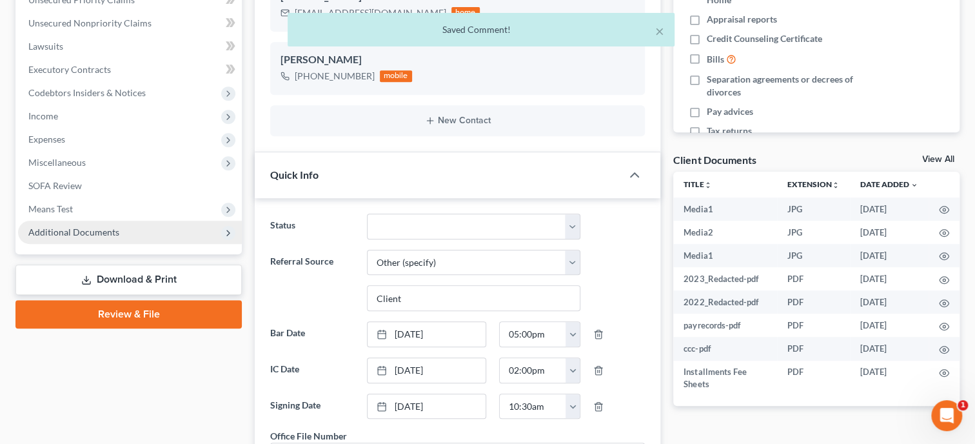
scroll to position [0, 0]
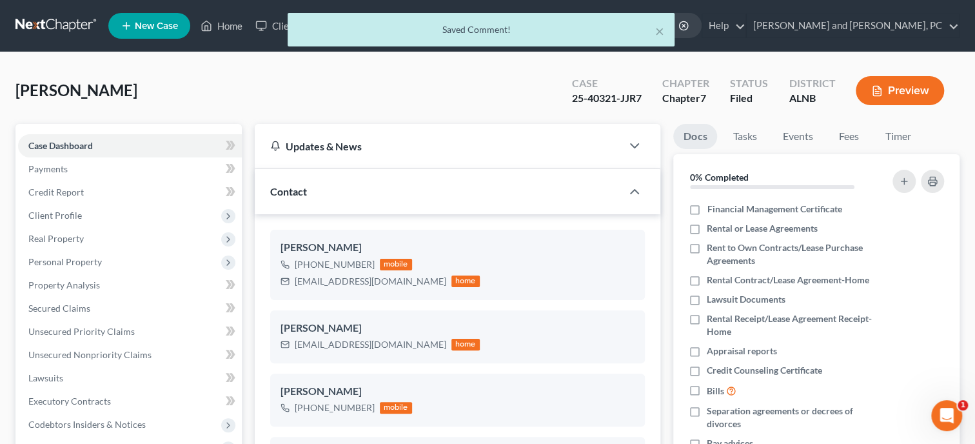
click at [221, 27] on div "× Saved Comment!" at bounding box center [481, 33] width 975 height 40
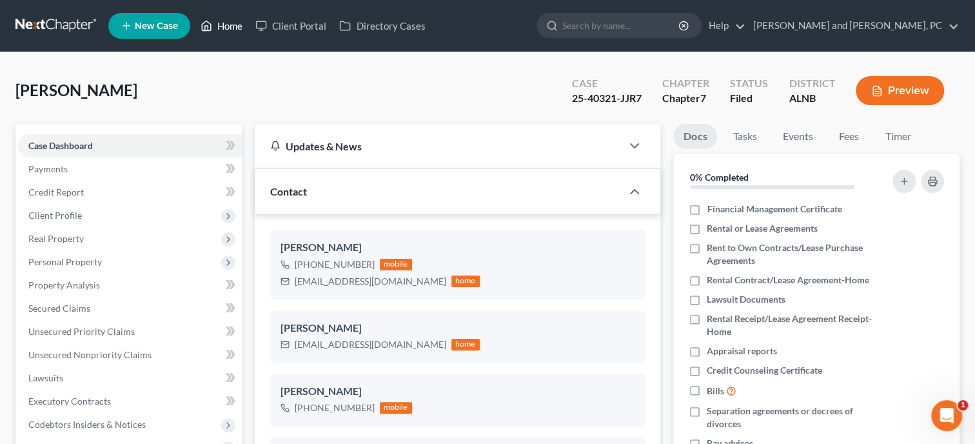
click at [221, 27] on link "Home" at bounding box center [221, 25] width 55 height 23
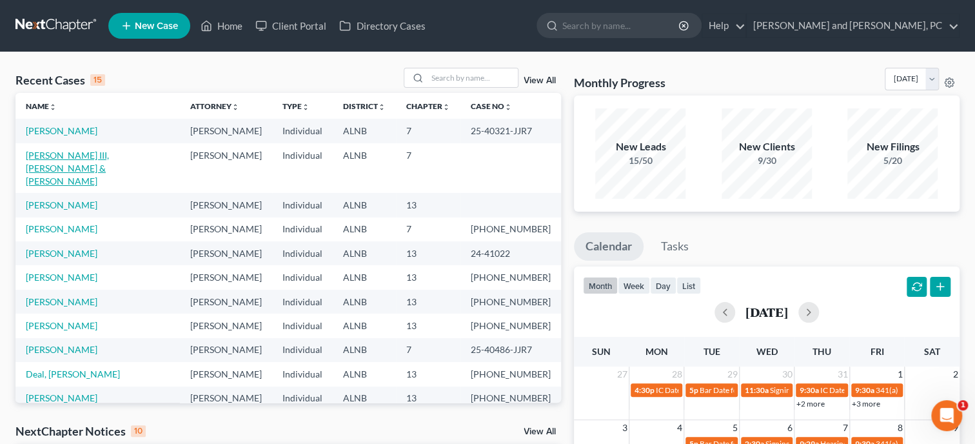
click at [109, 156] on link "[PERSON_NAME] III, [PERSON_NAME] & [PERSON_NAME]" at bounding box center [67, 168] width 83 height 37
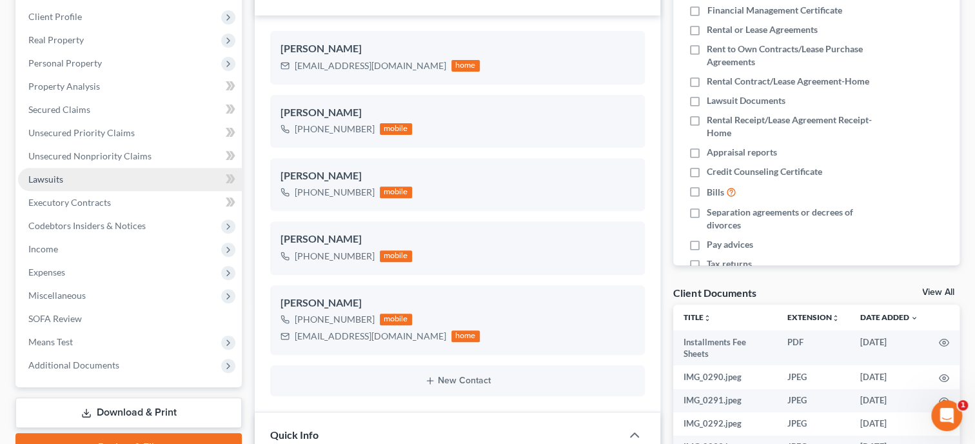
scroll to position [128, 0]
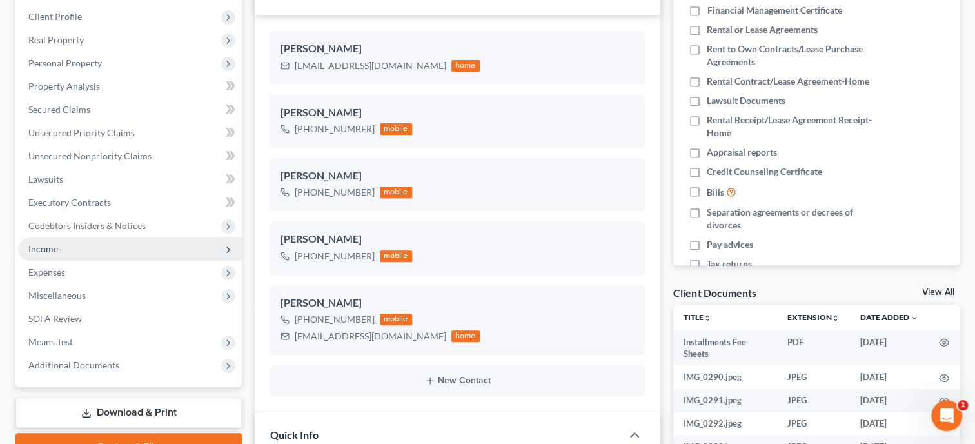
click at [77, 246] on span "Income" at bounding box center [130, 248] width 224 height 23
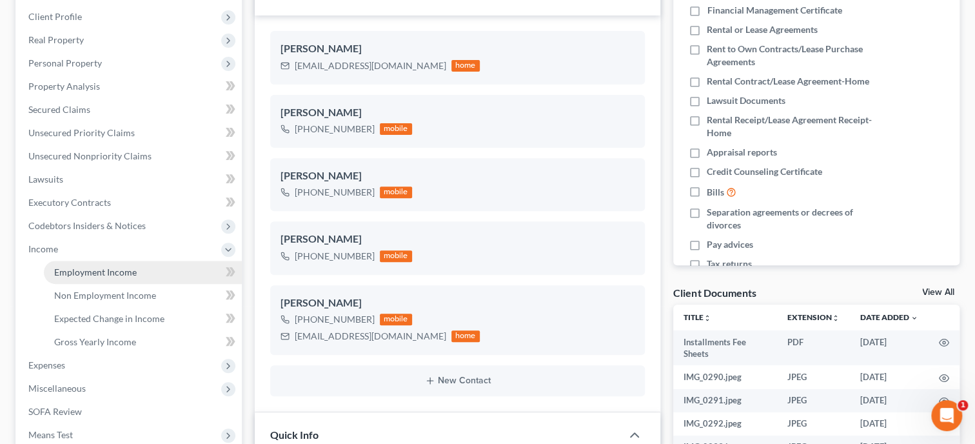
click at [87, 274] on span "Employment Income" at bounding box center [95, 271] width 83 height 11
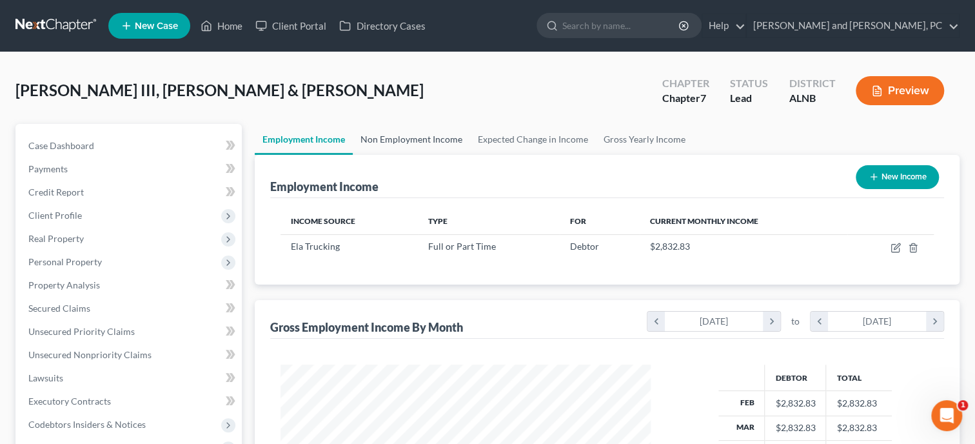
click at [392, 133] on link "Non Employment Income" at bounding box center [411, 139] width 117 height 31
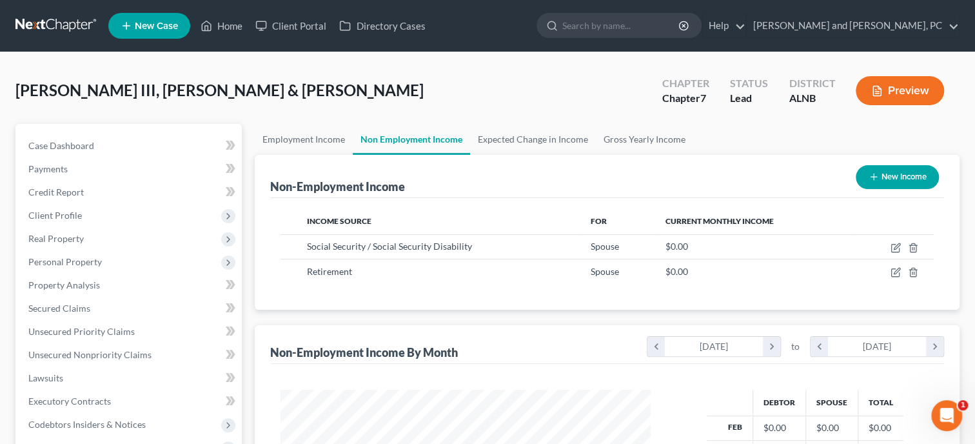
scroll to position [230, 396]
click at [63, 147] on span "Case Dashboard" at bounding box center [61, 145] width 66 height 11
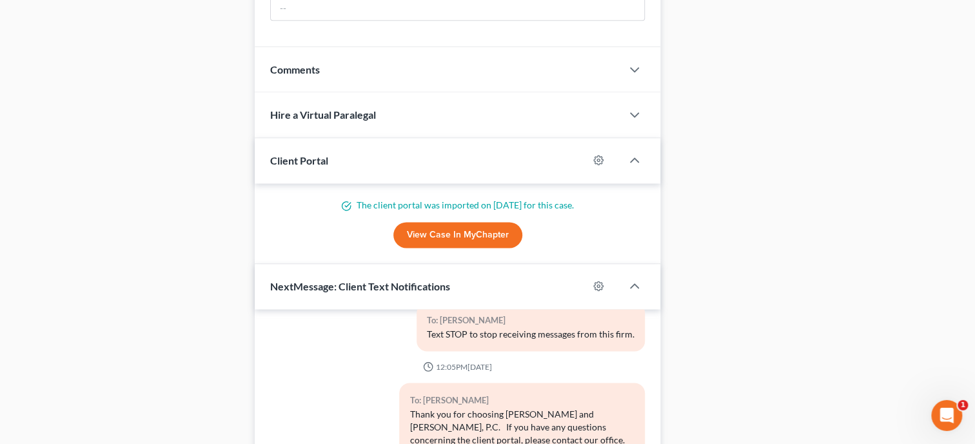
scroll to position [1061, 0]
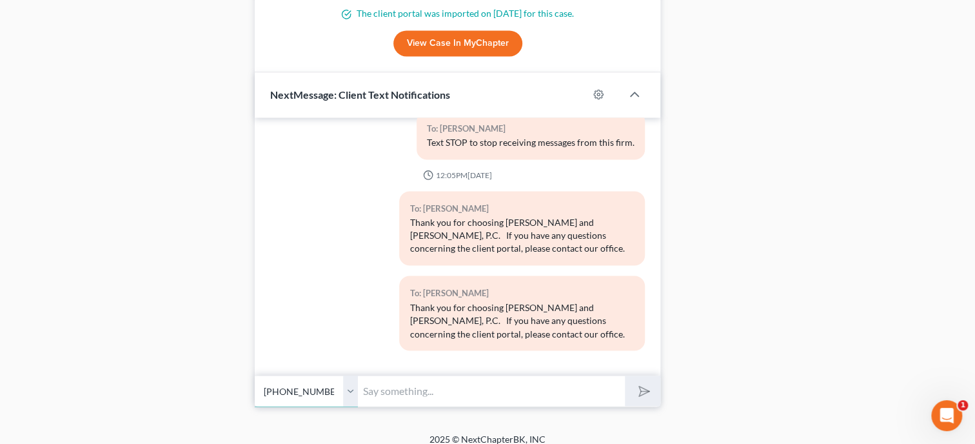
click option "[PHONE_NUMBER] - [PERSON_NAME]" at bounding box center [0, 0] width 0 height 0
click at [398, 402] on input "text" at bounding box center [491, 391] width 267 height 32
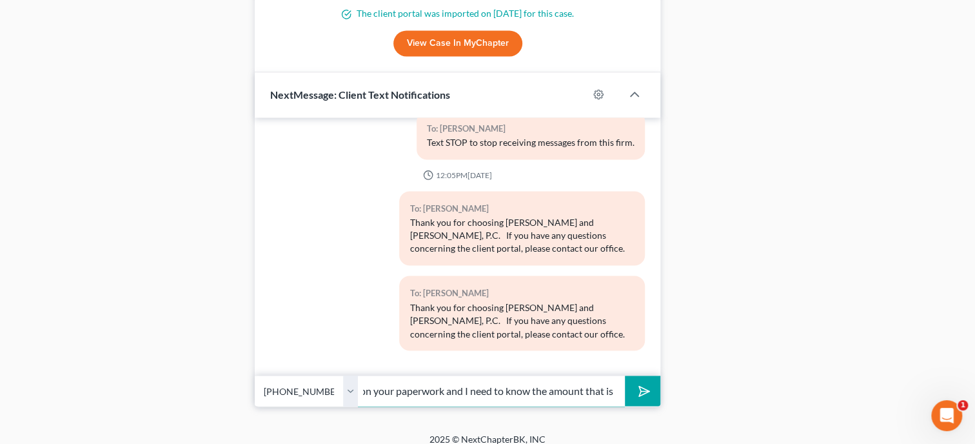
scroll to position [0, 371]
click at [625, 375] on button "submit" at bounding box center [642, 390] width 35 height 30
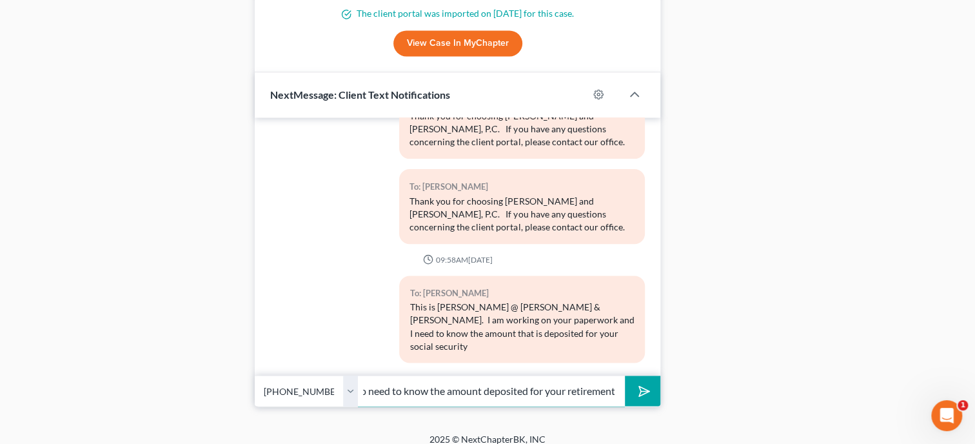
scroll to position [0, 44]
click at [625, 375] on button "submit" at bounding box center [642, 390] width 35 height 30
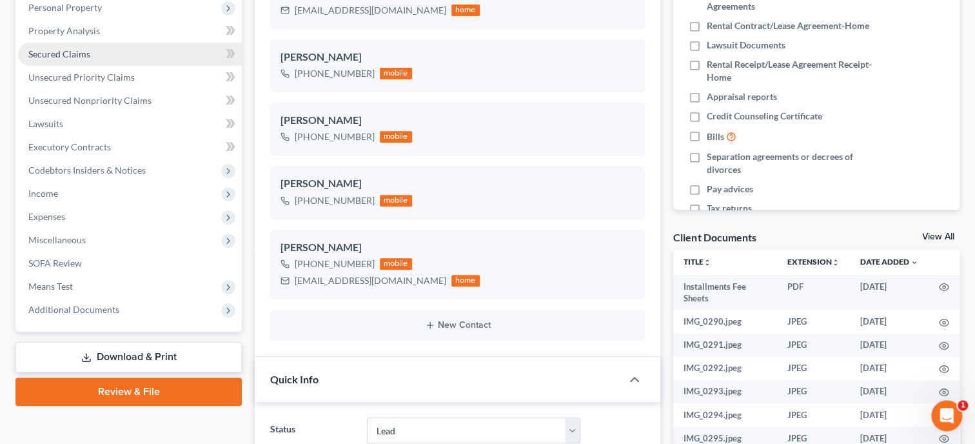
scroll to position [265, 0]
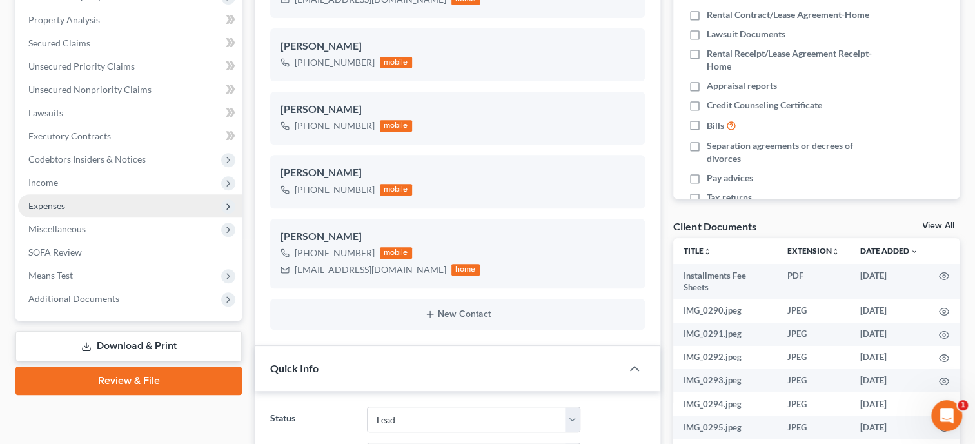
click at [49, 197] on span "Expenses" at bounding box center [130, 205] width 224 height 23
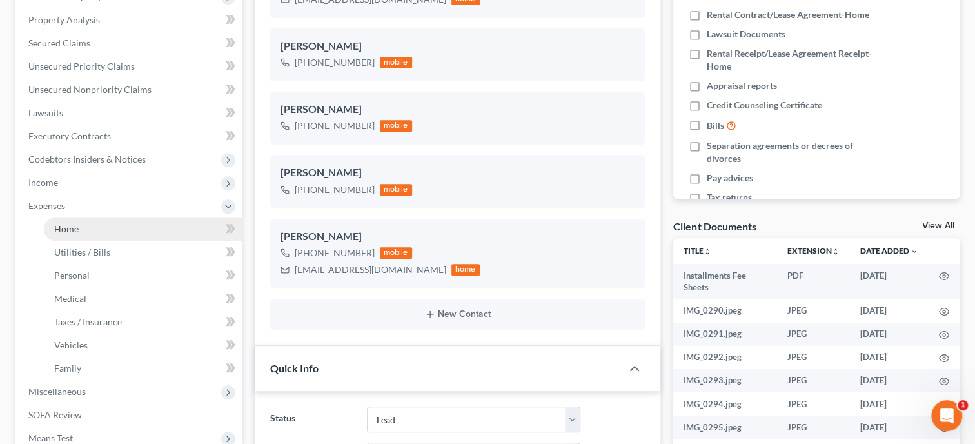
click at [87, 232] on link "Home" at bounding box center [143, 228] width 198 height 23
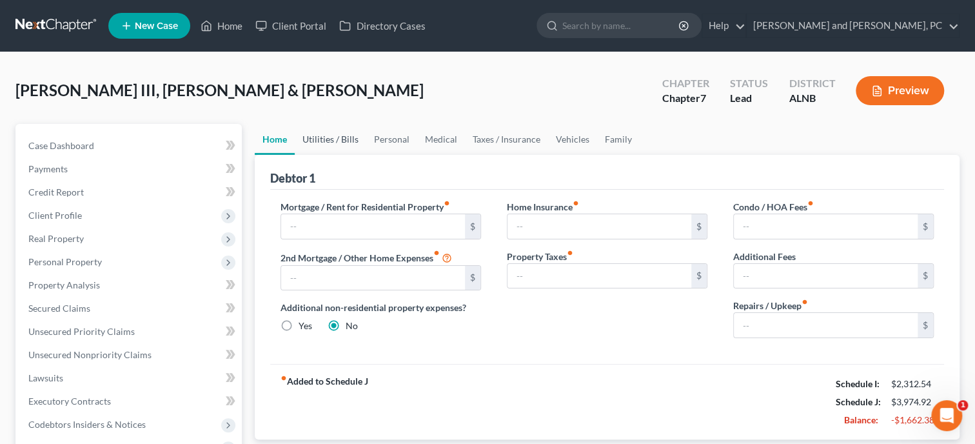
click at [320, 141] on link "Utilities / Bills" at bounding box center [331, 139] width 72 height 31
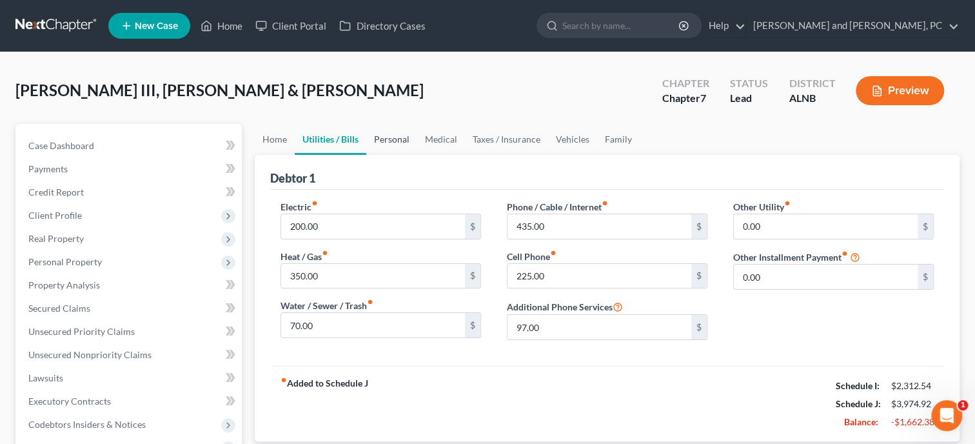
click at [384, 141] on link "Personal" at bounding box center [391, 139] width 51 height 31
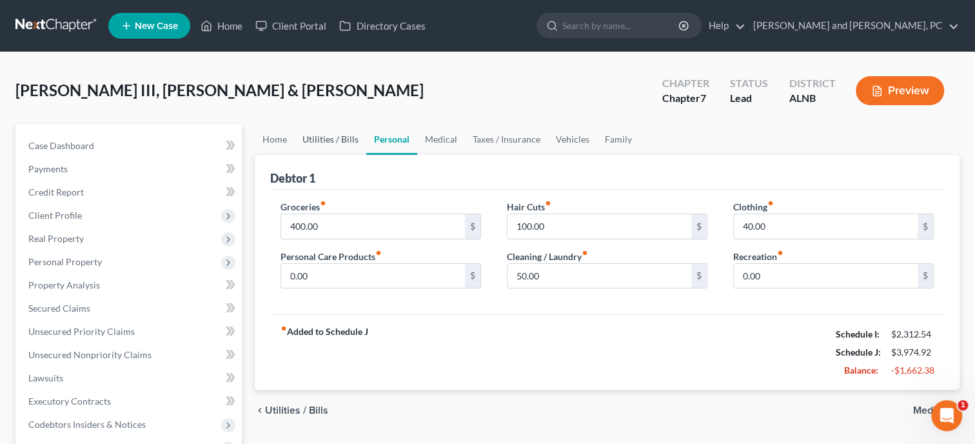
click at [352, 141] on link "Utilities / Bills" at bounding box center [331, 139] width 72 height 31
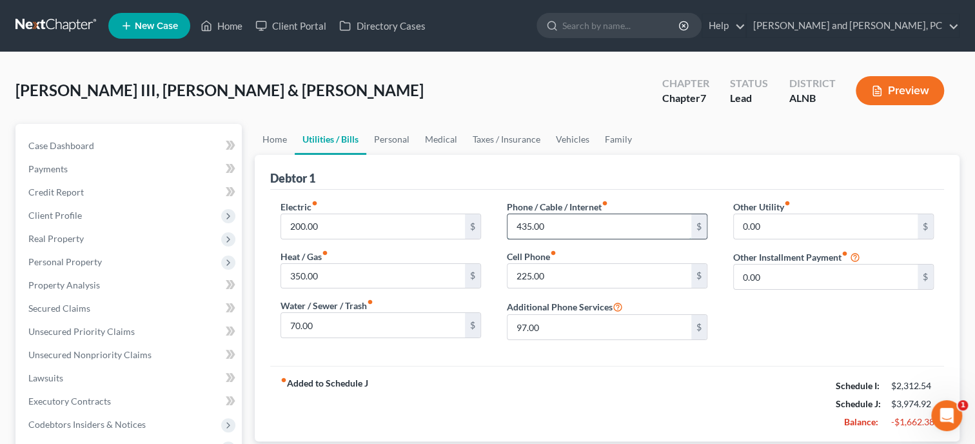
click at [573, 219] on input "435.00" at bounding box center [600, 226] width 184 height 25
click at [582, 271] on input "225.00" at bounding box center [600, 276] width 184 height 25
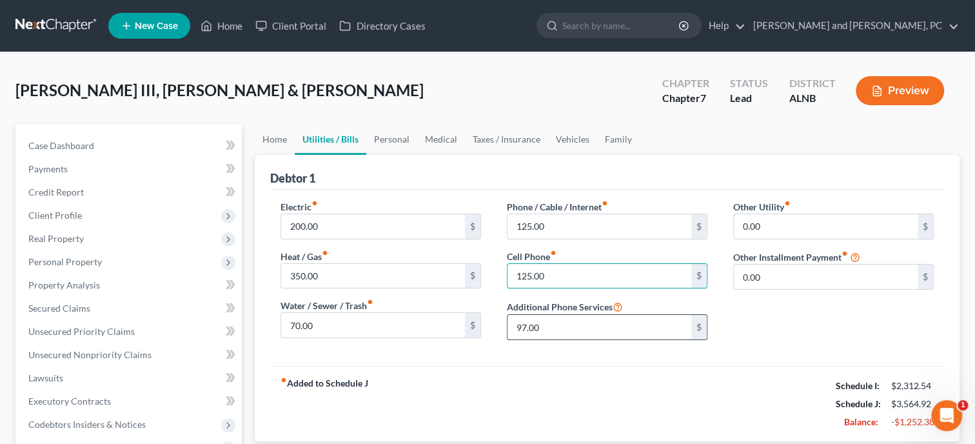
click at [575, 323] on input "97.00" at bounding box center [600, 327] width 184 height 25
click at [395, 139] on link "Personal" at bounding box center [391, 139] width 51 height 31
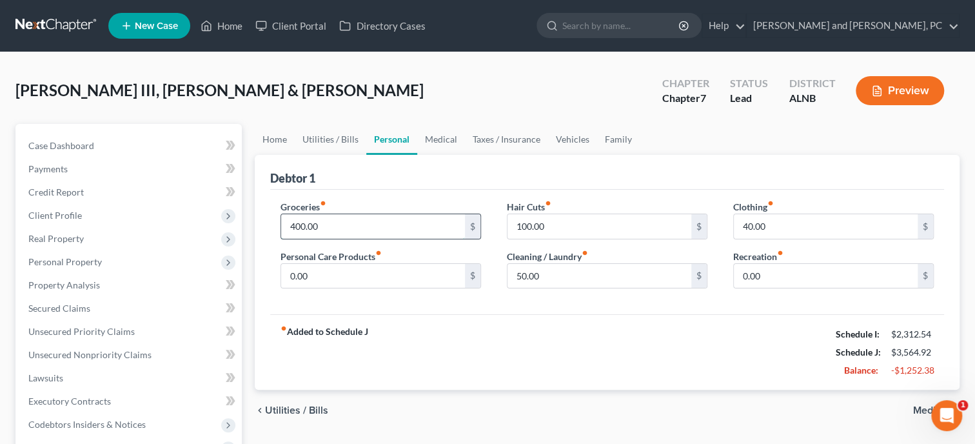
click at [319, 226] on input "400.00" at bounding box center [373, 226] width 184 height 25
click at [328, 273] on input "0.00" at bounding box center [373, 276] width 184 height 25
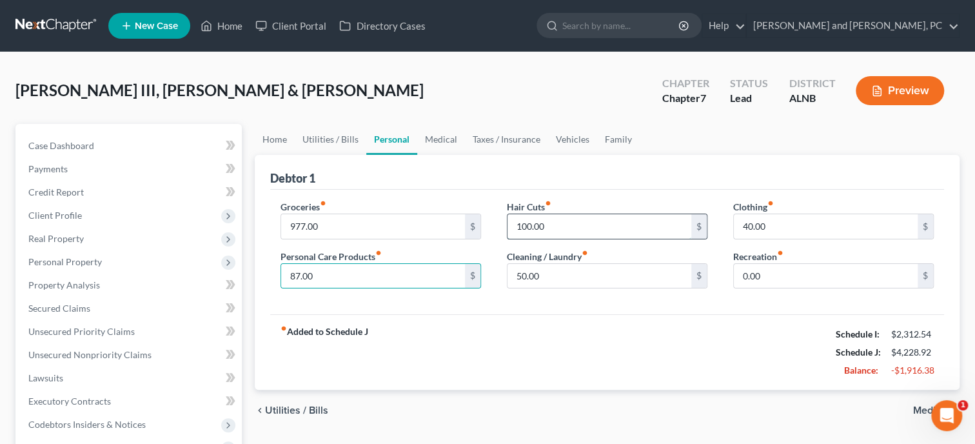
click at [562, 224] on input "100.00" at bounding box center [600, 226] width 184 height 25
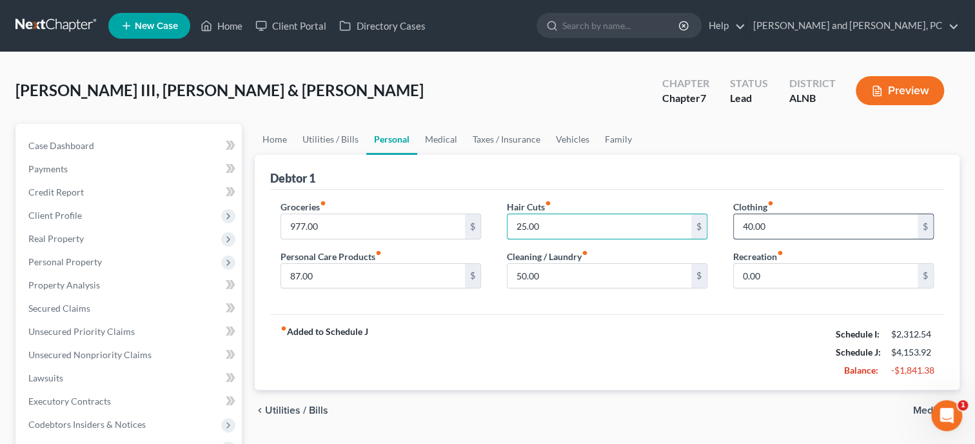
click at [775, 226] on input "40.00" at bounding box center [826, 226] width 184 height 25
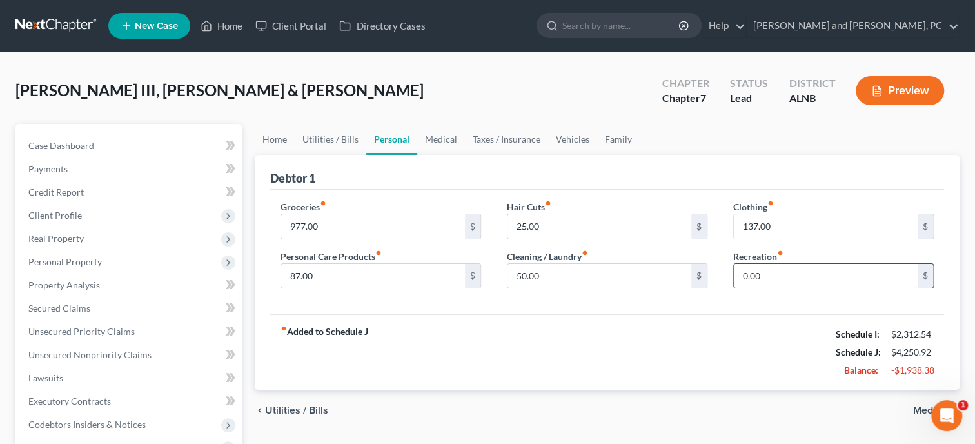
click at [805, 277] on input "0.00" at bounding box center [826, 276] width 184 height 25
click at [727, 357] on div "fiber_manual_record Added to Schedule J Schedule I: $2,312.54 Schedule J: $4,35…" at bounding box center [607, 351] width 674 height 75
click at [453, 137] on link "Medical" at bounding box center [441, 139] width 48 height 31
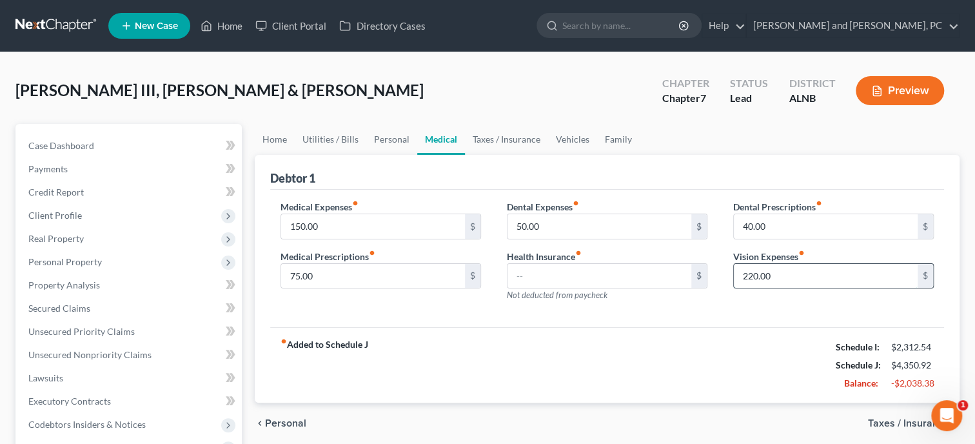
click at [808, 282] on input "220.00" at bounding box center [826, 276] width 184 height 25
click at [486, 139] on link "Taxes / Insurance" at bounding box center [506, 139] width 83 height 31
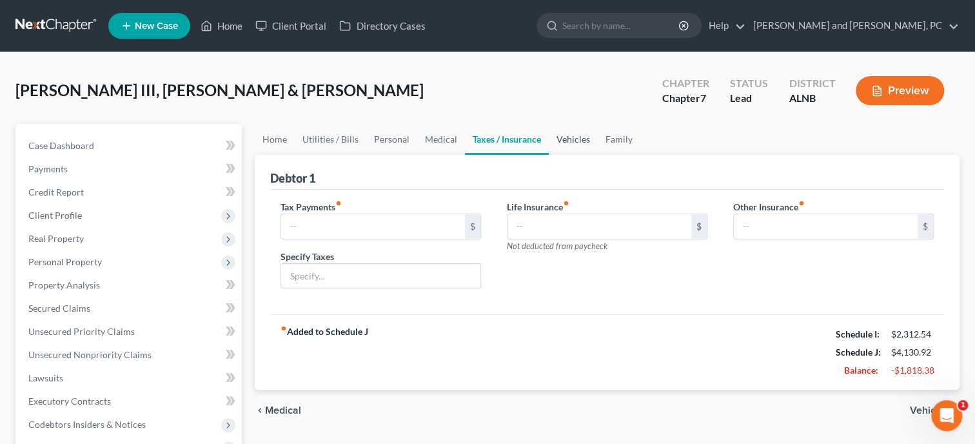
click at [589, 138] on link "Vehicles" at bounding box center [573, 139] width 49 height 31
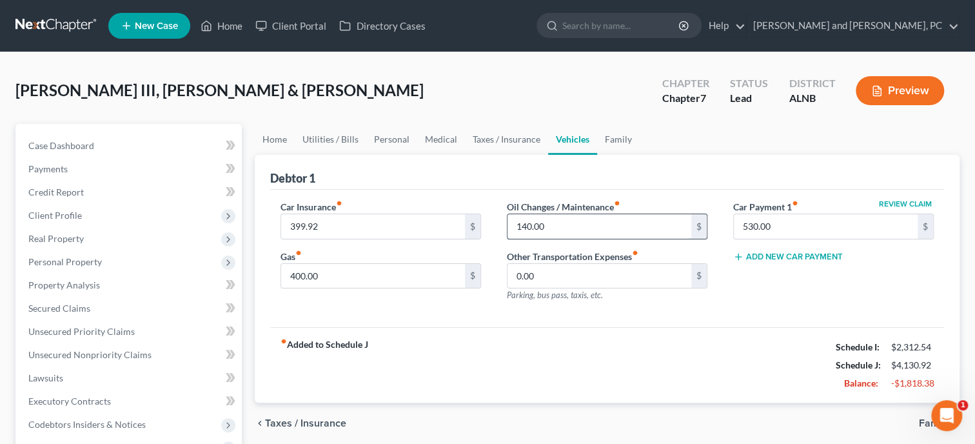
click at [632, 224] on input "140.00" at bounding box center [600, 226] width 184 height 25
click at [622, 141] on link "Family" at bounding box center [618, 139] width 43 height 31
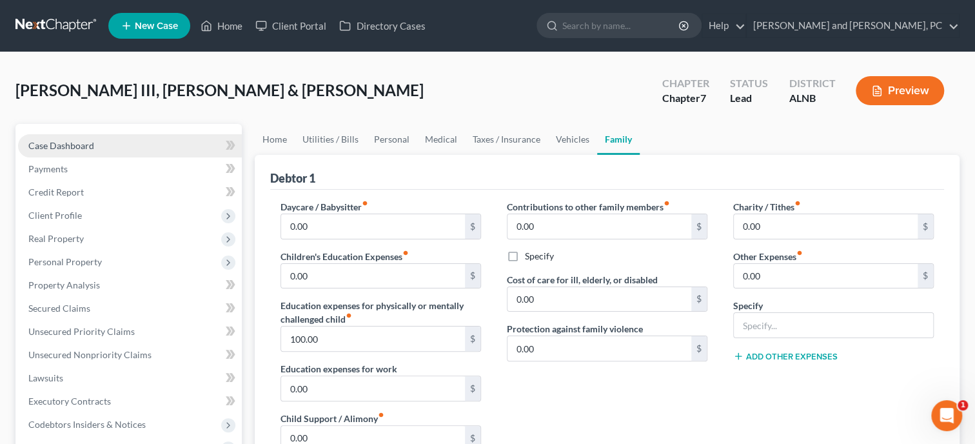
click at [92, 154] on link "Case Dashboard" at bounding box center [130, 145] width 224 height 23
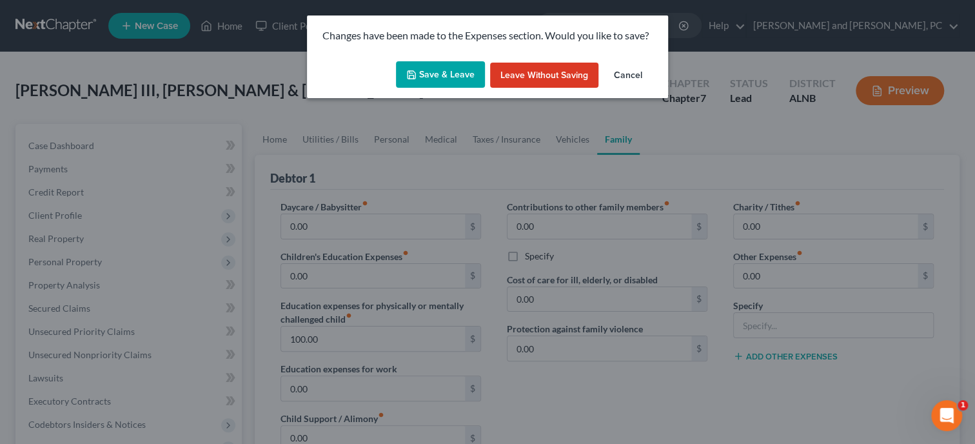
click at [437, 79] on button "Save & Leave" at bounding box center [440, 74] width 89 height 27
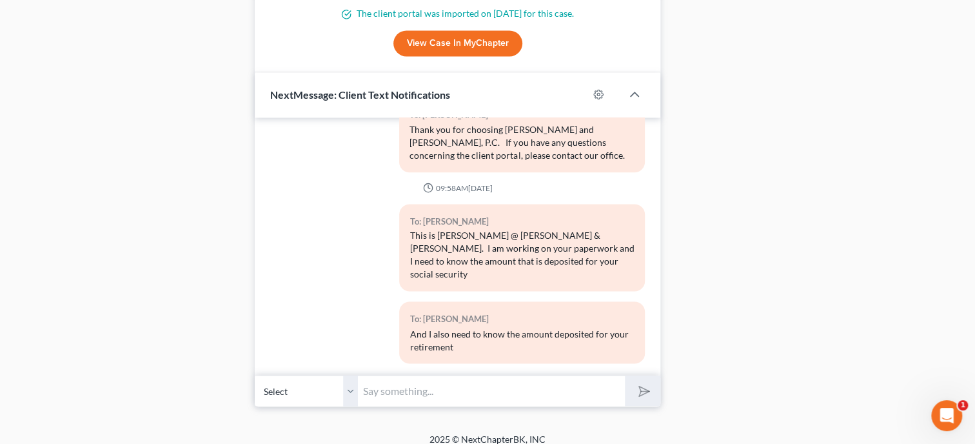
scroll to position [1083, 0]
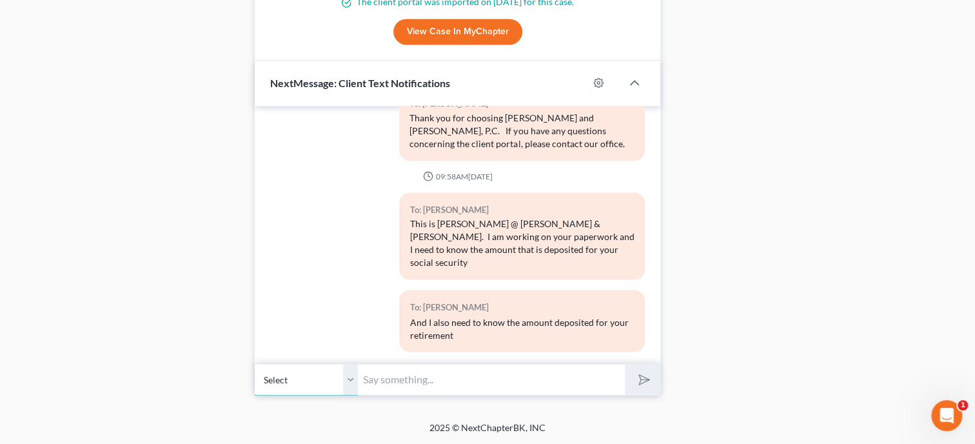
click option "[PHONE_NUMBER] - [PERSON_NAME]" at bounding box center [0, 0] width 0 height 0
click at [383, 374] on input "text" at bounding box center [491, 379] width 267 height 32
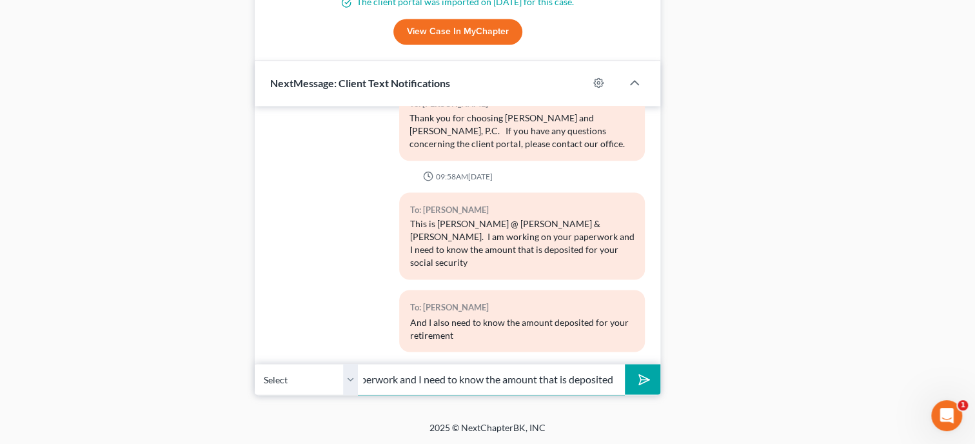
scroll to position [0, 419]
click at [625, 364] on button "submit" at bounding box center [642, 379] width 35 height 30
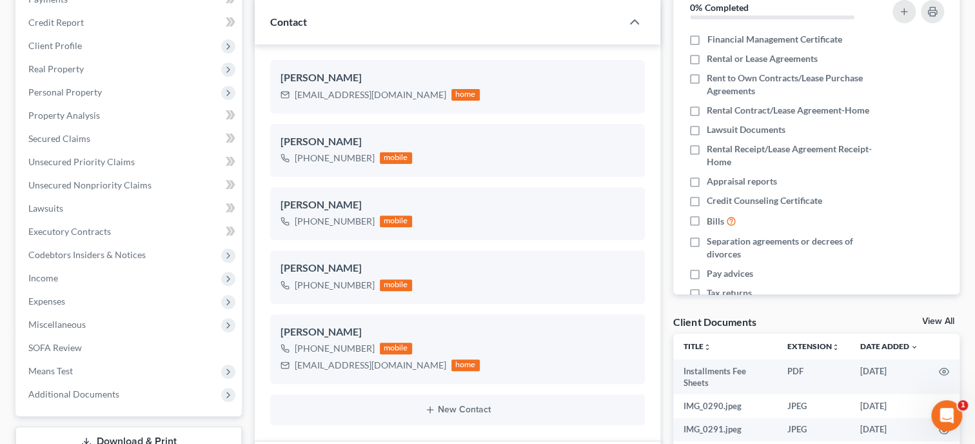
scroll to position [154, 0]
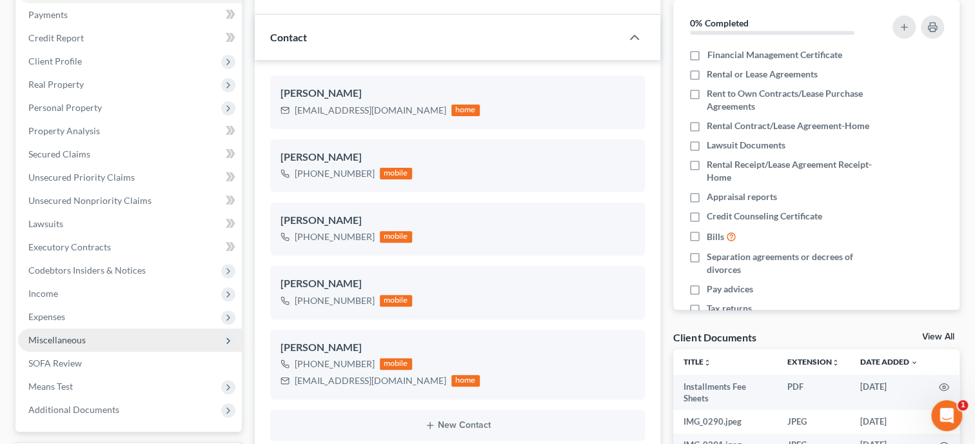
click at [148, 343] on span "Miscellaneous" at bounding box center [130, 339] width 224 height 23
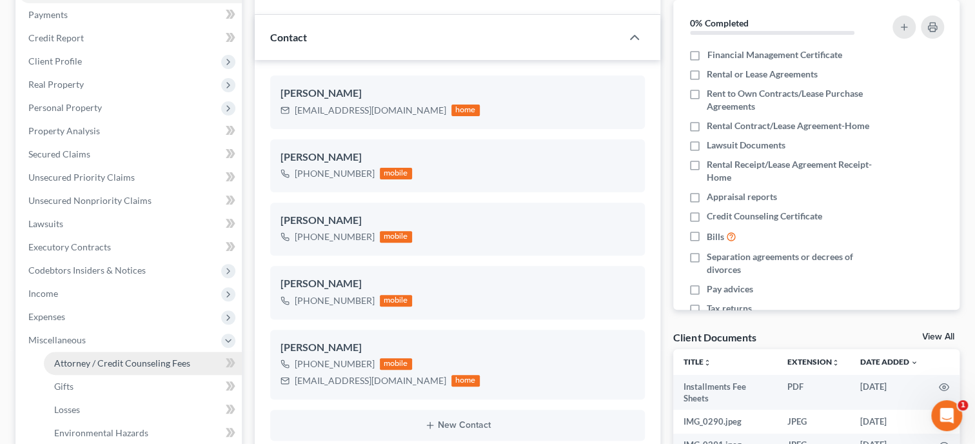
click at [164, 363] on span "Attorney / Credit Counseling Fees" at bounding box center [122, 362] width 136 height 11
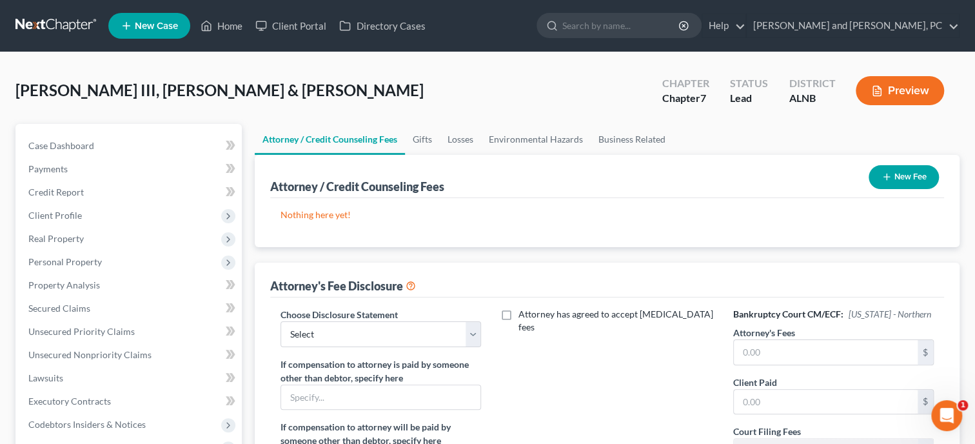
click at [906, 177] on button "New Fee" at bounding box center [904, 177] width 70 height 24
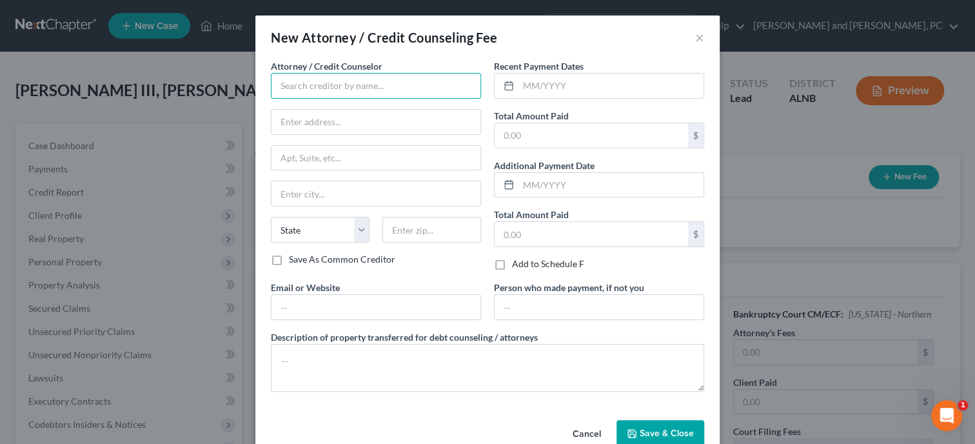
click at [398, 94] on input "text" at bounding box center [376, 86] width 210 height 26
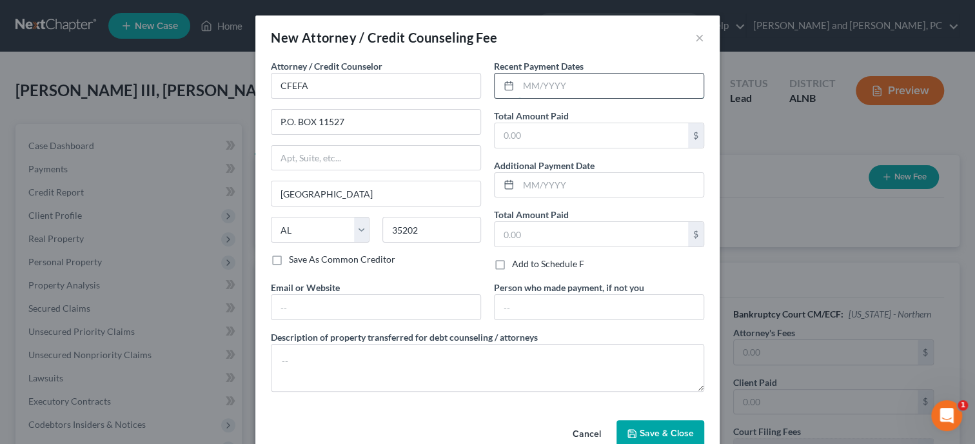
click at [534, 88] on input "text" at bounding box center [610, 86] width 185 height 25
click at [557, 141] on input "text" at bounding box center [591, 135] width 193 height 25
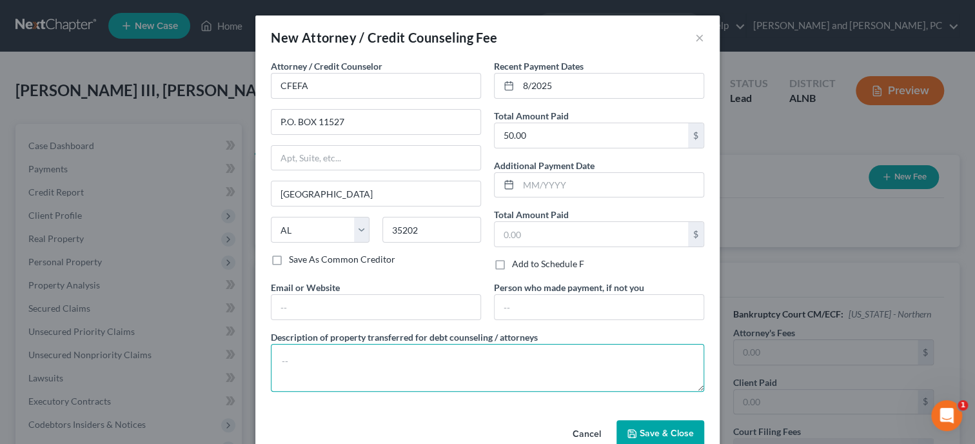
click at [576, 357] on textarea at bounding box center [487, 368] width 433 height 48
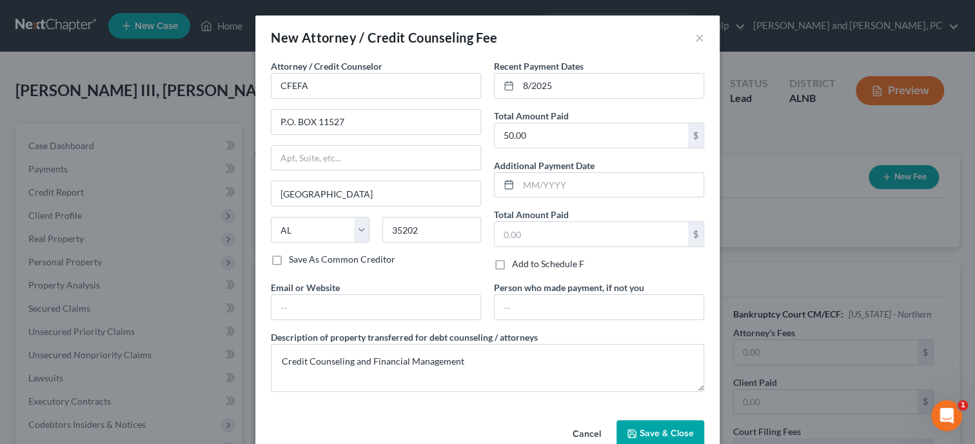
click at [670, 431] on span "Save & Close" at bounding box center [667, 433] width 54 height 11
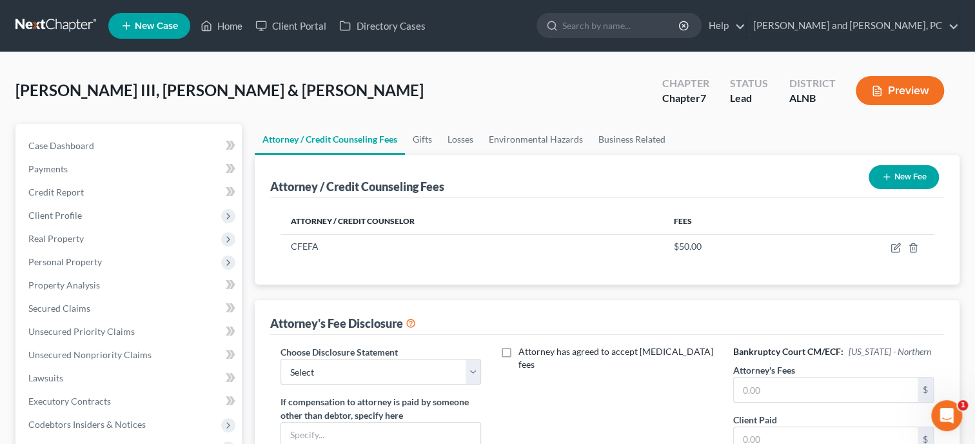
click at [911, 177] on button "New Fee" at bounding box center [904, 177] width 70 height 24
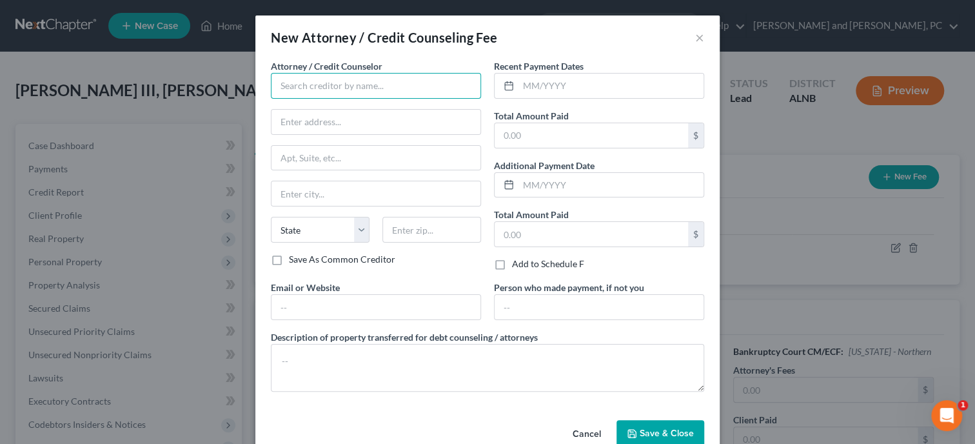
click at [386, 89] on input "text" at bounding box center [376, 86] width 210 height 26
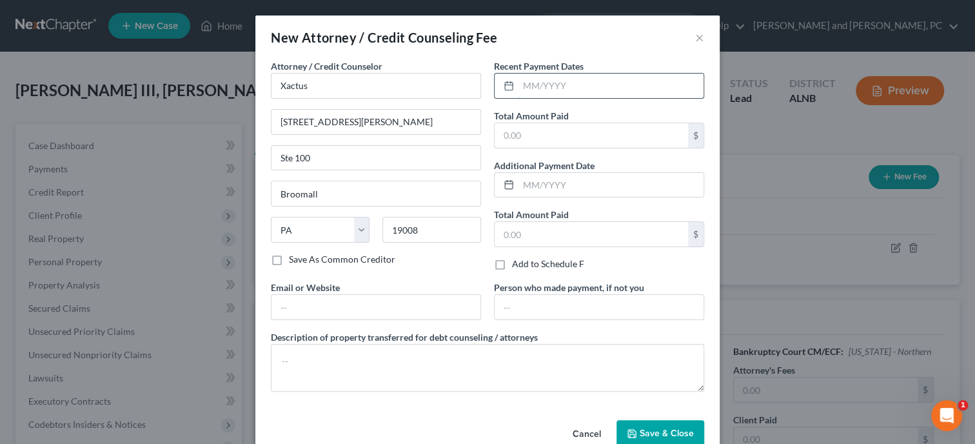
click at [544, 80] on input "text" at bounding box center [610, 86] width 185 height 25
click at [542, 130] on input "text" at bounding box center [591, 135] width 193 height 25
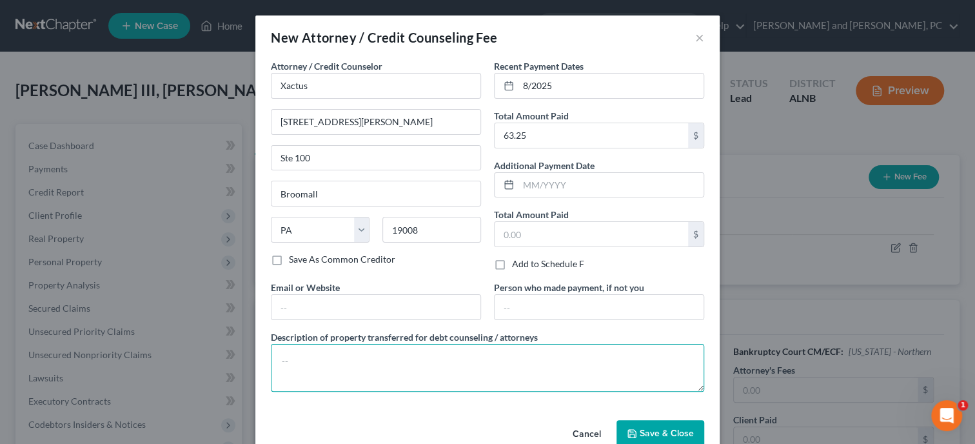
click at [538, 366] on textarea at bounding box center [487, 368] width 433 height 48
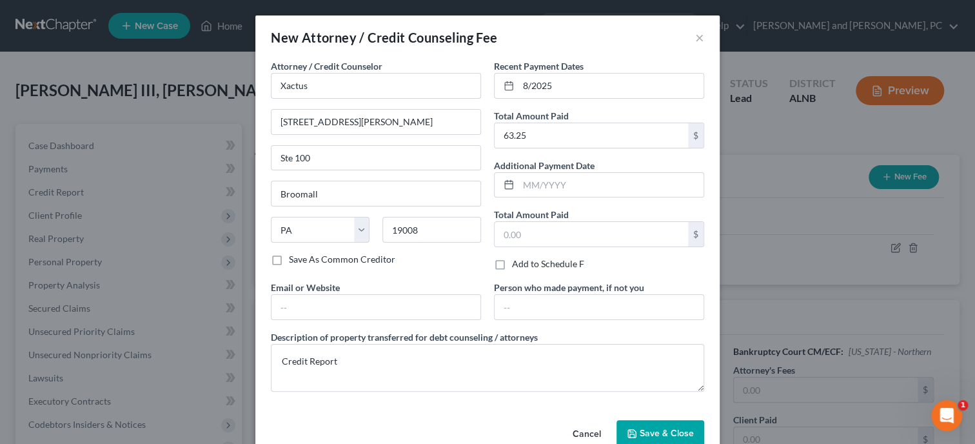
click at [647, 422] on button "Save & Close" at bounding box center [661, 433] width 88 height 27
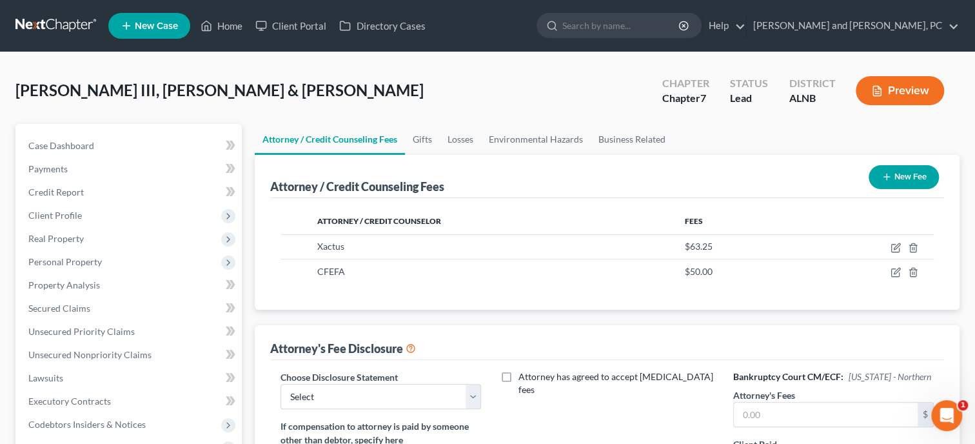
click at [880, 169] on button "New Fee" at bounding box center [904, 177] width 70 height 24
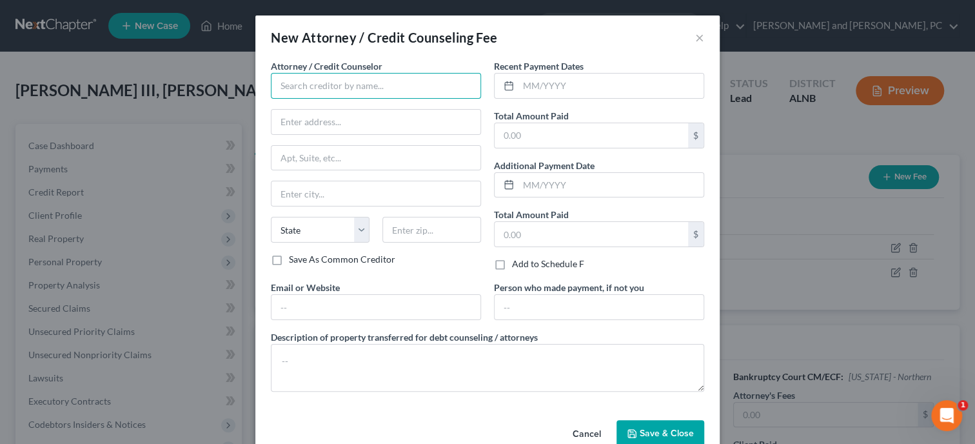
click at [412, 90] on input "text" at bounding box center [376, 86] width 210 height 26
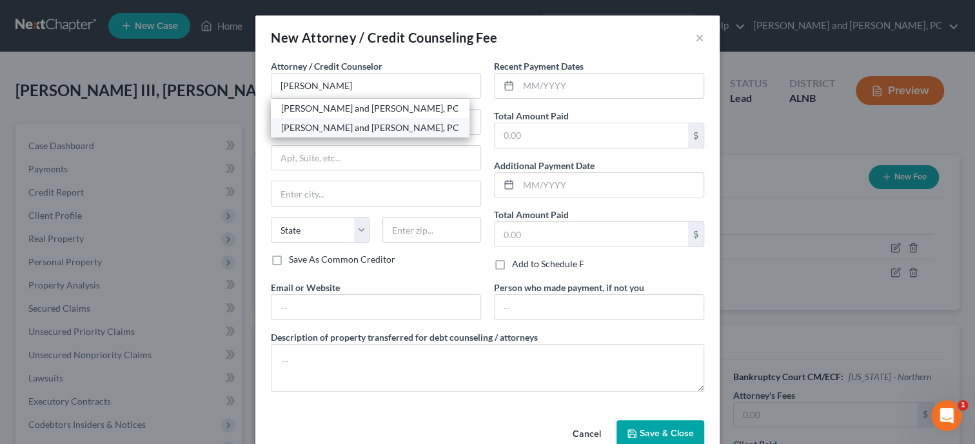
click at [409, 128] on div "[PERSON_NAME] and [PERSON_NAME], PC" at bounding box center [370, 127] width 178 height 13
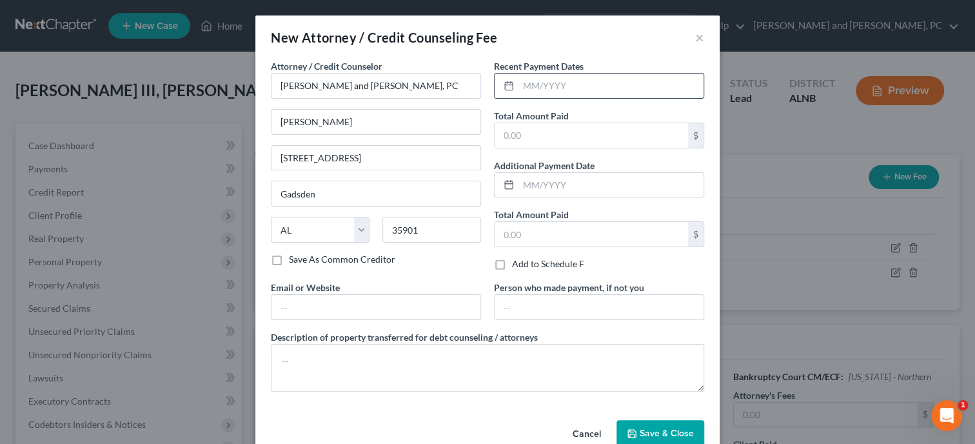
click at [564, 83] on input "text" at bounding box center [610, 86] width 185 height 25
click at [550, 128] on input "text" at bounding box center [591, 135] width 193 height 25
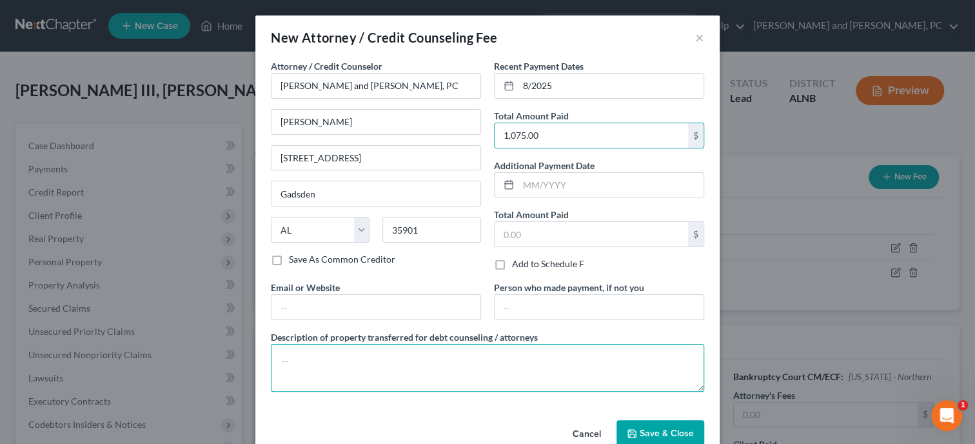
click at [551, 366] on textarea at bounding box center [487, 368] width 433 height 48
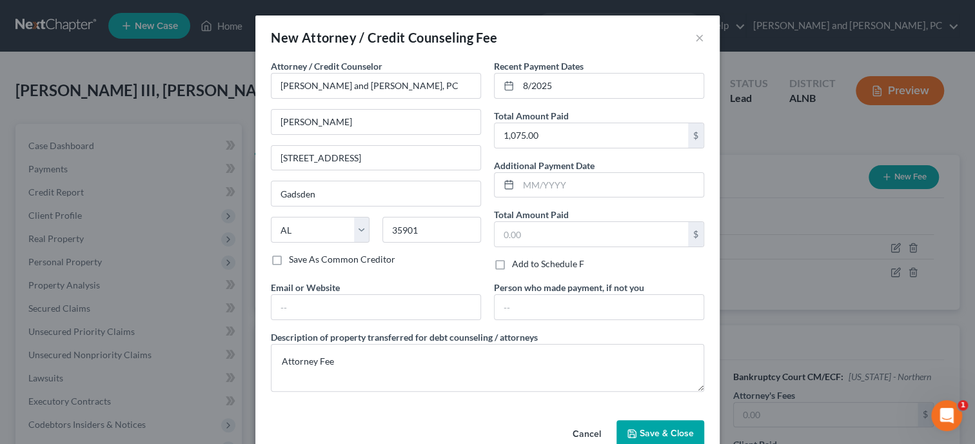
click at [639, 427] on button "Save & Close" at bounding box center [661, 433] width 88 height 27
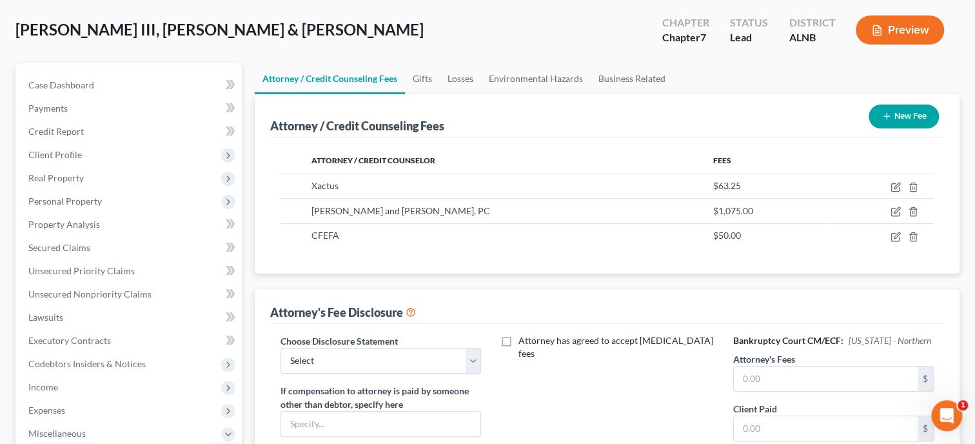
scroll to position [132, 0]
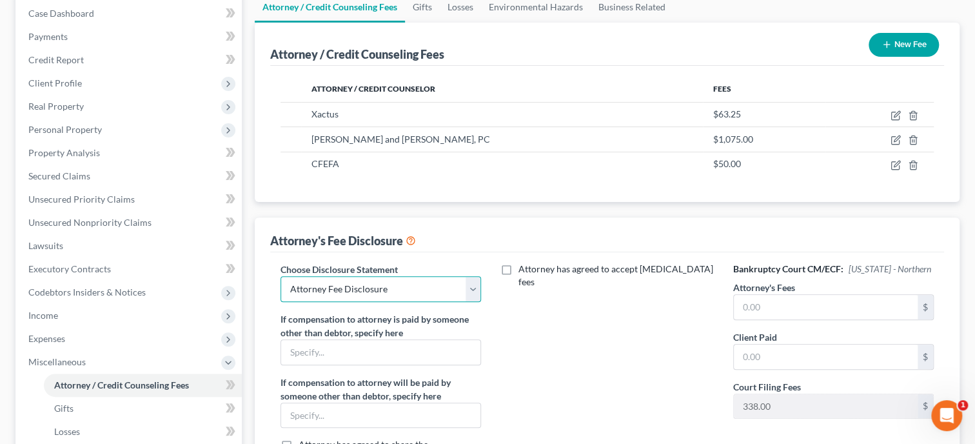
click option "Attorney Fee Disclosure" at bounding box center [0, 0] width 0 height 0
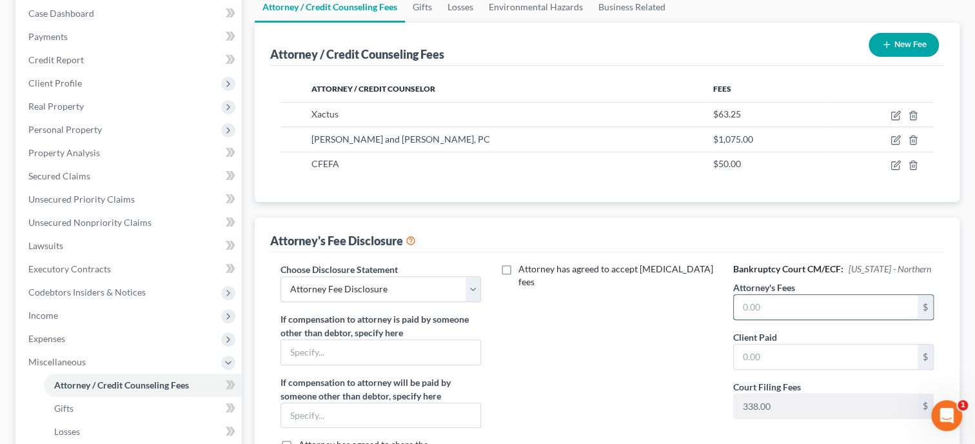
click at [786, 312] on input "text" at bounding box center [826, 307] width 184 height 25
click at [782, 353] on input "text" at bounding box center [826, 356] width 184 height 25
click at [662, 364] on div "Attorney has agreed to accept [MEDICAL_DATA] fees" at bounding box center [607, 381] width 226 height 239
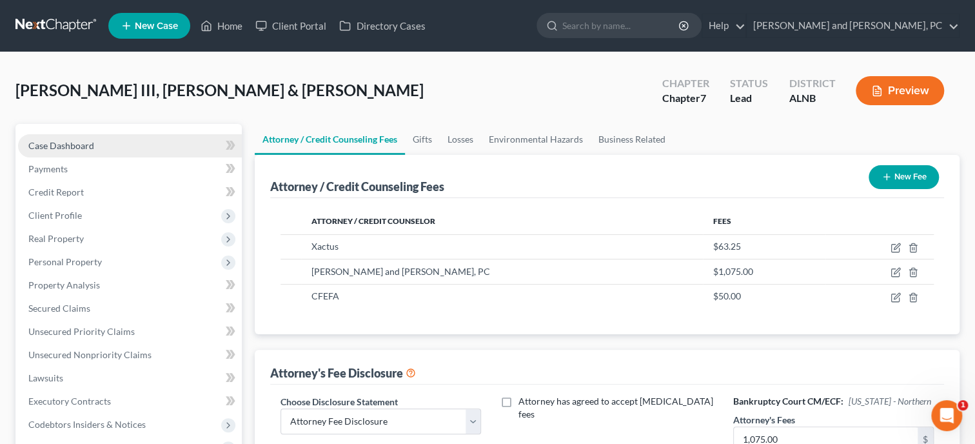
click at [101, 151] on link "Case Dashboard" at bounding box center [130, 145] width 224 height 23
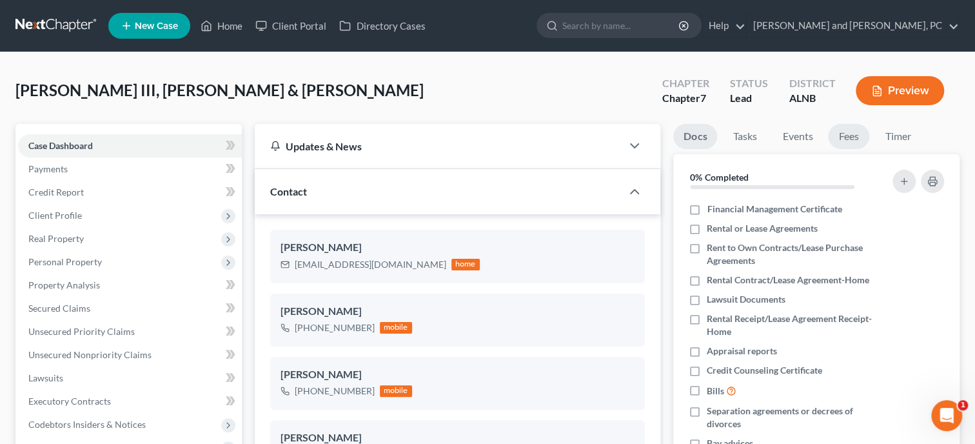
click at [842, 133] on link "Fees" at bounding box center [848, 136] width 41 height 25
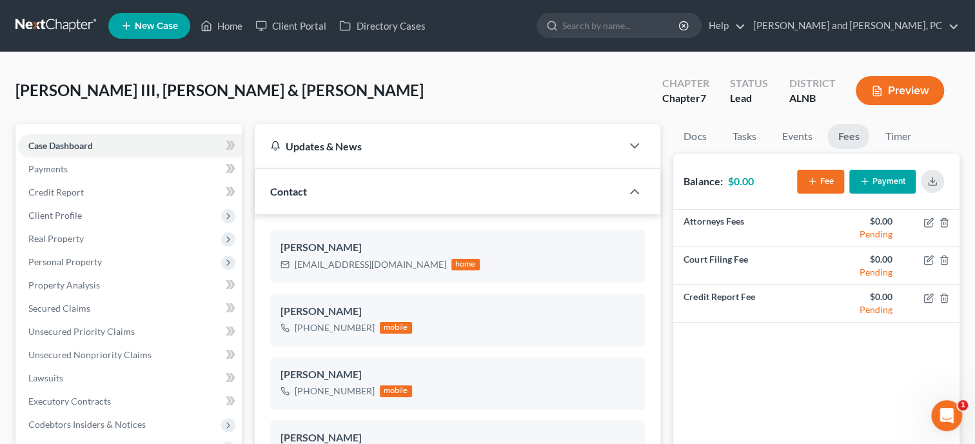
scroll to position [413, 0]
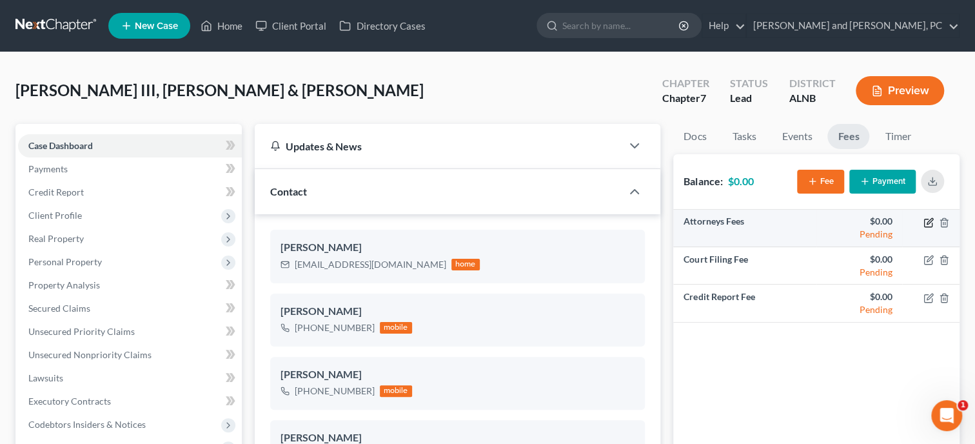
click at [931, 220] on icon "button" at bounding box center [930, 221] width 6 height 6
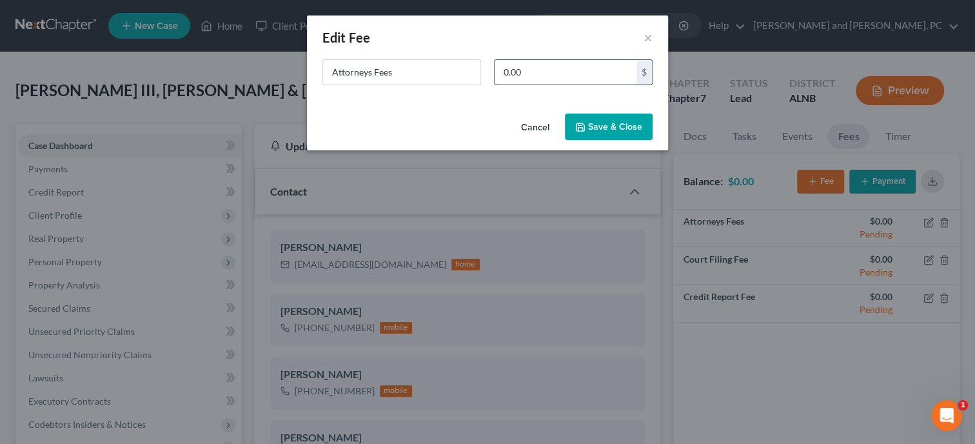
click at [536, 68] on input "0.00" at bounding box center [566, 72] width 142 height 25
click at [592, 123] on button "Save & Close" at bounding box center [609, 126] width 88 height 27
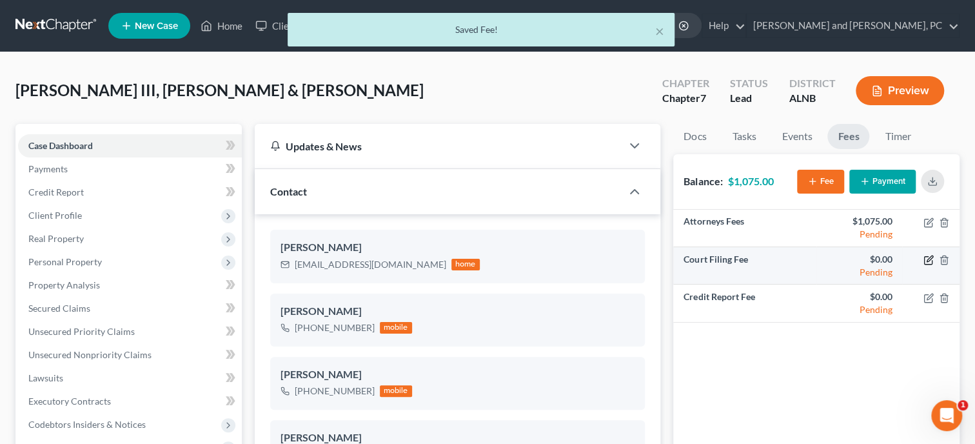
click at [927, 258] on icon "button" at bounding box center [930, 258] width 6 height 6
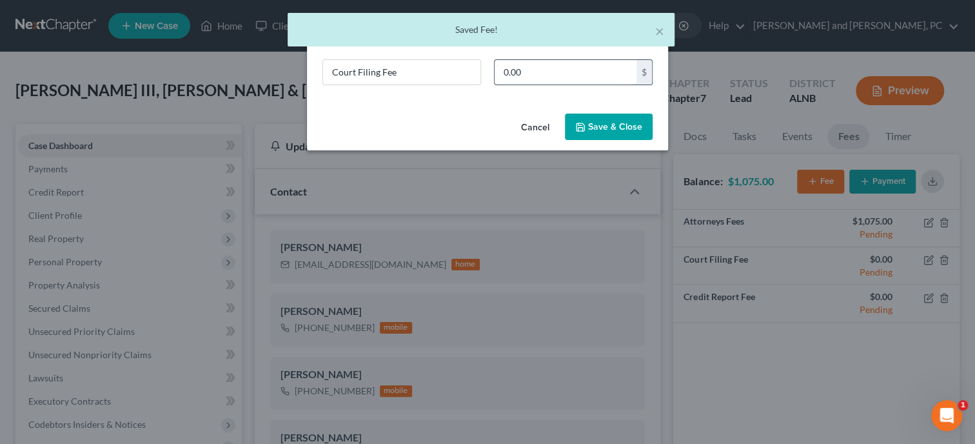
click at [584, 69] on input "0.00" at bounding box center [566, 72] width 142 height 25
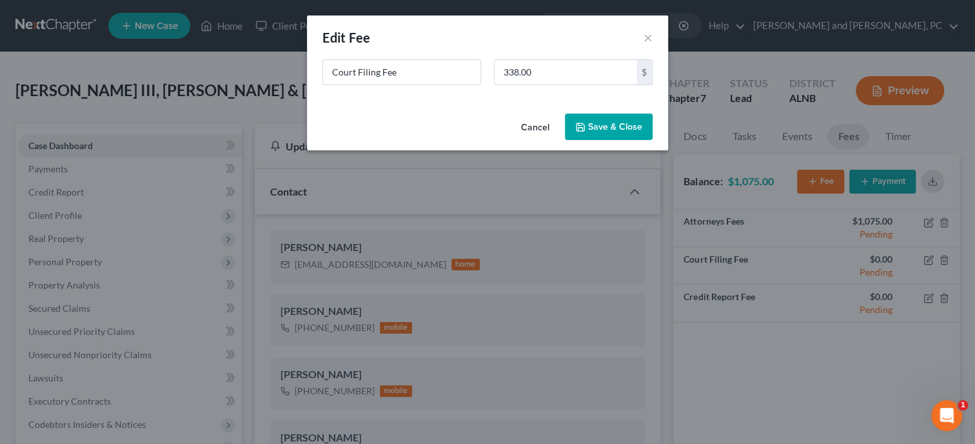
click at [604, 130] on button "Save & Close" at bounding box center [609, 126] width 88 height 27
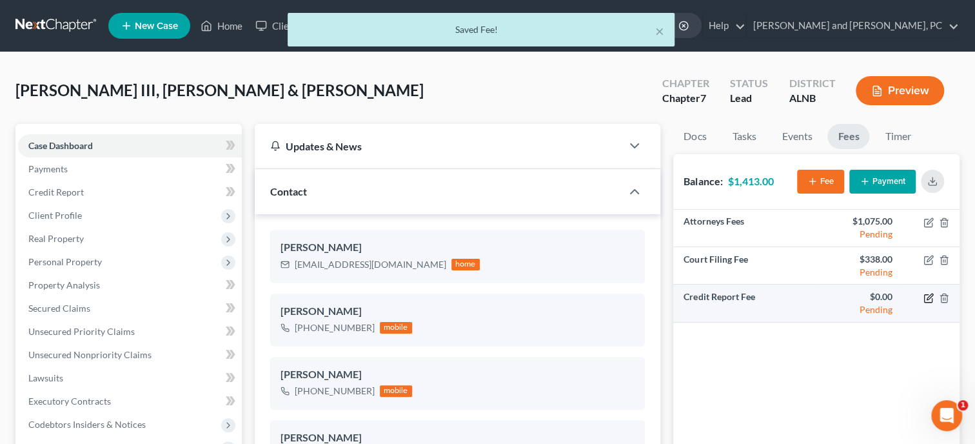
click at [927, 301] on icon "button" at bounding box center [928, 298] width 10 height 10
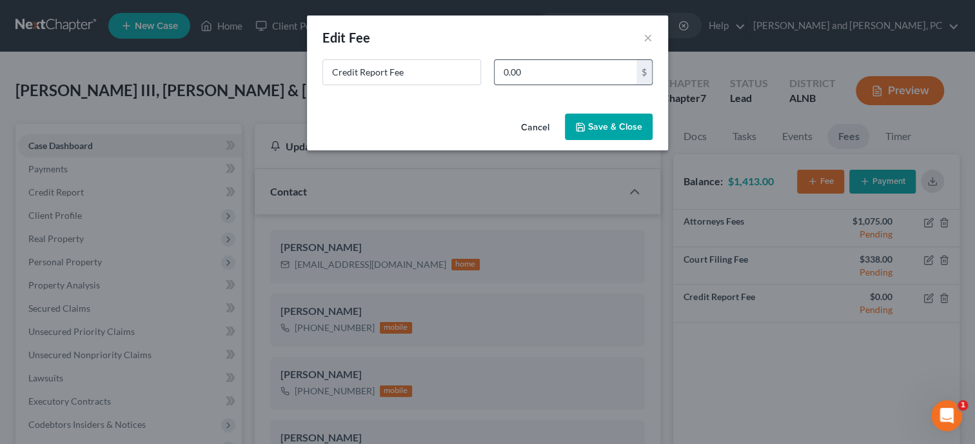
click at [599, 74] on input "0.00" at bounding box center [566, 72] width 142 height 25
click at [631, 128] on button "Save & Close" at bounding box center [609, 126] width 88 height 27
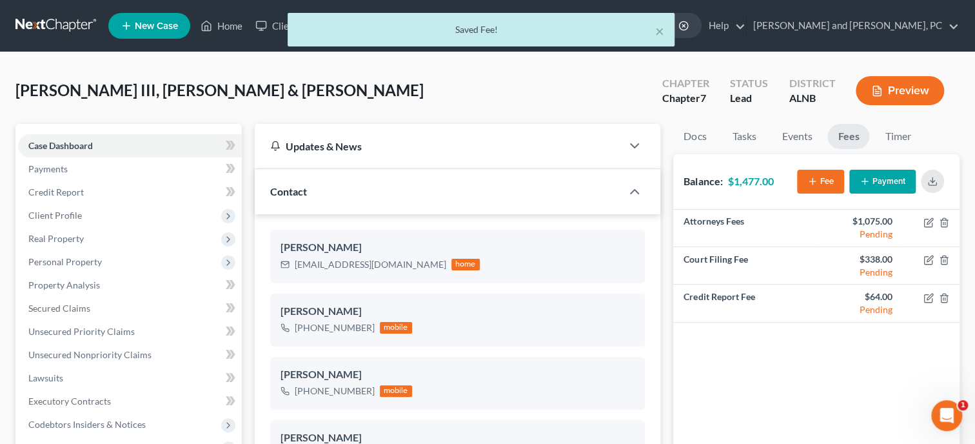
click at [823, 181] on button "Fee" at bounding box center [820, 182] width 47 height 24
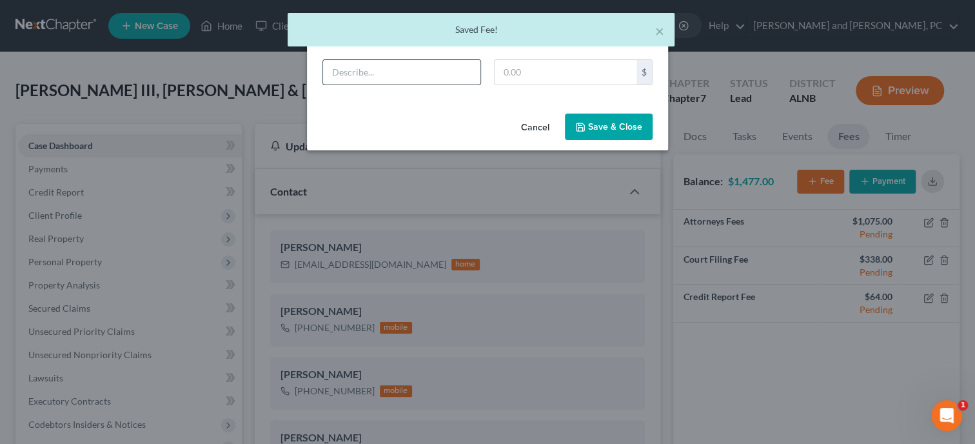
click at [350, 76] on input "text" at bounding box center [401, 72] width 157 height 25
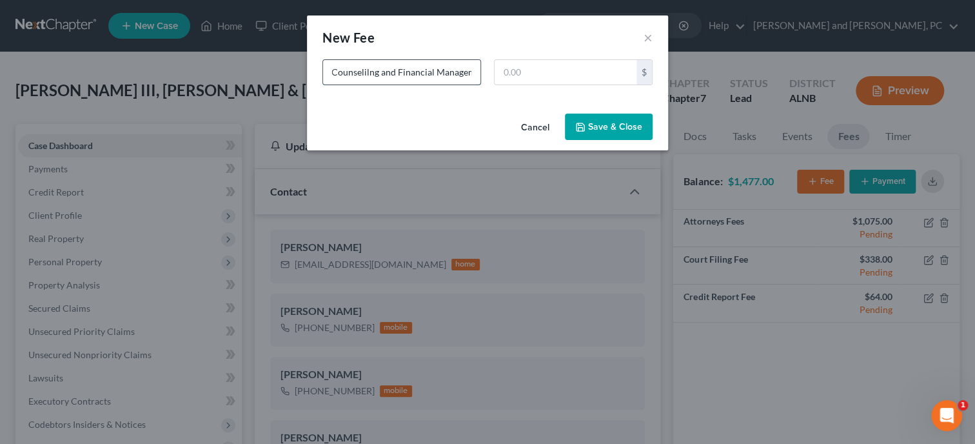
scroll to position [0, 41]
click at [526, 71] on input "text" at bounding box center [566, 72] width 142 height 25
click at [593, 137] on button "Save & Close" at bounding box center [609, 126] width 88 height 27
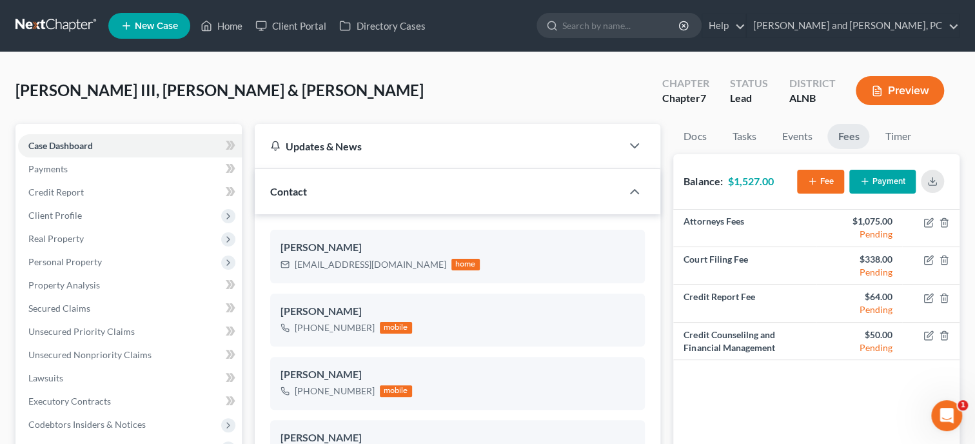
click at [862, 179] on icon "button" at bounding box center [865, 181] width 10 height 10
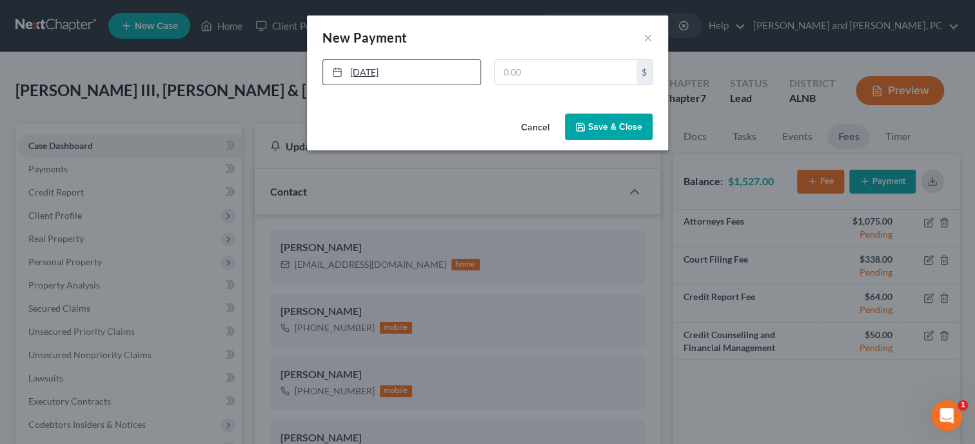
click at [355, 69] on link "[DATE]" at bounding box center [401, 72] width 157 height 25
click at [512, 74] on input "text" at bounding box center [566, 72] width 142 height 25
click at [593, 128] on button "Save & Close" at bounding box center [609, 126] width 88 height 27
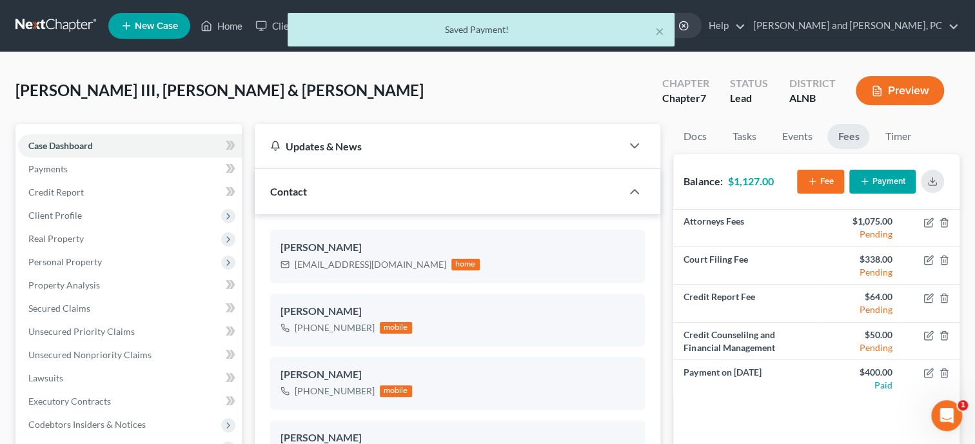
click at [880, 177] on button "Payment" at bounding box center [882, 182] width 66 height 24
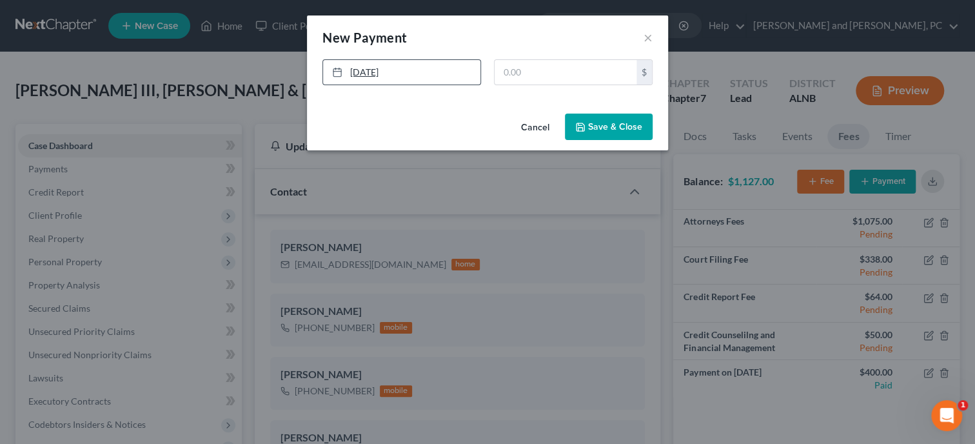
click at [349, 74] on div at bounding box center [341, 71] width 18 height 11
click at [512, 73] on input "text" at bounding box center [566, 72] width 142 height 25
click at [573, 127] on button "Save & Close" at bounding box center [609, 126] width 88 height 27
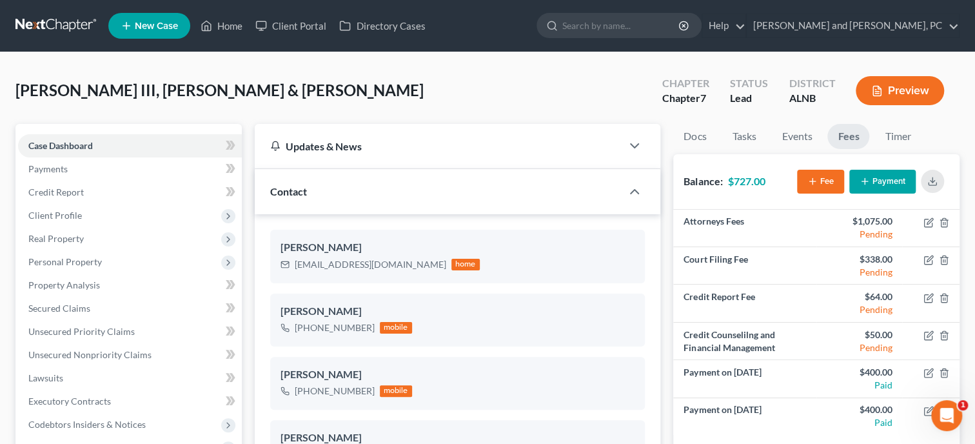
click at [891, 183] on button "Payment" at bounding box center [882, 182] width 66 height 24
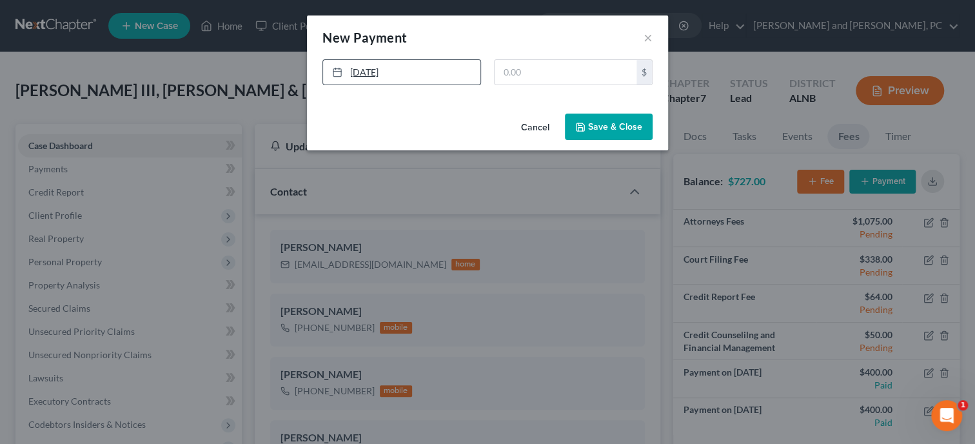
click at [375, 72] on link "[DATE]" at bounding box center [401, 72] width 157 height 25
click at [522, 68] on input "text" at bounding box center [566, 72] width 142 height 25
click at [585, 136] on button "Save & Close" at bounding box center [609, 126] width 88 height 27
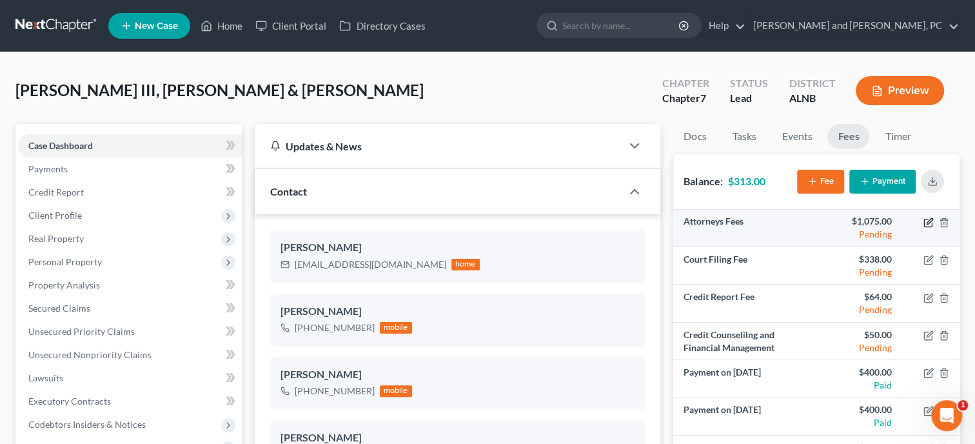
click at [929, 218] on icon "button" at bounding box center [928, 222] width 10 height 10
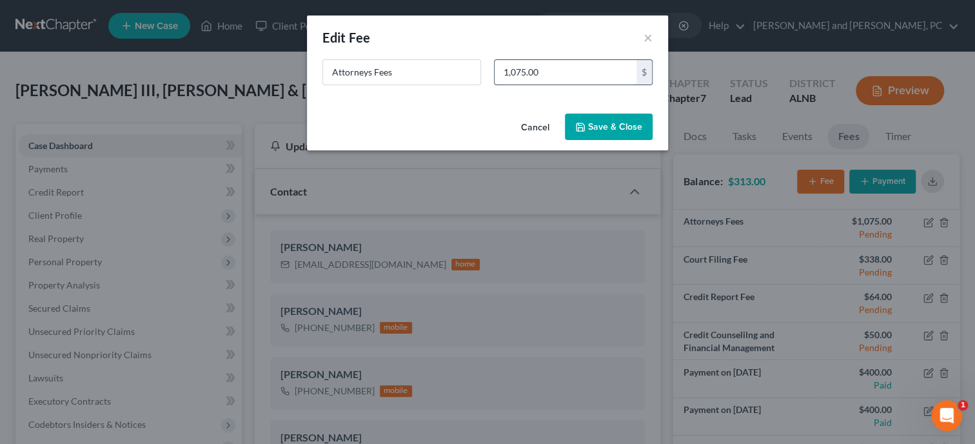
click at [560, 79] on input "1,075.00" at bounding box center [566, 72] width 142 height 25
click at [608, 128] on button "Save & Close" at bounding box center [609, 126] width 88 height 27
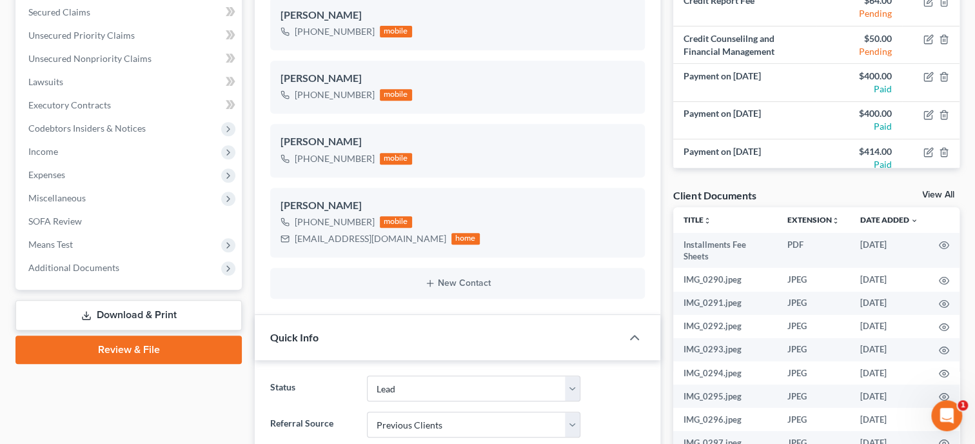
scroll to position [331, 0]
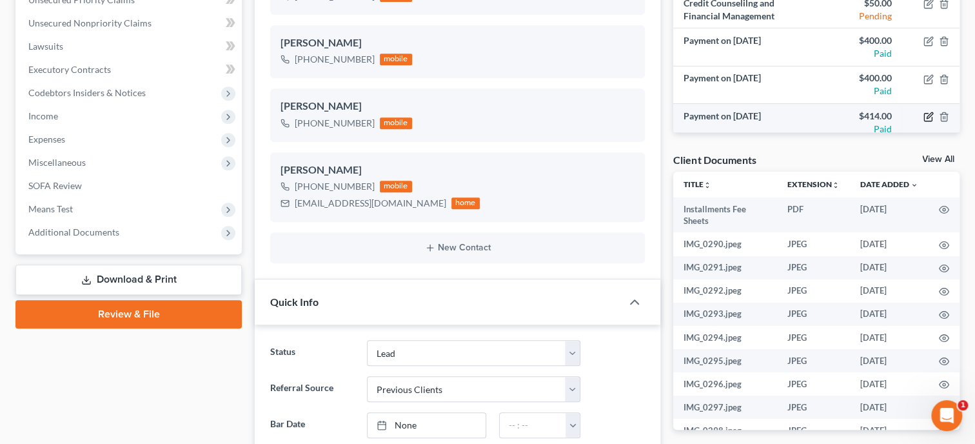
click at [932, 117] on icon "button" at bounding box center [928, 117] width 8 height 8
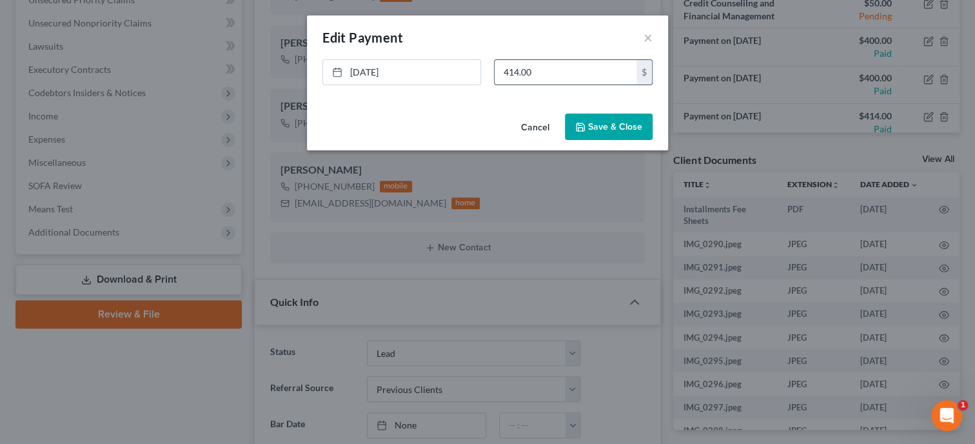
click at [516, 76] on input "414.00" at bounding box center [566, 72] width 142 height 25
click at [582, 126] on icon "button" at bounding box center [580, 127] width 10 height 10
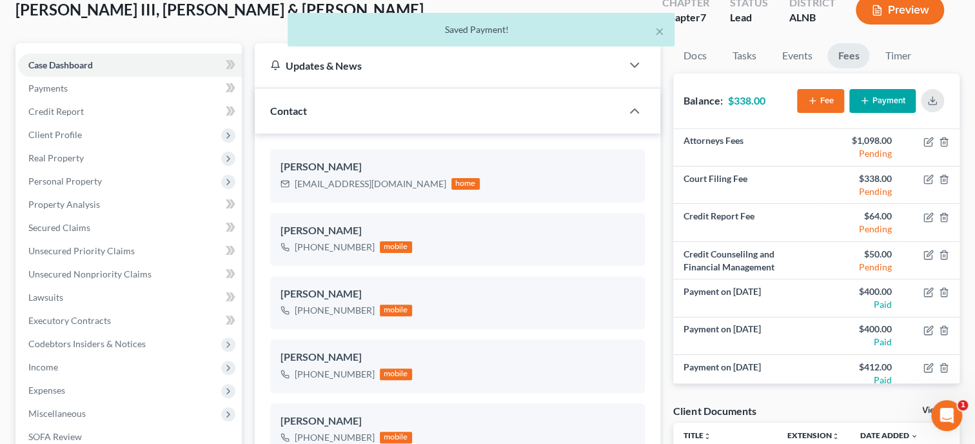
scroll to position [0, 0]
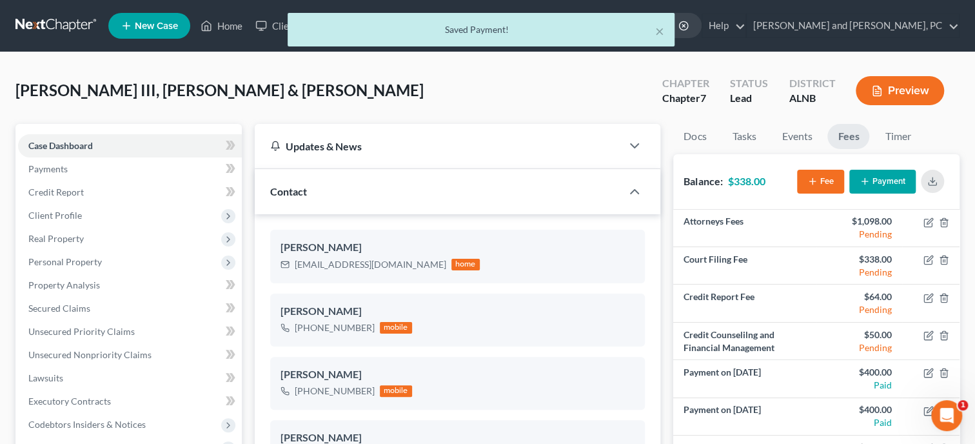
click at [566, 101] on div "[PERSON_NAME] III, [PERSON_NAME] & [PERSON_NAME] Upgraded Chapter Chapter 7 Sta…" at bounding box center [487, 96] width 944 height 56
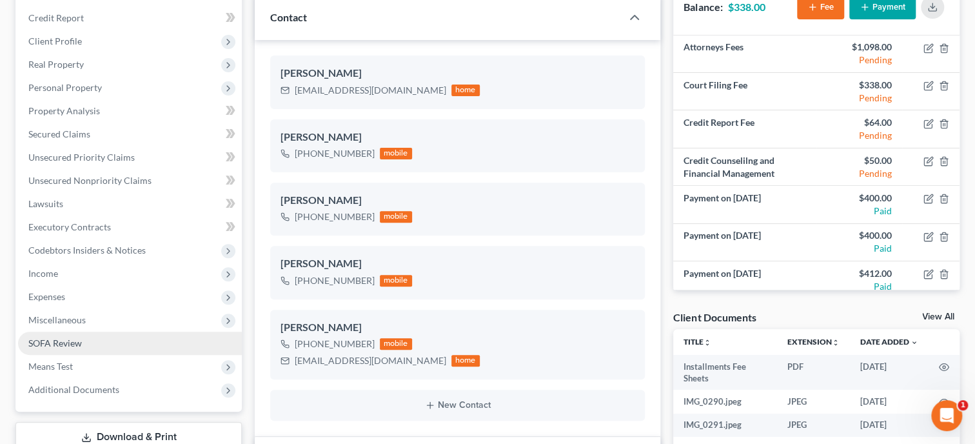
scroll to position [331, 0]
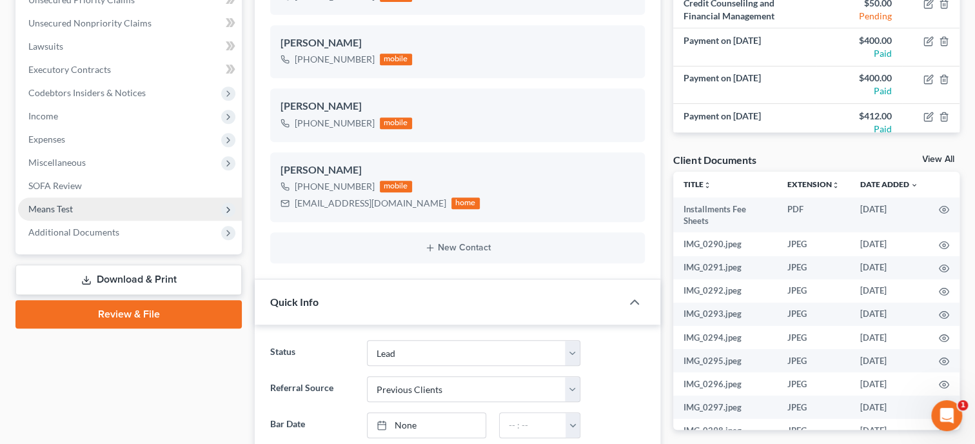
click at [81, 206] on span "Means Test" at bounding box center [130, 208] width 224 height 23
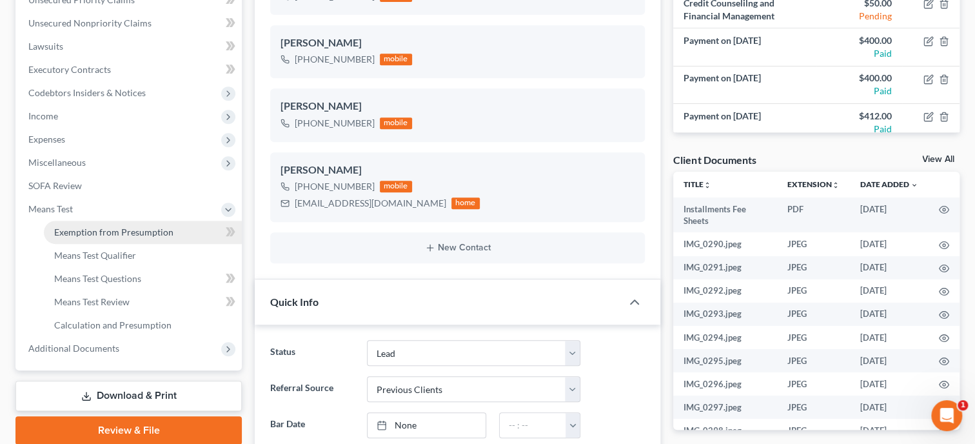
click at [86, 238] on link "Exemption from Presumption" at bounding box center [143, 232] width 198 height 23
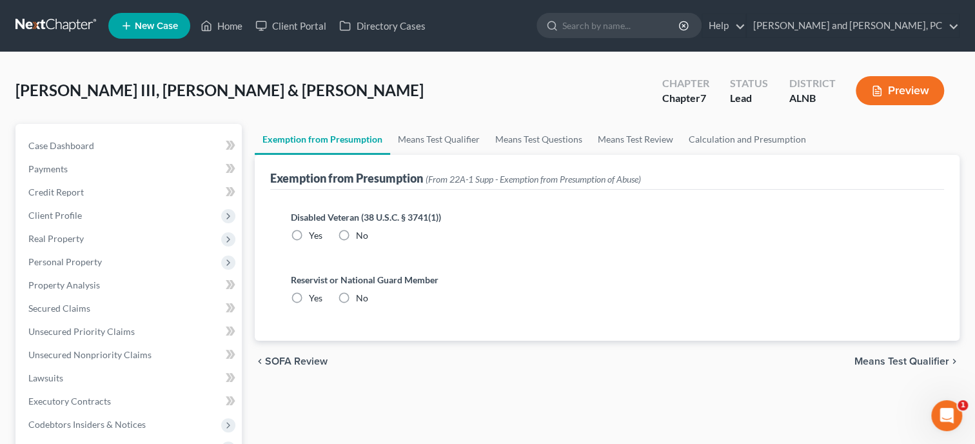
click at [356, 234] on label "No" at bounding box center [362, 235] width 12 height 13
click at [361, 234] on input "No" at bounding box center [365, 233] width 8 height 8
click at [356, 297] on label "No" at bounding box center [362, 297] width 12 height 13
click at [361, 297] on input "No" at bounding box center [365, 295] width 8 height 8
click at [433, 143] on link "Means Test Qualifier" at bounding box center [438, 139] width 97 height 31
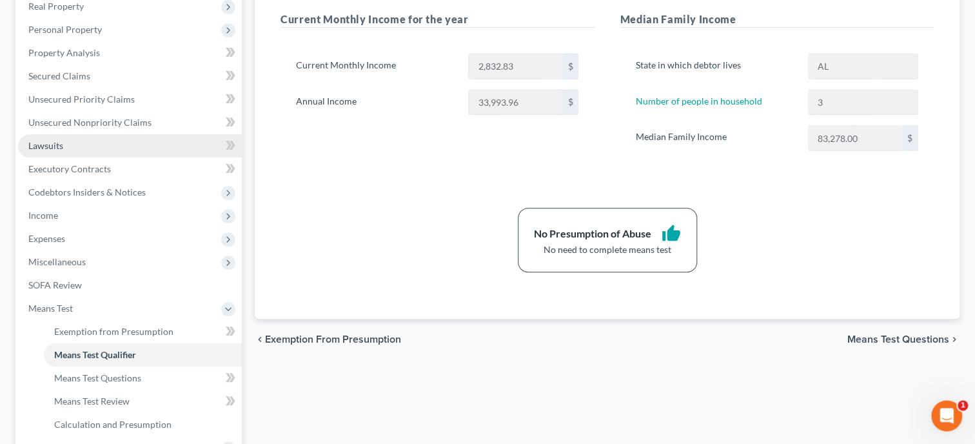
scroll to position [331, 0]
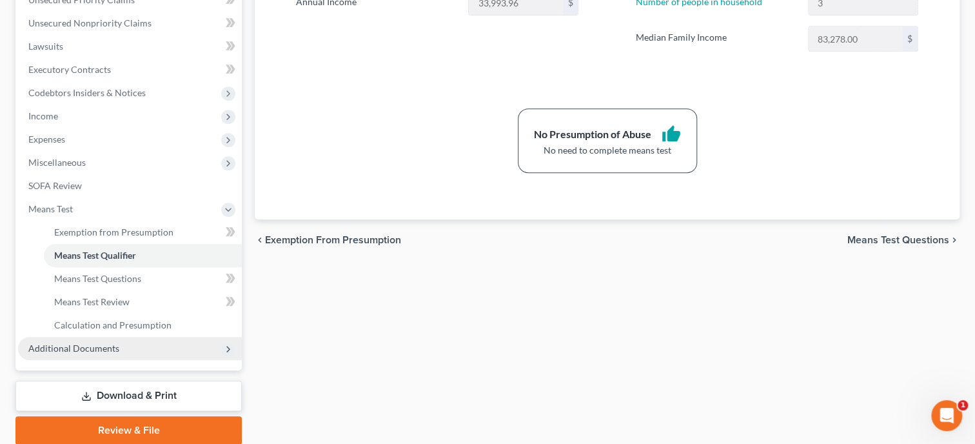
click at [128, 343] on span "Additional Documents" at bounding box center [130, 348] width 224 height 23
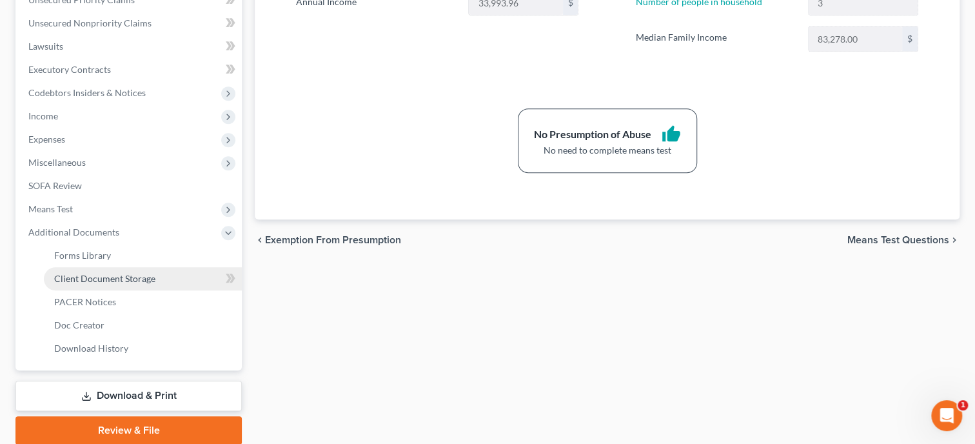
click at [135, 279] on span "Client Document Storage" at bounding box center [104, 278] width 101 height 11
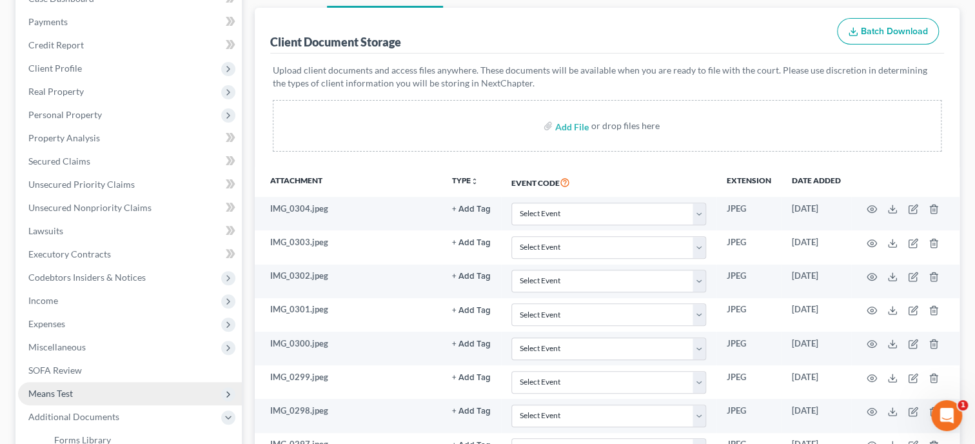
scroll to position [199, 0]
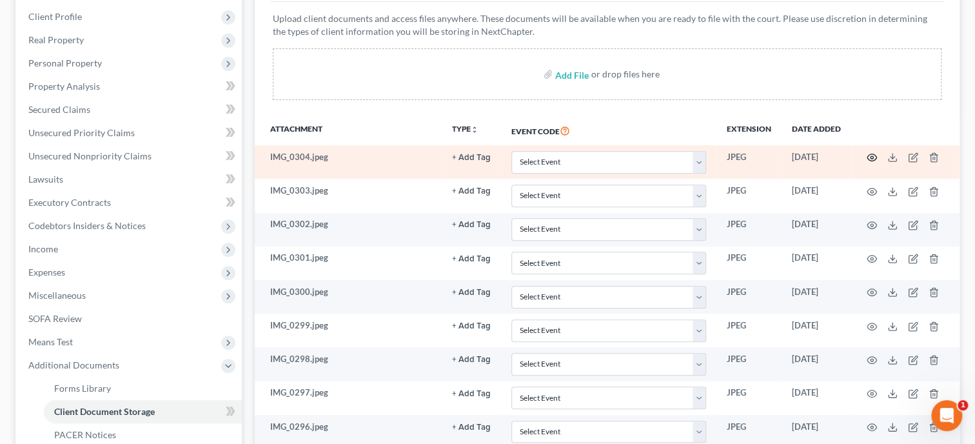
click at [871, 156] on circle "button" at bounding box center [872, 157] width 3 height 3
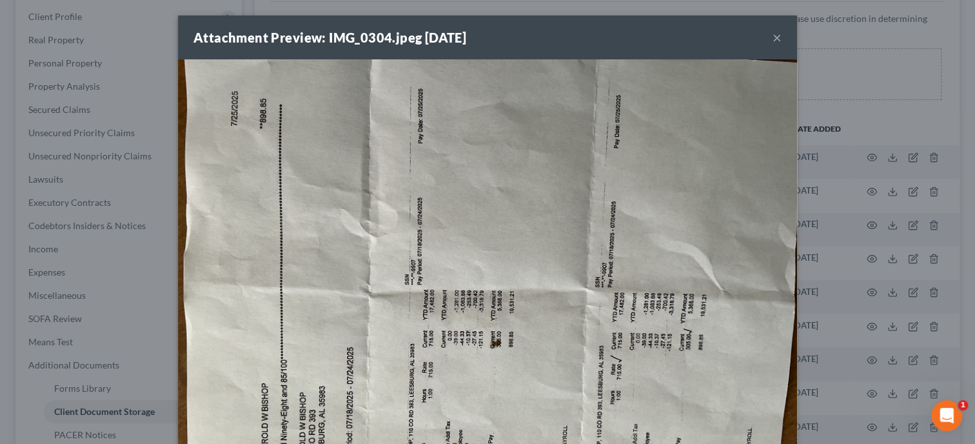
click at [783, 42] on div "Attachment Preview: IMG_0304.jpeg [DATE] ×" at bounding box center [487, 37] width 619 height 44
click at [780, 42] on button "×" at bounding box center [777, 37] width 9 height 15
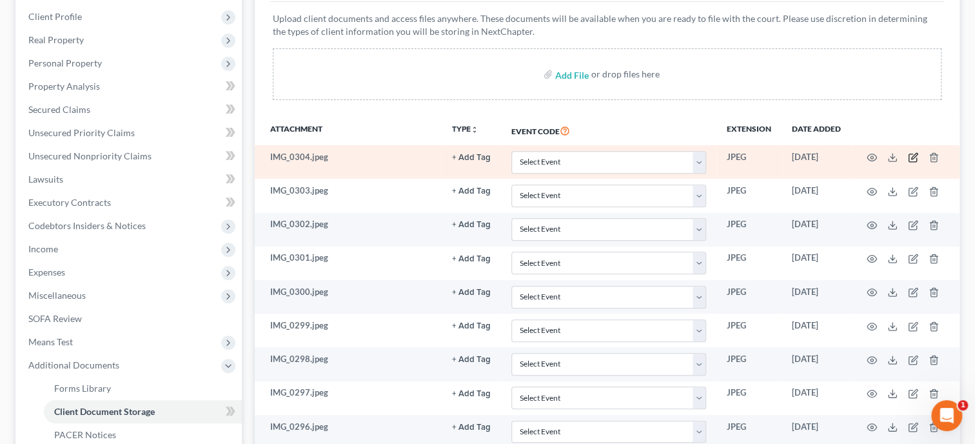
click at [913, 159] on icon "button" at bounding box center [913, 157] width 10 height 10
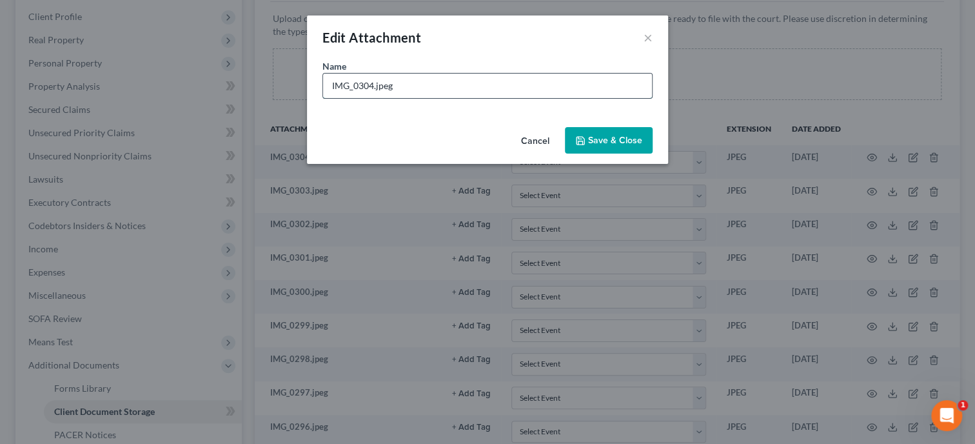
click at [542, 86] on input "IMG_0304.jpeg" at bounding box center [487, 86] width 329 height 25
click at [624, 133] on button "Save & Close" at bounding box center [609, 140] width 88 height 27
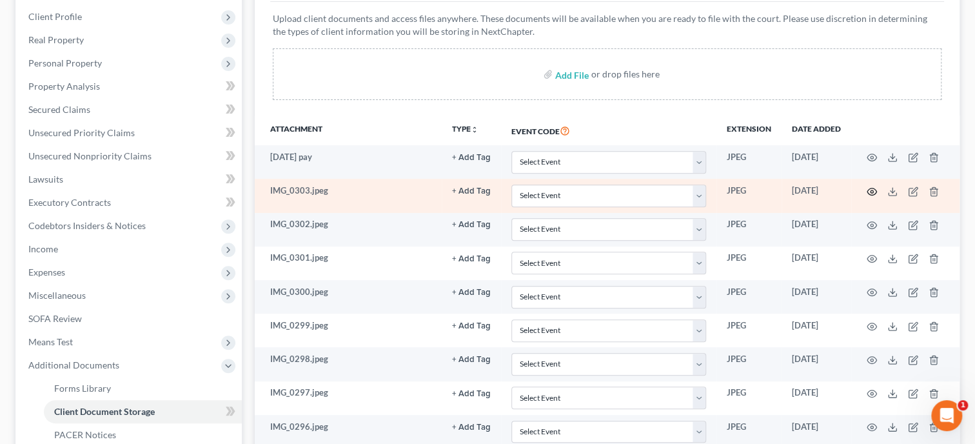
click at [872, 190] on icon "button" at bounding box center [872, 191] width 10 height 10
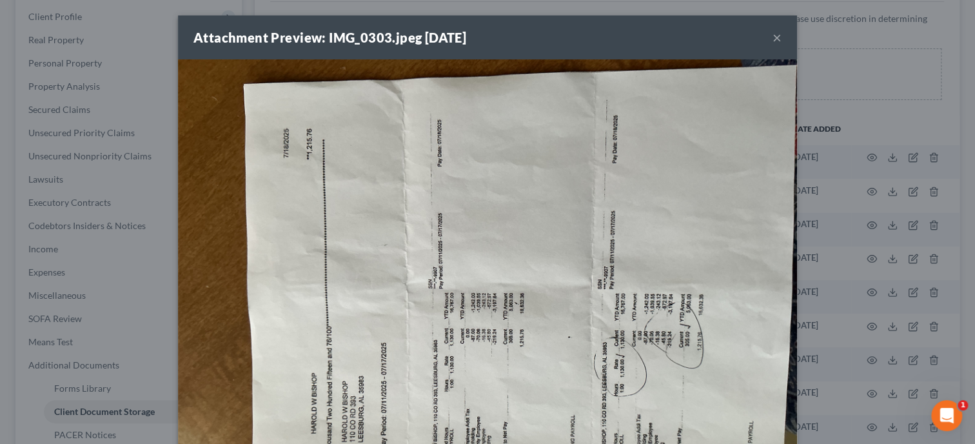
click at [777, 36] on button "×" at bounding box center [777, 37] width 9 height 15
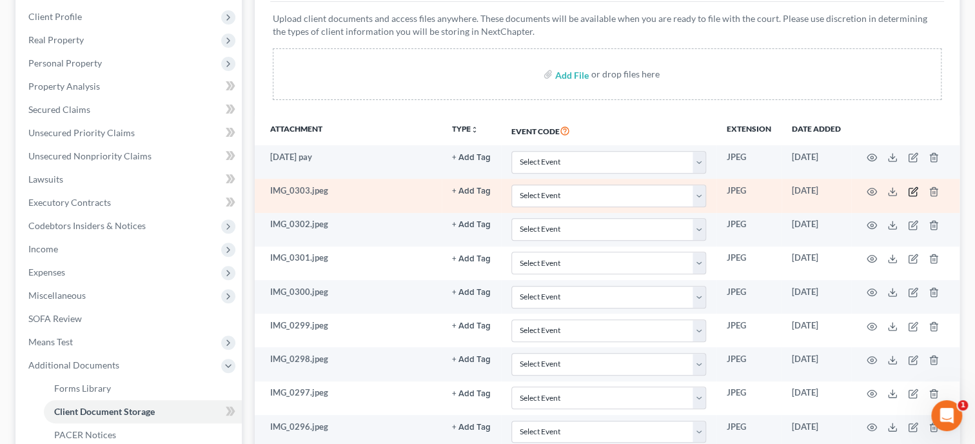
click at [913, 190] on icon "button" at bounding box center [913, 191] width 10 height 10
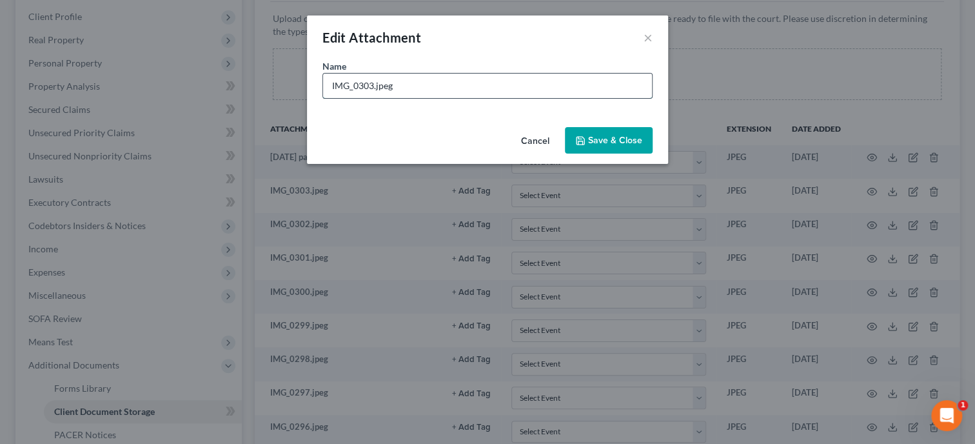
drag, startPoint x: 498, startPoint y: 82, endPoint x: 290, endPoint y: 89, distance: 207.8
click at [323, 89] on input "IMG_0303.jpeg" at bounding box center [487, 86] width 329 height 25
click at [595, 139] on span "Save & Close" at bounding box center [615, 140] width 54 height 11
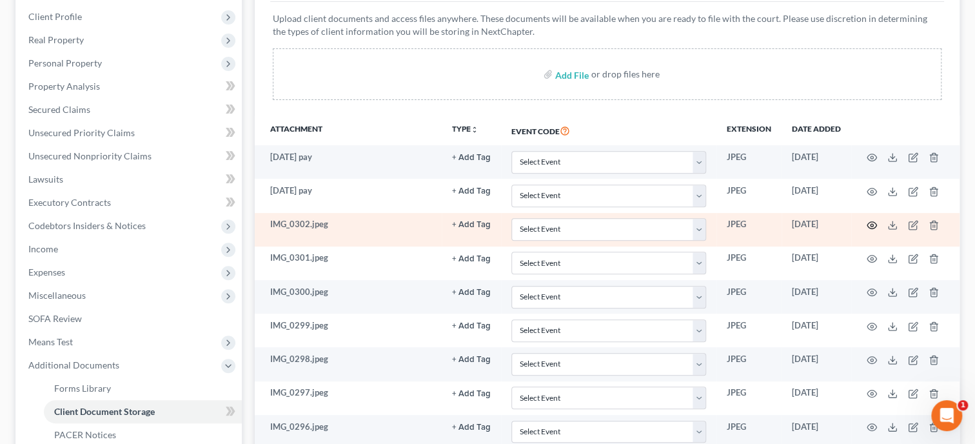
click at [871, 222] on icon "button" at bounding box center [872, 225] width 10 height 10
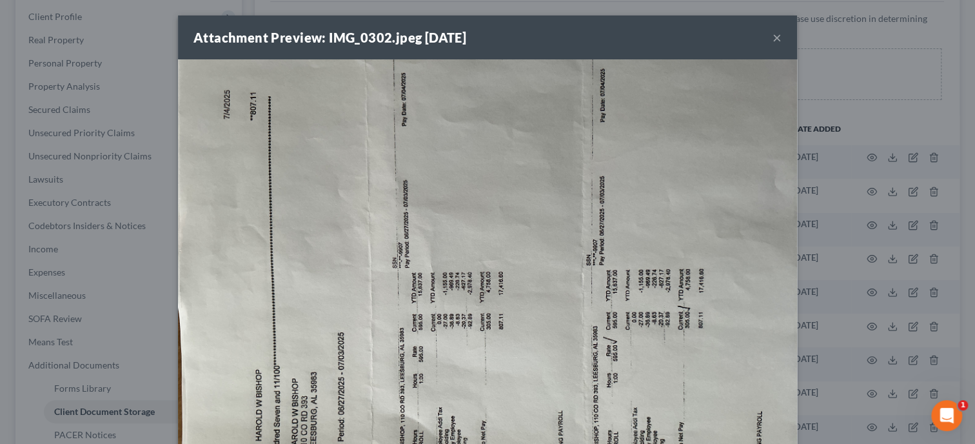
click at [775, 41] on button "×" at bounding box center [777, 37] width 9 height 15
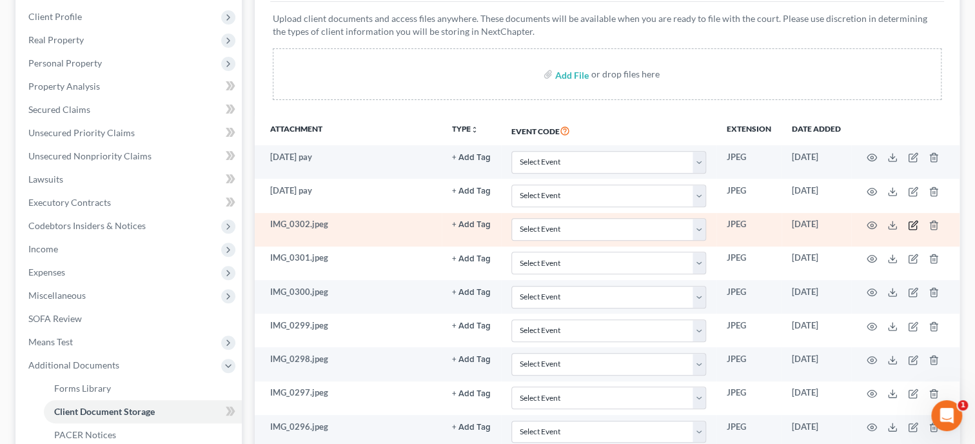
click at [911, 221] on icon "button" at bounding box center [913, 225] width 10 height 10
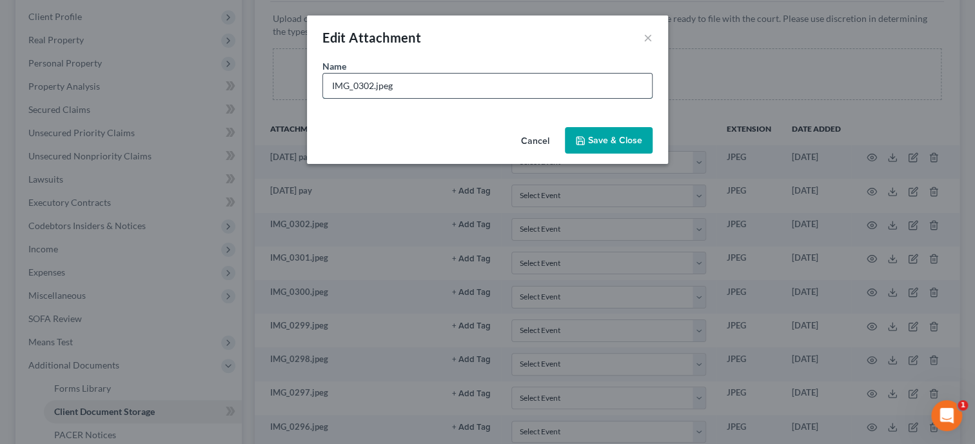
drag, startPoint x: 488, startPoint y: 89, endPoint x: 328, endPoint y: 90, distance: 159.9
click at [328, 90] on input "IMG_0302.jpeg" at bounding box center [487, 86] width 329 height 25
click at [575, 136] on button "Save & Close" at bounding box center [609, 140] width 88 height 27
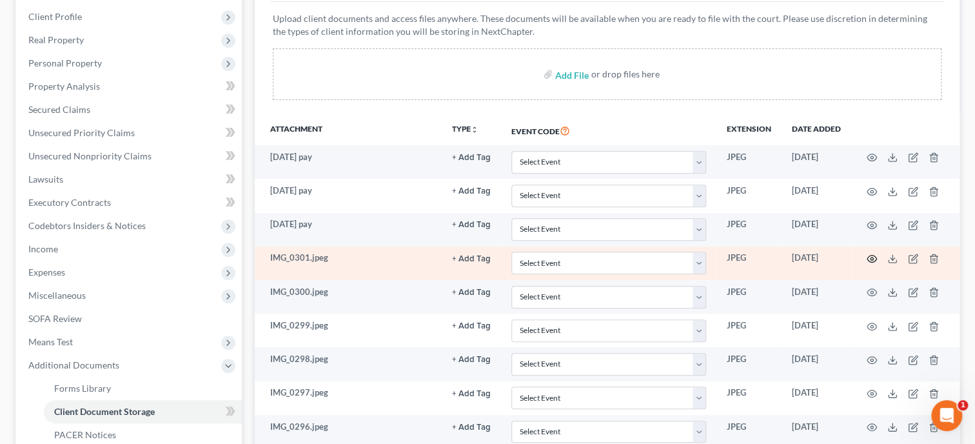
click at [869, 257] on icon "button" at bounding box center [872, 258] width 10 height 10
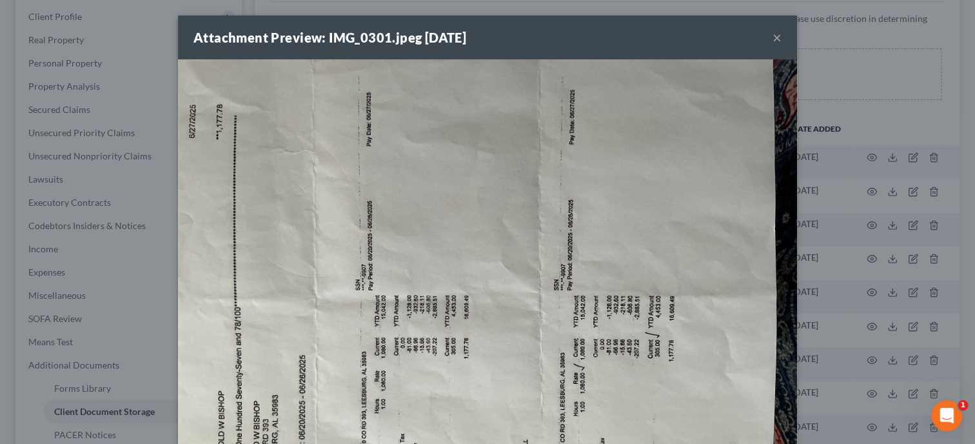
click at [775, 39] on button "×" at bounding box center [777, 37] width 9 height 15
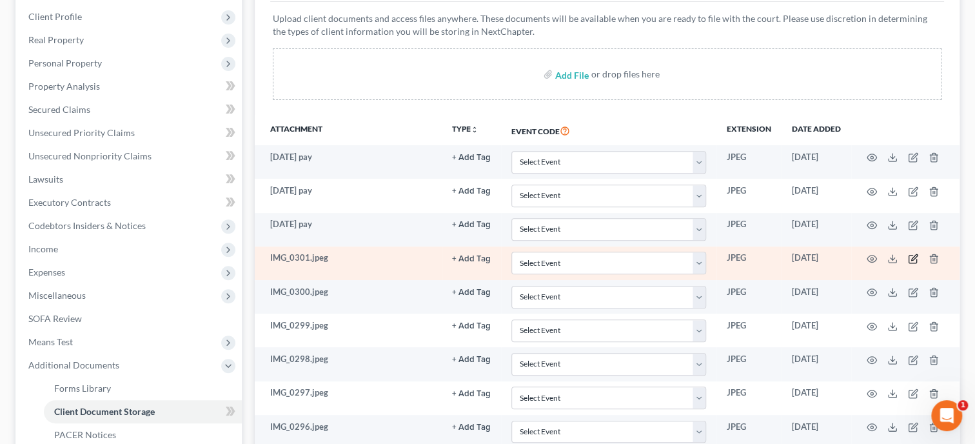
click at [916, 260] on icon "button" at bounding box center [913, 259] width 8 height 8
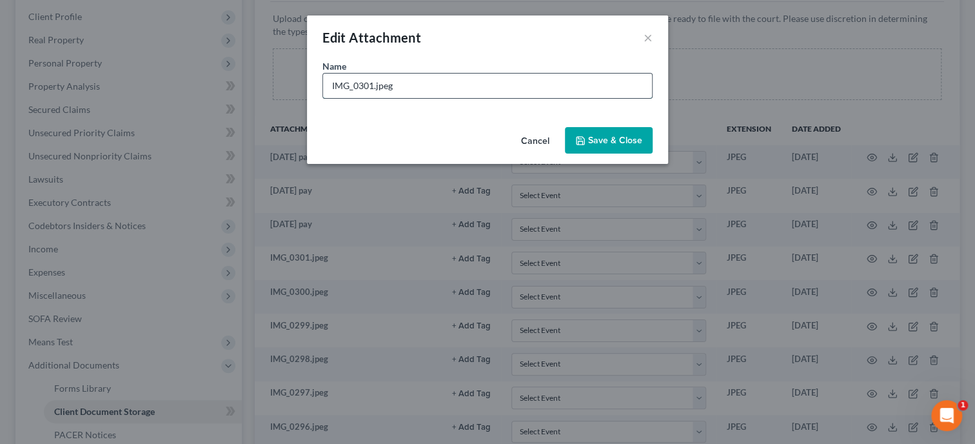
drag, startPoint x: 473, startPoint y: 94, endPoint x: 309, endPoint y: 94, distance: 163.8
click at [323, 94] on input "IMG_0301.jpeg" at bounding box center [487, 86] width 329 height 25
click at [587, 142] on button "Save & Close" at bounding box center [609, 140] width 88 height 27
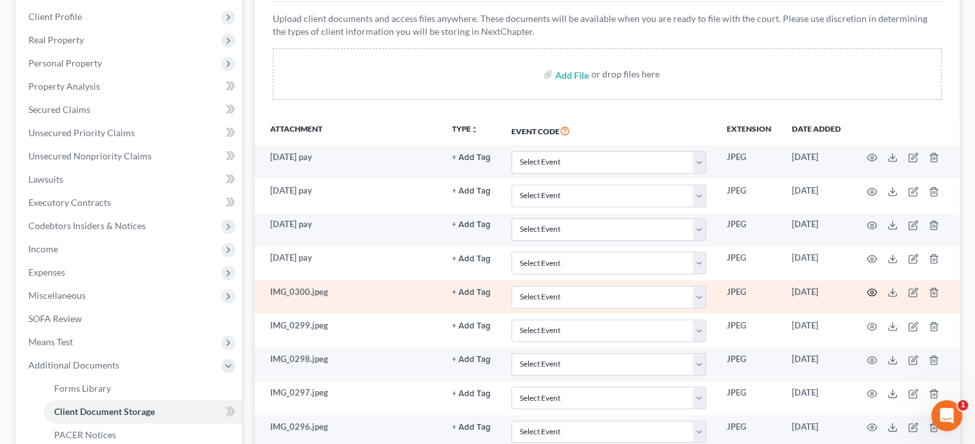
click at [874, 291] on icon "button" at bounding box center [872, 292] width 10 height 10
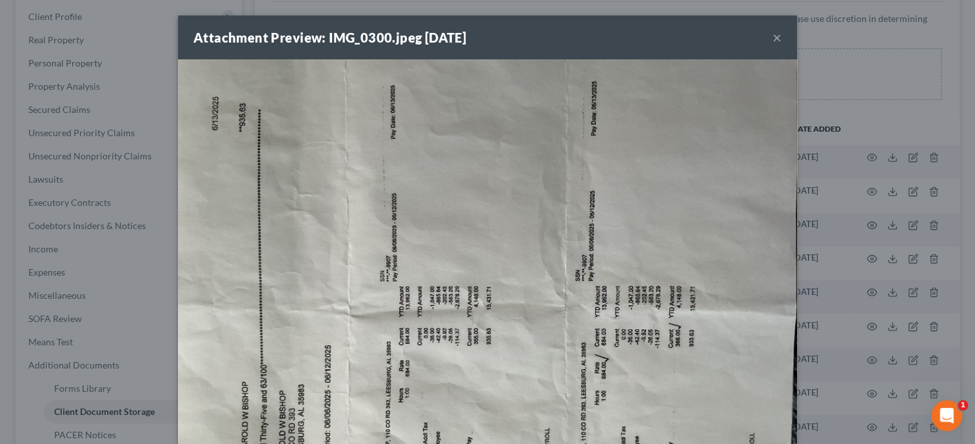
click at [776, 39] on button "×" at bounding box center [777, 37] width 9 height 15
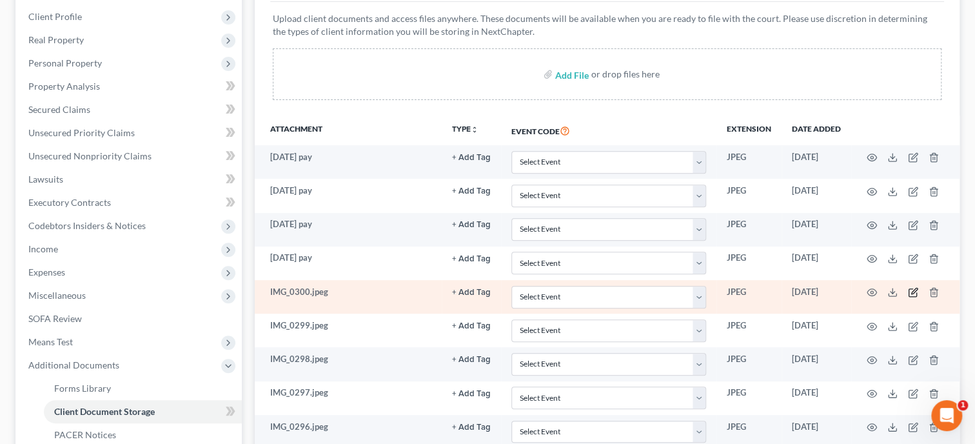
click at [913, 291] on icon "button" at bounding box center [914, 291] width 6 height 6
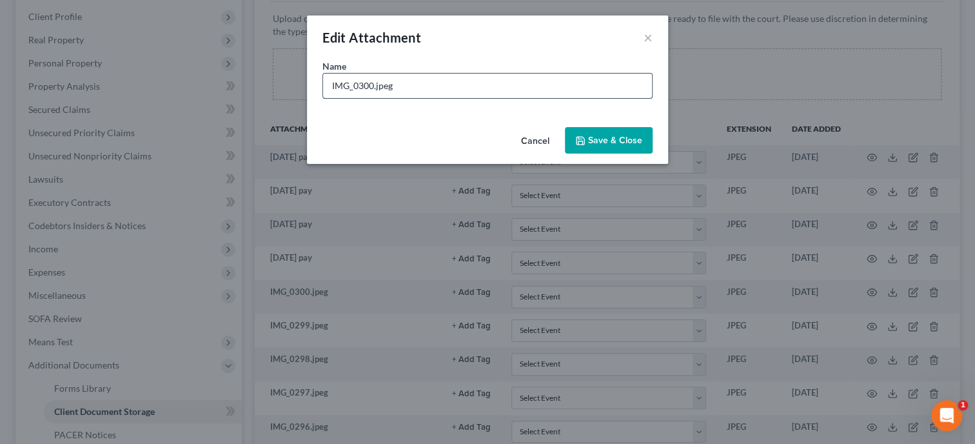
drag, startPoint x: 470, startPoint y: 88, endPoint x: 301, endPoint y: 90, distance: 169.0
click at [323, 90] on input "IMG_0300.jpeg" at bounding box center [487, 86] width 329 height 25
click at [590, 139] on span "Save & Close" at bounding box center [615, 140] width 54 height 11
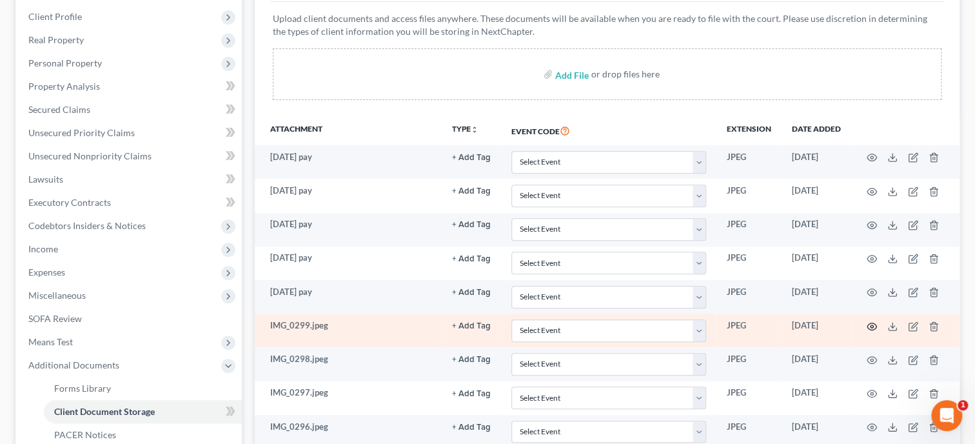
click at [872, 328] on icon "button" at bounding box center [872, 326] width 10 height 10
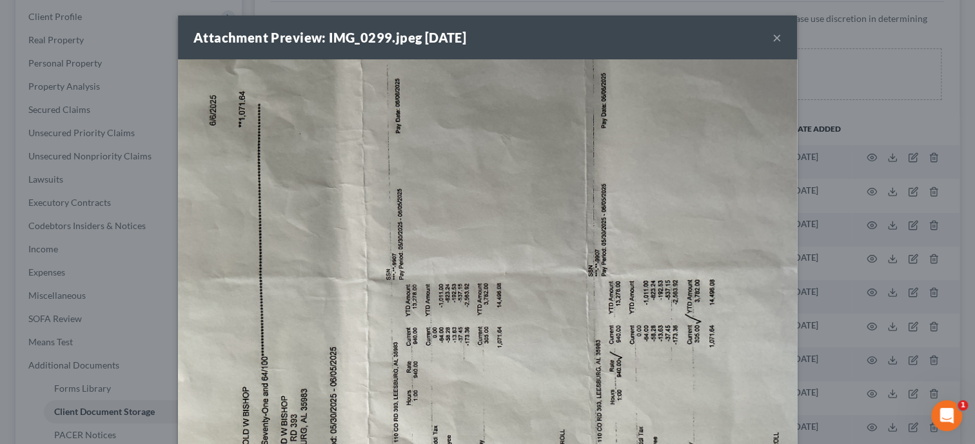
click at [776, 35] on button "×" at bounding box center [777, 37] width 9 height 15
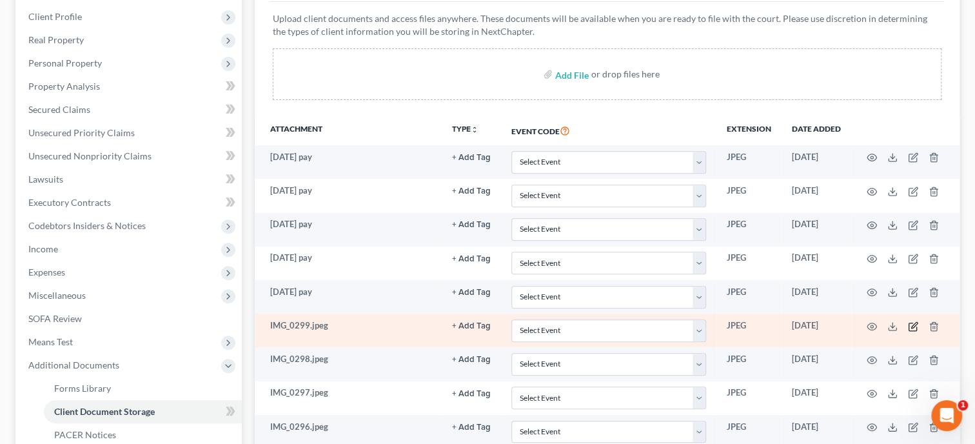
click at [910, 321] on icon "button" at bounding box center [913, 326] width 10 height 10
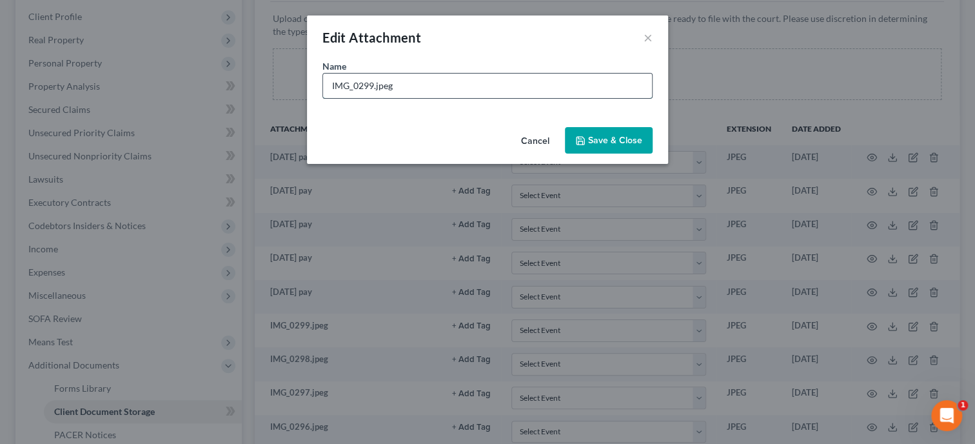
drag, startPoint x: 515, startPoint y: 89, endPoint x: 301, endPoint y: 95, distance: 214.2
click at [323, 95] on input "IMG_0299.jpeg" at bounding box center [487, 86] width 329 height 25
click at [591, 141] on span "Save & Close" at bounding box center [615, 140] width 54 height 11
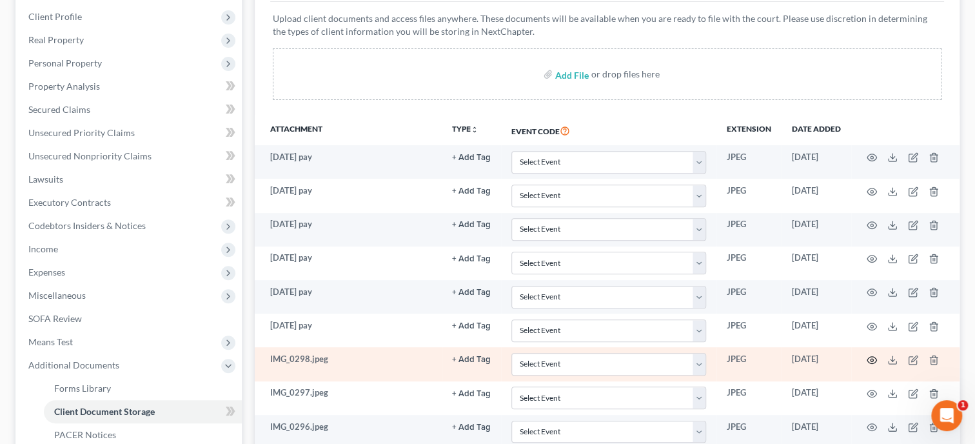
click at [872, 358] on icon "button" at bounding box center [872, 360] width 10 height 10
click at [871, 359] on circle "button" at bounding box center [872, 360] width 3 height 3
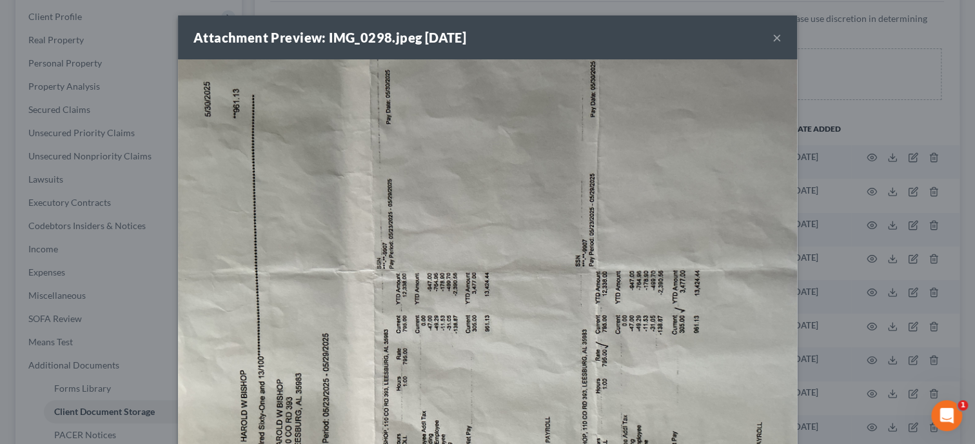
click at [781, 44] on button "×" at bounding box center [777, 37] width 9 height 15
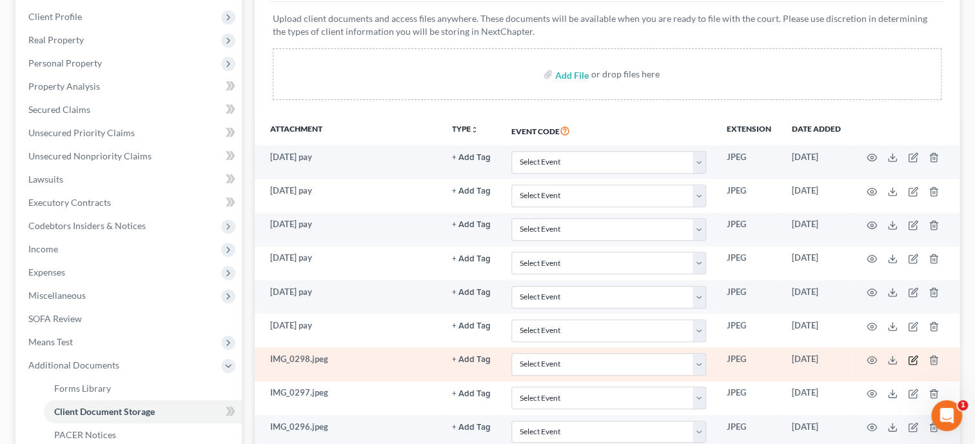
click at [910, 358] on icon "button" at bounding box center [913, 360] width 10 height 10
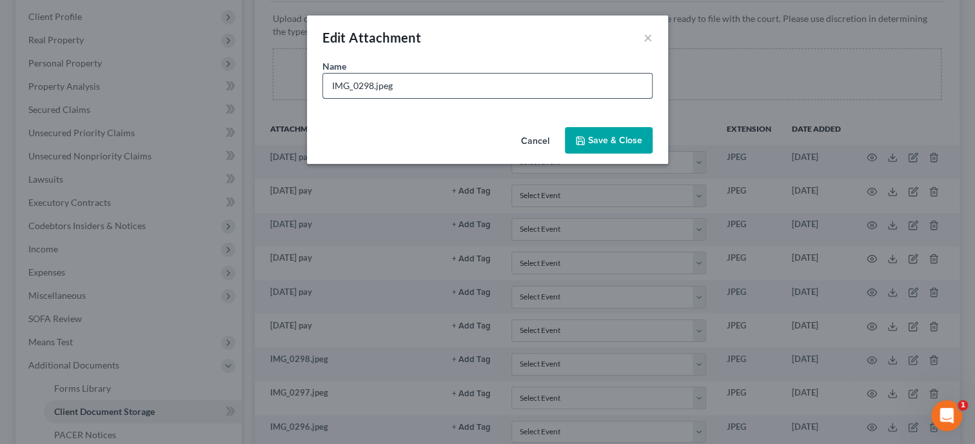
drag, startPoint x: 429, startPoint y: 92, endPoint x: 314, endPoint y: 90, distance: 115.4
click at [323, 90] on input "IMG_0298.jpeg" at bounding box center [487, 86] width 329 height 25
click at [616, 137] on span "Save & Close" at bounding box center [615, 140] width 54 height 11
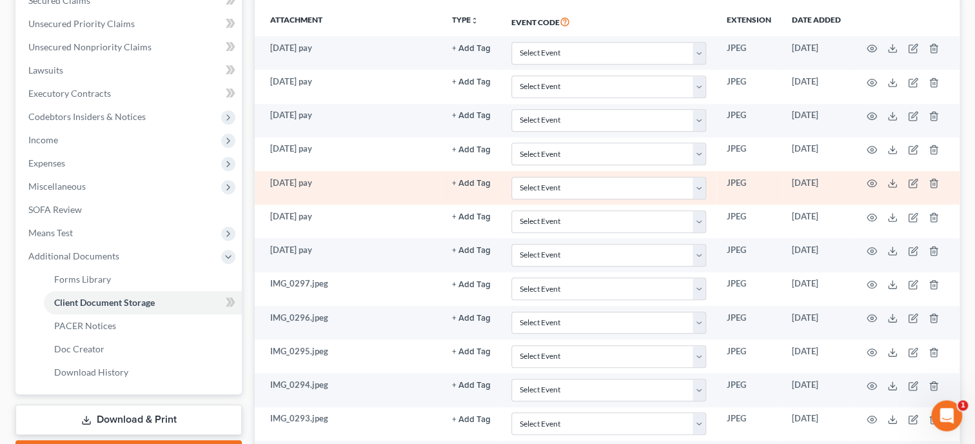
scroll to position [331, 0]
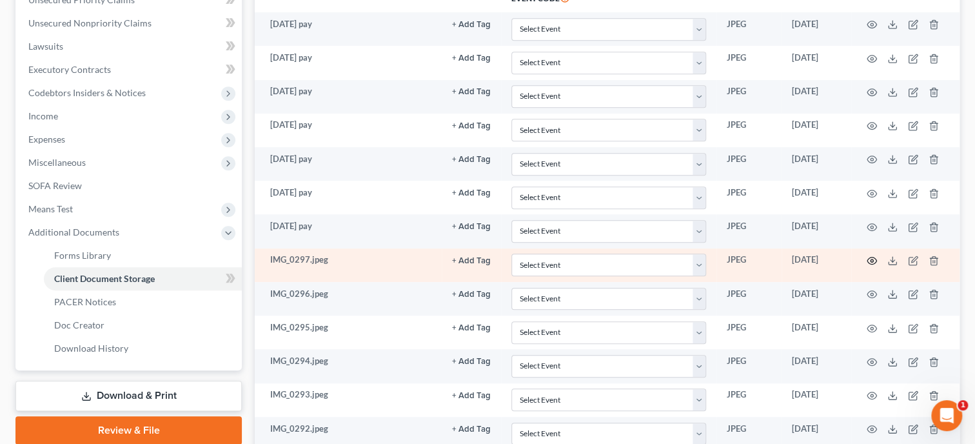
click at [871, 259] on circle "button" at bounding box center [872, 260] width 3 height 3
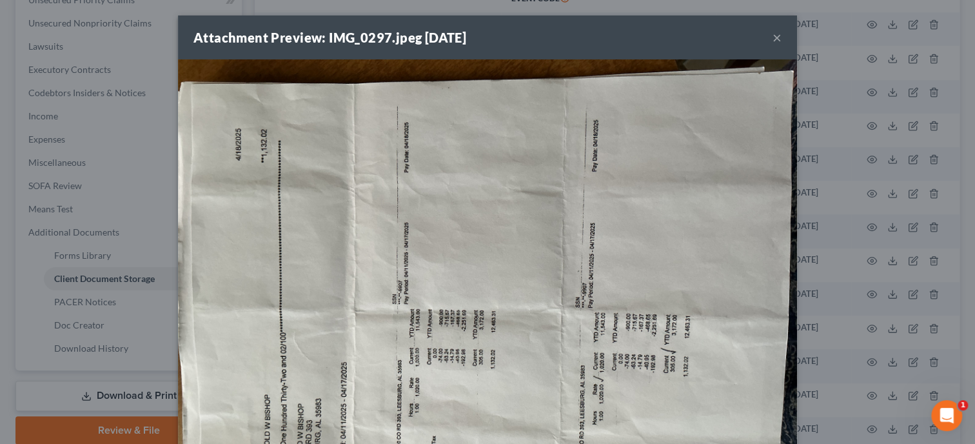
click at [776, 41] on button "×" at bounding box center [777, 37] width 9 height 15
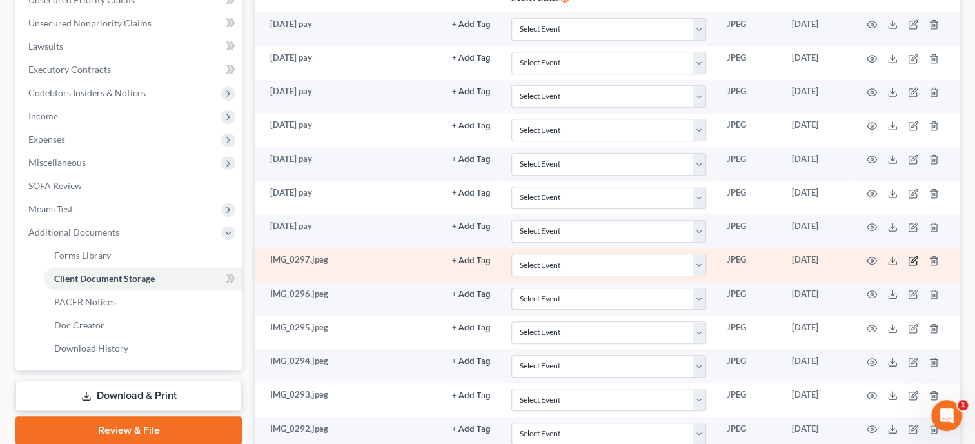
click at [916, 257] on icon "button" at bounding box center [914, 259] width 6 height 6
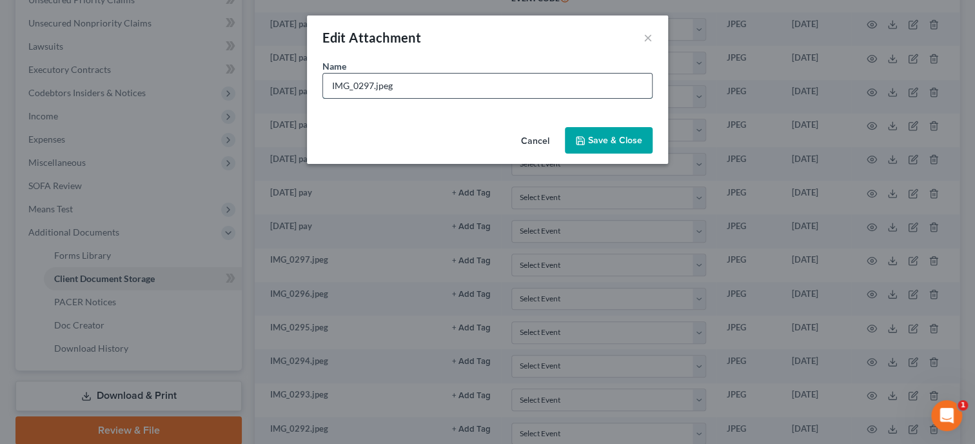
drag, startPoint x: 500, startPoint y: 94, endPoint x: 318, endPoint y: 94, distance: 182.5
click at [323, 94] on input "IMG_0297.jpeg" at bounding box center [487, 86] width 329 height 25
click at [603, 141] on span "Save & Close" at bounding box center [615, 140] width 54 height 11
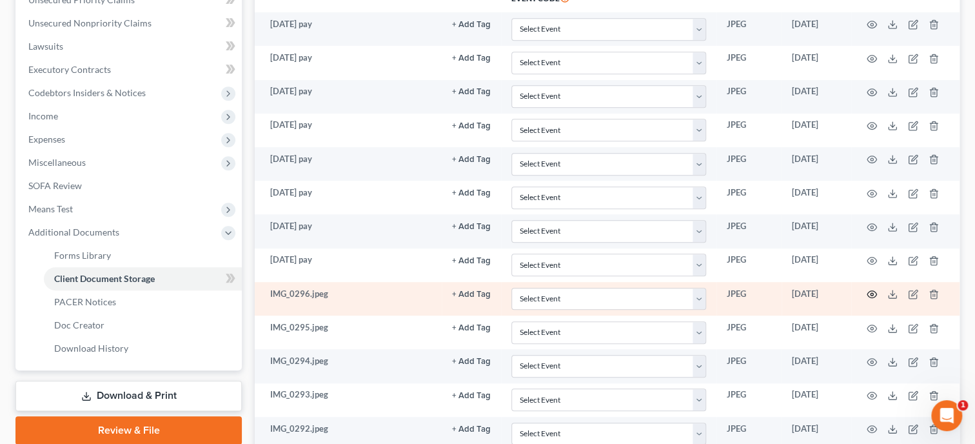
click at [874, 293] on icon "button" at bounding box center [872, 294] width 10 height 10
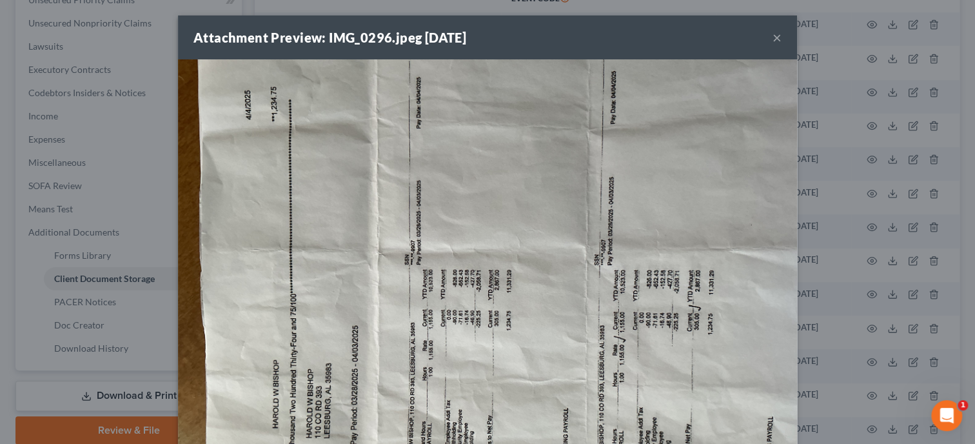
click at [780, 39] on button "×" at bounding box center [777, 37] width 9 height 15
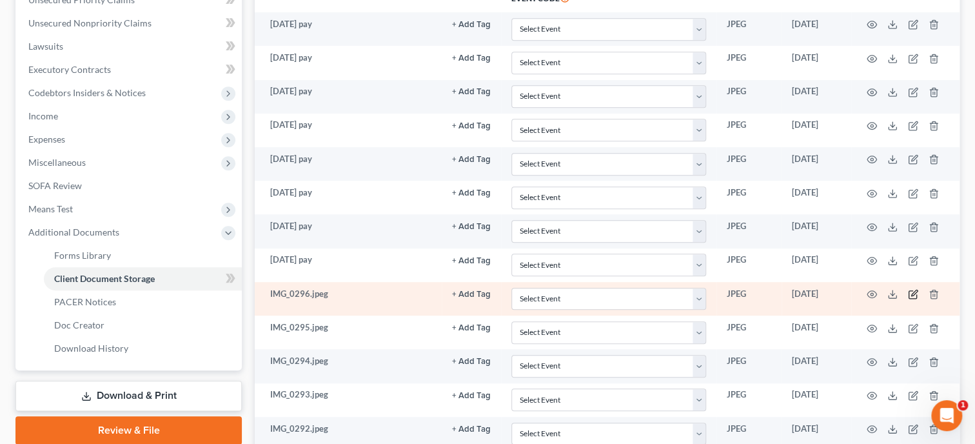
click at [909, 293] on icon "button" at bounding box center [913, 294] width 10 height 10
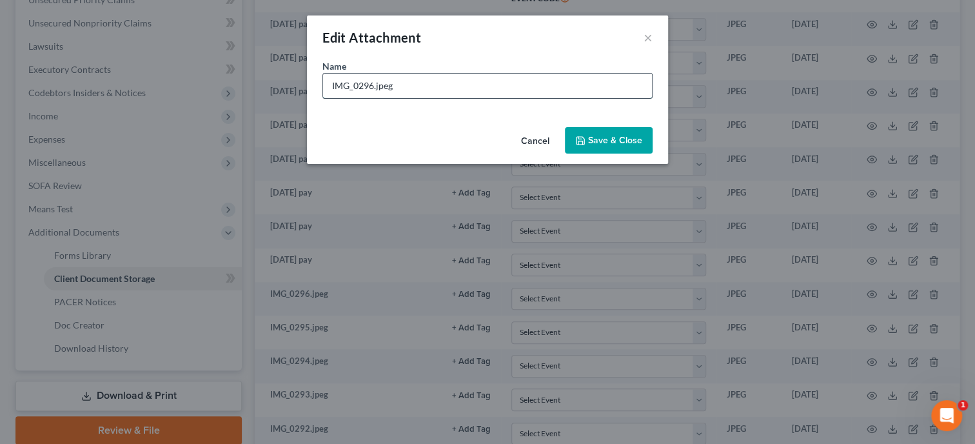
drag, startPoint x: 406, startPoint y: 92, endPoint x: 320, endPoint y: 92, distance: 86.4
click at [323, 92] on input "IMG_0296.jpeg" at bounding box center [487, 86] width 329 height 25
click at [598, 148] on button "Save & Close" at bounding box center [609, 140] width 88 height 27
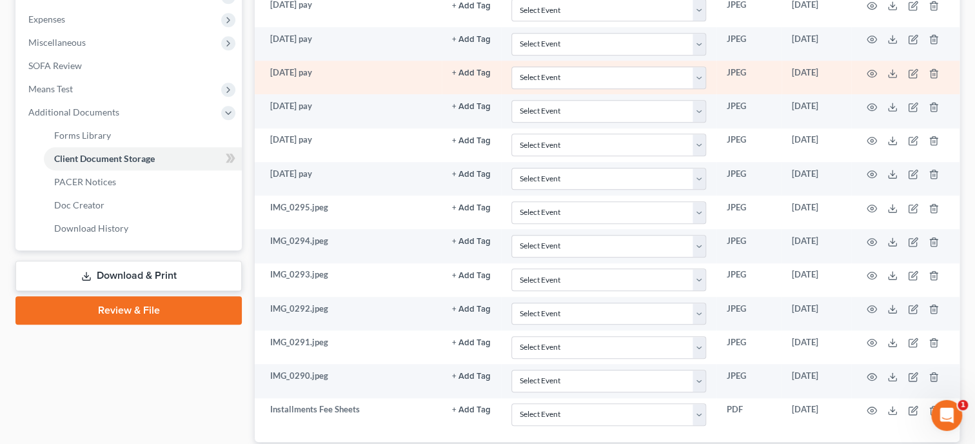
scroll to position [464, 0]
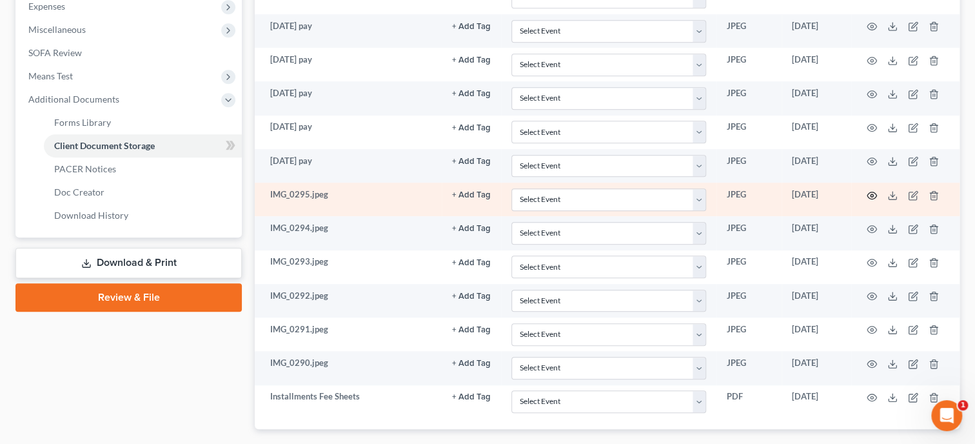
click at [872, 194] on circle "button" at bounding box center [872, 195] width 3 height 3
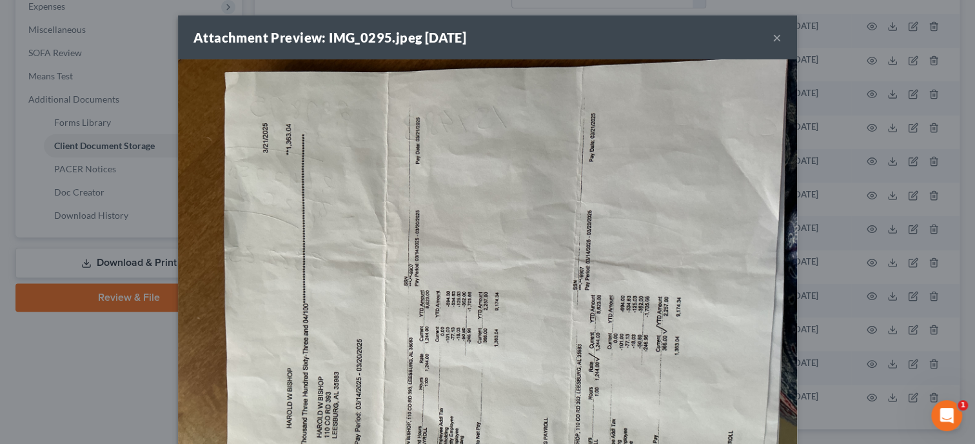
click at [778, 40] on button "×" at bounding box center [777, 37] width 9 height 15
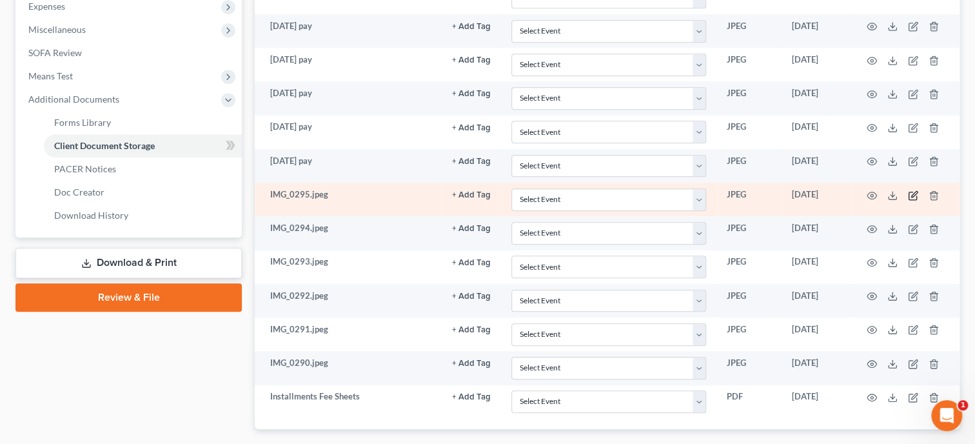
click at [911, 194] on icon "button" at bounding box center [913, 195] width 10 height 10
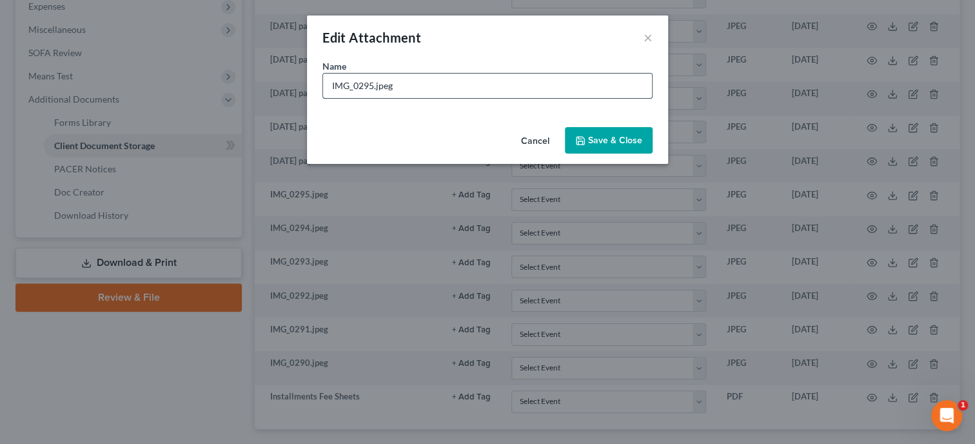
drag, startPoint x: 473, startPoint y: 91, endPoint x: 311, endPoint y: 90, distance: 162.5
click at [323, 90] on input "IMG_0295.jpeg" at bounding box center [487, 86] width 329 height 25
click at [635, 141] on span "Save & Close" at bounding box center [615, 140] width 54 height 11
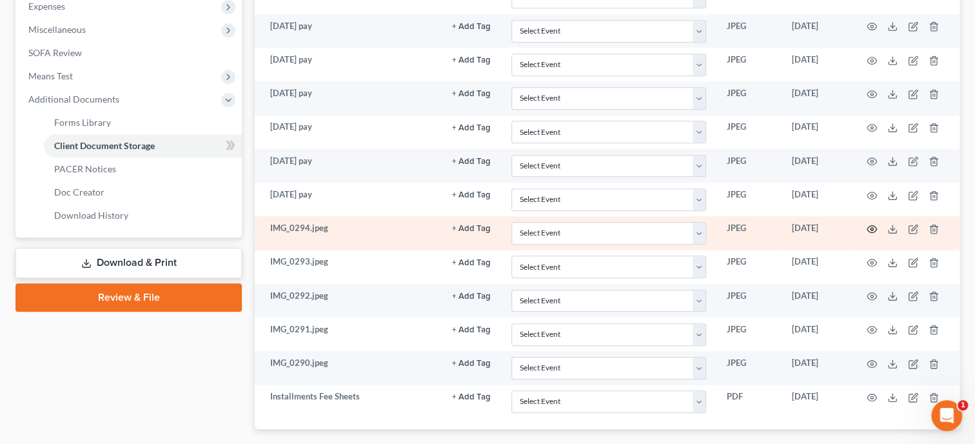
click at [871, 226] on icon "button" at bounding box center [872, 229] width 10 height 10
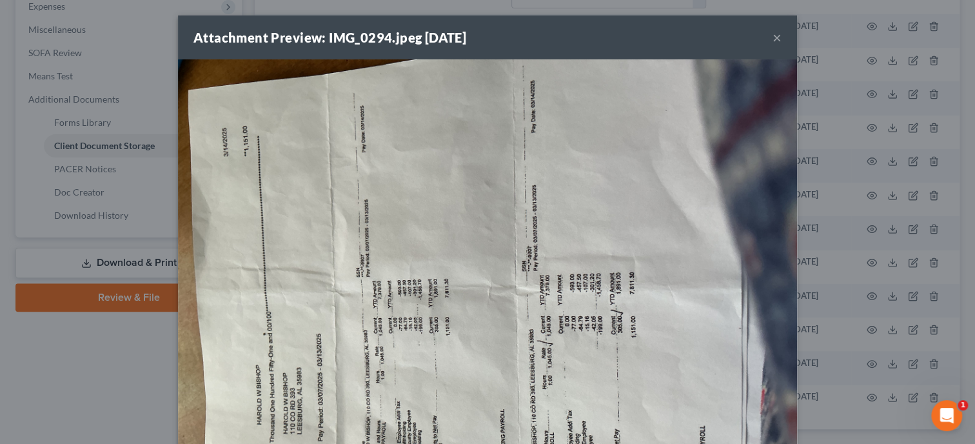
click at [778, 39] on button "×" at bounding box center [777, 37] width 9 height 15
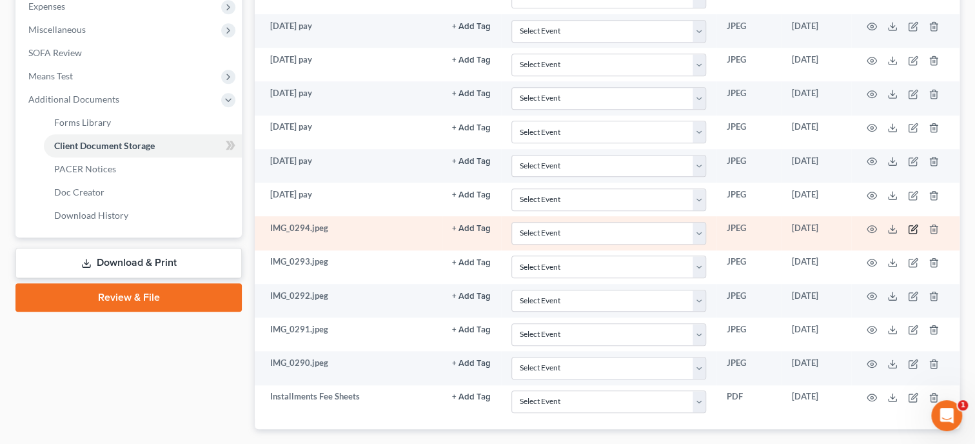
click at [913, 227] on icon "button" at bounding box center [914, 227] width 6 height 6
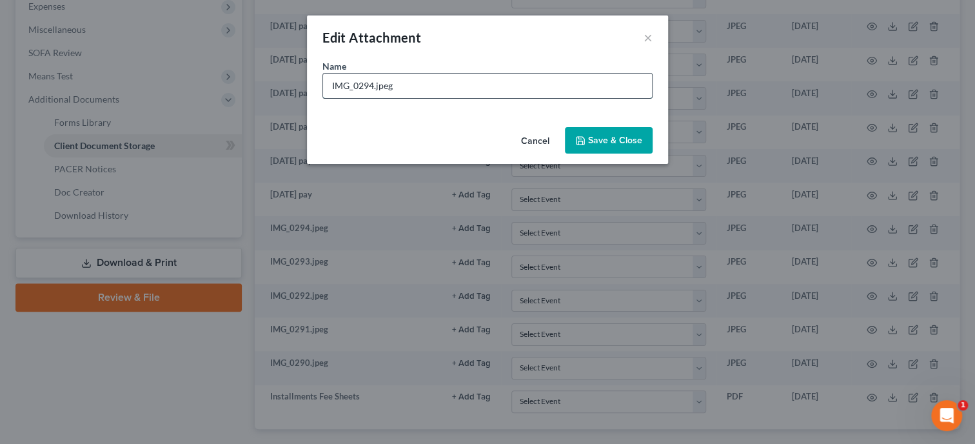
drag, startPoint x: 454, startPoint y: 84, endPoint x: 315, endPoint y: 85, distance: 139.3
click at [323, 85] on input "IMG_0294.jpeg" at bounding box center [487, 86] width 329 height 25
click at [626, 139] on span "Save & Close" at bounding box center [615, 140] width 54 height 11
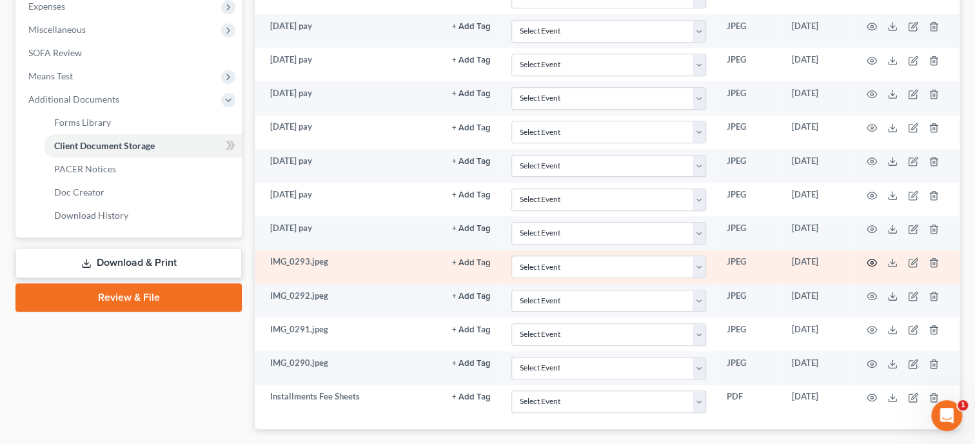
click at [874, 259] on icon "button" at bounding box center [872, 262] width 10 height 7
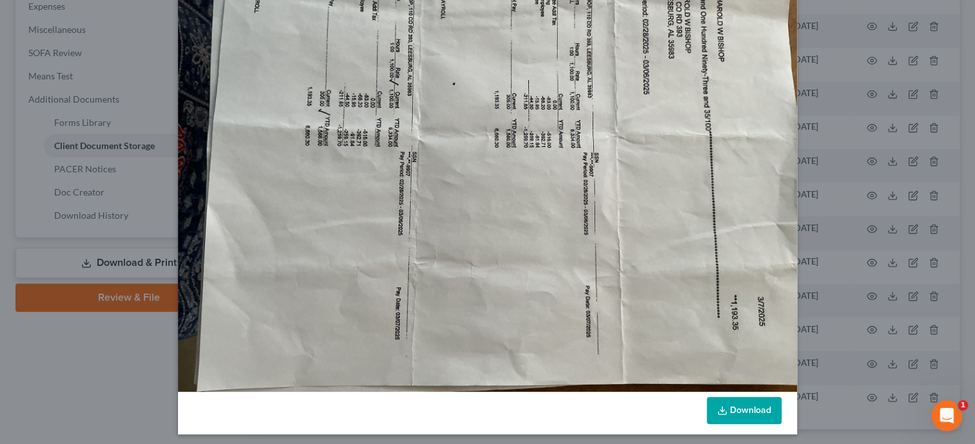
scroll to position [0, 0]
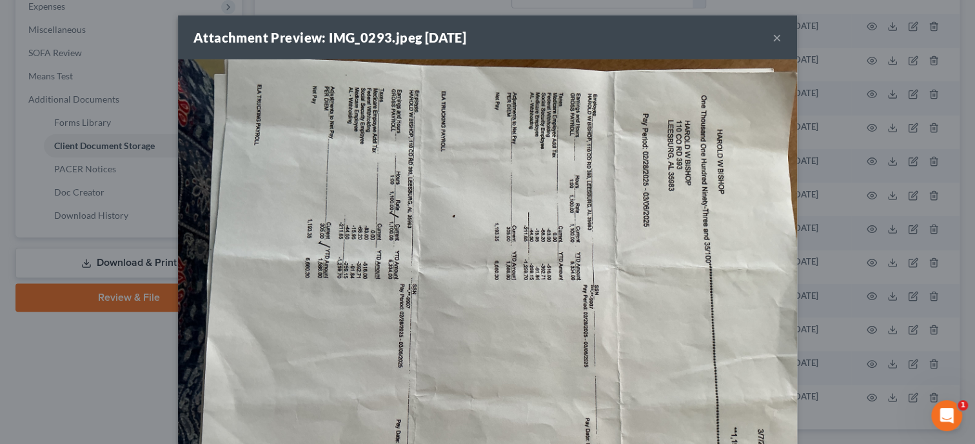
click at [777, 41] on button "×" at bounding box center [777, 37] width 9 height 15
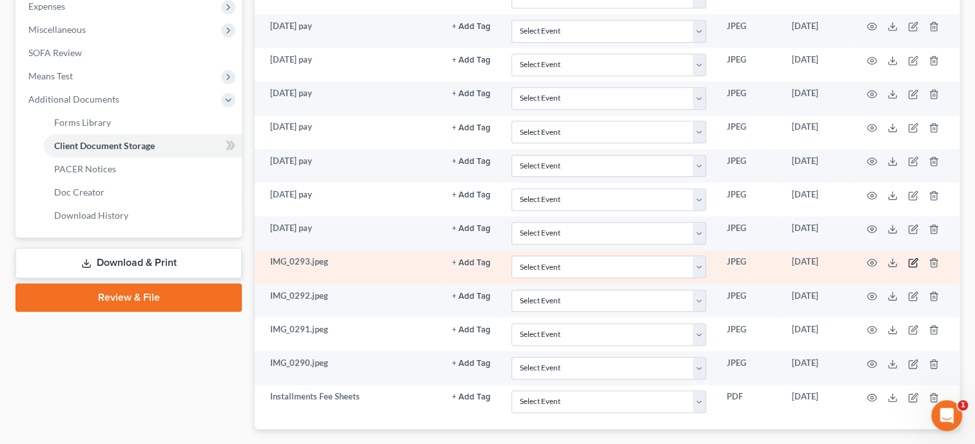
click at [914, 258] on icon "button" at bounding box center [914, 261] width 6 height 6
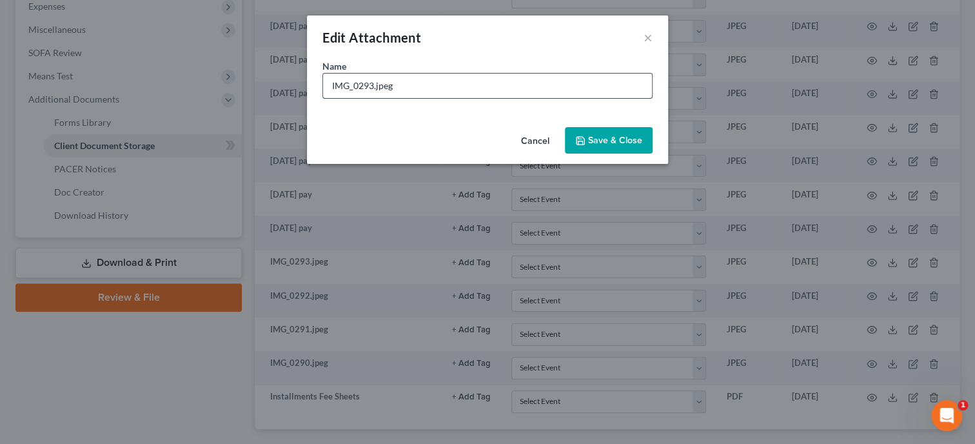
drag, startPoint x: 400, startPoint y: 89, endPoint x: 322, endPoint y: 90, distance: 78.0
click at [323, 90] on input "IMG_0293.jpeg" at bounding box center [487, 86] width 329 height 25
click at [594, 138] on span "Save & Close" at bounding box center [615, 140] width 54 height 11
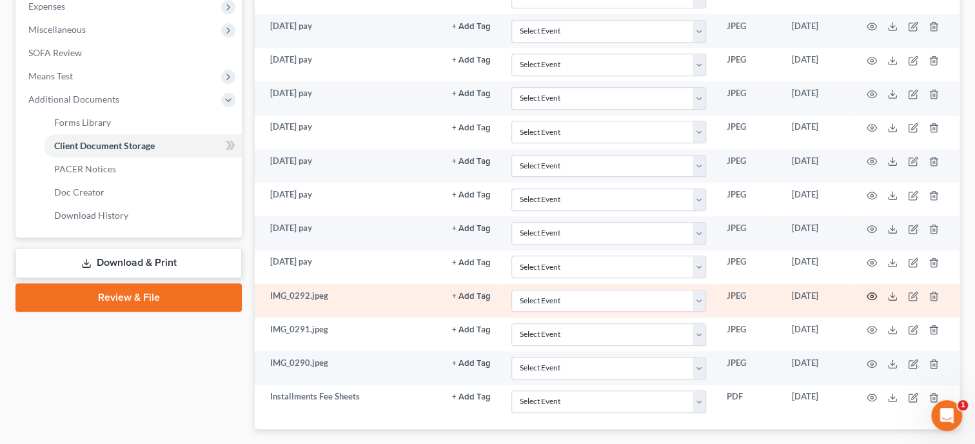
click at [868, 294] on icon "button" at bounding box center [872, 296] width 10 height 7
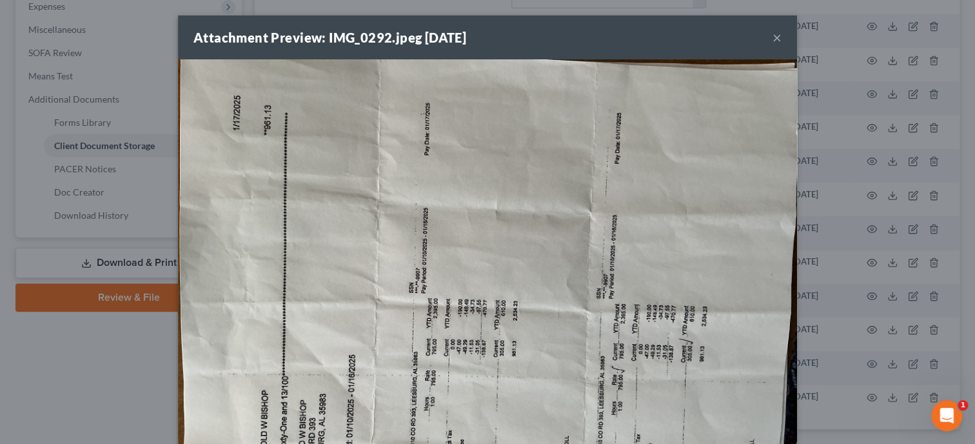
click at [775, 38] on button "×" at bounding box center [777, 37] width 9 height 15
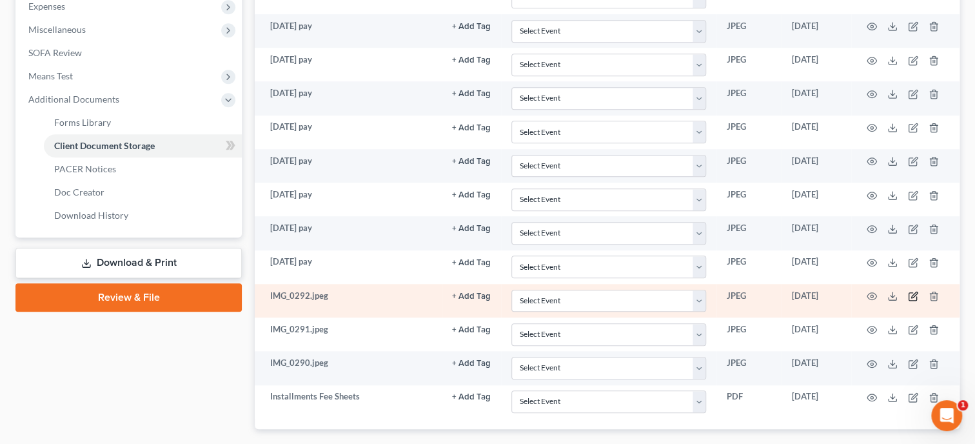
click at [913, 291] on icon "button" at bounding box center [913, 296] width 10 height 10
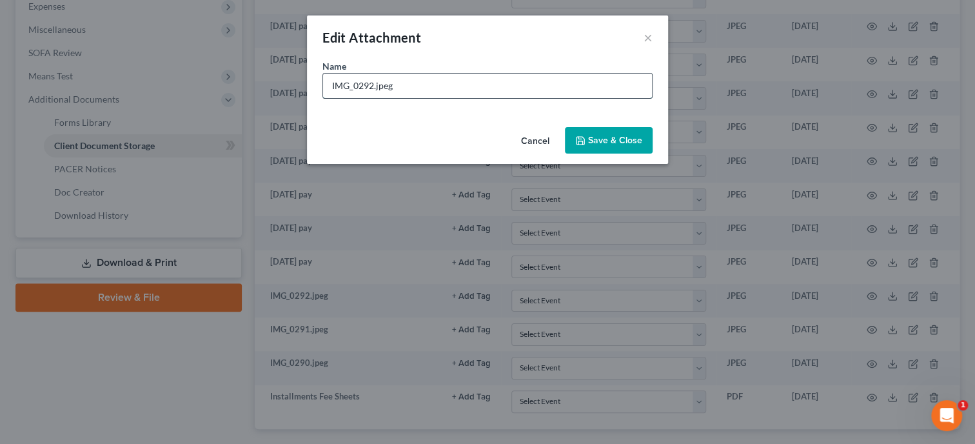
drag, startPoint x: 464, startPoint y: 86, endPoint x: 317, endPoint y: 87, distance: 146.4
click at [323, 87] on input "IMG_0292.jpeg" at bounding box center [487, 86] width 329 height 25
click at [617, 148] on button "Save & Close" at bounding box center [609, 140] width 88 height 27
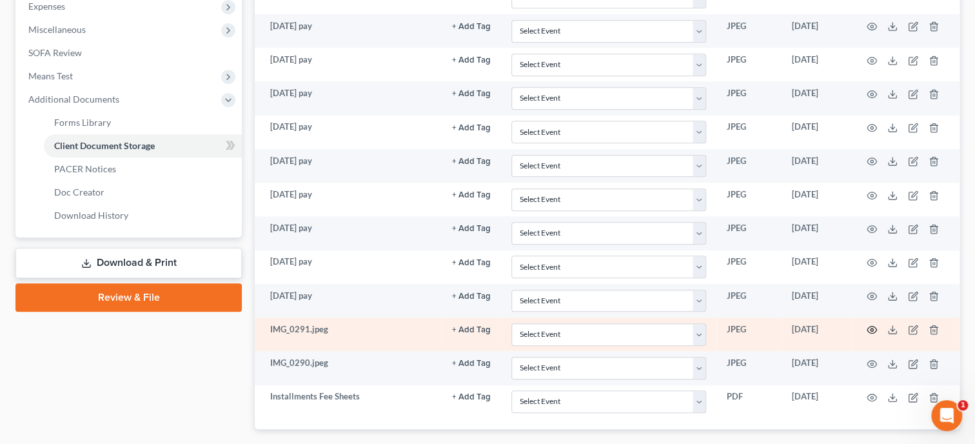
click at [869, 324] on icon "button" at bounding box center [872, 329] width 10 height 10
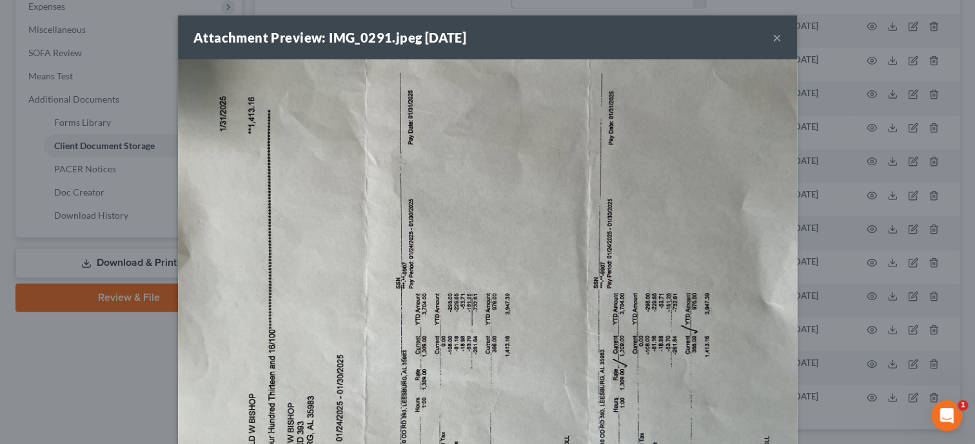
click at [775, 39] on button "×" at bounding box center [777, 37] width 9 height 15
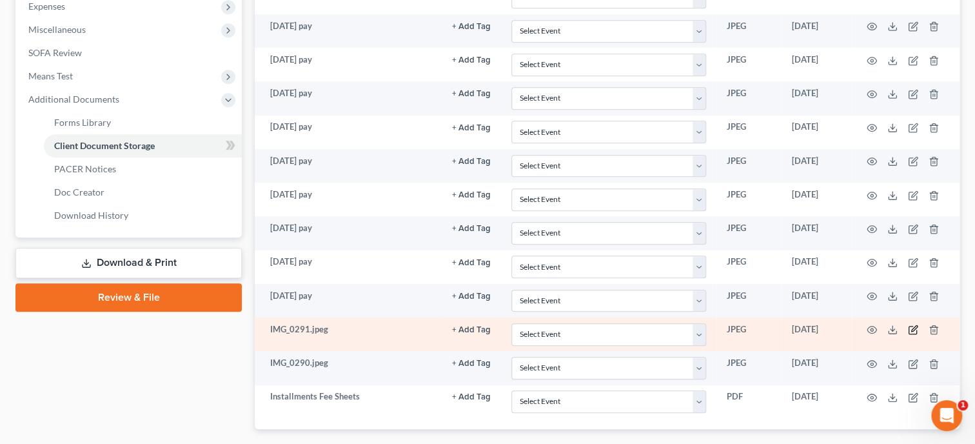
click at [910, 326] on icon "button" at bounding box center [913, 330] width 8 height 8
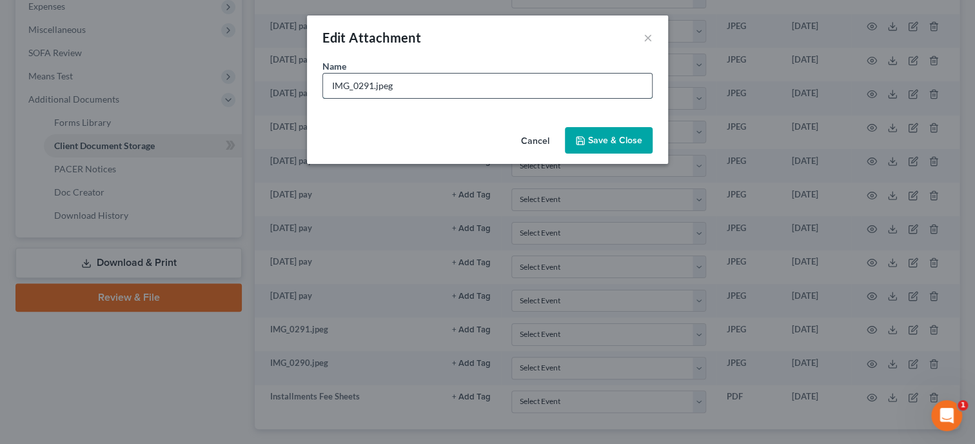
drag, startPoint x: 441, startPoint y: 83, endPoint x: 321, endPoint y: 84, distance: 120.6
click at [323, 84] on input "IMG_0291.jpeg" at bounding box center [487, 86] width 329 height 25
click at [593, 140] on span "Save & Close" at bounding box center [615, 140] width 54 height 11
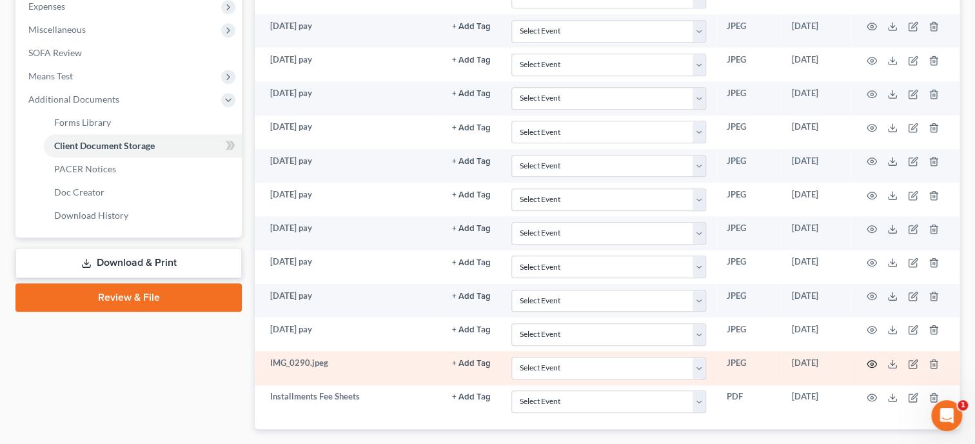
click at [869, 362] on icon "button" at bounding box center [872, 363] width 10 height 7
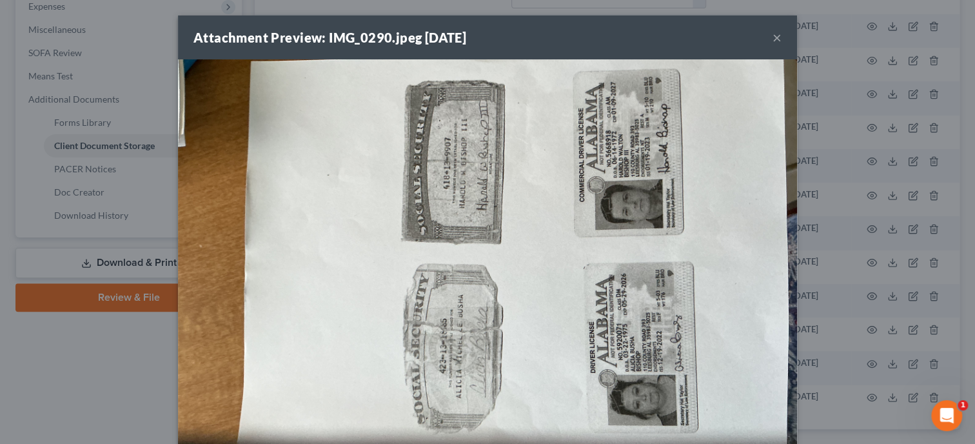
click at [779, 39] on button "×" at bounding box center [777, 37] width 9 height 15
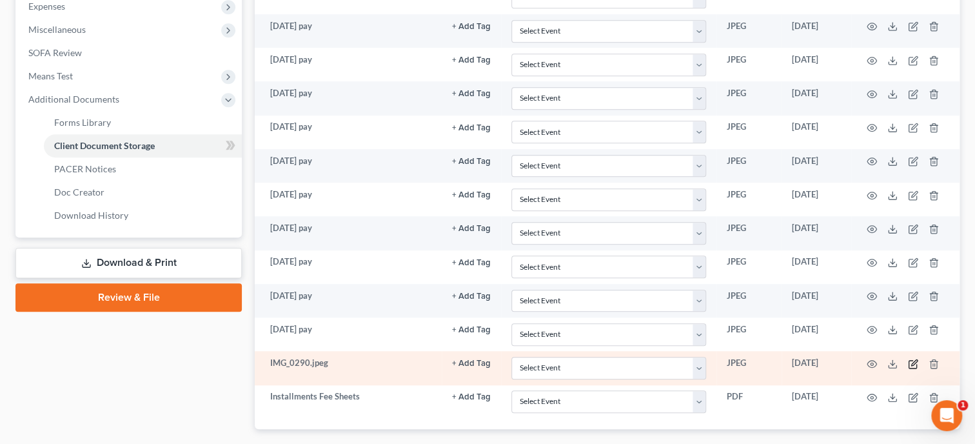
click at [914, 359] on icon "button" at bounding box center [914, 362] width 6 height 6
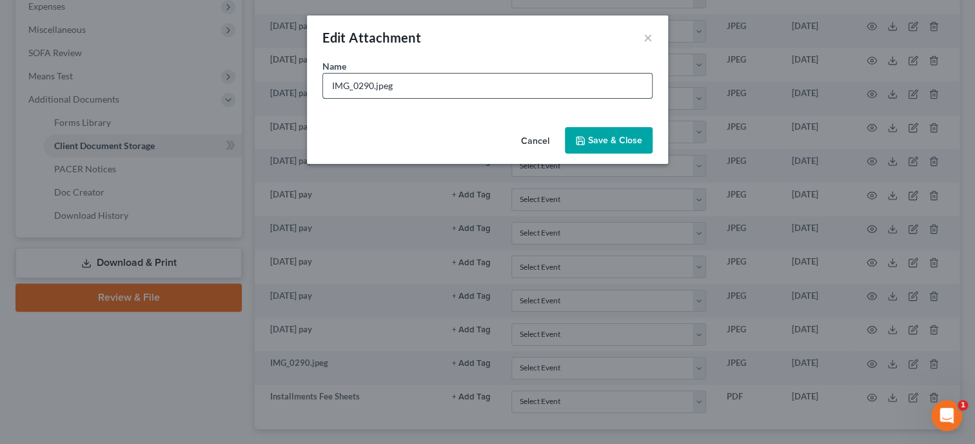
drag, startPoint x: 561, startPoint y: 79, endPoint x: 325, endPoint y: 83, distance: 236.1
click at [325, 83] on input "IMG_0290.jpeg" at bounding box center [487, 86] width 329 height 25
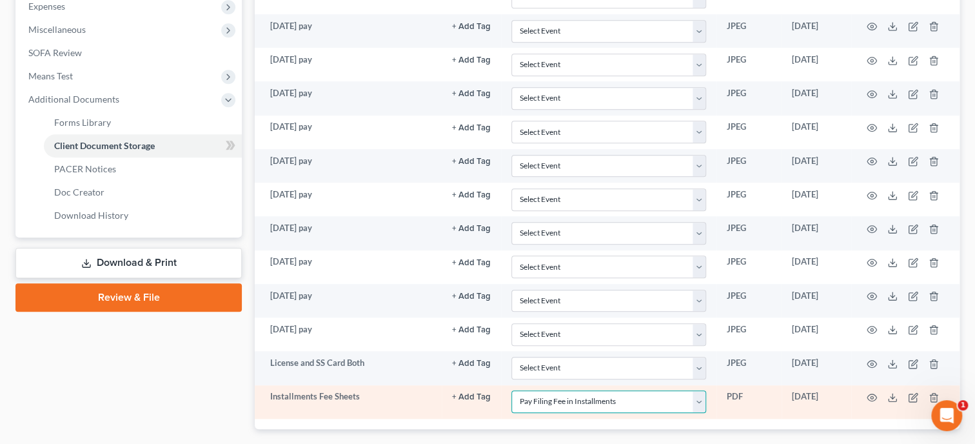
click option "Pay Filing Fee in Installments" at bounding box center [0, 0] width 0 height 0
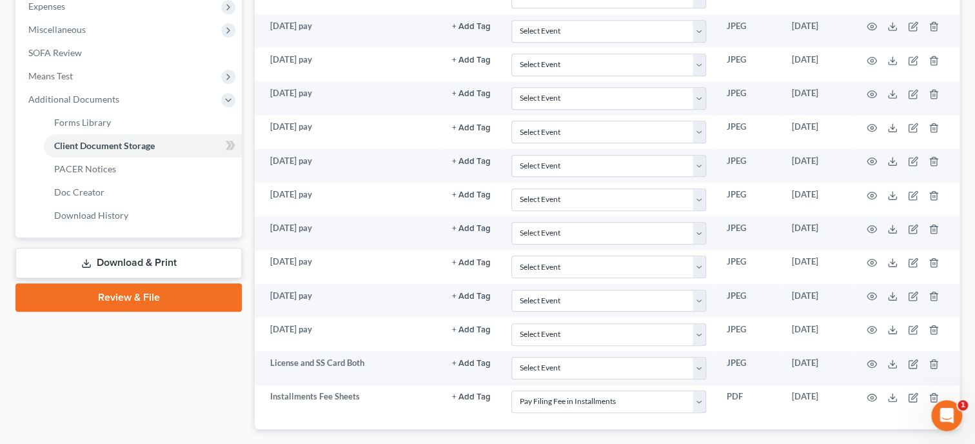
click at [183, 405] on div "Case Dashboard Payments Invoices Payments Payments Credit Report Client Profile" at bounding box center [128, 65] width 239 height 811
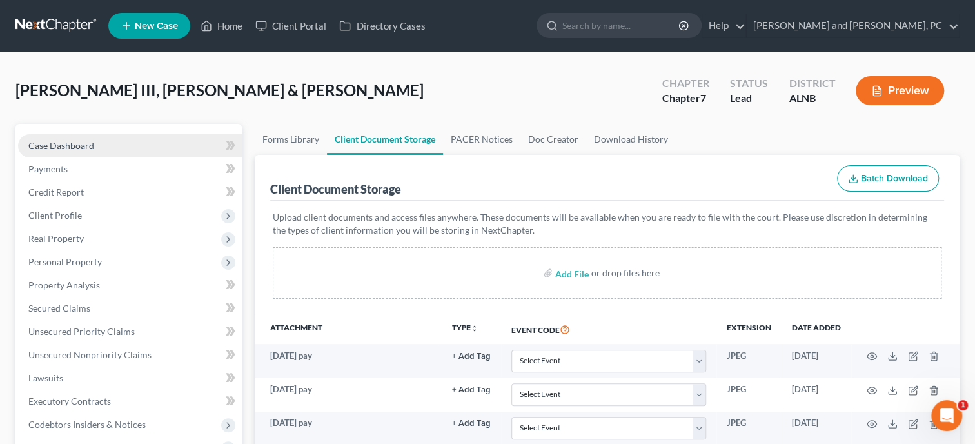
click at [54, 145] on span "Case Dashboard" at bounding box center [61, 145] width 66 height 11
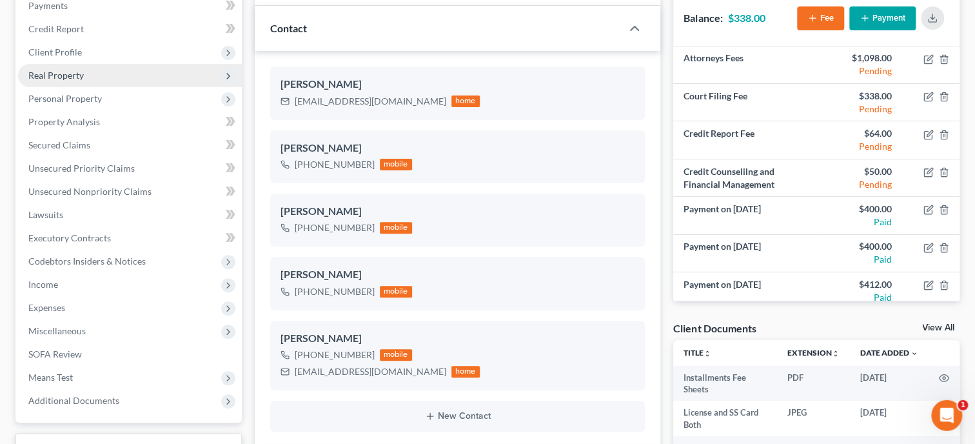
scroll to position [199, 0]
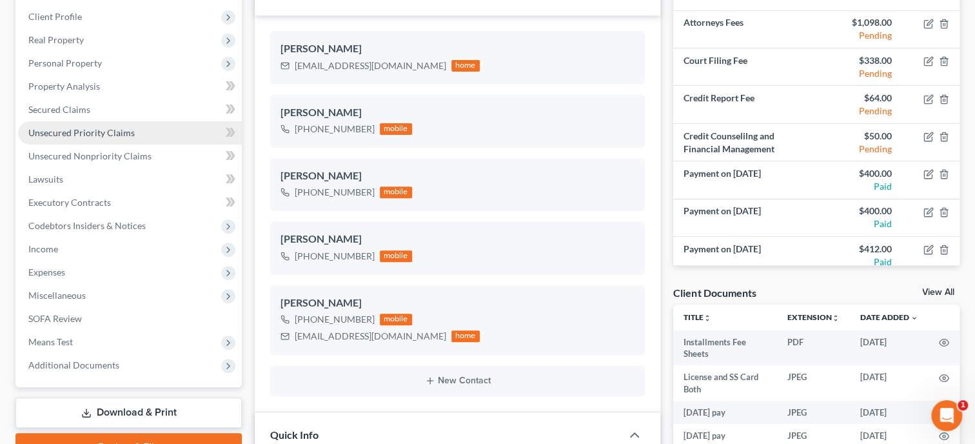
click at [88, 135] on span "Unsecured Priority Claims" at bounding box center [81, 132] width 106 height 11
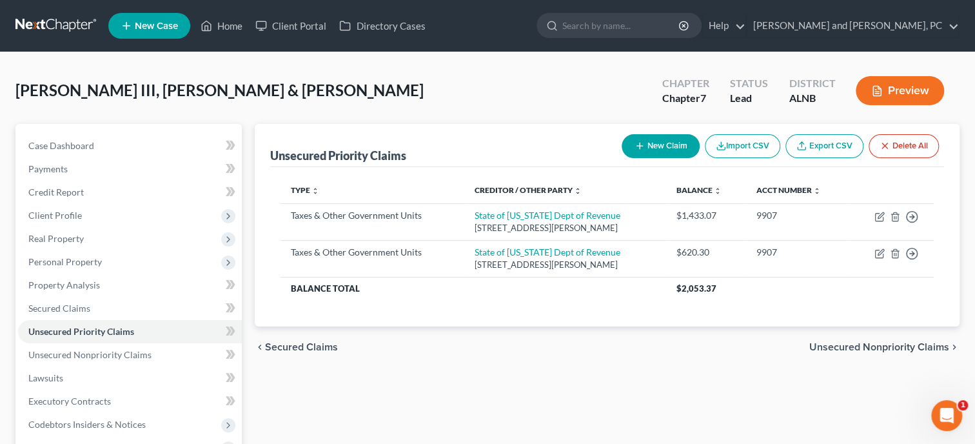
click at [660, 151] on button "New Claim" at bounding box center [661, 146] width 78 height 24
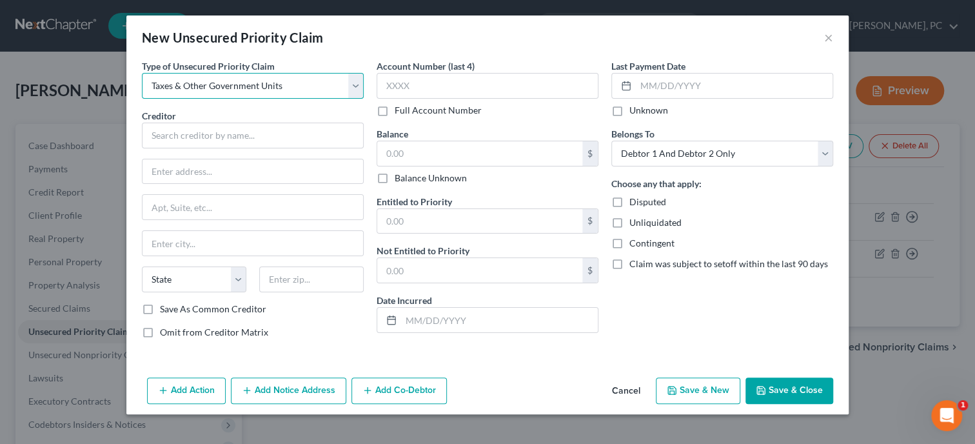
click option "Taxes & Other Government Units" at bounding box center [0, 0] width 0 height 0
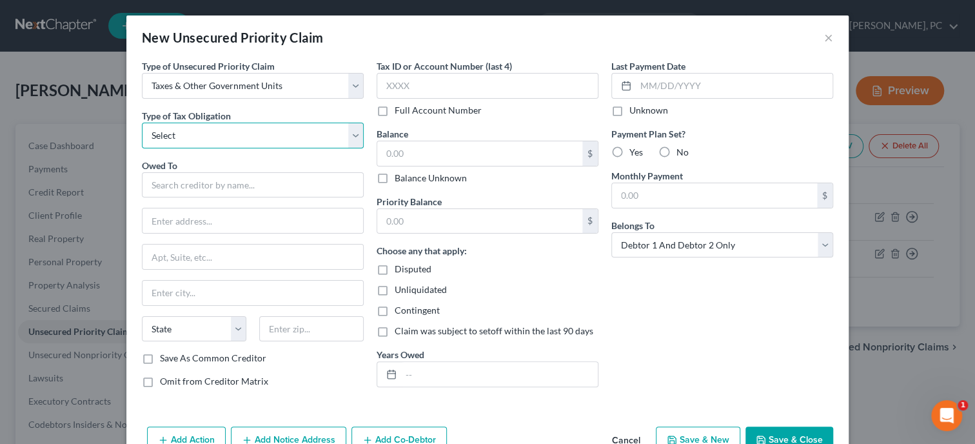
click at [142, 123] on select "Select Federal City State Franchise Tax Board Other" at bounding box center [253, 136] width 222 height 26
click option "Federal" at bounding box center [0, 0] width 0 height 0
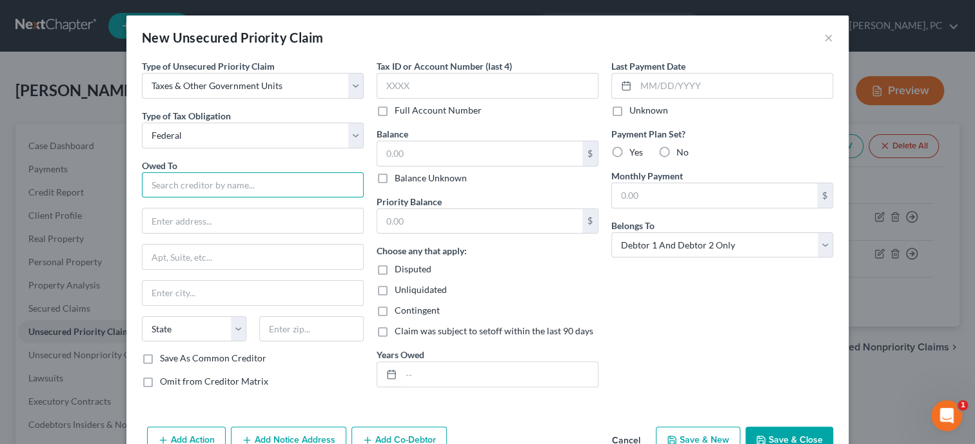
click at [272, 183] on input "text" at bounding box center [253, 185] width 222 height 26
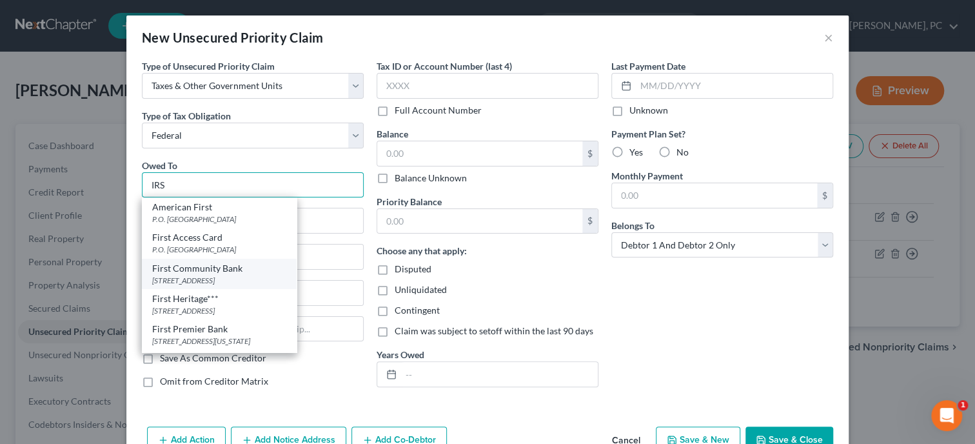
scroll to position [57, 0]
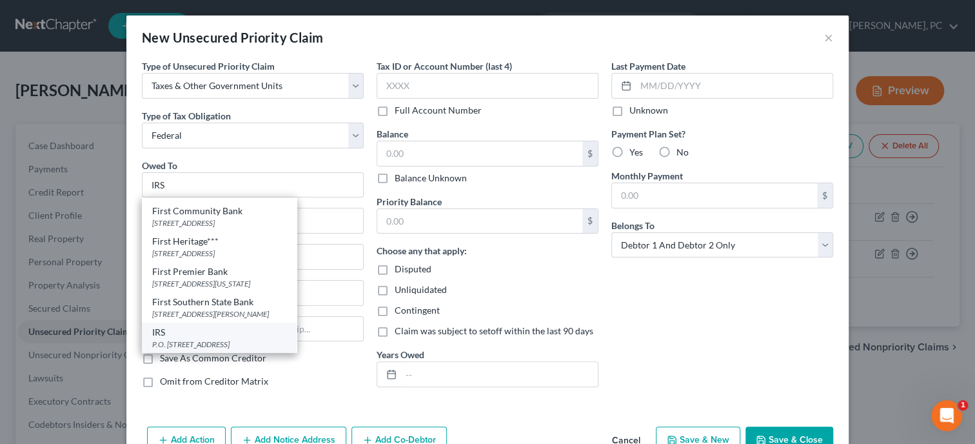
click at [235, 331] on div "IRS" at bounding box center [219, 332] width 134 height 13
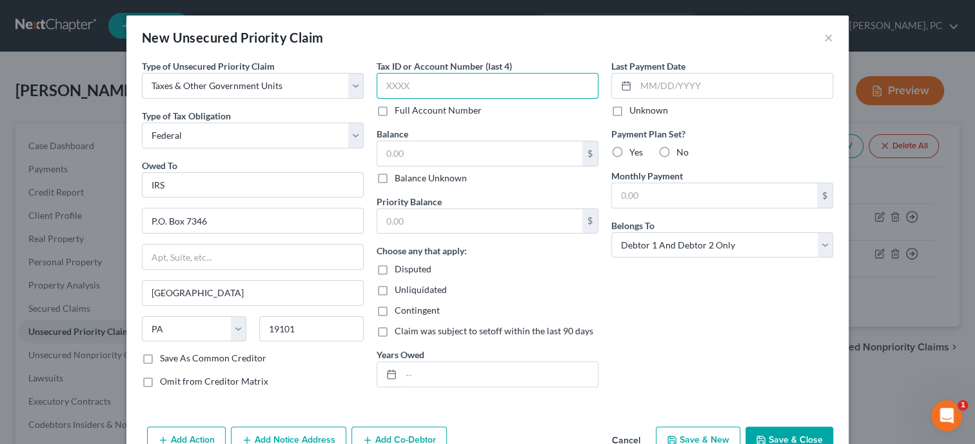
click at [391, 86] on input "text" at bounding box center [488, 86] width 222 height 26
click at [402, 159] on input "text" at bounding box center [479, 153] width 205 height 25
click at [395, 179] on label "Balance Unknown" at bounding box center [431, 178] width 72 height 13
click at [400, 179] on input "Balance Unknown" at bounding box center [404, 176] width 8 height 8
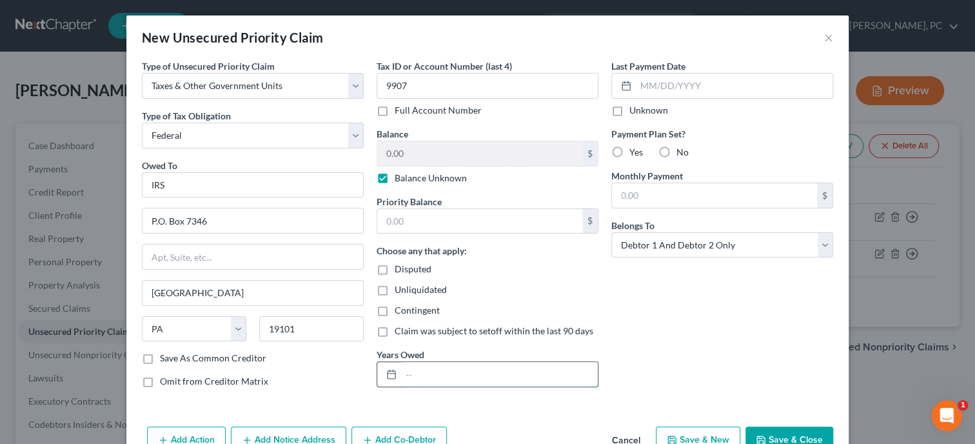
click at [419, 376] on input "text" at bounding box center [499, 374] width 197 height 25
click at [779, 439] on button "Save & Close" at bounding box center [789, 439] width 88 height 27
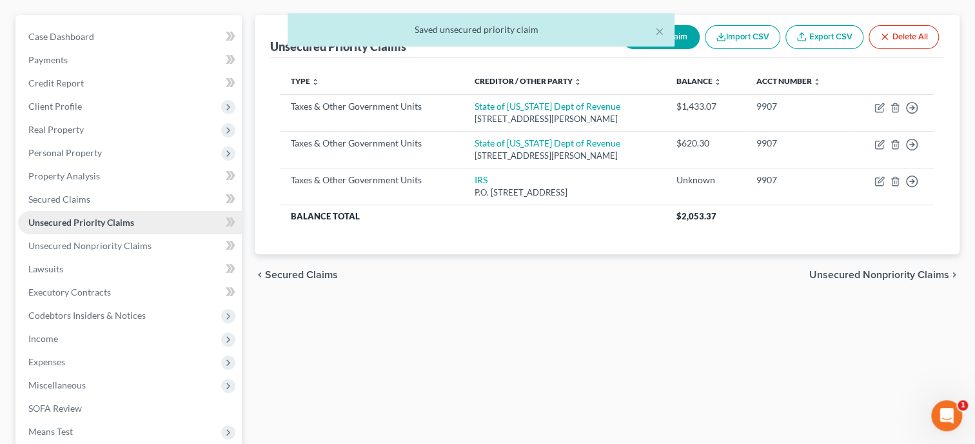
scroll to position [132, 0]
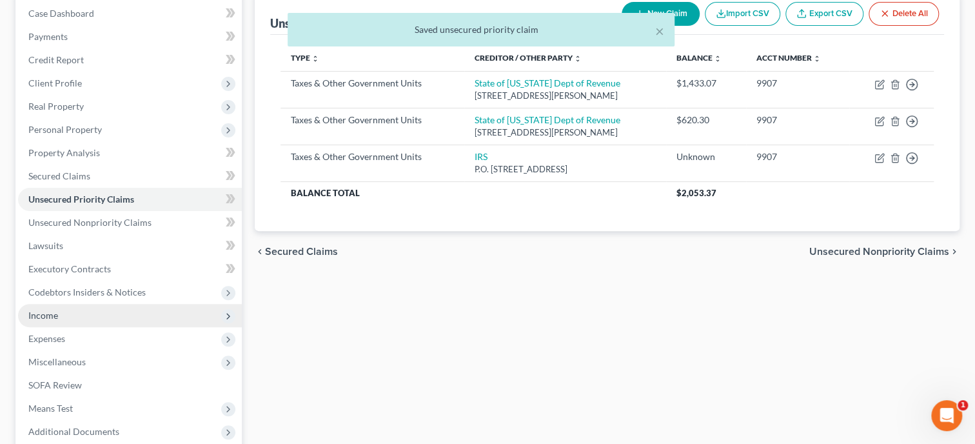
click at [50, 317] on span "Income" at bounding box center [43, 315] width 30 height 11
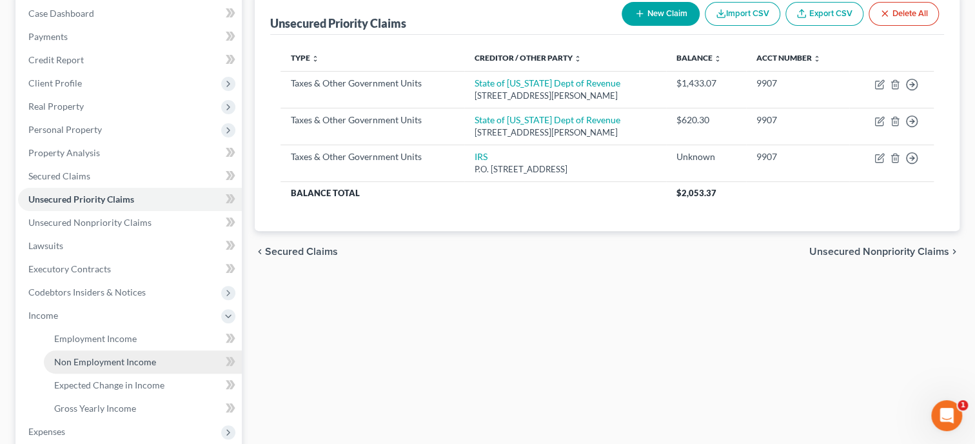
click at [73, 356] on span "Non Employment Income" at bounding box center [105, 361] width 102 height 11
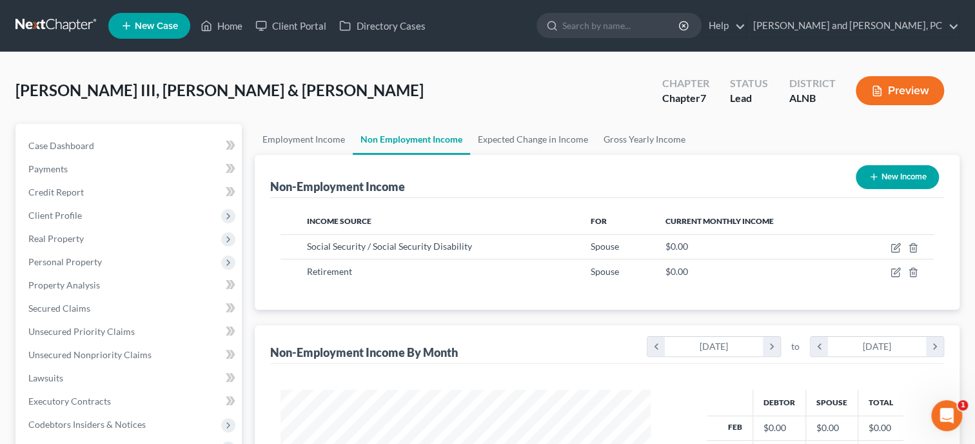
scroll to position [230, 396]
click at [894, 244] on icon "button" at bounding box center [896, 247] width 10 height 10
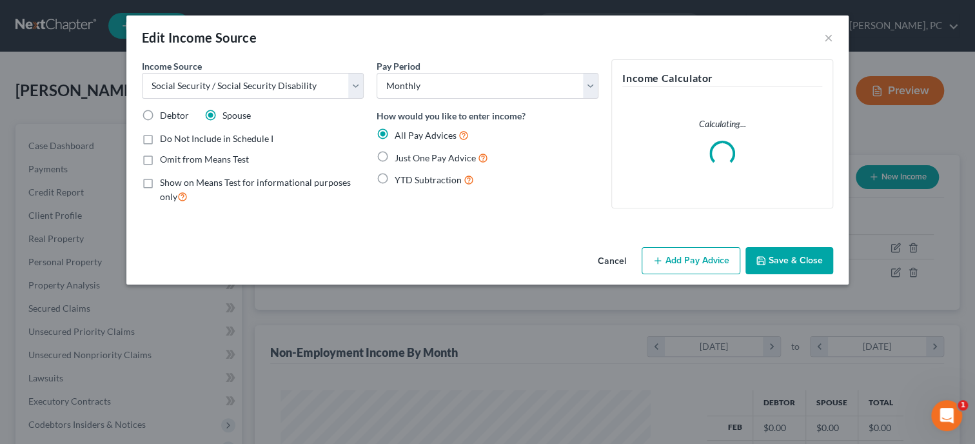
click at [160, 179] on label "Show on Means Test for informational purposes only" at bounding box center [262, 190] width 204 height 28
click at [165, 179] on input "Show on Means Test for informational purposes only" at bounding box center [169, 180] width 8 height 8
click at [393, 156] on div "Just One Pay Advice" at bounding box center [488, 157] width 222 height 15
click at [395, 157] on label "Just One Pay Advice" at bounding box center [442, 157] width 94 height 15
click at [400, 157] on input "Just One Pay Advice" at bounding box center [404, 154] width 8 height 8
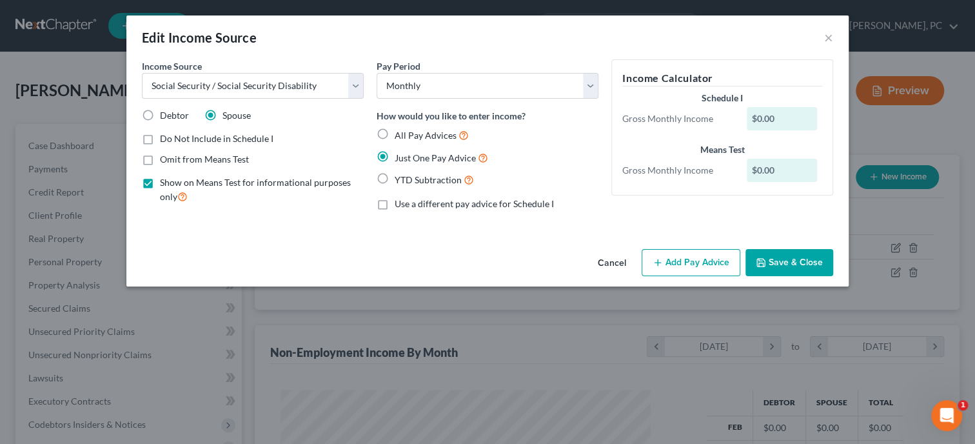
click at [689, 259] on button "Add Pay Advice" at bounding box center [691, 262] width 99 height 27
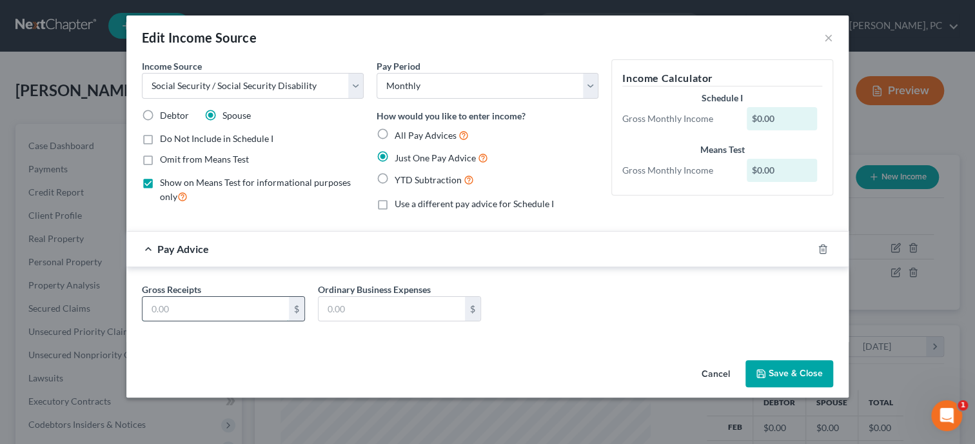
click at [226, 304] on input "text" at bounding box center [216, 309] width 146 height 25
click at [763, 374] on polyline "button" at bounding box center [761, 375] width 5 height 3
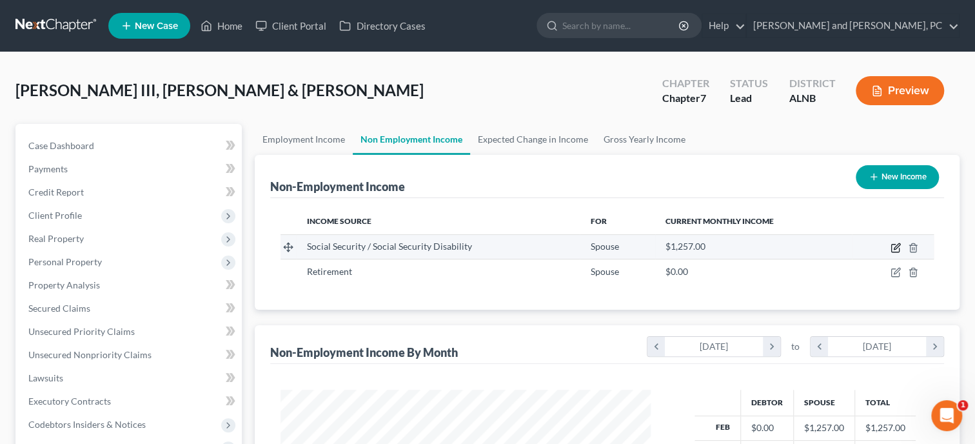
click at [891, 249] on icon "button" at bounding box center [895, 248] width 8 height 8
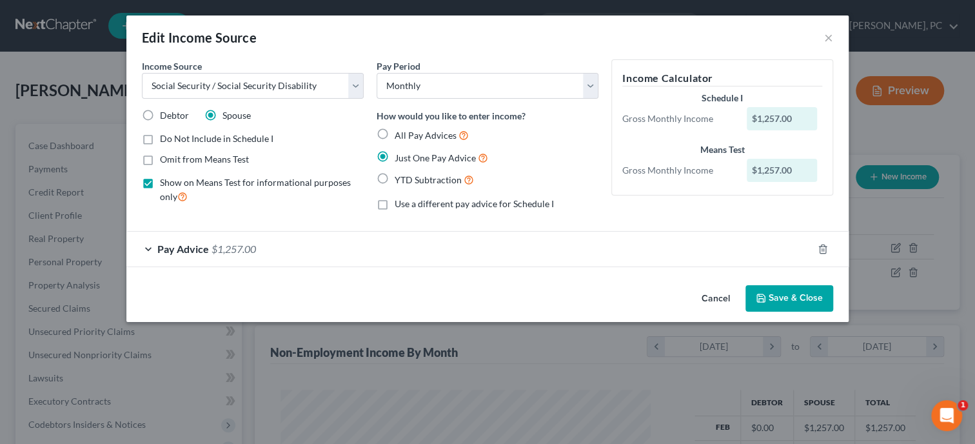
click at [709, 298] on button "Cancel" at bounding box center [715, 299] width 49 height 26
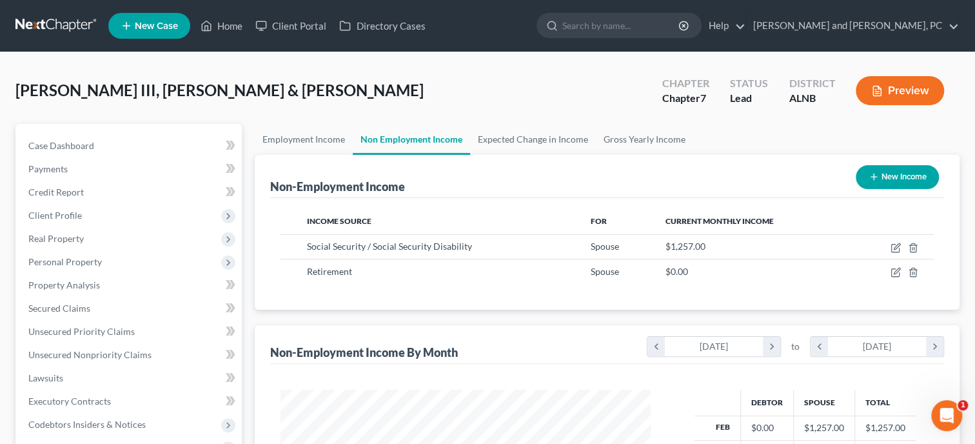
click at [885, 170] on button "New Income" at bounding box center [897, 177] width 83 height 24
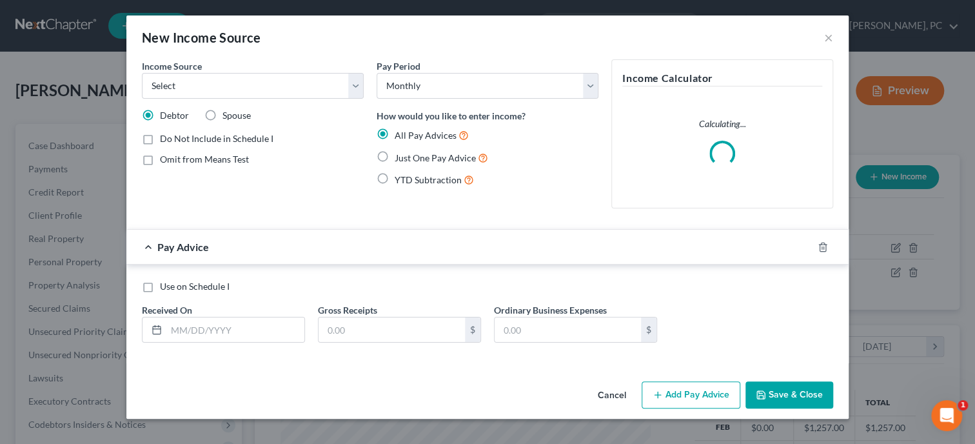
click at [222, 116] on label "Spouse" at bounding box center [236, 115] width 28 height 13
click at [228, 116] on input "Spouse" at bounding box center [232, 113] width 8 height 8
click at [142, 73] on select "Select Unemployment Disability (from employer) Pension Retirement Social Securi…" at bounding box center [253, 86] width 222 height 26
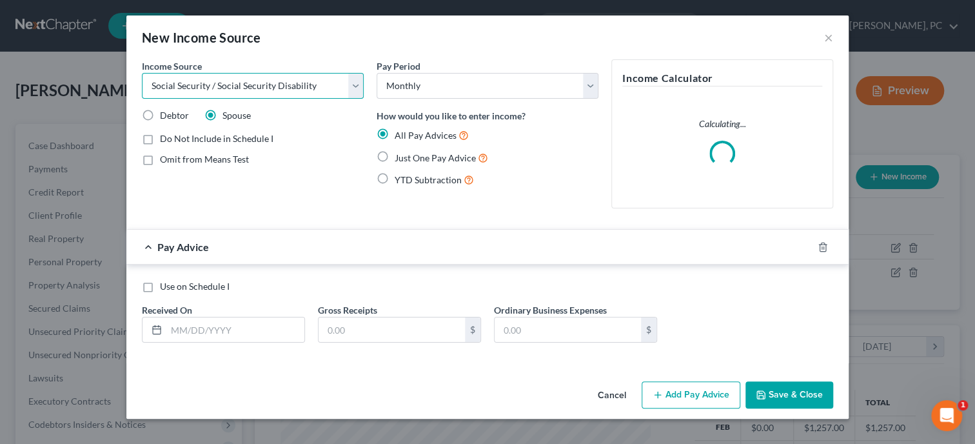
click option "Social Security / Social Security Disability" at bounding box center [0, 0] width 0 height 0
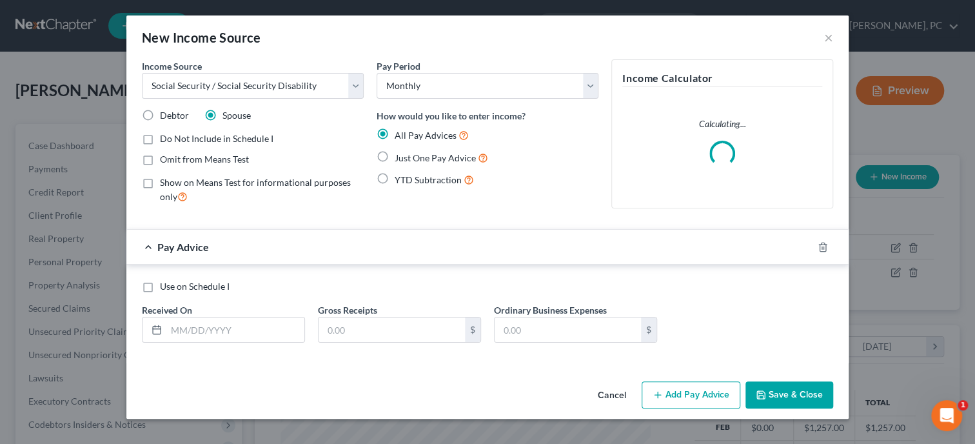
click at [160, 184] on label "Show on Means Test for informational purposes only" at bounding box center [262, 190] width 204 height 28
click at [165, 184] on input "Show on Means Test for informational purposes only" at bounding box center [169, 180] width 8 height 8
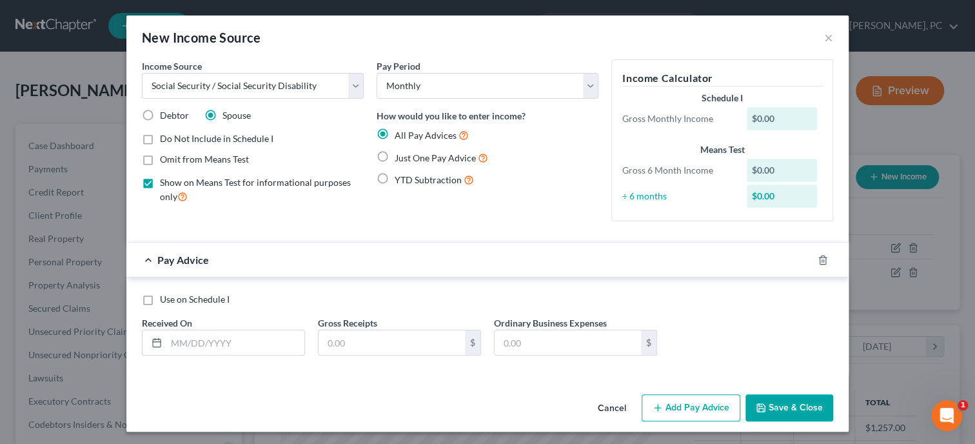
click at [400, 157] on span "Just One Pay Advice" at bounding box center [435, 157] width 81 height 11
click at [400, 157] on input "Just One Pay Advice" at bounding box center [404, 154] width 8 height 8
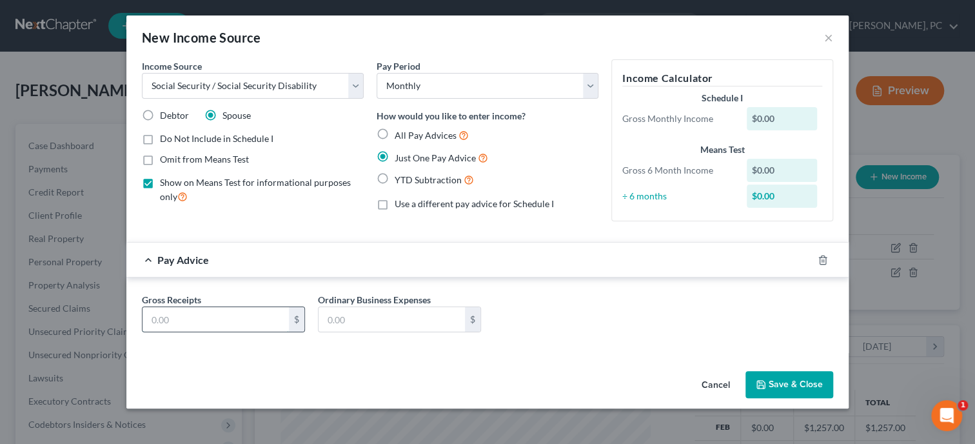
click at [271, 321] on input "text" at bounding box center [216, 319] width 146 height 25
click at [775, 386] on button "Save & Close" at bounding box center [789, 384] width 88 height 27
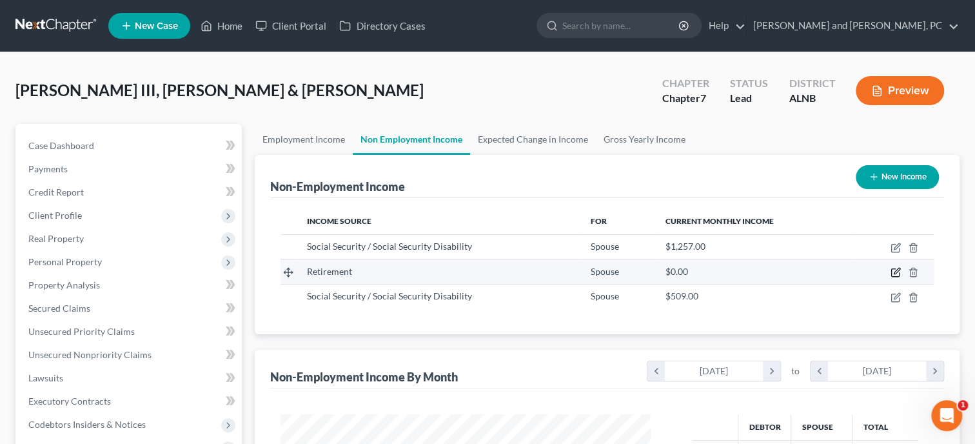
click at [892, 274] on icon "button" at bounding box center [896, 272] width 10 height 10
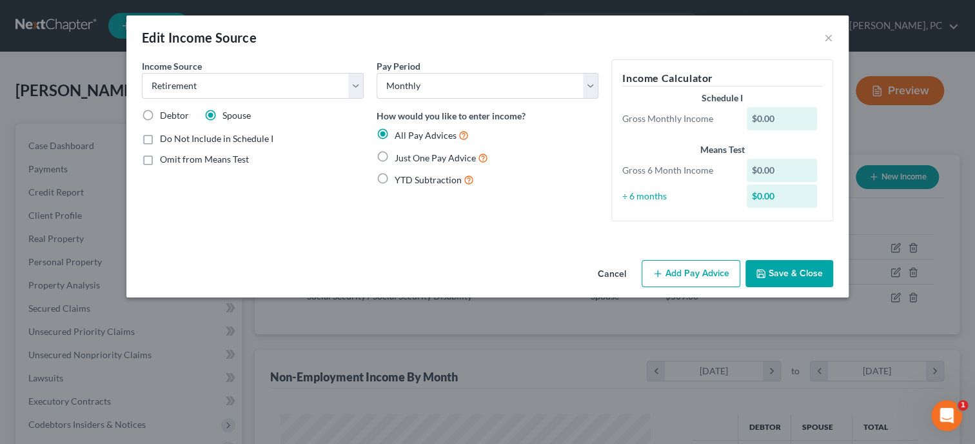
click at [395, 157] on label "Just One Pay Advice" at bounding box center [442, 157] width 94 height 15
click at [400, 157] on input "Just One Pay Advice" at bounding box center [404, 154] width 8 height 8
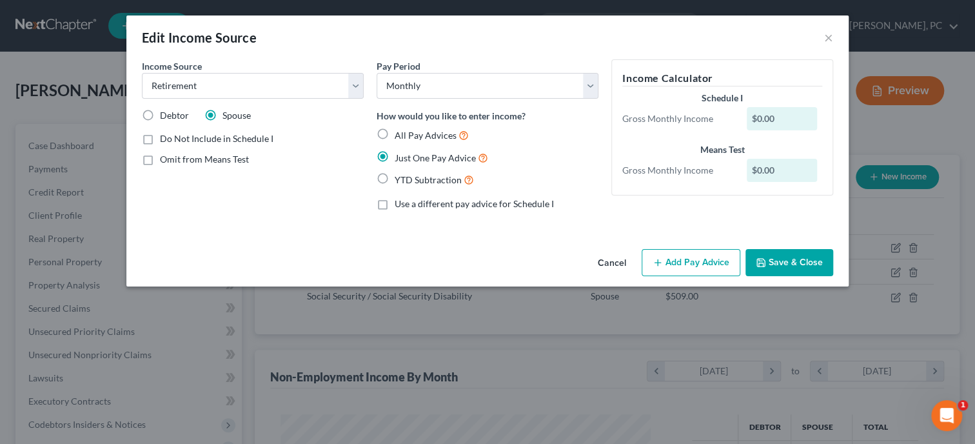
click at [686, 266] on button "Add Pay Advice" at bounding box center [691, 262] width 99 height 27
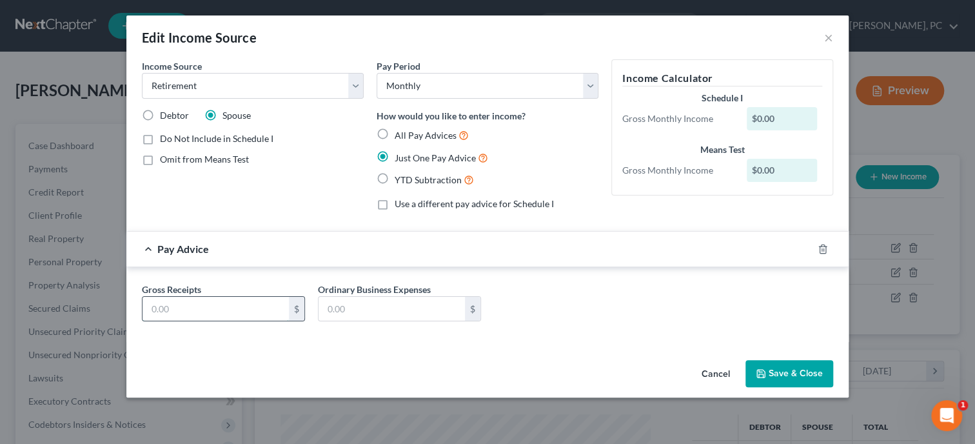
click at [237, 308] on input "text" at bounding box center [216, 309] width 146 height 25
click at [777, 372] on button "Save & Close" at bounding box center [789, 373] width 88 height 27
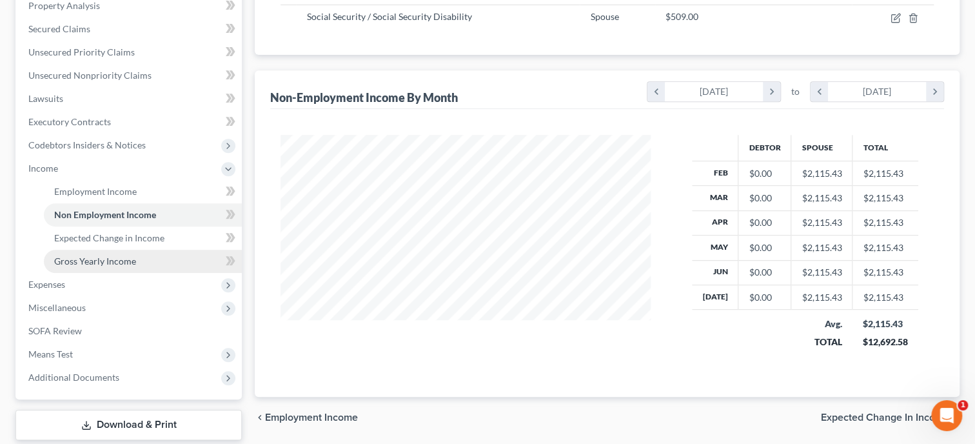
scroll to position [331, 0]
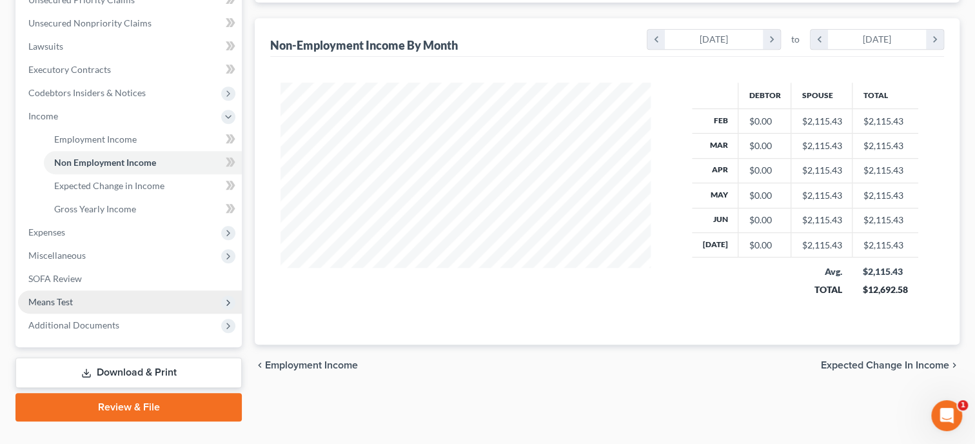
click at [94, 303] on span "Means Test" at bounding box center [130, 301] width 224 height 23
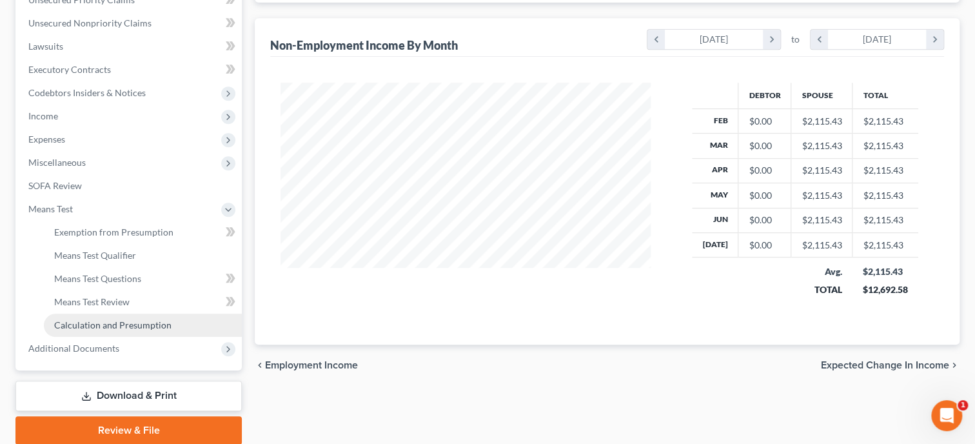
click at [93, 324] on span "Calculation and Presumption" at bounding box center [112, 324] width 117 height 11
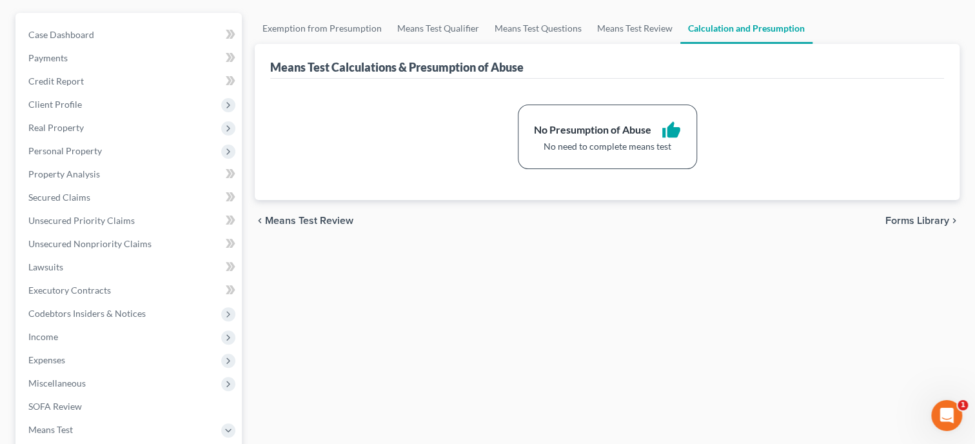
scroll to position [132, 0]
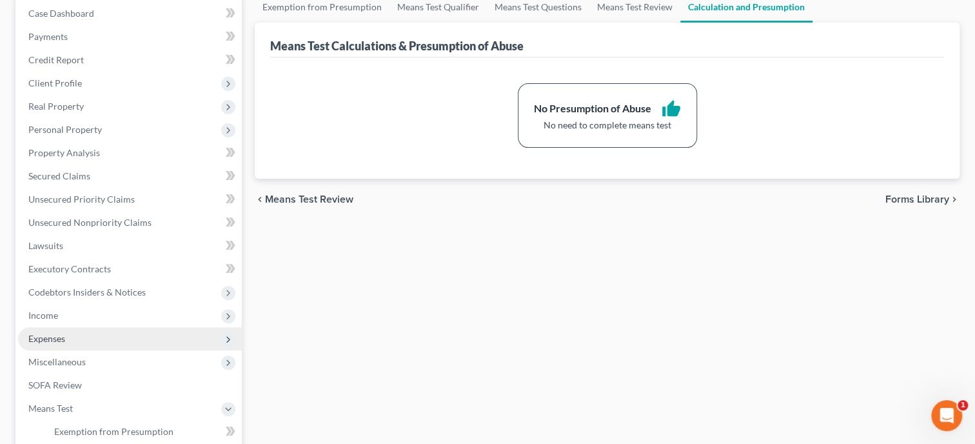
click at [92, 336] on span "Expenses" at bounding box center [130, 338] width 224 height 23
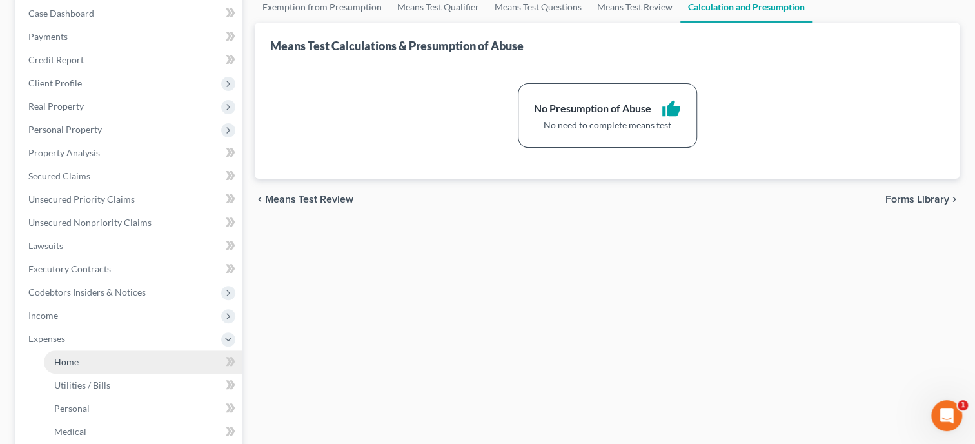
click at [92, 359] on link "Home" at bounding box center [143, 361] width 198 height 23
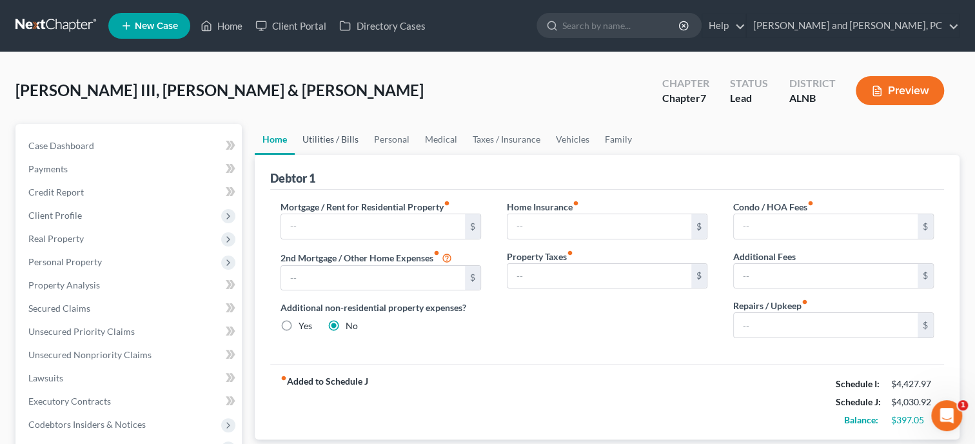
click at [331, 141] on link "Utilities / Bills" at bounding box center [331, 139] width 72 height 31
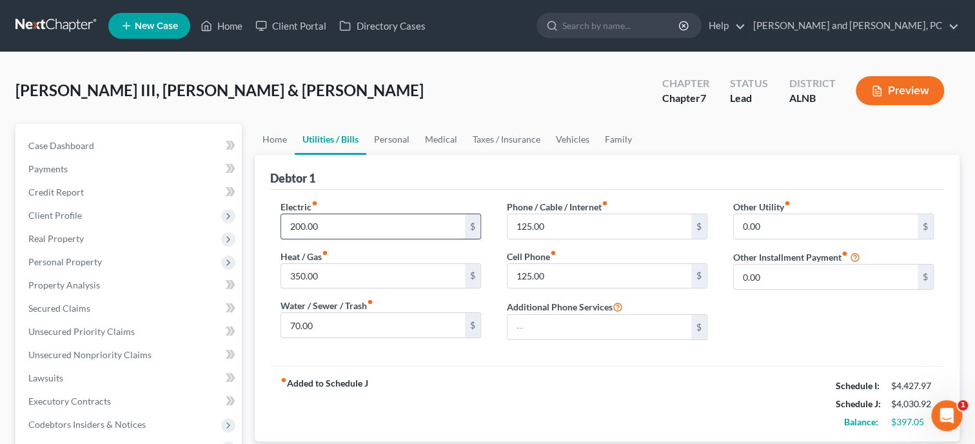
click at [331, 224] on input "200.00" at bounding box center [373, 226] width 184 height 25
click at [333, 323] on input "70.00" at bounding box center [373, 325] width 184 height 25
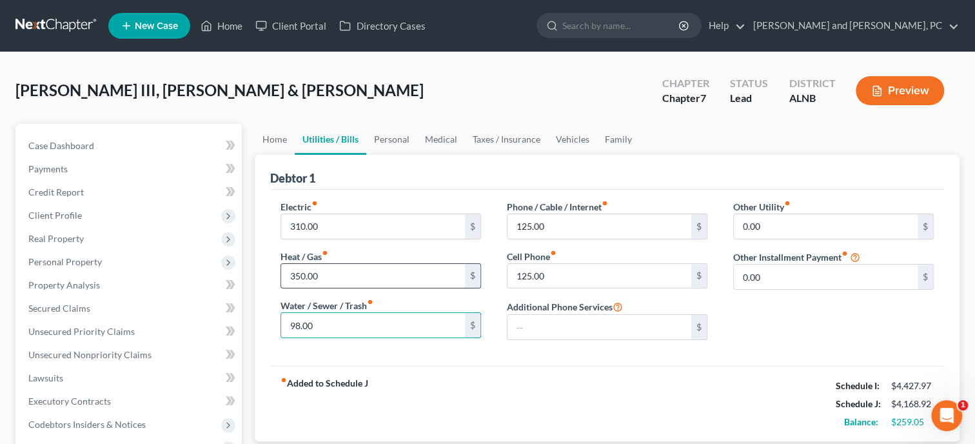
click at [334, 281] on input "350.00" at bounding box center [373, 276] width 184 height 25
click at [418, 293] on div "Electric fiber_manual_record 310.00 $ Heat / Gas fiber_manual_record $ Water / …" at bounding box center [381, 275] width 226 height 150
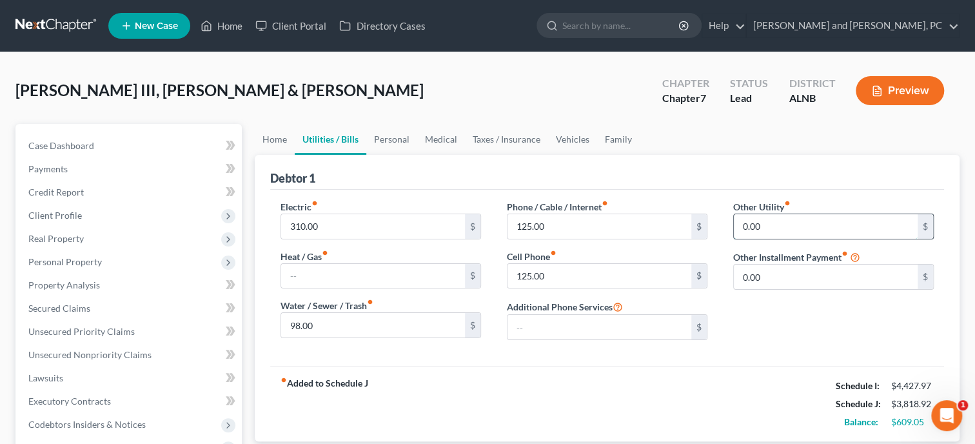
click at [771, 214] on input "0.00" at bounding box center [826, 226] width 184 height 25
click at [775, 261] on input "text" at bounding box center [833, 262] width 199 height 25
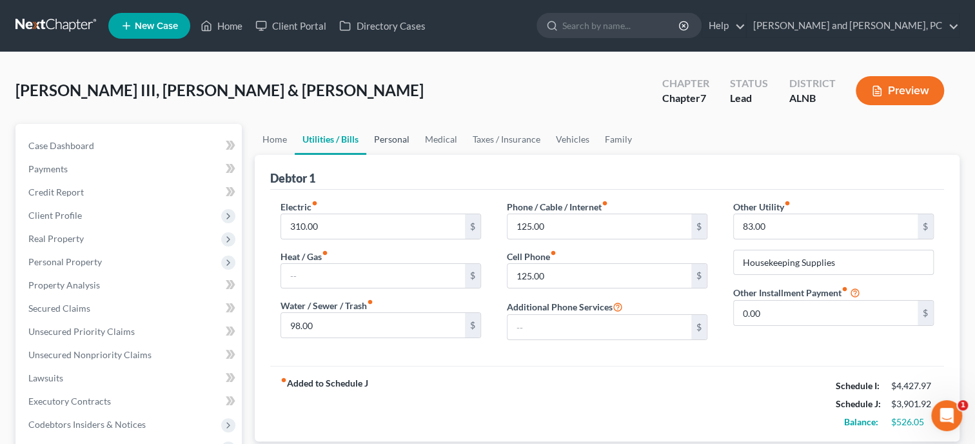
click at [400, 143] on link "Personal" at bounding box center [391, 139] width 51 height 31
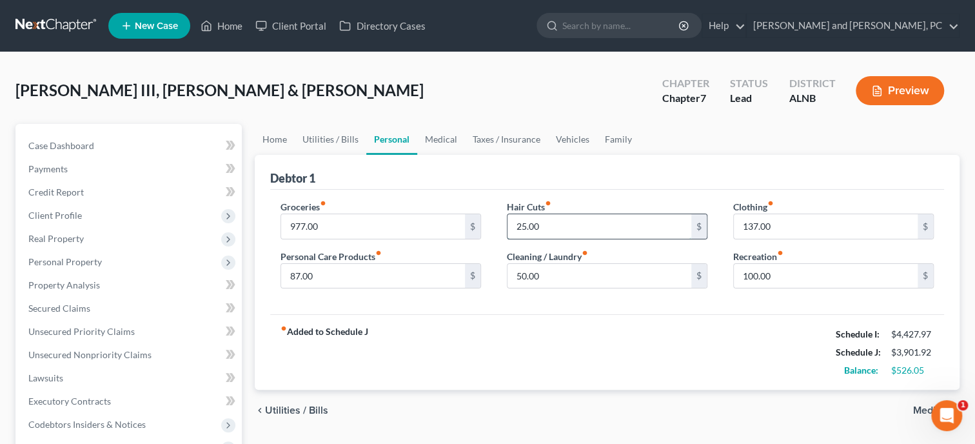
click at [551, 230] on input "25.00" at bounding box center [600, 226] width 184 height 25
click at [780, 273] on input "100.00" at bounding box center [826, 276] width 184 height 25
click at [740, 317] on div "fiber_manual_record Added to Schedule J Schedule I: $4,427.97 Schedule J: $3,96…" at bounding box center [607, 351] width 674 height 75
click at [439, 139] on link "Medical" at bounding box center [441, 139] width 48 height 31
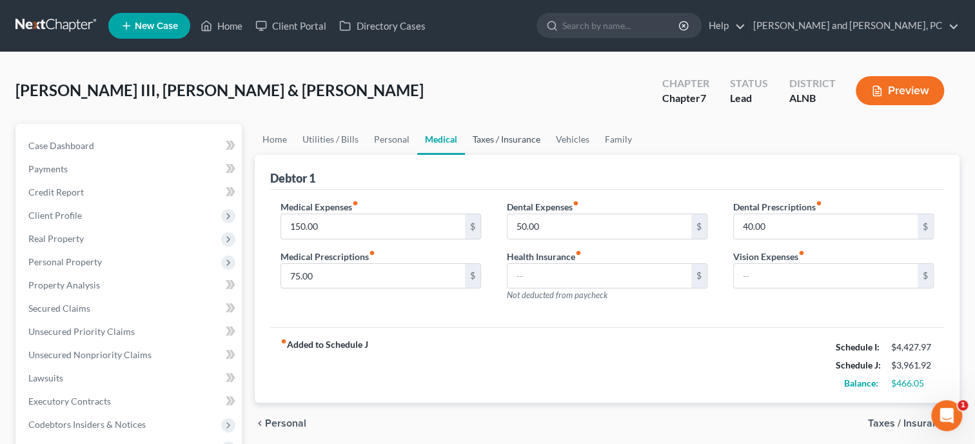
click at [490, 139] on link "Taxes / Insurance" at bounding box center [506, 139] width 83 height 31
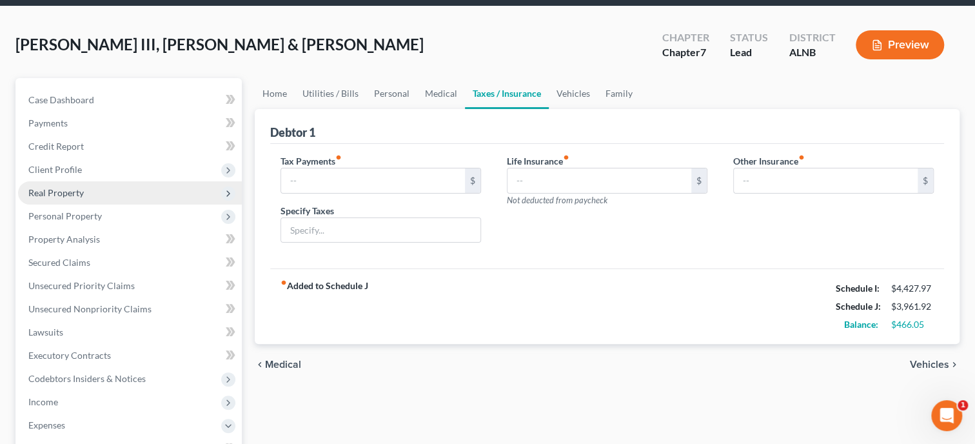
scroll to position [132, 0]
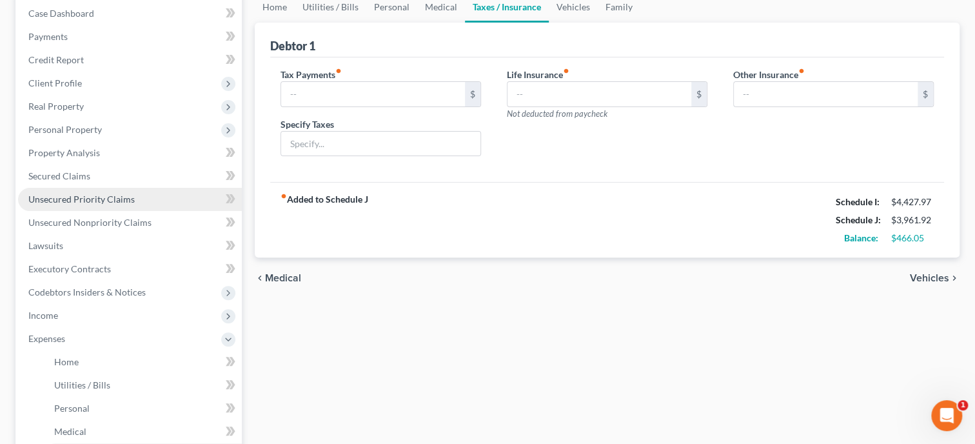
click at [100, 199] on span "Unsecured Priority Claims" at bounding box center [81, 198] width 106 height 11
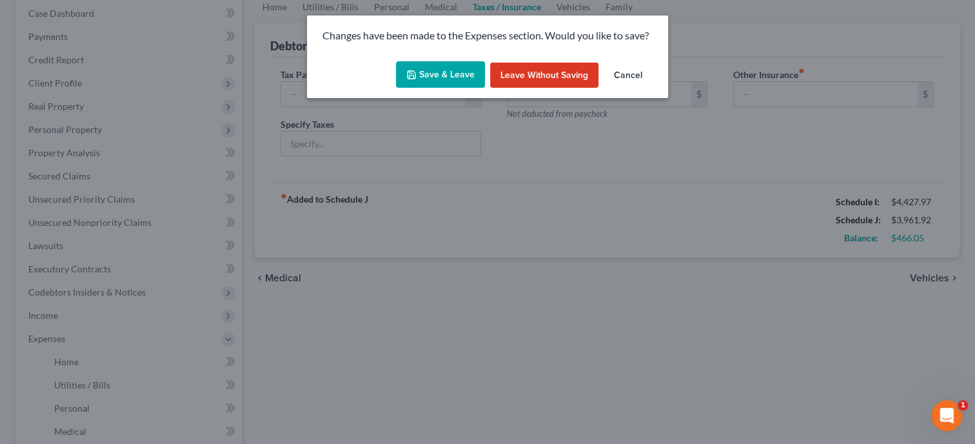
click at [437, 71] on button "Save & Leave" at bounding box center [440, 74] width 89 height 27
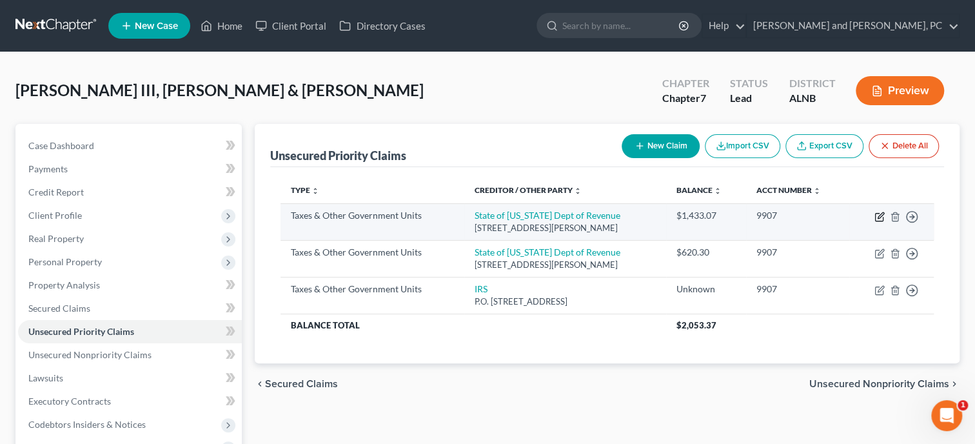
click at [876, 217] on icon "button" at bounding box center [879, 217] width 10 height 10
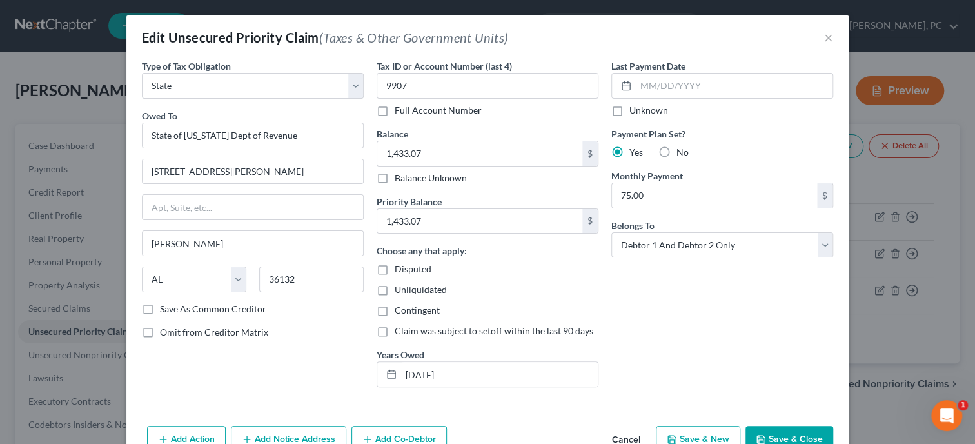
click at [784, 437] on button "Save & Close" at bounding box center [789, 439] width 88 height 27
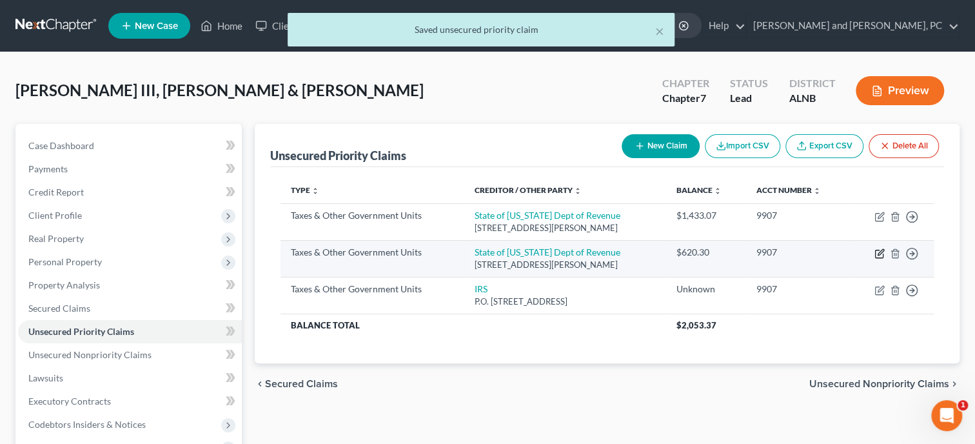
click at [880, 254] on icon "button" at bounding box center [879, 253] width 10 height 10
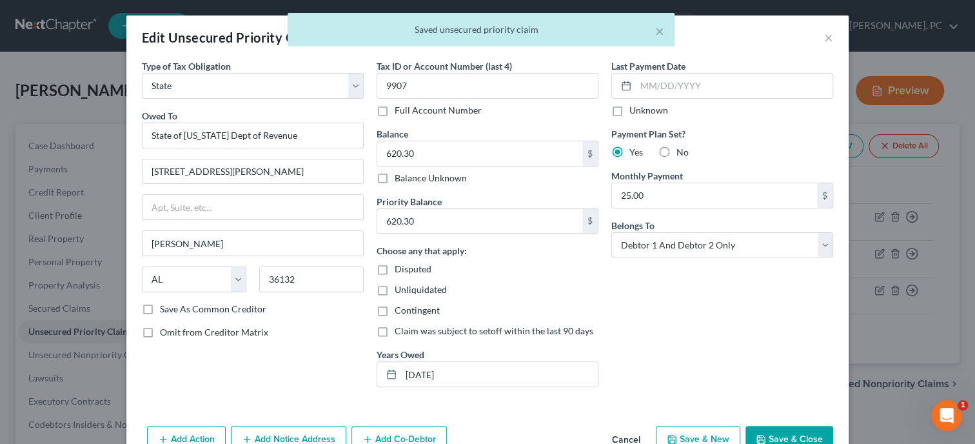
click at [803, 439] on button "Save & Close" at bounding box center [789, 439] width 88 height 27
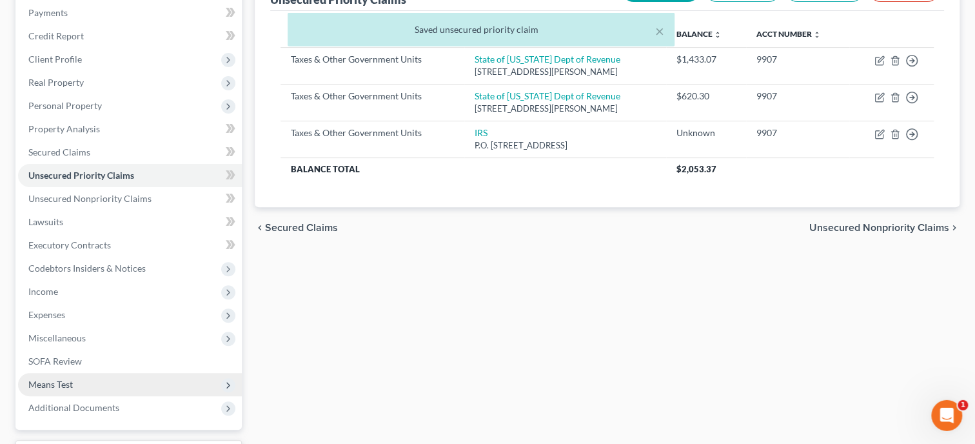
scroll to position [263, 0]
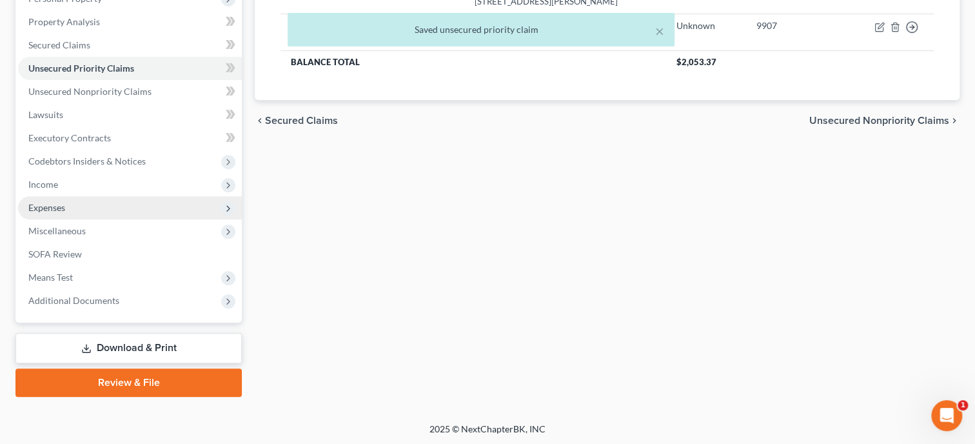
click at [101, 202] on span "Expenses" at bounding box center [130, 207] width 224 height 23
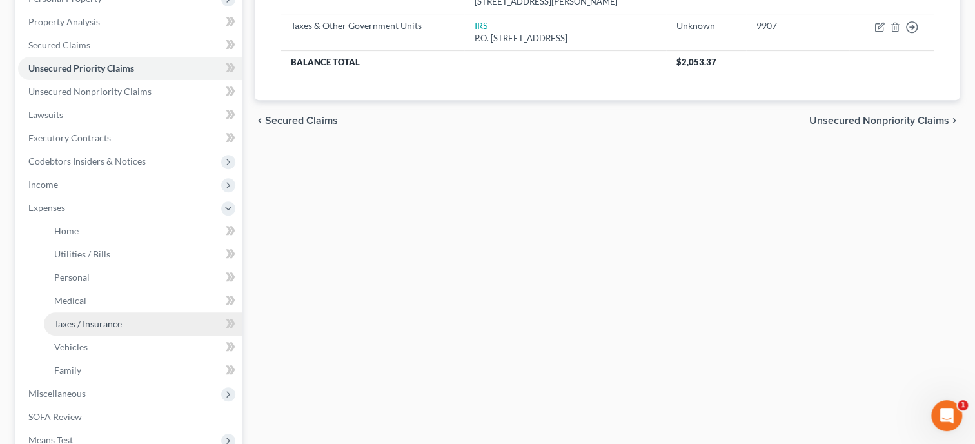
click at [101, 322] on span "Taxes / Insurance" at bounding box center [88, 323] width 68 height 11
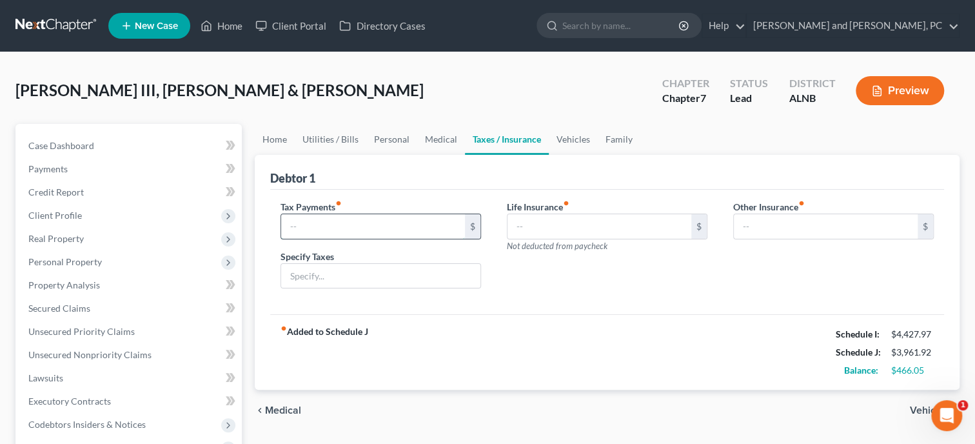
click at [289, 227] on input "text" at bounding box center [373, 226] width 184 height 25
click at [540, 277] on div "Life Insurance fiber_manual_record $ Not deducted from paycheck" at bounding box center [607, 249] width 226 height 99
click at [422, 268] on input "text" at bounding box center [380, 276] width 199 height 25
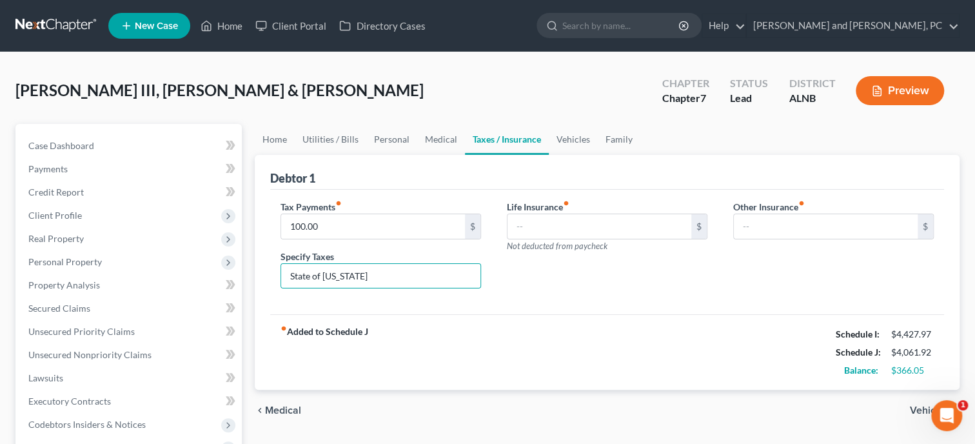
click at [596, 301] on div "Tax Payments fiber_manual_record 100.00 $ Specify Taxes State of [US_STATE] Lif…" at bounding box center [607, 252] width 674 height 125
click at [578, 145] on link "Vehicles" at bounding box center [573, 139] width 49 height 31
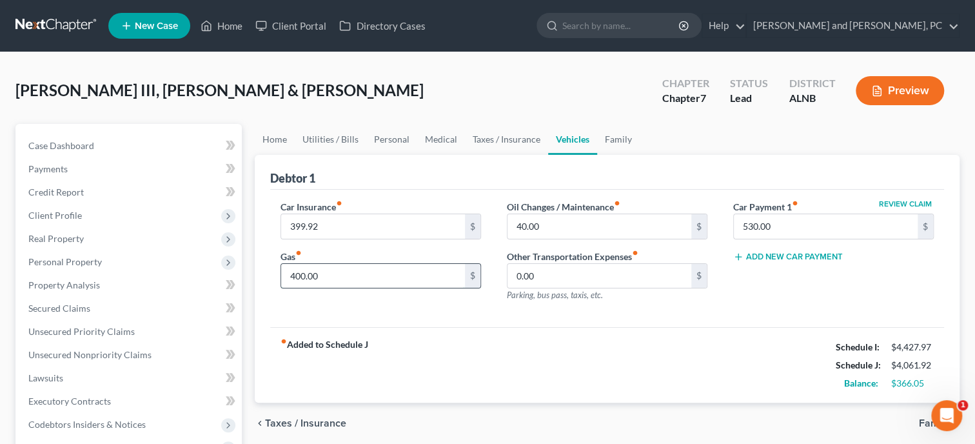
click at [405, 271] on input "400.00" at bounding box center [373, 276] width 184 height 25
click at [428, 308] on div "Car Insurance fiber_manual_record 399.92 $ Gas fiber_manual_record 525.00 $" at bounding box center [381, 256] width 226 height 112
click at [605, 141] on link "Family" at bounding box center [618, 139] width 43 height 31
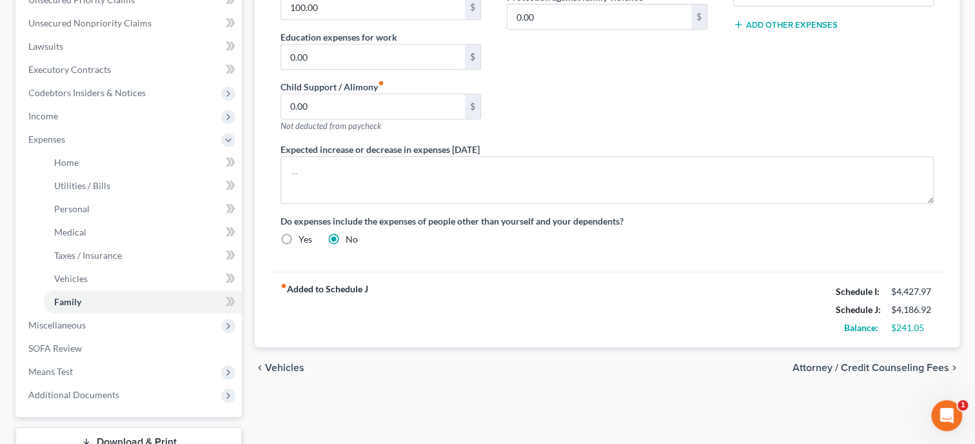
scroll to position [66, 0]
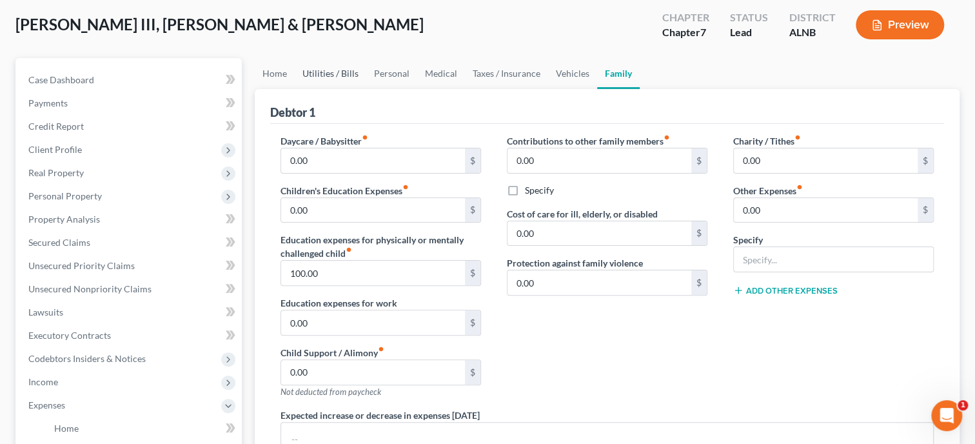
click at [317, 74] on link "Utilities / Bills" at bounding box center [331, 73] width 72 height 31
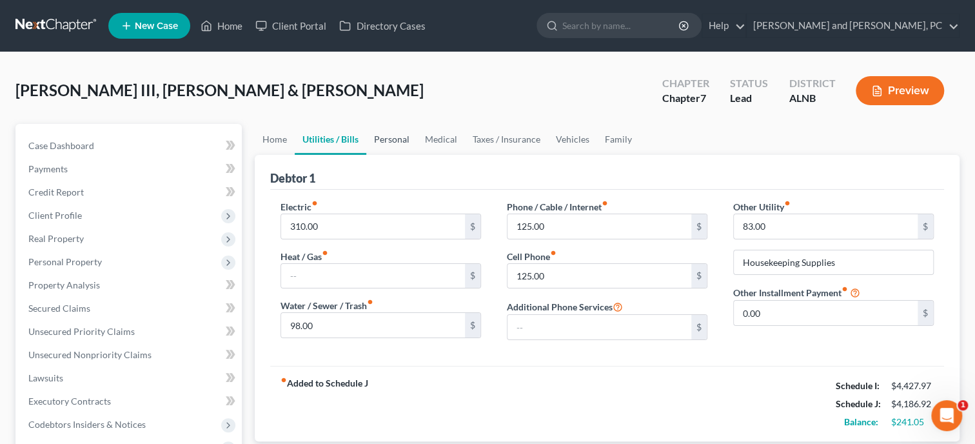
click at [380, 139] on link "Personal" at bounding box center [391, 139] width 51 height 31
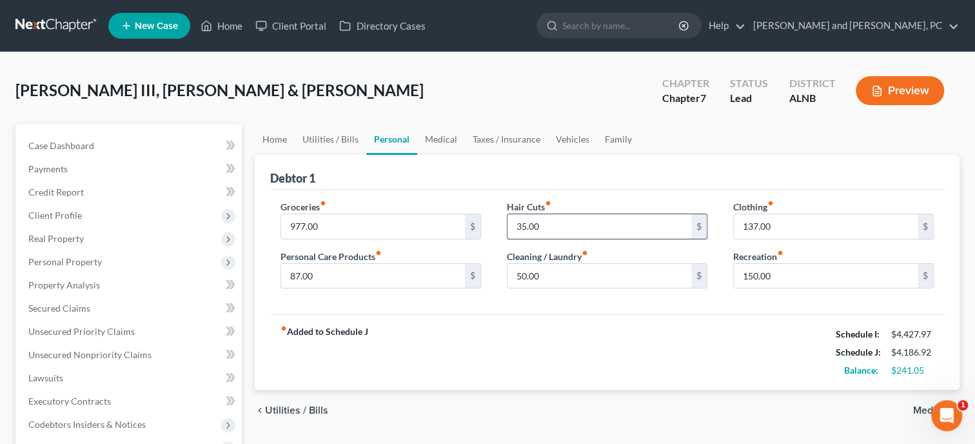
click at [553, 222] on input "35.00" at bounding box center [600, 226] width 184 height 25
click at [431, 145] on link "Medical" at bounding box center [441, 139] width 48 height 31
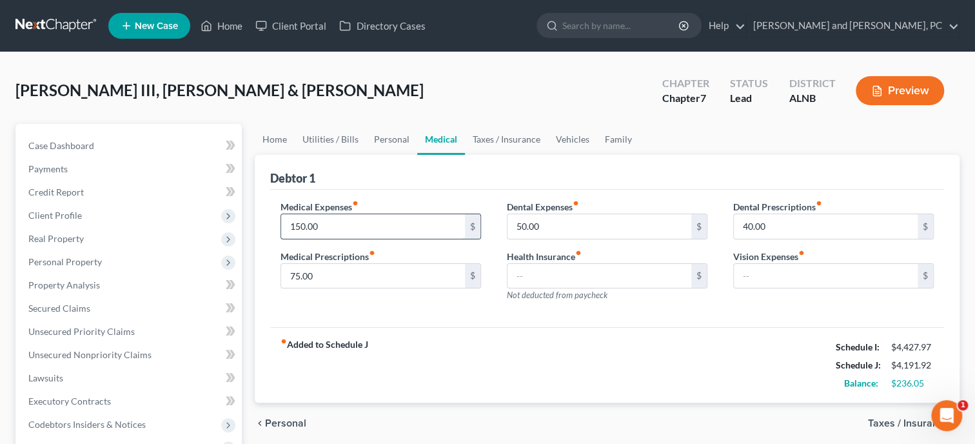
click at [377, 219] on input "150.00" at bounding box center [373, 226] width 184 height 25
click at [368, 279] on input "75.00" at bounding box center [373, 276] width 184 height 25
click at [501, 330] on div "fiber_manual_record Added to Schedule J Schedule I: $4,427.97 Schedule J: $4,21…" at bounding box center [607, 364] width 674 height 75
click at [495, 145] on link "Taxes / Insurance" at bounding box center [506, 139] width 83 height 31
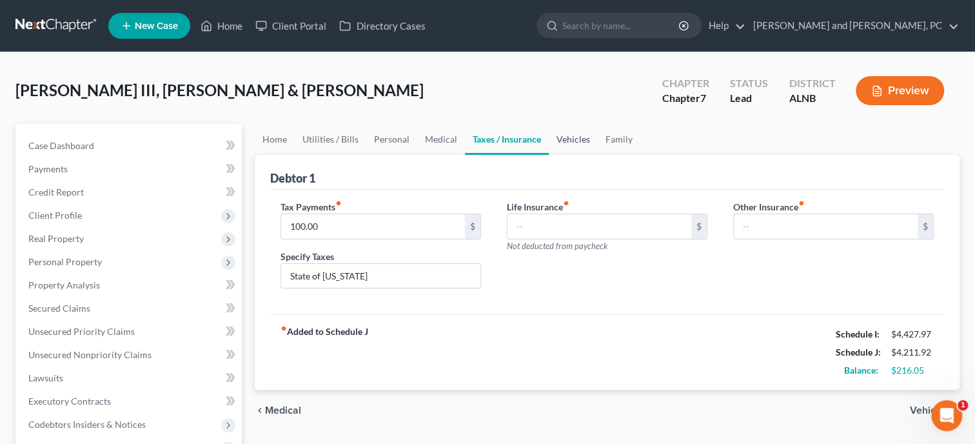
click at [571, 144] on link "Vehicles" at bounding box center [573, 139] width 49 height 31
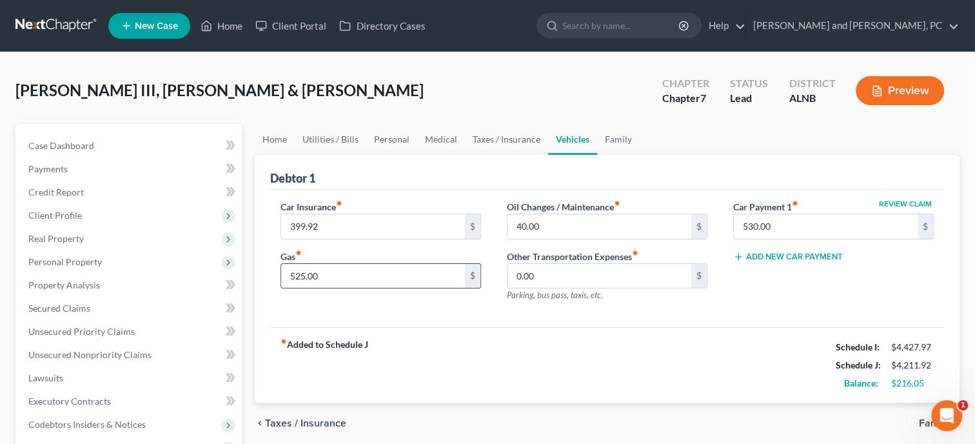
click at [364, 277] on input "525.00" at bounding box center [373, 276] width 184 height 25
click at [385, 335] on div "fiber_manual_record Added to Schedule J Schedule I: $4,427.97 Schedule J: $4,28…" at bounding box center [607, 364] width 674 height 75
click at [393, 137] on link "Personal" at bounding box center [391, 139] width 51 height 31
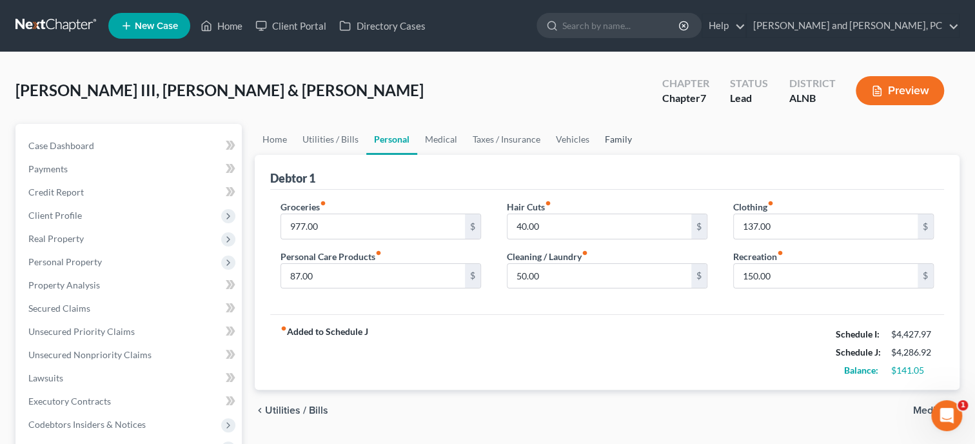
click at [608, 138] on link "Family" at bounding box center [618, 139] width 43 height 31
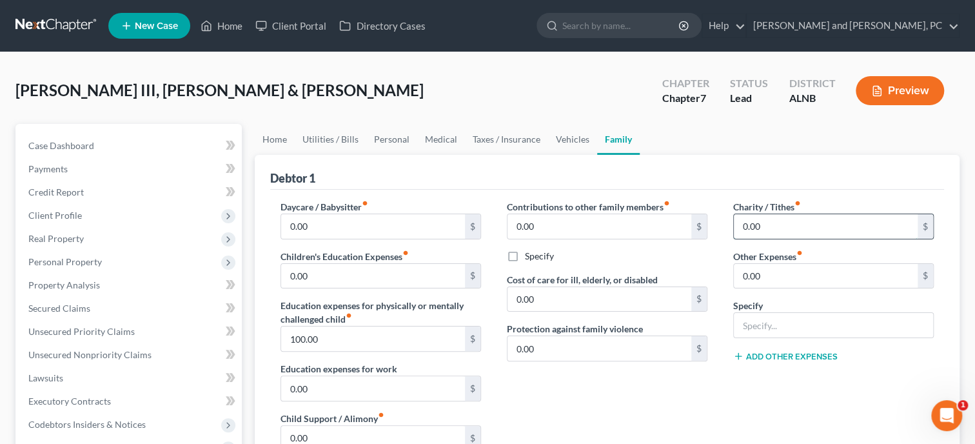
click at [740, 231] on input "0.00" at bounding box center [826, 226] width 184 height 25
click at [722, 250] on div "Charity / Tithes fiber_manual_record 125.00 $ Other Expenses fiber_manual_recor…" at bounding box center [833, 337] width 226 height 274
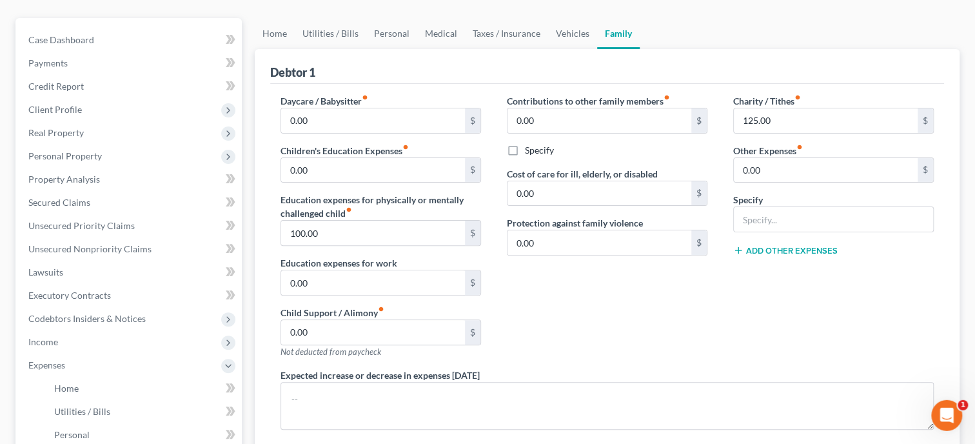
scroll to position [66, 0]
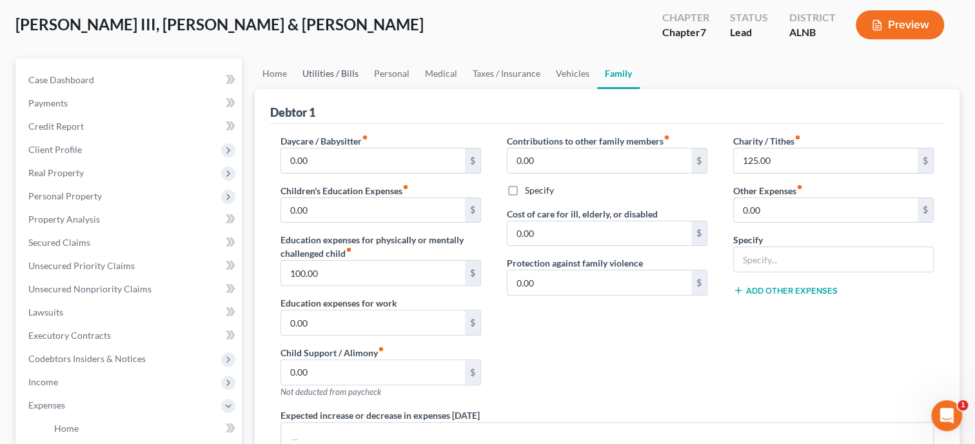
click at [335, 75] on link "Utilities / Bills" at bounding box center [331, 73] width 72 height 31
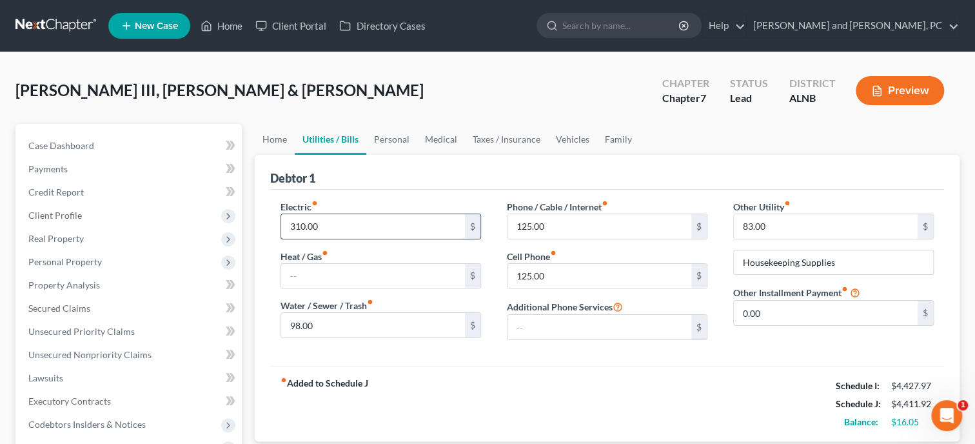
click at [295, 228] on input "310.00" at bounding box center [373, 226] width 184 height 25
click at [375, 185] on div "Debtor 1" at bounding box center [607, 172] width 674 height 35
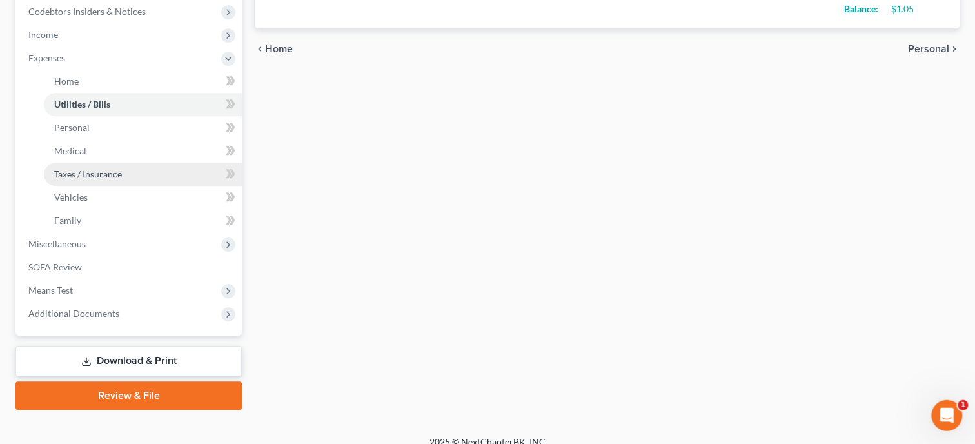
scroll to position [426, 0]
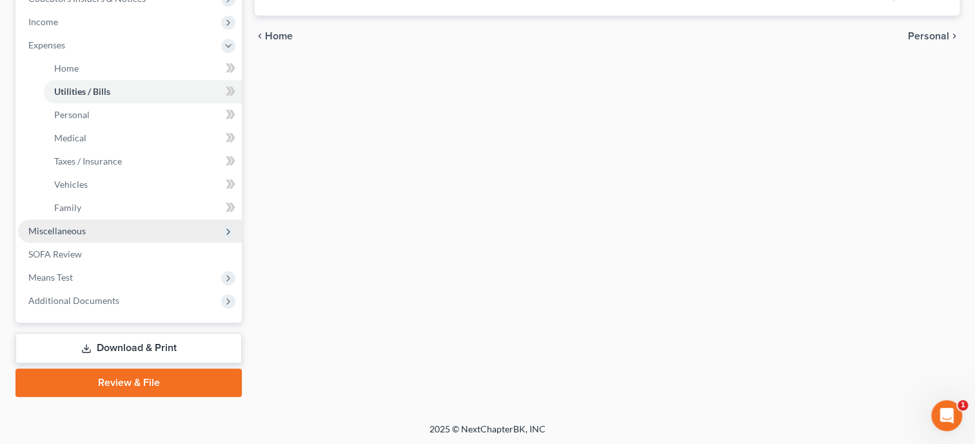
click at [82, 237] on span "Miscellaneous" at bounding box center [130, 230] width 224 height 23
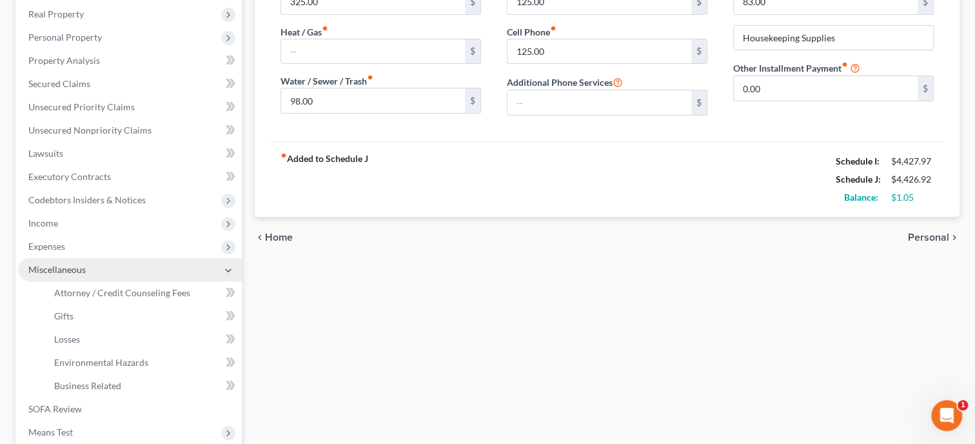
scroll to position [247, 0]
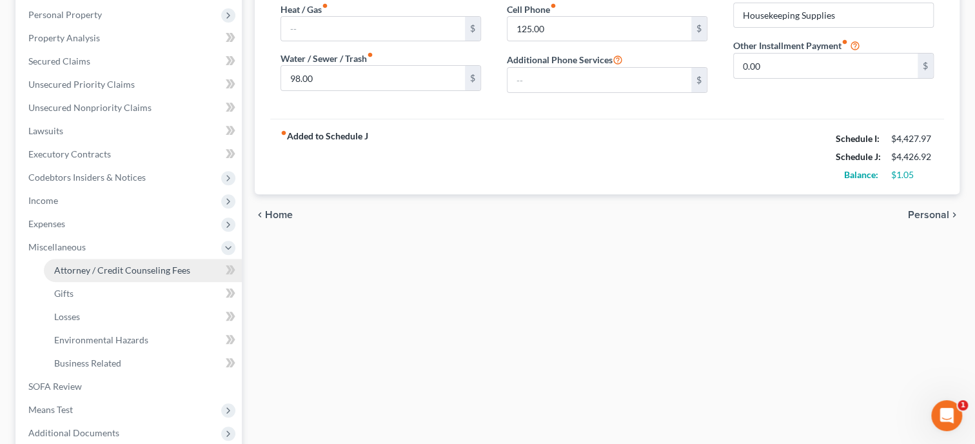
click at [164, 277] on link "Attorney / Credit Counseling Fees" at bounding box center [143, 270] width 198 height 23
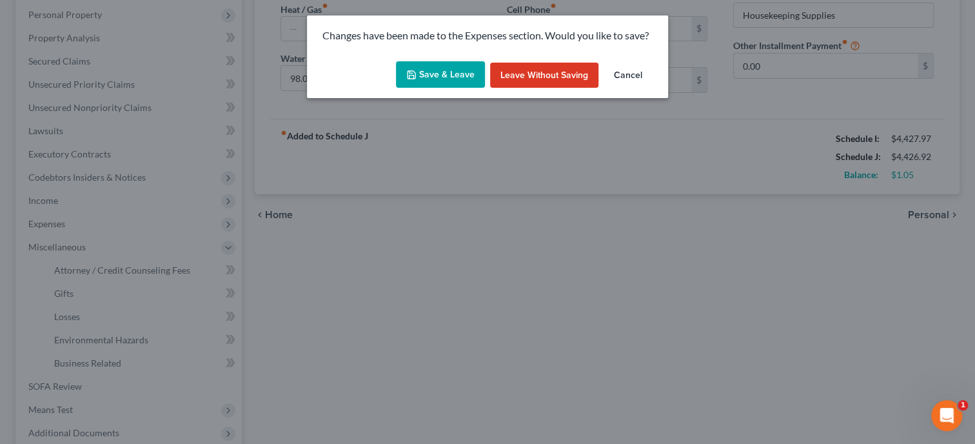
click at [427, 66] on button "Save & Leave" at bounding box center [440, 74] width 89 height 27
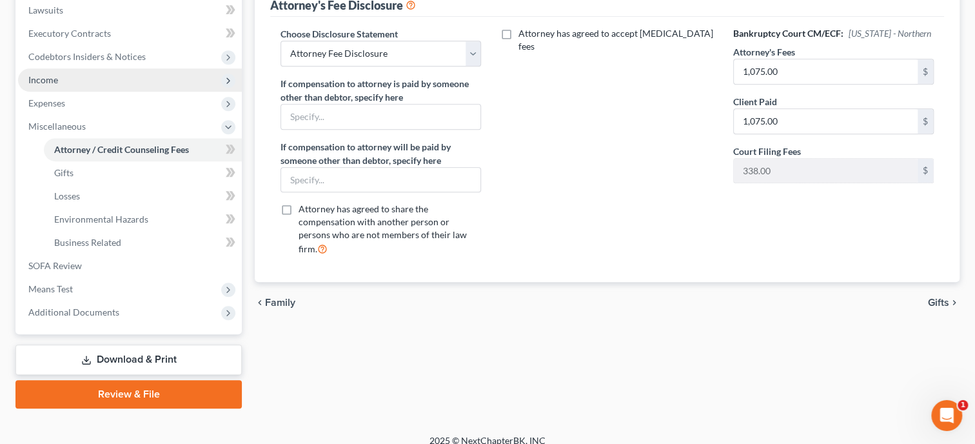
scroll to position [379, 0]
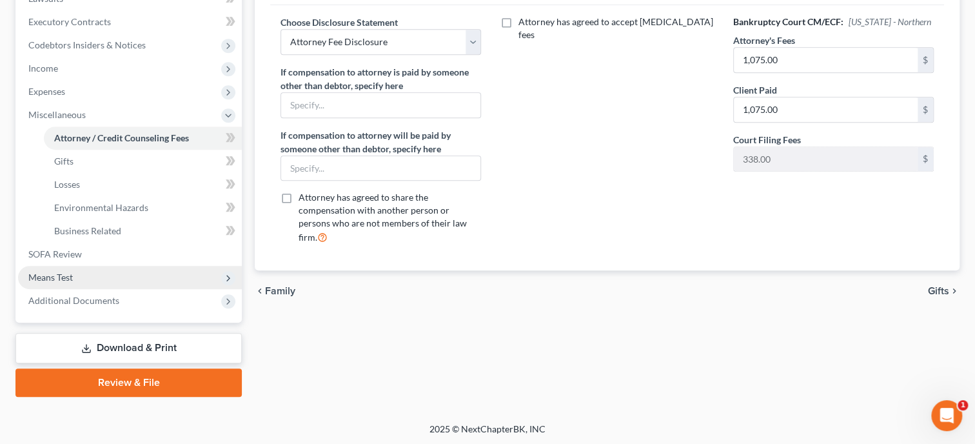
click at [70, 270] on span "Means Test" at bounding box center [130, 277] width 224 height 23
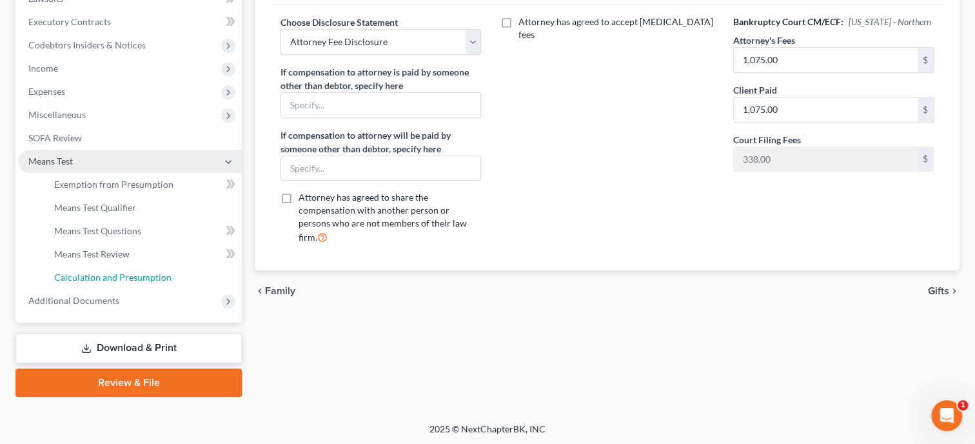
click at [70, 270] on link "Calculation and Presumption" at bounding box center [143, 277] width 198 height 23
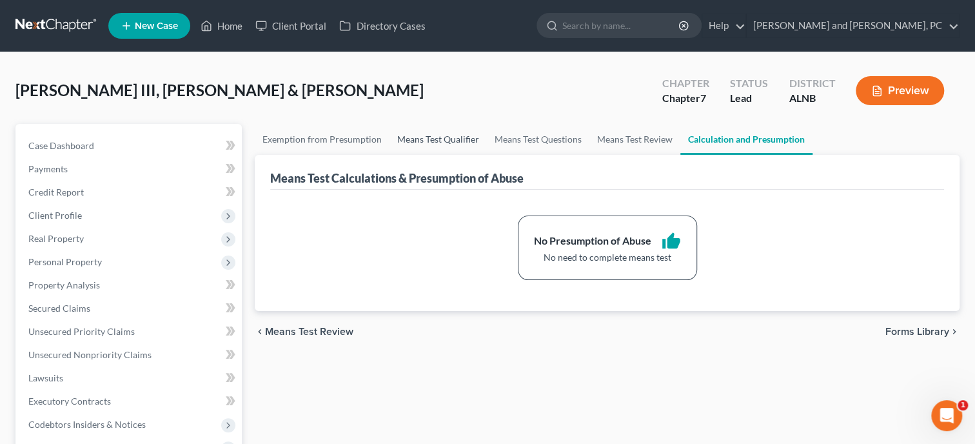
click at [424, 143] on link "Means Test Qualifier" at bounding box center [438, 139] width 97 height 31
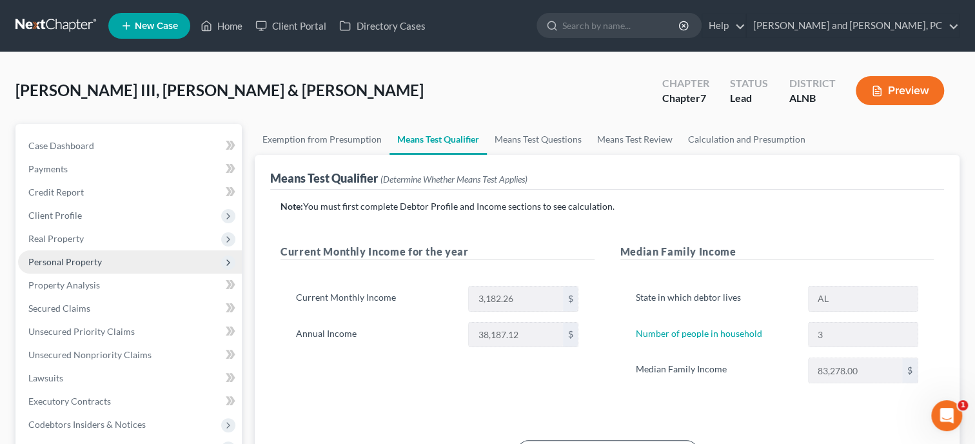
click at [82, 267] on span "Personal Property" at bounding box center [130, 261] width 224 height 23
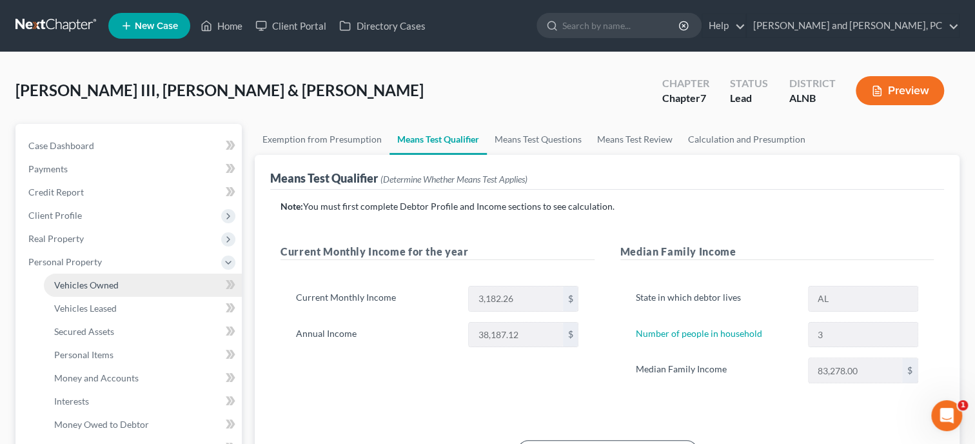
click at [90, 286] on span "Vehicles Owned" at bounding box center [86, 284] width 64 height 11
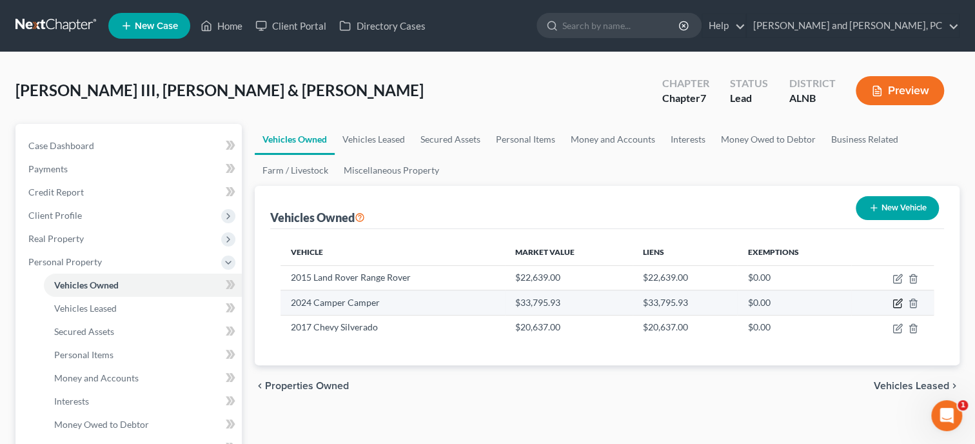
click at [896, 306] on icon "button" at bounding box center [897, 304] width 8 height 8
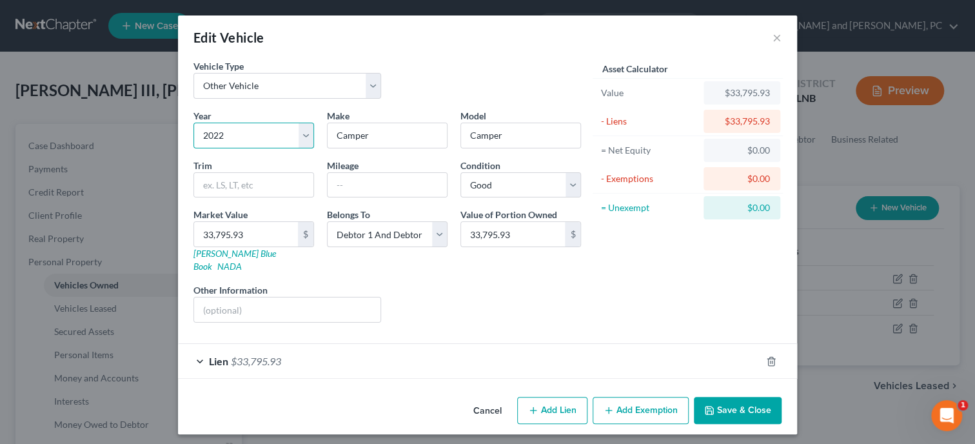
click option "2022" at bounding box center [0, 0] width 0 height 0
click at [380, 138] on input "Camper" at bounding box center [387, 135] width 119 height 25
click at [460, 288] on div "Liens Select" at bounding box center [488, 302] width 201 height 39
click at [722, 397] on button "Save & Close" at bounding box center [738, 410] width 88 height 27
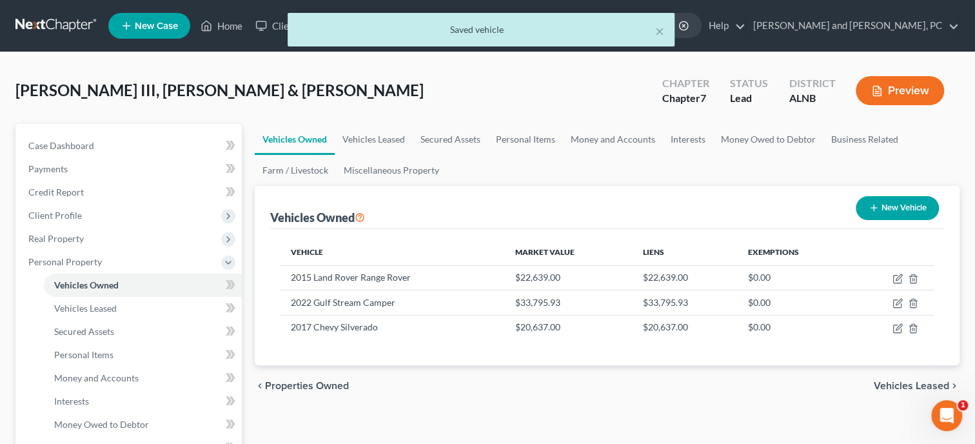
click at [567, 392] on div "chevron_left Properties Owned Vehicles Leased chevron_right" at bounding box center [607, 385] width 705 height 41
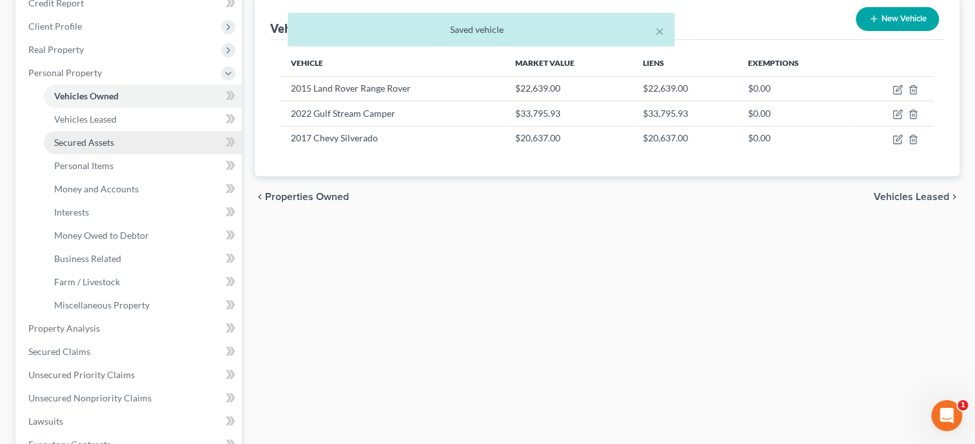
scroll to position [199, 0]
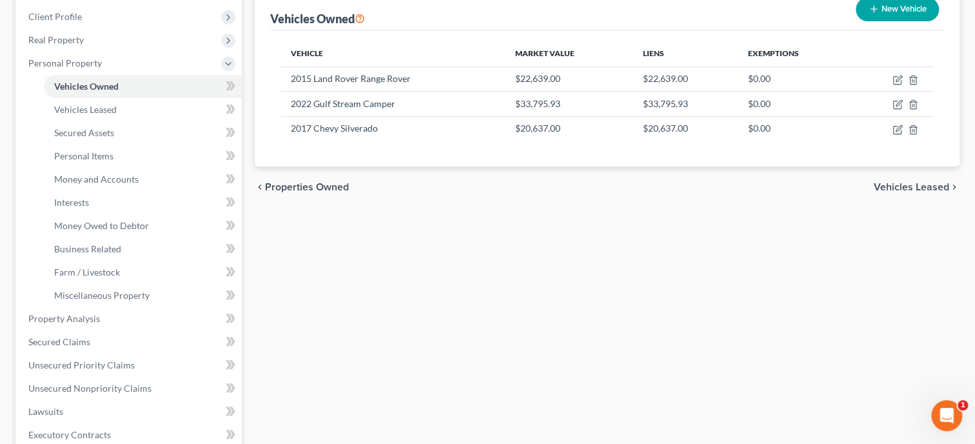
click at [894, 19] on button "New Vehicle" at bounding box center [897, 9] width 83 height 24
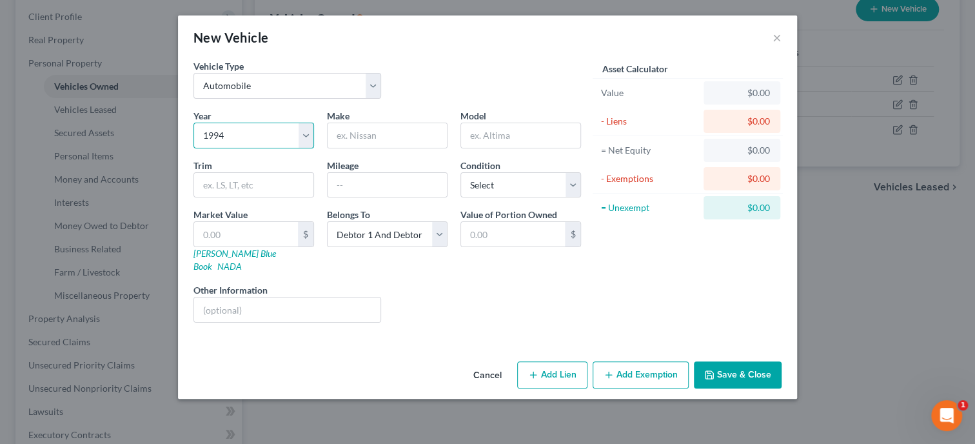
click option "1994" at bounding box center [0, 0] width 0 height 0
click at [383, 136] on input "text" at bounding box center [387, 135] width 119 height 25
click option "Fair" at bounding box center [0, 0] width 0 height 0
click at [261, 238] on input "text" at bounding box center [246, 234] width 104 height 25
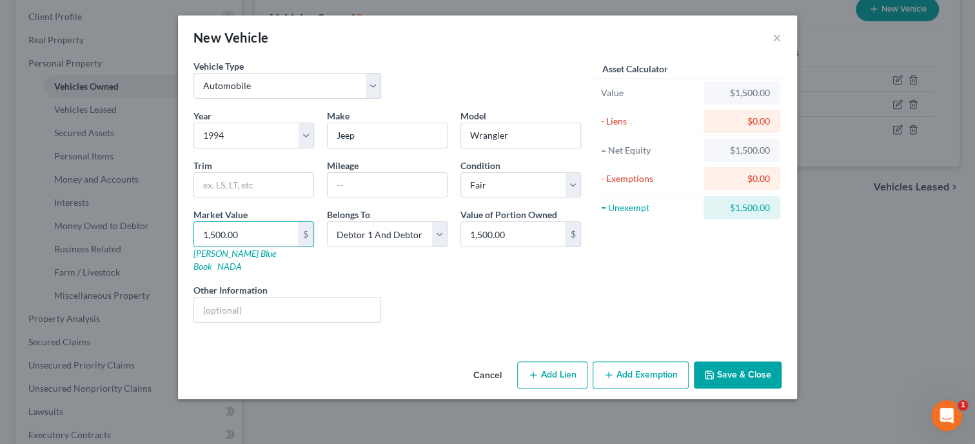
click at [635, 366] on button "Add Exemption" at bounding box center [641, 374] width 96 height 27
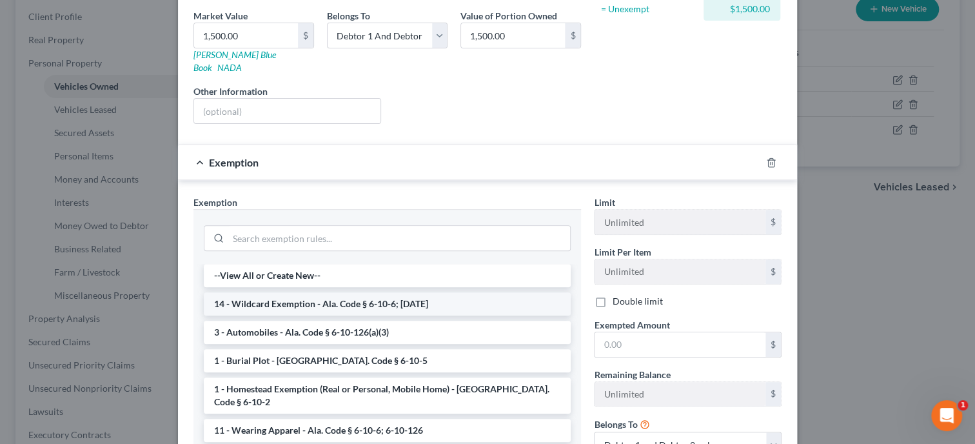
click at [362, 295] on li "14 - Wildcard Exemption - Ala. Code § 6-10-6; [DATE]" at bounding box center [387, 303] width 367 height 23
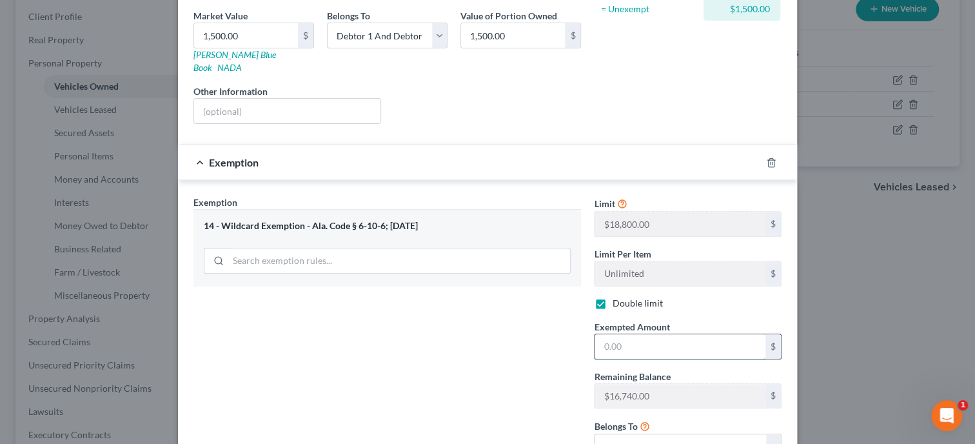
click at [627, 334] on input "text" at bounding box center [680, 346] width 171 height 25
click at [500, 343] on div "Exemption Set must be selected for CA. Exemption * 14 - Wildcard Exemption - Al…" at bounding box center [387, 332] width 400 height 274
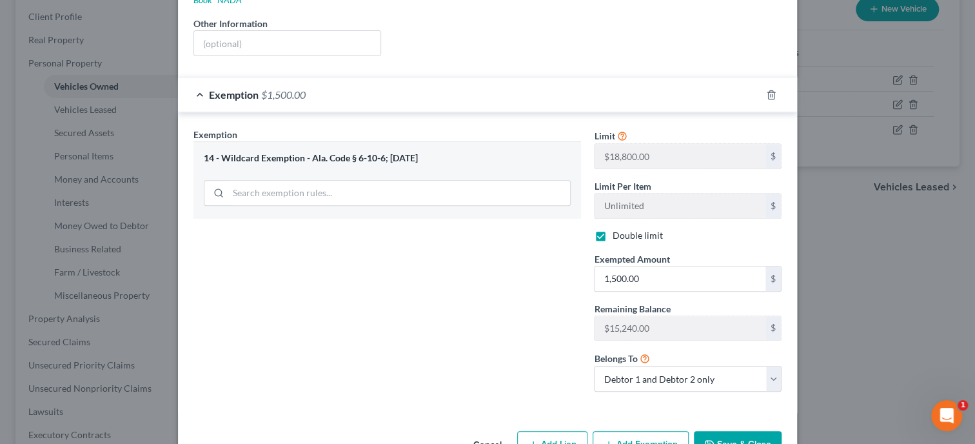
scroll to position [290, 0]
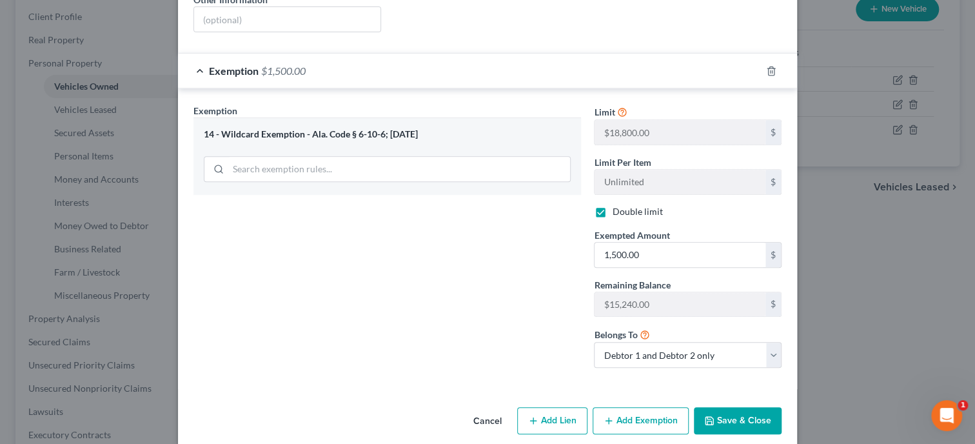
click at [748, 407] on button "Save & Close" at bounding box center [738, 420] width 88 height 27
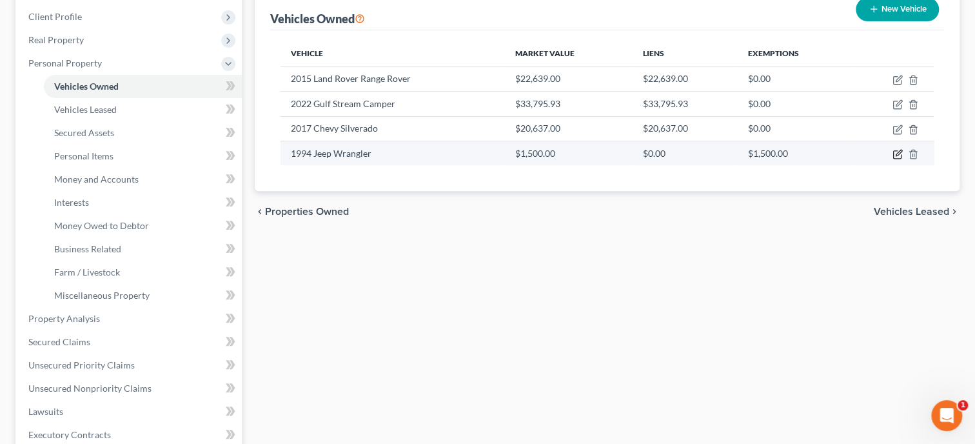
click at [898, 153] on icon "button" at bounding box center [898, 154] width 10 height 10
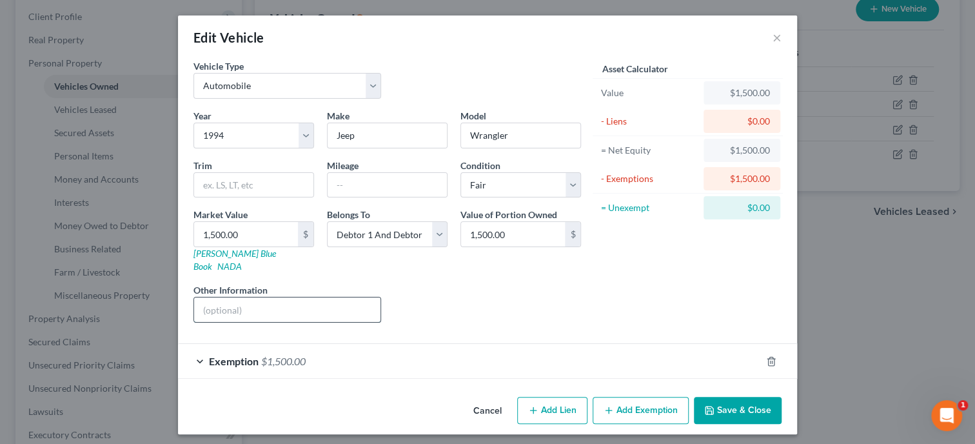
click at [237, 297] on input "text" at bounding box center [287, 309] width 186 height 25
click at [730, 398] on button "Save & Close" at bounding box center [738, 410] width 88 height 27
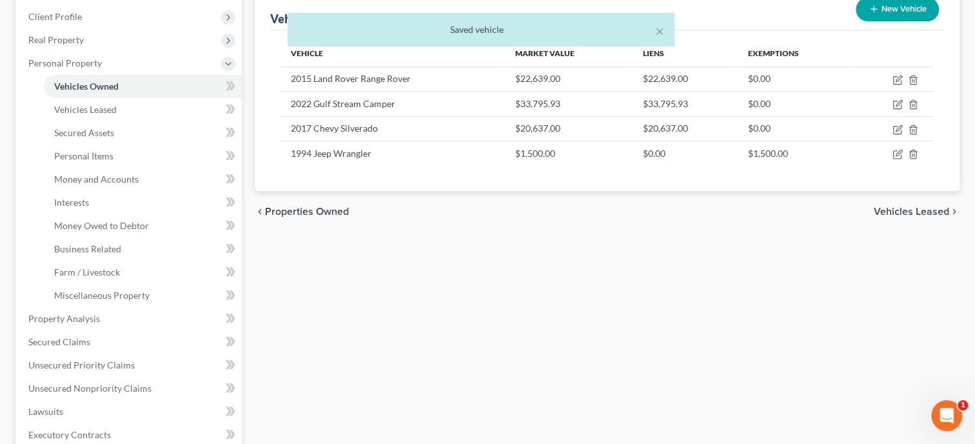
click at [730, 398] on div "Vehicles Owned Vehicles Leased Secured Assets Personal Items Money and Accounts…" at bounding box center [607, 309] width 718 height 768
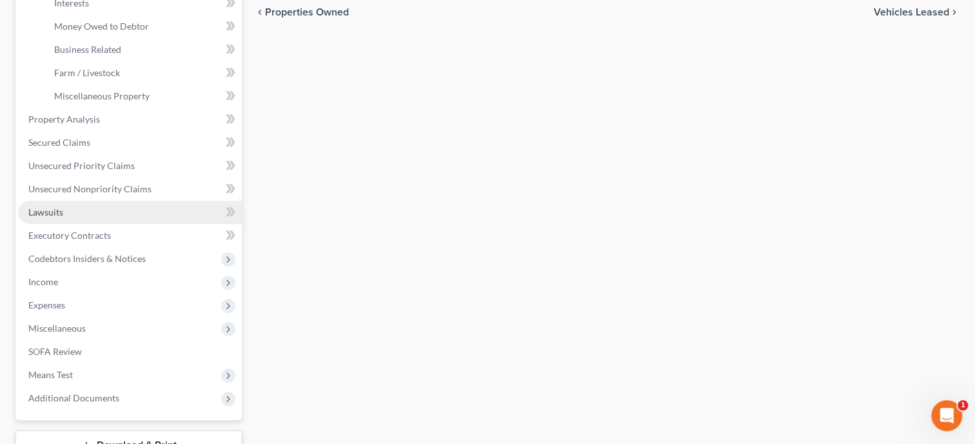
scroll to position [464, 0]
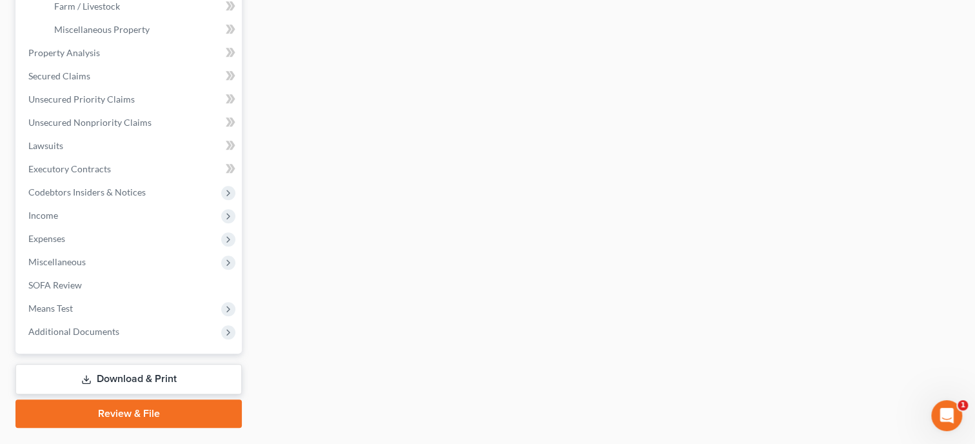
click at [171, 376] on link "Download & Print" at bounding box center [128, 379] width 226 height 30
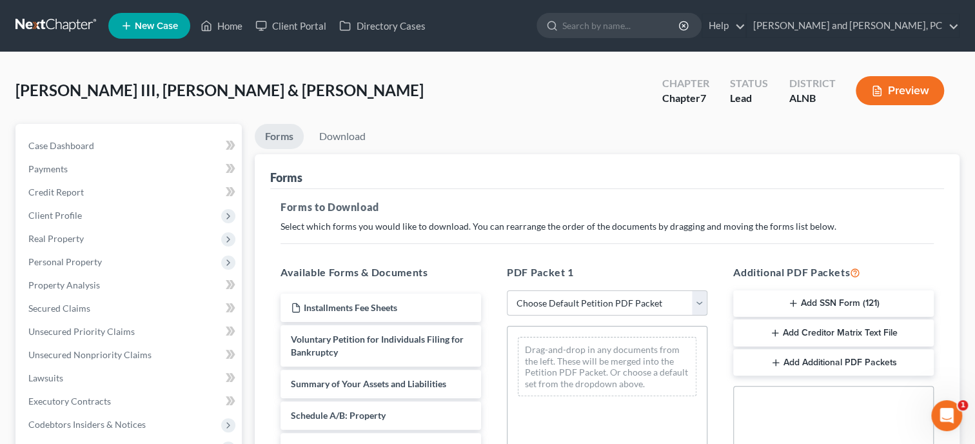
click at [507, 290] on select "Choose Default Petition PDF Packet Complete Bankruptcy Petition (all forms and …" at bounding box center [607, 303] width 201 height 26
click option "Complete Bankruptcy Petition (all forms and schedules)" at bounding box center [0, 0] width 0 height 0
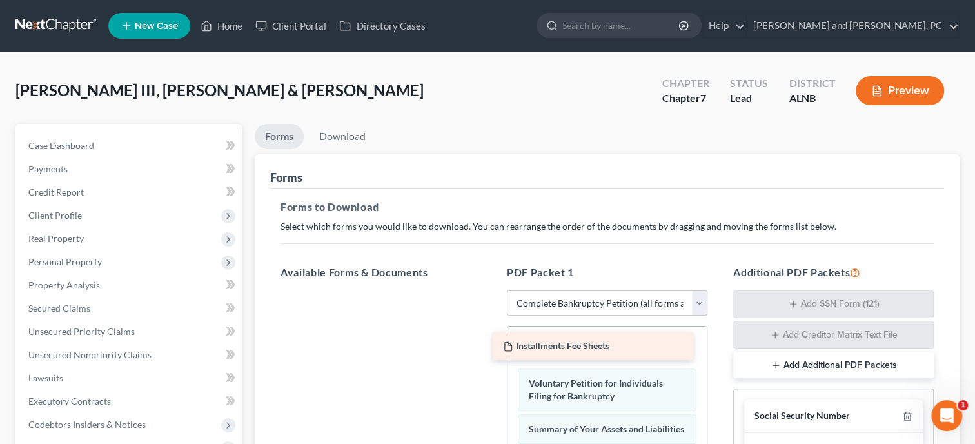
drag, startPoint x: 387, startPoint y: 307, endPoint x: 599, endPoint y: 346, distance: 215.8
click at [491, 290] on div "Installments Fee Sheets Installments Fee Sheets" at bounding box center [380, 290] width 221 height 0
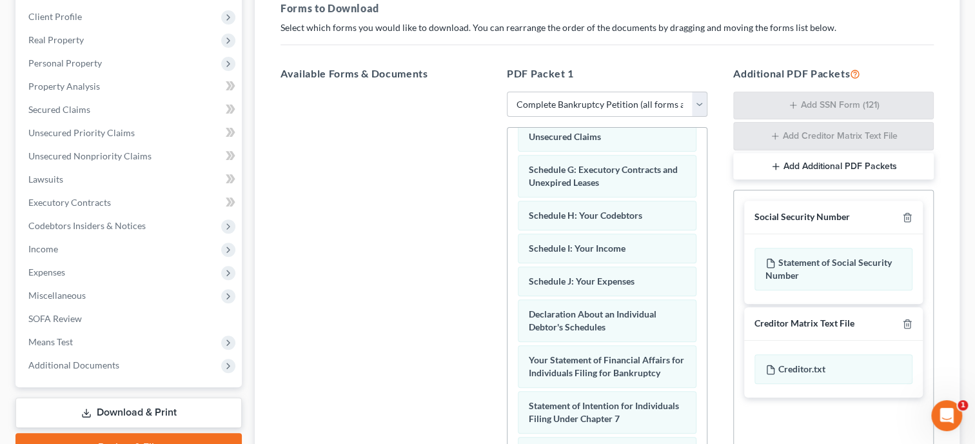
scroll to position [331, 0]
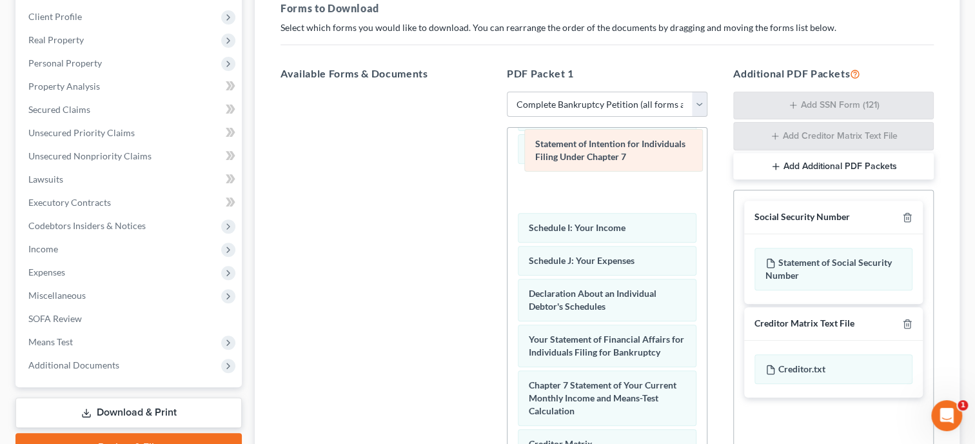
drag, startPoint x: 594, startPoint y: 340, endPoint x: 600, endPoint y: 150, distance: 190.4
click at [600, 150] on div "Statement of Intention for Individuals Filing Under Chapter 7 Installments Fee …" at bounding box center [607, 219] width 199 height 847
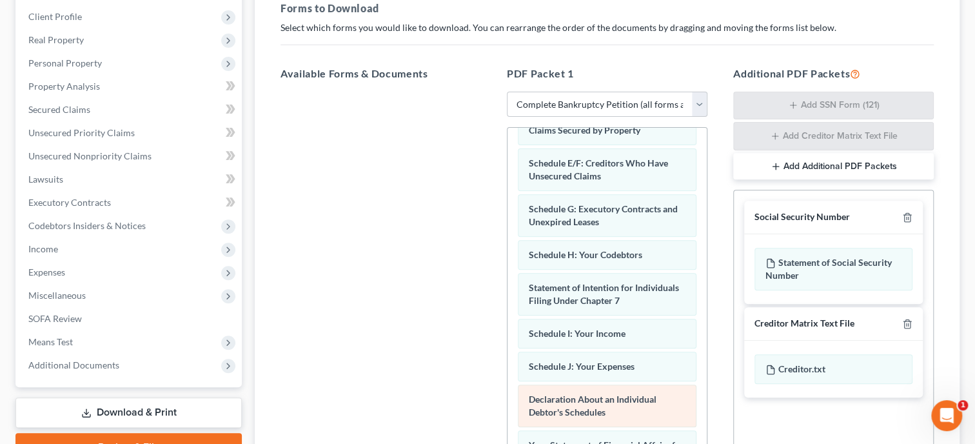
scroll to position [199, 0]
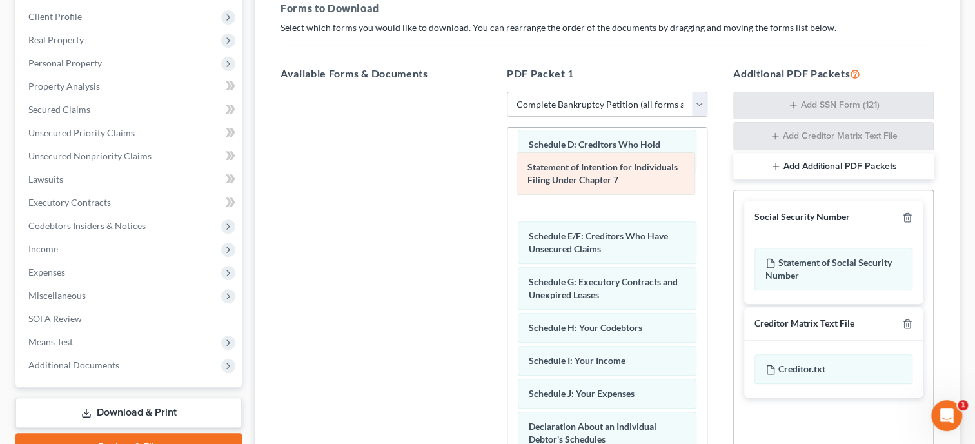
drag, startPoint x: 608, startPoint y: 319, endPoint x: 607, endPoint y: 175, distance: 144.5
click at [607, 175] on div "Statement of Intention for Individuals Filing Under Chapter 7 Installments Fee …" at bounding box center [607, 352] width 199 height 847
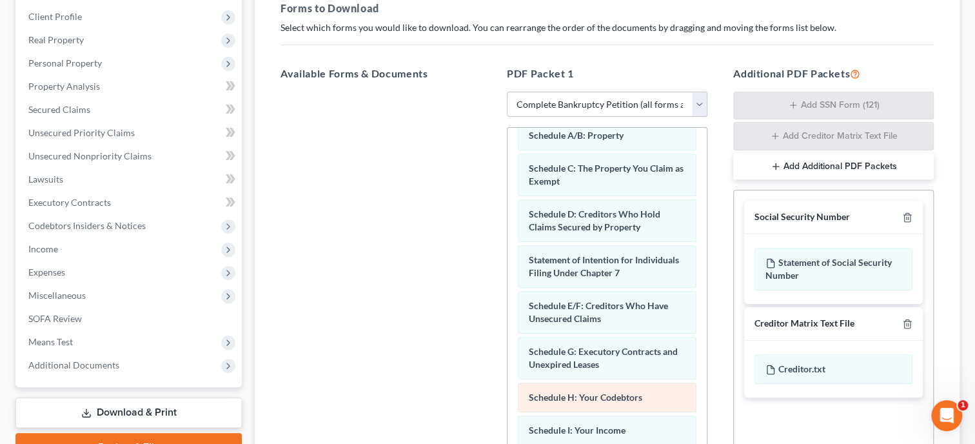
scroll to position [66, 0]
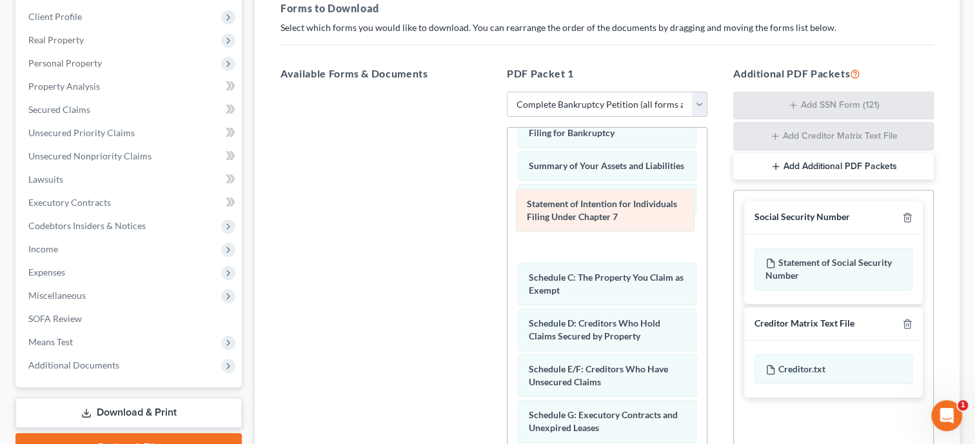
drag, startPoint x: 619, startPoint y: 326, endPoint x: 617, endPoint y: 197, distance: 129.0
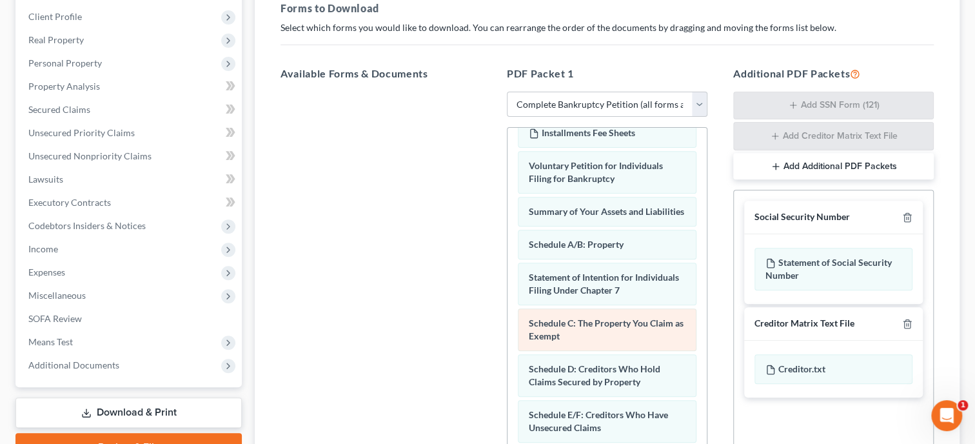
scroll to position [0, 0]
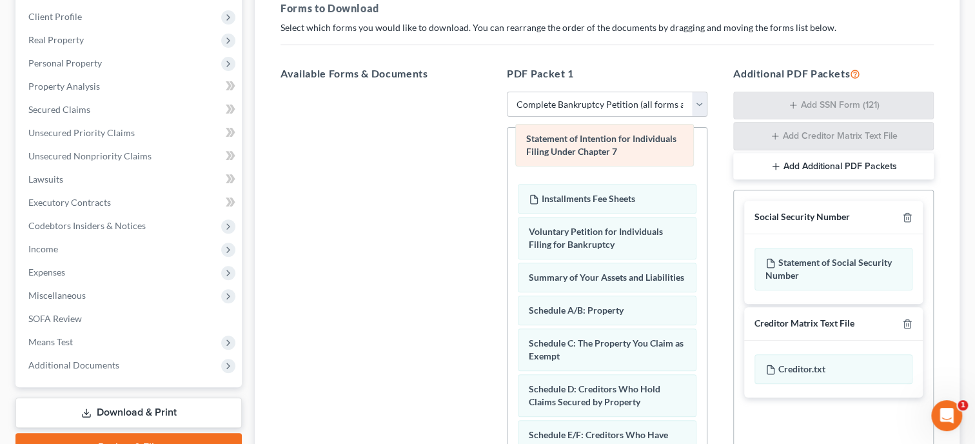
drag, startPoint x: 617, startPoint y: 301, endPoint x: 614, endPoint y: 145, distance: 156.1
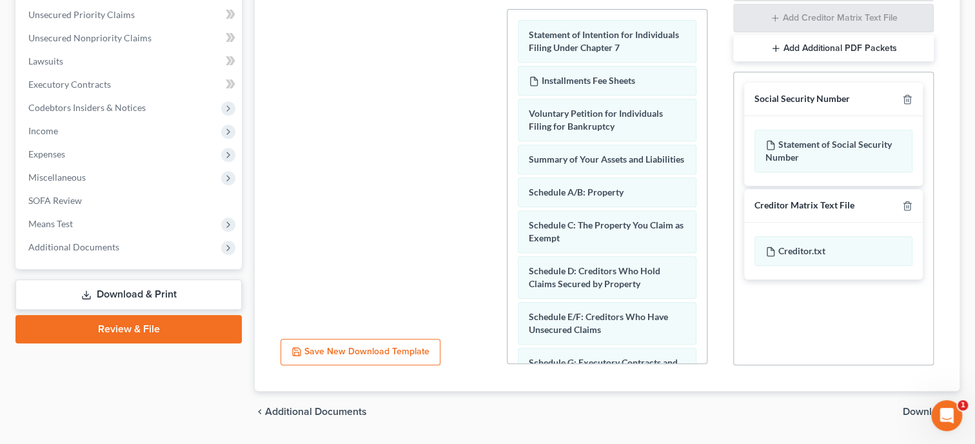
scroll to position [353, 0]
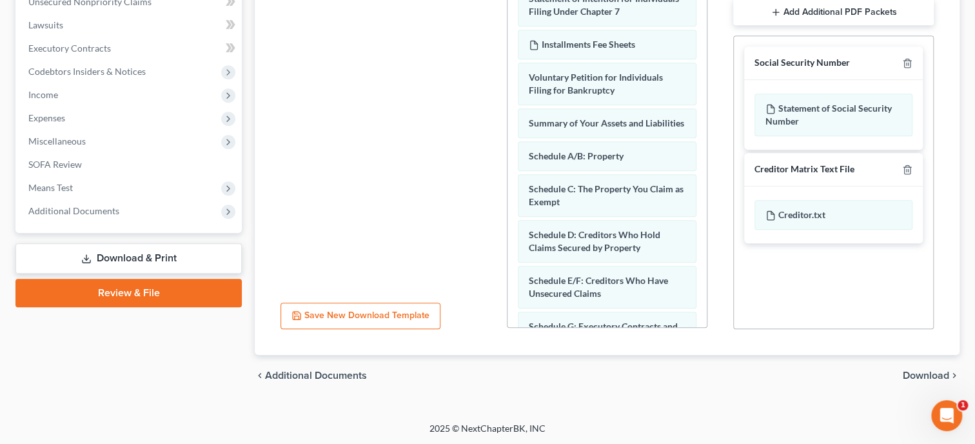
click at [931, 373] on span "Download" at bounding box center [926, 375] width 46 height 10
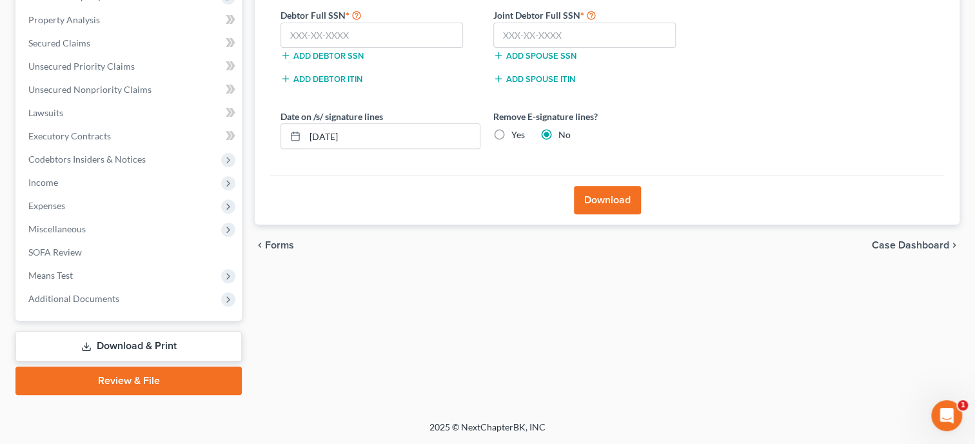
scroll to position [263, 0]
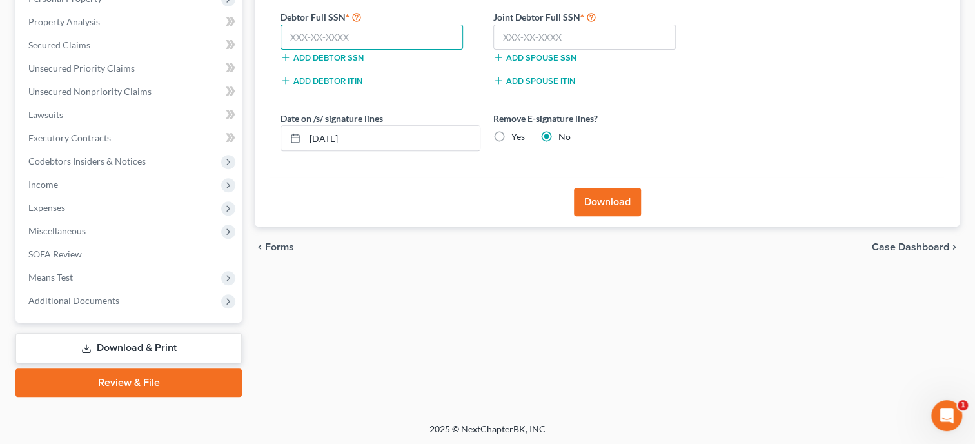
click at [401, 43] on input "text" at bounding box center [372, 38] width 183 height 26
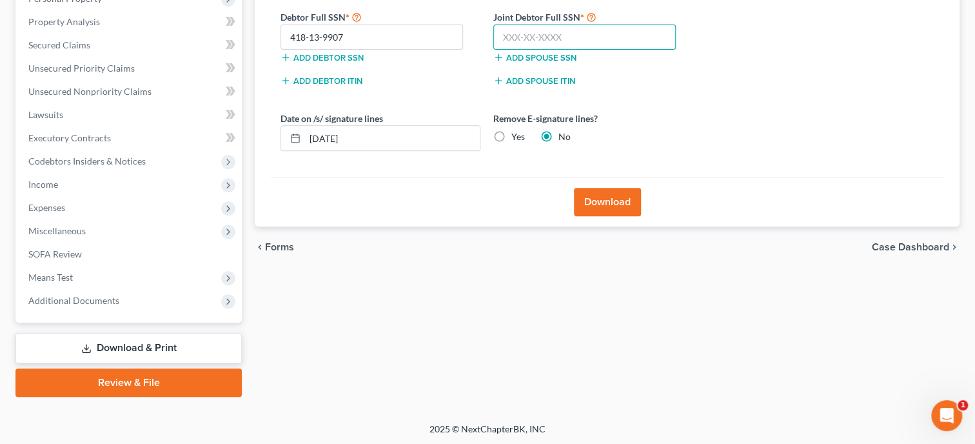
click at [527, 41] on input "text" at bounding box center [584, 38] width 183 height 26
click at [617, 186] on div "Download" at bounding box center [607, 202] width 674 height 50
click at [617, 194] on button "Download" at bounding box center [607, 202] width 67 height 28
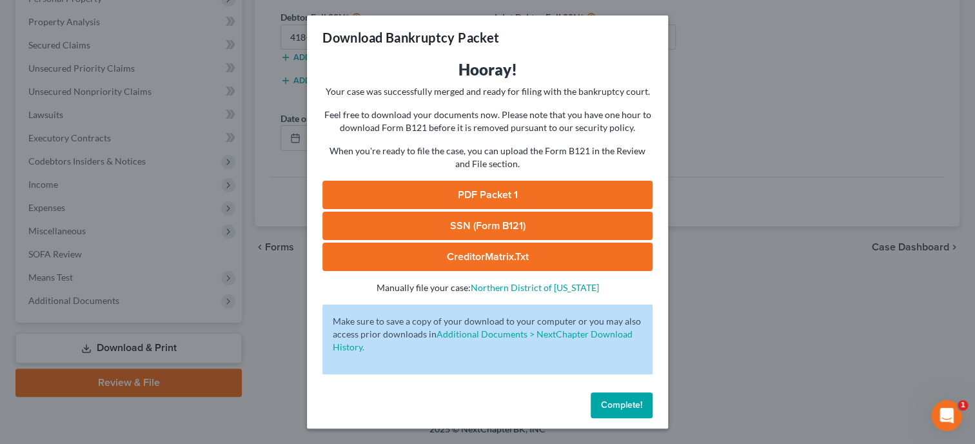
click at [526, 219] on link "SSN (Form B121)" at bounding box center [487, 226] width 330 height 28
click at [474, 195] on link "PDF Packet 1" at bounding box center [487, 195] width 330 height 28
click at [628, 403] on span "Complete!" at bounding box center [621, 404] width 41 height 11
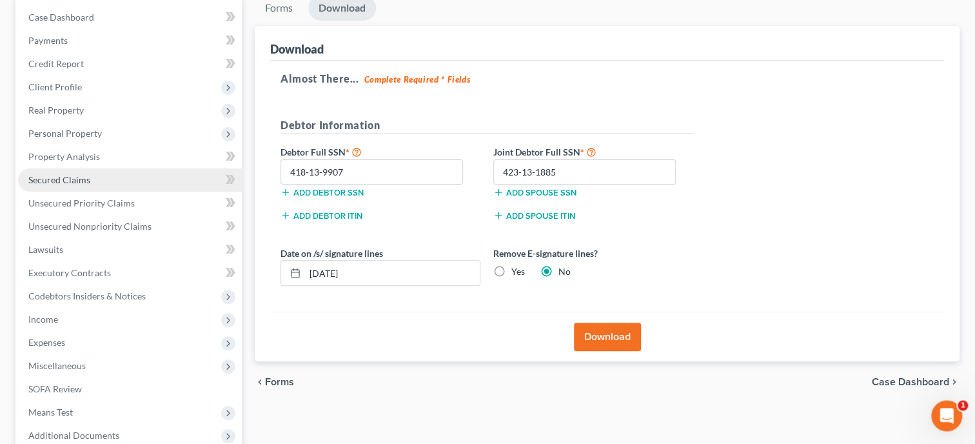
scroll to position [132, 0]
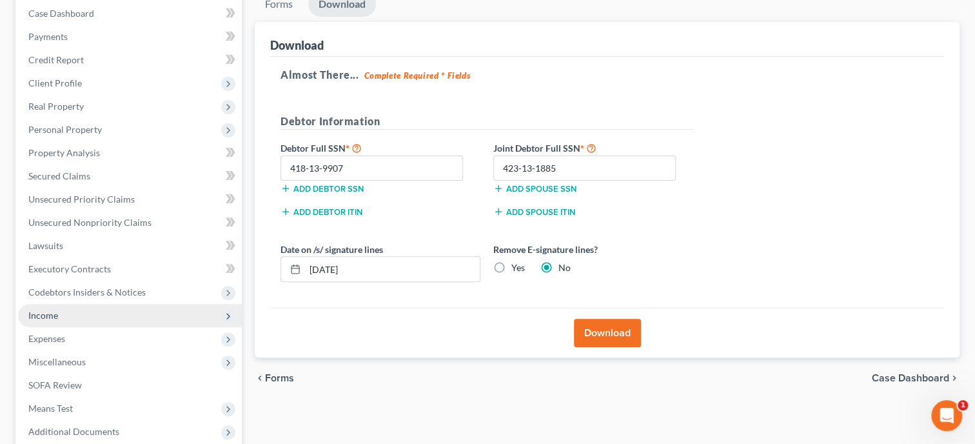
click at [81, 315] on span "Income" at bounding box center [130, 315] width 224 height 23
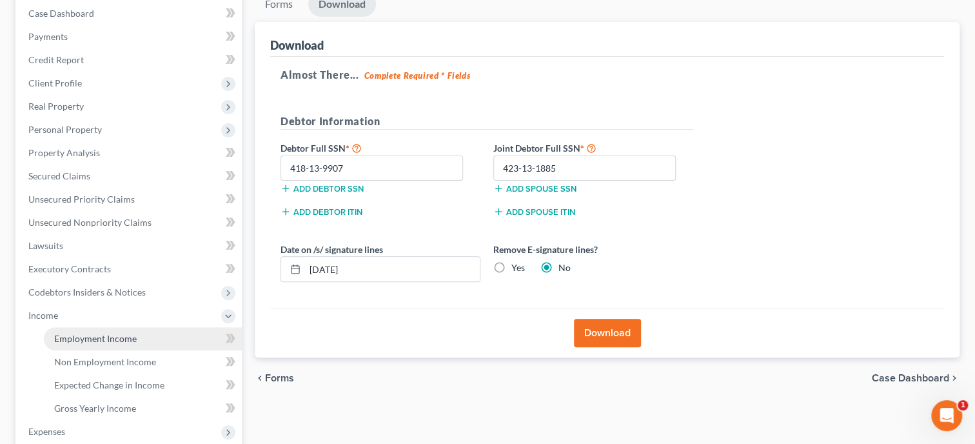
click at [83, 337] on span "Employment Income" at bounding box center [95, 338] width 83 height 11
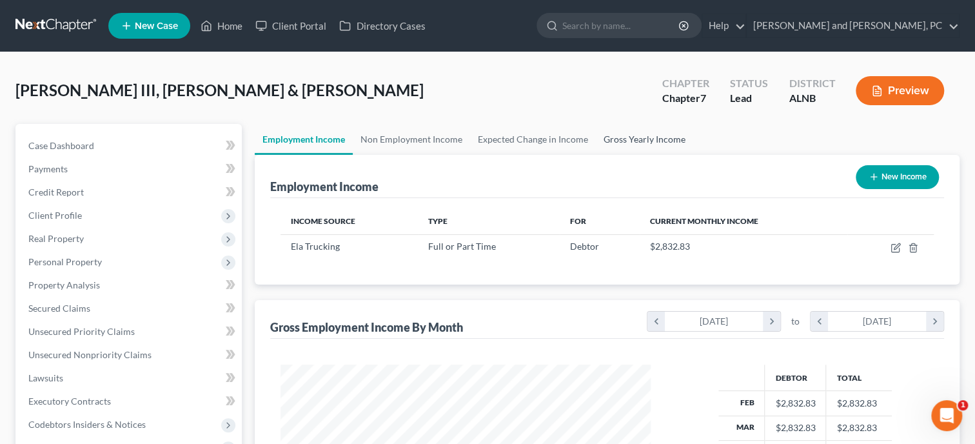
scroll to position [230, 396]
click at [649, 142] on link "Gross Yearly Income" at bounding box center [644, 139] width 97 height 31
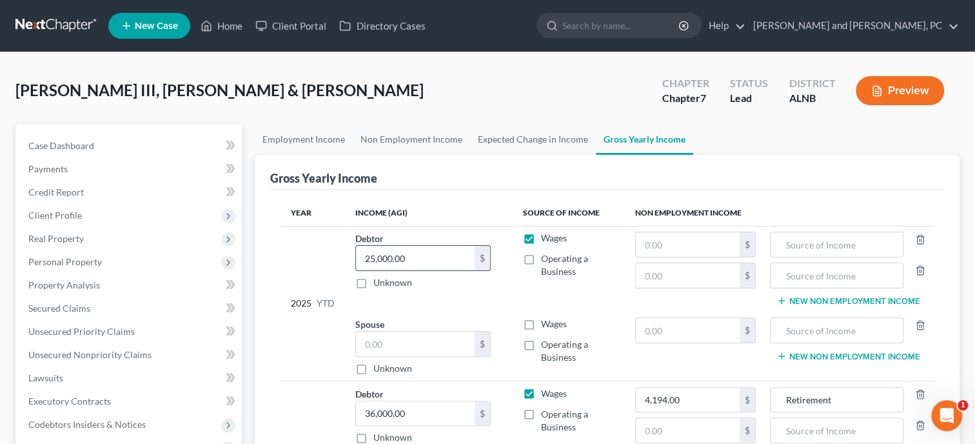
click at [418, 255] on input "25,000.00" at bounding box center [415, 258] width 119 height 25
click at [315, 298] on td "2025 YTD" at bounding box center [313, 303] width 64 height 155
click at [446, 410] on input "36,000.00" at bounding box center [415, 413] width 119 height 25
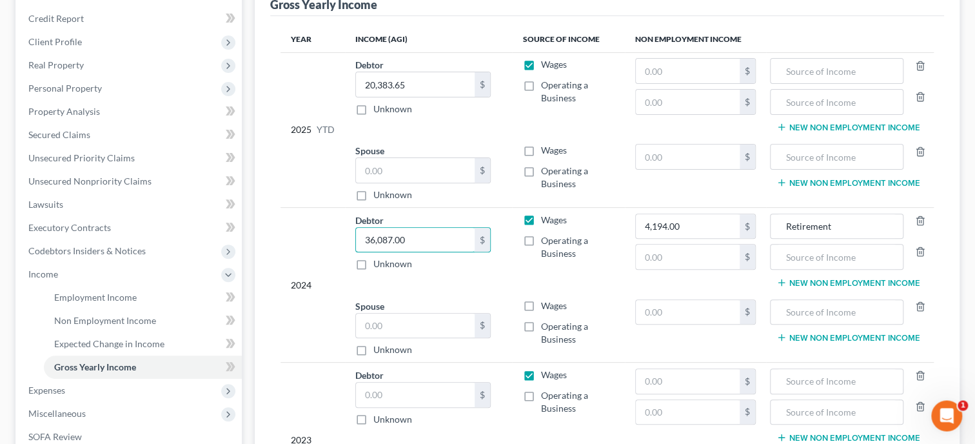
scroll to position [199, 0]
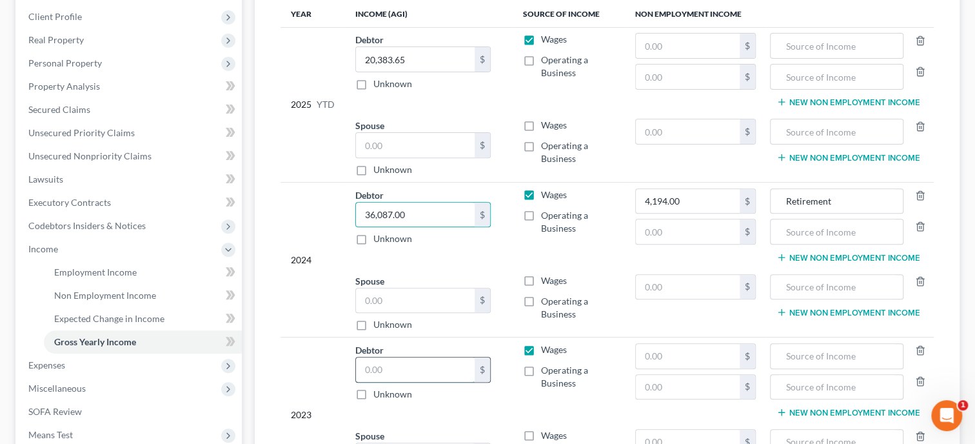
click at [437, 372] on input "text" at bounding box center [415, 369] width 119 height 25
click at [644, 132] on input "text" at bounding box center [687, 131] width 103 height 25
click at [641, 130] on input "0" at bounding box center [687, 131] width 103 height 25
click at [638, 130] on input "0" at bounding box center [687, 131] width 103 height 25
click at [690, 127] on input "0" at bounding box center [687, 131] width 103 height 25
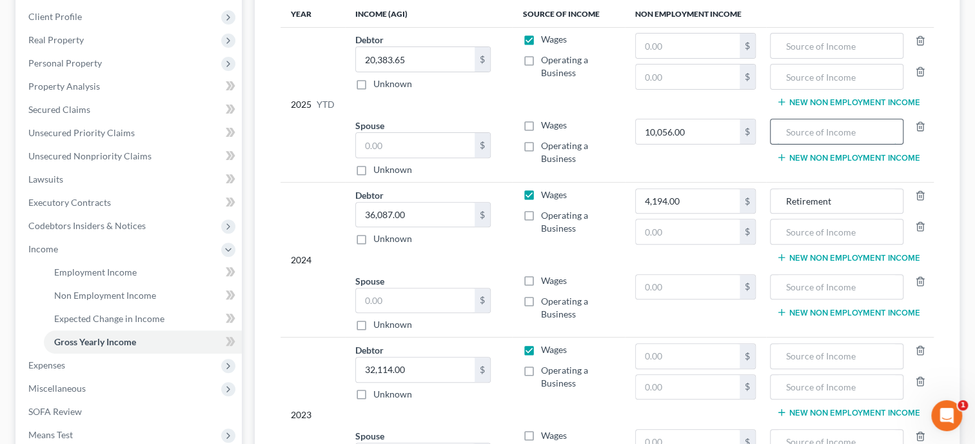
click at [778, 133] on input "text" at bounding box center [836, 131] width 119 height 25
click at [793, 158] on button "New Non Employment Income" at bounding box center [848, 157] width 144 height 10
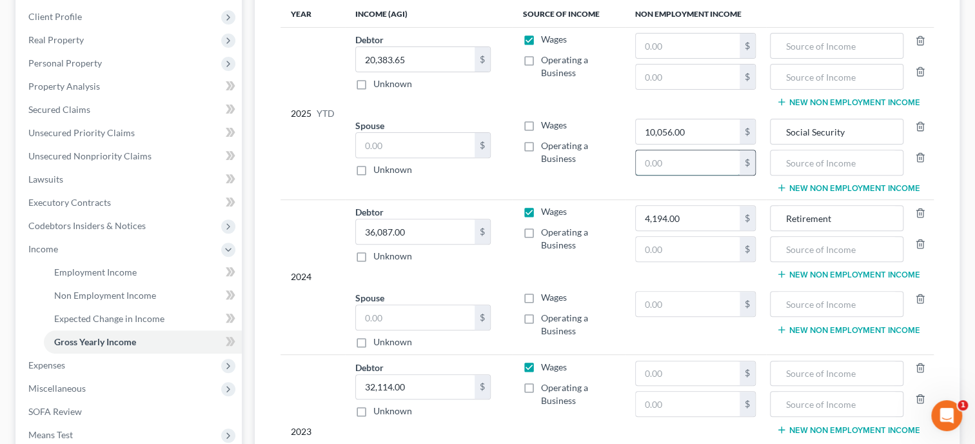
click at [685, 163] on input "text" at bounding box center [687, 162] width 103 height 25
click at [777, 159] on input "text" at bounding box center [836, 162] width 119 height 25
click at [796, 188] on button "New Non Employment Income" at bounding box center [848, 188] width 144 height 10
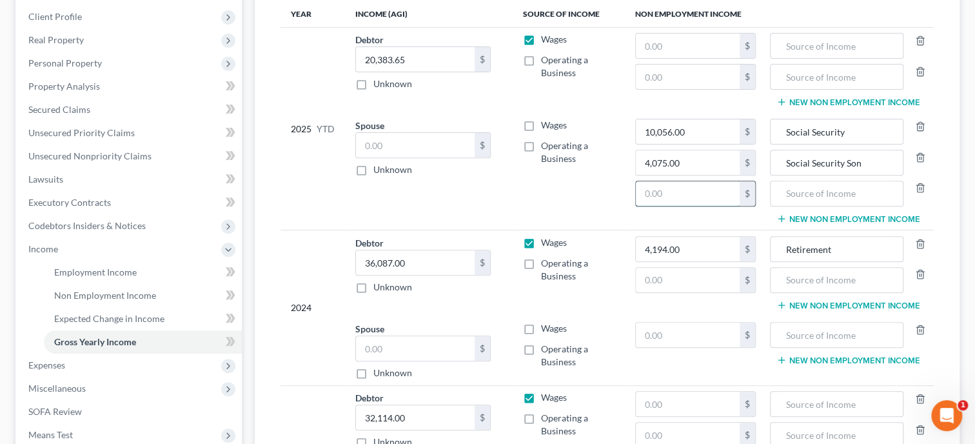
click at [713, 193] on input "text" at bounding box center [687, 193] width 103 height 25
click at [803, 195] on input "text" at bounding box center [836, 193] width 119 height 25
click at [723, 335] on input "text" at bounding box center [687, 334] width 103 height 25
click at [842, 333] on input "text" at bounding box center [836, 334] width 119 height 25
click at [846, 359] on button "New Non Employment Income" at bounding box center [848, 360] width 144 height 10
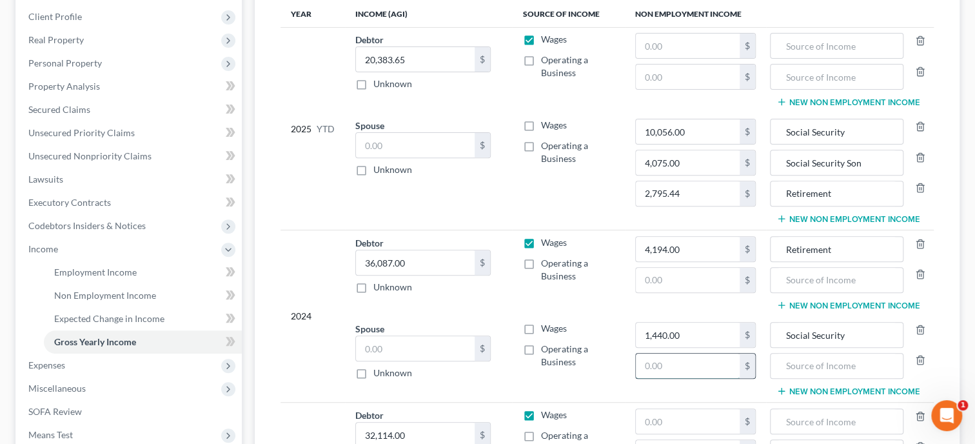
click at [694, 368] on input "text" at bounding box center [687, 365] width 103 height 25
click at [777, 364] on input "text" at bounding box center [836, 365] width 119 height 25
click at [776, 390] on icon "button" at bounding box center [781, 391] width 10 height 10
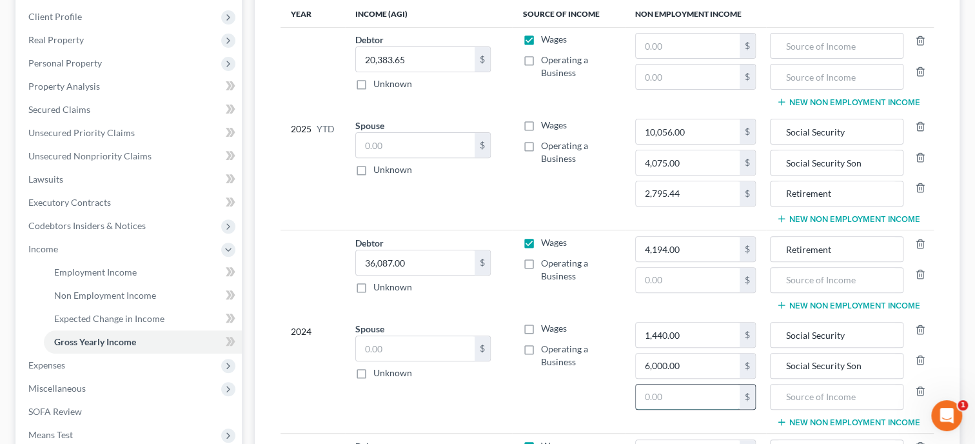
click at [693, 392] on input "text" at bounding box center [687, 396] width 103 height 25
click at [803, 400] on input "text" at bounding box center [836, 396] width 119 height 25
click at [698, 246] on input "4,194.00" at bounding box center [687, 249] width 103 height 25
click at [918, 246] on icon "button" at bounding box center [920, 244] width 10 height 10
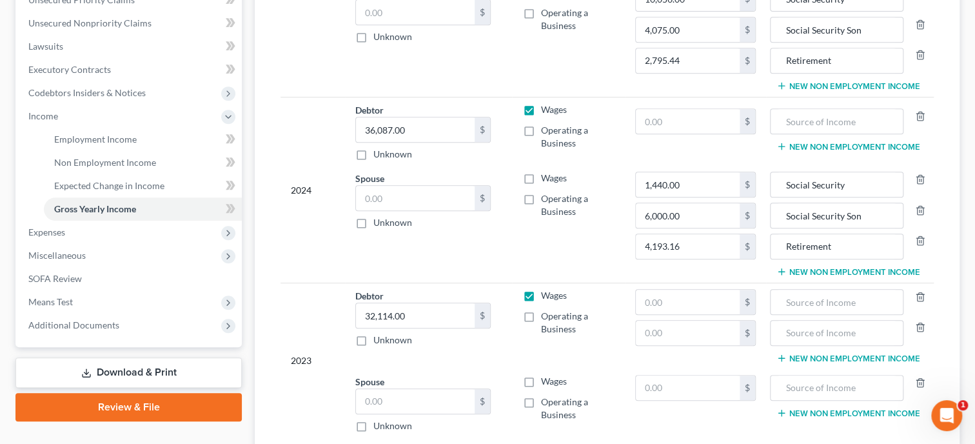
scroll to position [398, 0]
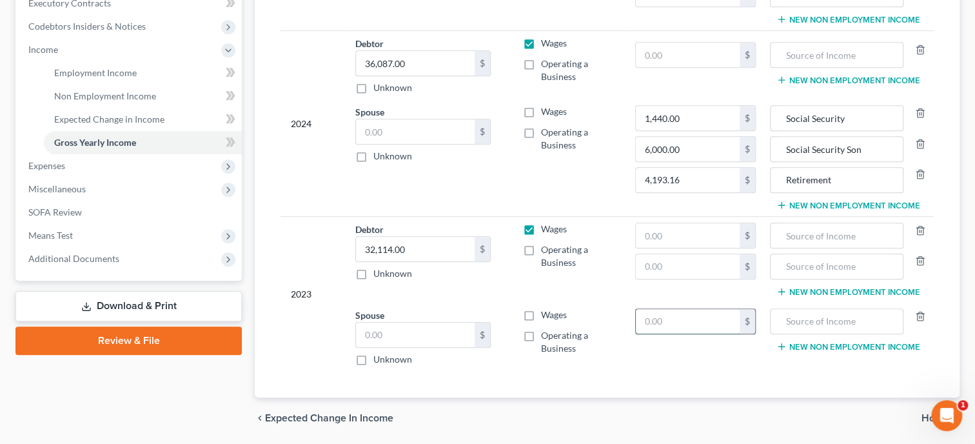
click at [637, 319] on input "text" at bounding box center [687, 321] width 103 height 25
click at [681, 111] on input "1,440.00" at bounding box center [687, 118] width 103 height 25
click at [651, 236] on input "text" at bounding box center [687, 235] width 103 height 25
click at [800, 235] on input "text" at bounding box center [836, 235] width 119 height 25
click at [716, 264] on input "text" at bounding box center [687, 266] width 103 height 25
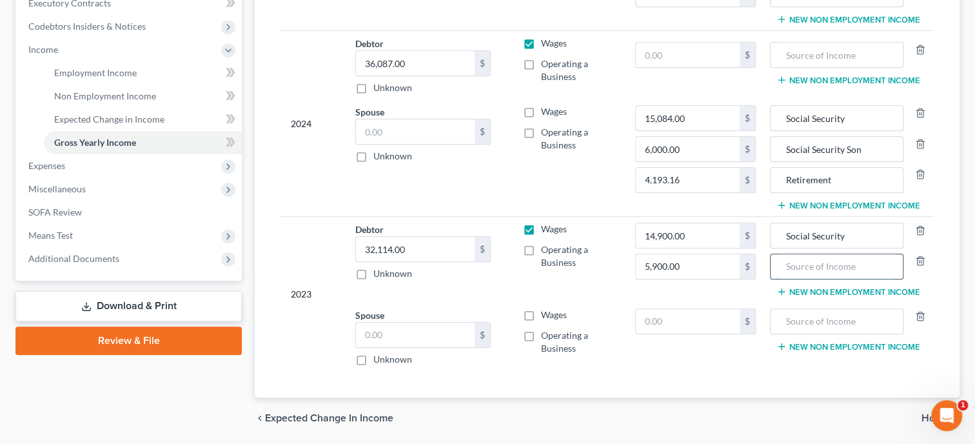
click at [808, 264] on input "text" at bounding box center [836, 266] width 119 height 25
click at [729, 318] on input "text" at bounding box center [687, 321] width 103 height 25
click at [811, 318] on input "text" at bounding box center [836, 321] width 119 height 25
click at [822, 346] on button "New Non Employment Income" at bounding box center [848, 346] width 144 height 10
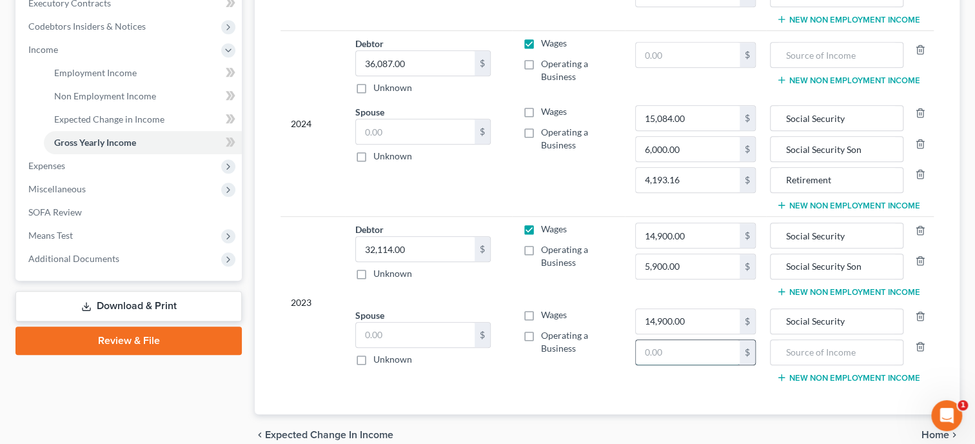
click at [686, 350] on input "text" at bounding box center [687, 352] width 103 height 25
click at [794, 350] on input "text" at bounding box center [836, 352] width 119 height 25
click at [810, 375] on button "New Non Employment Income" at bounding box center [848, 377] width 144 height 10
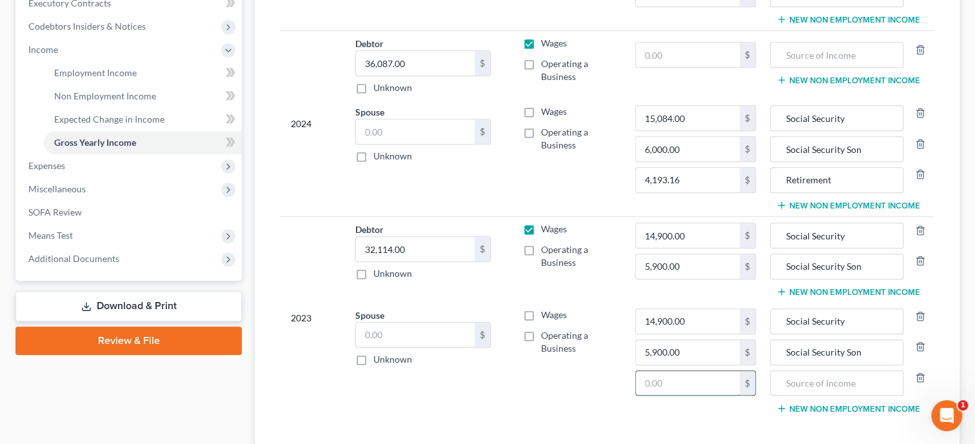
click at [701, 382] on input "text" at bounding box center [687, 383] width 103 height 25
click at [803, 380] on input "text" at bounding box center [836, 383] width 119 height 25
click at [919, 230] on line "button" at bounding box center [919, 231] width 0 height 3
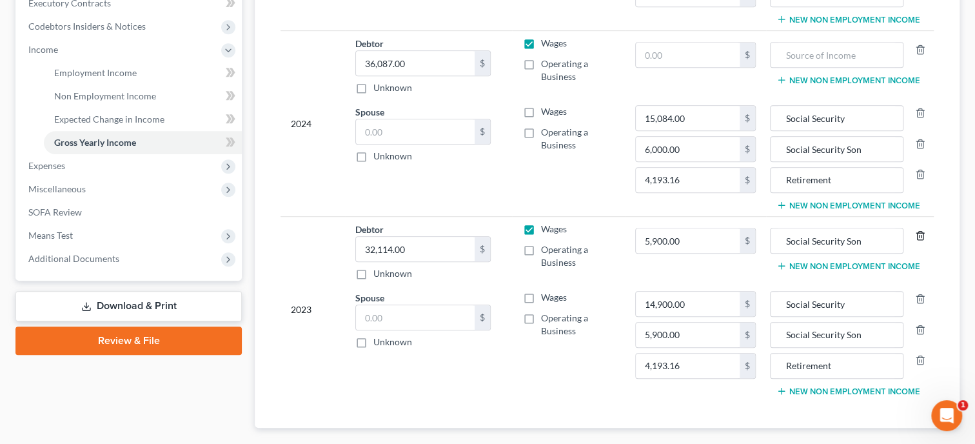
click at [918, 231] on icon "button" at bounding box center [920, 235] width 6 height 8
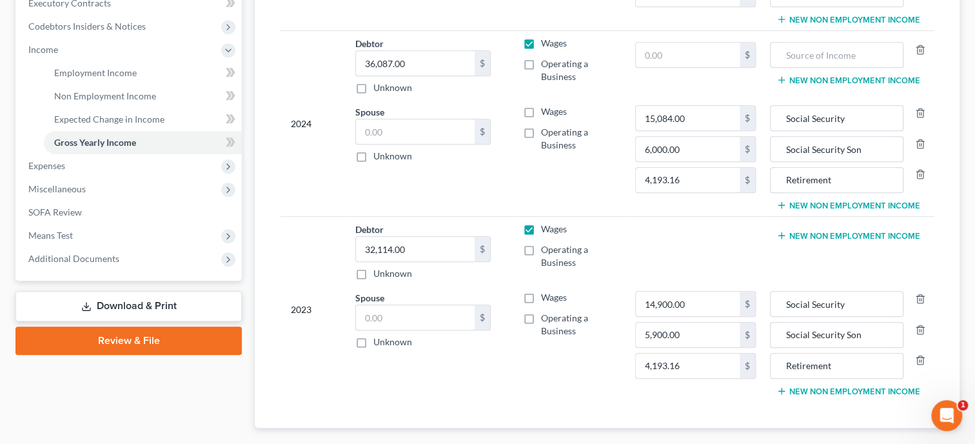
scroll to position [468, 0]
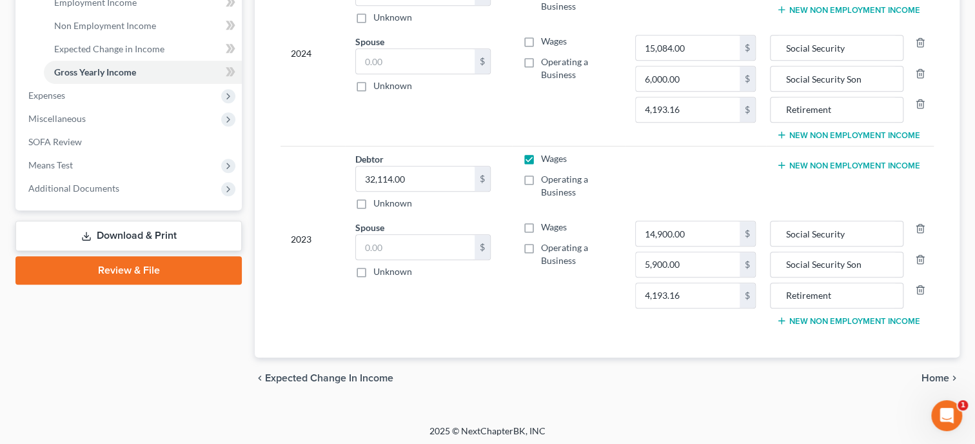
click at [933, 375] on span "Home" at bounding box center [936, 378] width 28 height 10
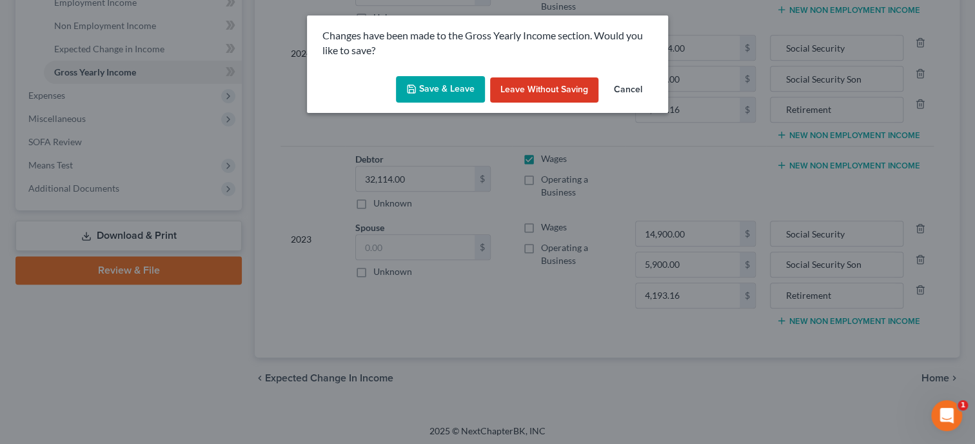
click at [414, 90] on polyline "button" at bounding box center [412, 91] width 5 height 3
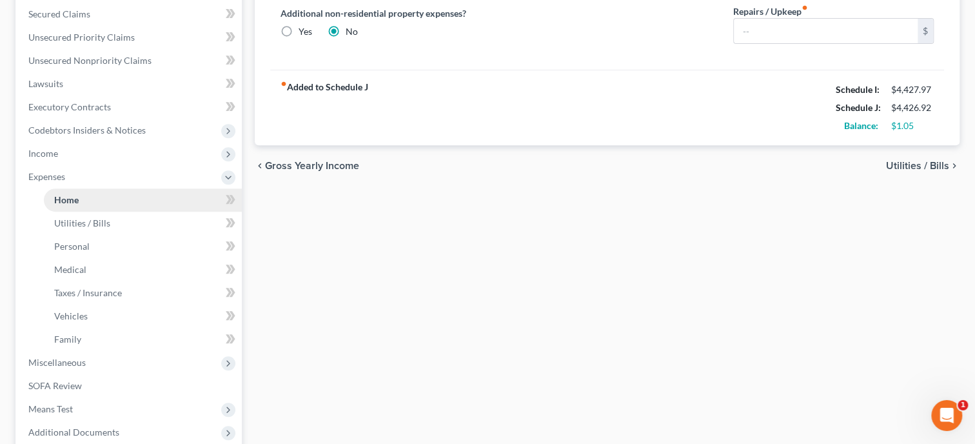
scroll to position [293, 0]
click at [99, 39] on span "Unsecured Priority Claims" at bounding box center [81, 38] width 106 height 11
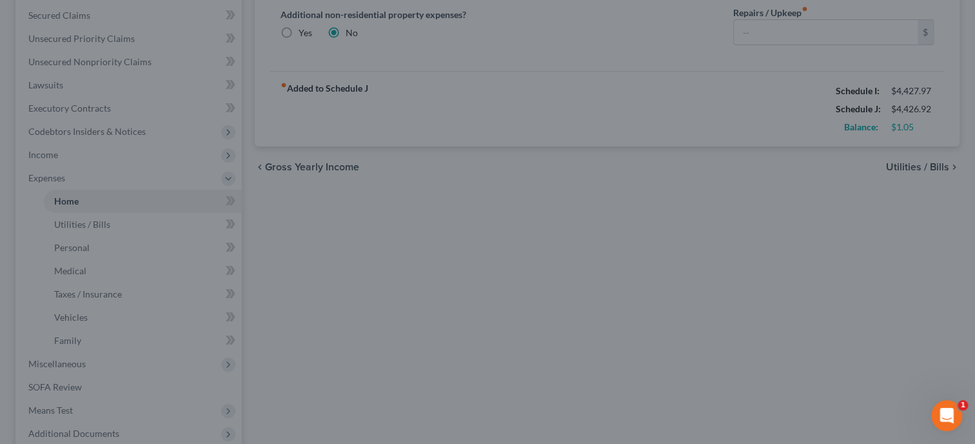
click at [122, 108] on div at bounding box center [487, 222] width 975 height 444
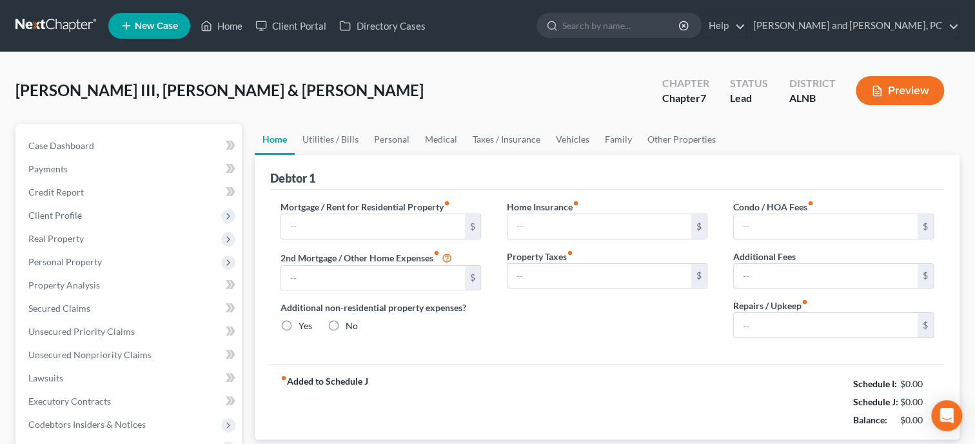
radio input "true"
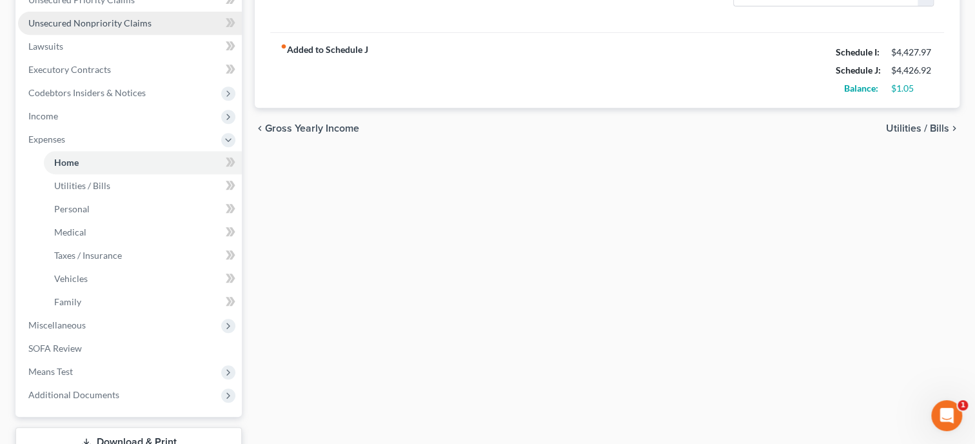
scroll to position [265, 0]
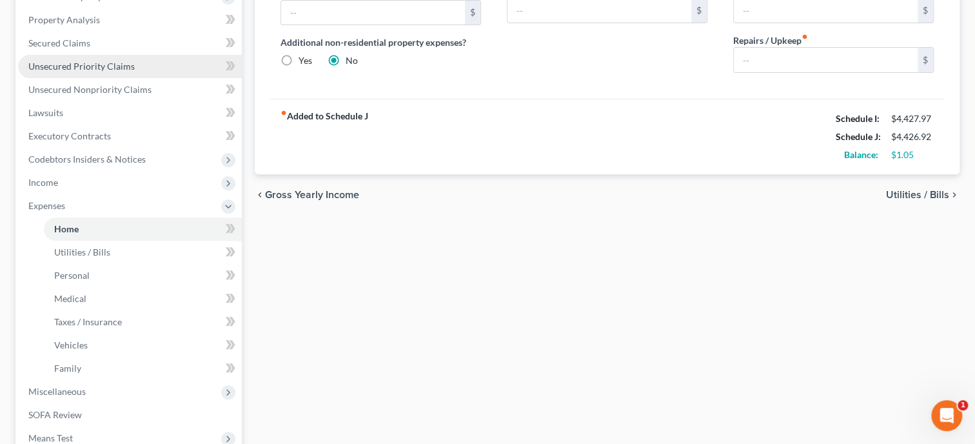
click at [104, 63] on span "Unsecured Priority Claims" at bounding box center [81, 66] width 106 height 11
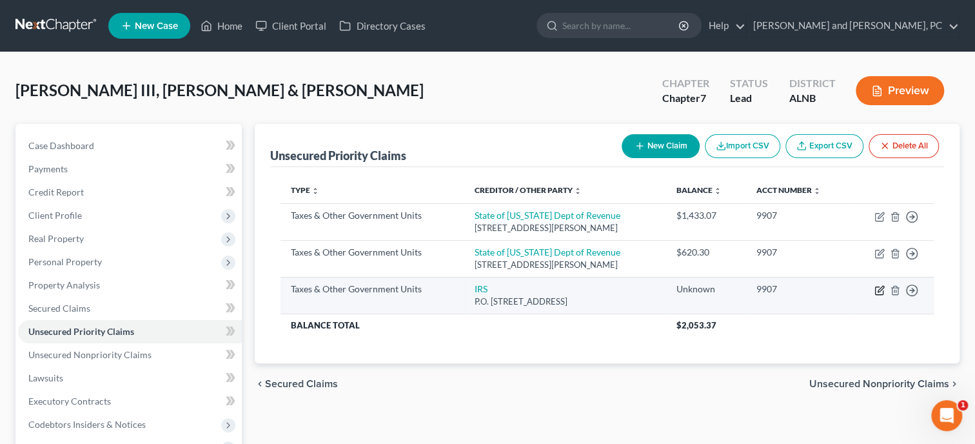
click at [883, 286] on icon "button" at bounding box center [879, 290] width 10 height 10
select select "0"
select select "39"
select select "2"
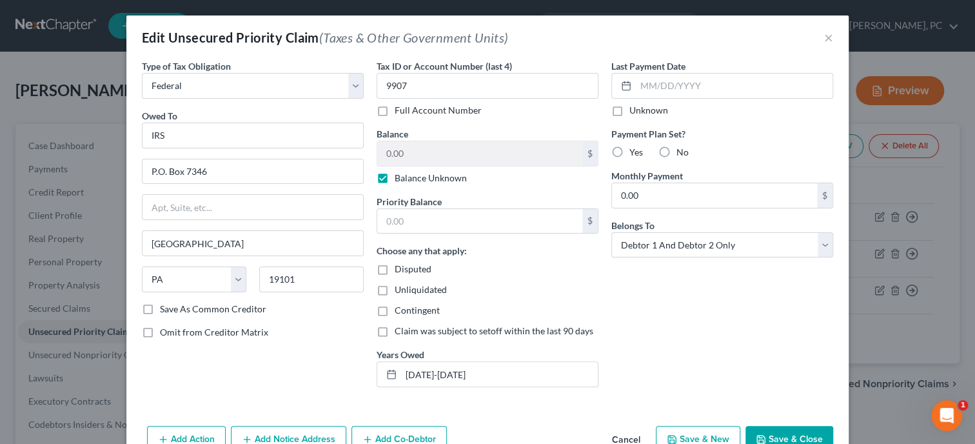
click at [395, 176] on label "Balance Unknown" at bounding box center [431, 178] width 72 height 13
click at [400, 176] on input "Balance Unknown" at bounding box center [404, 176] width 8 height 8
checkbox input "false"
click at [410, 158] on input "0.00" at bounding box center [479, 153] width 205 height 25
type input "8,103.00"
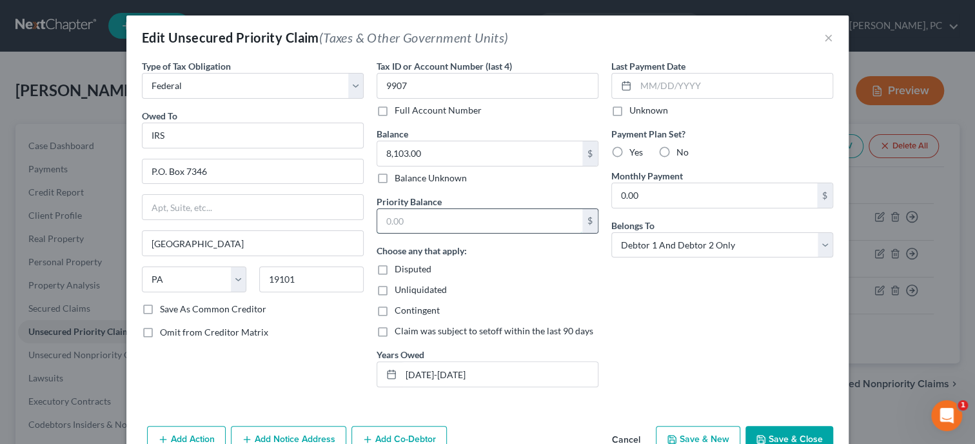
click at [410, 220] on input "text" at bounding box center [479, 221] width 205 height 25
type input "8,103.00"
click at [629, 152] on label "Yes" at bounding box center [636, 152] width 14 height 13
click at [635, 152] on input "Yes" at bounding box center [639, 150] width 8 height 8
radio input "true"
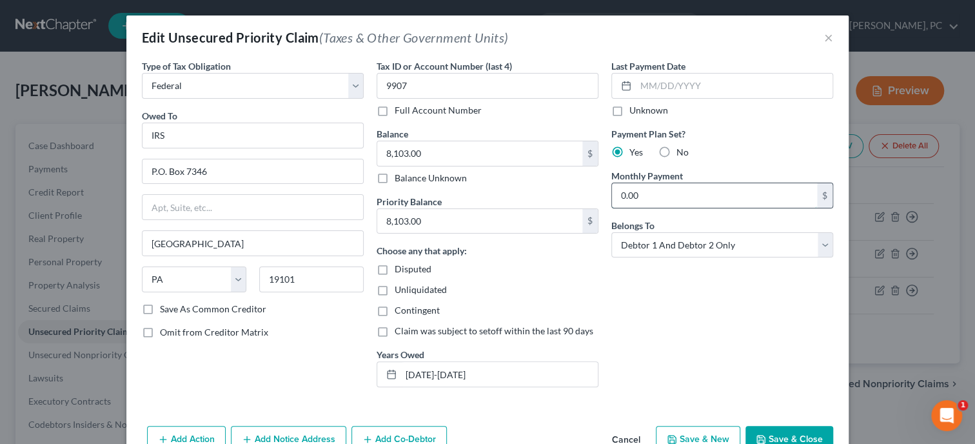
click at [619, 197] on input "0.00" at bounding box center [714, 195] width 205 height 25
type input "150.00"
click at [649, 317] on div "Last Payment Date Unknown Payment Plan Set? Yes No Monthly Payment 150.00 $ Bel…" at bounding box center [722, 228] width 235 height 338
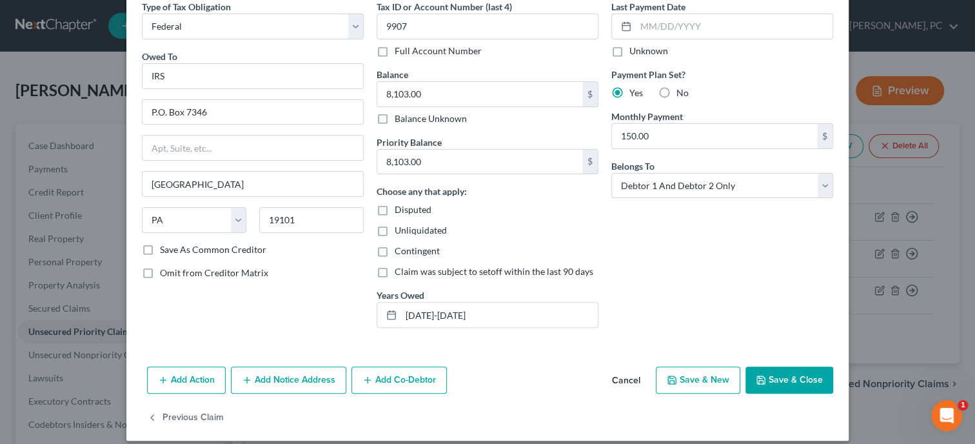
scroll to position [71, 0]
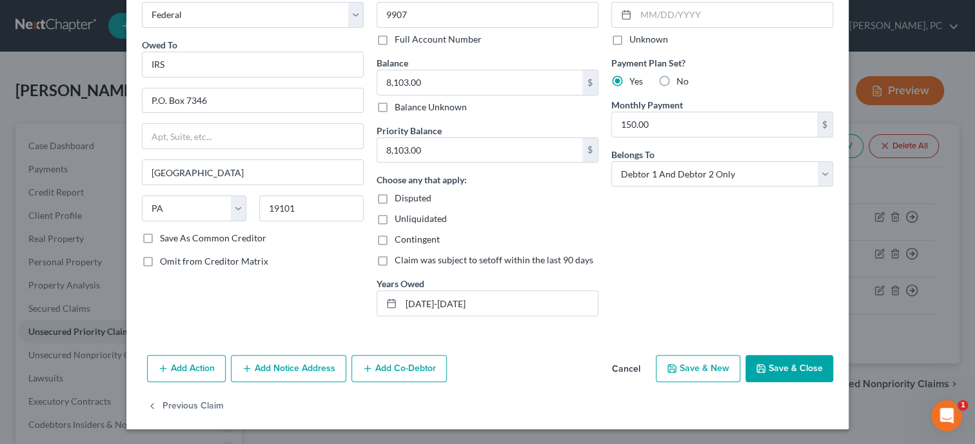
click at [789, 369] on button "Save & Close" at bounding box center [789, 368] width 88 height 27
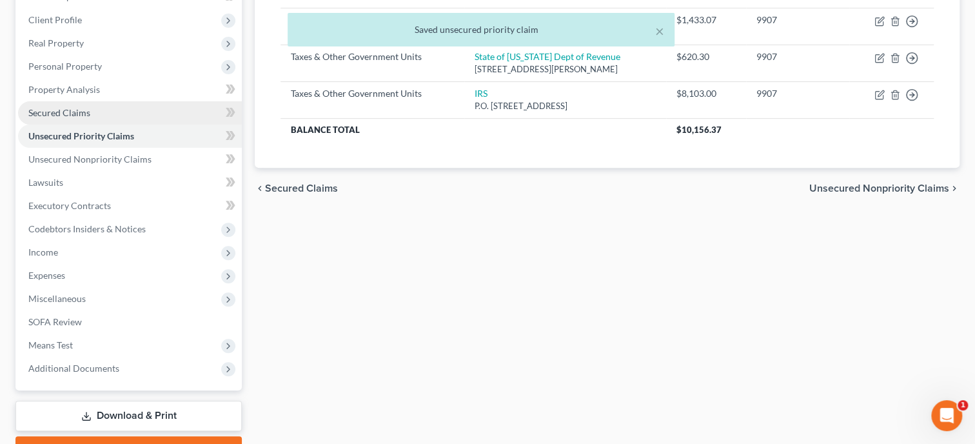
scroll to position [199, 0]
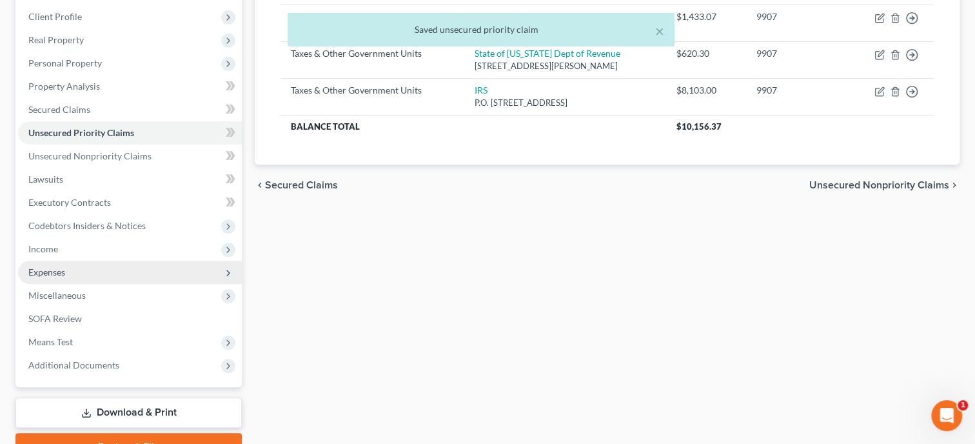
click at [79, 268] on span "Expenses" at bounding box center [130, 272] width 224 height 23
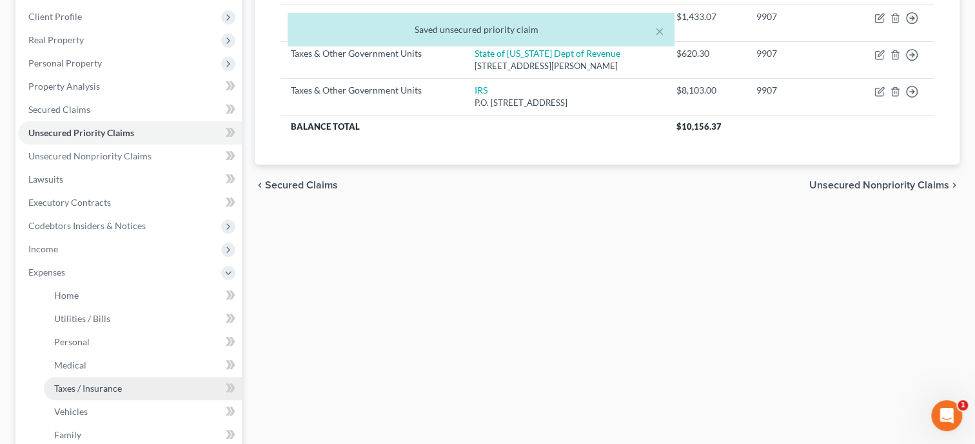
click at [96, 382] on span "Taxes / Insurance" at bounding box center [88, 387] width 68 height 11
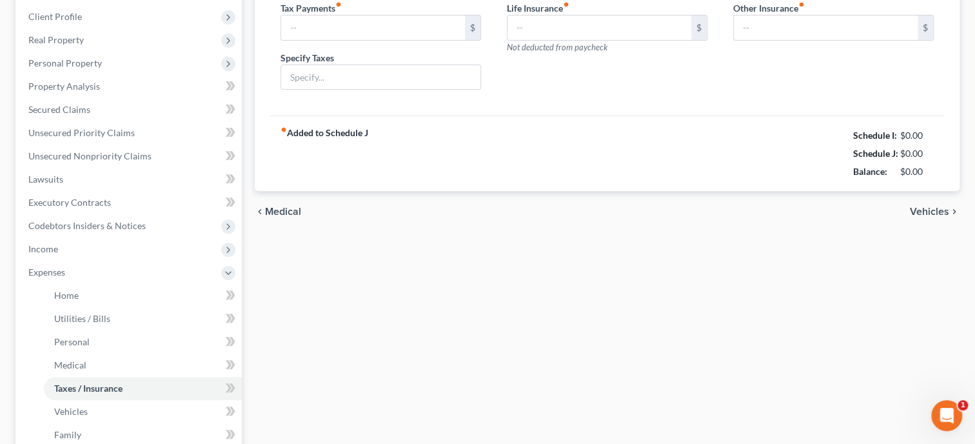
type input "100.00"
type input "State of [US_STATE]"
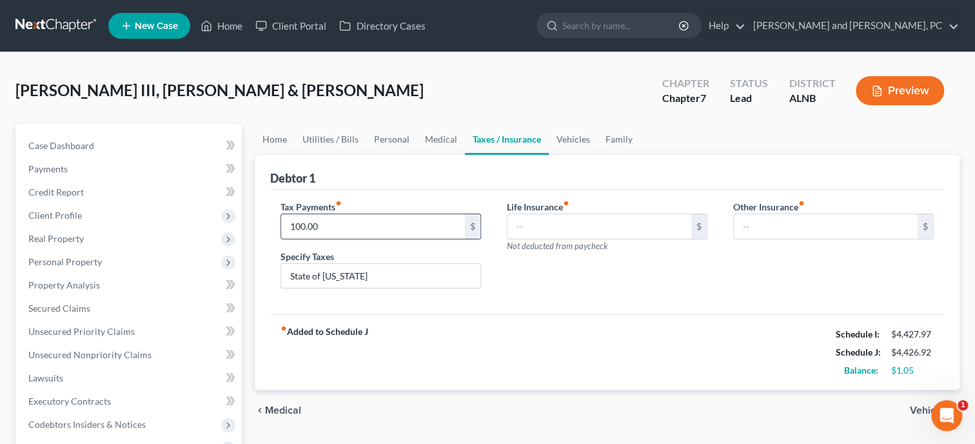
click at [333, 220] on input "100.00" at bounding box center [373, 226] width 184 height 25
type input "200.00"
click at [290, 277] on input "State of [US_STATE]" at bounding box center [380, 276] width 199 height 25
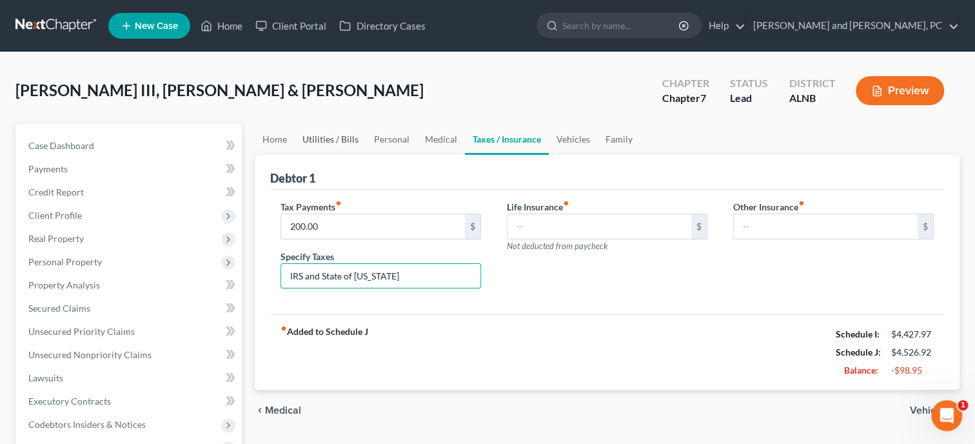
type input "IRS and State of Alabama"
click at [321, 140] on link "Utilities / Bills" at bounding box center [331, 139] width 72 height 31
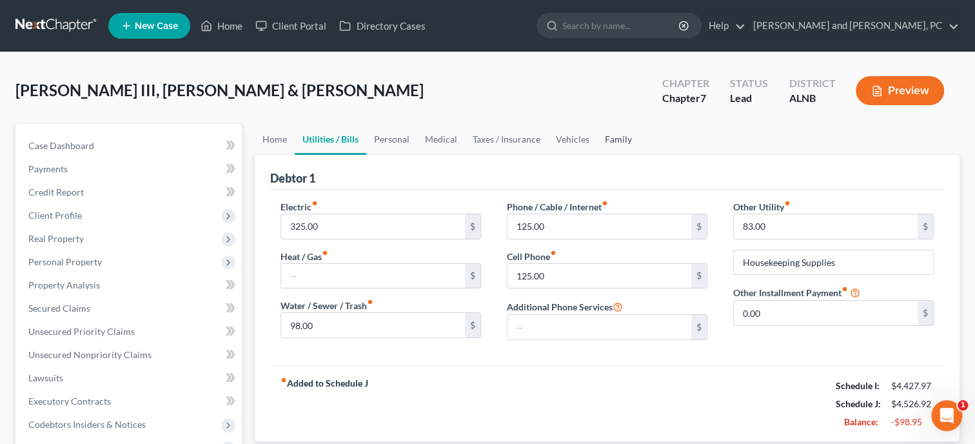
click at [625, 143] on link "Family" at bounding box center [618, 139] width 43 height 31
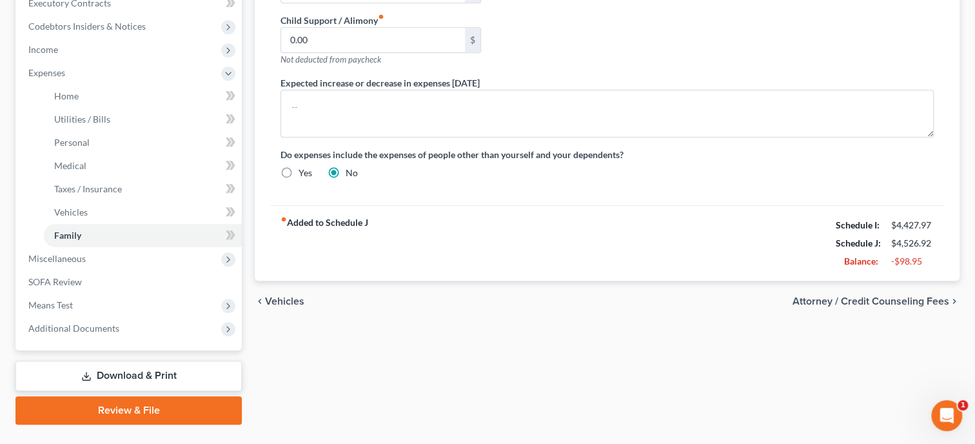
scroll to position [132, 0]
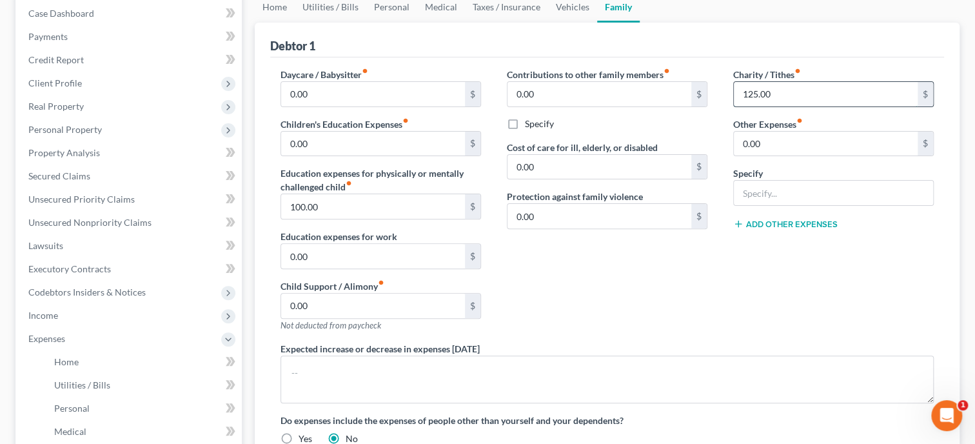
click at [778, 90] on input "125.00" at bounding box center [826, 94] width 184 height 25
click at [722, 274] on div "Charity / Tithes fiber_manual_record $ Other Expenses fiber_manual_record 0.00 …" at bounding box center [833, 205] width 226 height 274
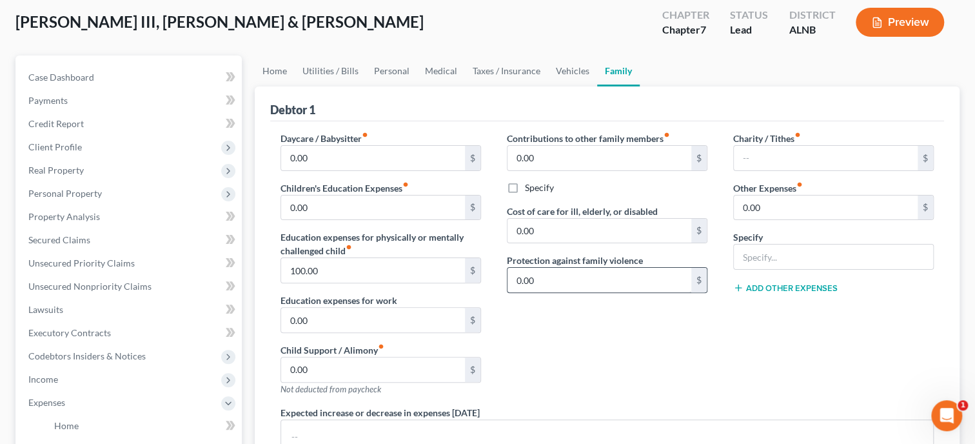
scroll to position [0, 0]
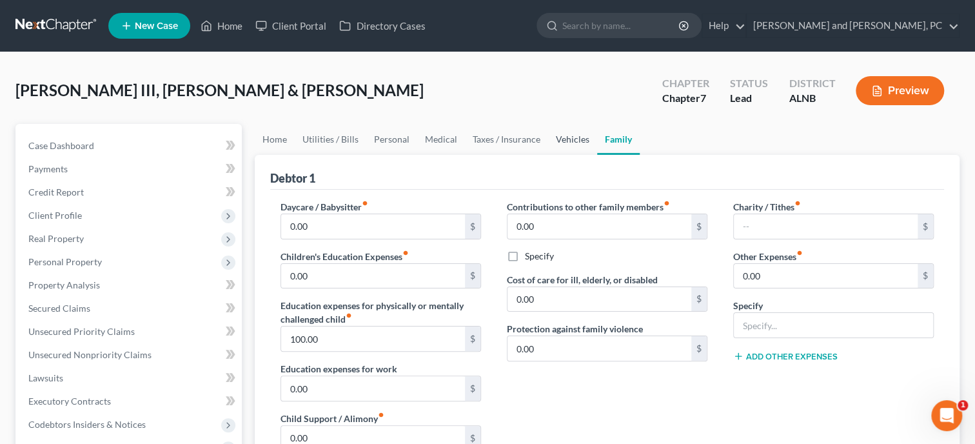
click at [558, 144] on link "Vehicles" at bounding box center [572, 139] width 49 height 31
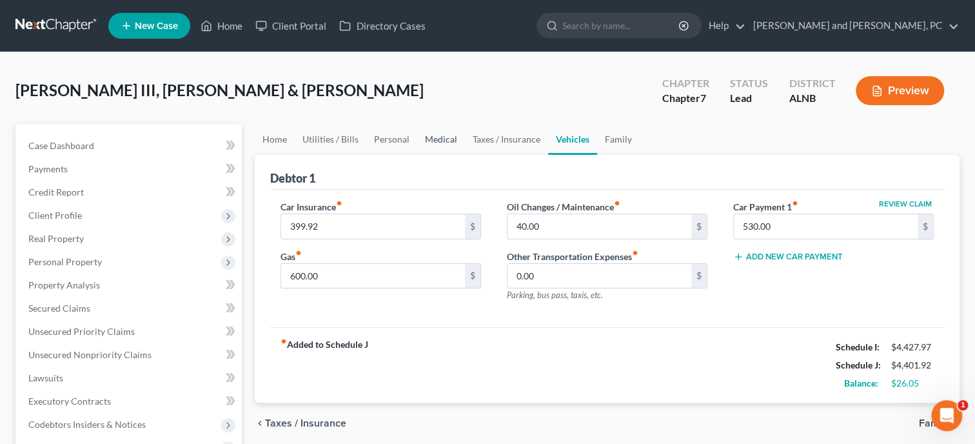
click at [444, 143] on link "Medical" at bounding box center [441, 139] width 48 height 31
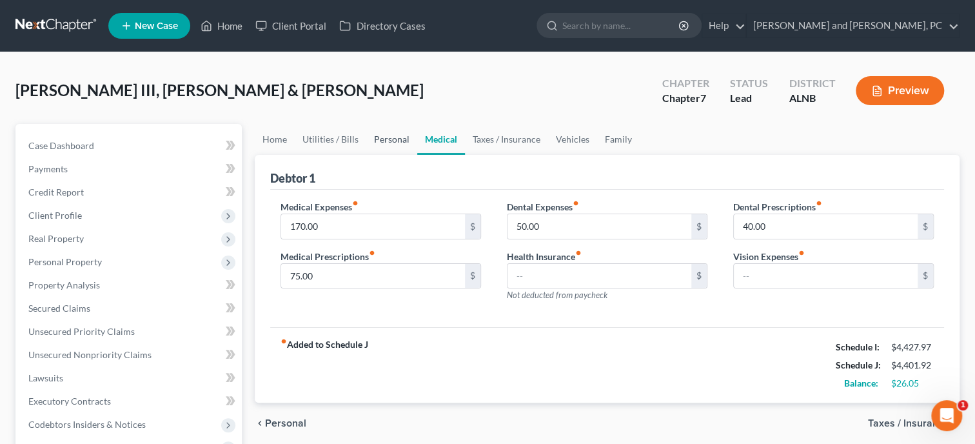
click at [384, 137] on link "Personal" at bounding box center [391, 139] width 51 height 31
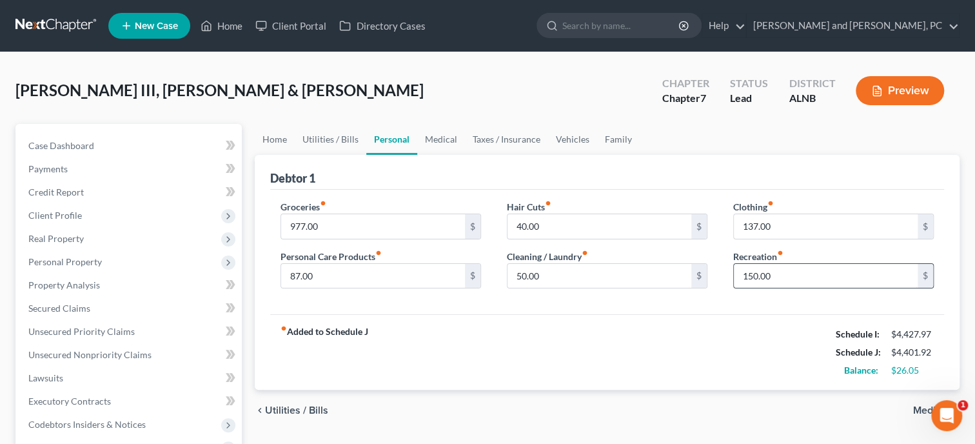
click at [775, 269] on input "150.00" at bounding box center [826, 276] width 184 height 25
type input "175.00"
click at [734, 334] on div "fiber_manual_record Added to Schedule J Schedule I: $4,427.97 Schedule J: $4,42…" at bounding box center [607, 351] width 674 height 75
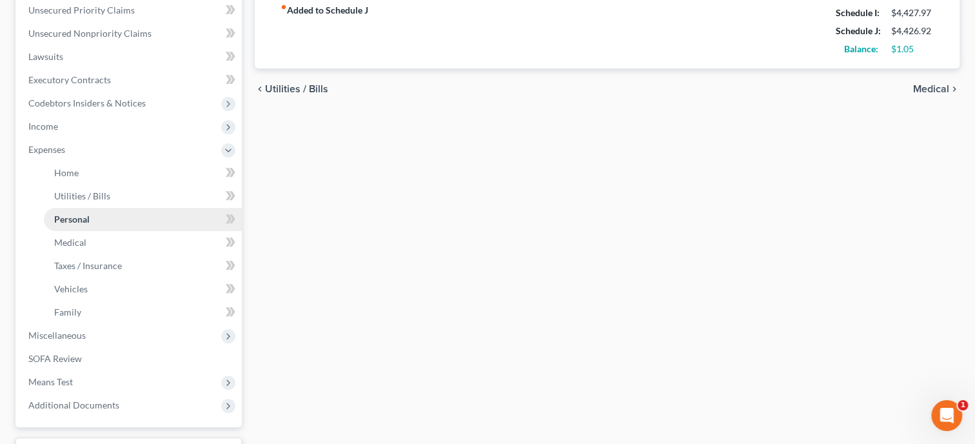
scroll to position [398, 0]
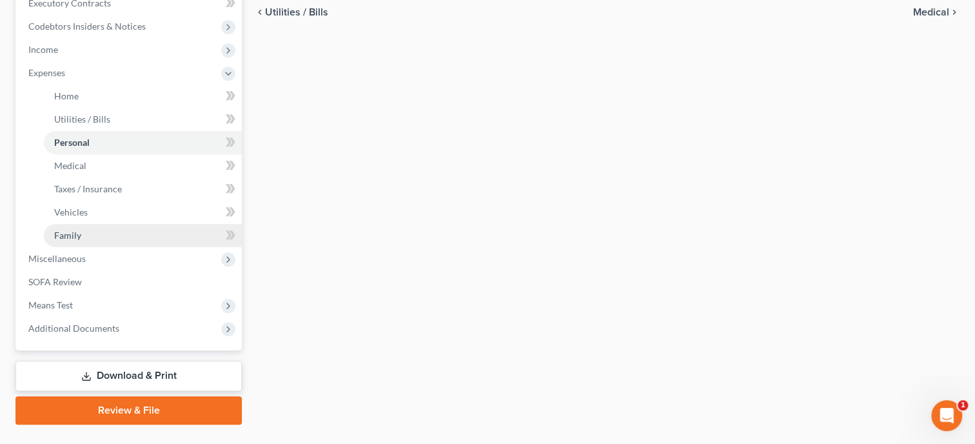
click at [101, 241] on link "Family" at bounding box center [143, 235] width 198 height 23
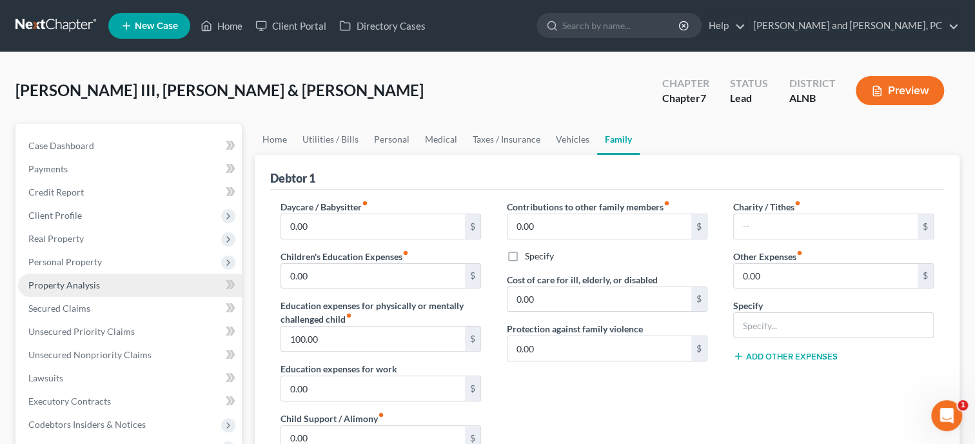
click at [99, 250] on span "Personal Property" at bounding box center [130, 261] width 224 height 23
click at [98, 279] on span "Vehicles Owned" at bounding box center [86, 284] width 64 height 11
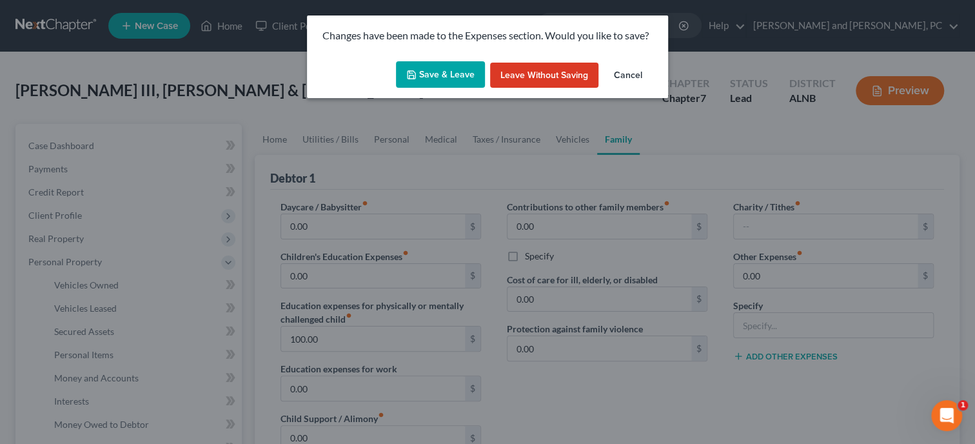
click at [425, 83] on button "Save & Leave" at bounding box center [440, 74] width 89 height 27
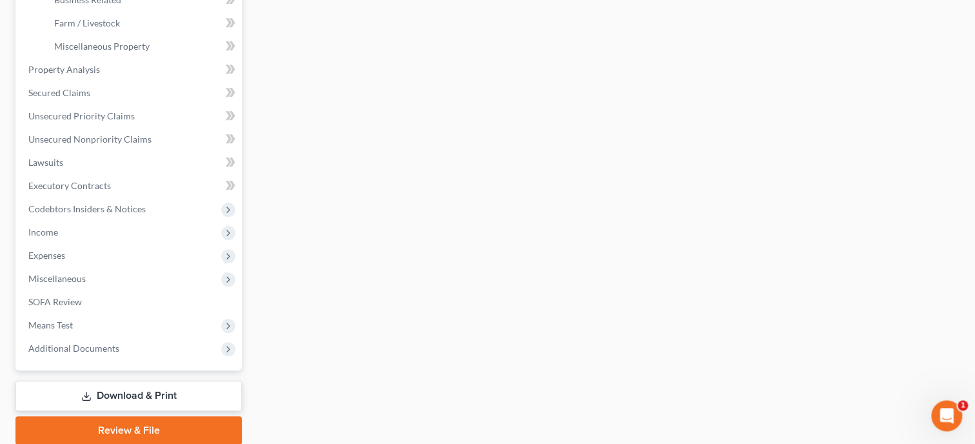
scroll to position [464, 0]
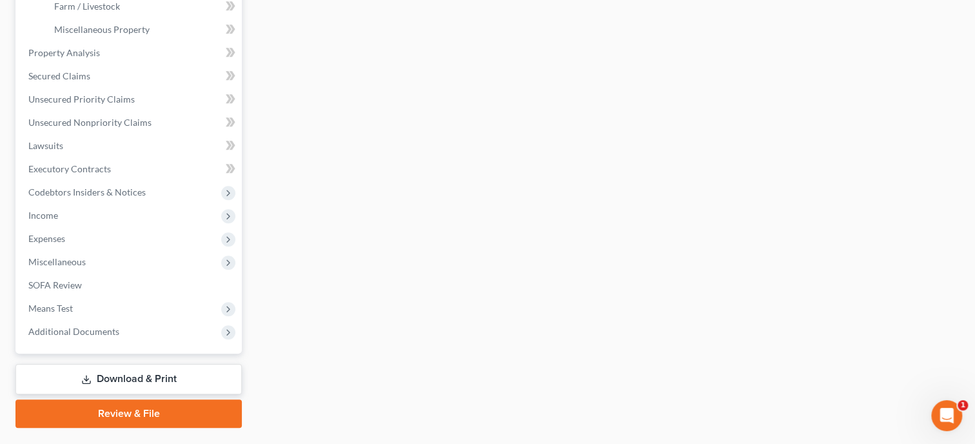
click at [123, 385] on link "Download & Print" at bounding box center [128, 379] width 226 height 30
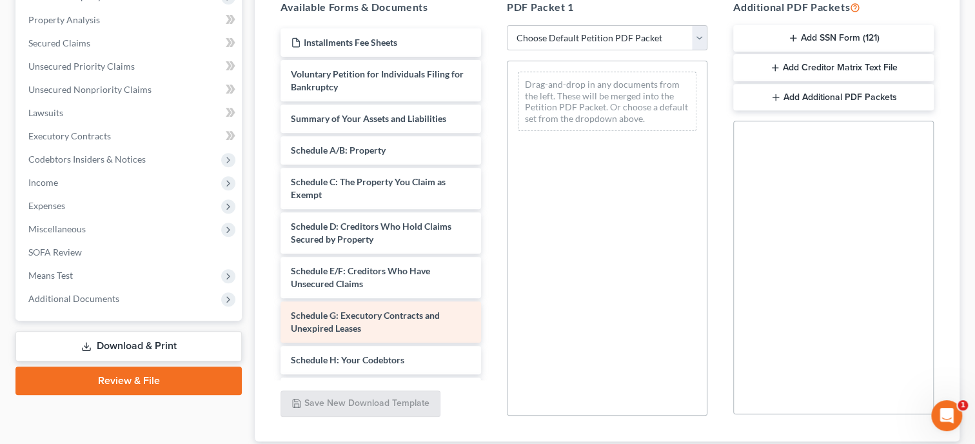
scroll to position [66, 0]
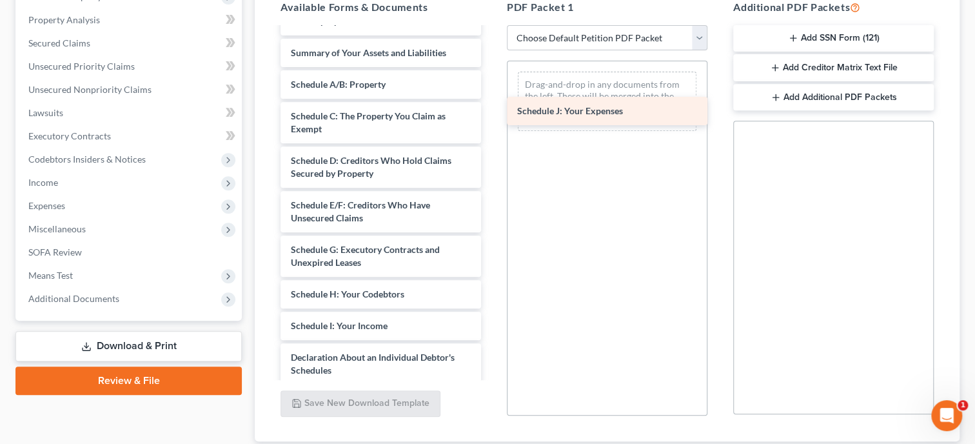
drag, startPoint x: 331, startPoint y: 349, endPoint x: 557, endPoint y: 104, distance: 333.1
click at [491, 104] on div "Schedule J: Your Expenses Installments Fee Sheets Voluntary Petition for Indivi…" at bounding box center [380, 310] width 221 height 695
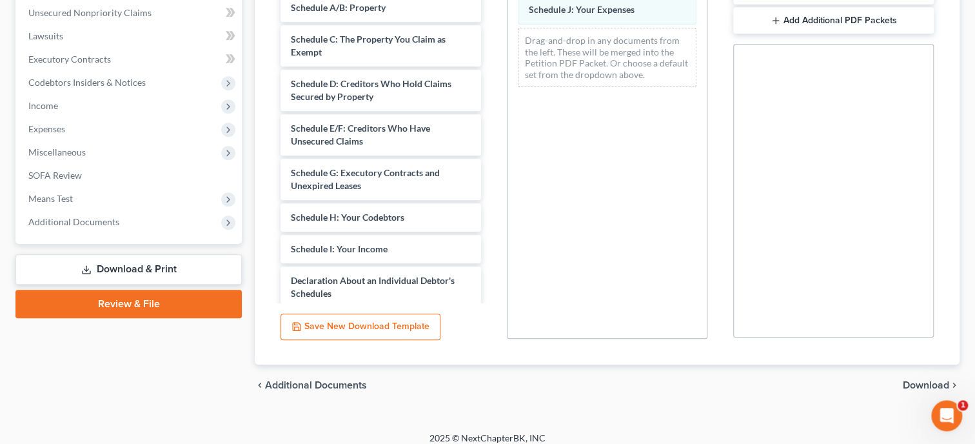
scroll to position [351, 0]
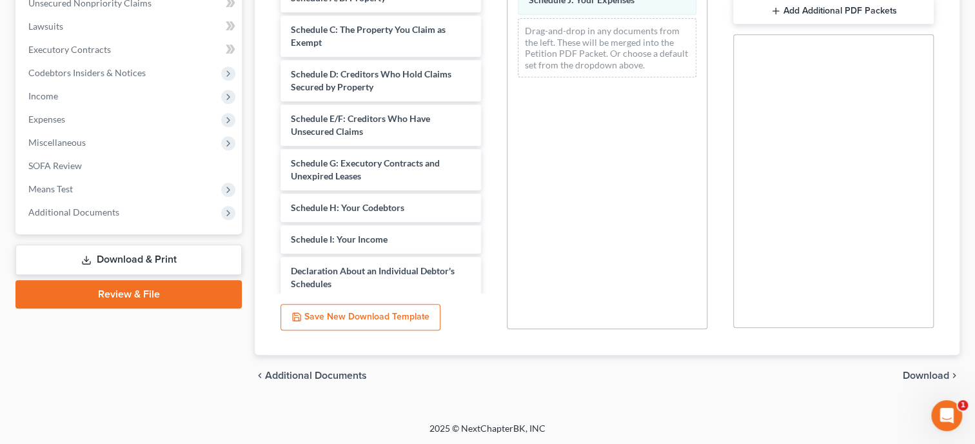
click at [909, 370] on span "Download" at bounding box center [926, 375] width 46 height 10
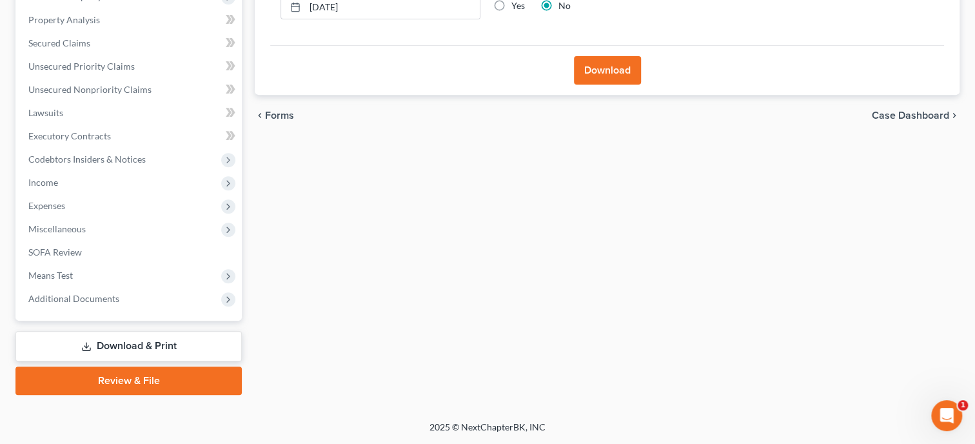
scroll to position [263, 0]
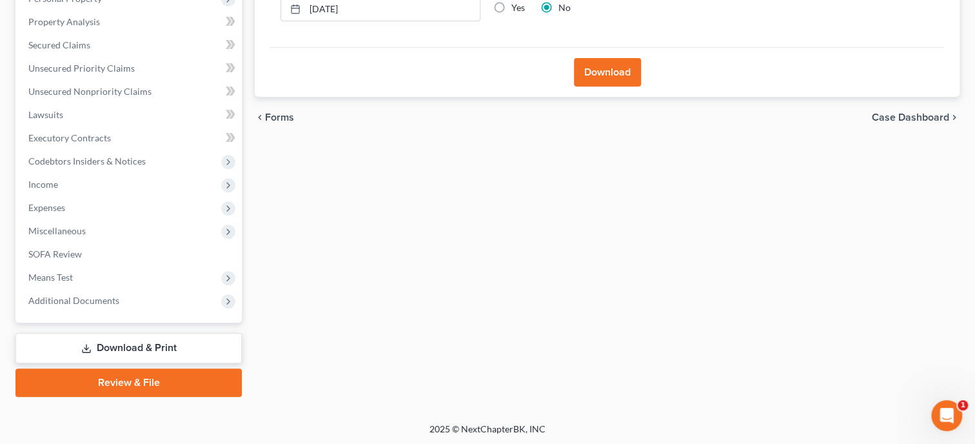
click at [598, 64] on button "Download" at bounding box center [607, 72] width 67 height 28
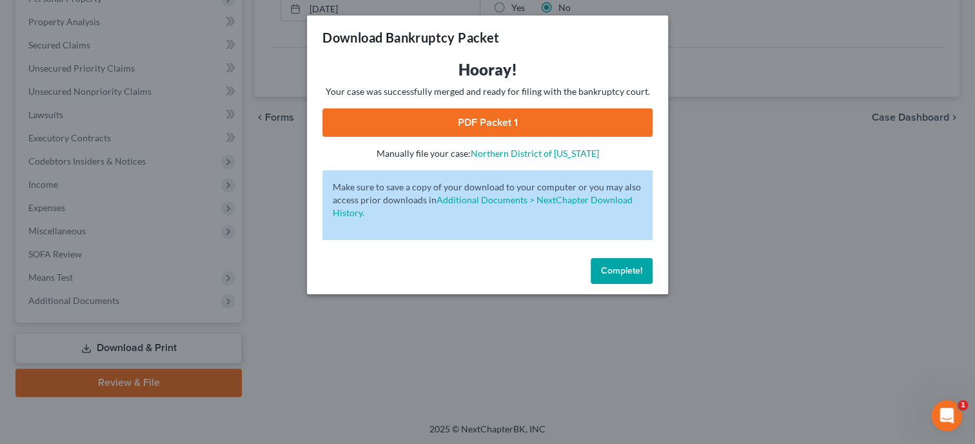
click at [502, 113] on link "PDF Packet 1" at bounding box center [487, 122] width 330 height 28
click at [620, 269] on span "Complete!" at bounding box center [621, 270] width 41 height 11
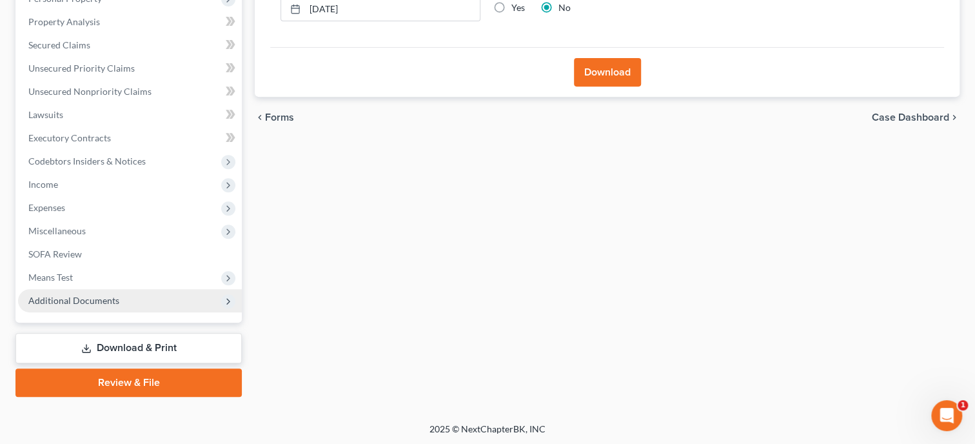
click at [94, 301] on span "Additional Documents" at bounding box center [73, 300] width 91 height 11
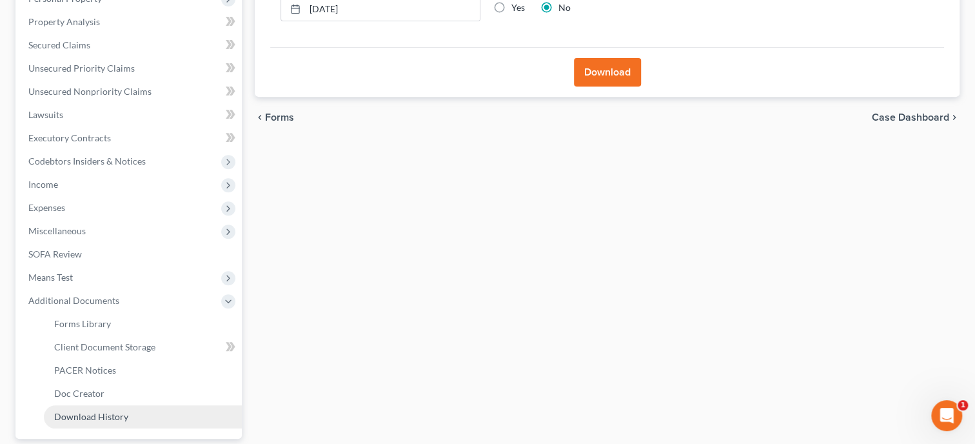
click at [110, 423] on link "Download History" at bounding box center [143, 416] width 198 height 23
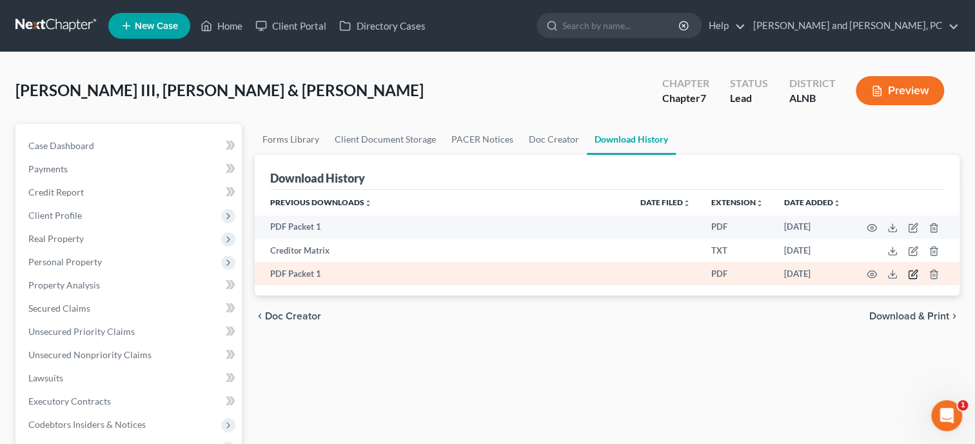
click at [918, 275] on icon "button" at bounding box center [913, 274] width 10 height 10
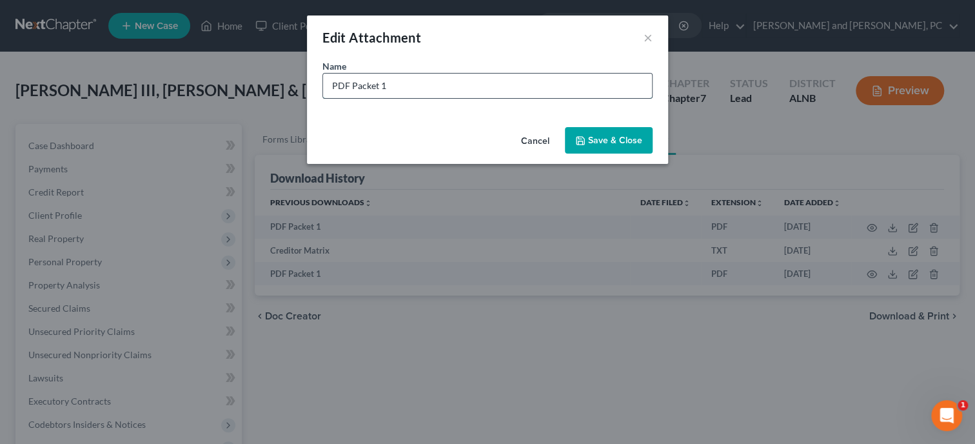
drag, startPoint x: 388, startPoint y: 79, endPoint x: 300, endPoint y: 84, distance: 88.5
click at [323, 84] on input "PDF Packet 1" at bounding box center [487, 86] width 329 height 25
type input "Corrected J"
click at [635, 136] on span "Save & Close" at bounding box center [615, 140] width 54 height 11
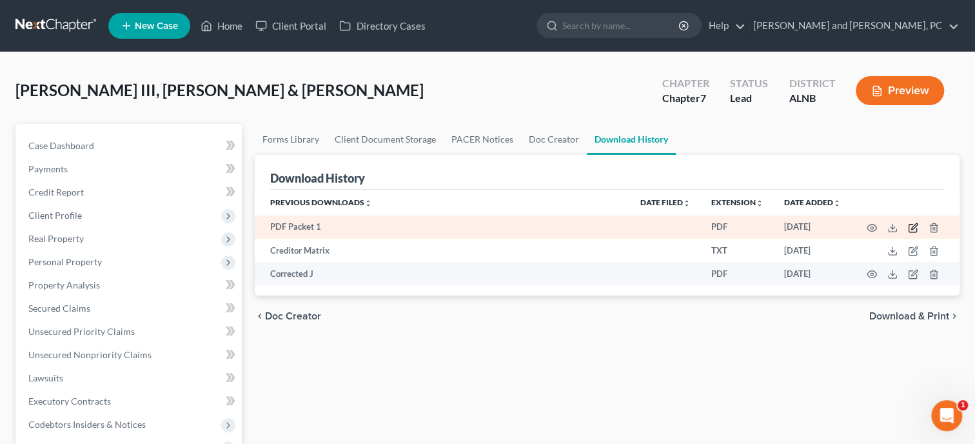
click at [910, 227] on icon "button" at bounding box center [913, 227] width 10 height 10
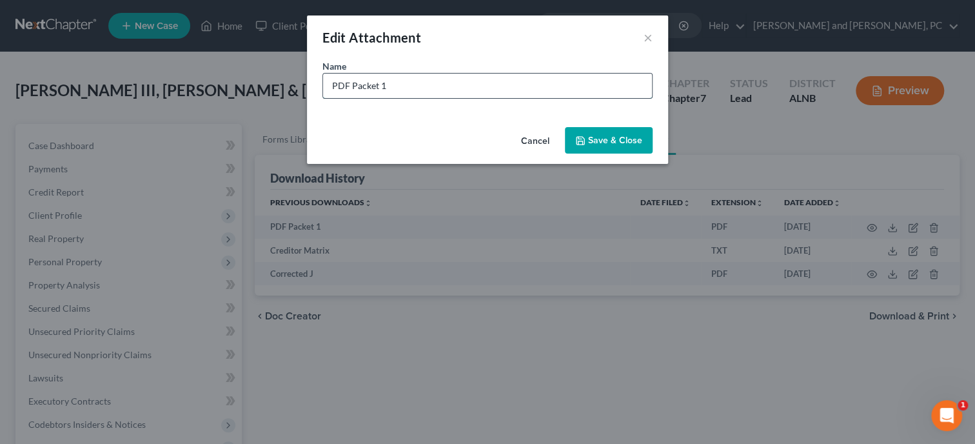
drag, startPoint x: 393, startPoint y: 90, endPoint x: 313, endPoint y: 95, distance: 79.5
click at [323, 95] on input "PDF Packet 1" at bounding box center [487, 86] width 329 height 25
type input "Petition"
click at [611, 139] on span "Save & Close" at bounding box center [615, 140] width 54 height 11
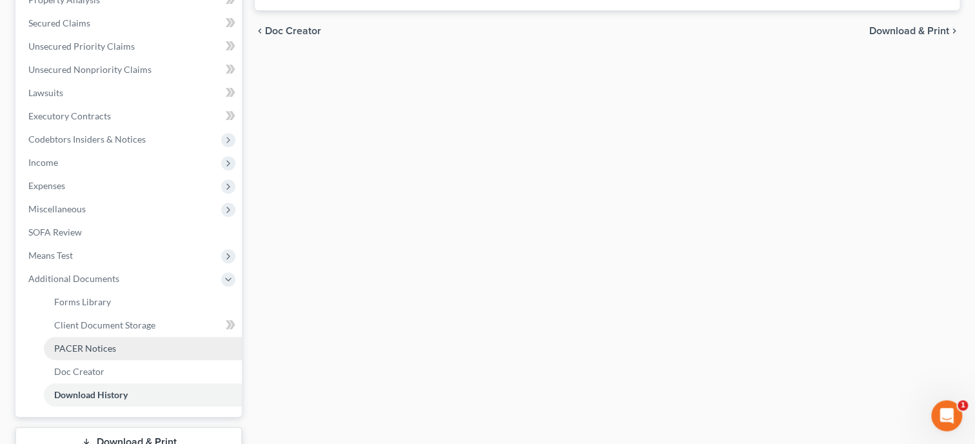
scroll to position [379, 0]
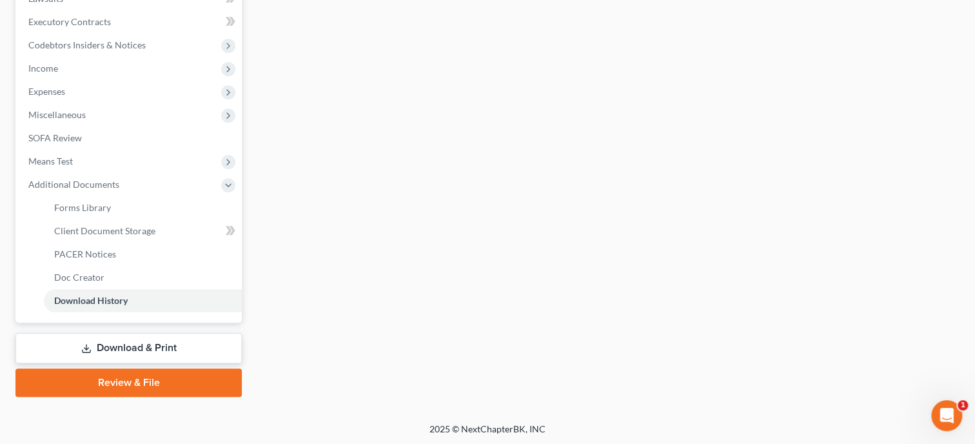
click at [108, 340] on link "Download & Print" at bounding box center [128, 348] width 226 height 30
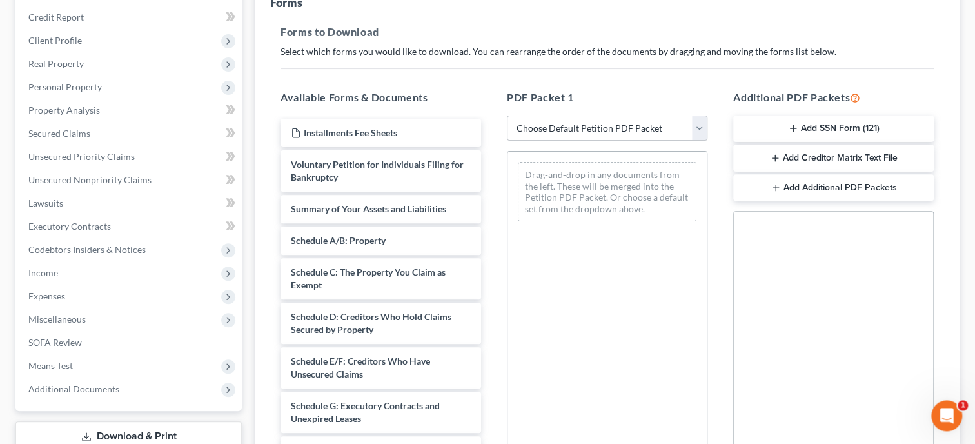
scroll to position [199, 0]
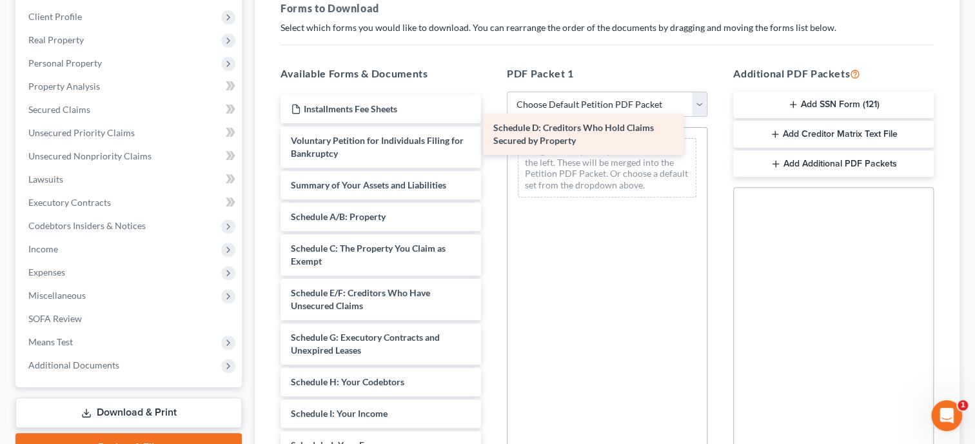
drag, startPoint x: 368, startPoint y: 303, endPoint x: 573, endPoint y: 148, distance: 257.8
click at [491, 148] on div "Schedule D: Creditors Who Hold Claims Secured by Property Installments Fee Shee…" at bounding box center [380, 436] width 221 height 682
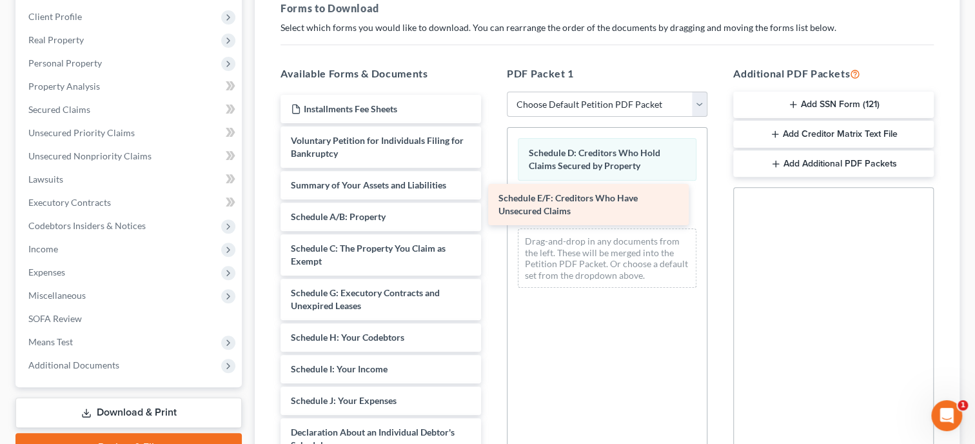
drag, startPoint x: 373, startPoint y: 290, endPoint x: 581, endPoint y: 196, distance: 227.7
click at [491, 196] on div "Schedule E/F: Creditors Who Have Unsecured Claims Installments Fee Sheets Volun…" at bounding box center [380, 413] width 221 height 637
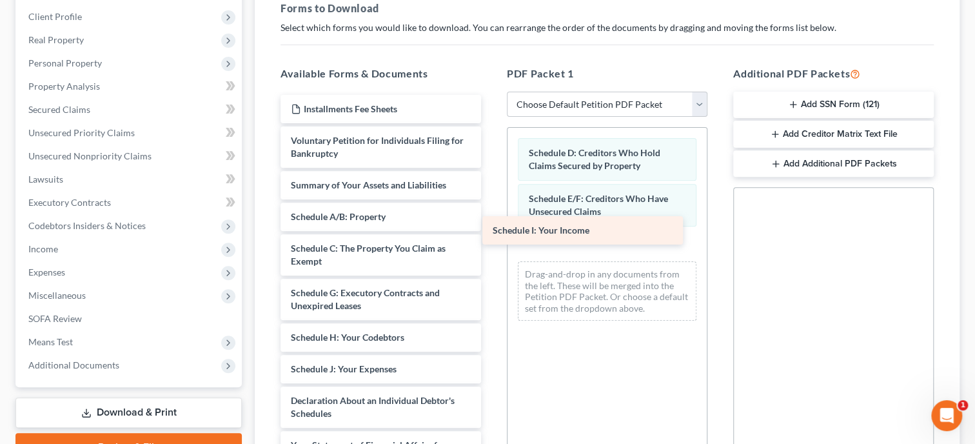
drag, startPoint x: 406, startPoint y: 364, endPoint x: 607, endPoint y: 228, distance: 243.8
click at [491, 228] on div "Schedule I: Your Income Installments Fee Sheets Voluntary Petition for Individu…" at bounding box center [380, 398] width 221 height 606
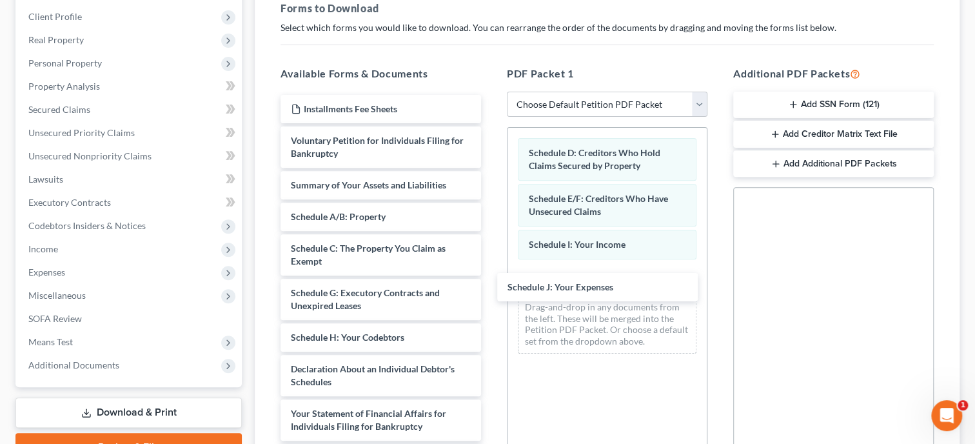
drag, startPoint x: 425, startPoint y: 375, endPoint x: 671, endPoint y: 303, distance: 255.9
click at [491, 287] on div "Schedule J: Your Expenses Installments Fee Sheets Voluntary Petition for Indivi…" at bounding box center [380, 382] width 221 height 574
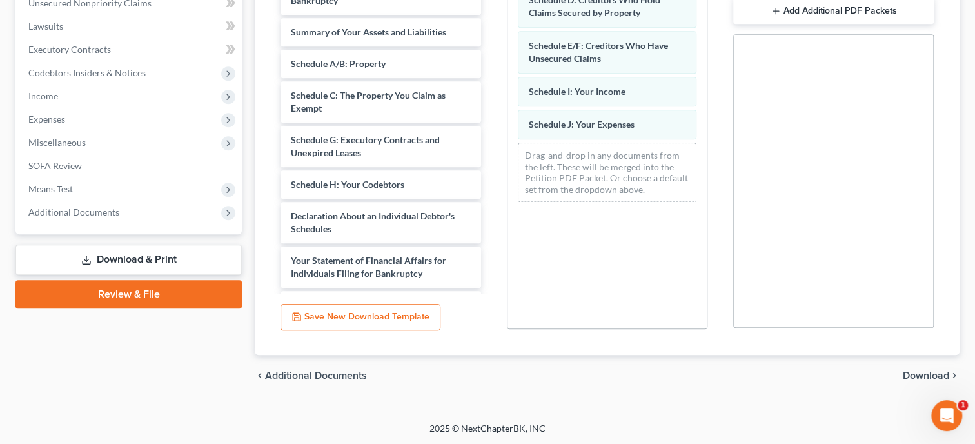
click at [922, 375] on span "Download" at bounding box center [926, 375] width 46 height 10
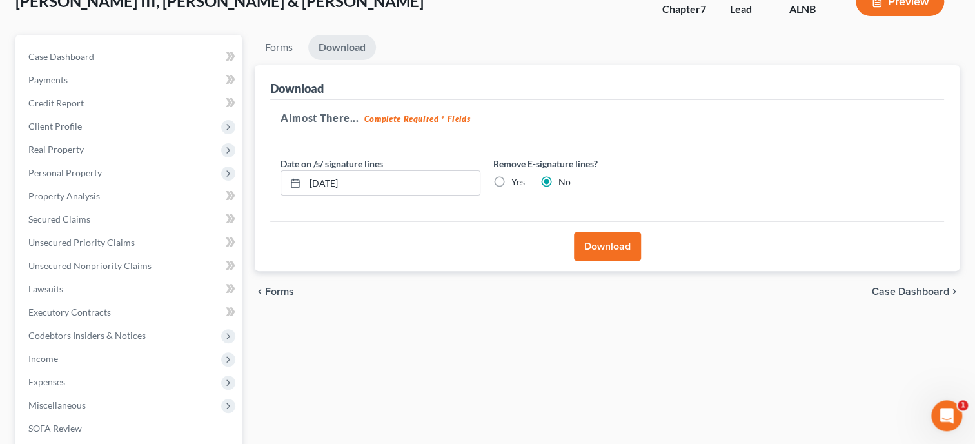
scroll to position [0, 0]
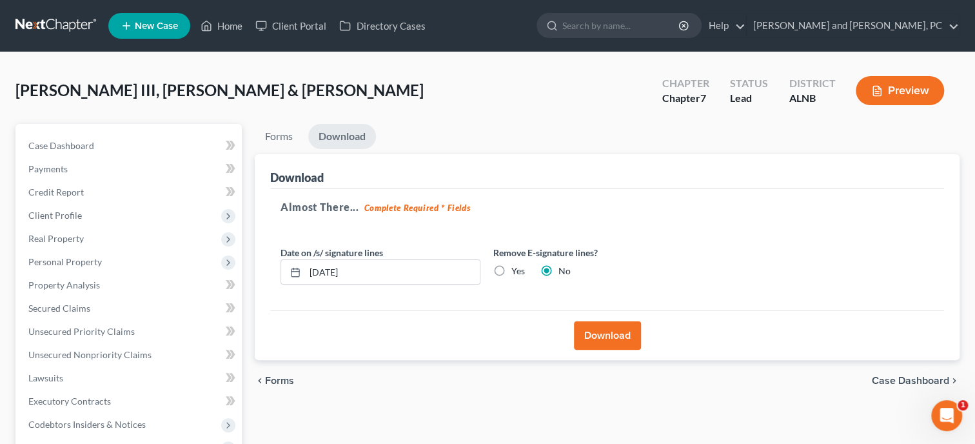
click at [624, 337] on button "Download" at bounding box center [607, 335] width 67 height 28
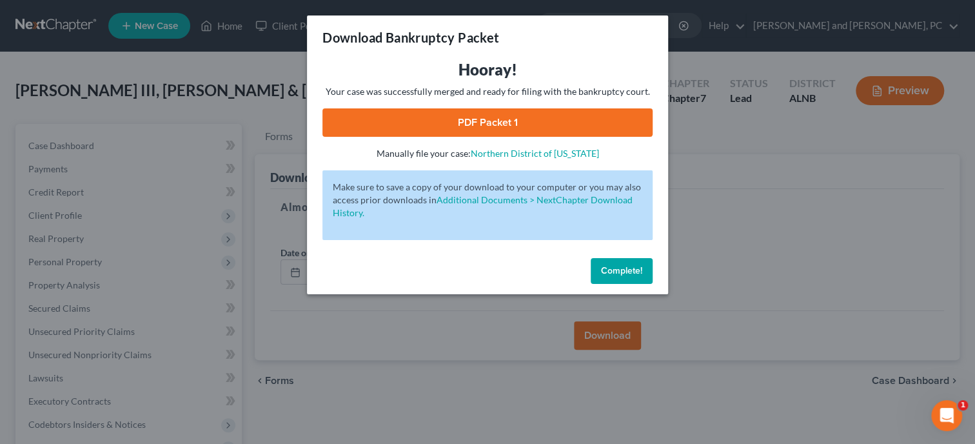
click at [498, 126] on link "PDF Packet 1" at bounding box center [487, 122] width 330 height 28
click at [620, 266] on span "Complete!" at bounding box center [621, 270] width 41 height 11
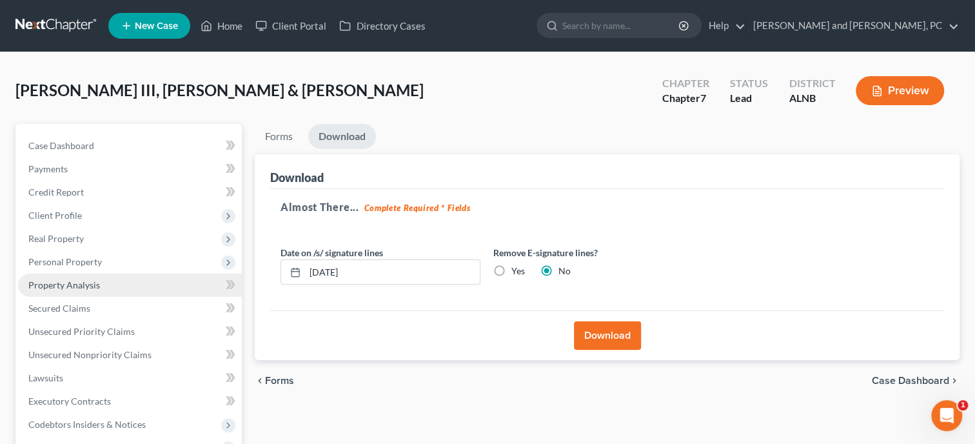
scroll to position [263, 0]
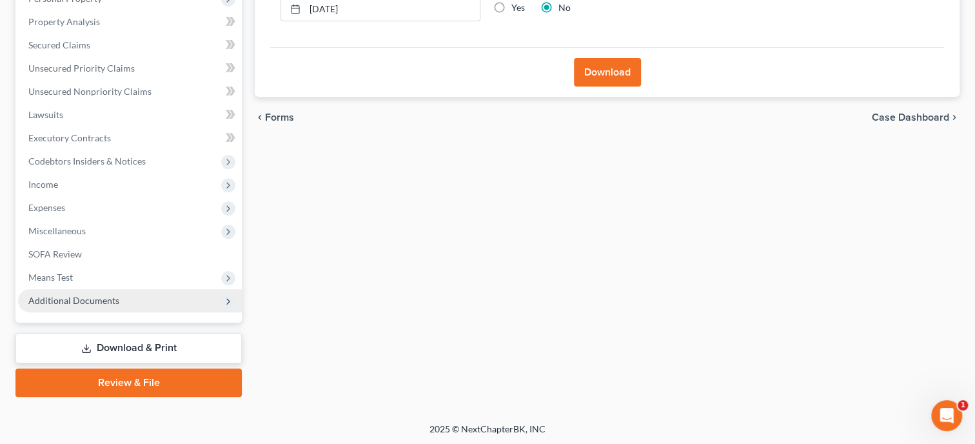
click at [95, 303] on span "Additional Documents" at bounding box center [73, 300] width 91 height 11
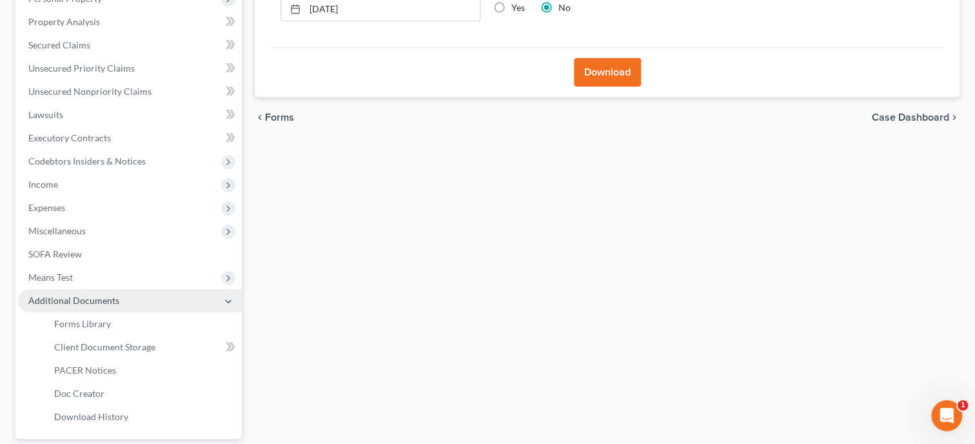
scroll to position [379, 0]
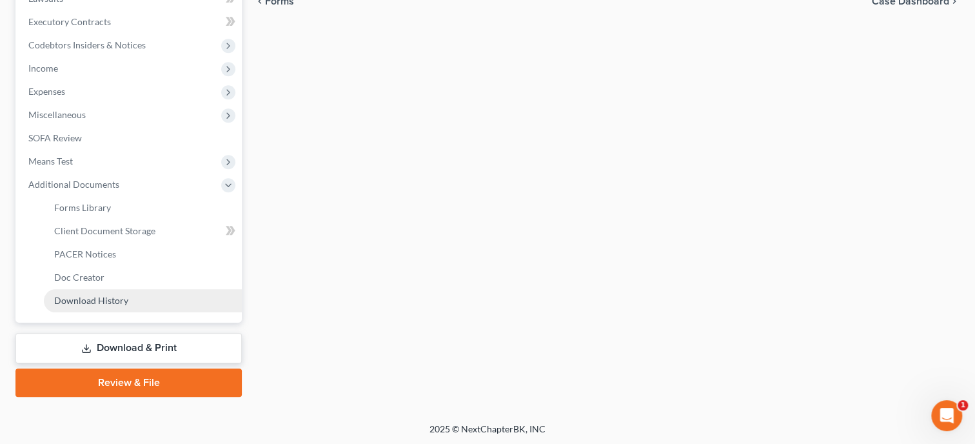
click at [95, 306] on link "Download History" at bounding box center [143, 300] width 198 height 23
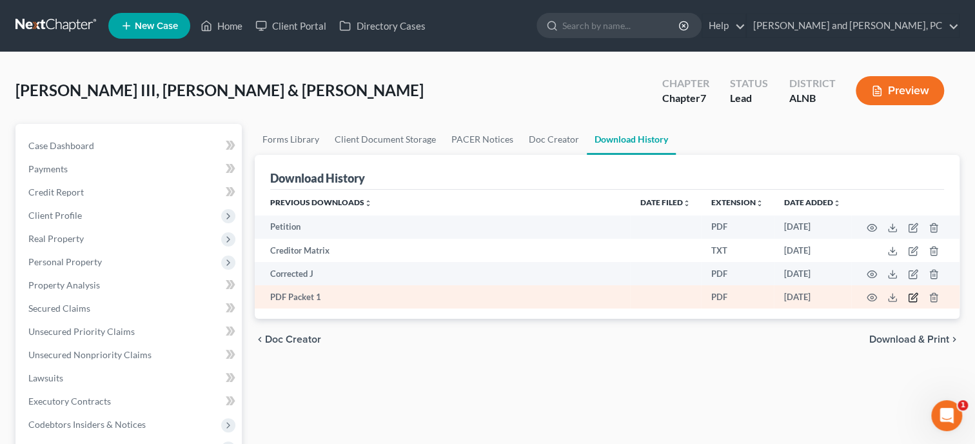
click at [913, 301] on icon "button" at bounding box center [913, 297] width 10 height 10
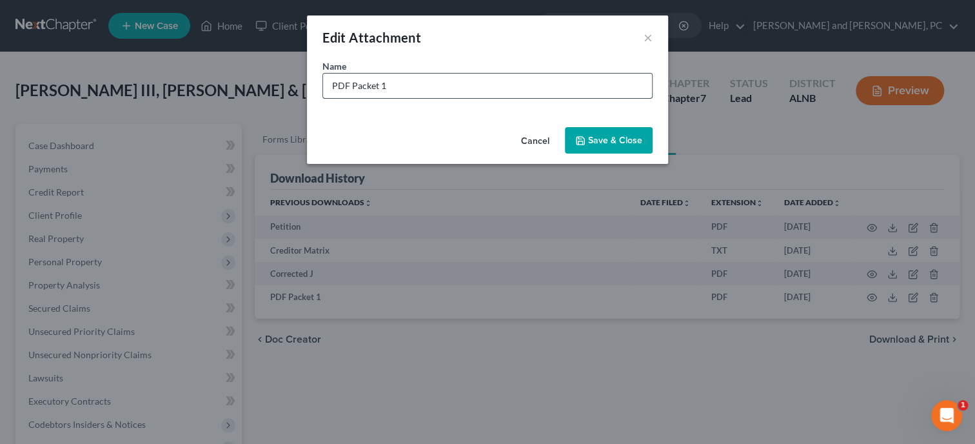
drag, startPoint x: 448, startPoint y: 94, endPoint x: 311, endPoint y: 98, distance: 136.8
click at [323, 98] on input "PDF Packet 1" at bounding box center [487, 86] width 329 height 25
type input "CC Schedules"
click at [620, 141] on span "Save & Close" at bounding box center [615, 140] width 54 height 11
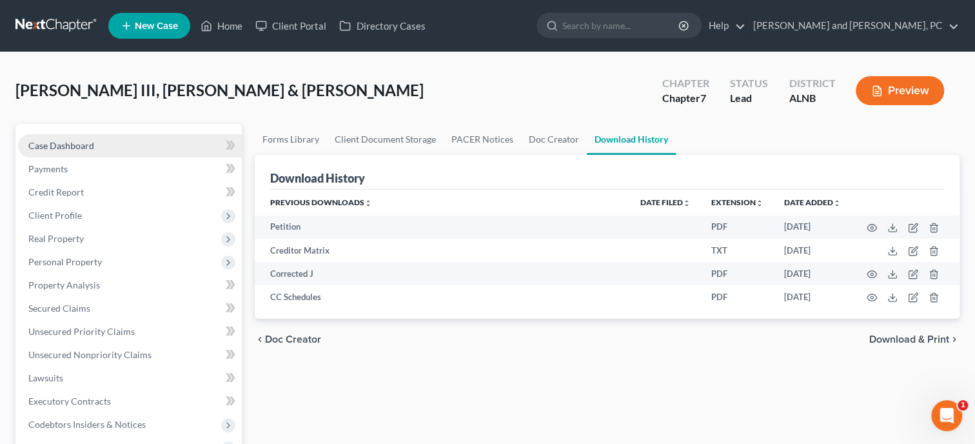
click at [47, 140] on span "Case Dashboard" at bounding box center [61, 145] width 66 height 11
select select "1"
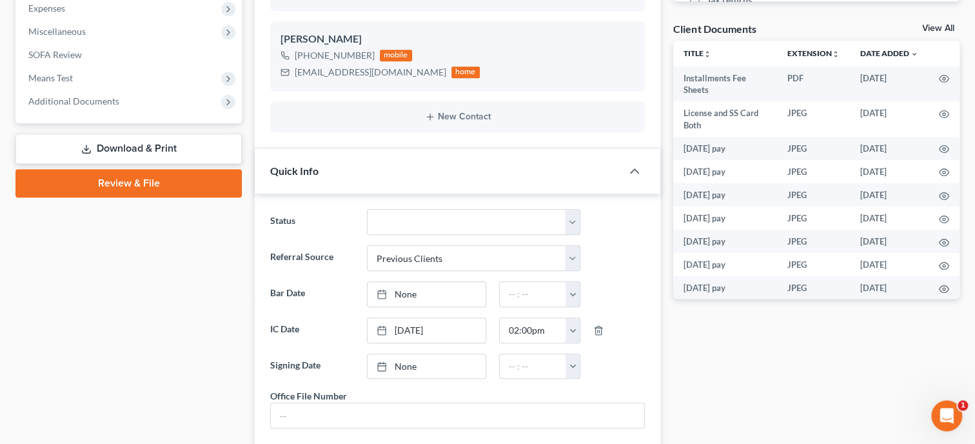
scroll to position [464, 0]
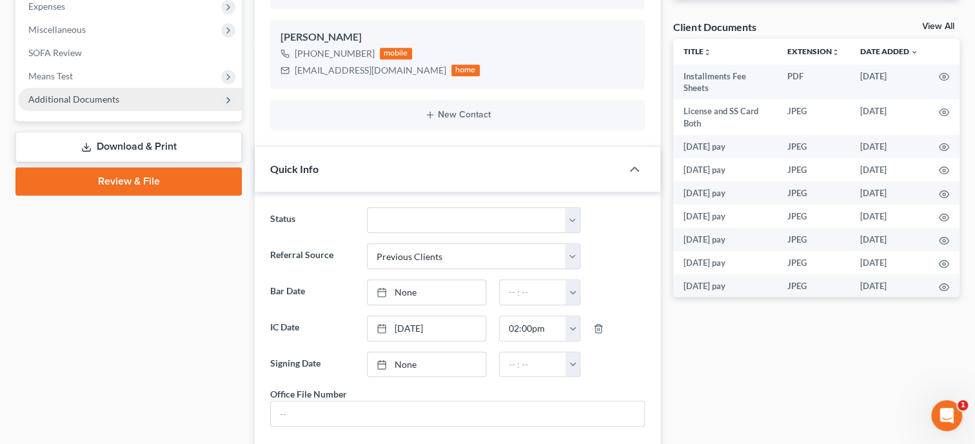
click at [72, 105] on span "Additional Documents" at bounding box center [130, 99] width 224 height 23
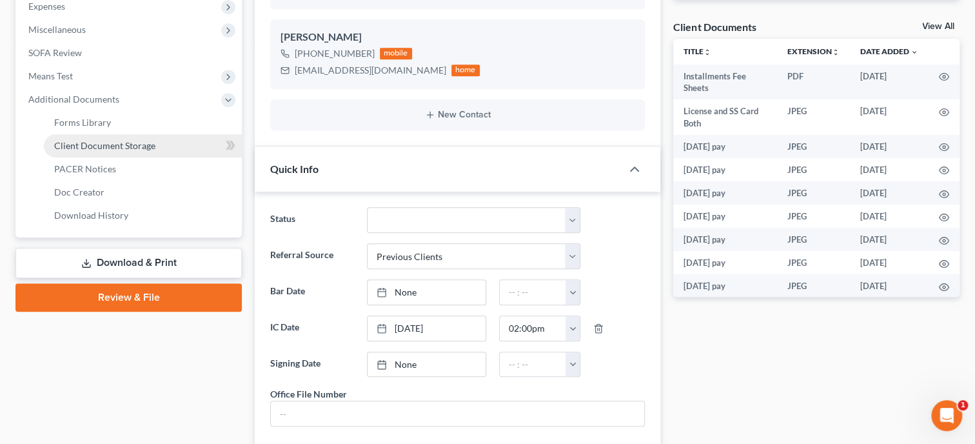
click at [87, 138] on link "Client Document Storage" at bounding box center [143, 145] width 198 height 23
select select "23"
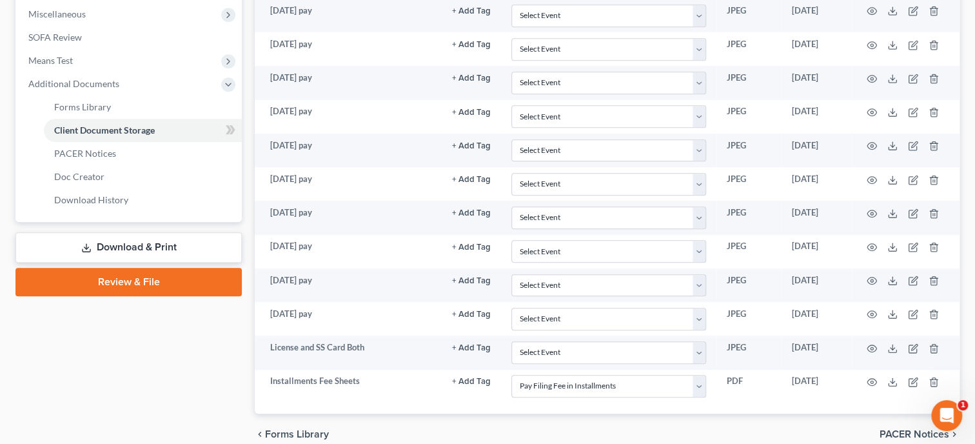
scroll to position [535, 0]
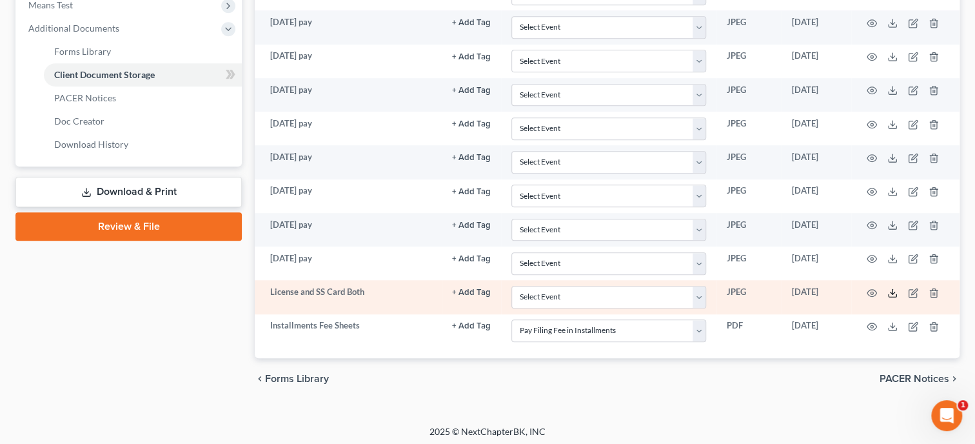
click at [892, 291] on polyline at bounding box center [893, 292] width 5 height 2
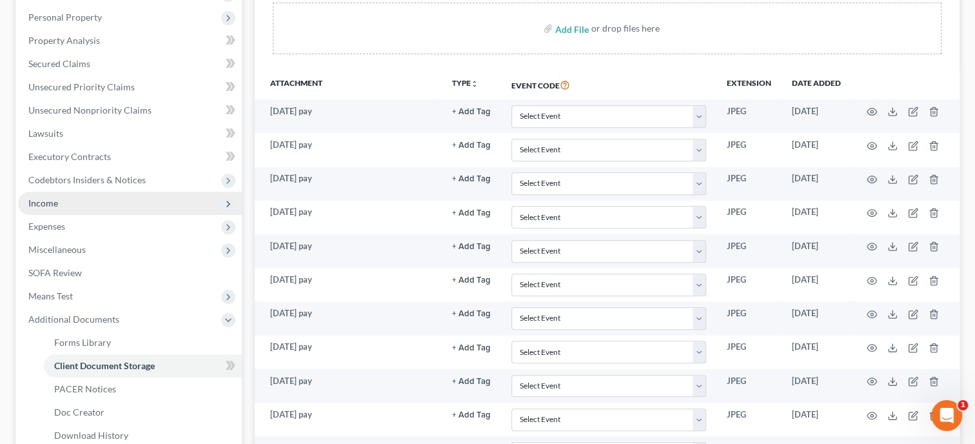
scroll to position [204, 0]
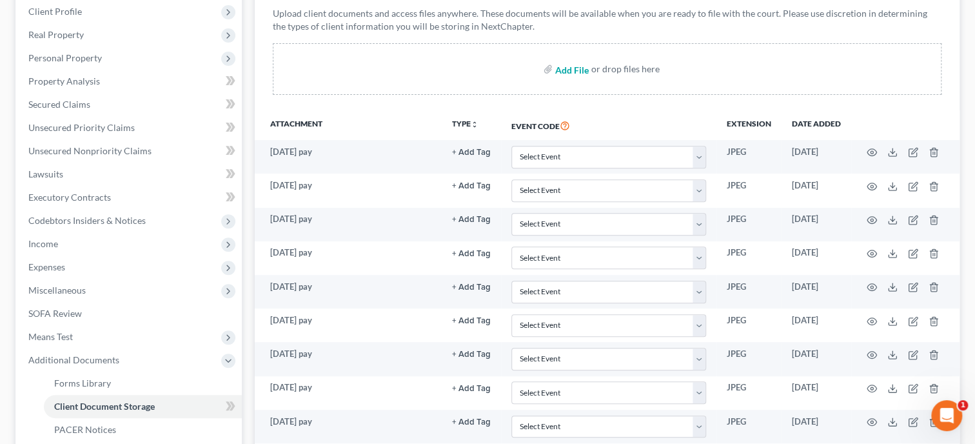
click at [558, 70] on input "file" at bounding box center [570, 68] width 31 height 23
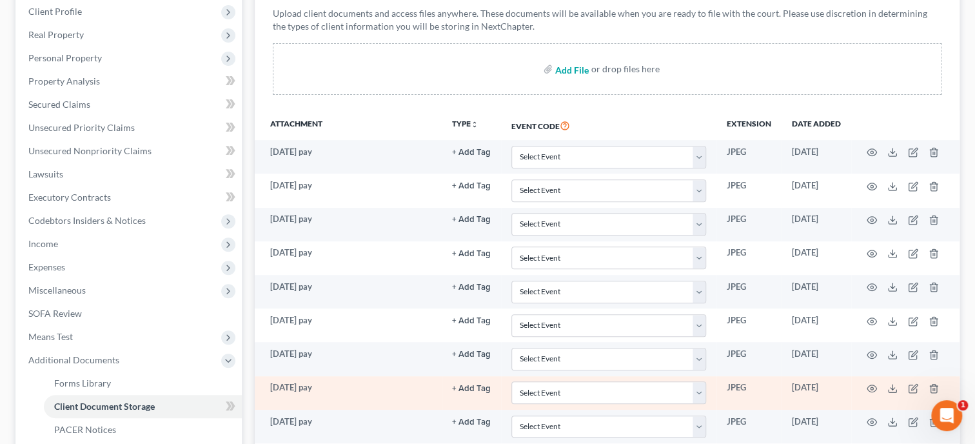
type input "C:\fakepath\2024_Redacted.pdf"
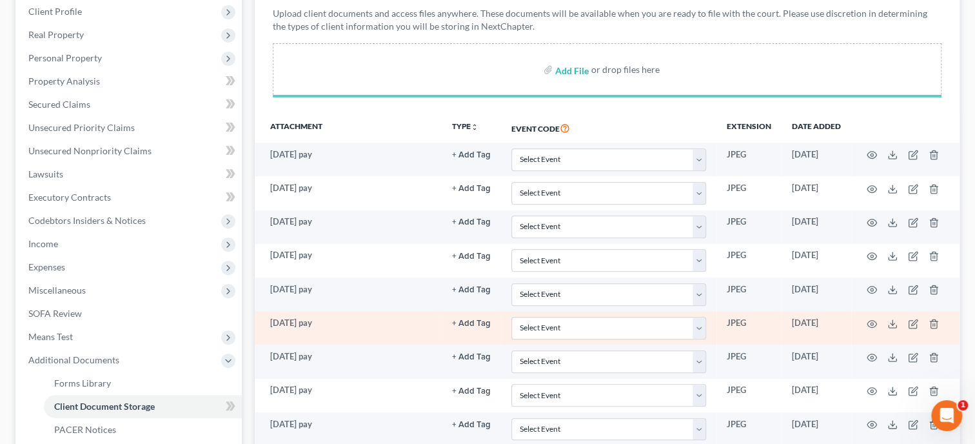
select select "23"
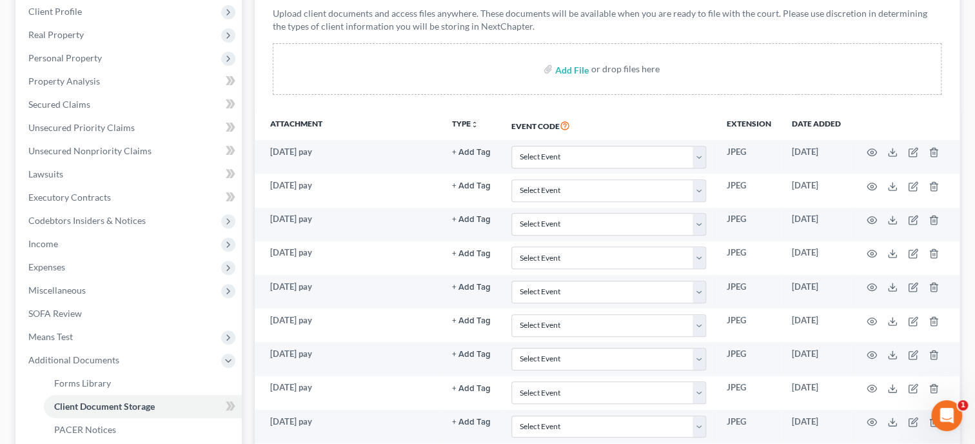
select select "23"
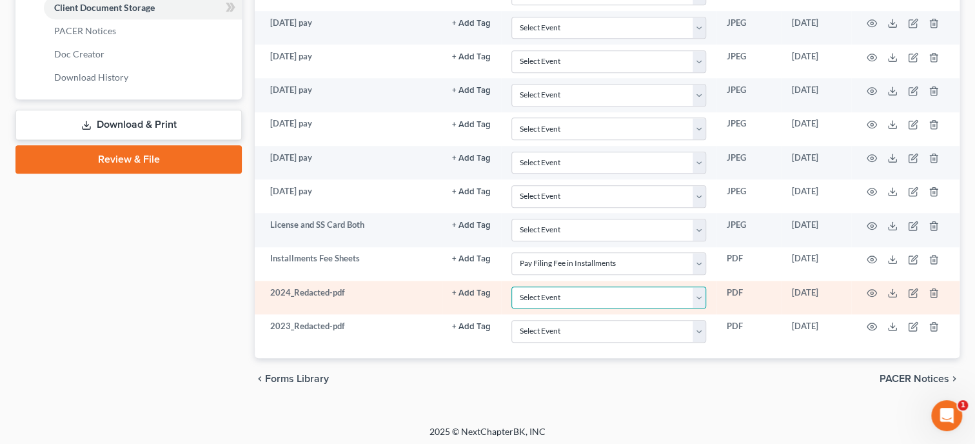
select select "40"
click option "Tax Documents" at bounding box center [0, 0] width 0 height 0
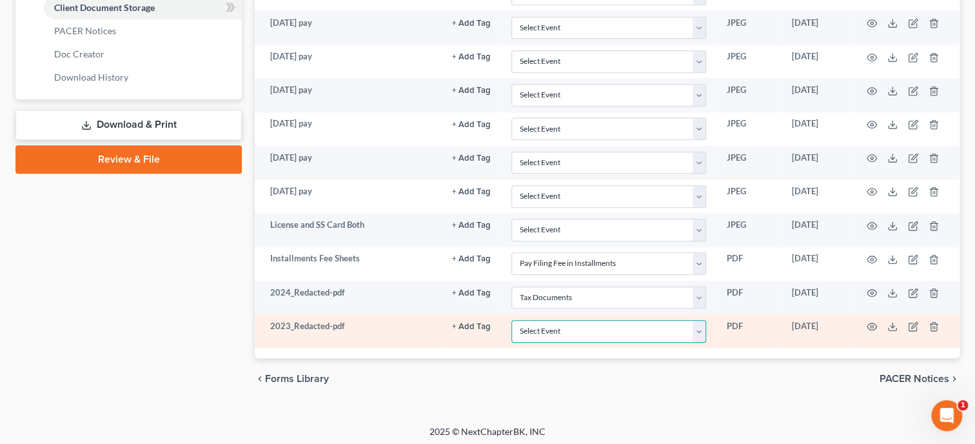
click at [511, 320] on select "Select Event 20 Largest Unsecured Creditors Amended Schedules (Fee) Attachment …" at bounding box center [608, 331] width 195 height 23
select select "40"
click option "Tax Documents" at bounding box center [0, 0] width 0 height 0
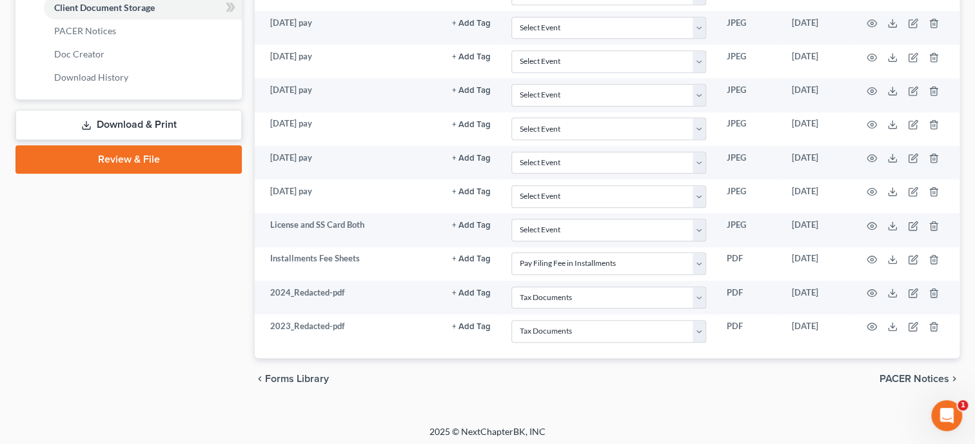
click at [619, 358] on div "chevron_left Forms Library PACER Notices chevron_right" at bounding box center [607, 378] width 705 height 41
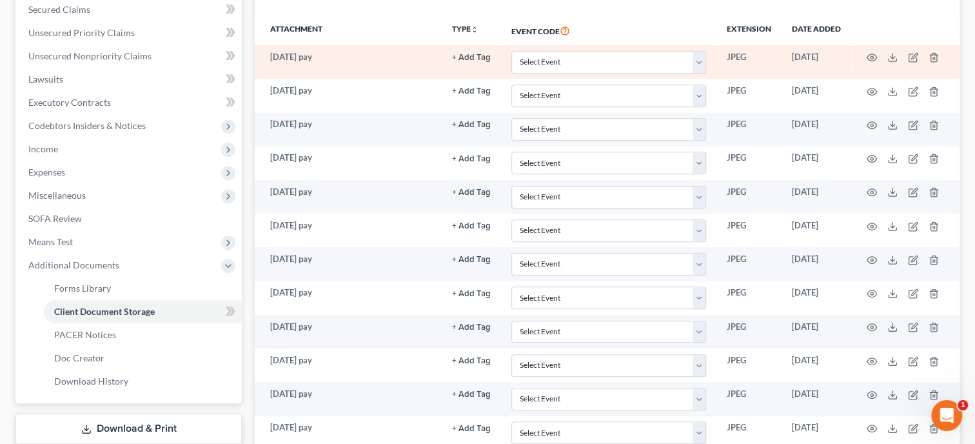
scroll to position [204, 0]
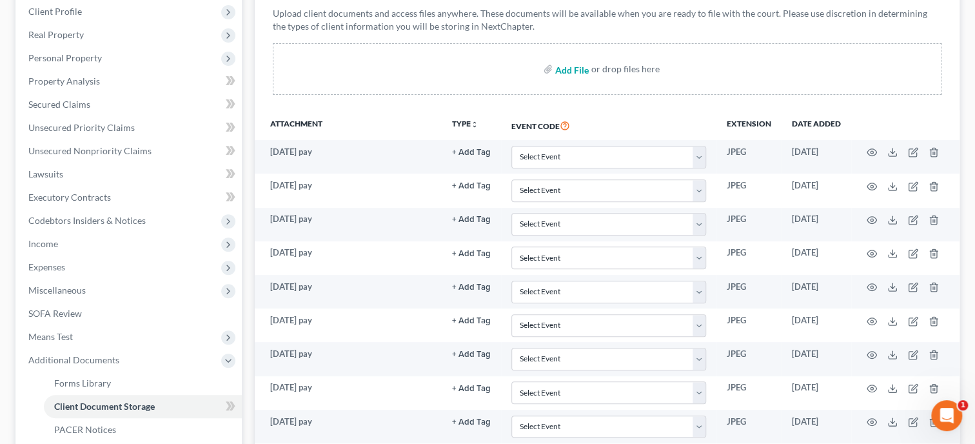
click at [564, 70] on input "file" at bounding box center [570, 68] width 31 height 23
click at [565, 70] on input "file" at bounding box center [570, 68] width 31 height 23
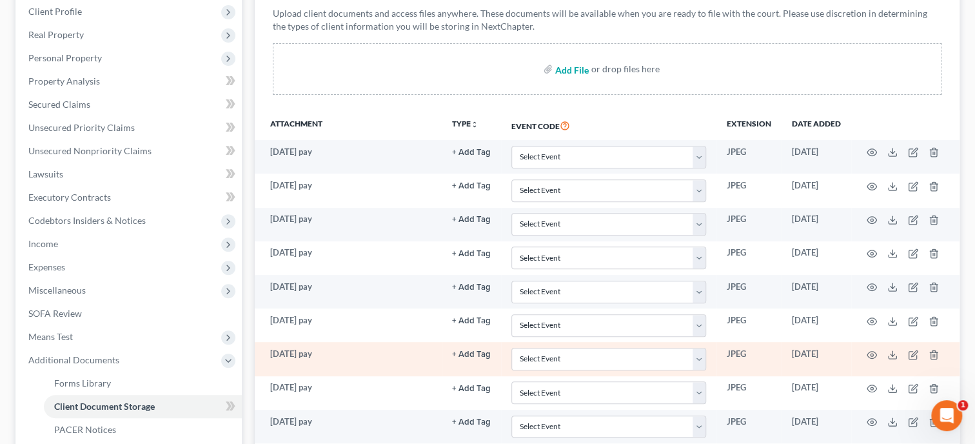
type input "C:\fakepath\ccc.pdf"
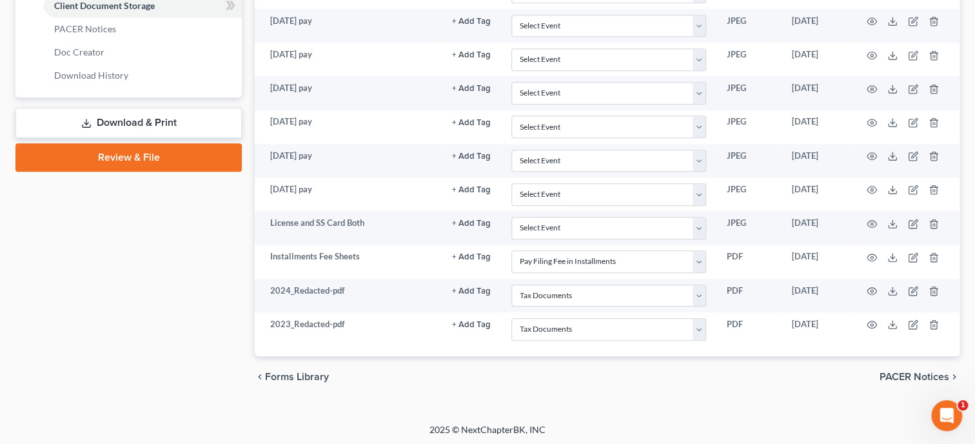
scroll to position [602, 0]
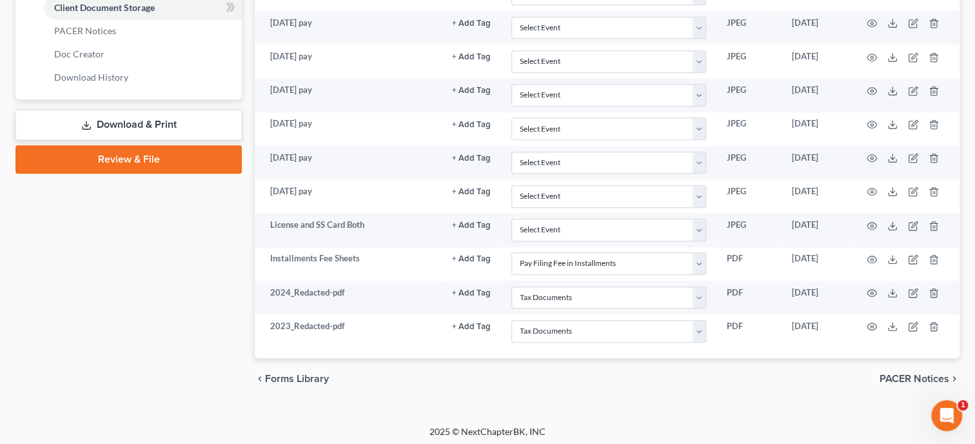
select select "23"
select select "40"
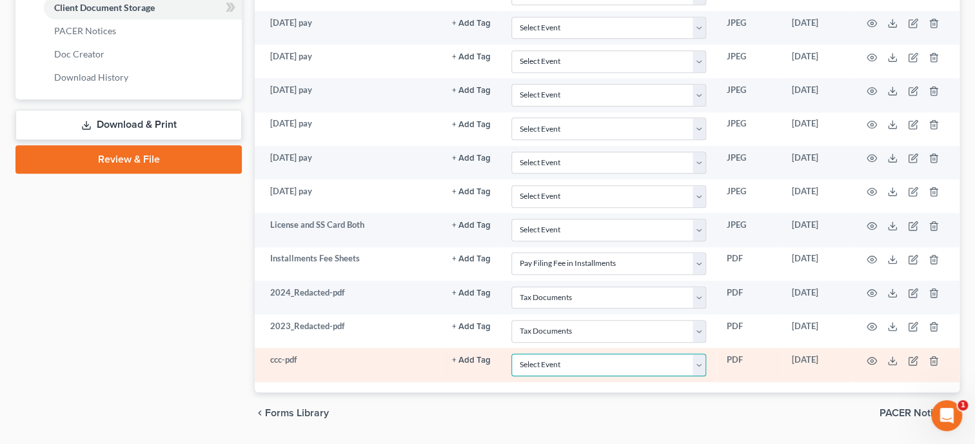
select select "5"
click option "Certificate of Credit Counseling" at bounding box center [0, 0] width 0 height 0
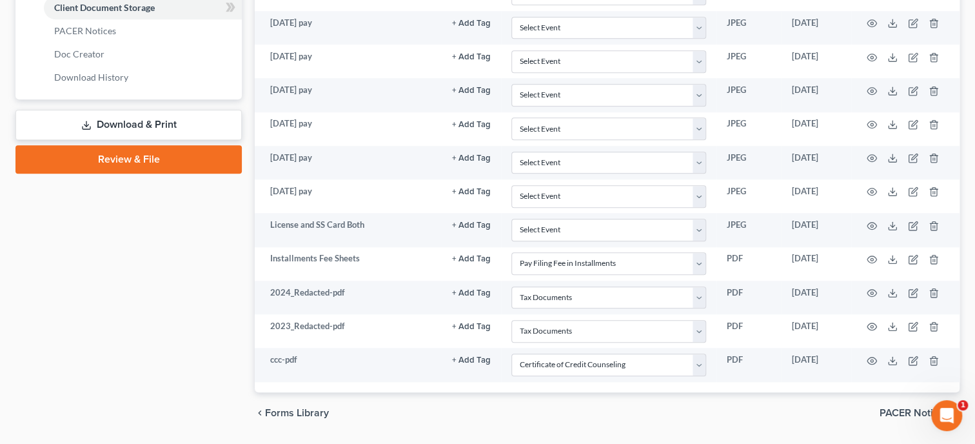
click at [597, 395] on div "chevron_left Forms Library PACER Notices chevron_right" at bounding box center [607, 412] width 705 height 41
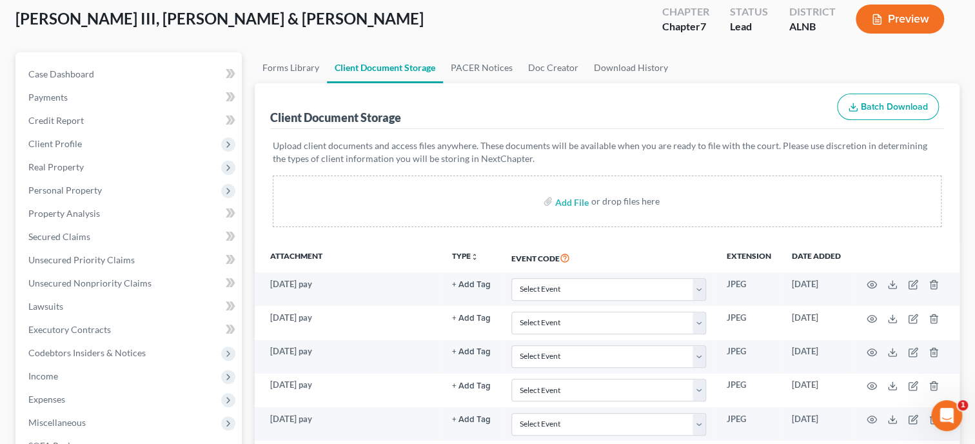
scroll to position [0, 0]
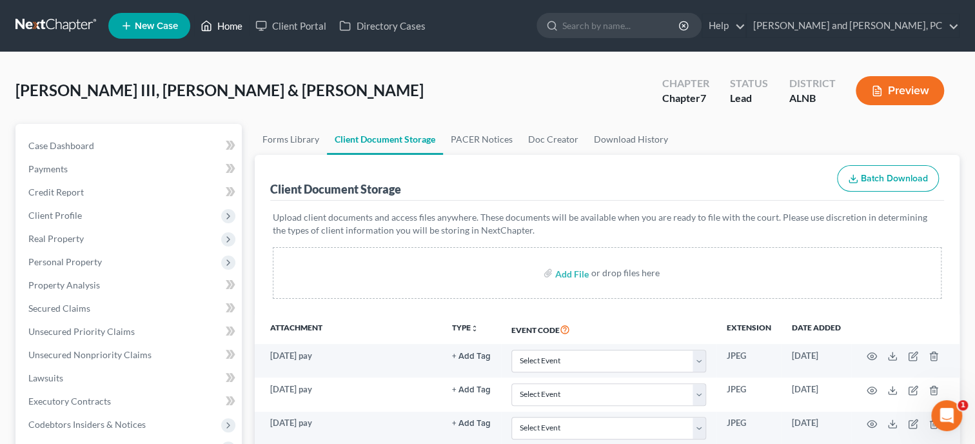
click at [226, 29] on link "Home" at bounding box center [221, 25] width 55 height 23
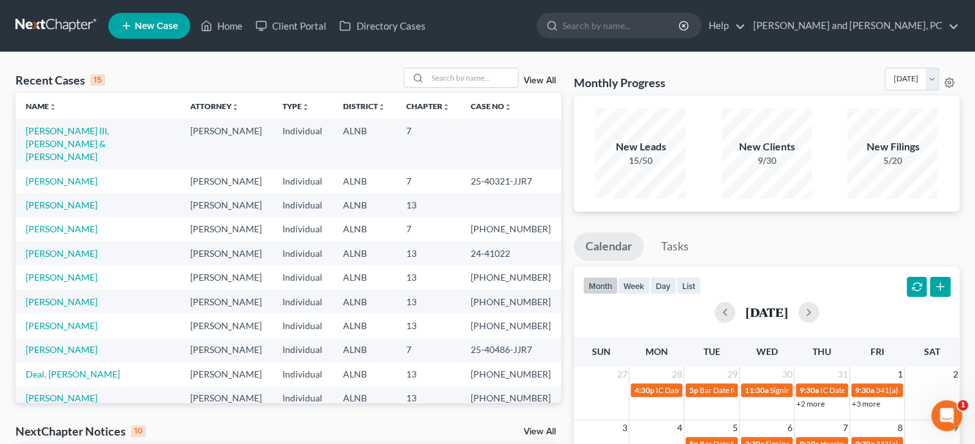
scroll to position [89, 0]
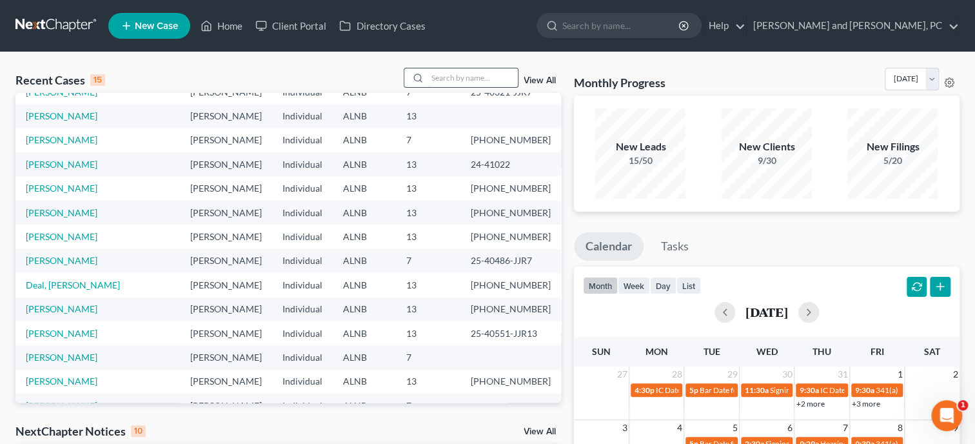
click at [459, 80] on input "search" at bounding box center [473, 77] width 90 height 19
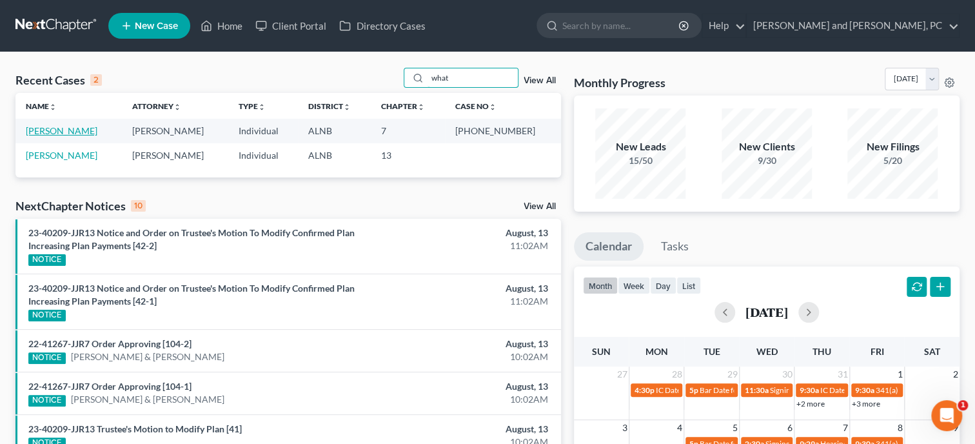
type input "what"
click at [51, 134] on link "Whatley, Latanya" at bounding box center [62, 130] width 72 height 11
select select "6"
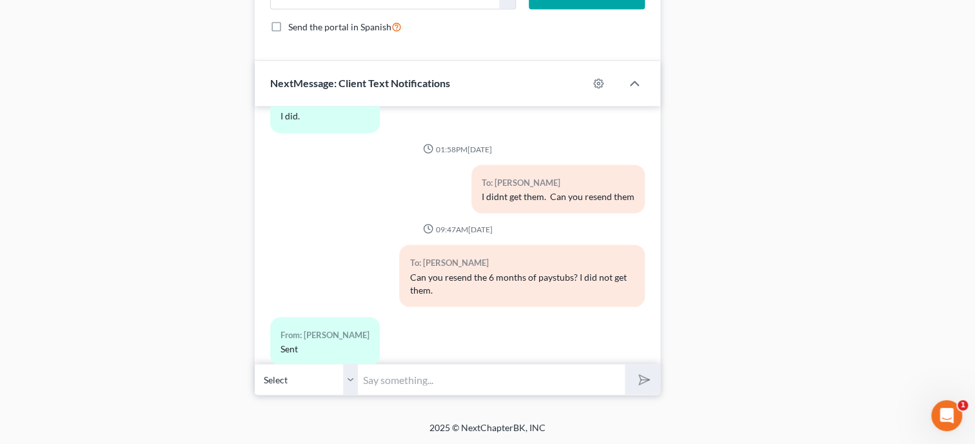
scroll to position [7295, 0]
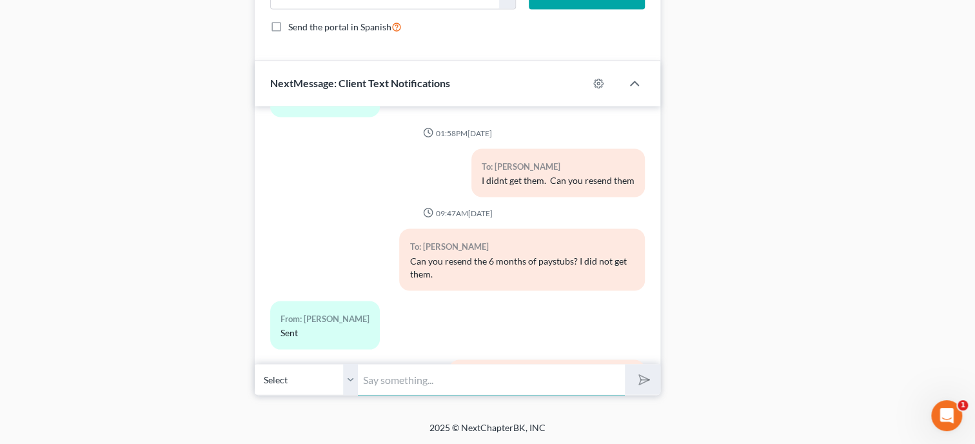
click at [424, 374] on input "text" at bounding box center [491, 379] width 267 height 32
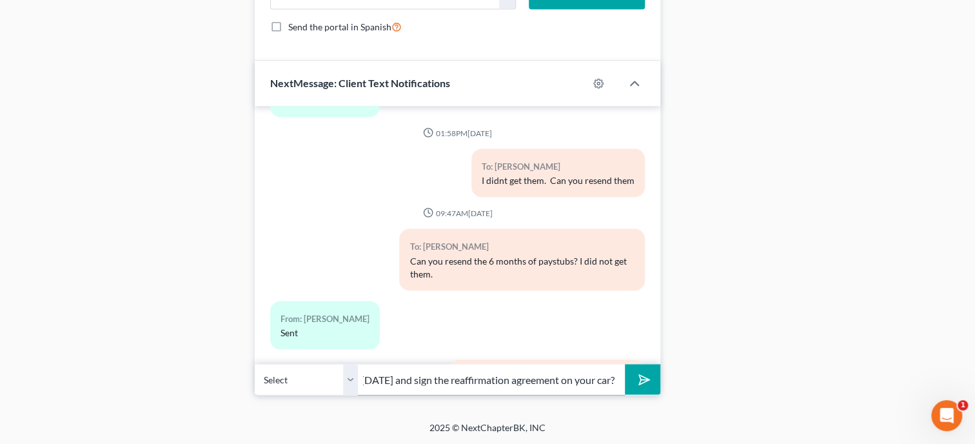
scroll to position [0, 140]
type input "Can you come by tomorrow or Friday and sign the reaffirmation agreement on your…"
click at [625, 364] on button "submit" at bounding box center [642, 379] width 35 height 30
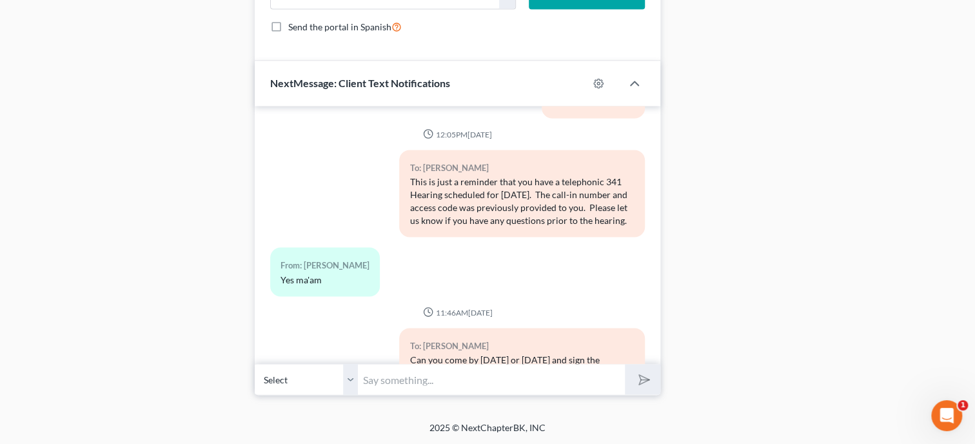
scroll to position [8509, 0]
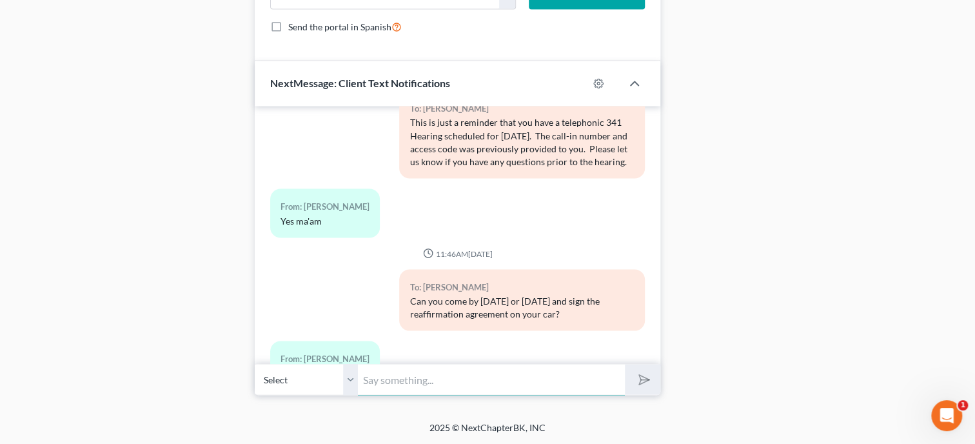
click at [369, 378] on input "text" at bounding box center [491, 379] width 267 height 32
type input "i"
type input "I thought you did too, but the one I have is not signed."
click at [645, 379] on line "submit" at bounding box center [645, 379] width 8 height 8
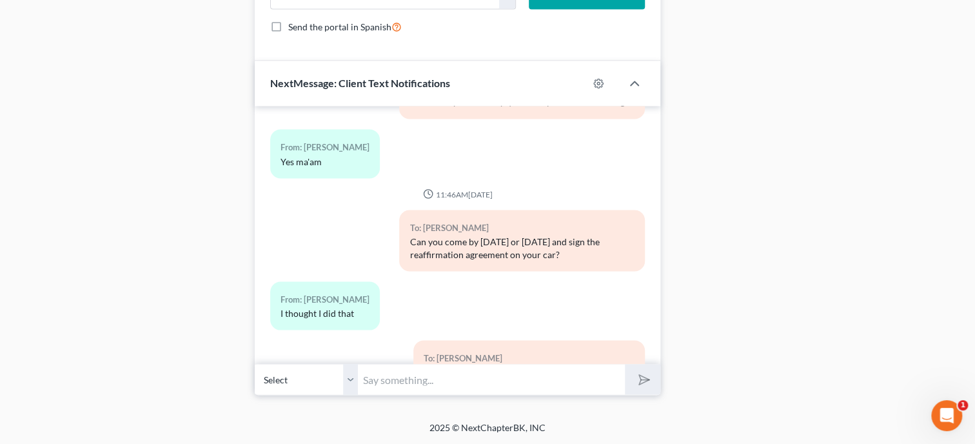
scroll to position [8627, 0]
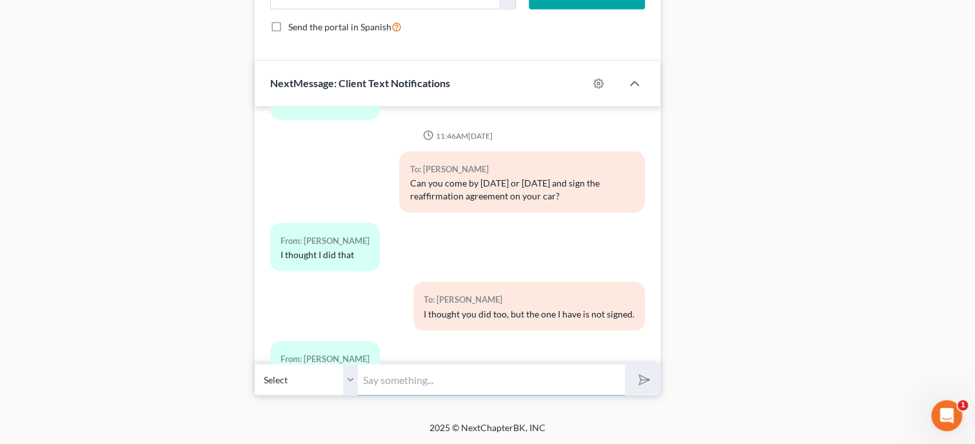
click at [501, 374] on input "text" at bounding box center [491, 379] width 267 height 32
type input "Ok. Thank you! See you either tomorrow or Friday."
click at [625, 364] on button "submit" at bounding box center [642, 379] width 35 height 30
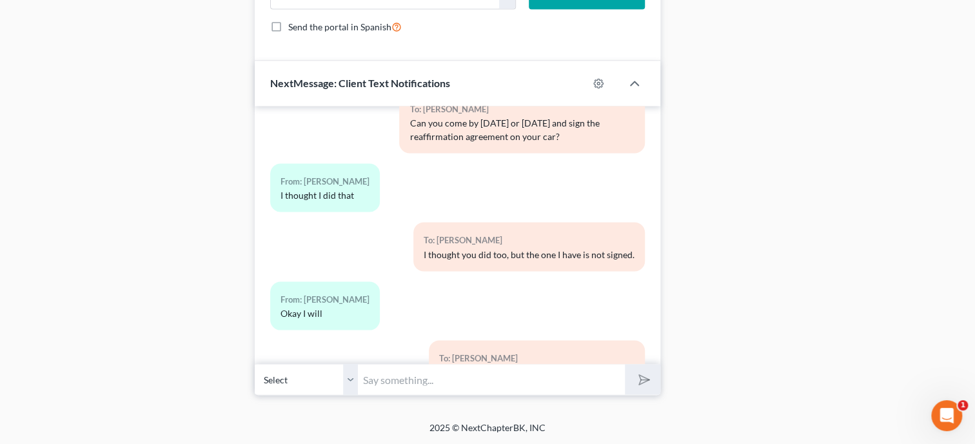
scroll to position [8744, 0]
